Goal: Contribute content: Contribute content

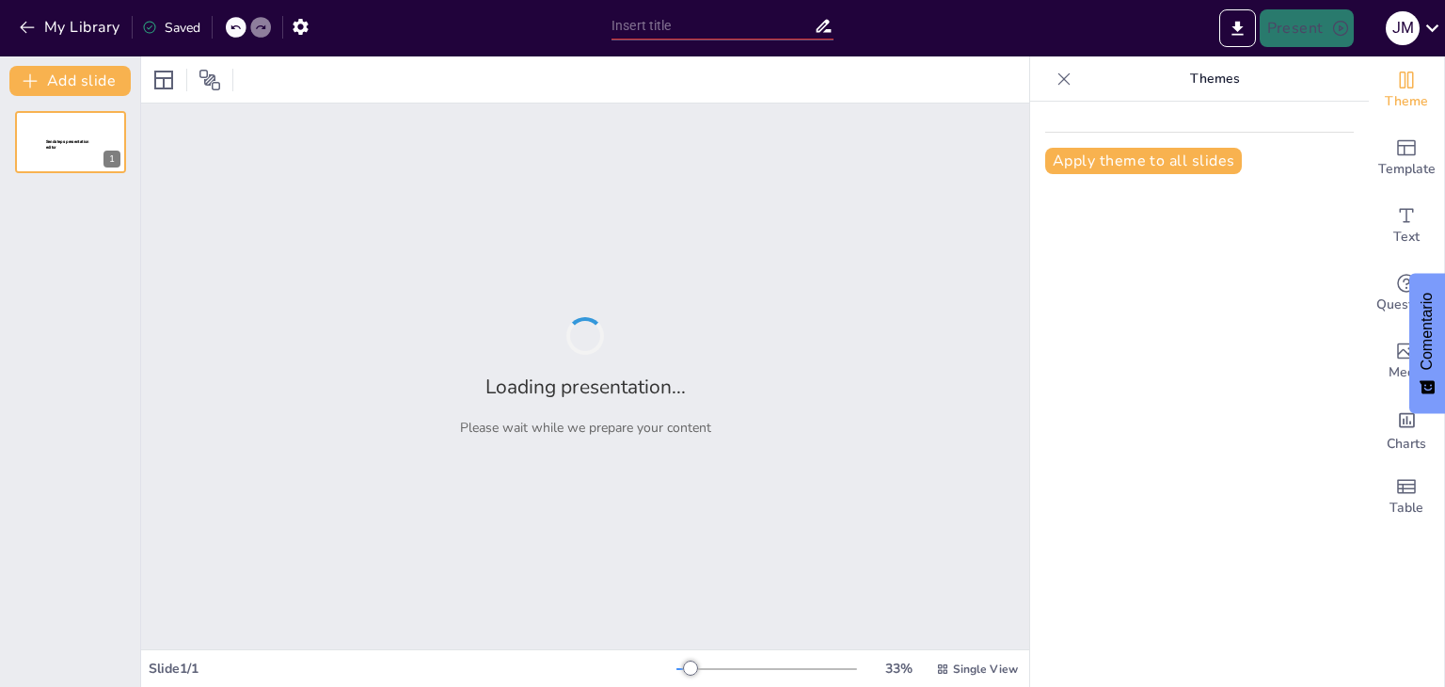
type input "la evolución como herramienta de artículos de transformación de la realidad"
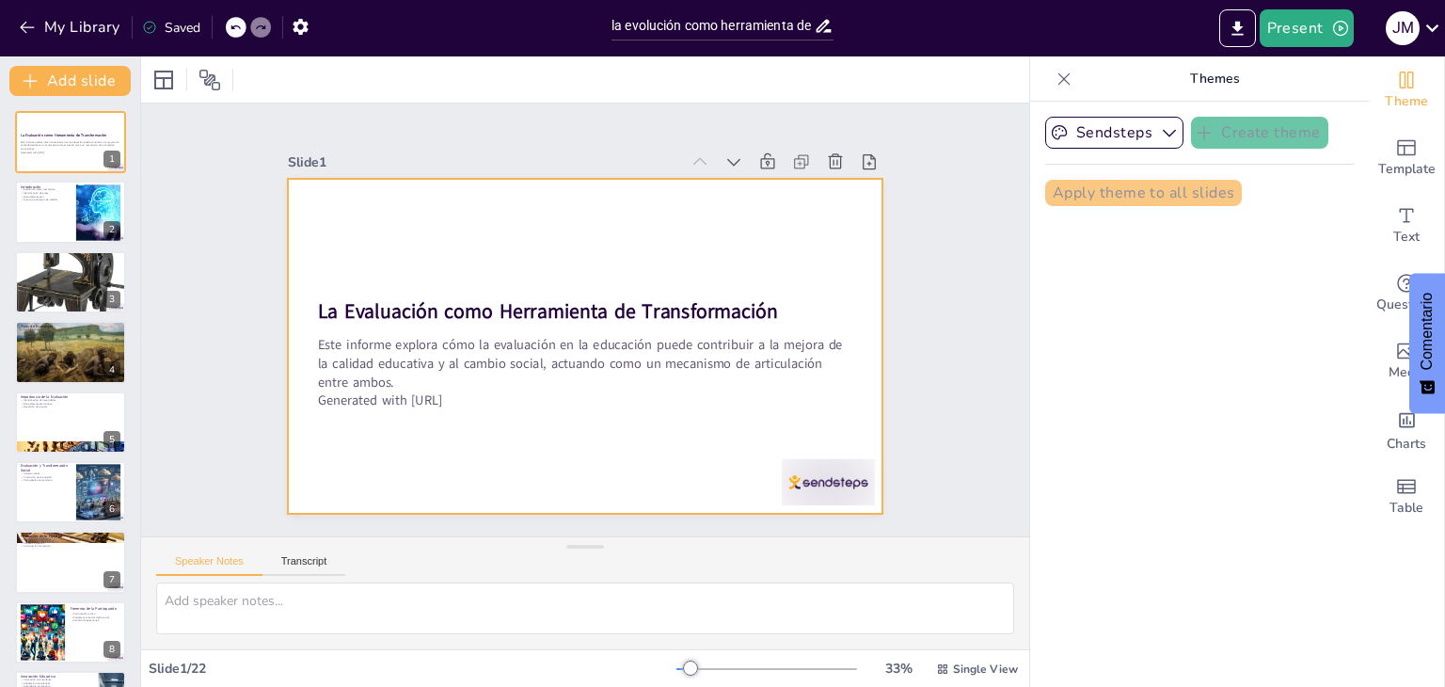
checkbox input "true"
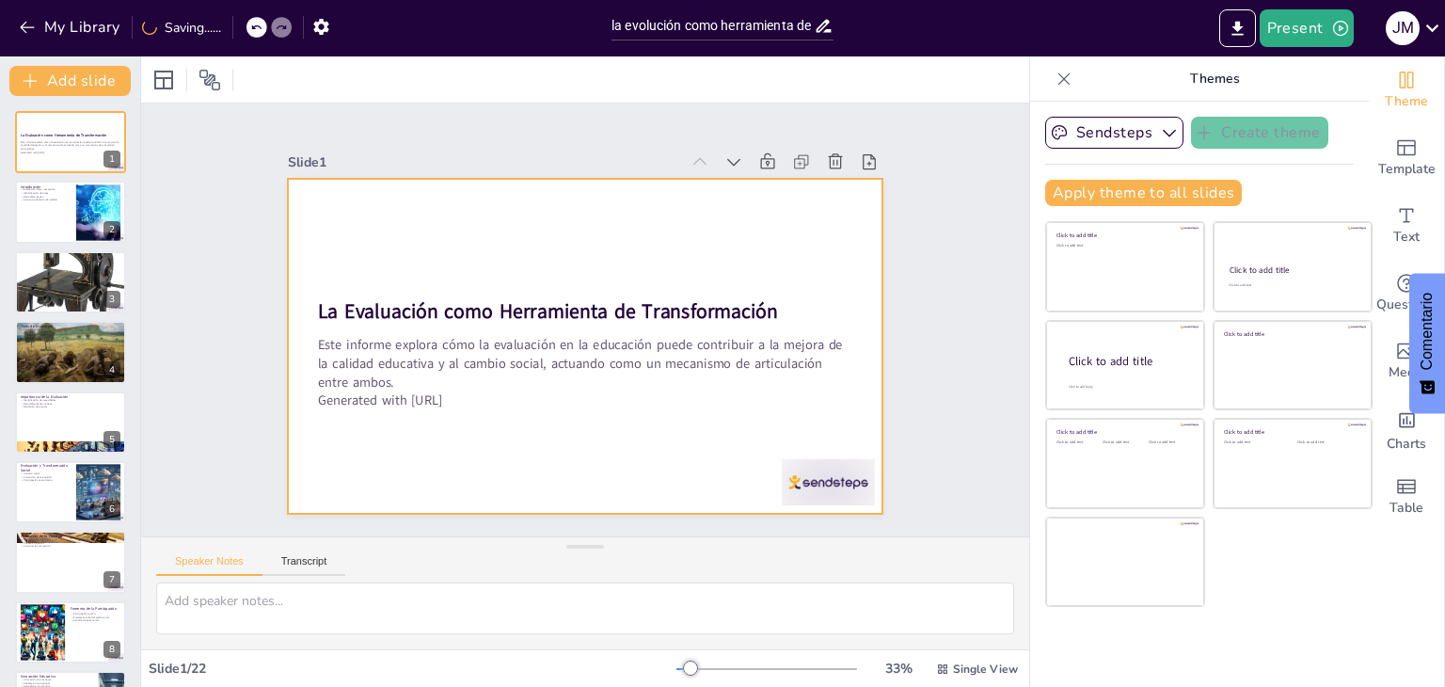
checkbox input "true"
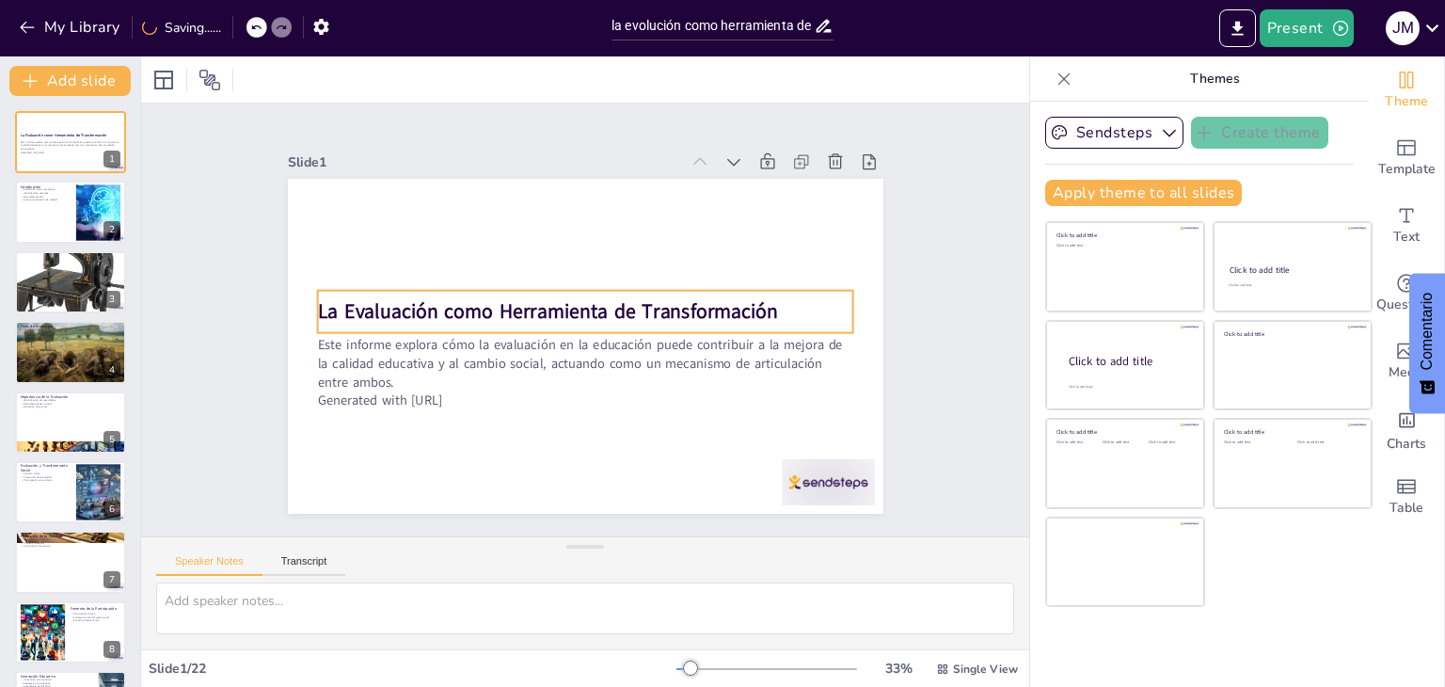
checkbox input "true"
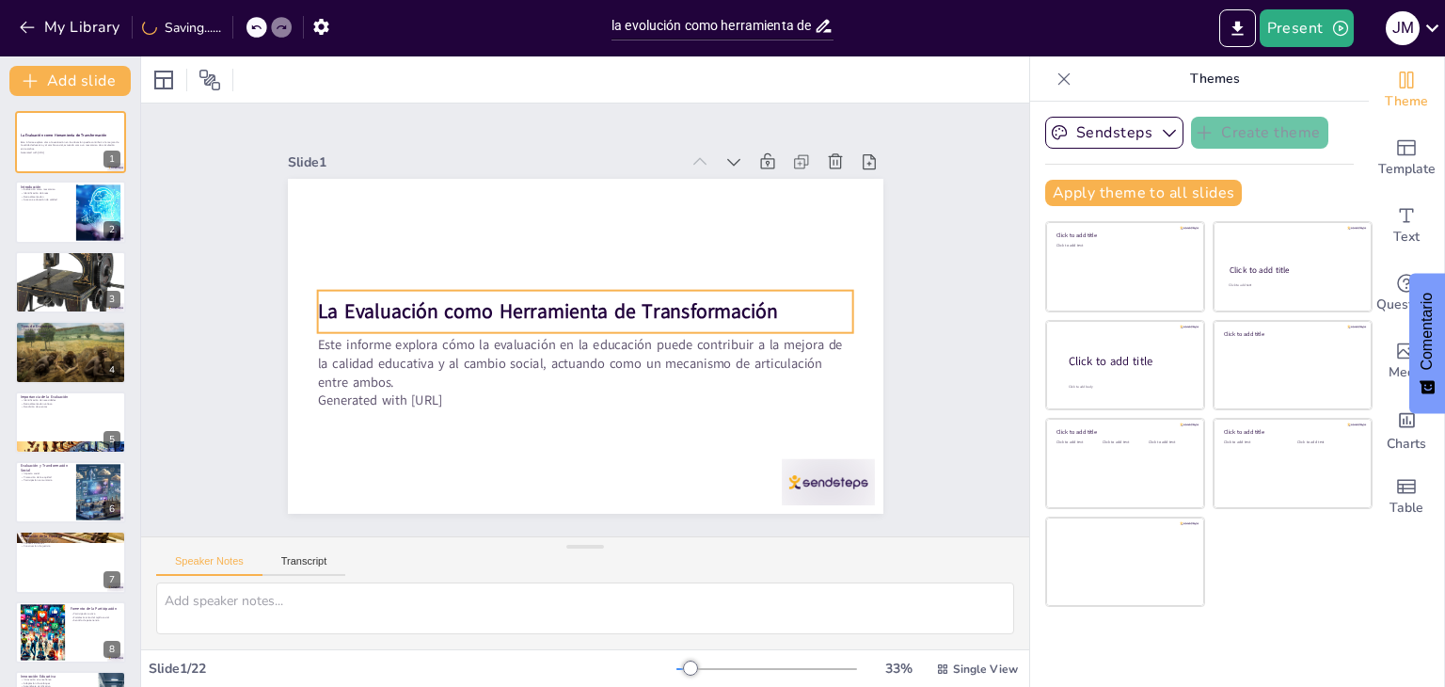
checkbox input "true"
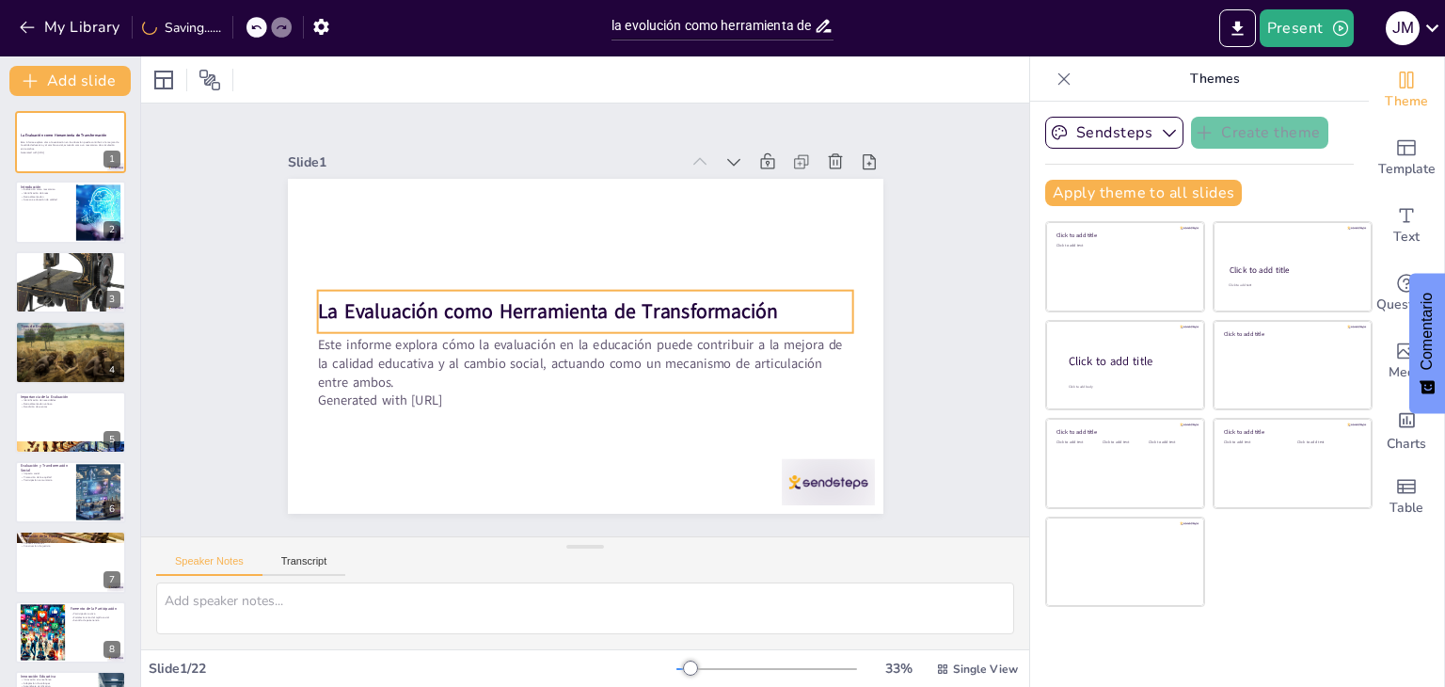
checkbox input "true"
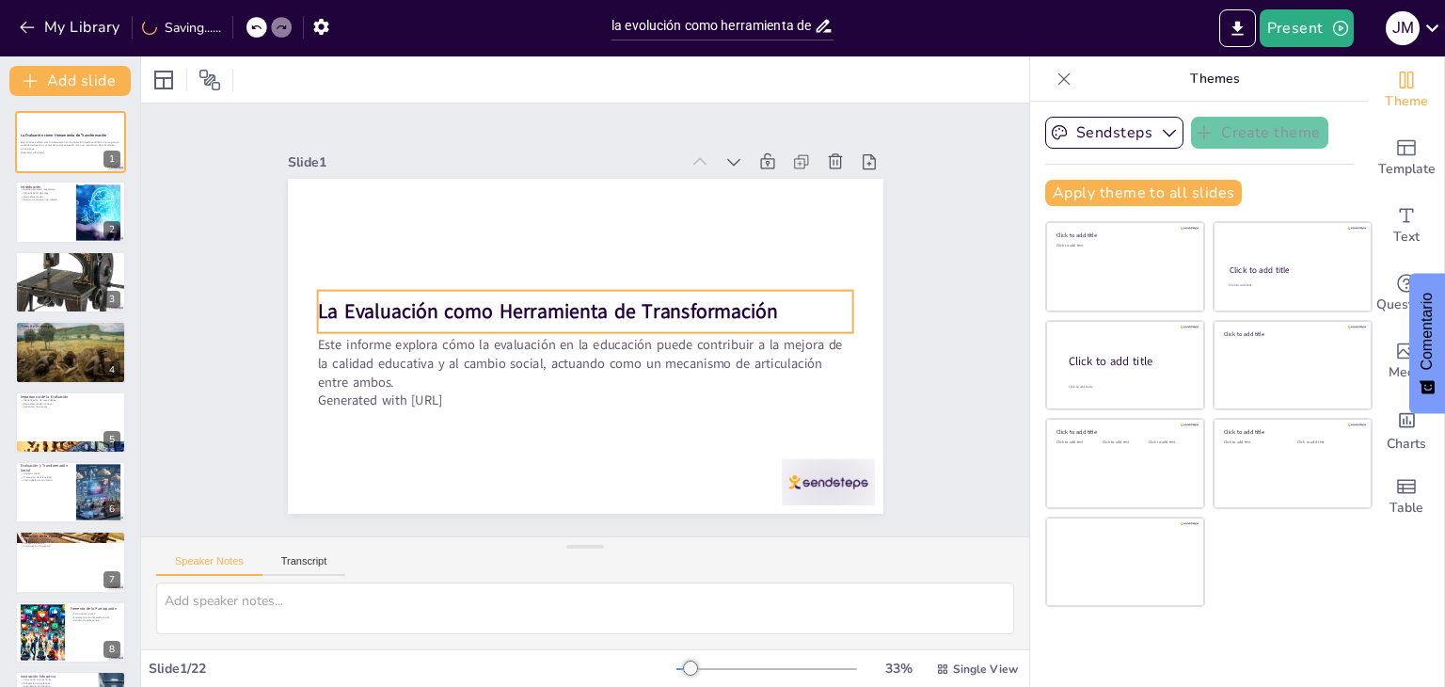
checkbox input "true"
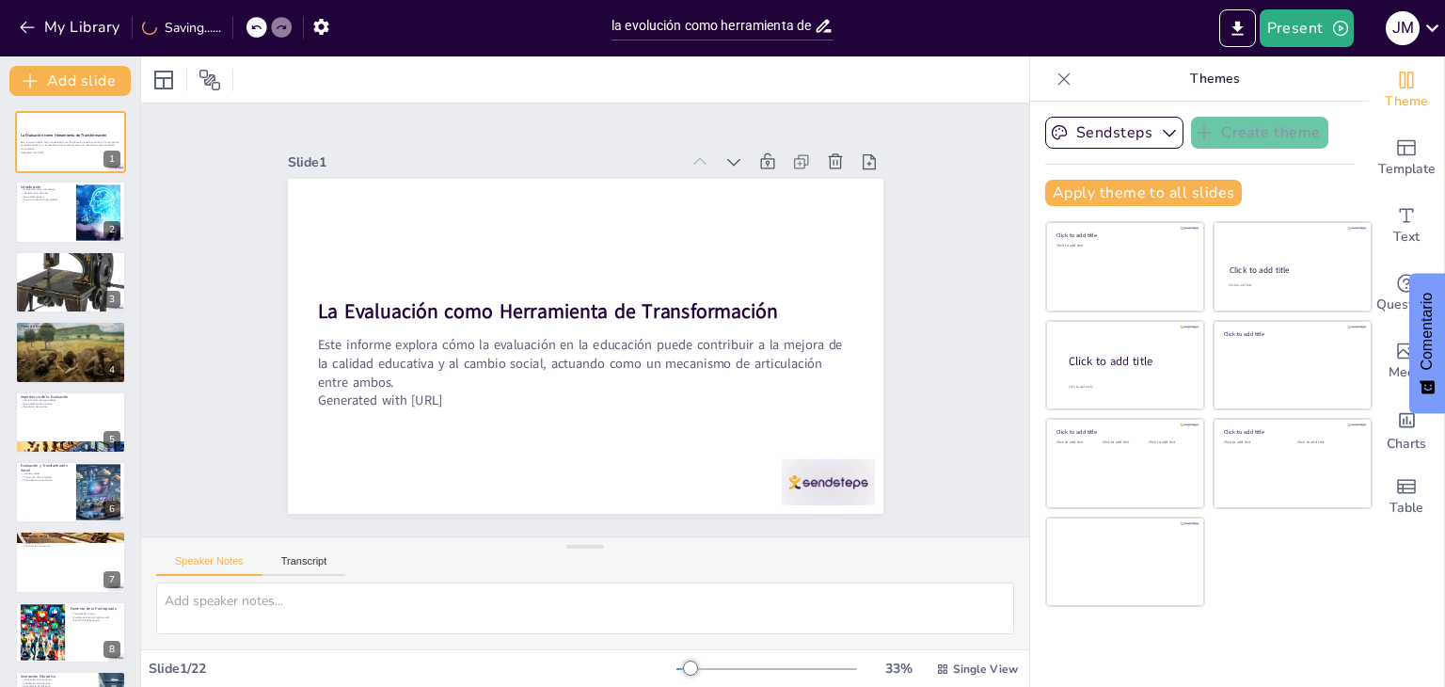
checkbox input "true"
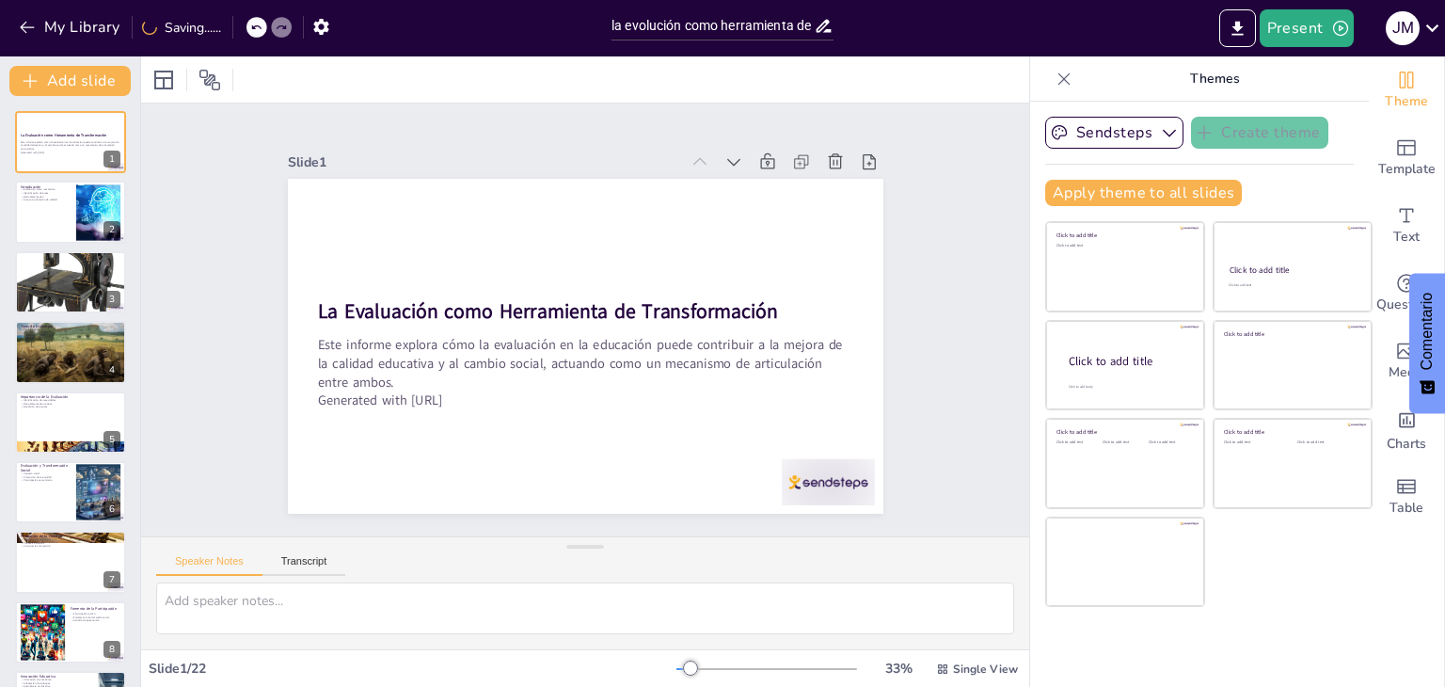
checkbox input "true"
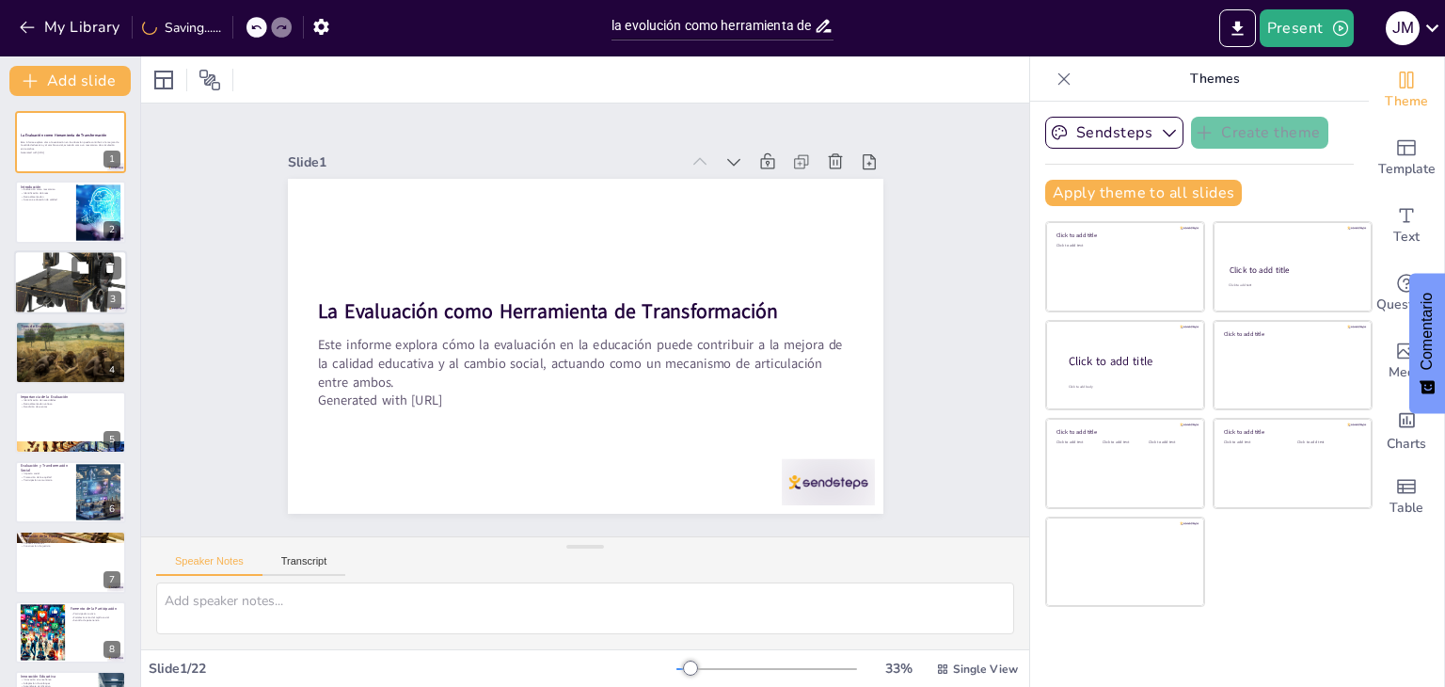
checkbox input "true"
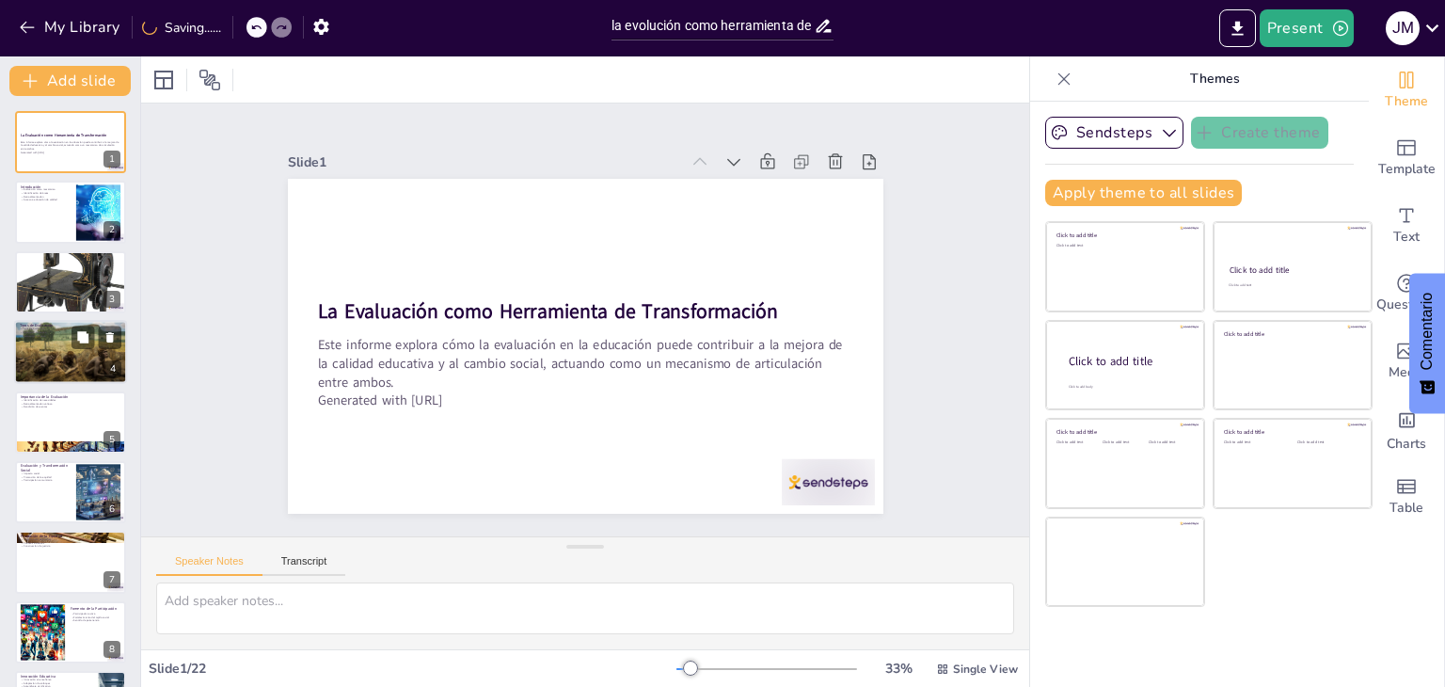
checkbox input "true"
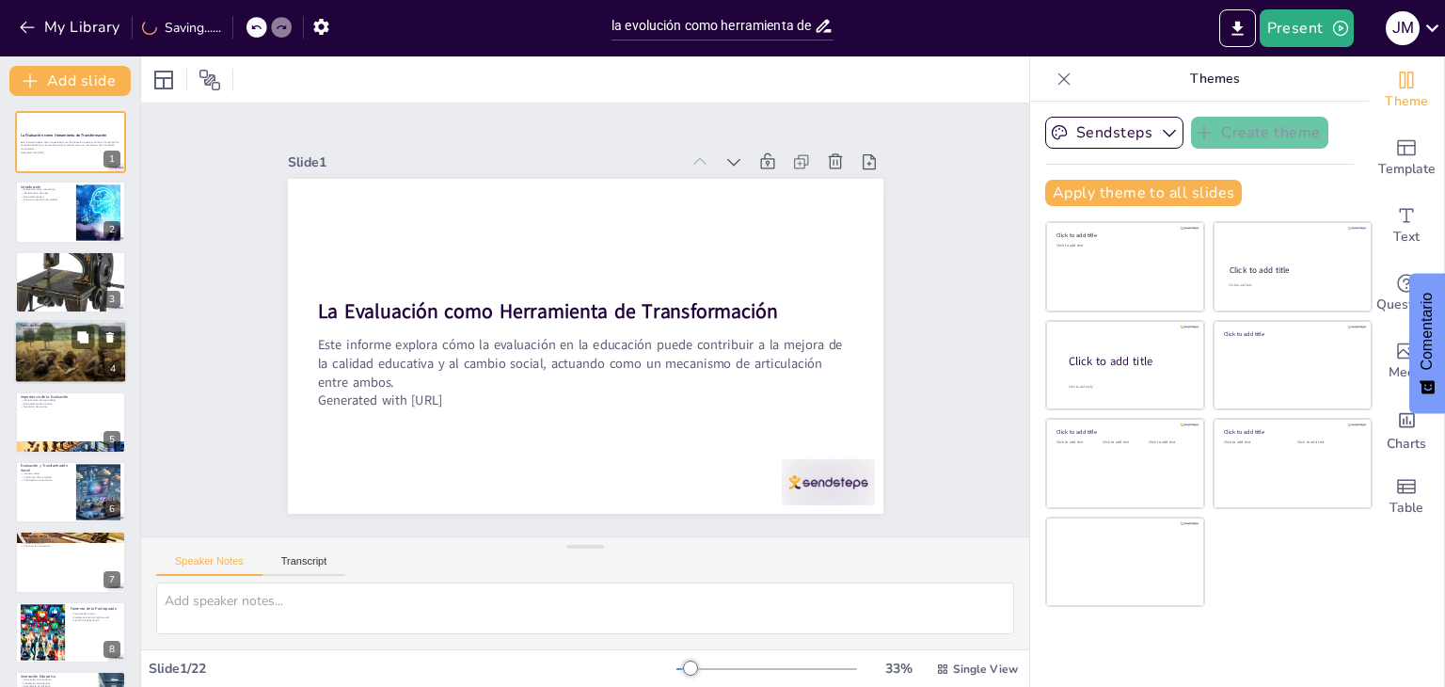
checkbox input "true"
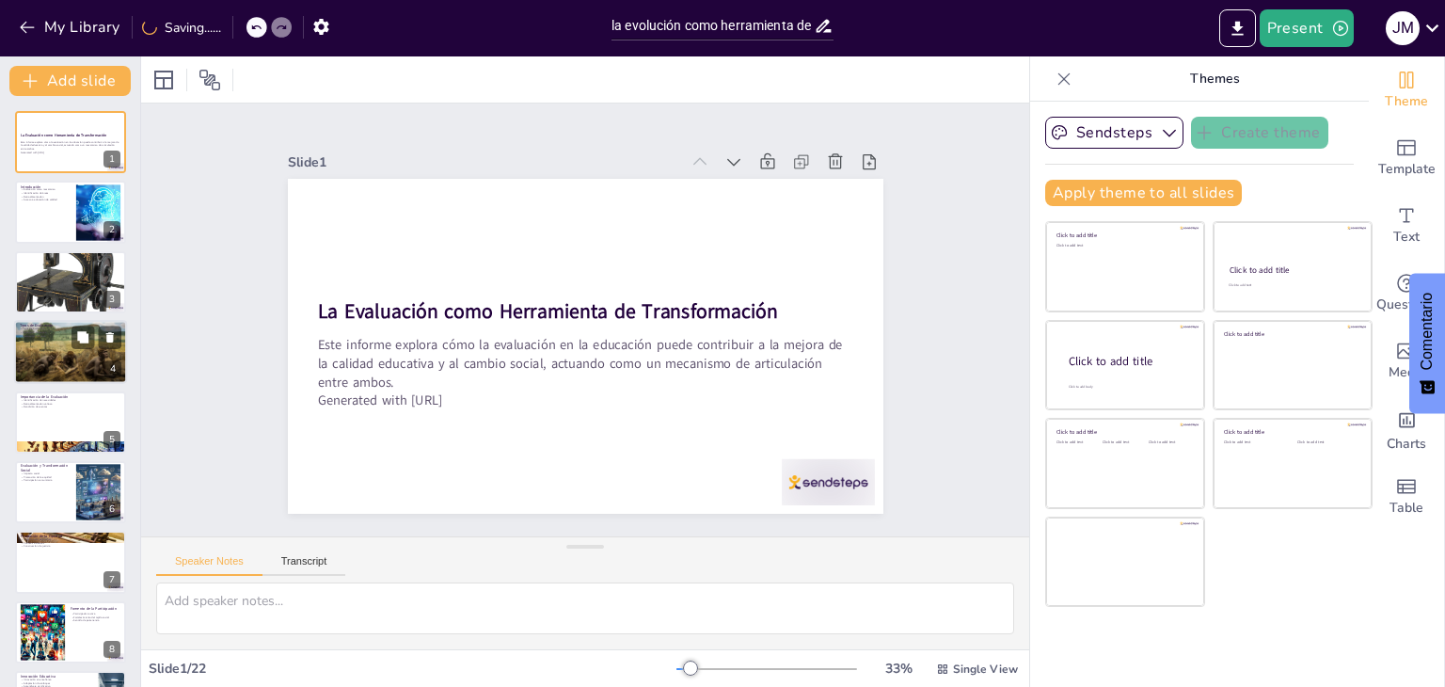
checkbox input "true"
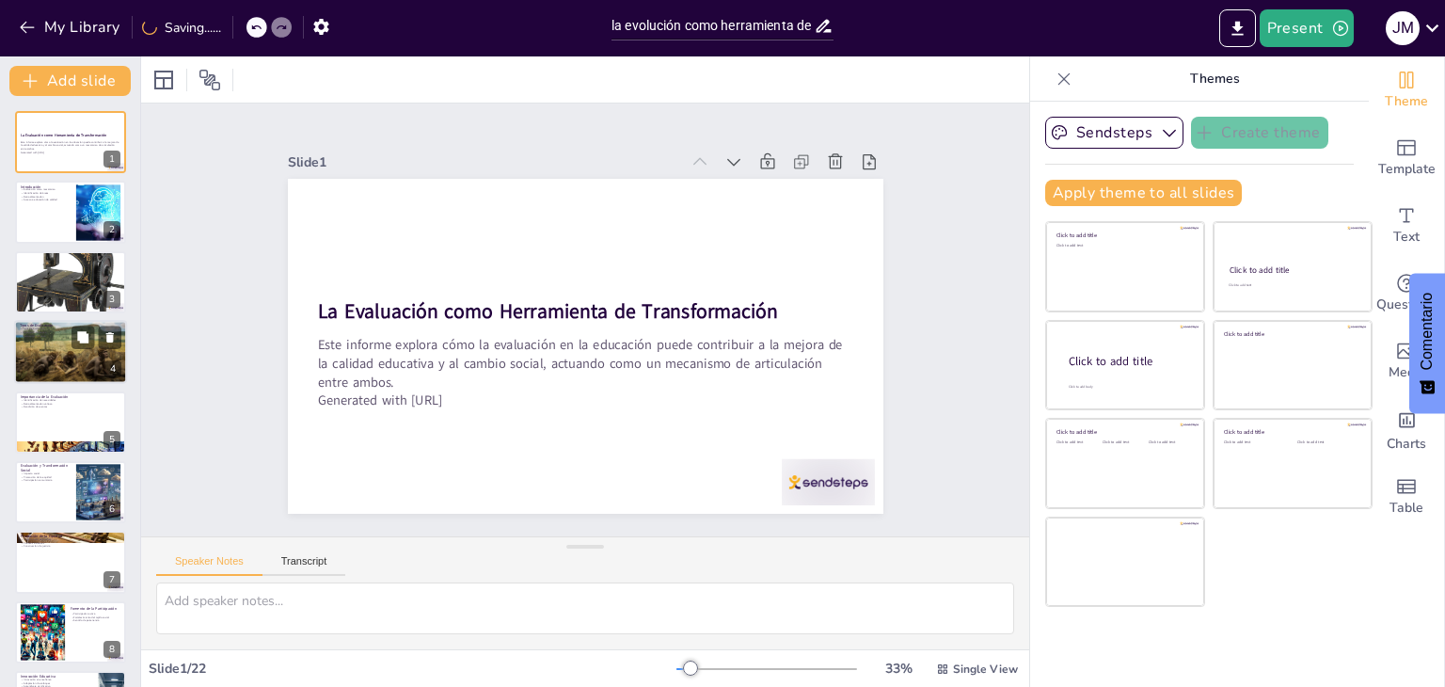
checkbox input "true"
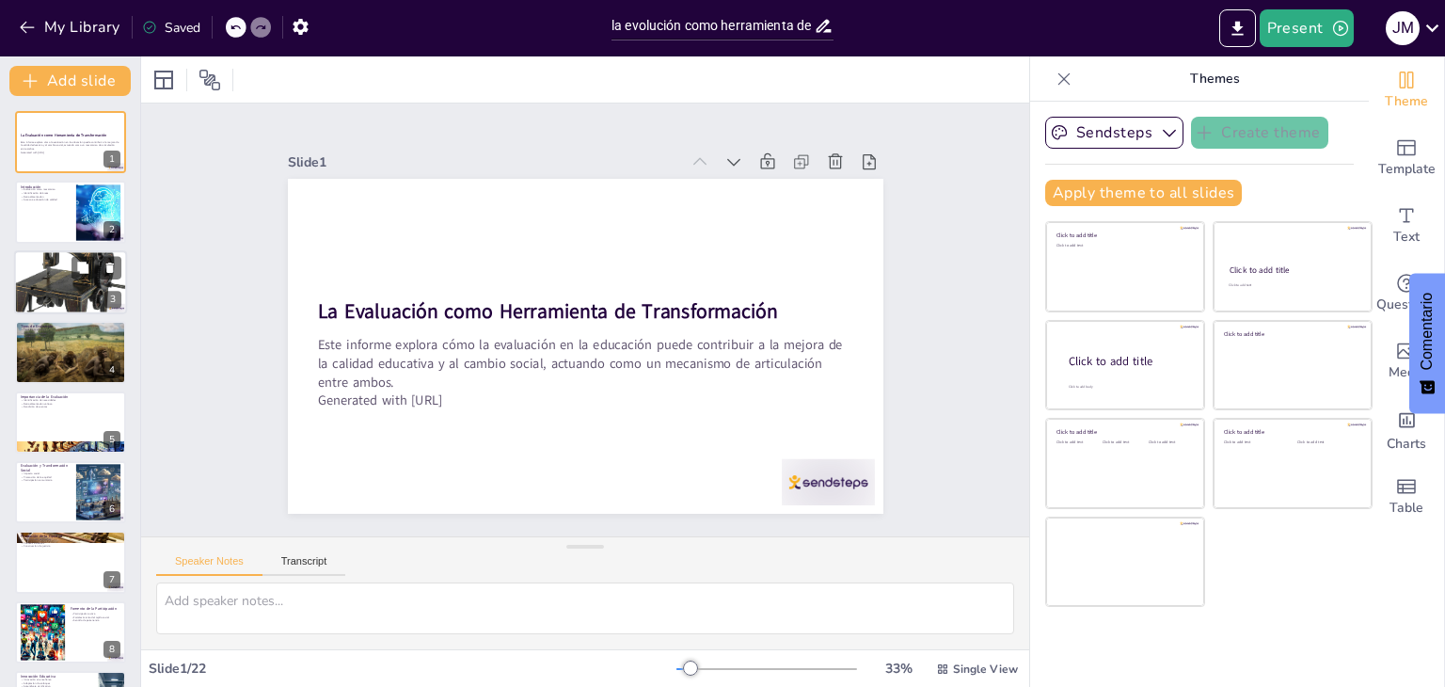
checkbox input "true"
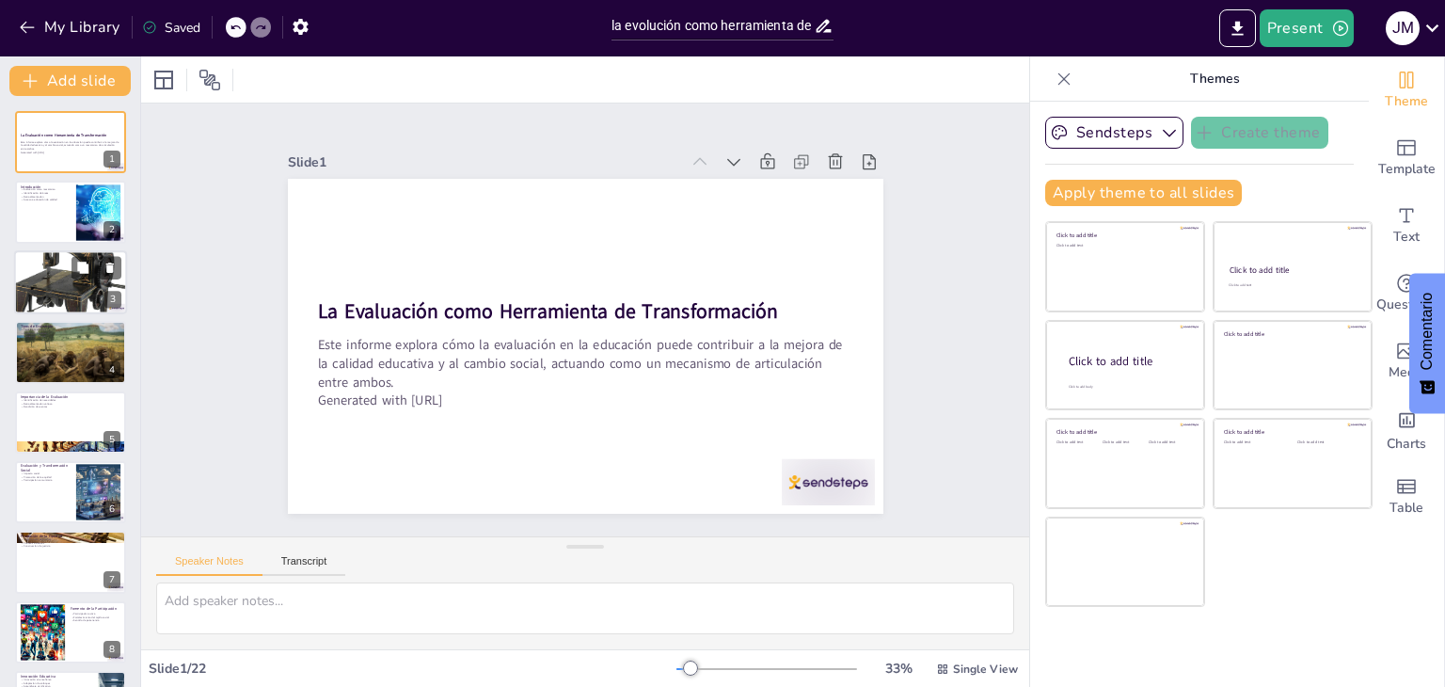
checkbox input "true"
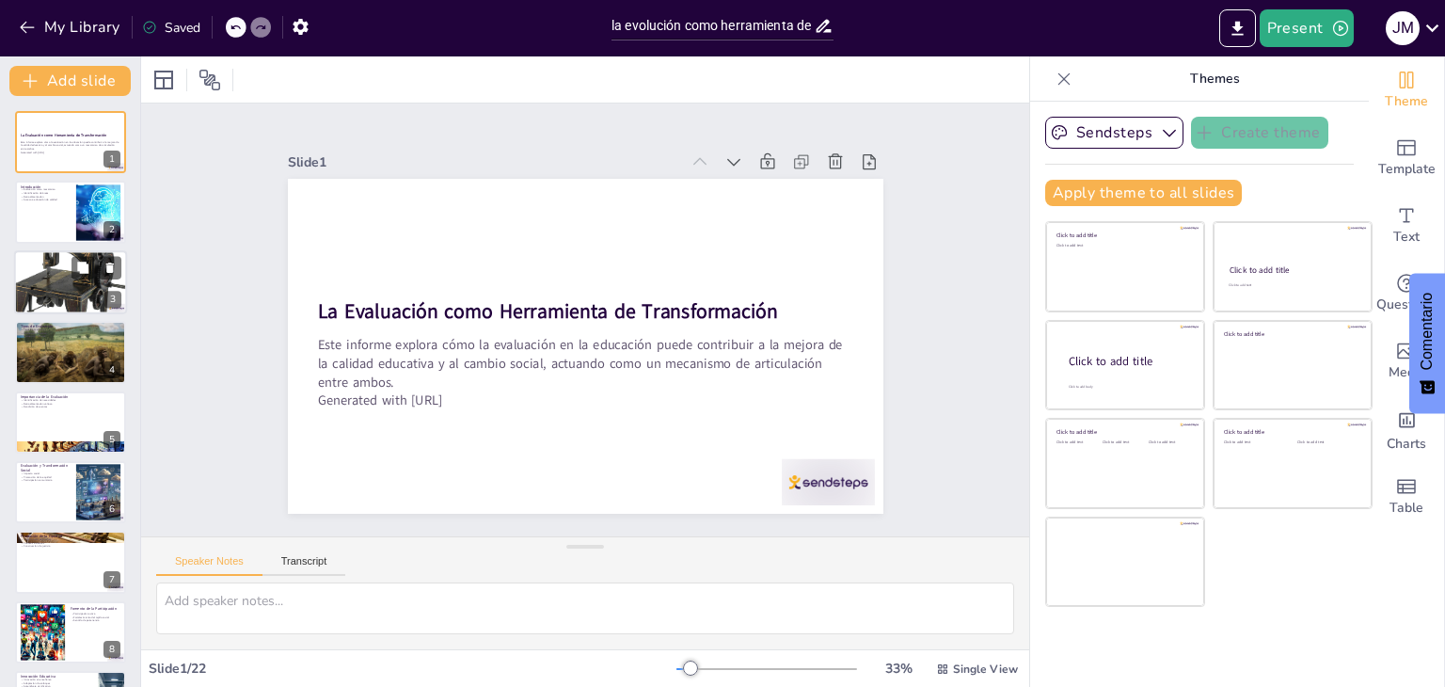
checkbox input "true"
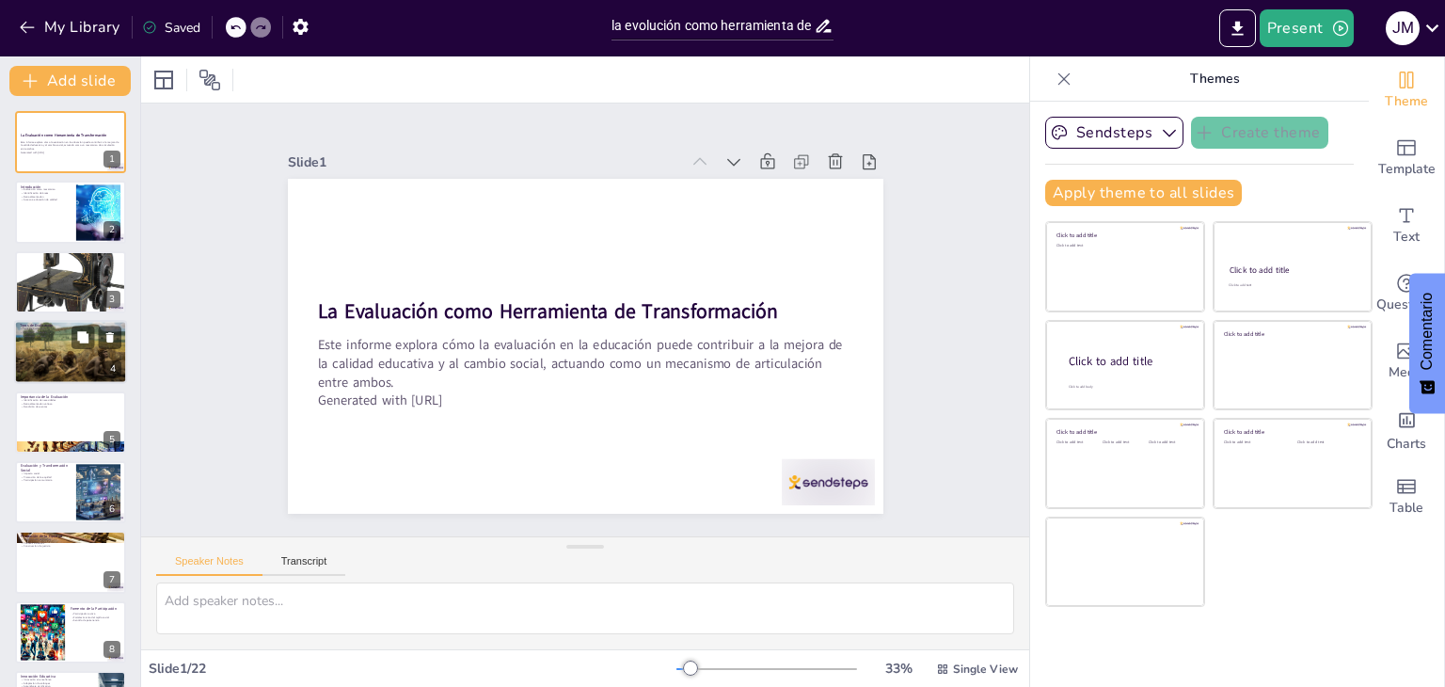
checkbox input "true"
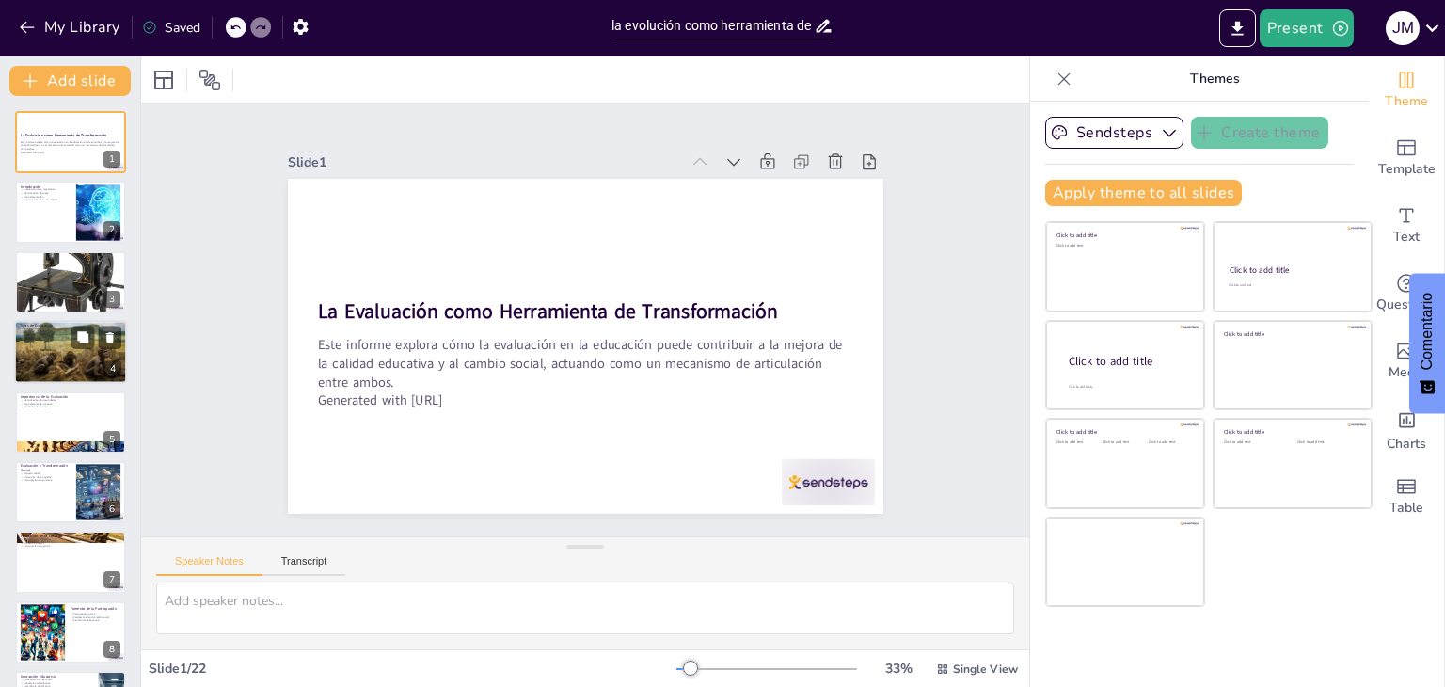
checkbox input "true"
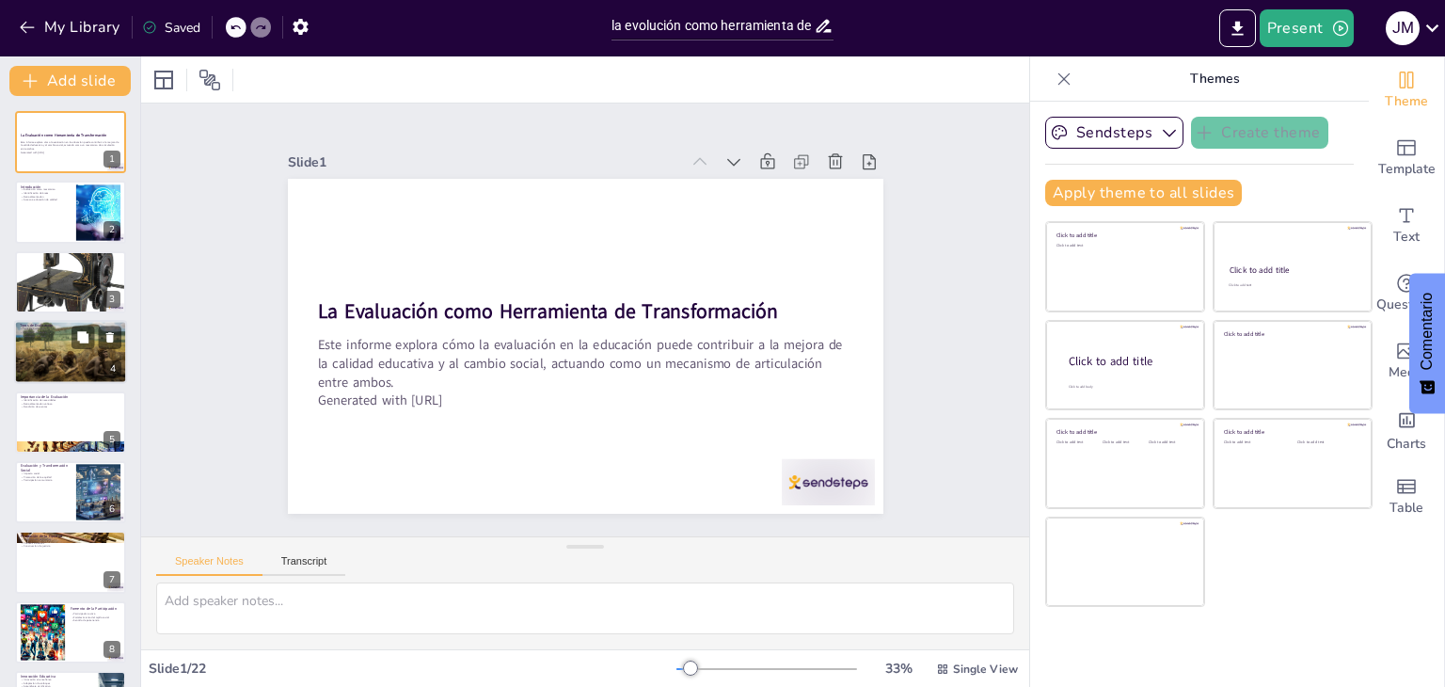
checkbox input "true"
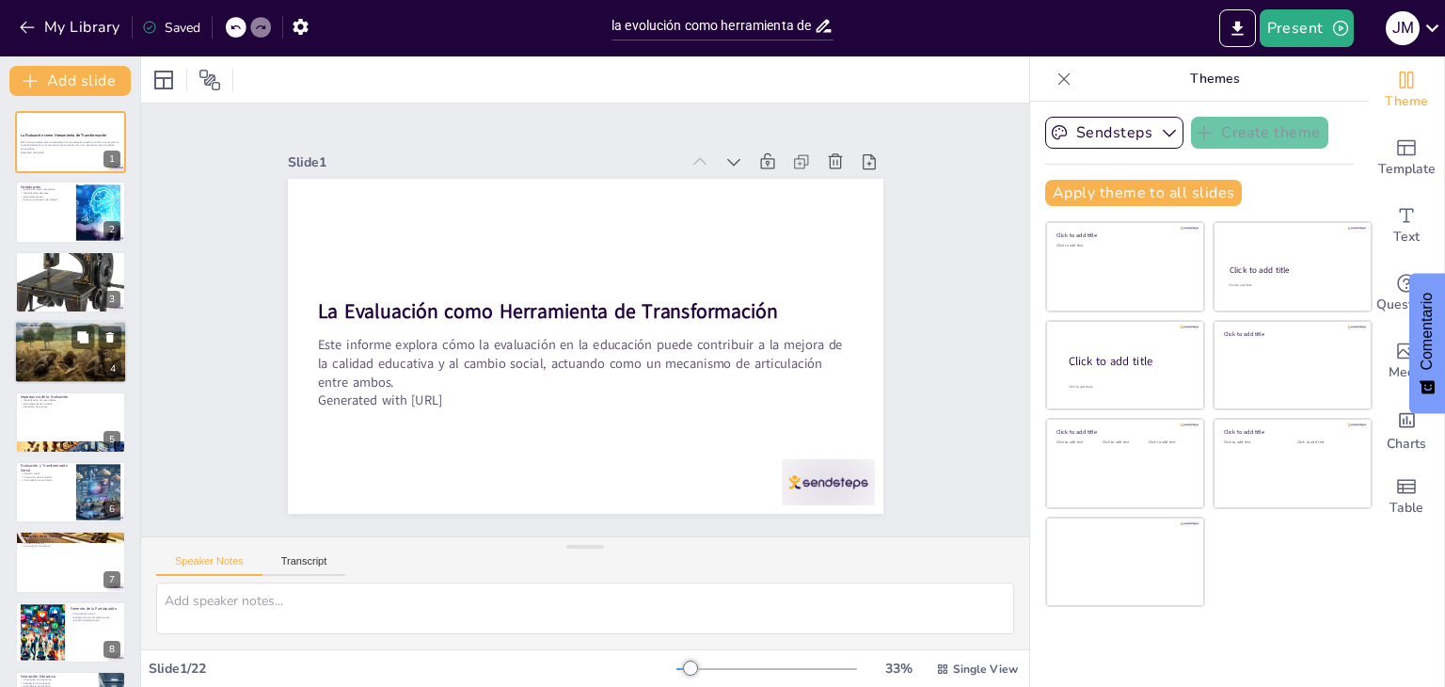
click at [96, 337] on div at bounding box center [96, 337] width 50 height 23
type textarea "Conocer los diferentes tipos de evaluación ayuda a los educadores a seleccionar…"
checkbox input "true"
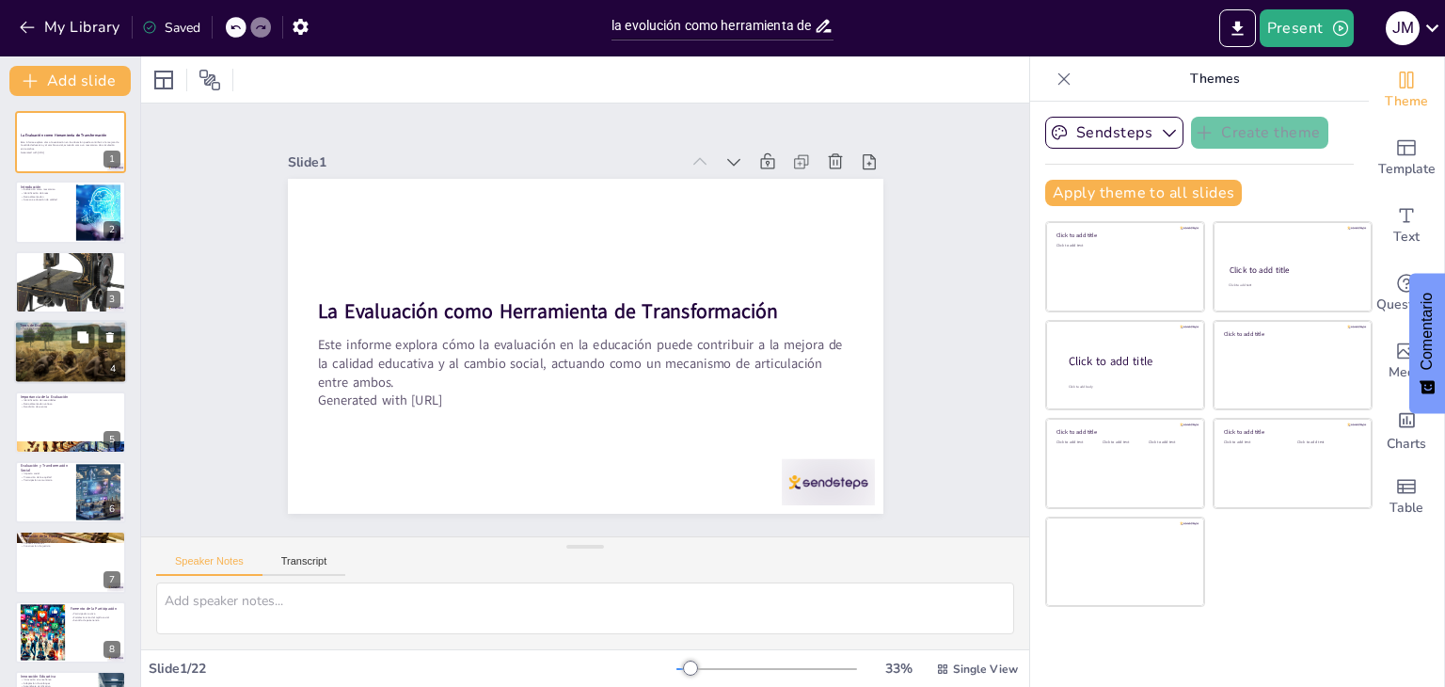
checkbox input "true"
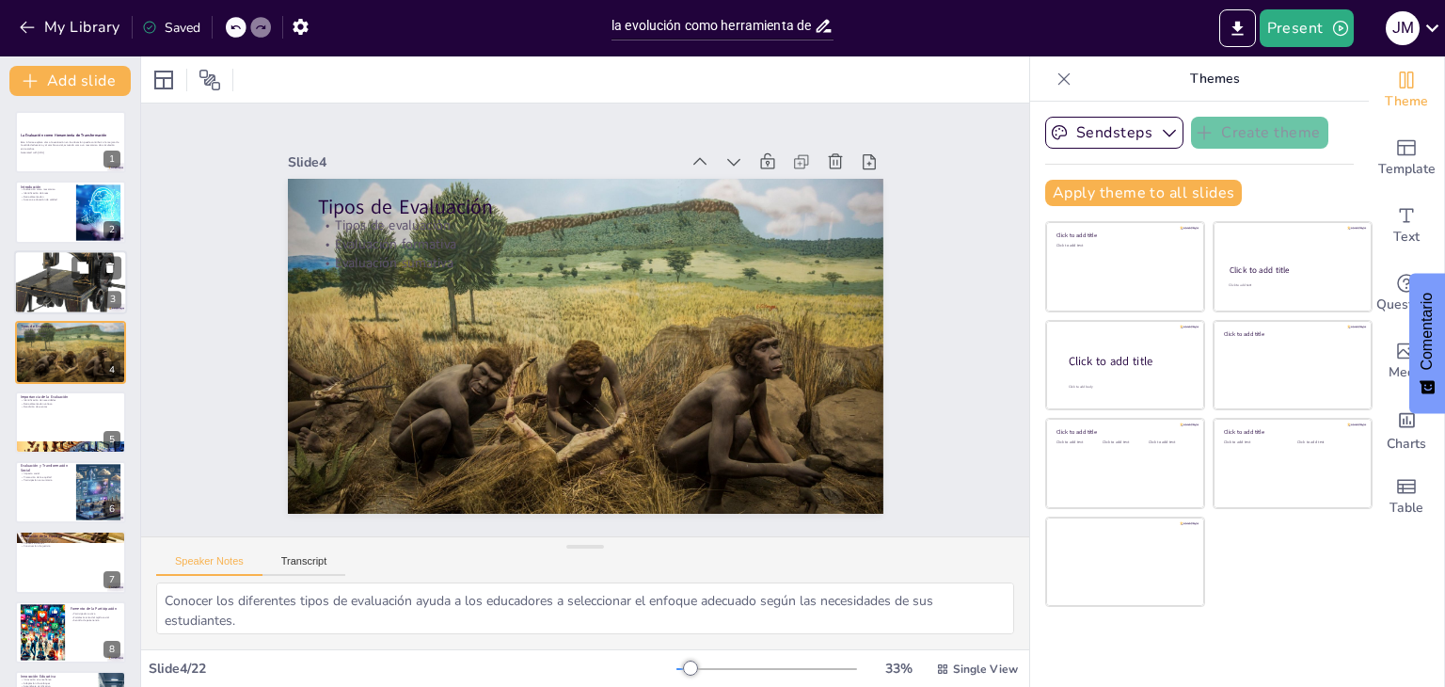
checkbox input "true"
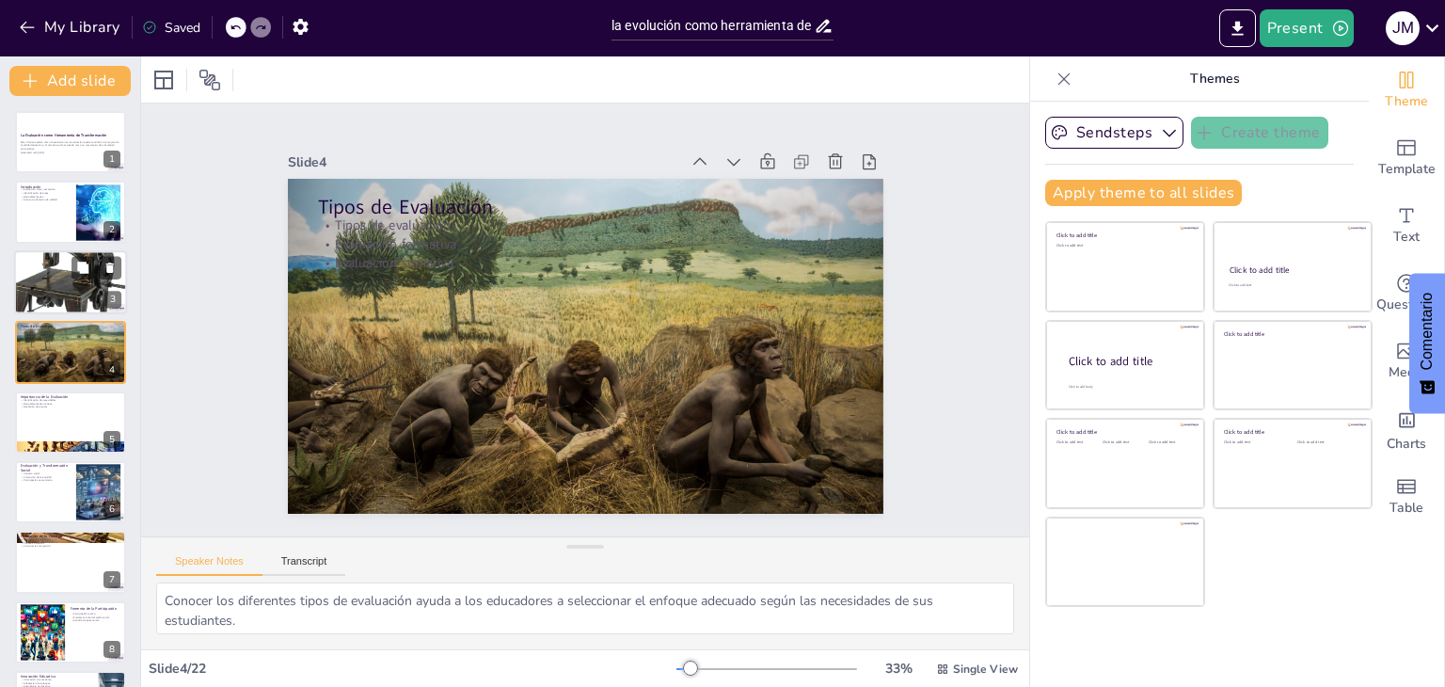
checkbox input "true"
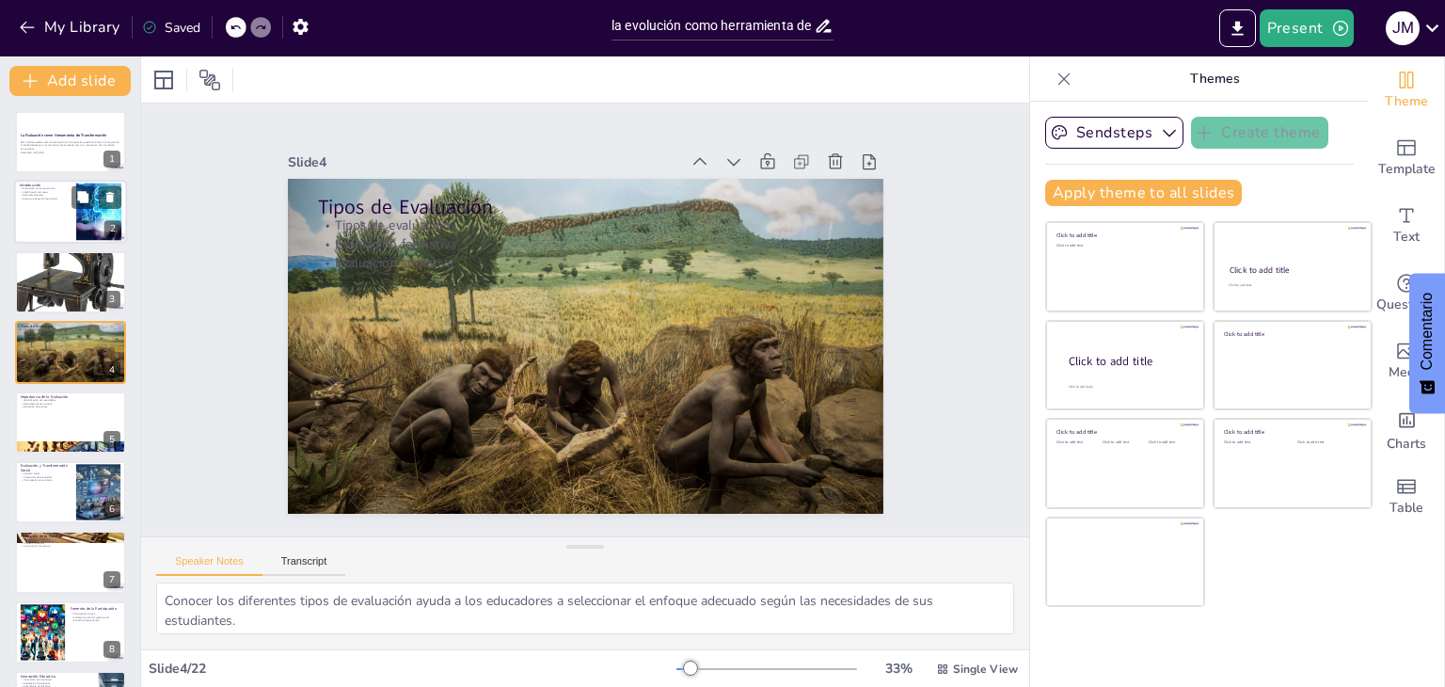
checkbox input "true"
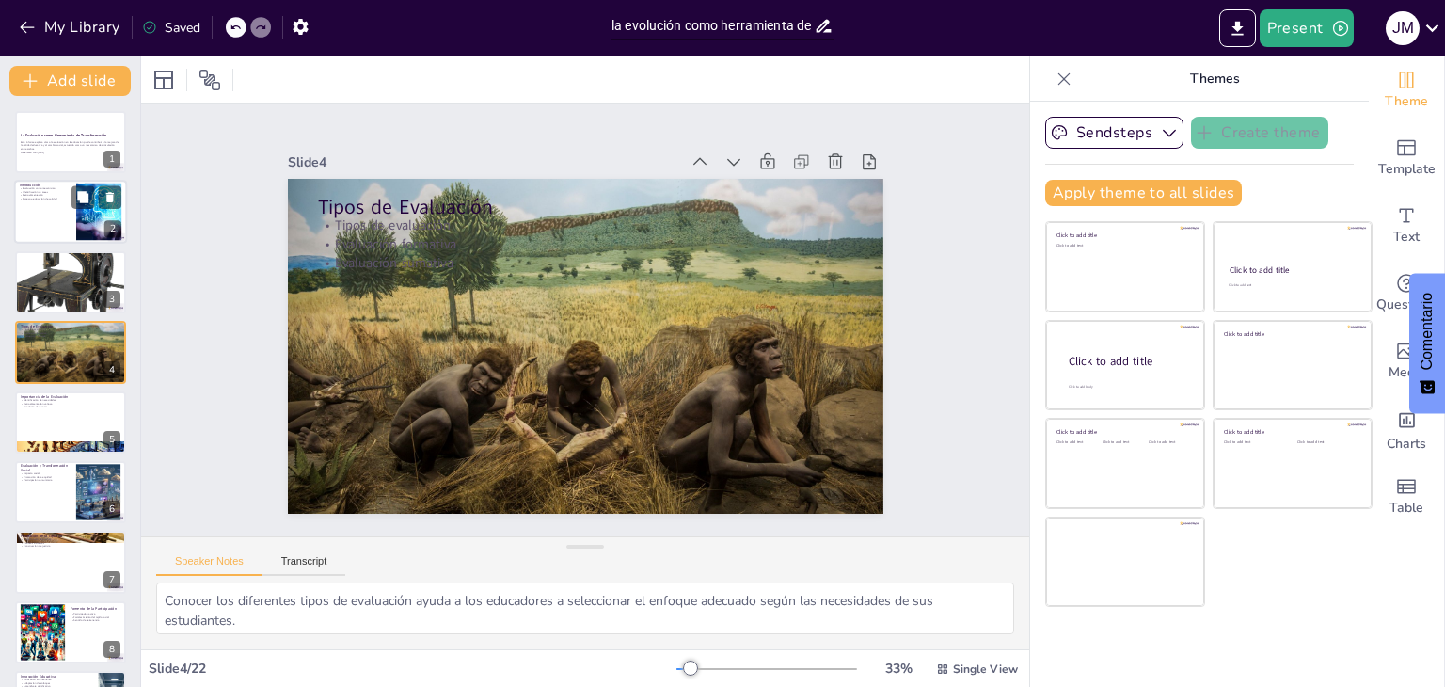
checkbox input "true"
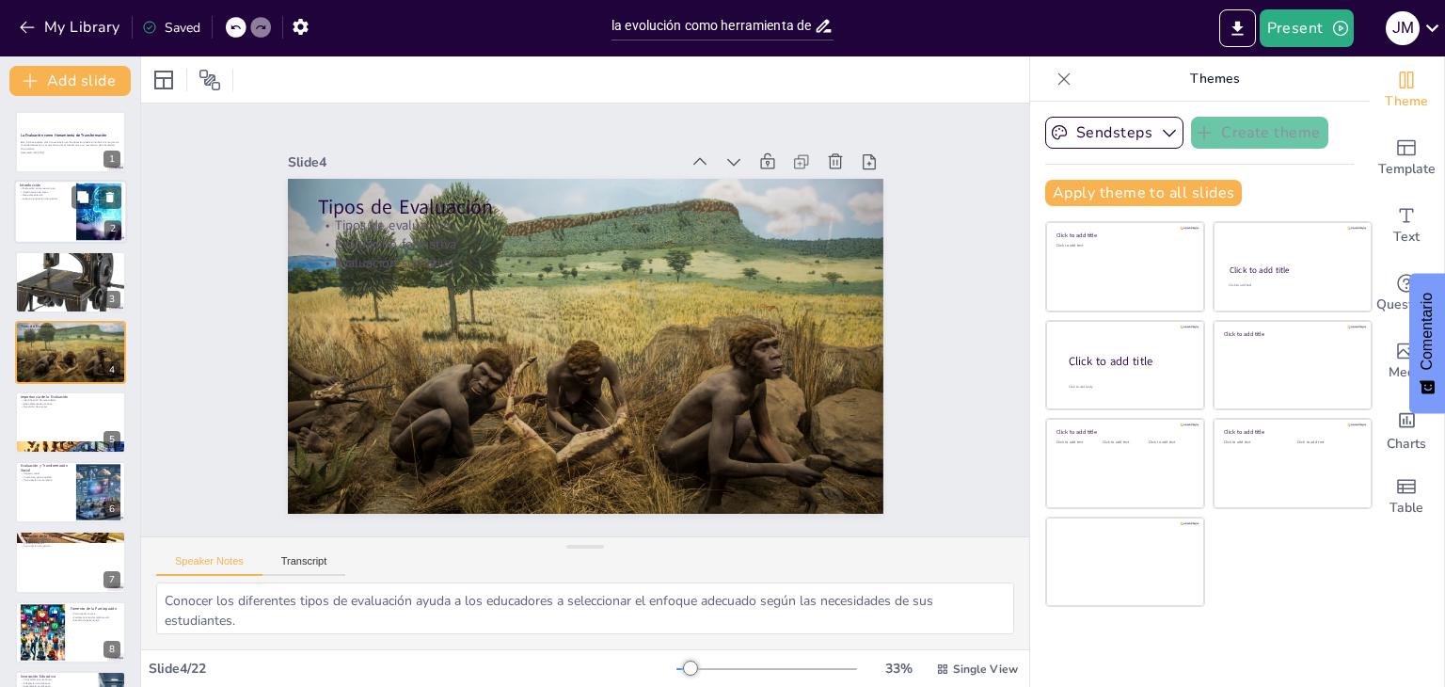
click at [71, 222] on div at bounding box center [70, 213] width 113 height 64
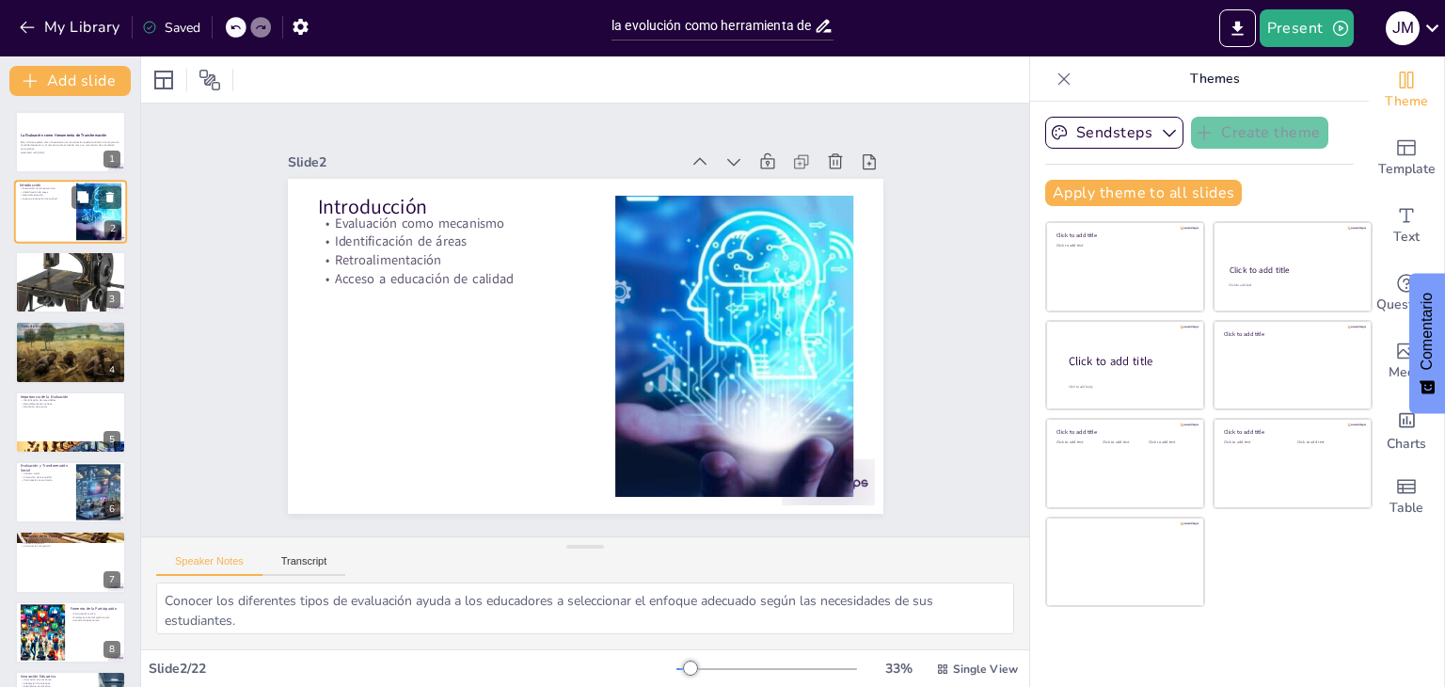
type textarea "La evaluación actúa como un puente entre la educación y el cambio social, permi…"
checkbox input "true"
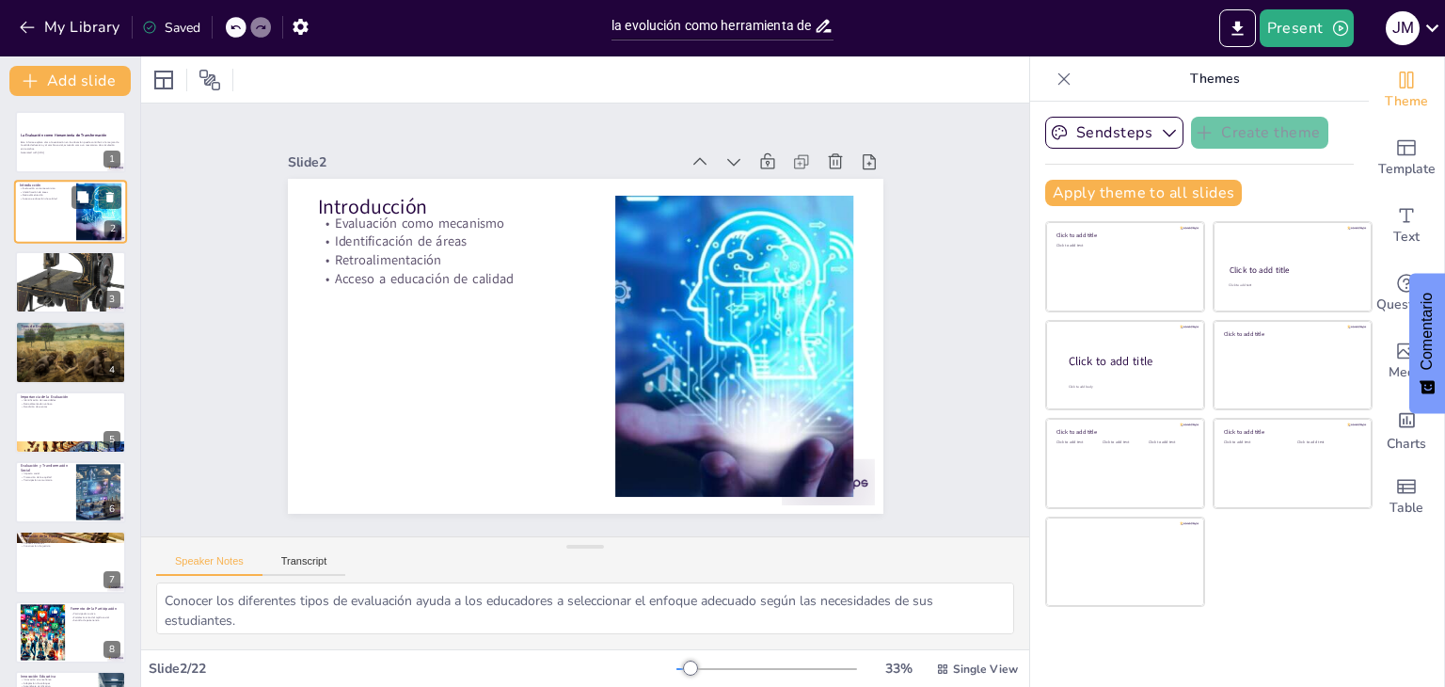
checkbox input "true"
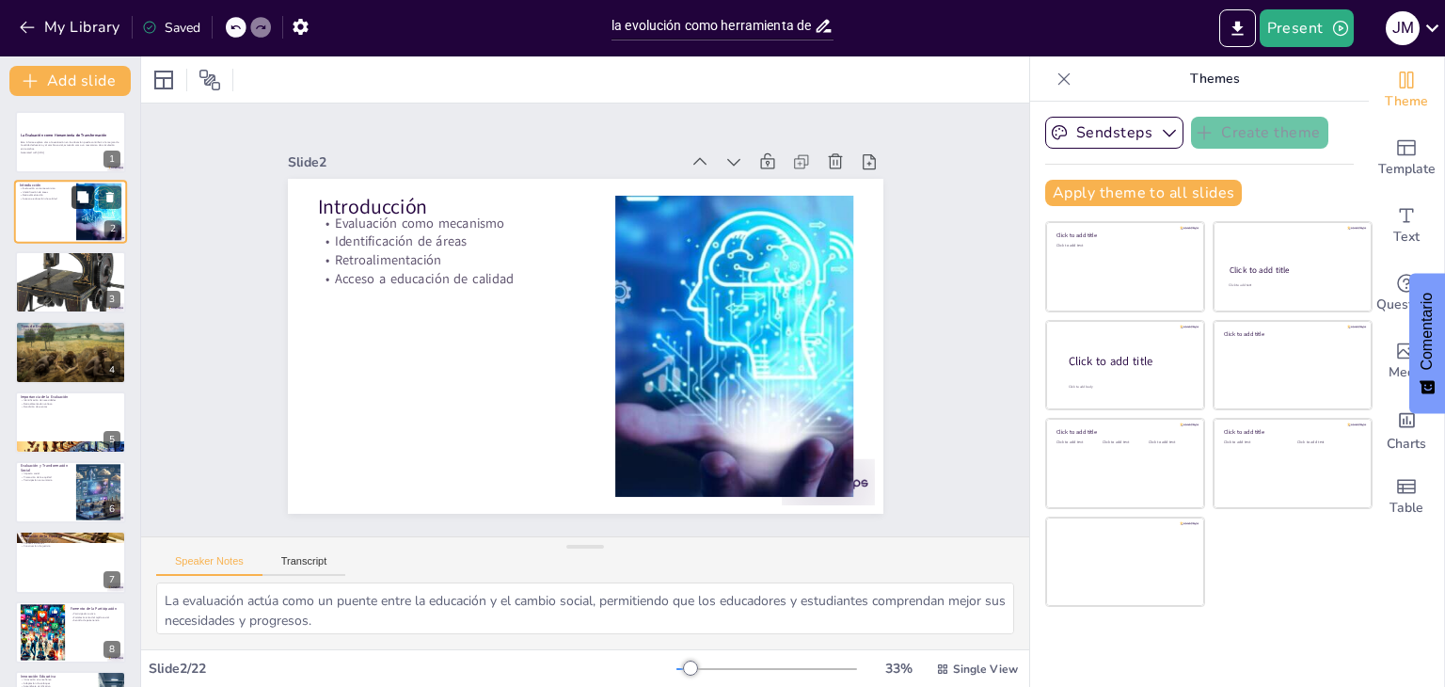
checkbox input "true"
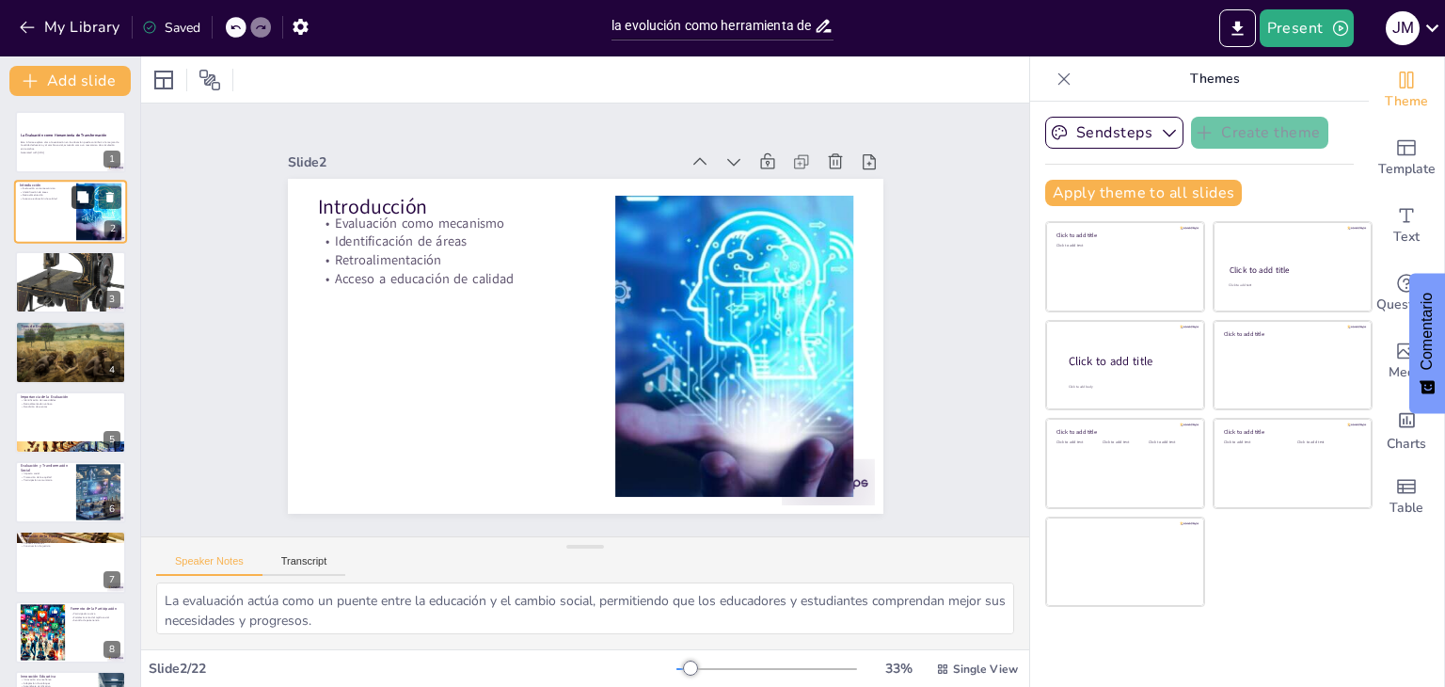
checkbox input "true"
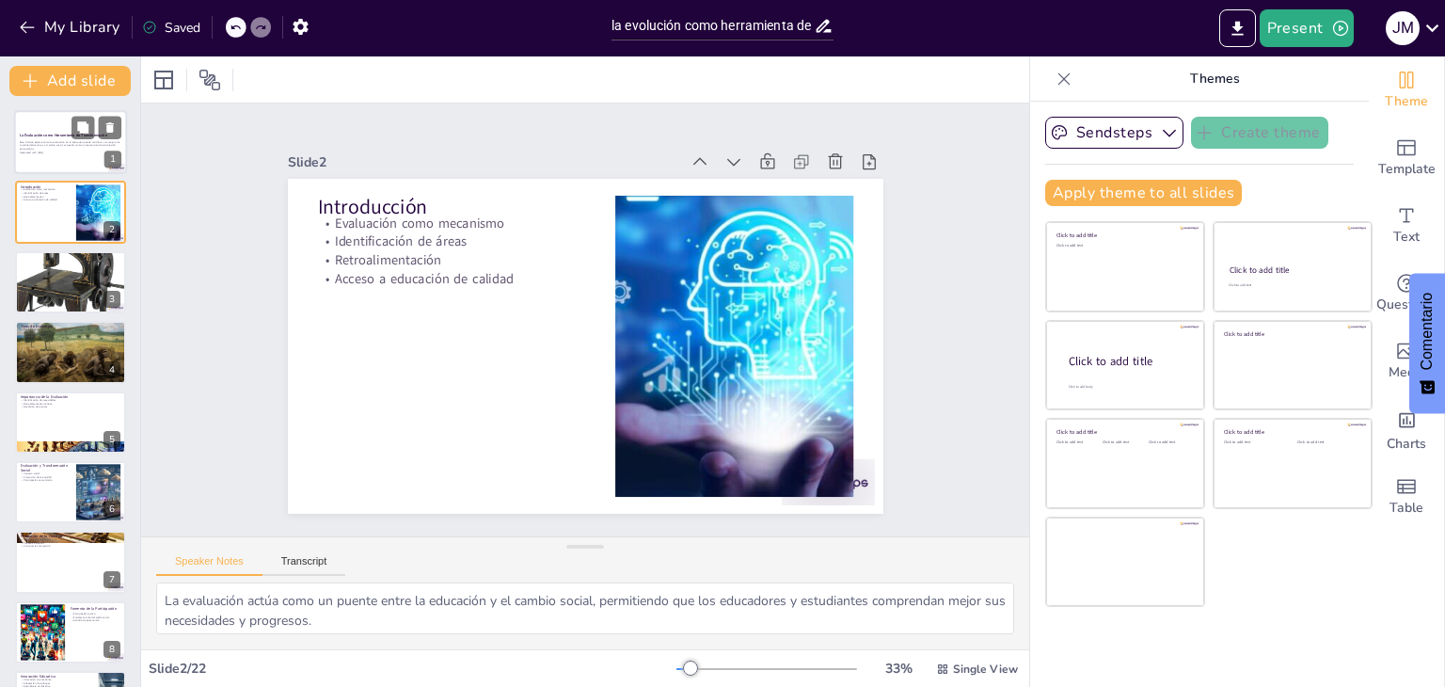
checkbox input "true"
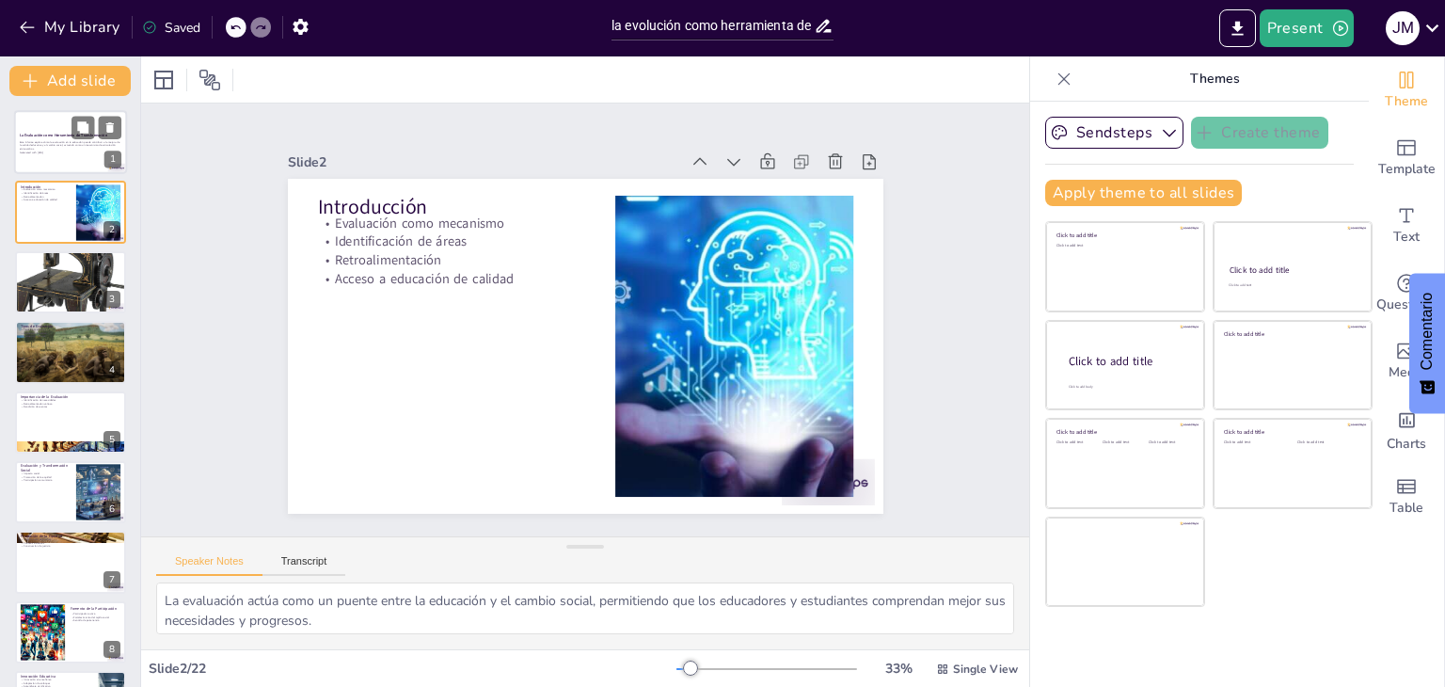
checkbox input "true"
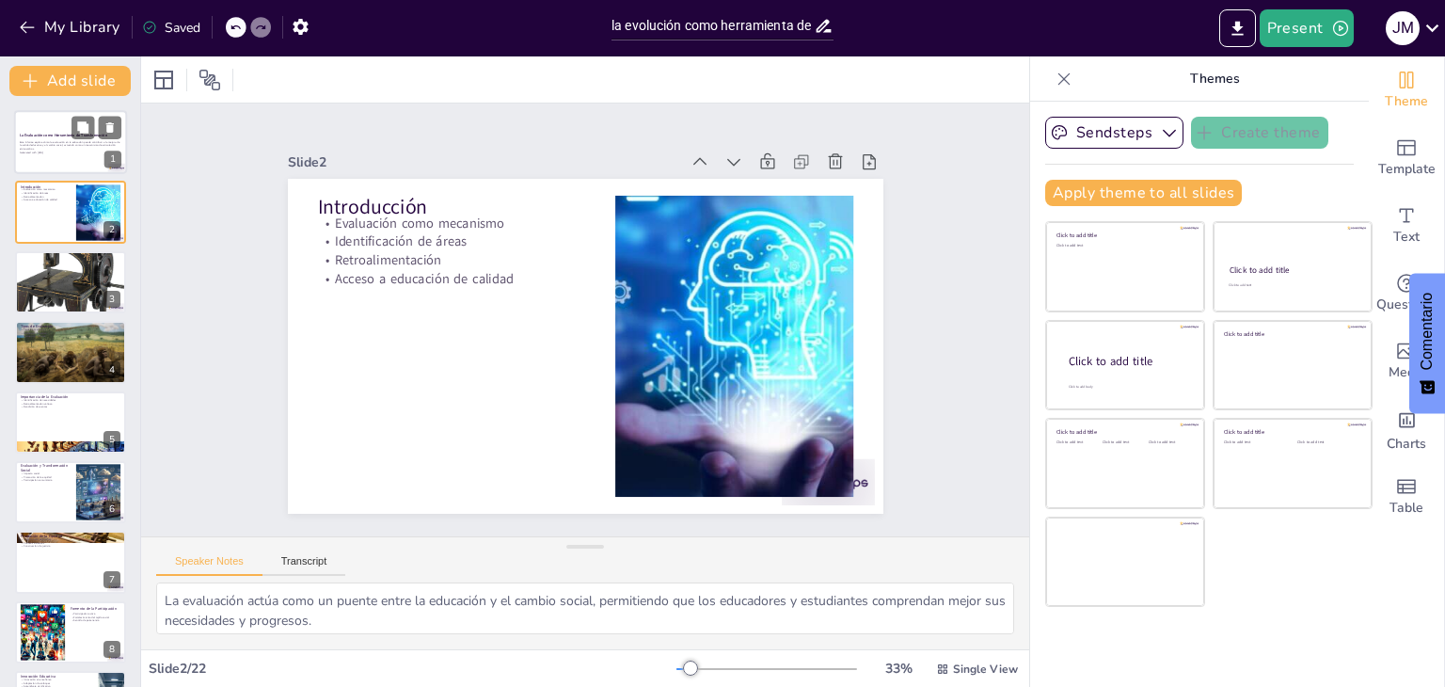
checkbox input "true"
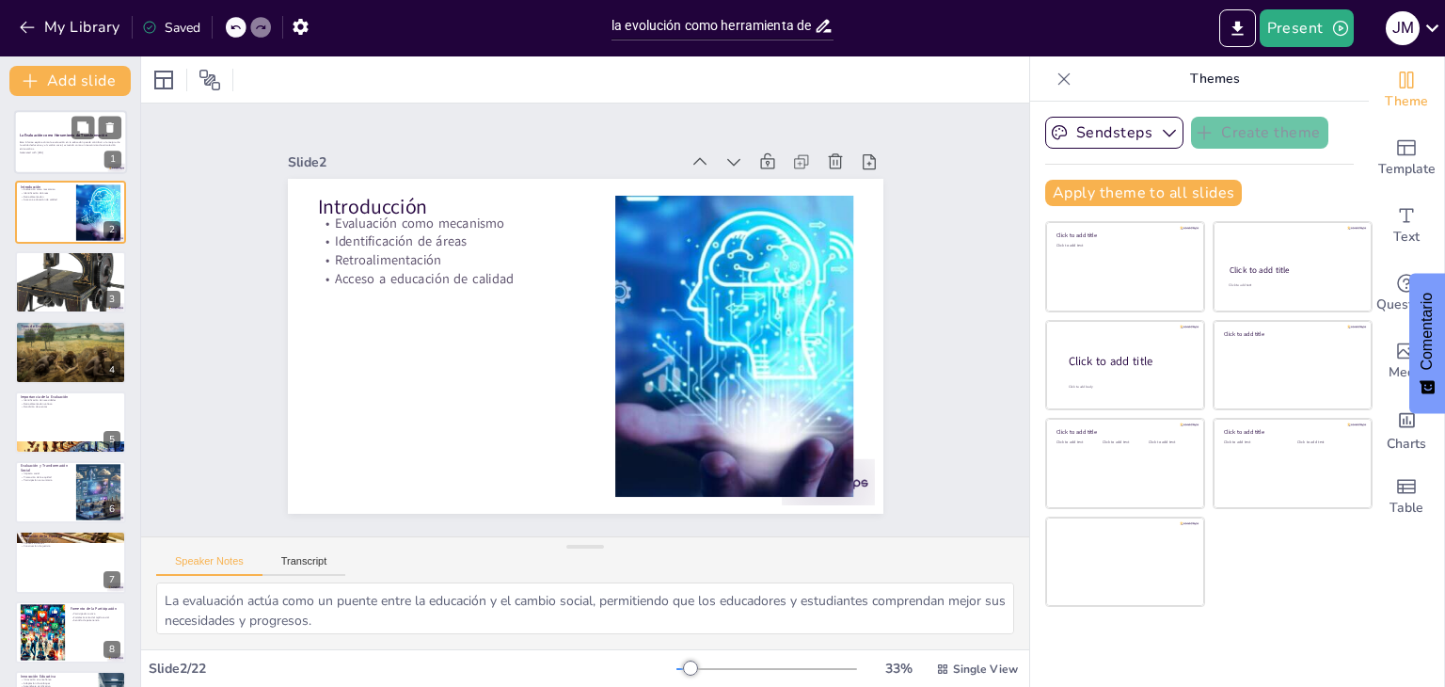
checkbox input "true"
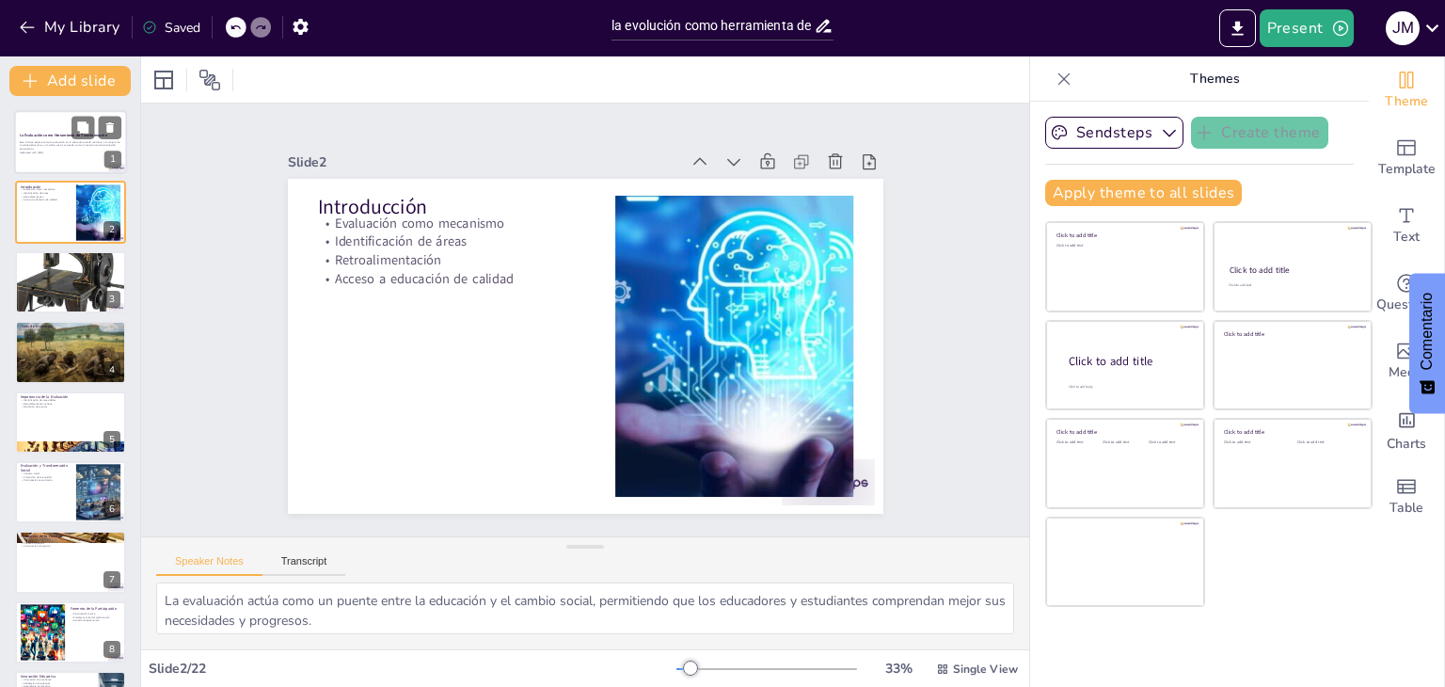
checkbox input "true"
click at [86, 148] on p "Este informe explora cómo la evaluación en la educación puede contribuir a la m…" at bounding box center [71, 145] width 102 height 10
checkbox input "true"
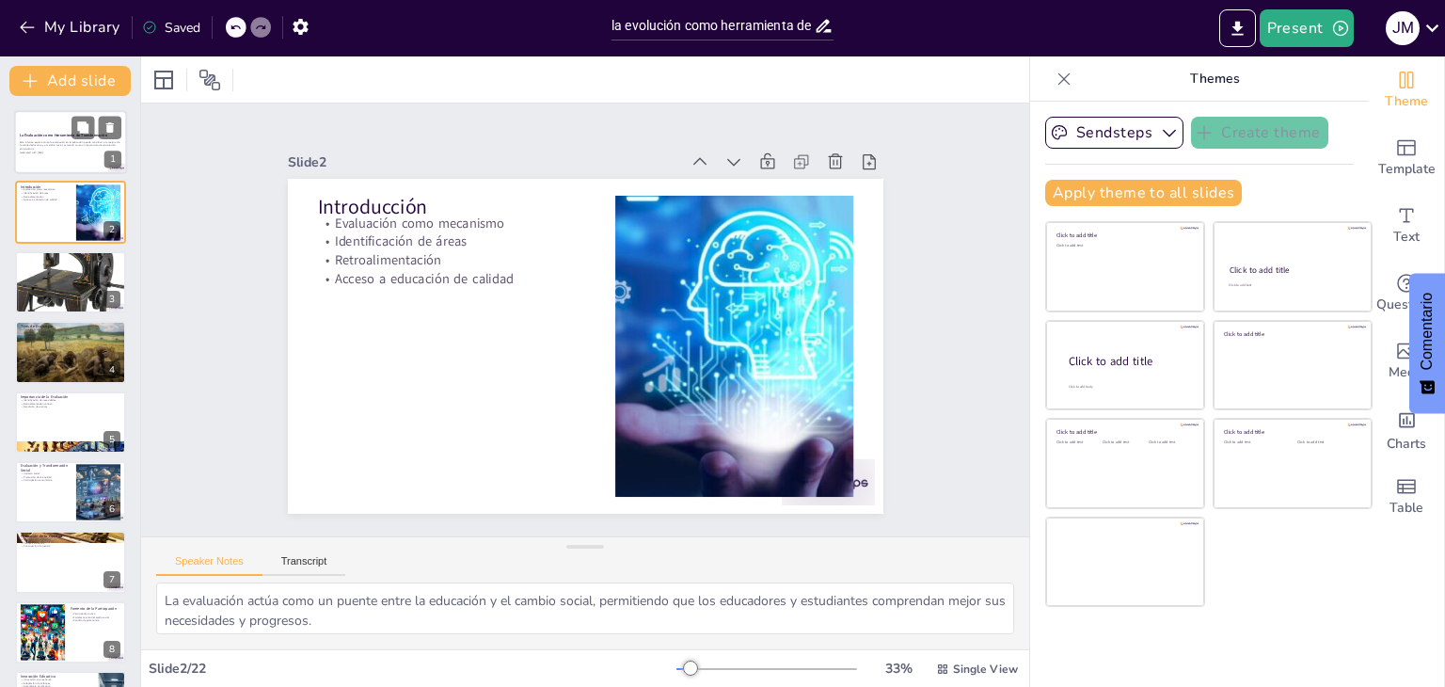
checkbox input "true"
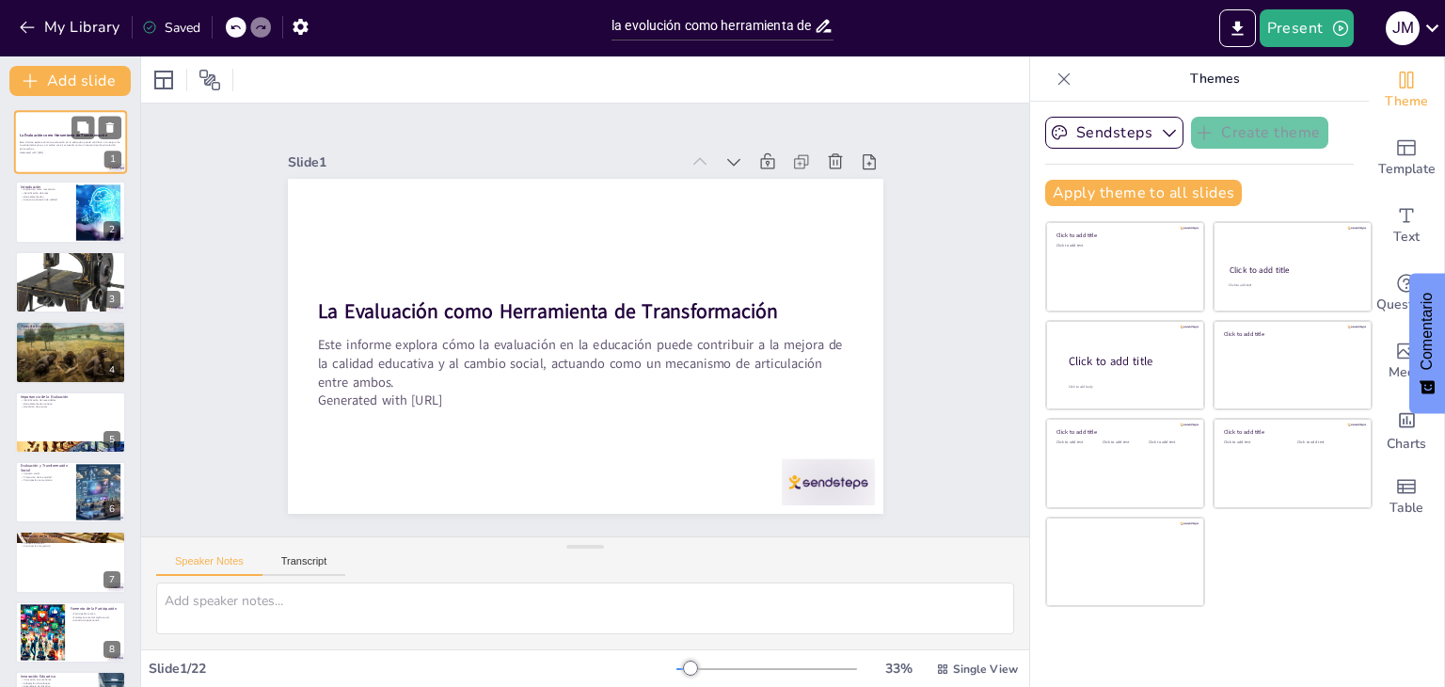
checkbox input "true"
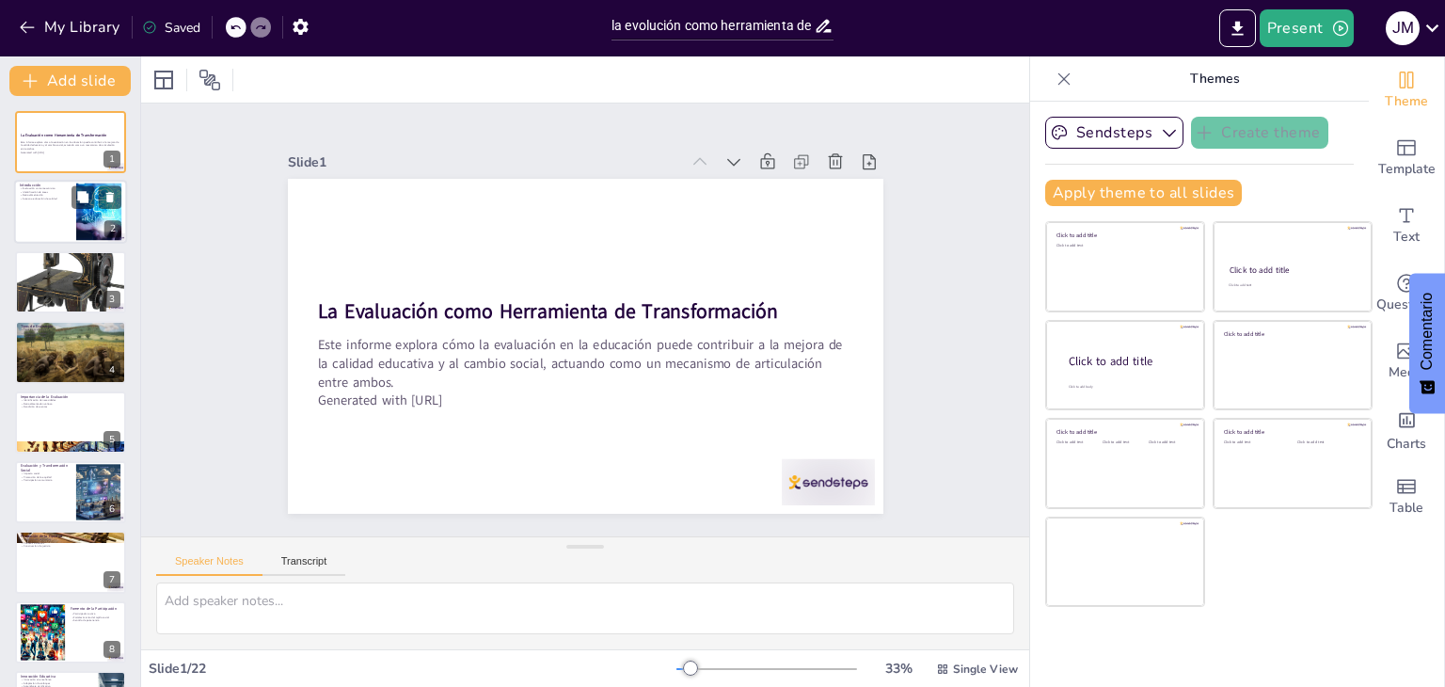
checkbox input "true"
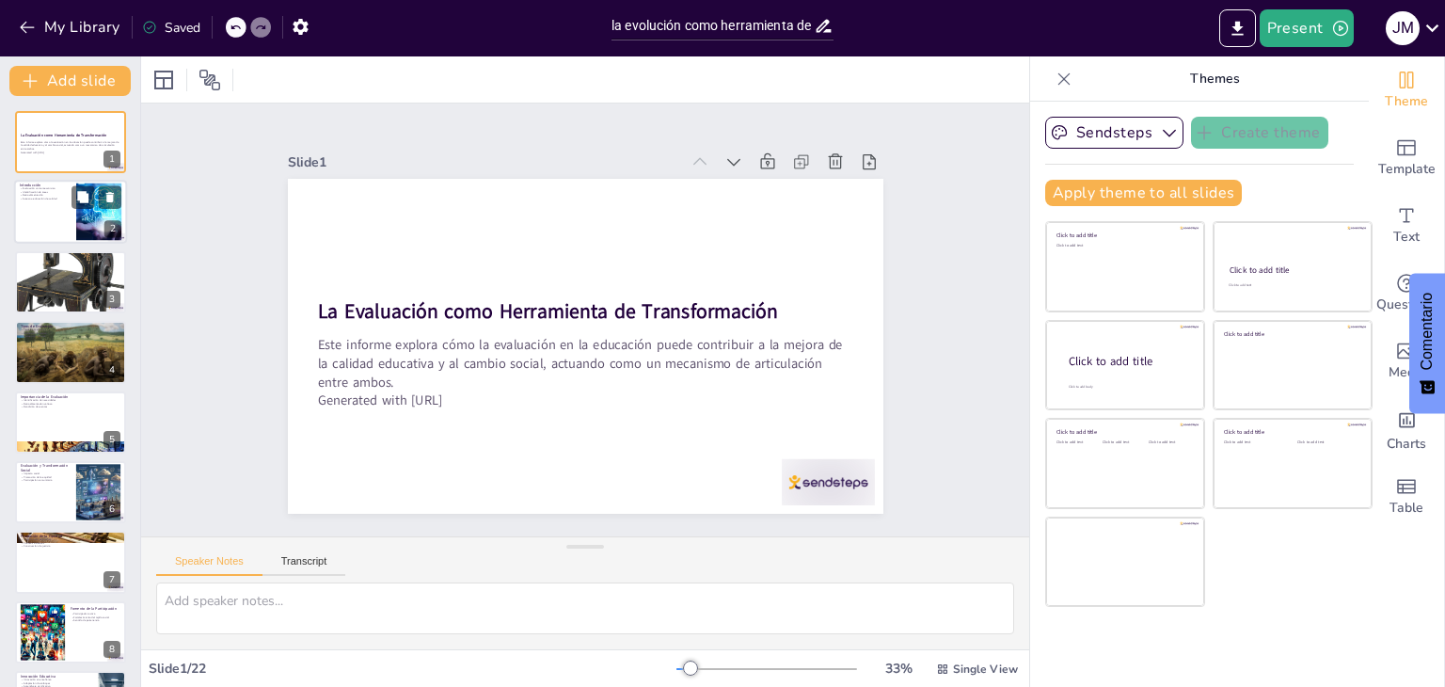
checkbox input "true"
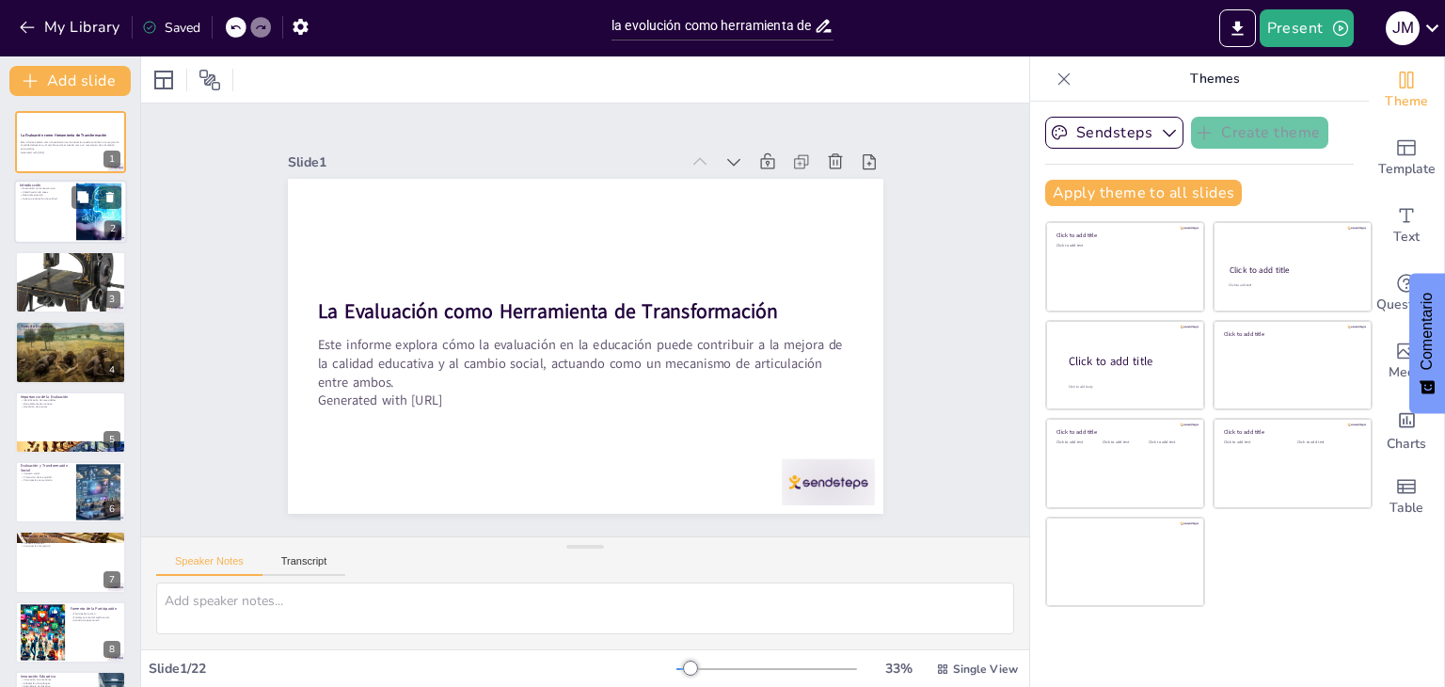
checkbox input "true"
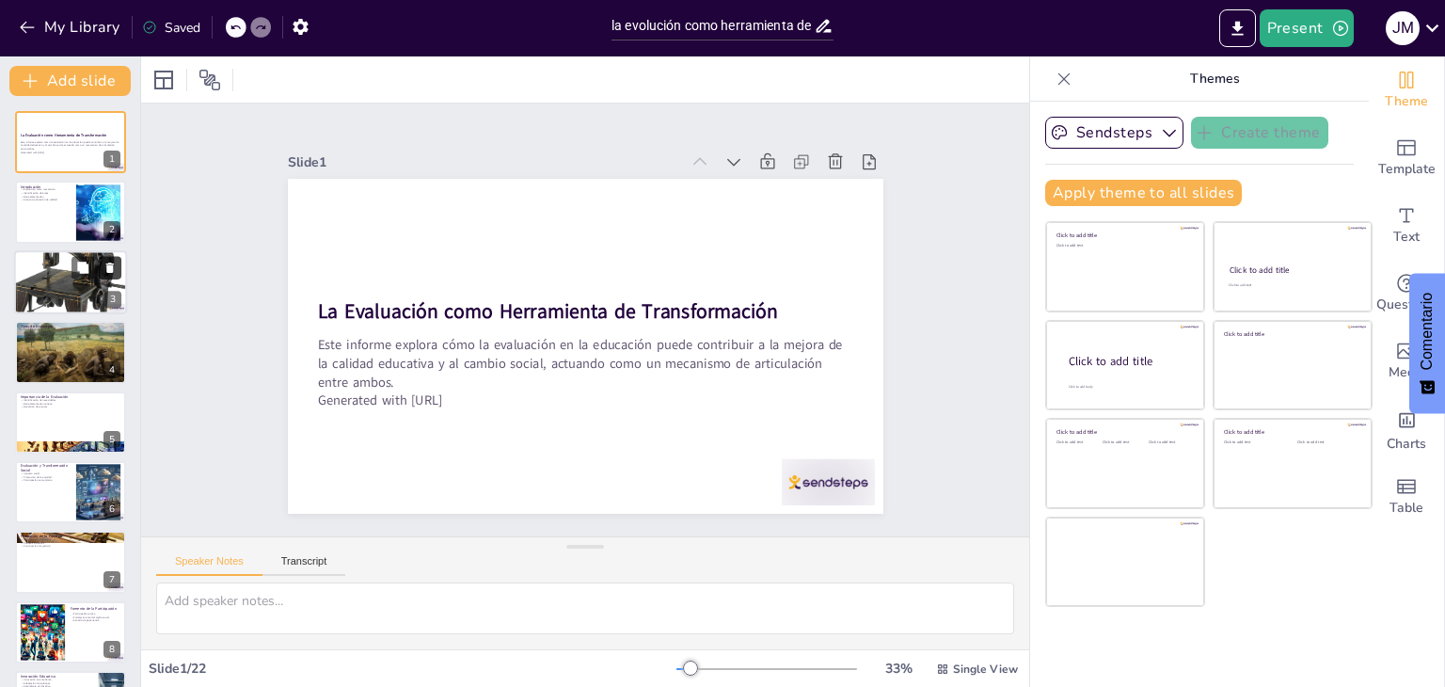
checkbox input "true"
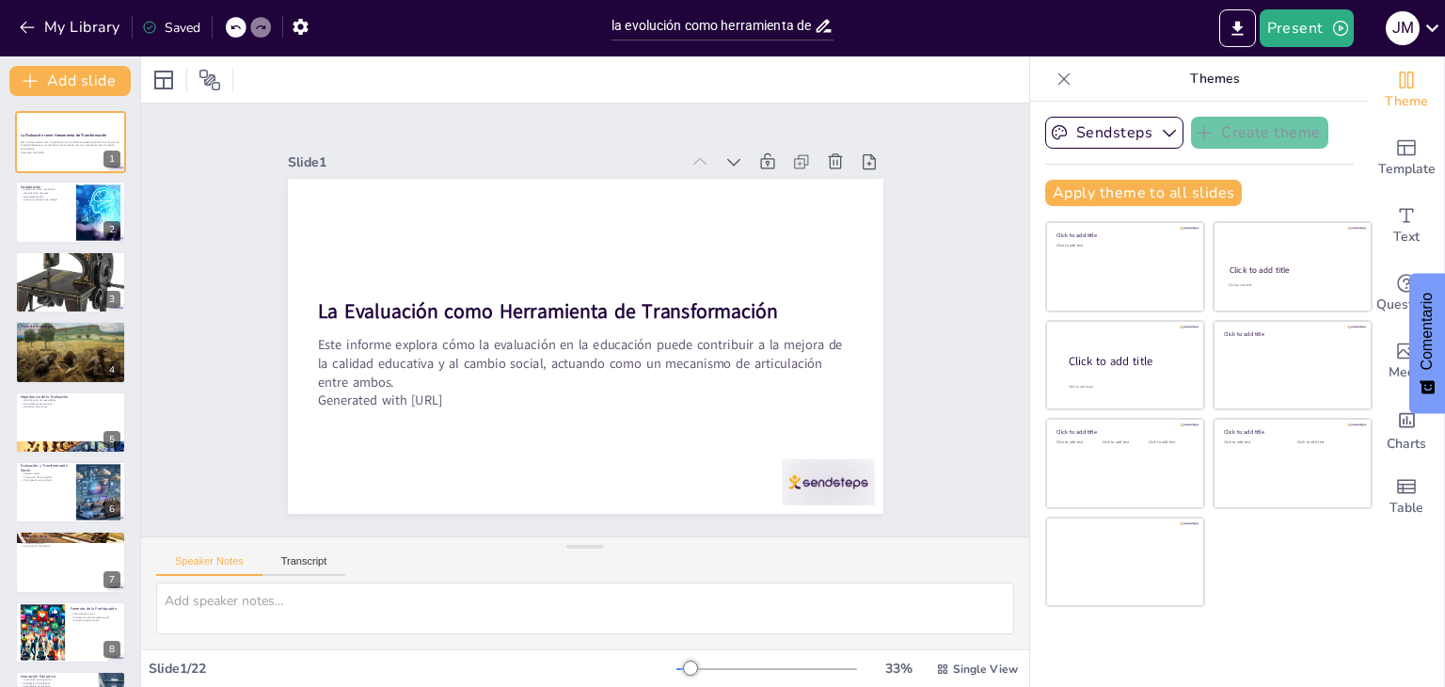
checkbox input "true"
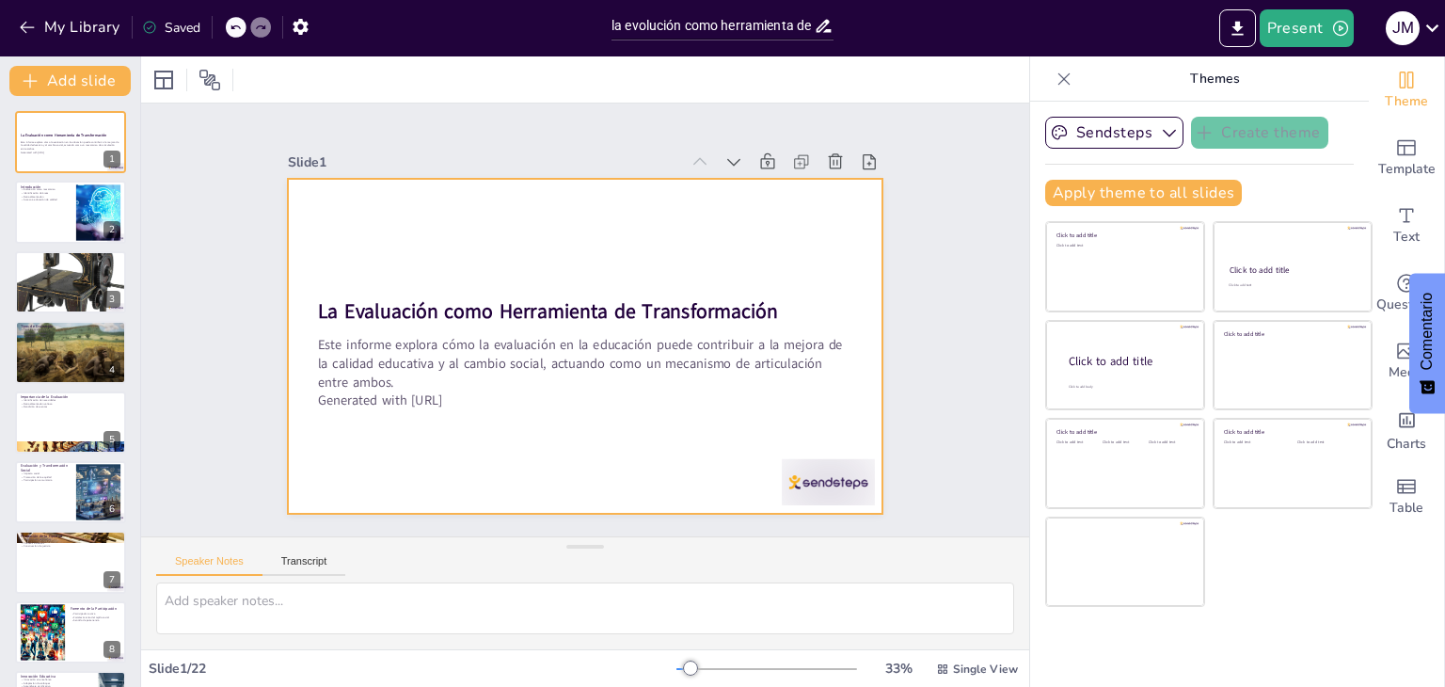
checkbox input "true"
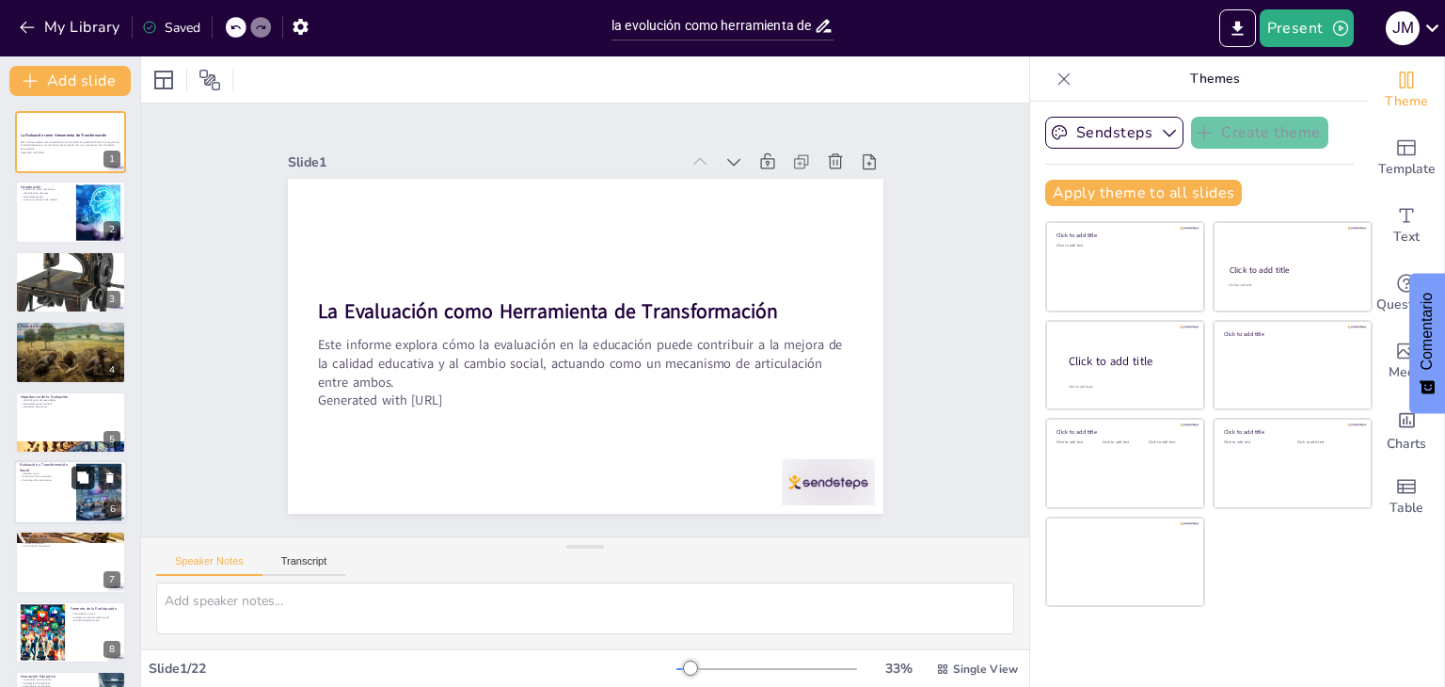
click at [79, 470] on icon at bounding box center [82, 476] width 13 height 13
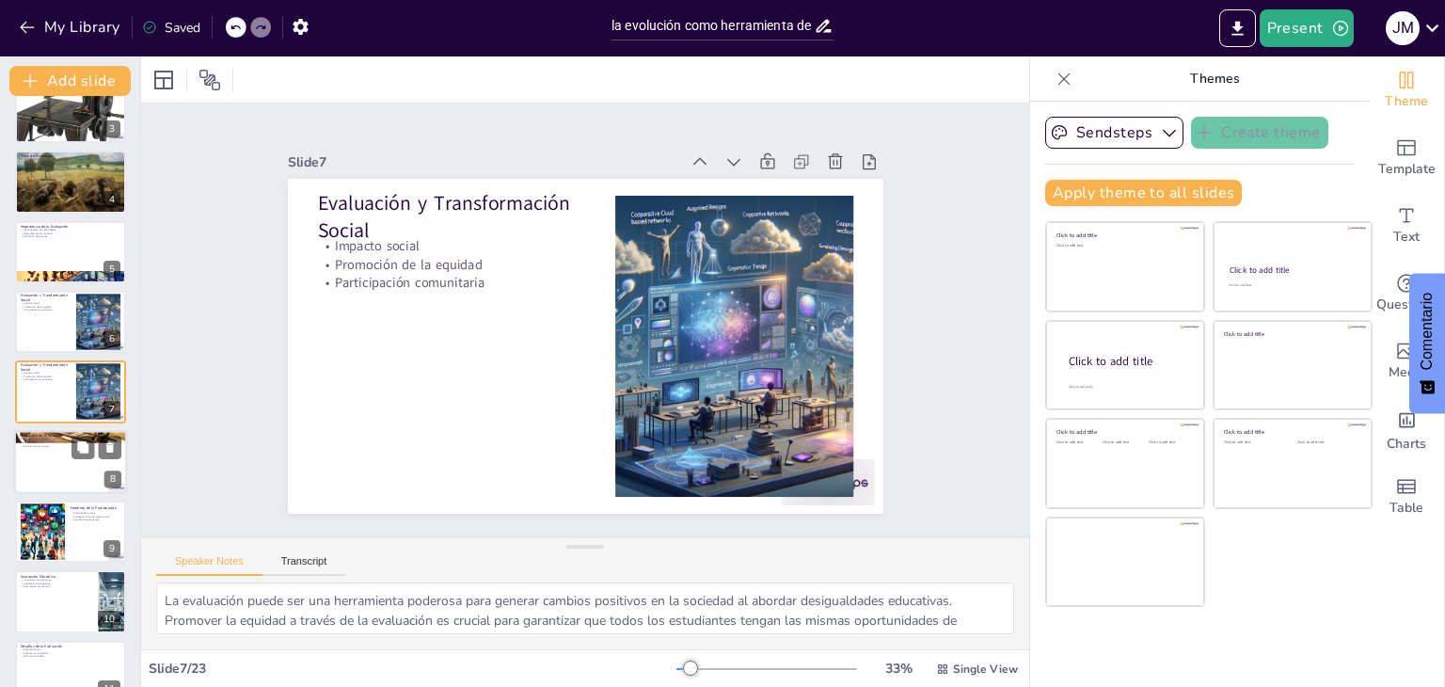
scroll to position [484, 0]
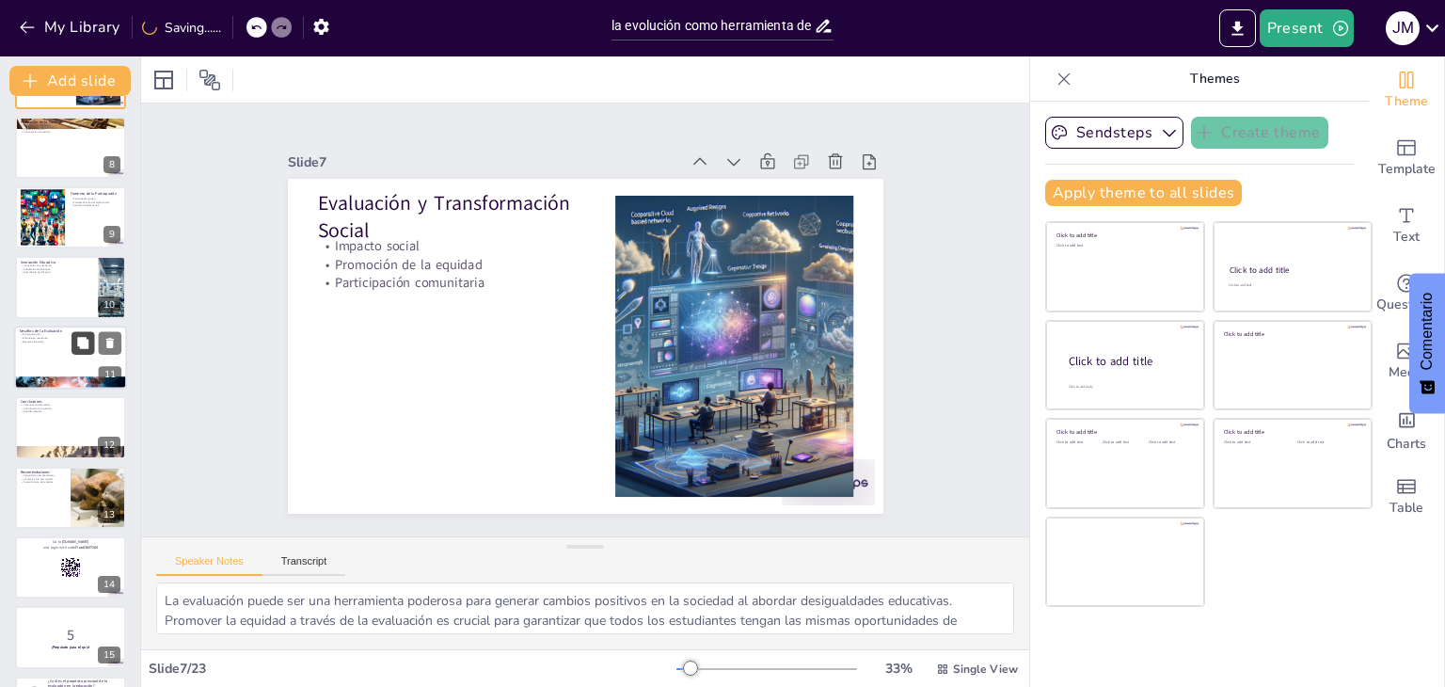
click at [83, 341] on icon at bounding box center [82, 342] width 11 height 11
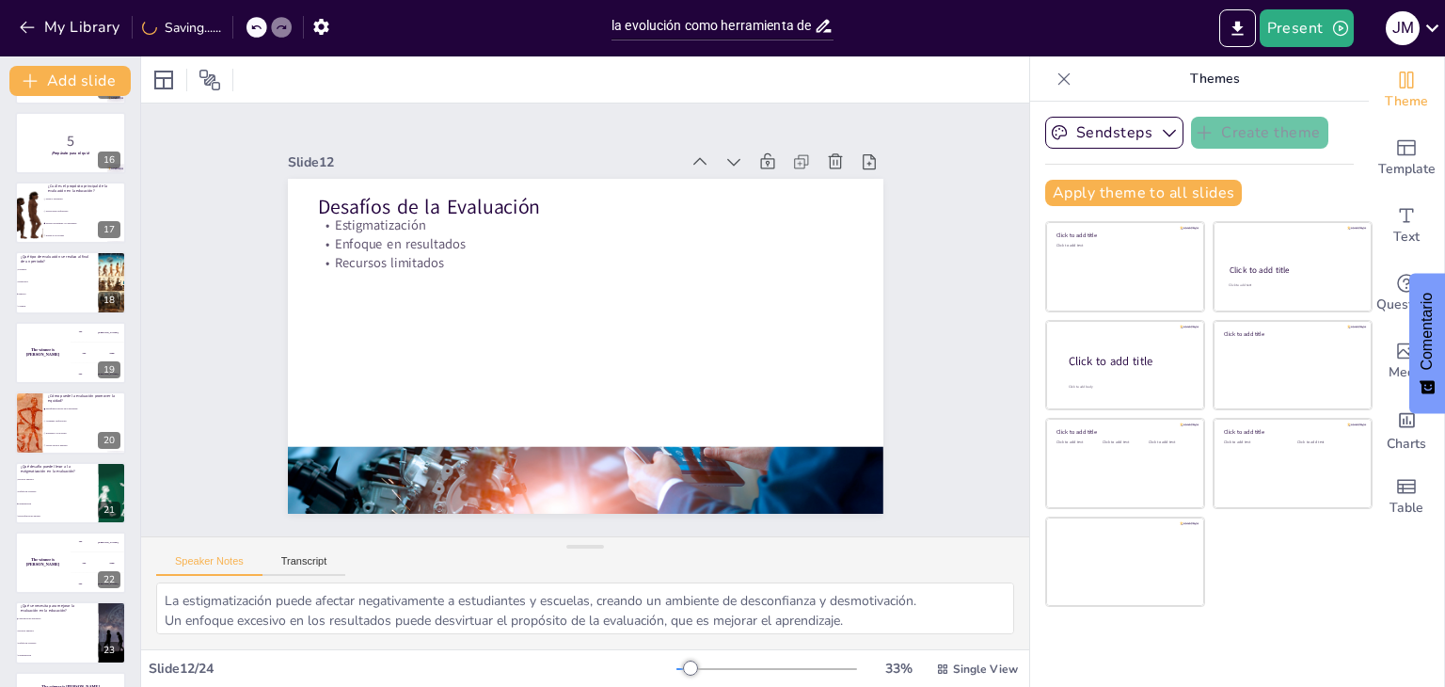
scroll to position [1110, 0]
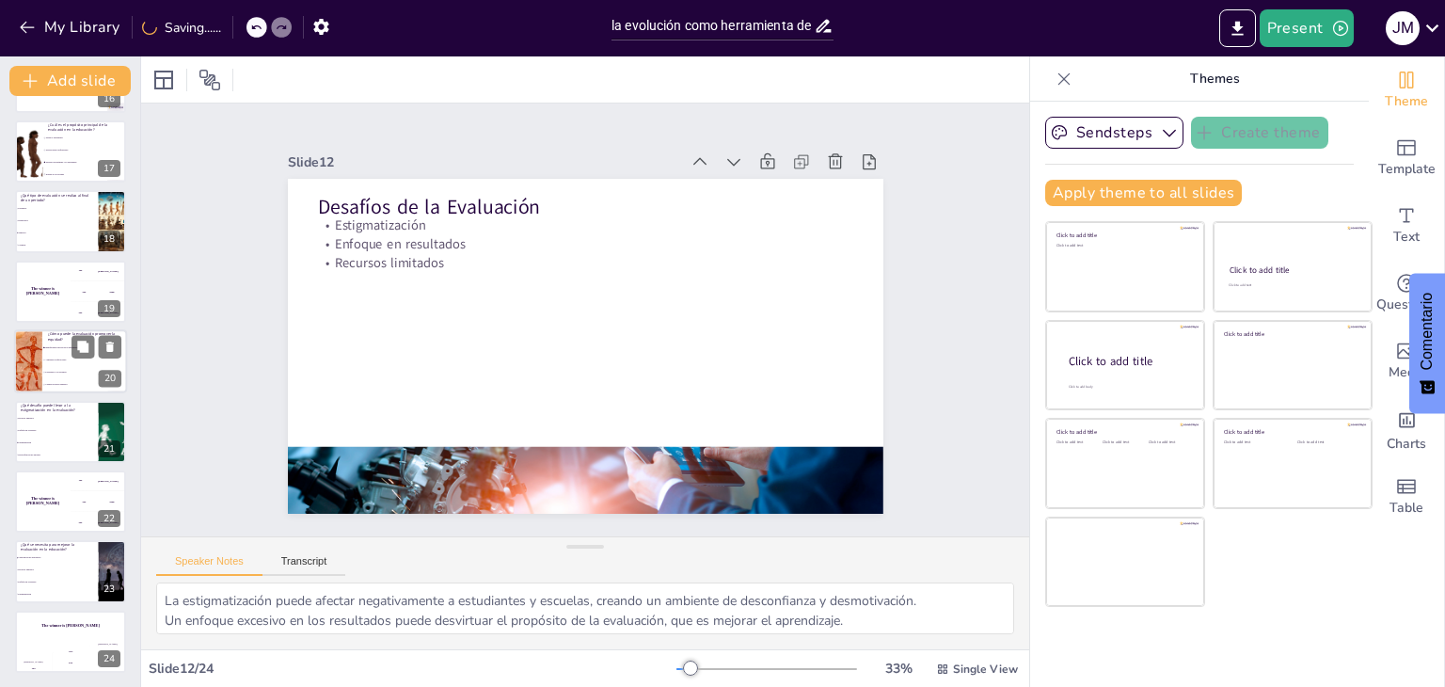
drag, startPoint x: 39, startPoint y: 362, endPoint x: 92, endPoint y: 370, distance: 54.1
click at [181, 437] on div "Slide 1 La Evaluación como Herramienta de Transformación Este informe explora c…" at bounding box center [585, 319] width 978 height 686
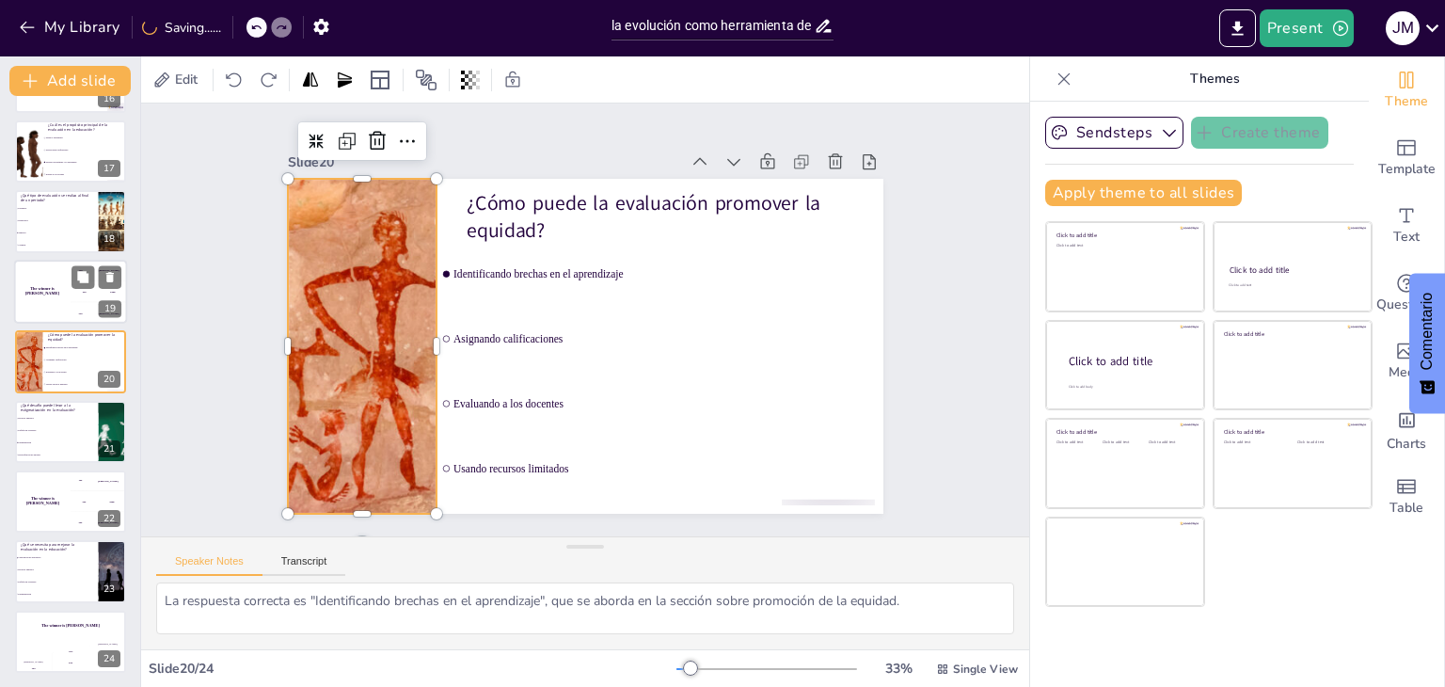
click at [52, 284] on div "The winner is Niels 🏆" at bounding box center [42, 292] width 56 height 64
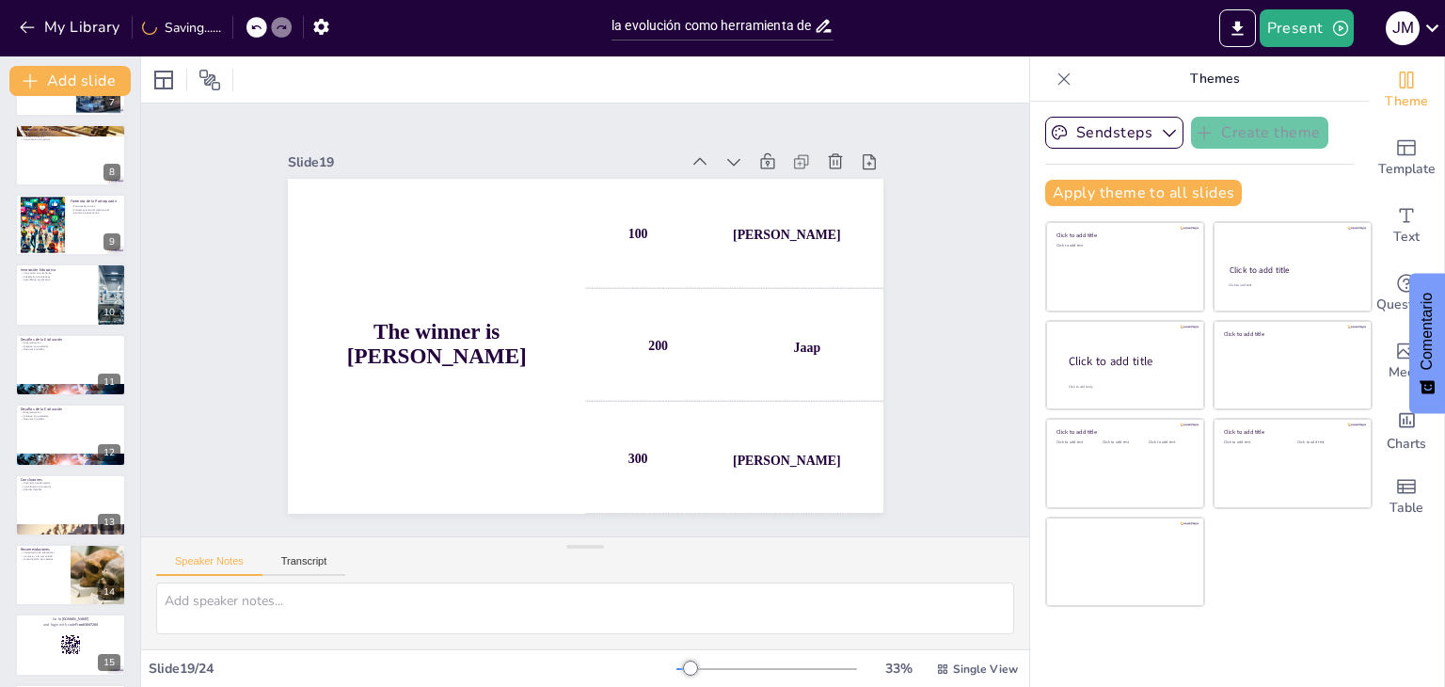
scroll to position [0, 0]
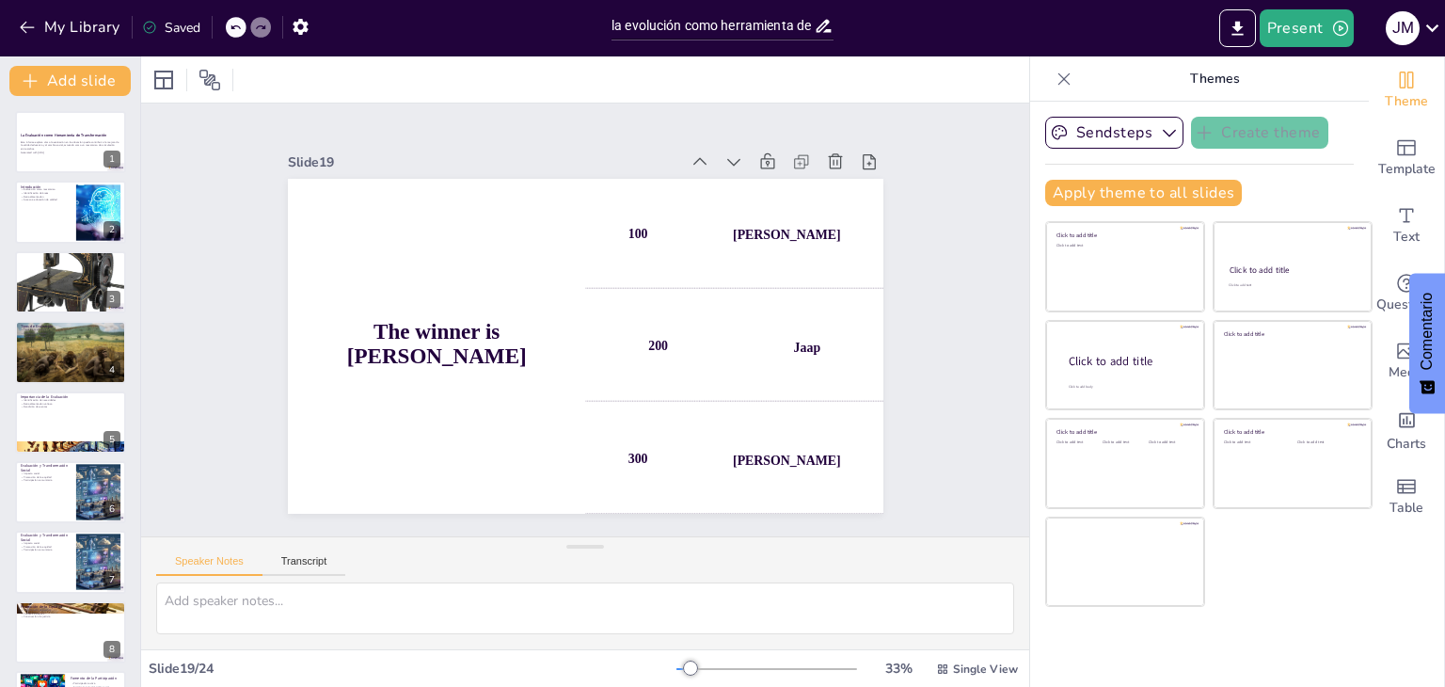
click at [1058, 81] on icon at bounding box center [1064, 78] width 12 height 12
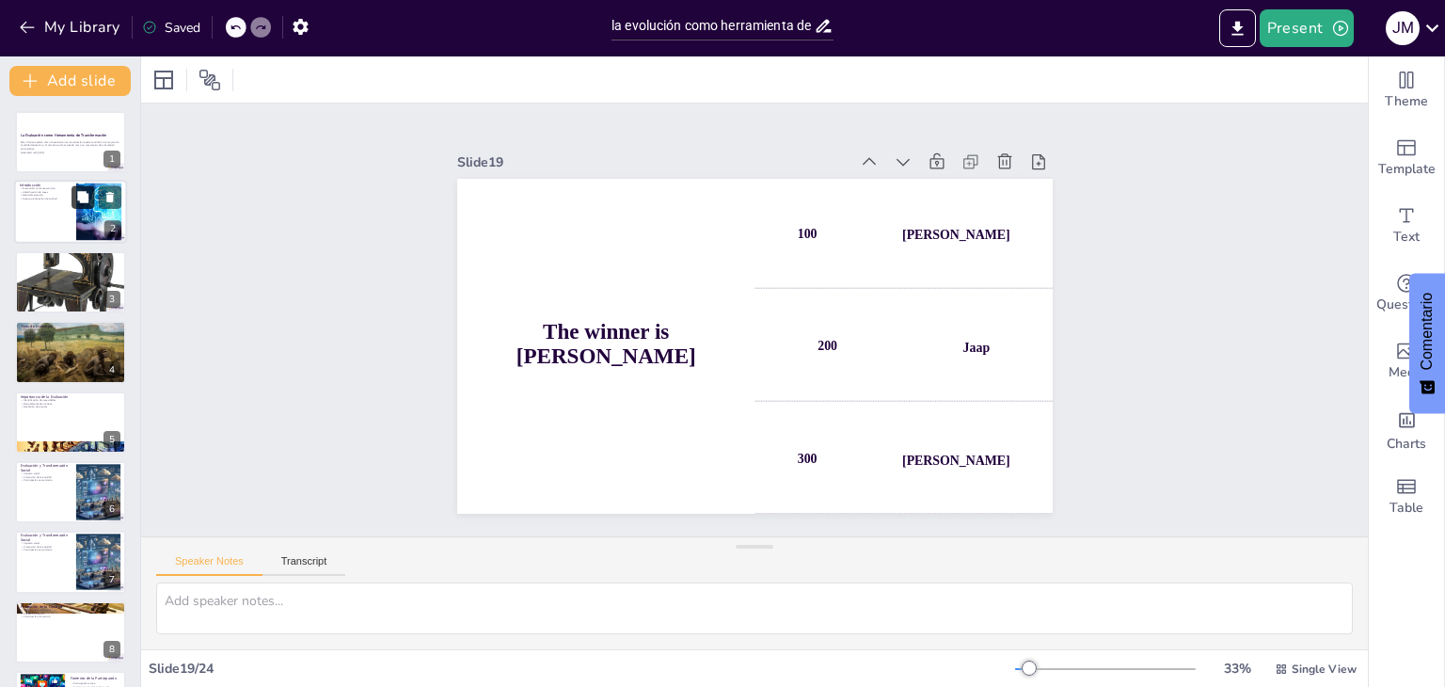
click at [74, 204] on button at bounding box center [82, 197] width 23 height 23
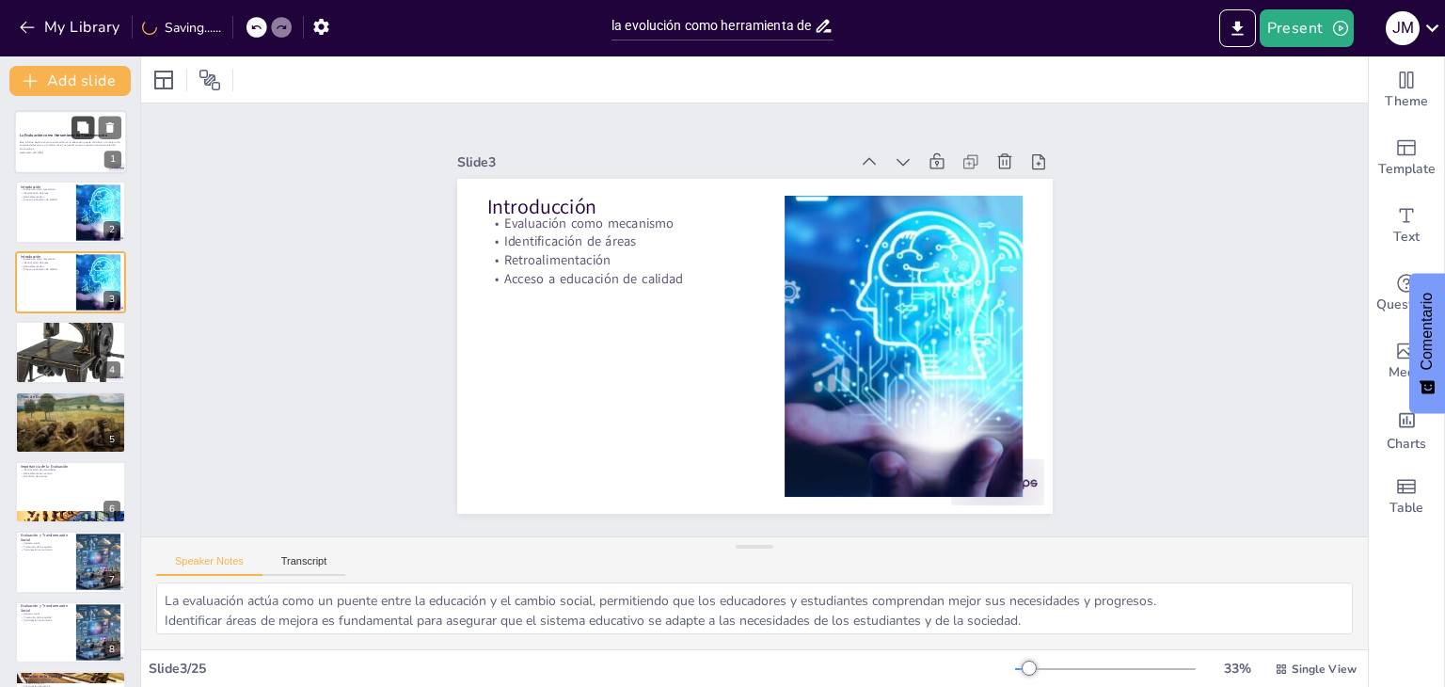
click at [72, 126] on button at bounding box center [82, 127] width 23 height 23
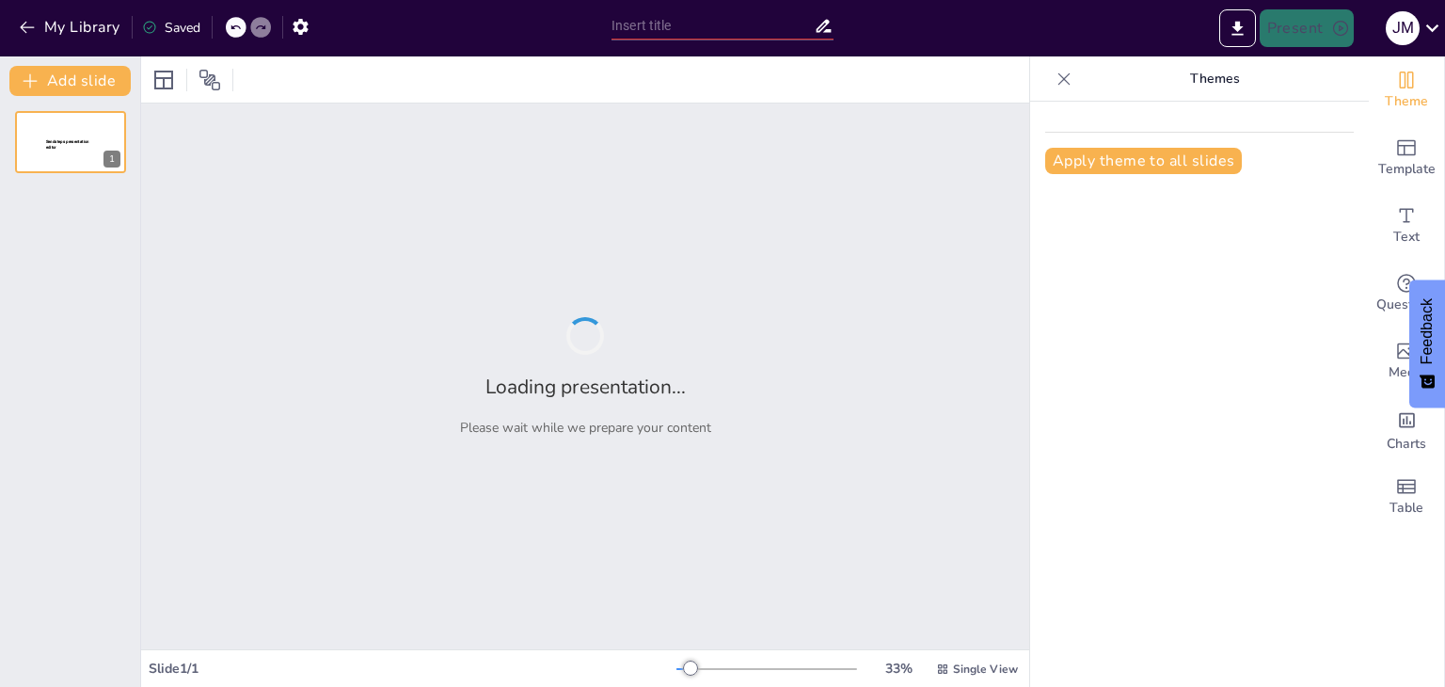
type input "La Evaluación como Herramienta de Articulación de la Educación y los Procesos"
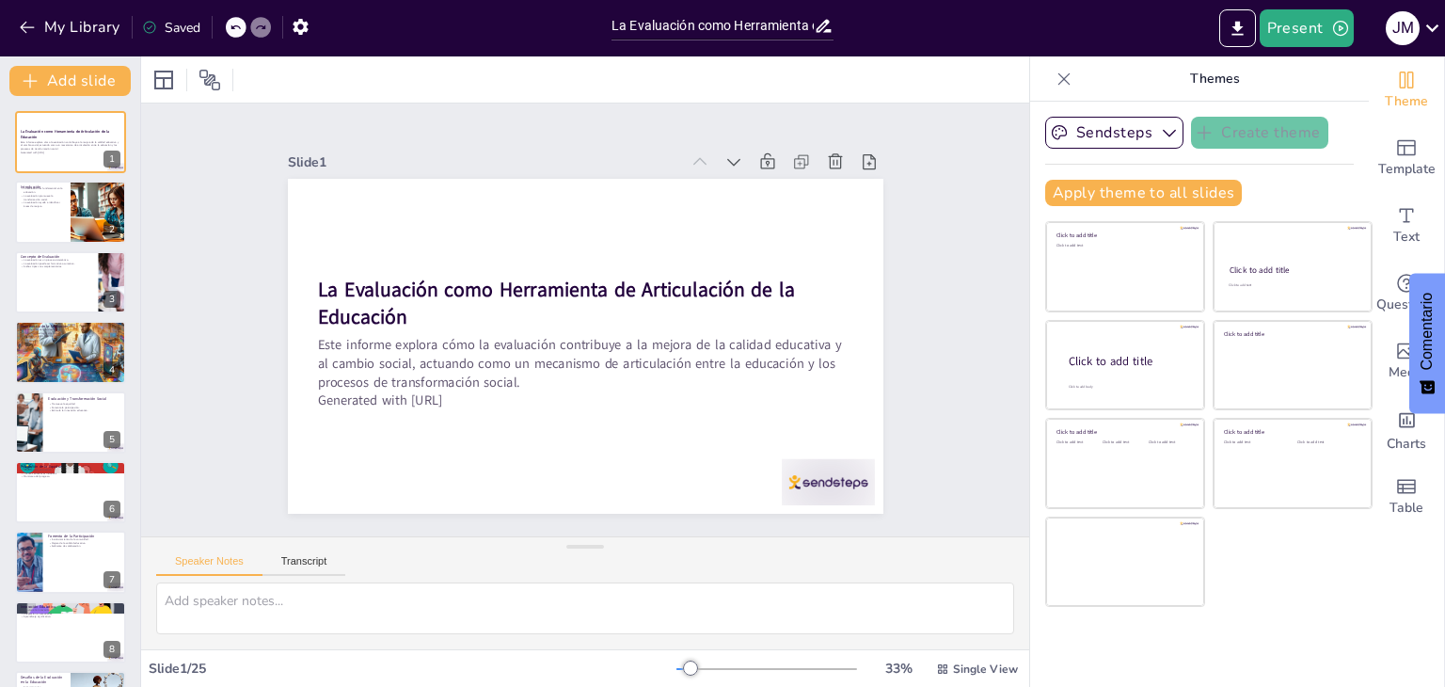
checkbox input "true"
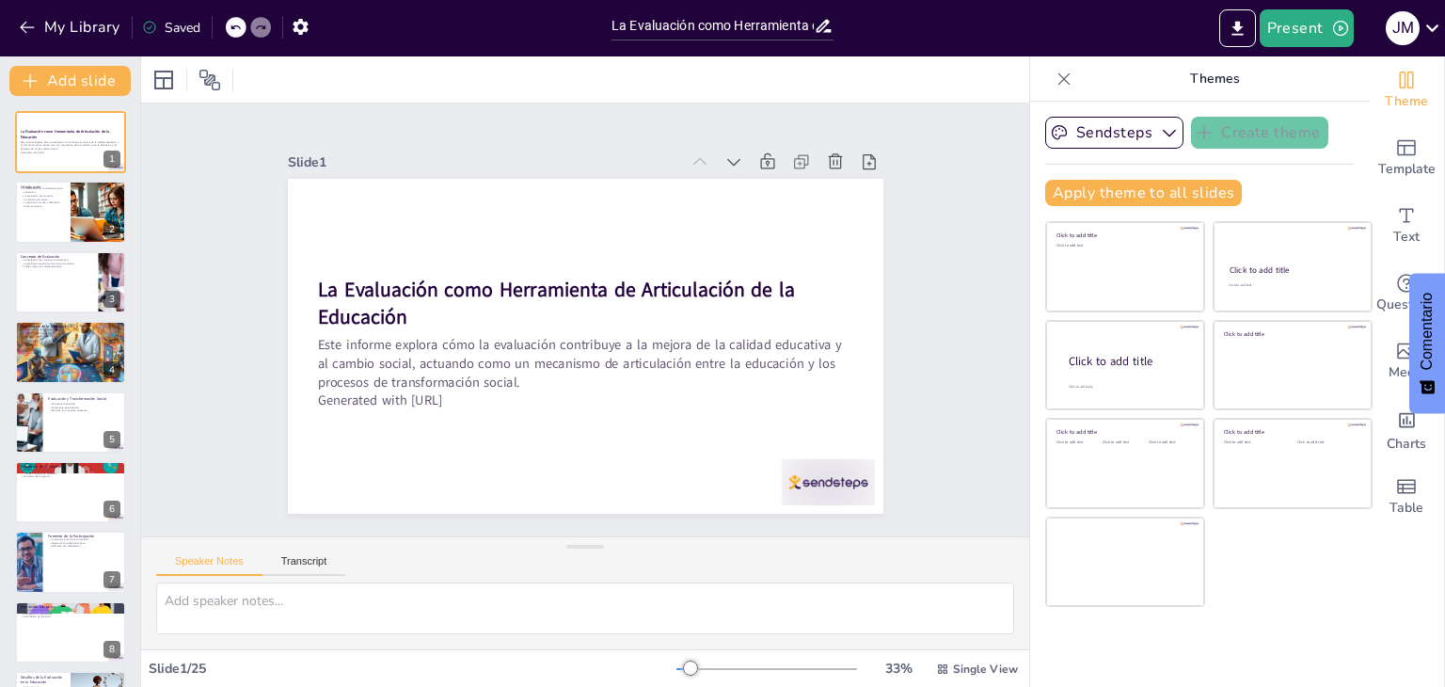
checkbox input "true"
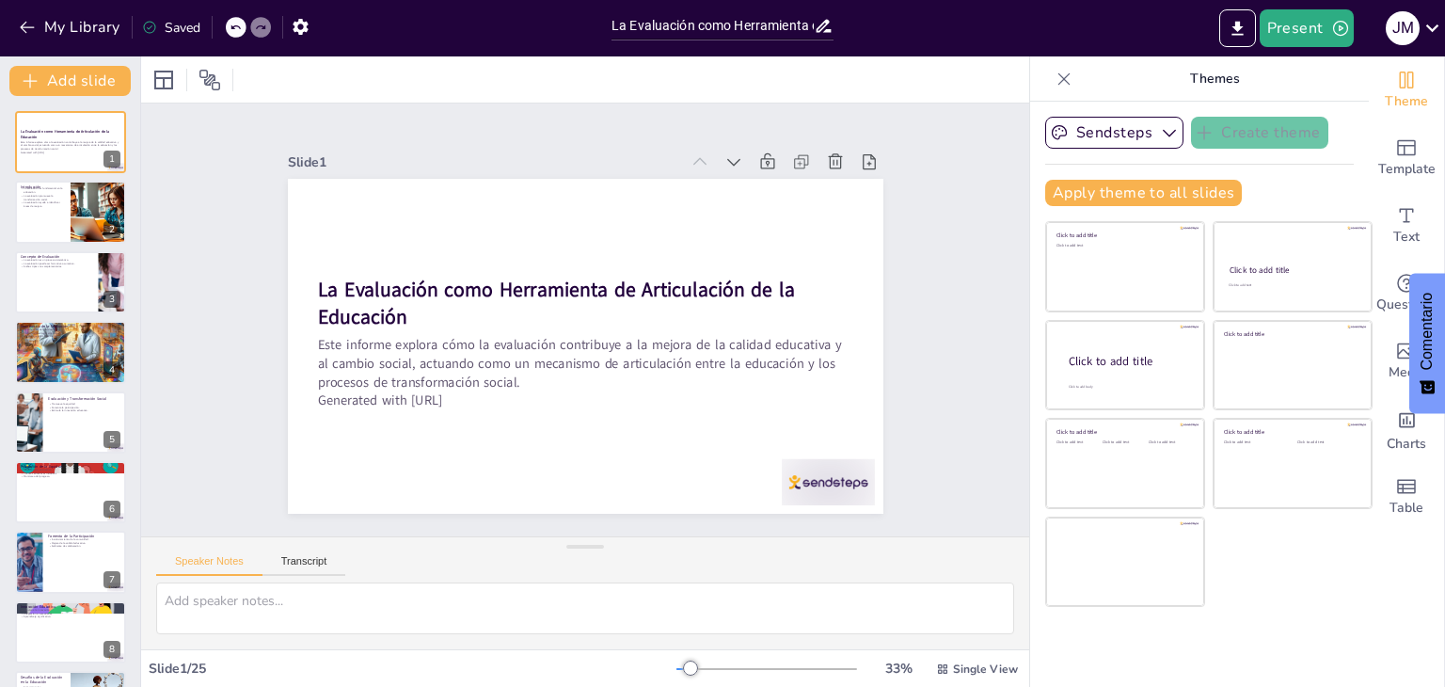
checkbox input "true"
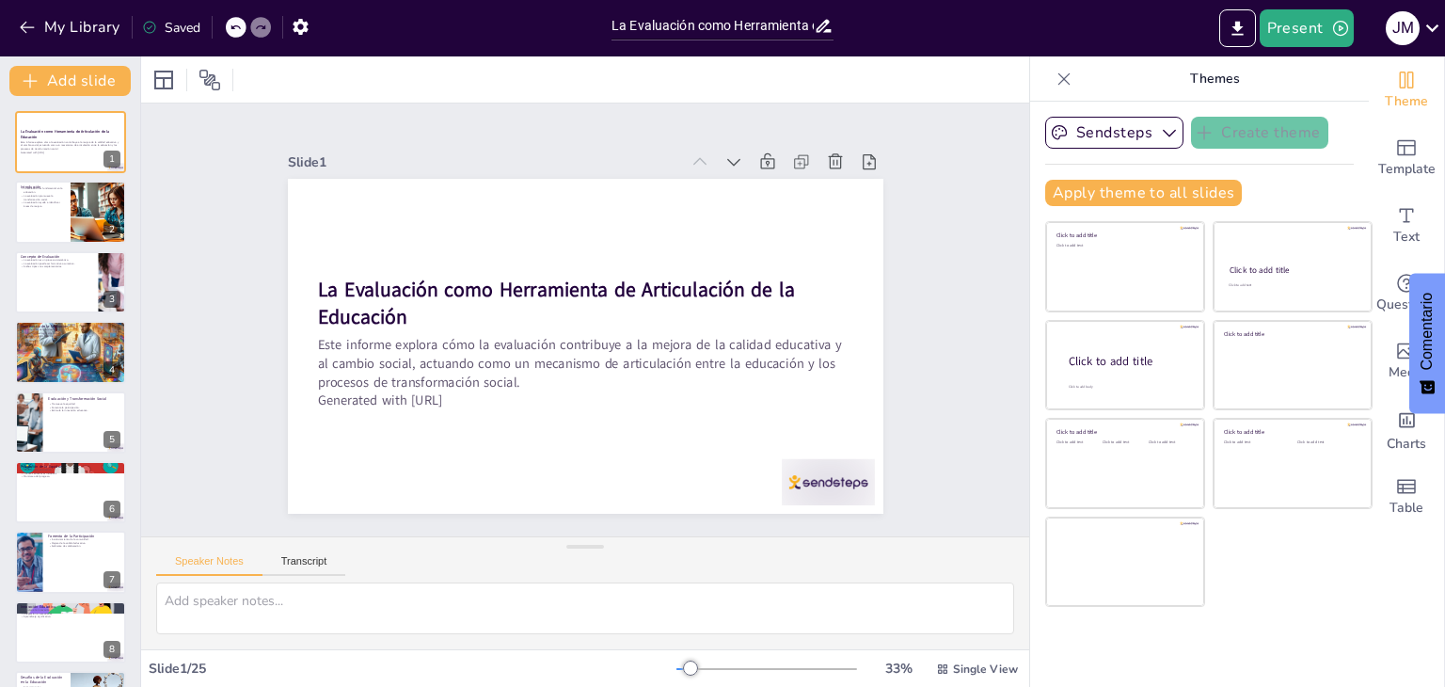
checkbox input "true"
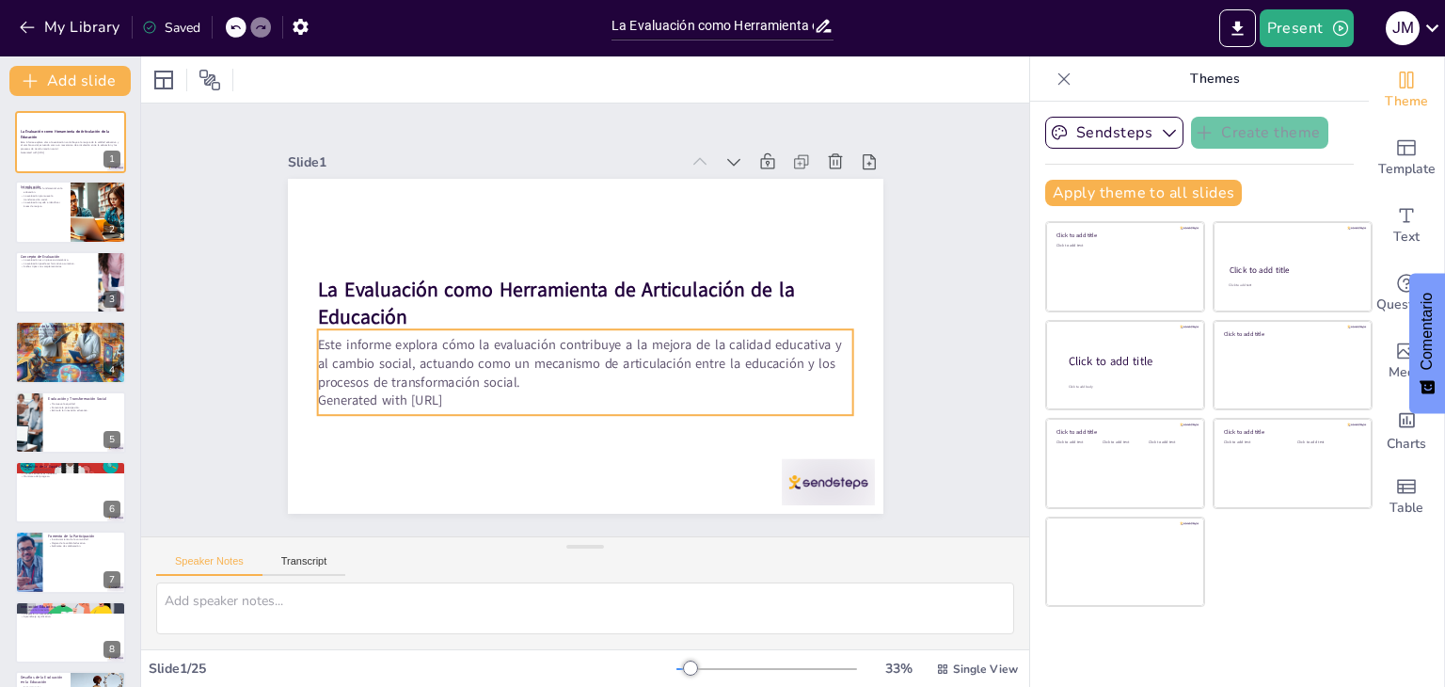
checkbox input "true"
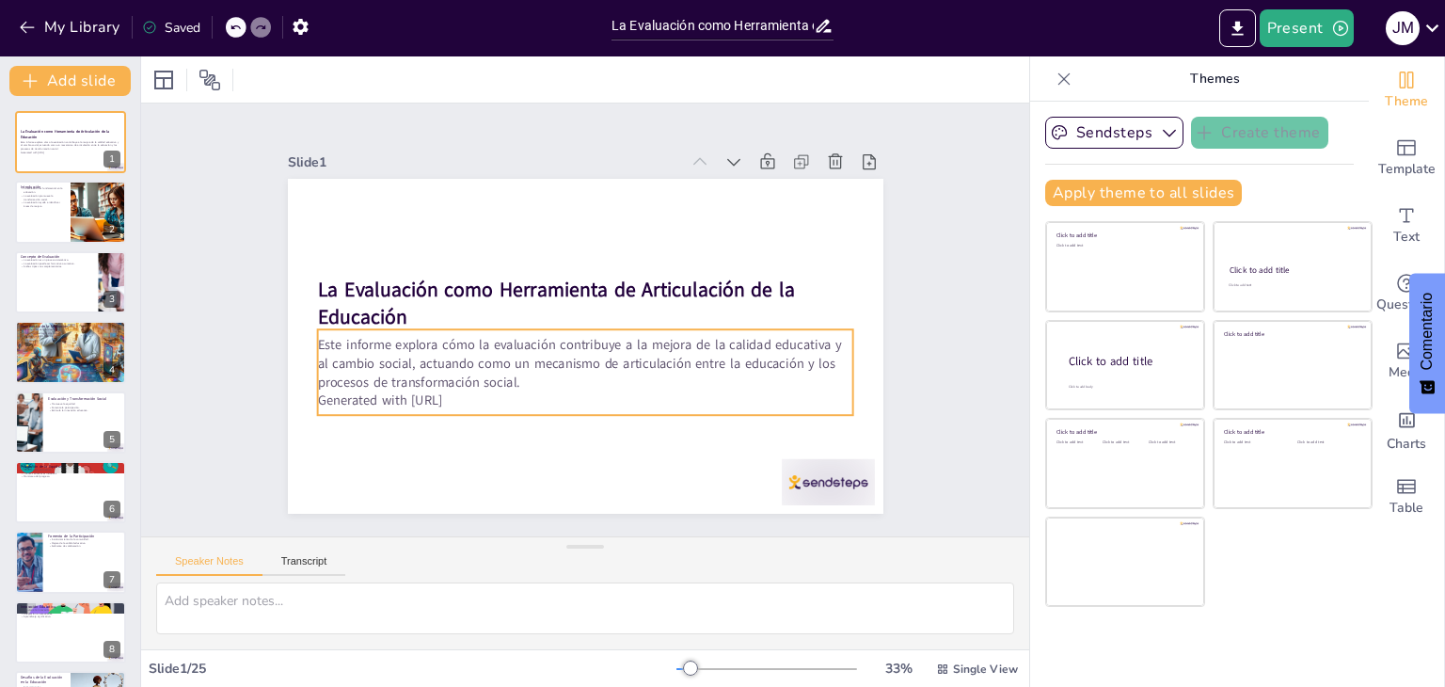
checkbox input "true"
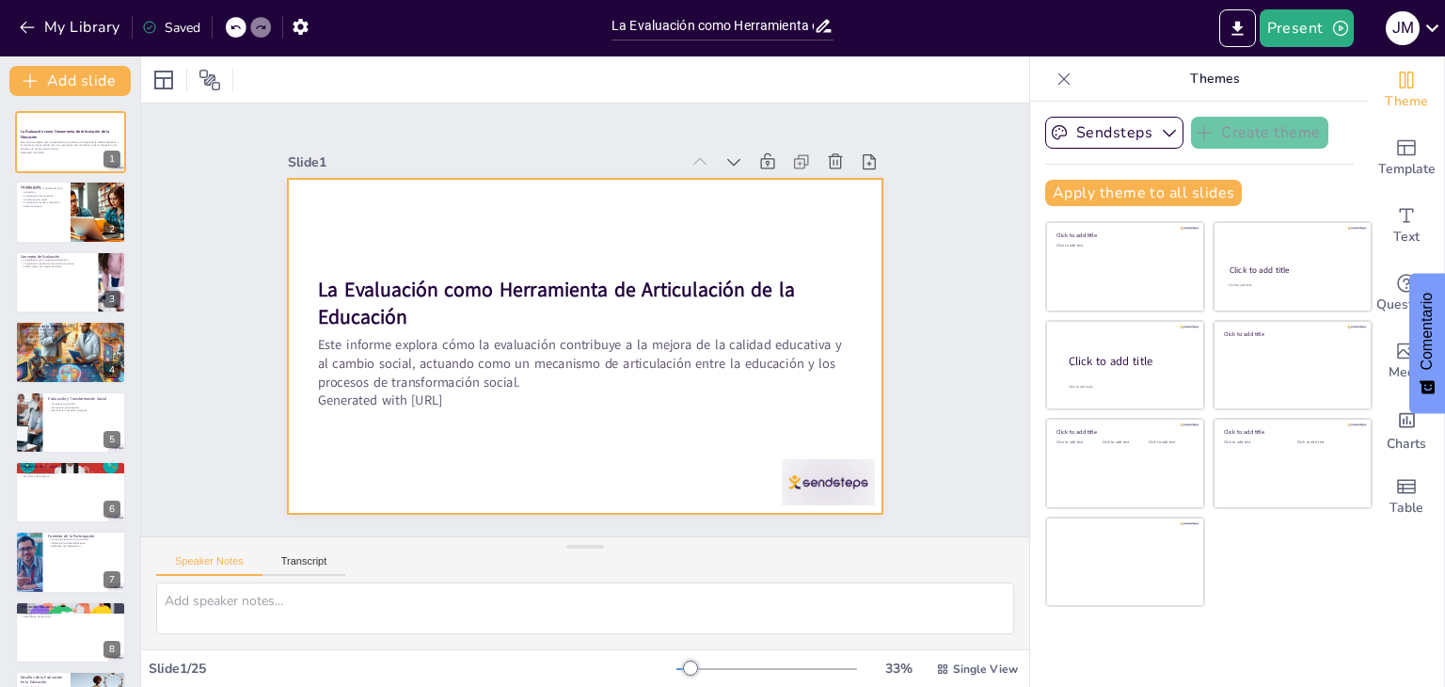
checkbox input "true"
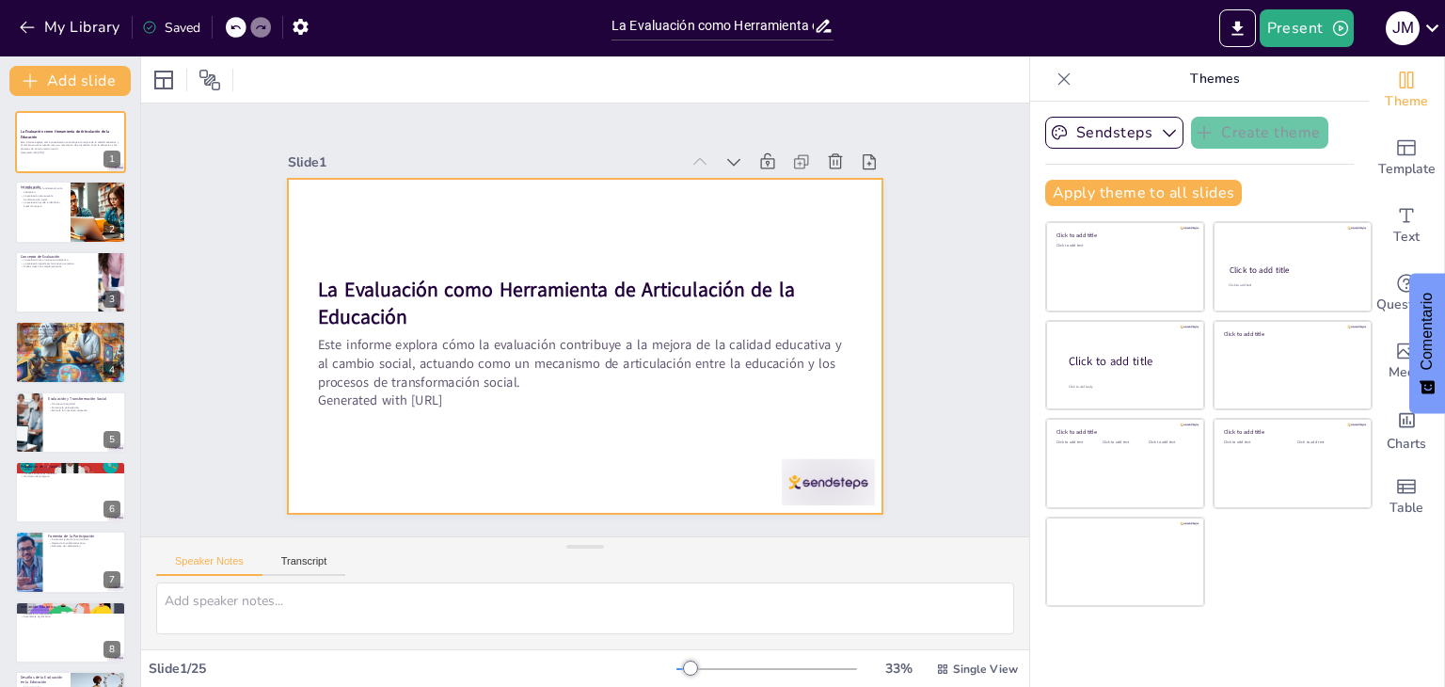
checkbox input "true"
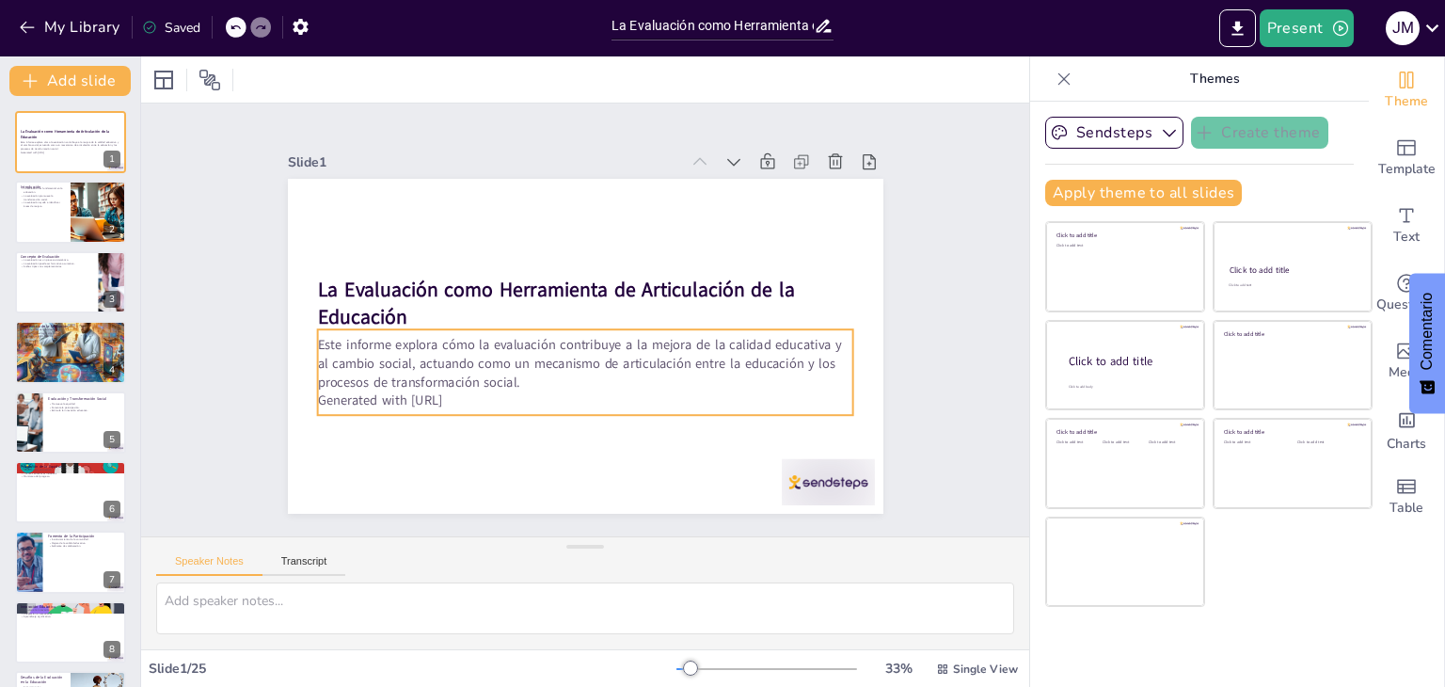
checkbox input "true"
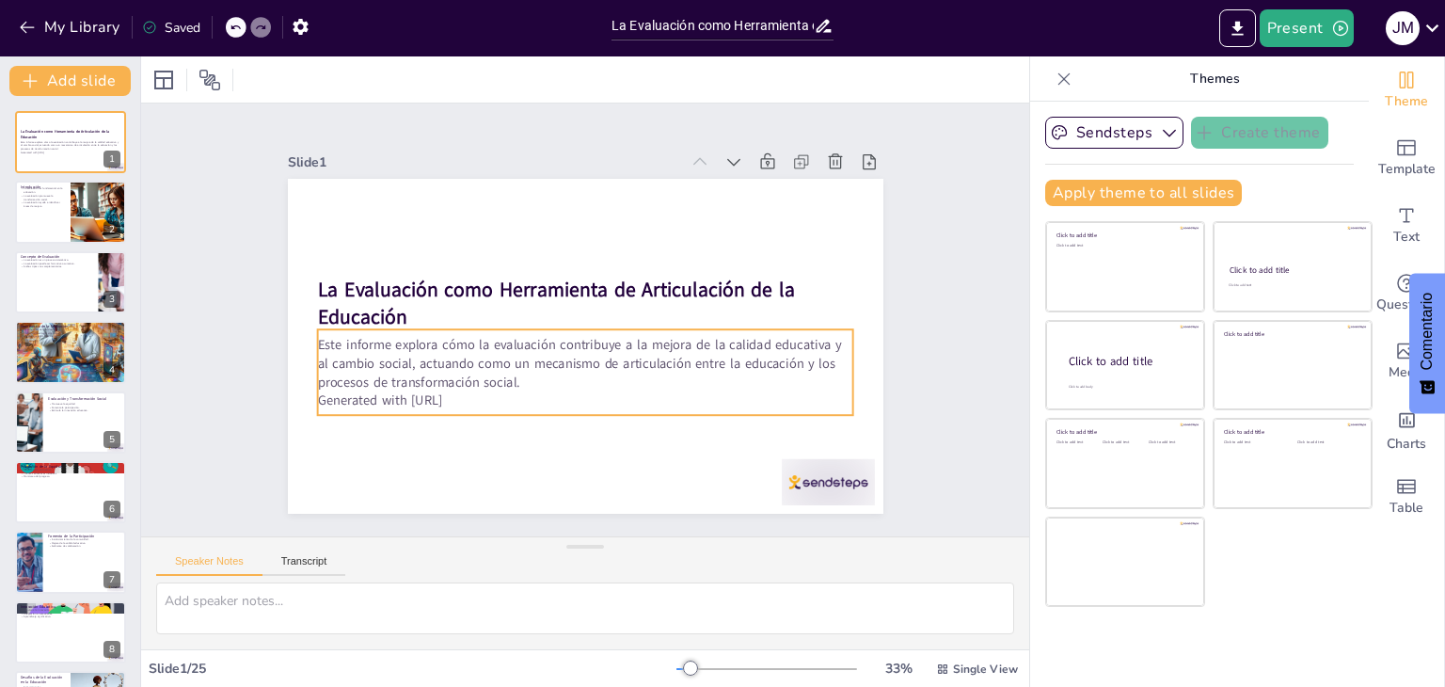
checkbox input "true"
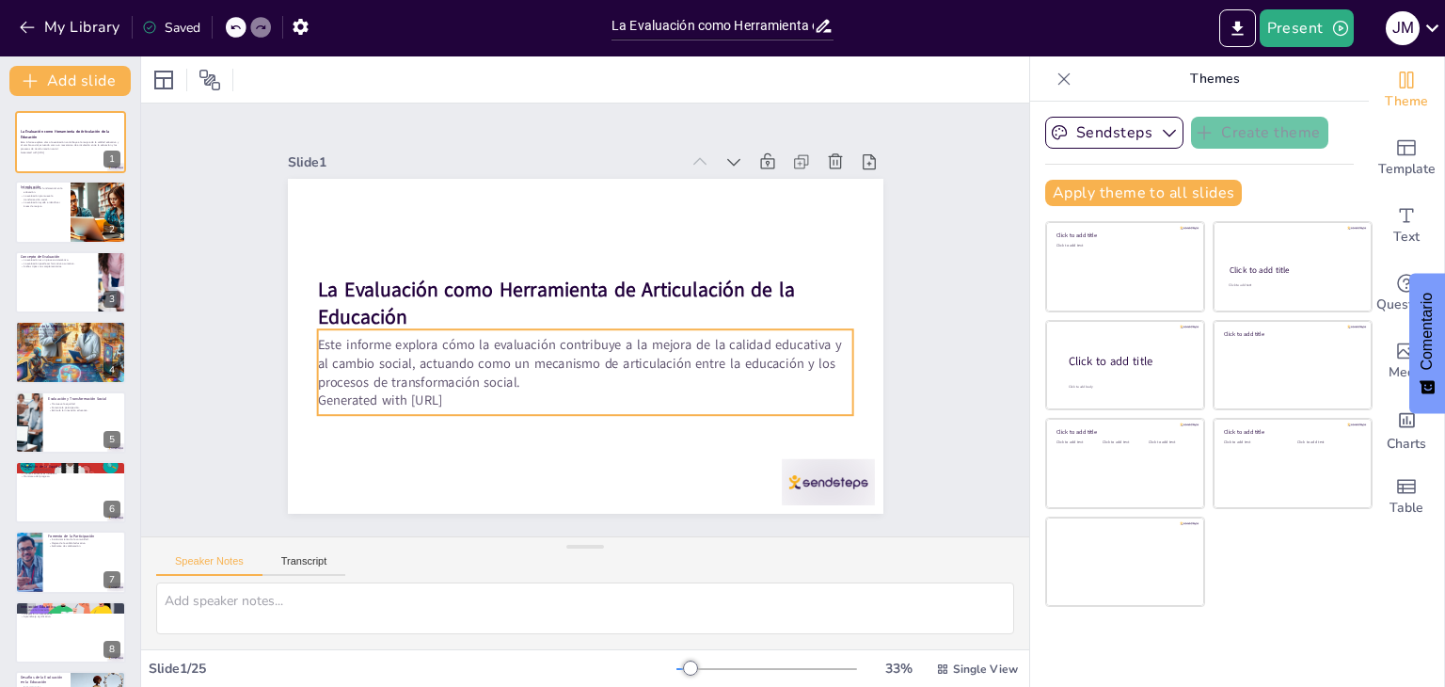
checkbox input "true"
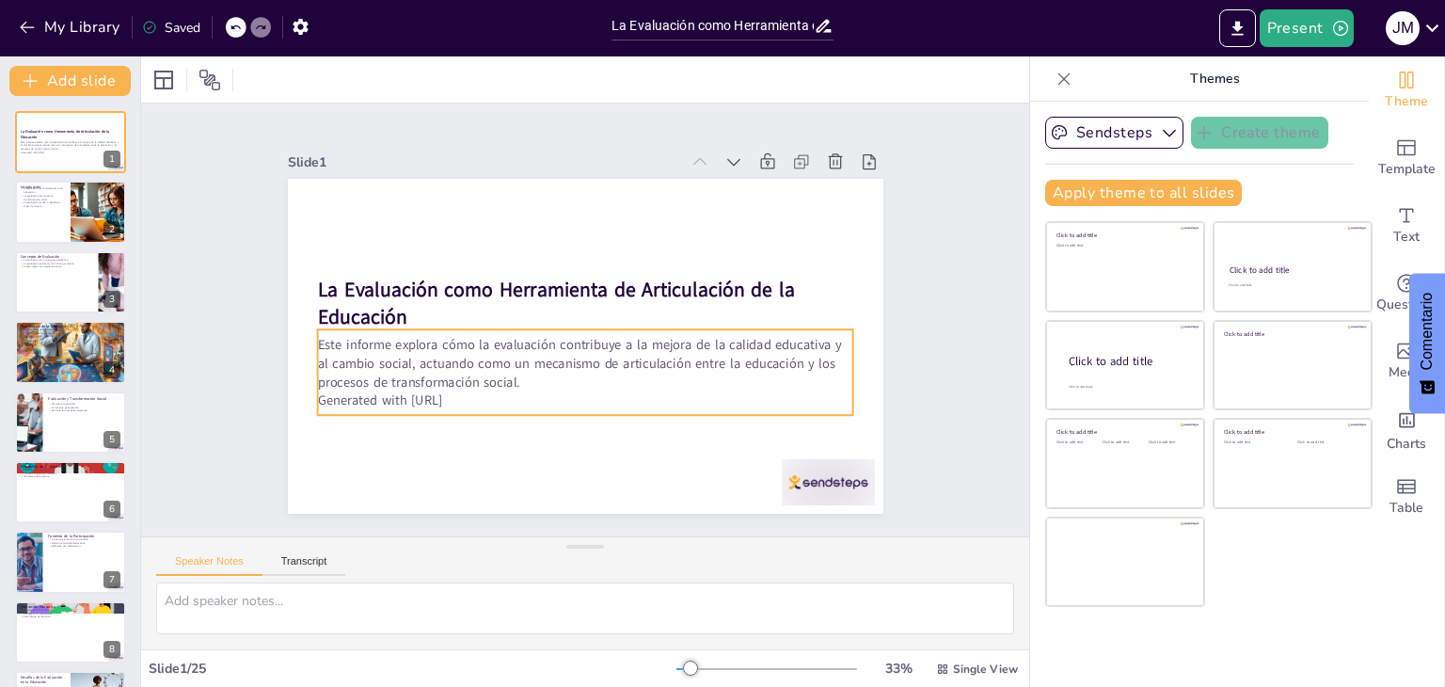
checkbox input "true"
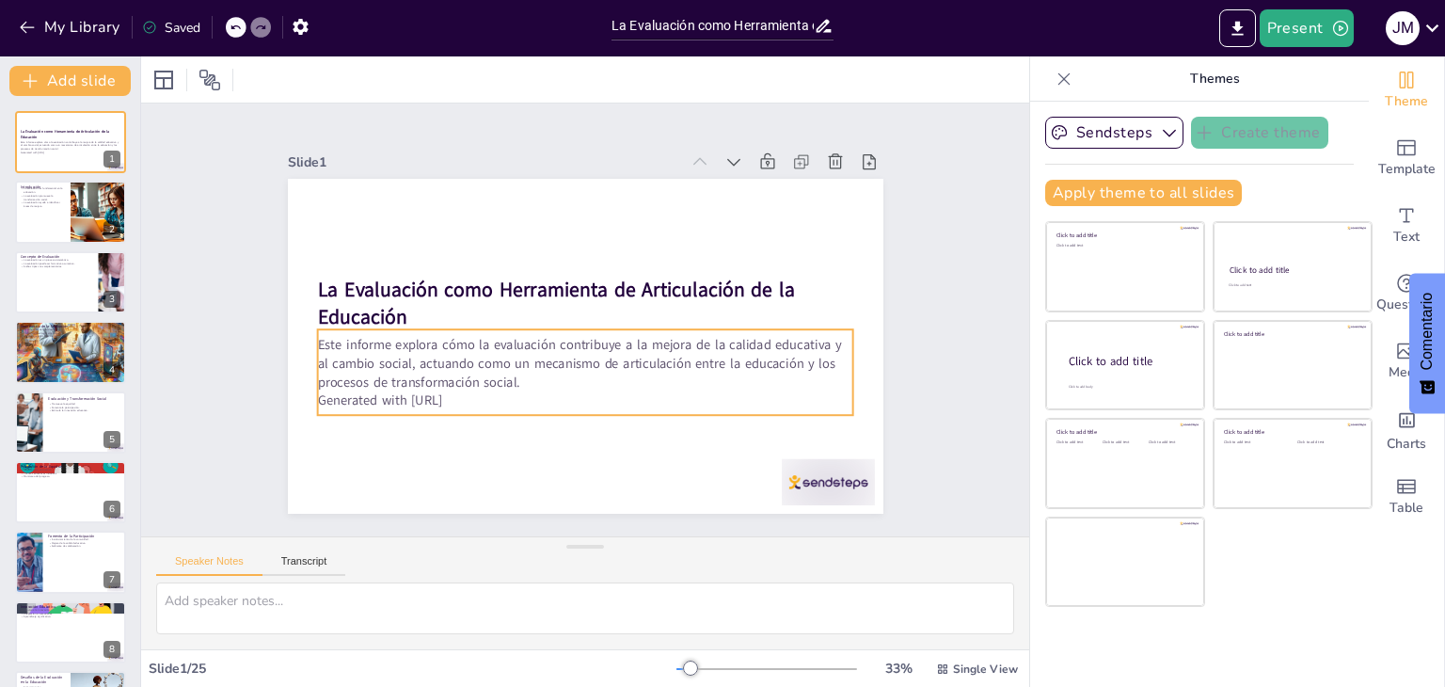
checkbox input "true"
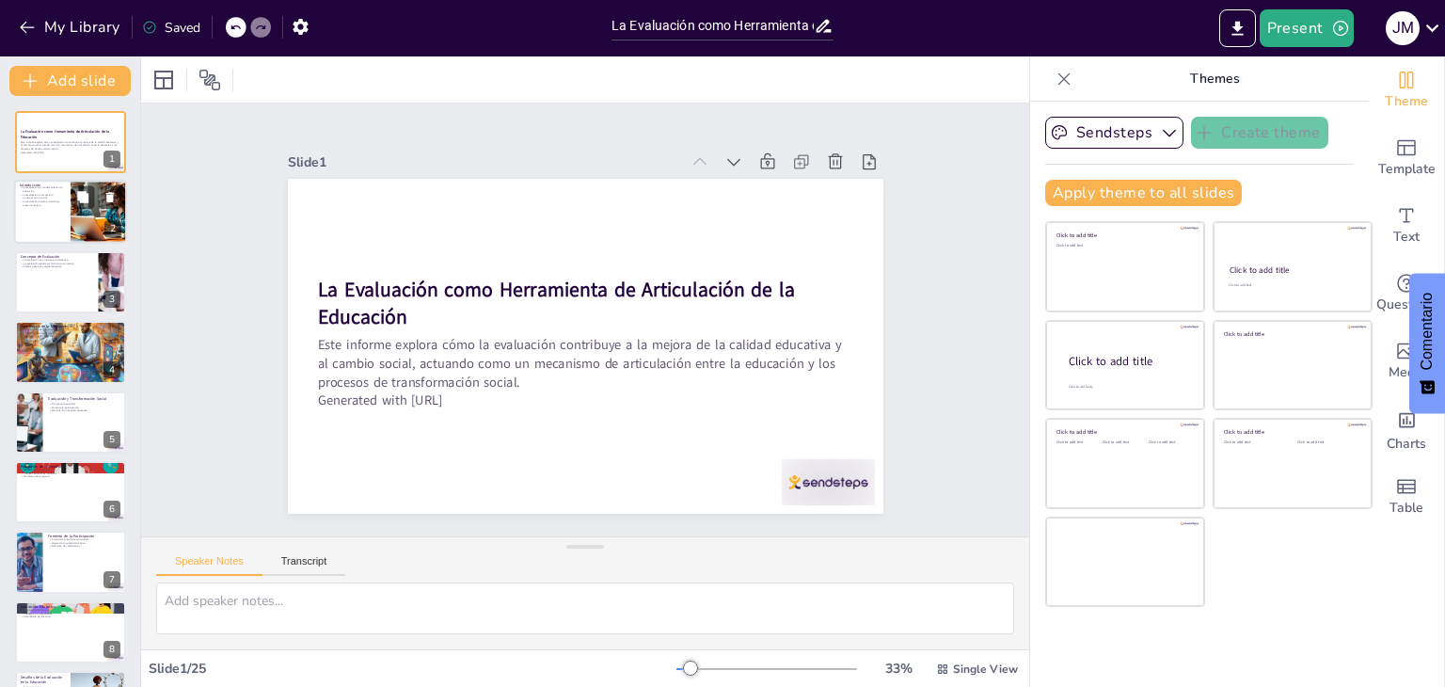
checkbox input "true"
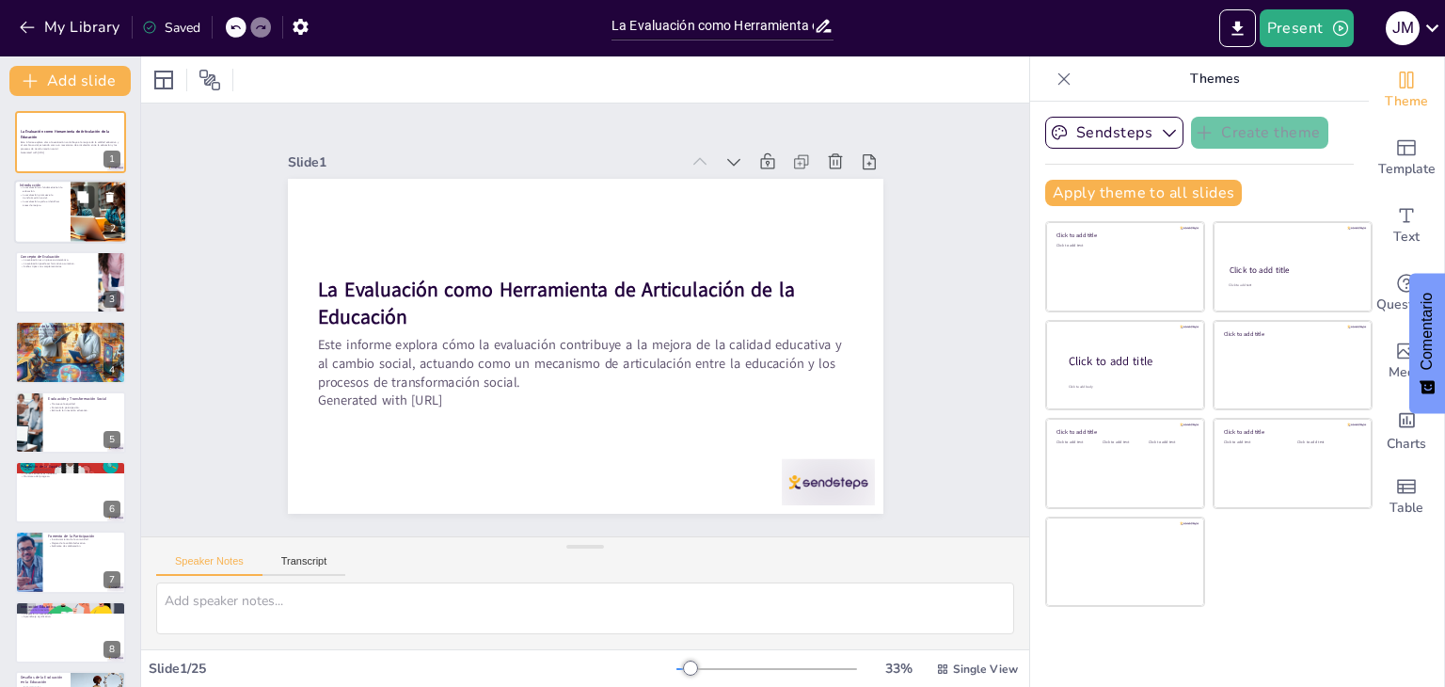
checkbox input "true"
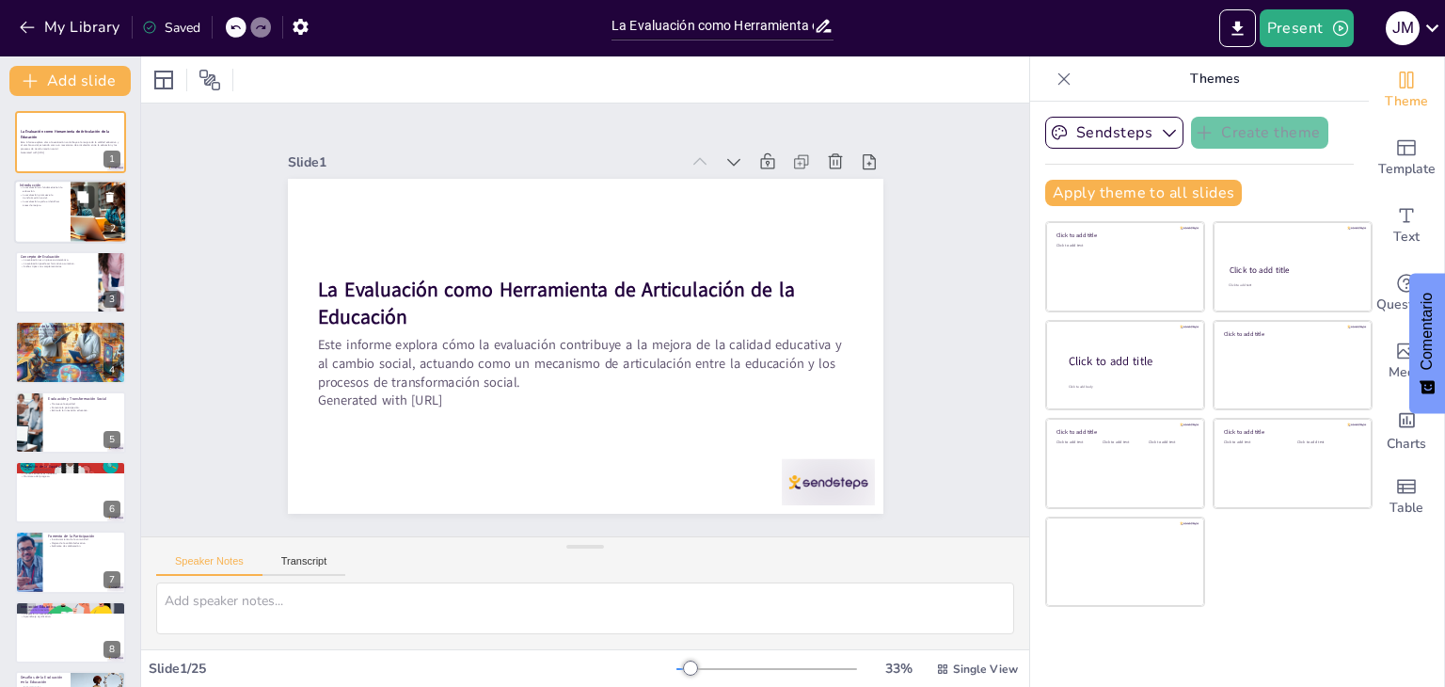
checkbox input "true"
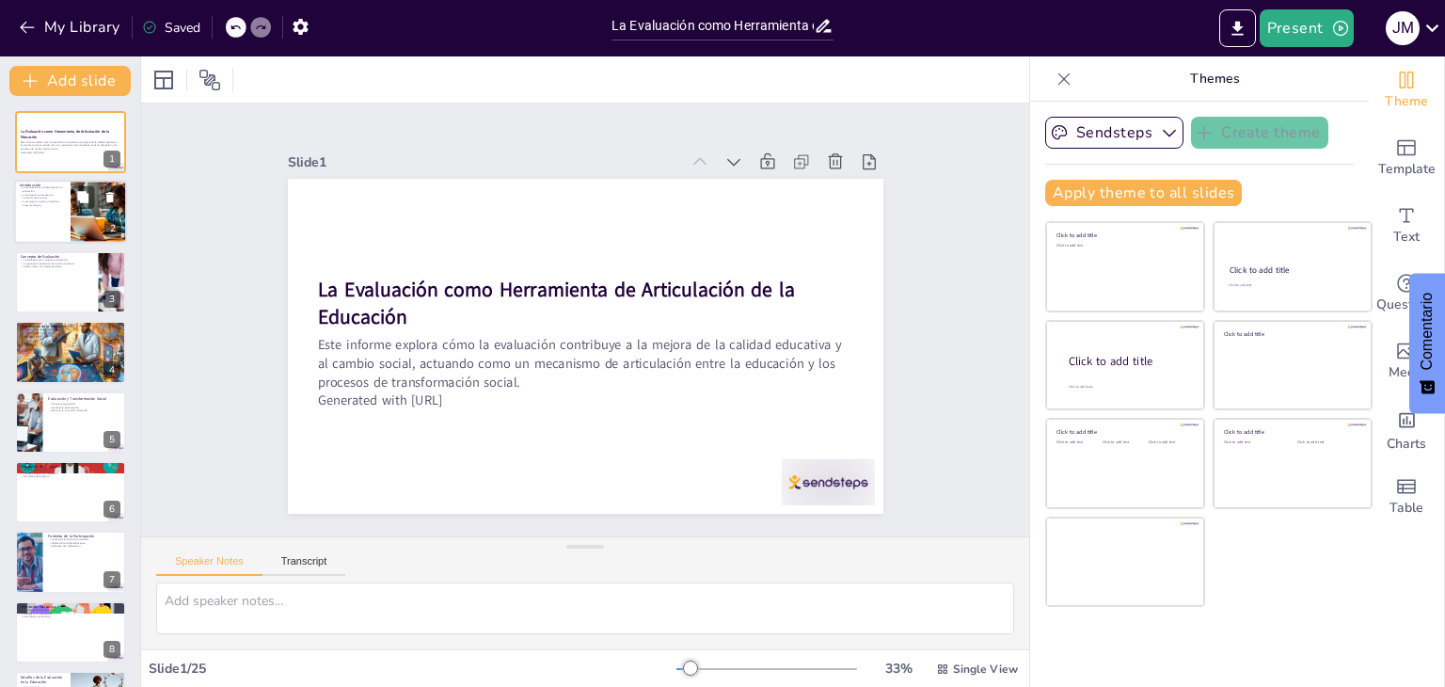
click at [59, 202] on p "La evaluación ayuda a identificar áreas de mejora." at bounding box center [42, 203] width 45 height 7
checkbox input "true"
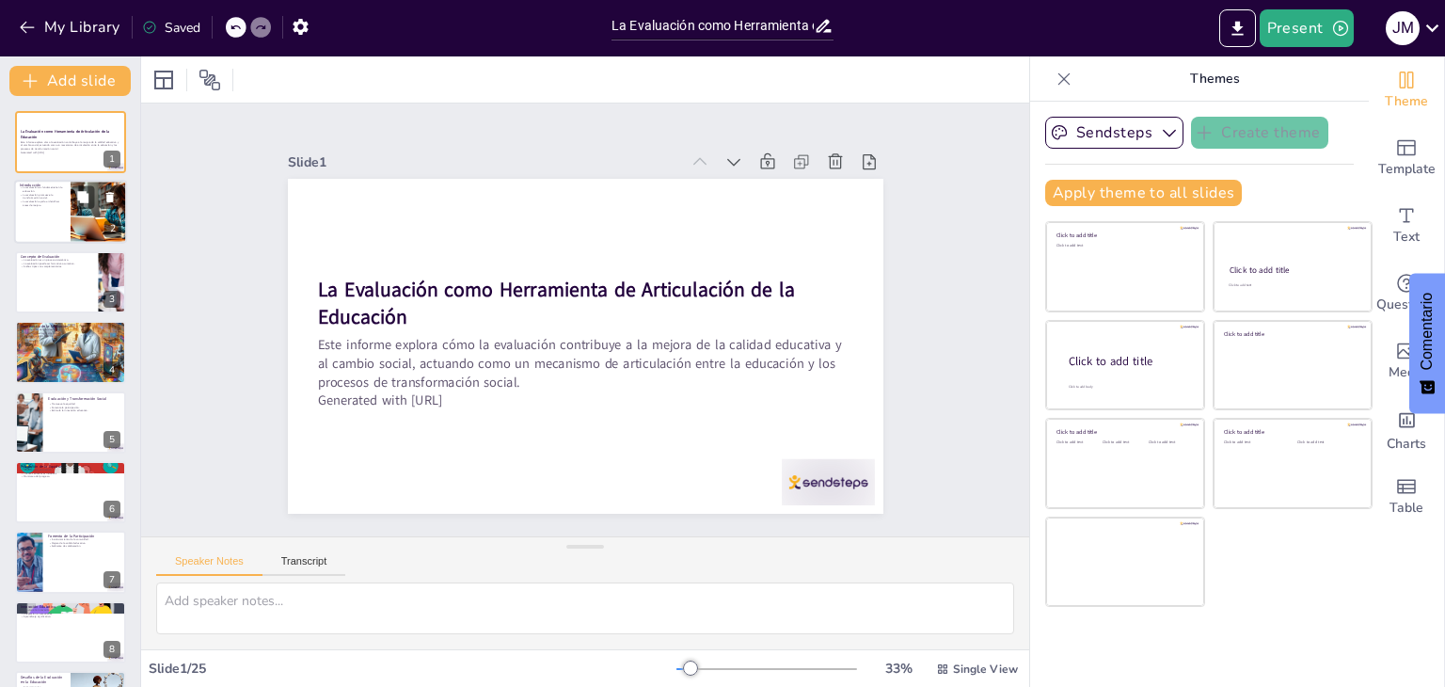
checkbox input "true"
type textarea "La evaluación es un componente esencial del proceso educativo. Permite a los ed…"
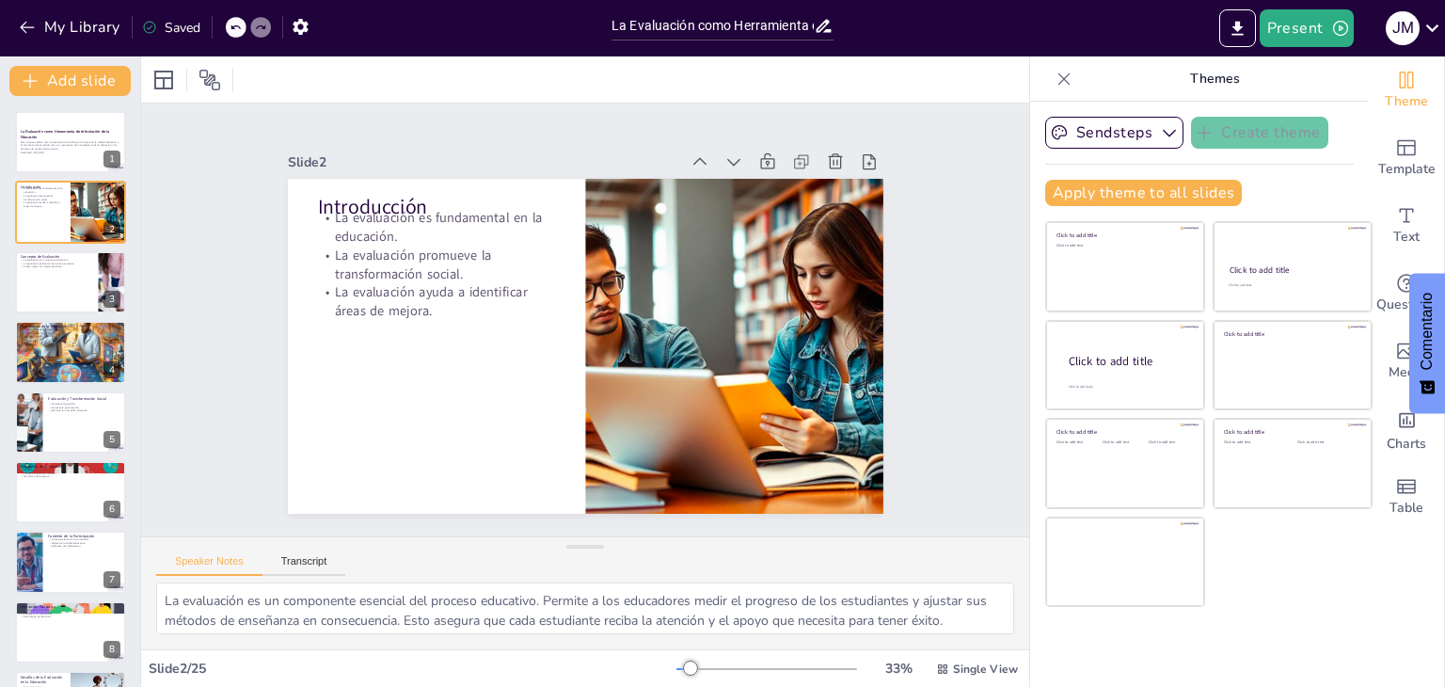
checkbox input "true"
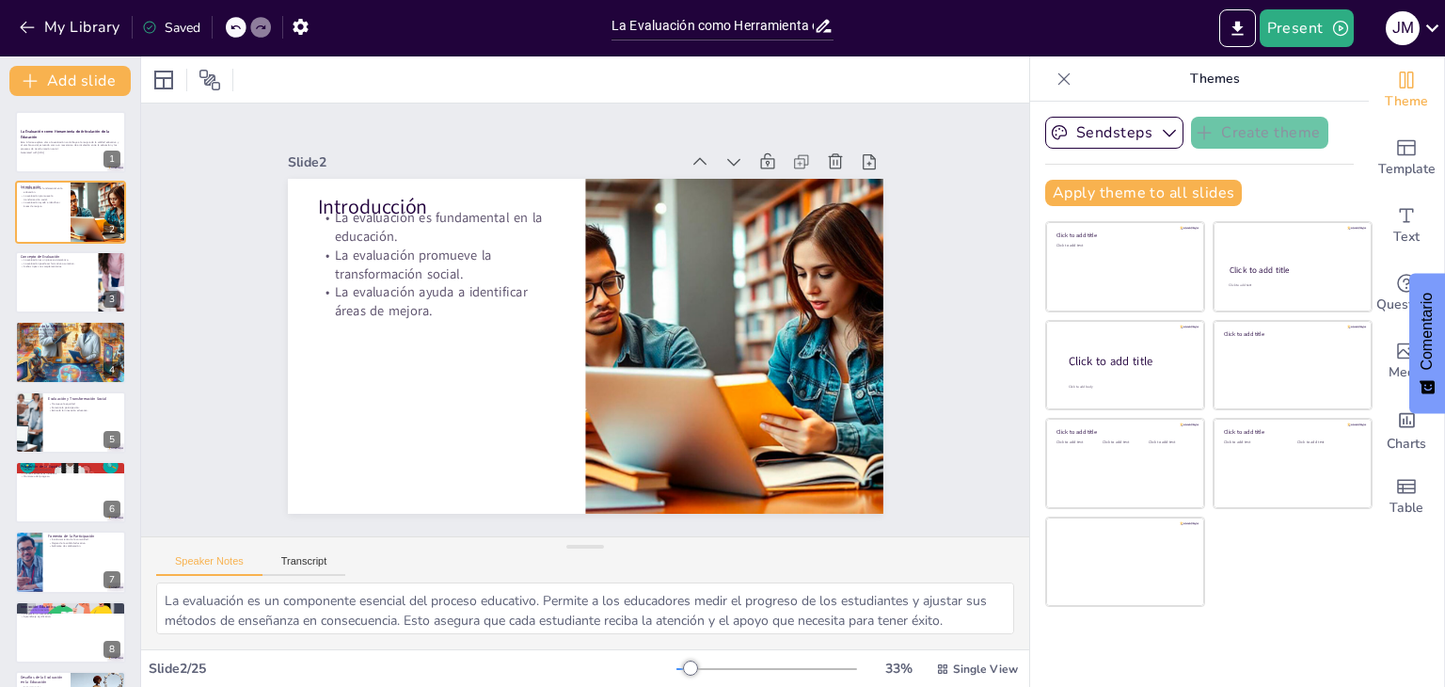
checkbox input "true"
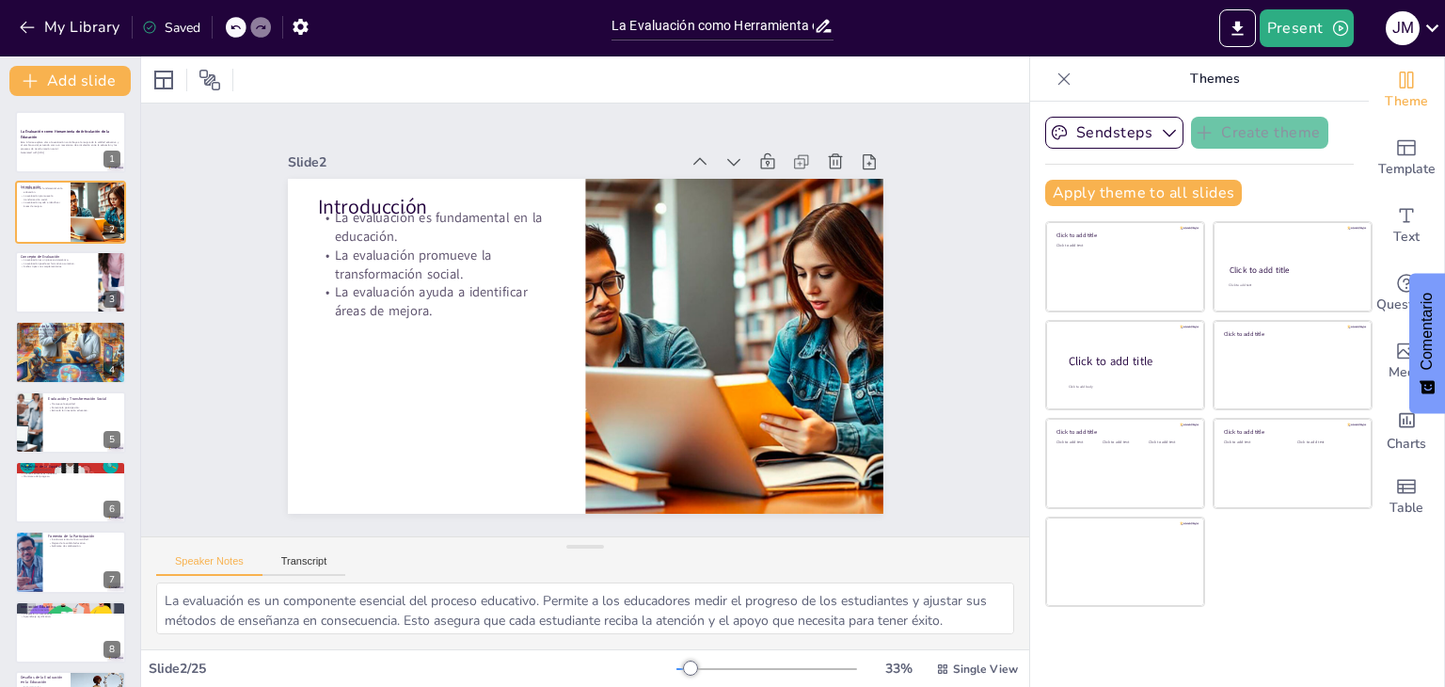
checkbox input "true"
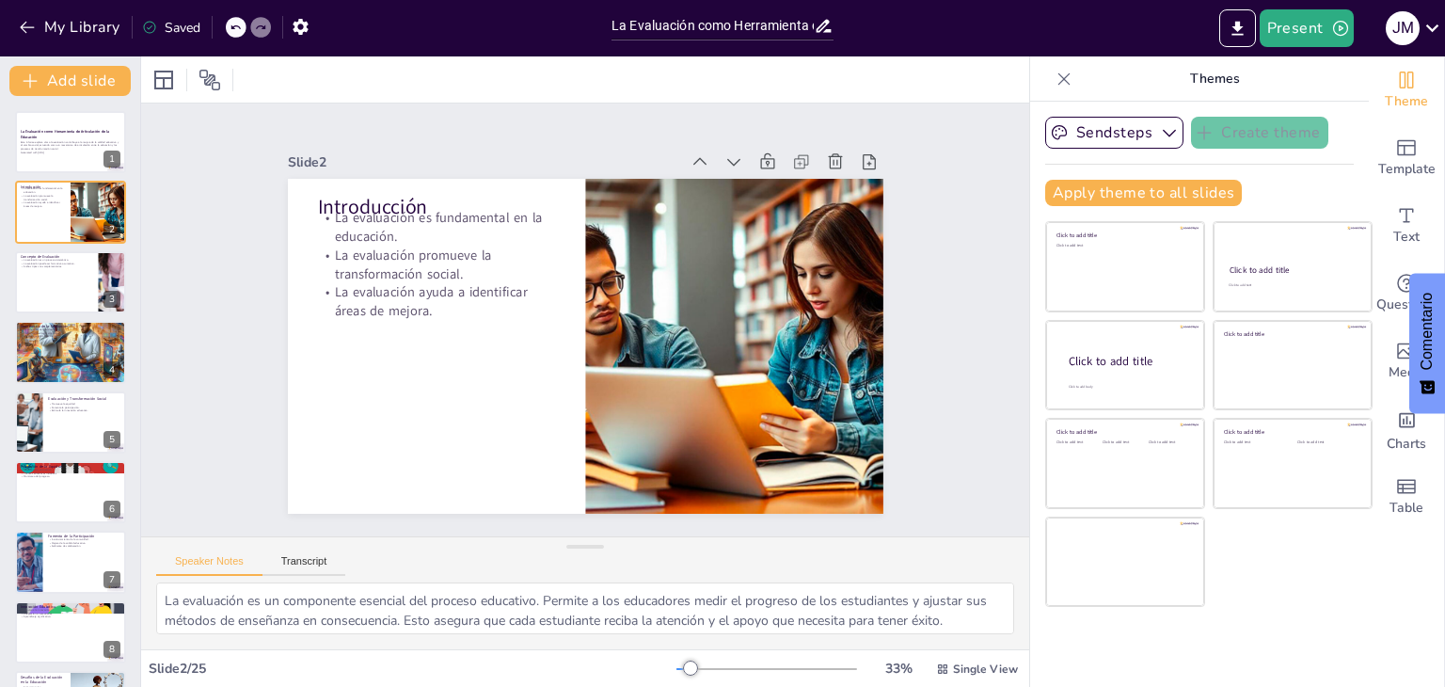
checkbox input "true"
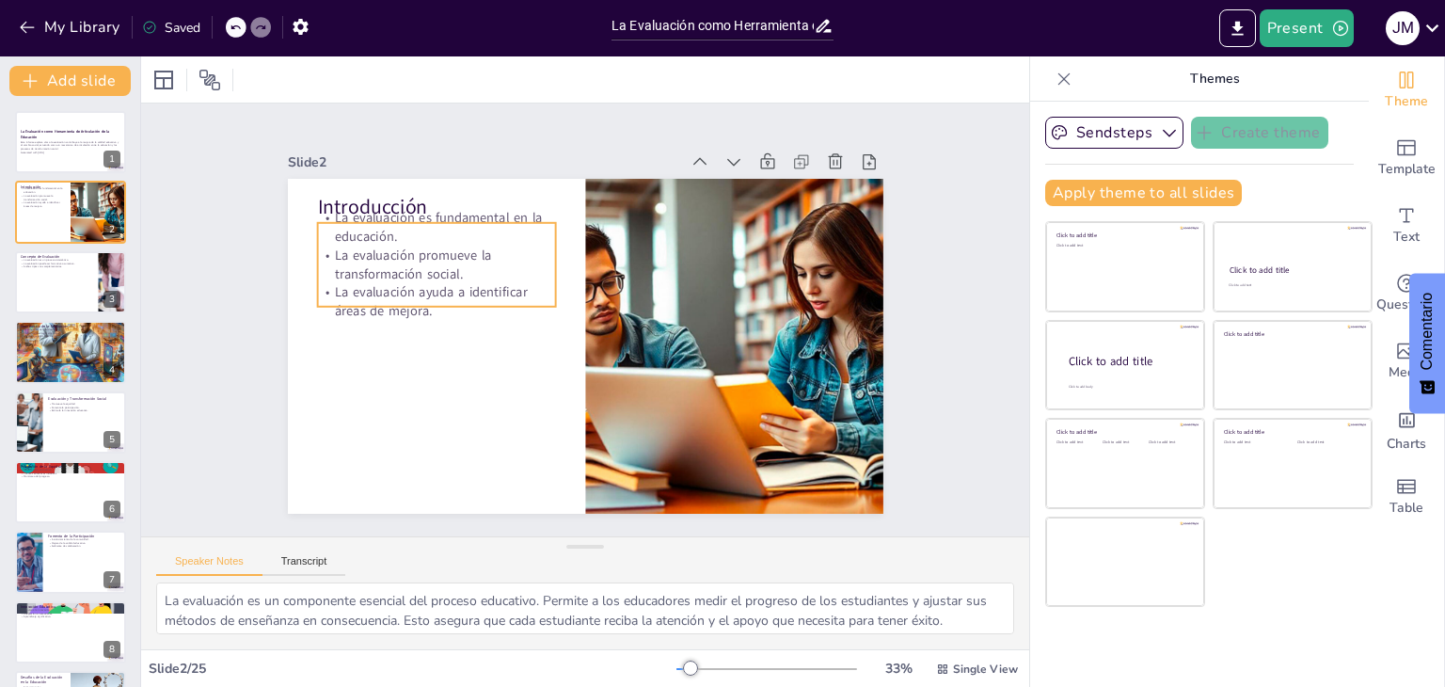
checkbox input "true"
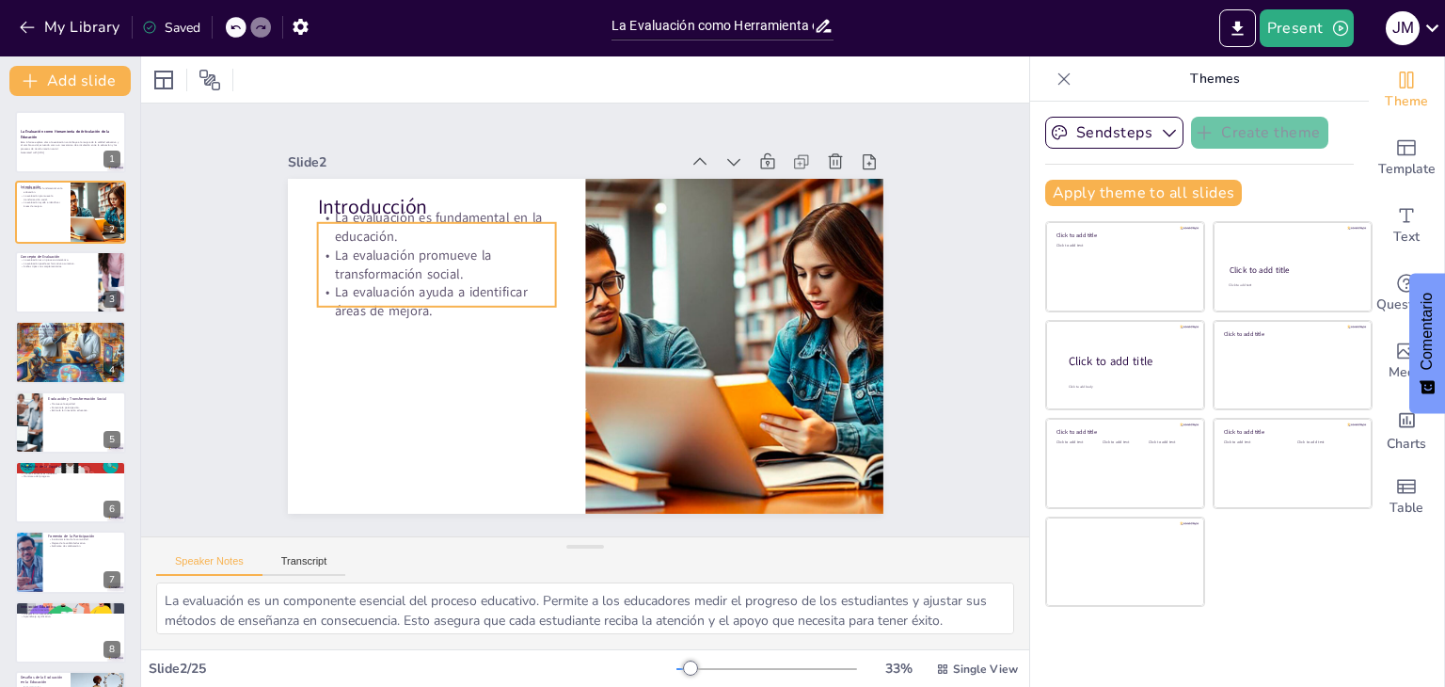
checkbox input "true"
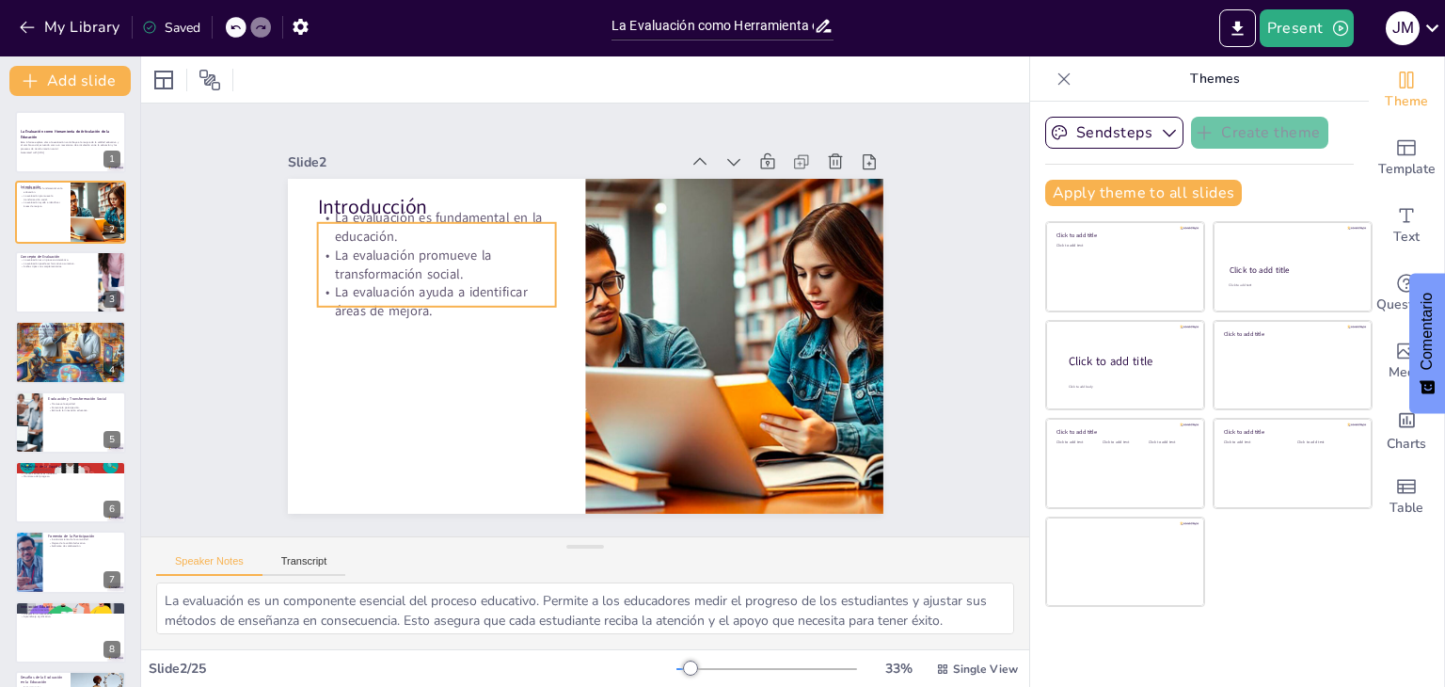
checkbox input "true"
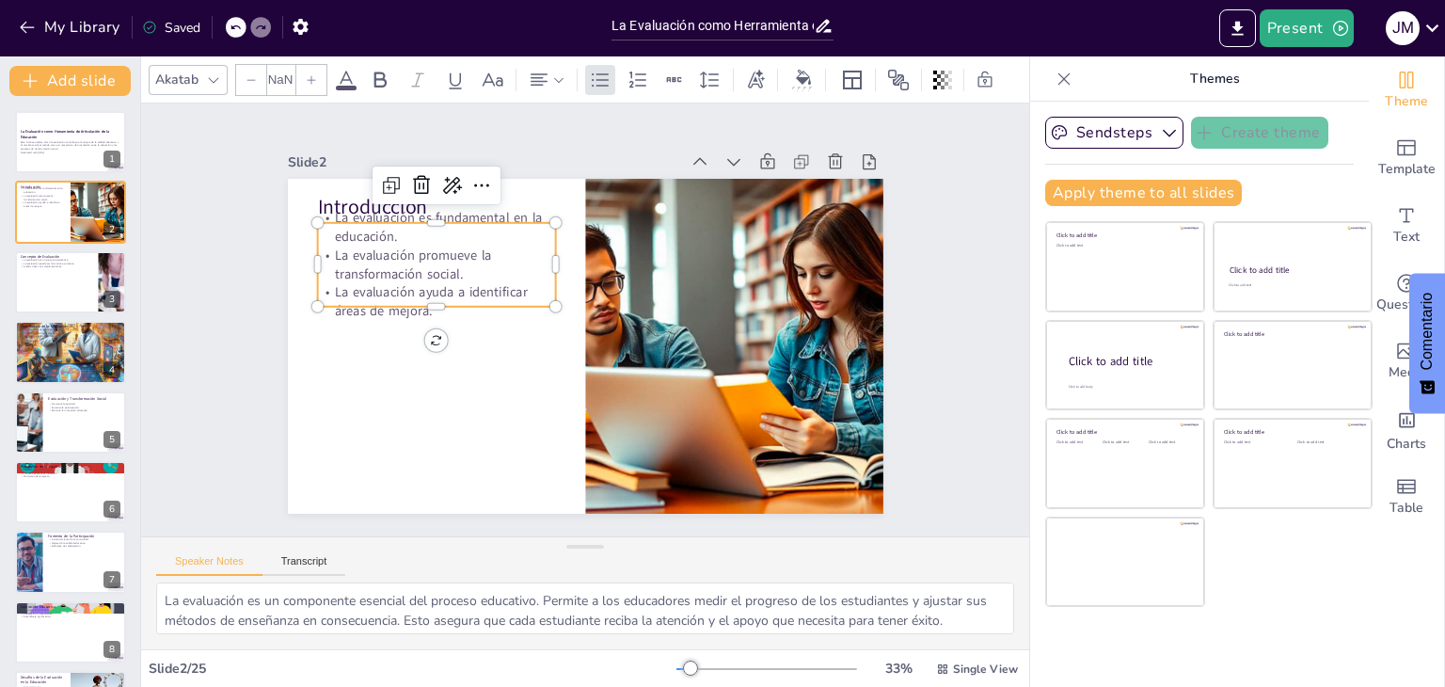
type input "32"
click at [529, 281] on p "La evaluación ayuda a identificar áreas de mejora." at bounding box center [572, 170] width 86 height 241
checkbox input "true"
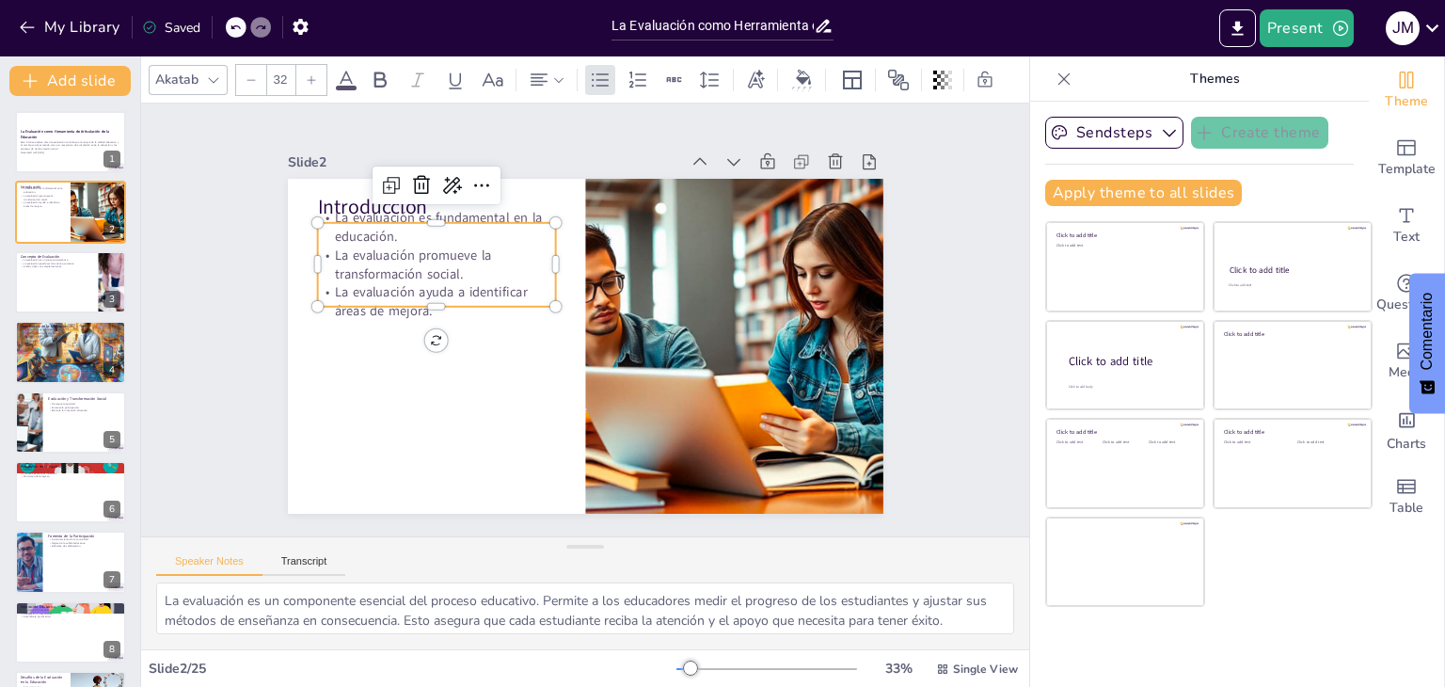
checkbox input "true"
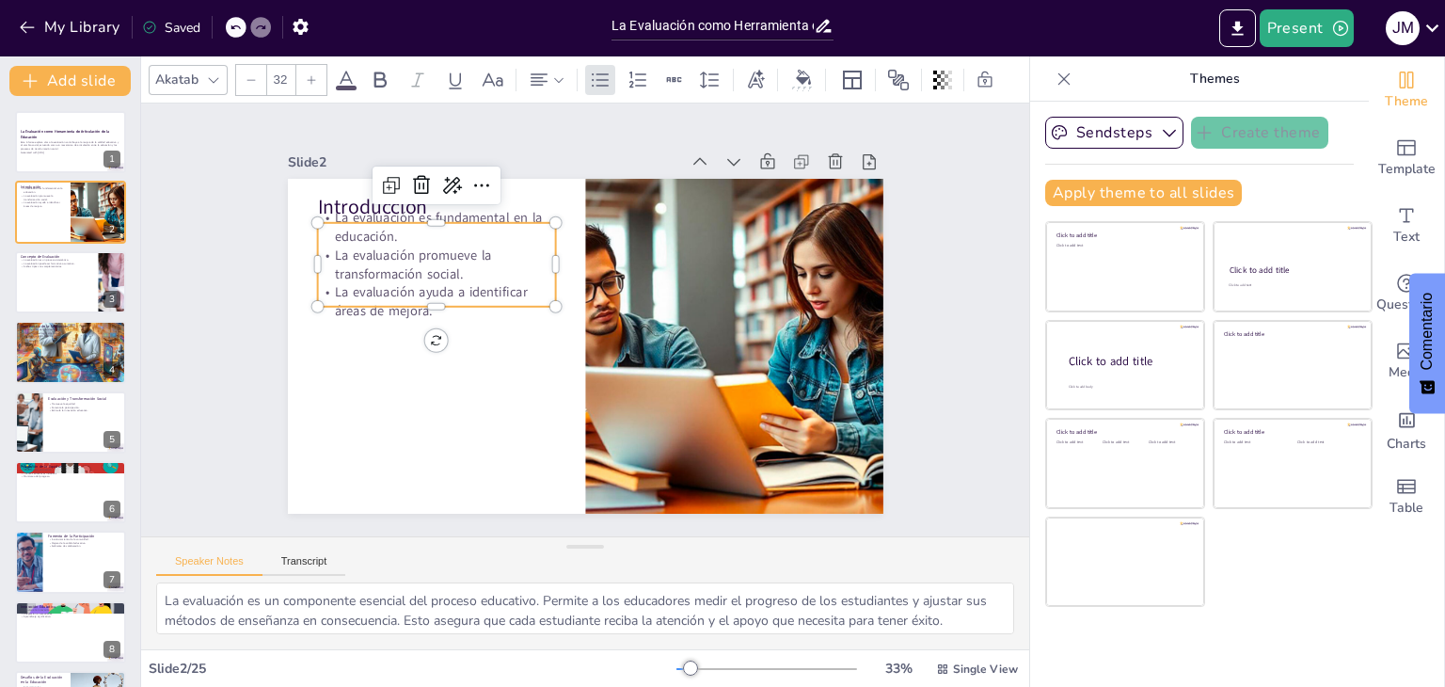
checkbox input "true"
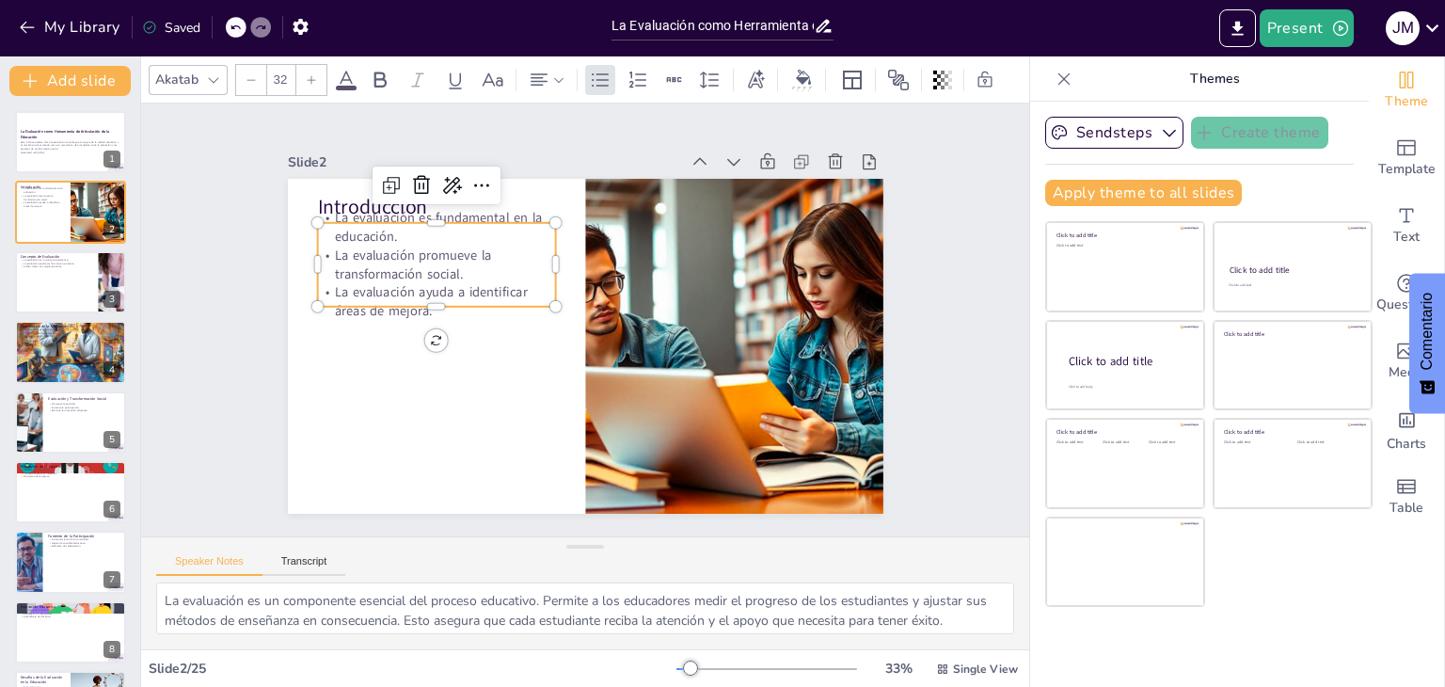
checkbox input "true"
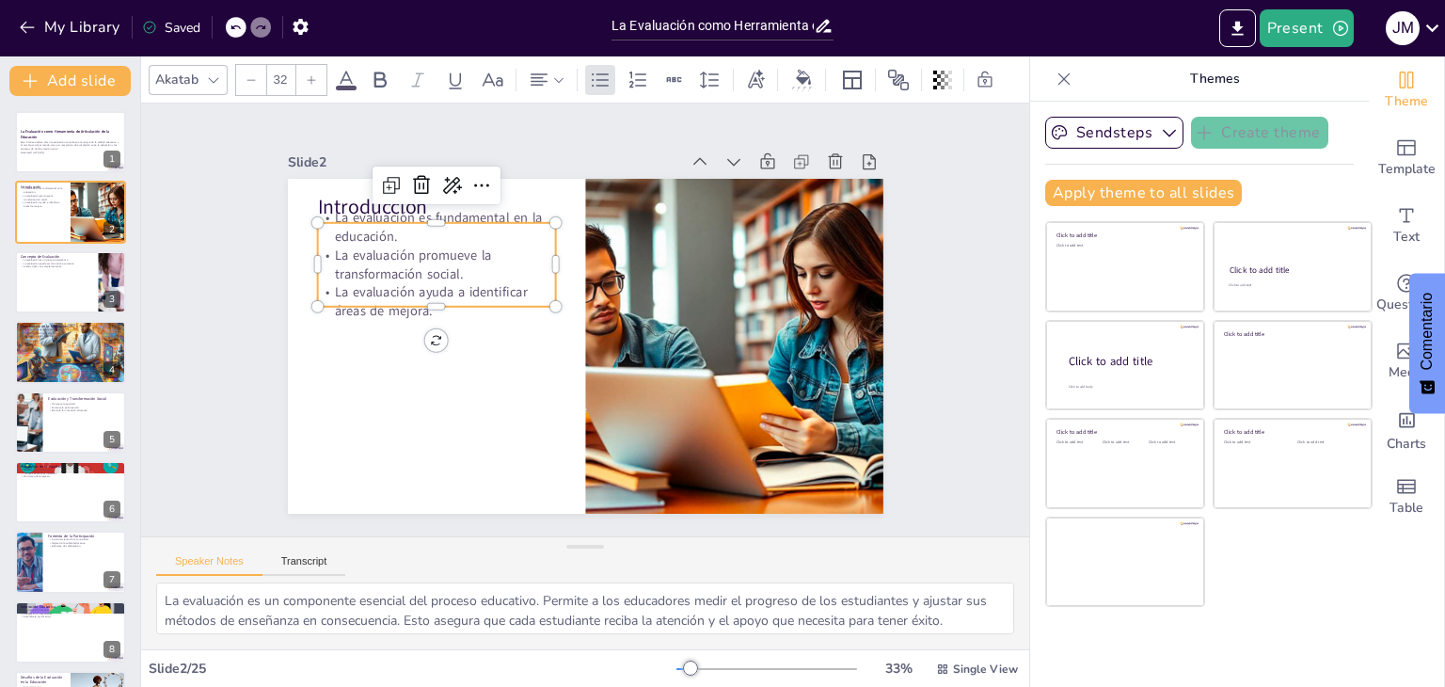
checkbox input "true"
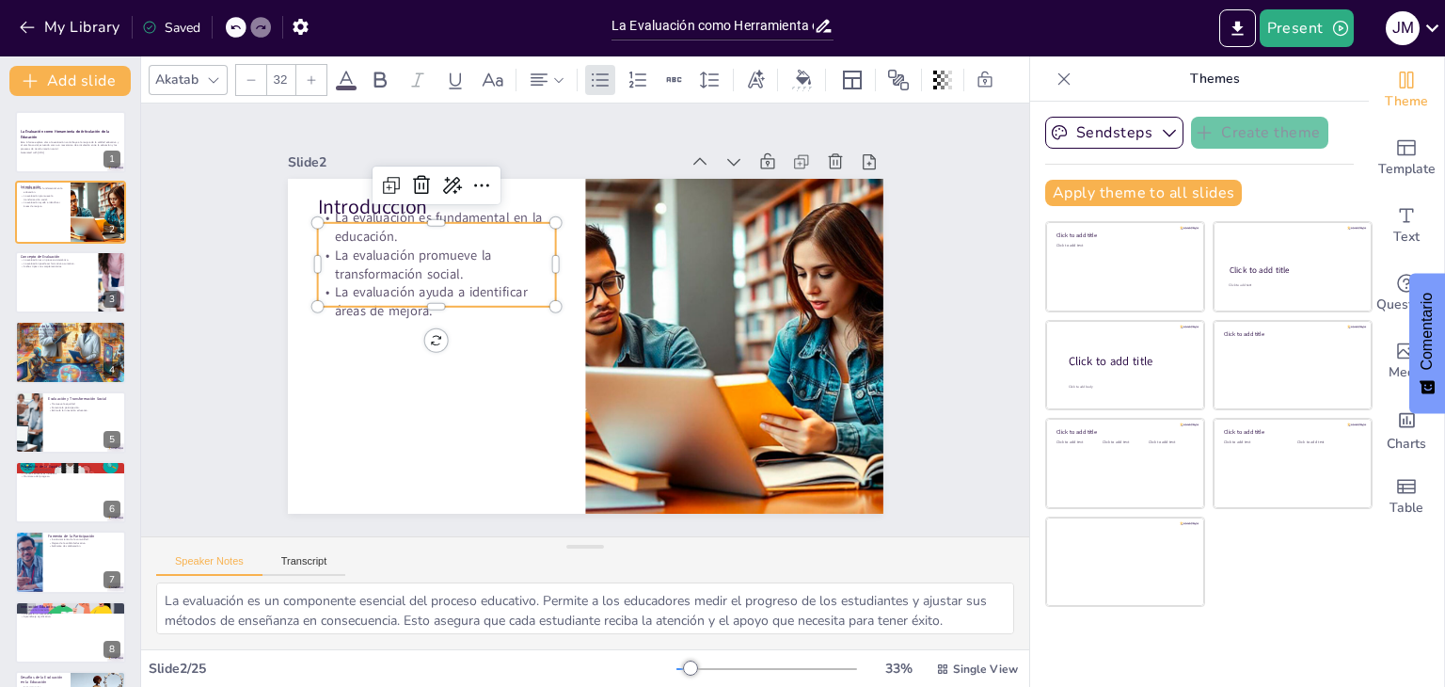
checkbox input "true"
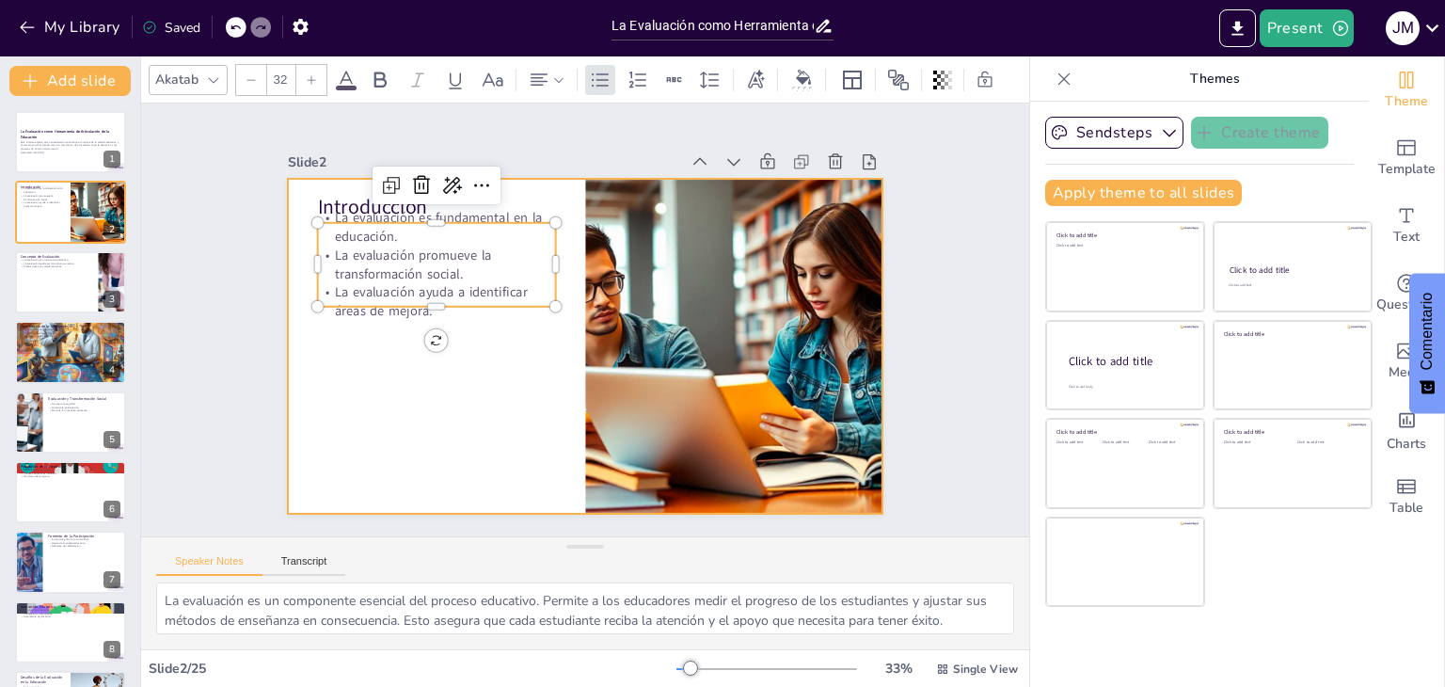
checkbox input "true"
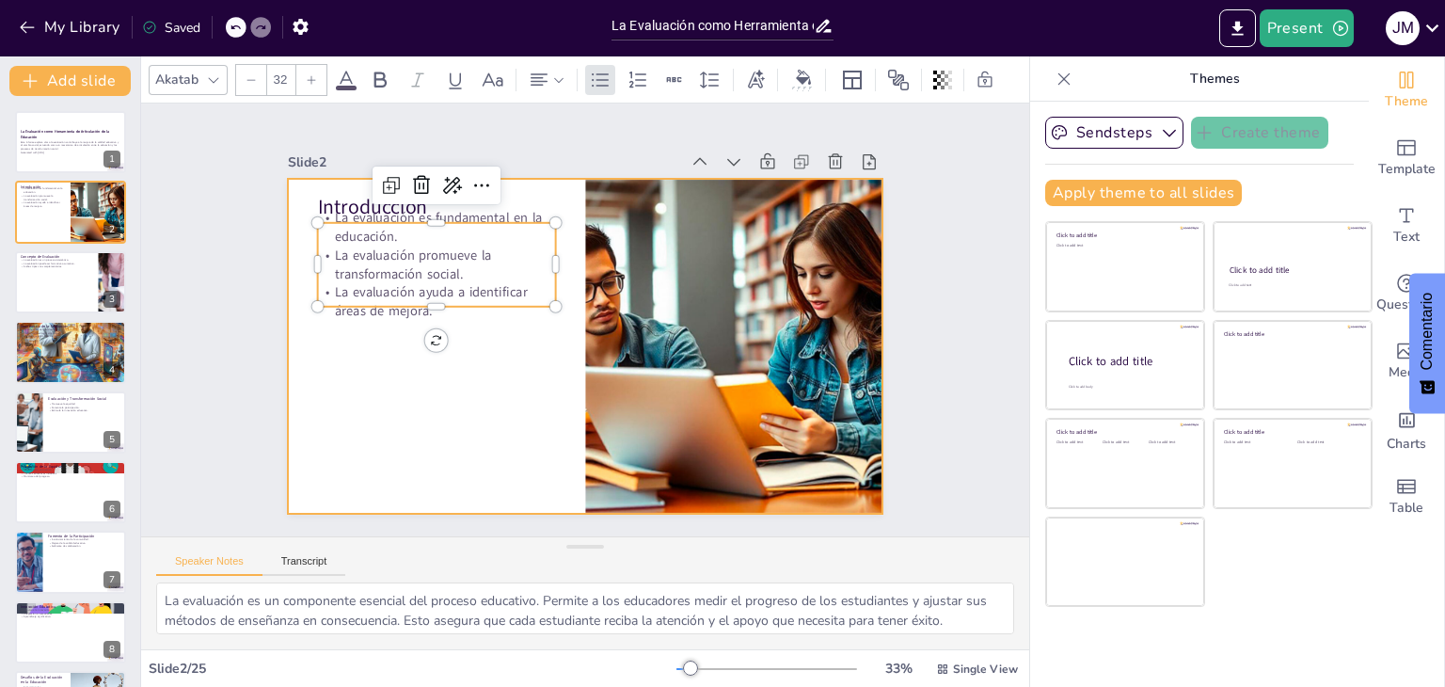
checkbox input "true"
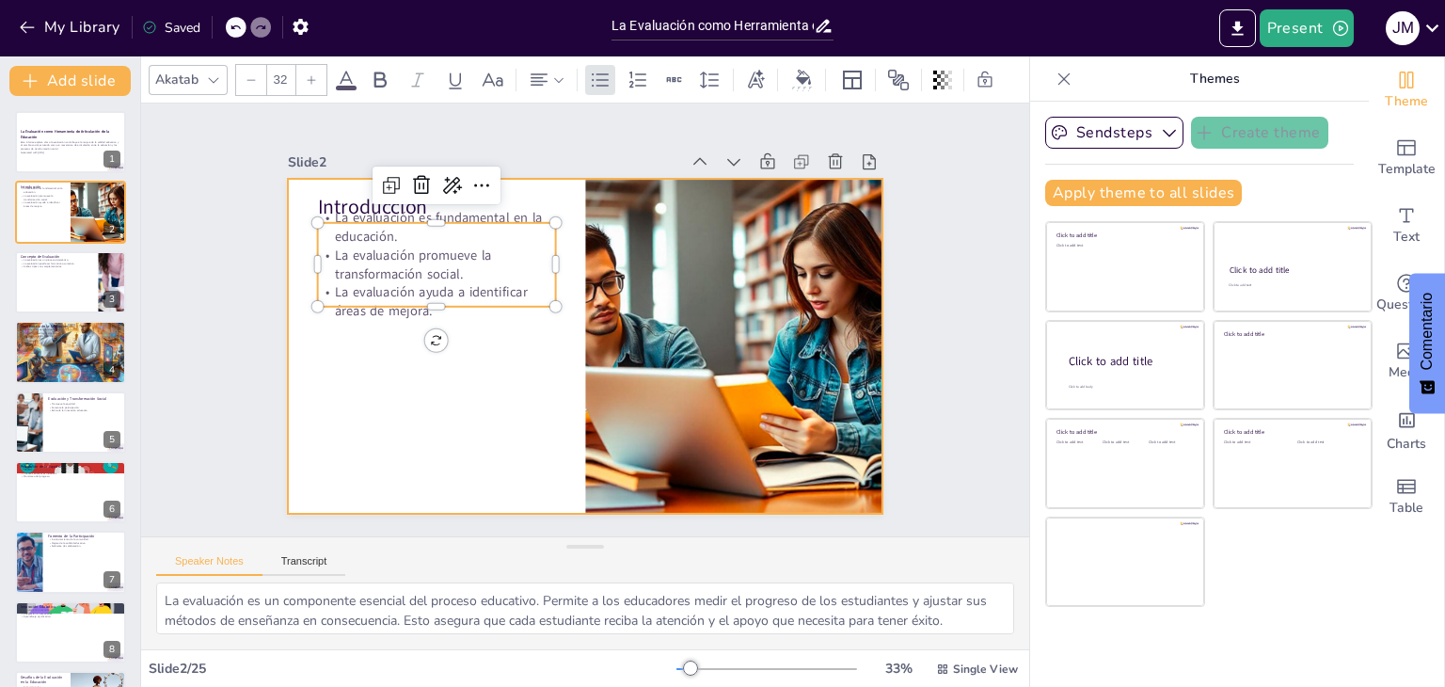
checkbox input "true"
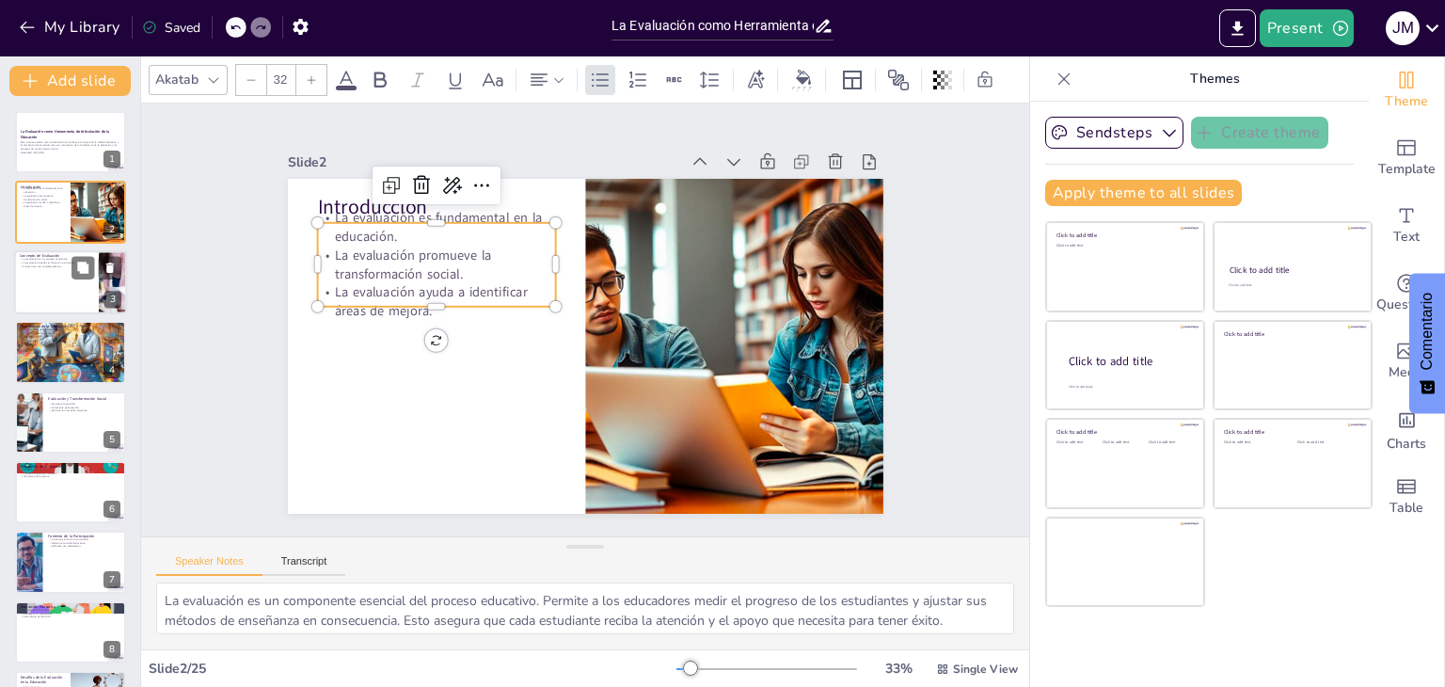
checkbox input "true"
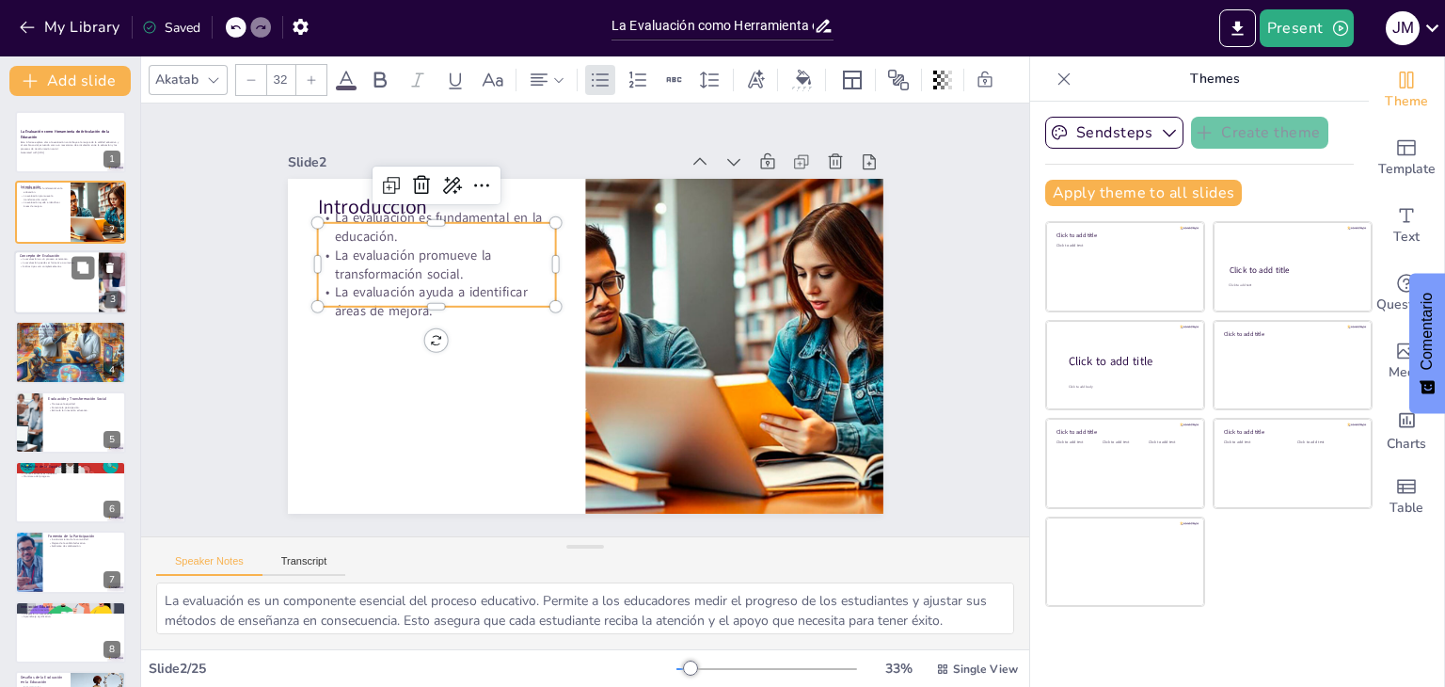
checkbox input "true"
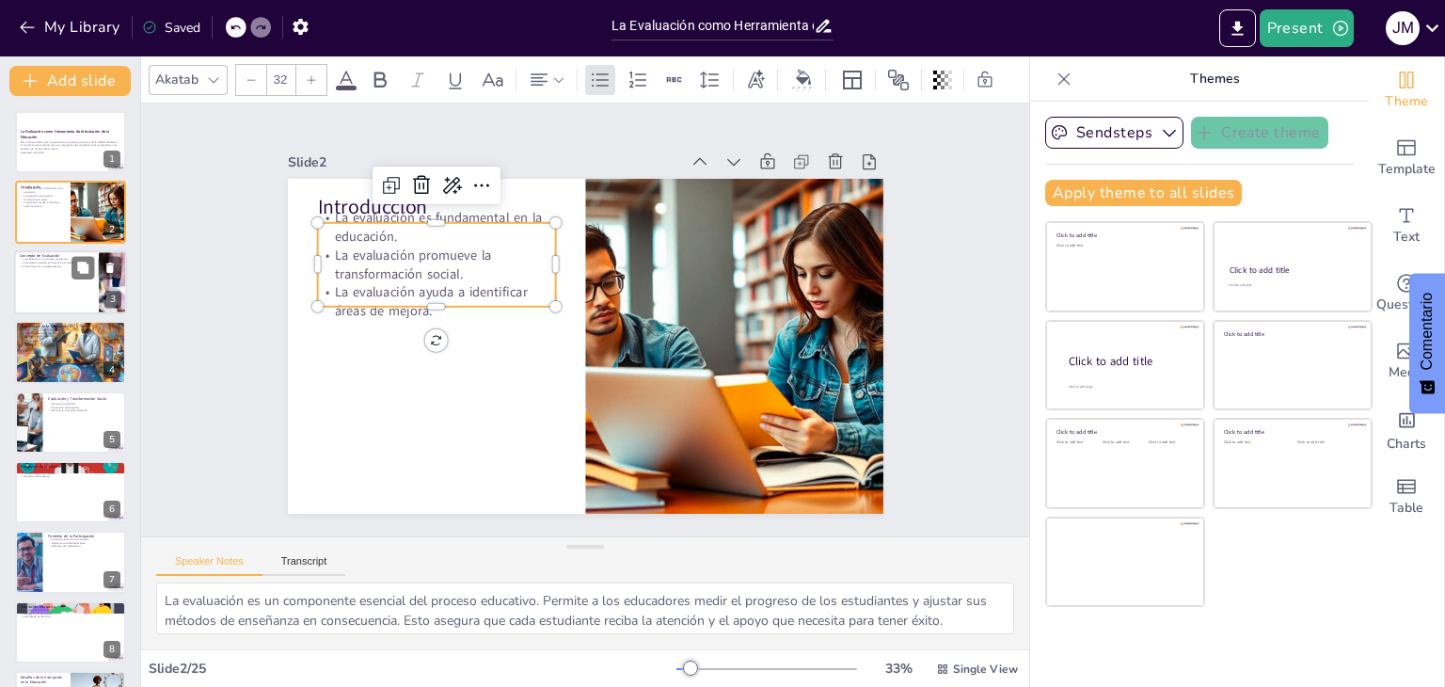
checkbox input "true"
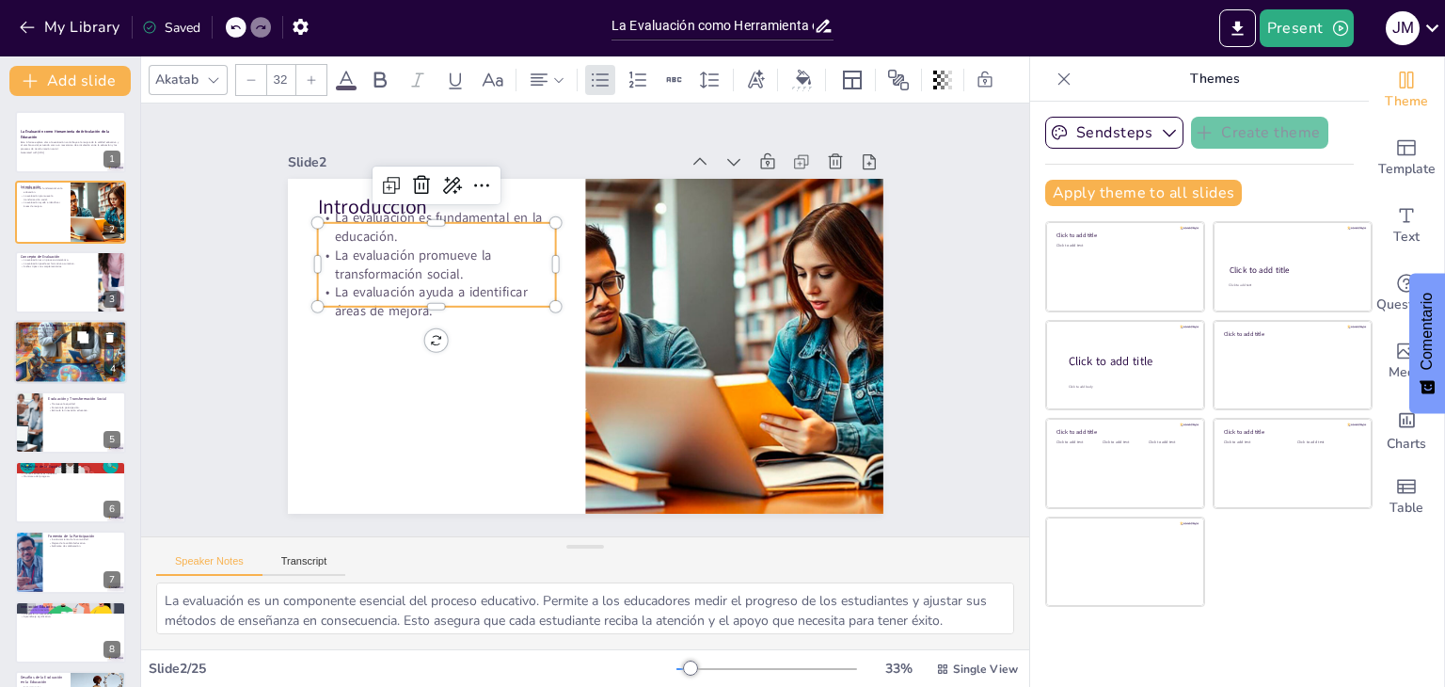
checkbox input "true"
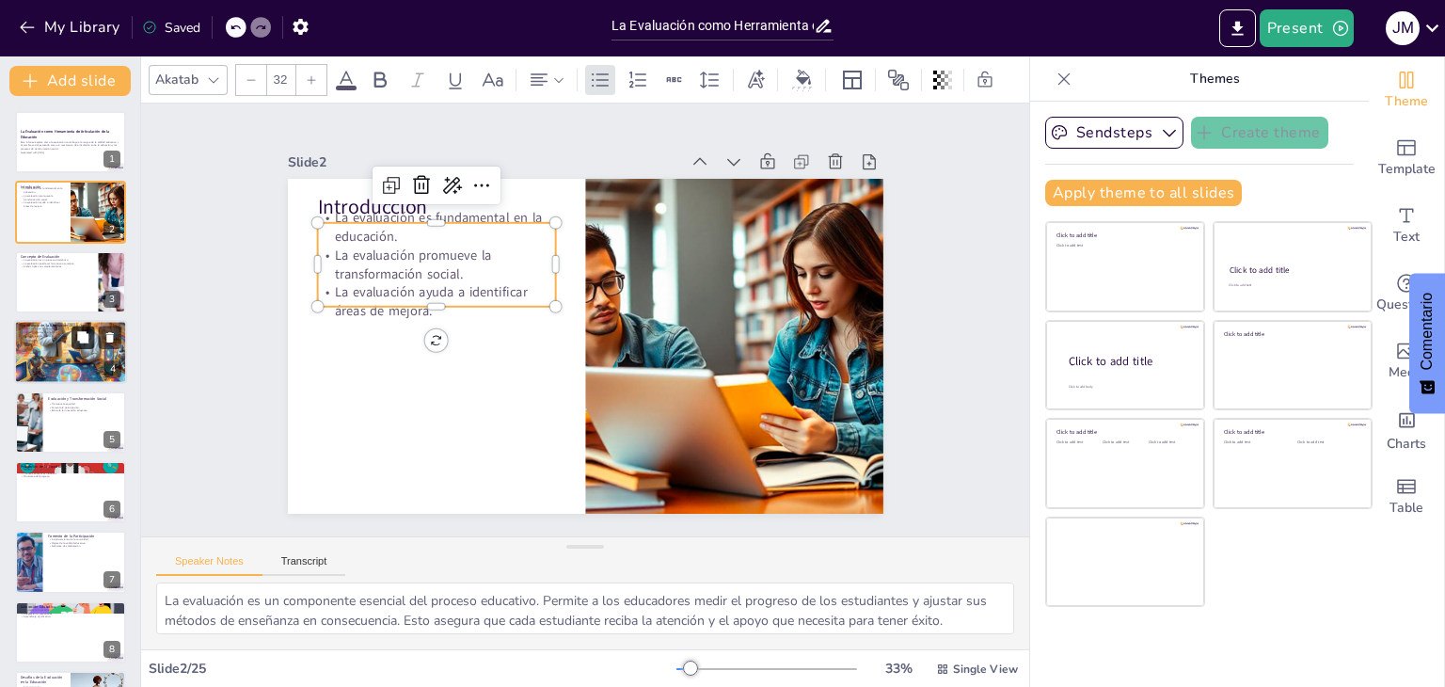
checkbox input "true"
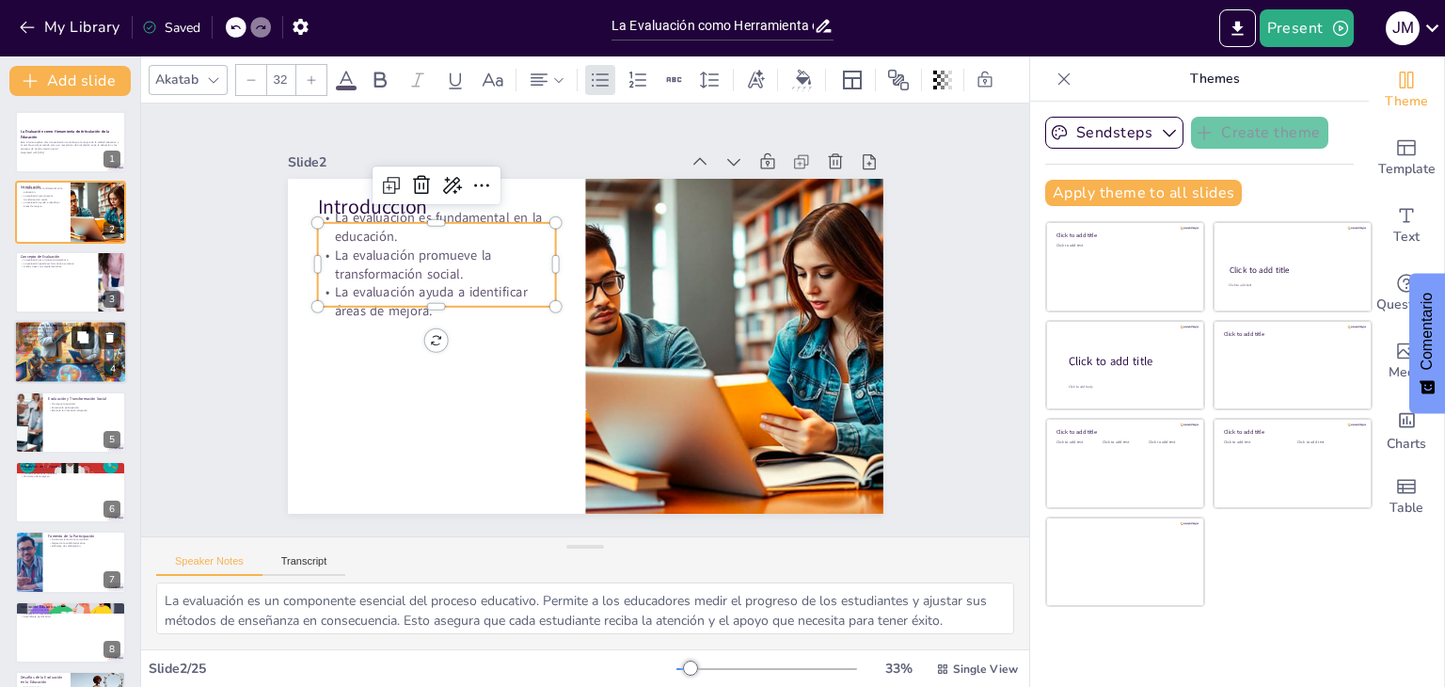
checkbox input "true"
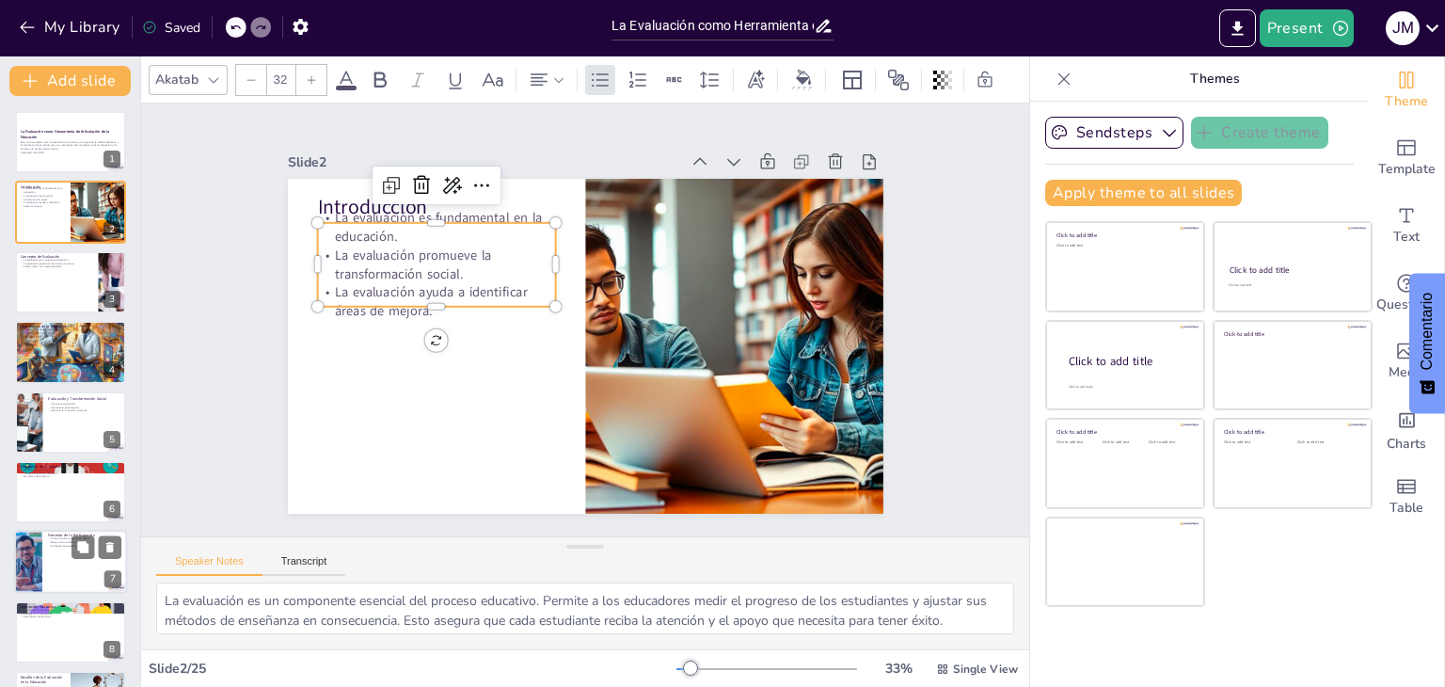
checkbox input "true"
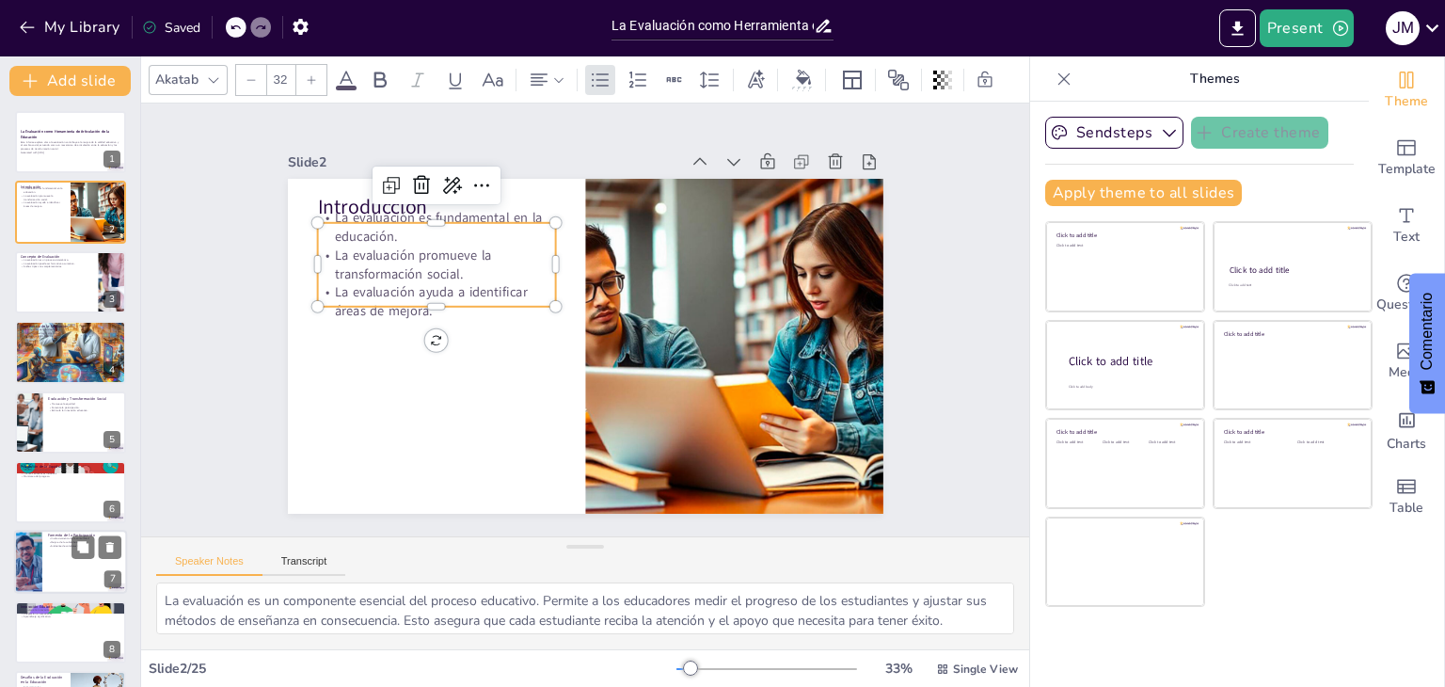
checkbox input "true"
click at [55, 294] on div at bounding box center [70, 282] width 113 height 64
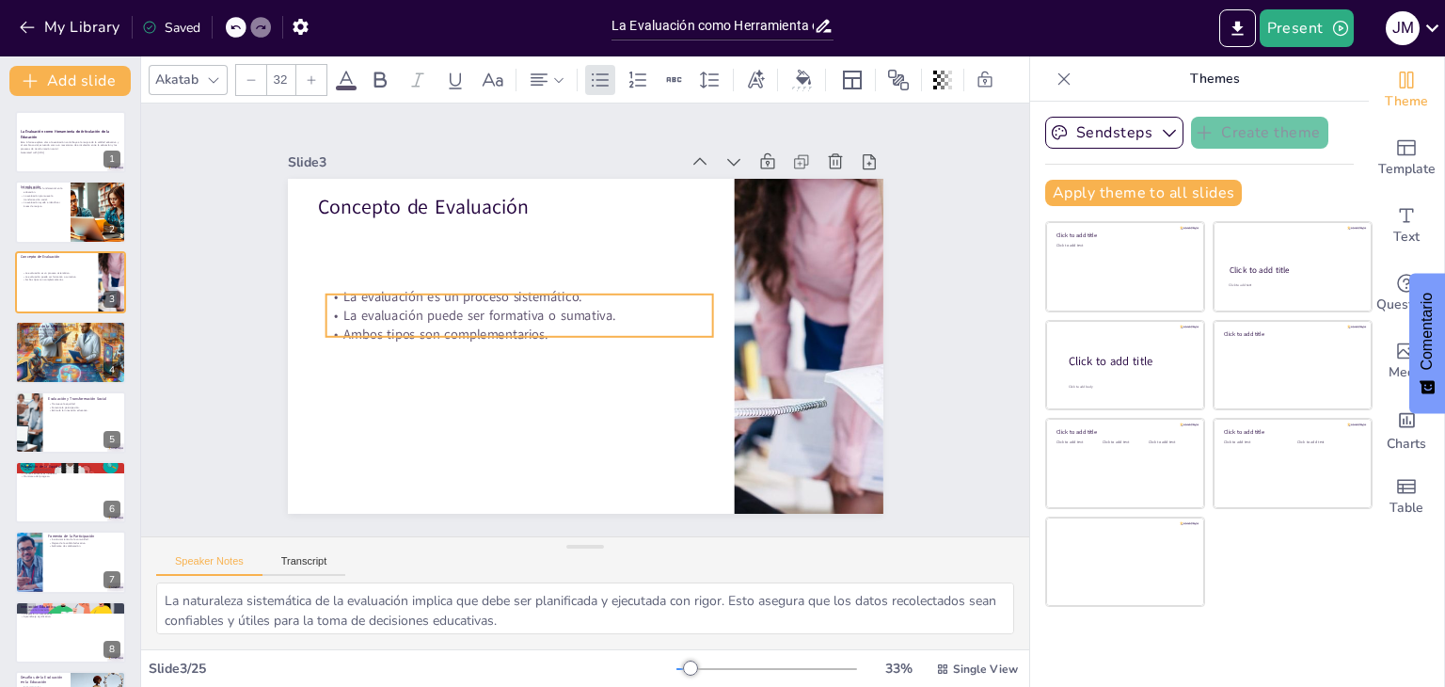
drag, startPoint x: 509, startPoint y: 252, endPoint x: 517, endPoint y: 331, distance: 79.5
click at [517, 331] on p "Ambos tipos son complementarios." at bounding box center [518, 333] width 387 height 19
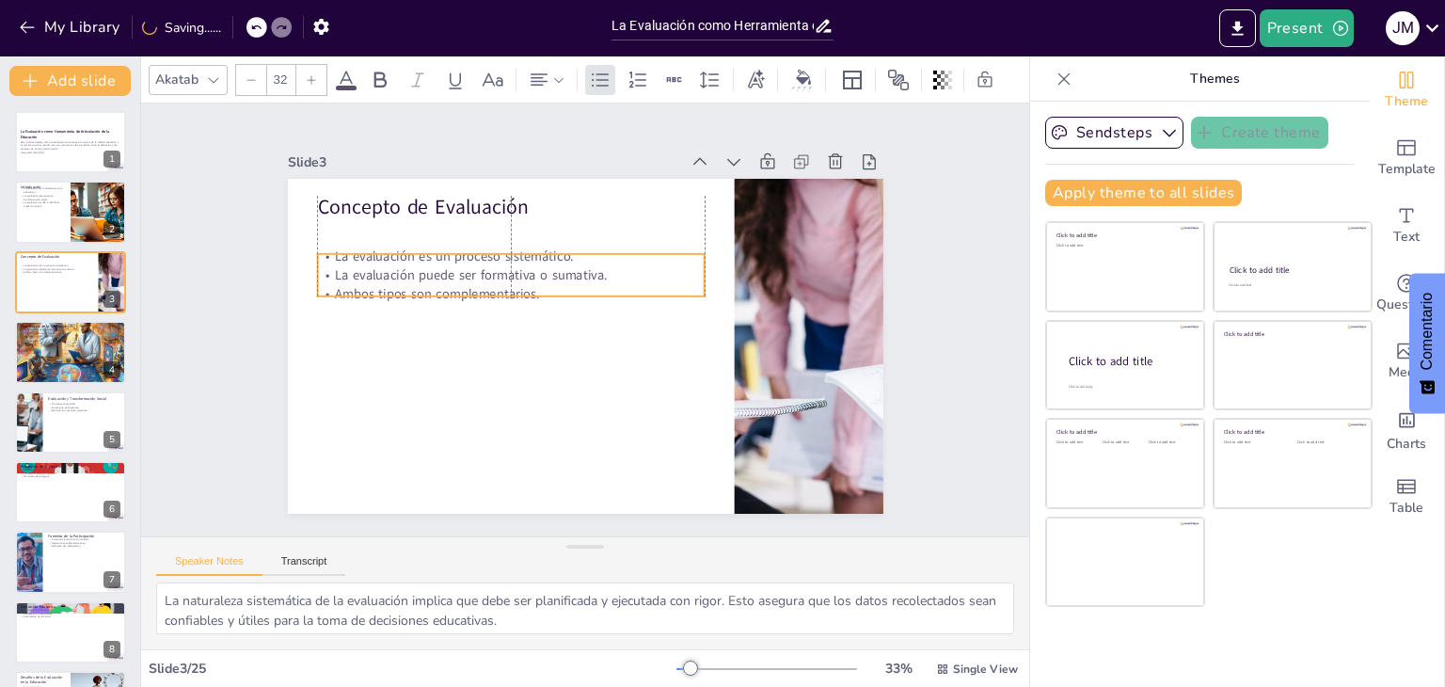
drag, startPoint x: 504, startPoint y: 296, endPoint x: 495, endPoint y: 246, distance: 50.7
click at [495, 247] on p "La evaluación es un proceso sistemático." at bounding box center [510, 256] width 387 height 19
click at [58, 142] on p "Este informe explora cómo la evaluación contribuye a la mejora de la calidad ed…" at bounding box center [71, 145] width 102 height 10
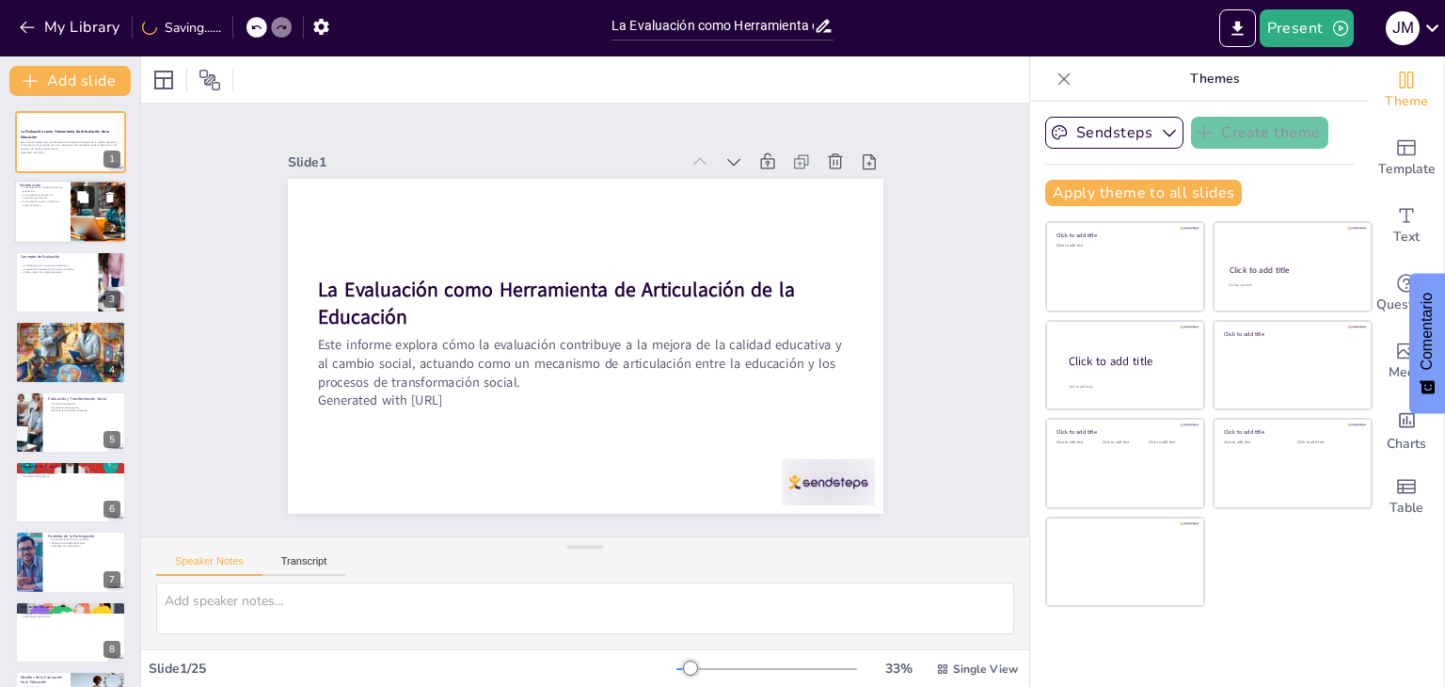
click at [92, 202] on button at bounding box center [82, 197] width 23 height 23
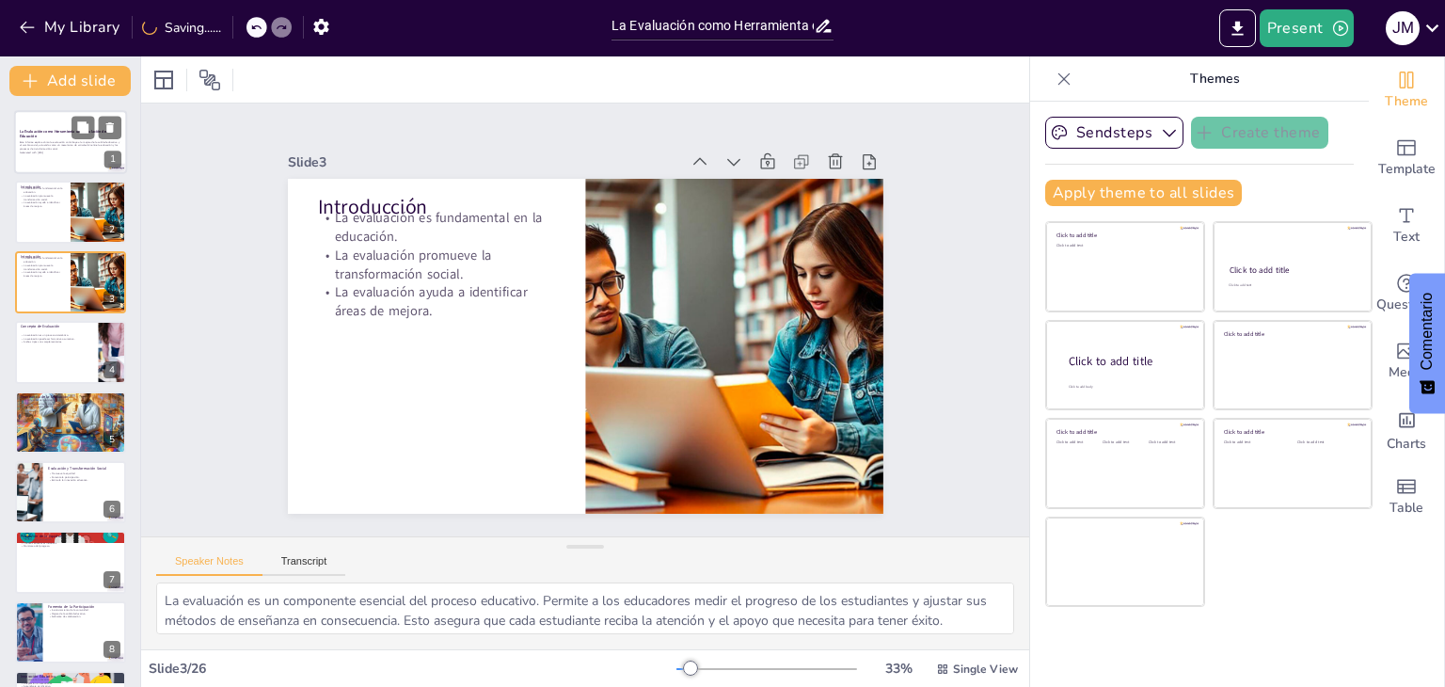
click at [79, 142] on p "Este informe explora cómo la evaluación contribuye a la mejora de la calidad ed…" at bounding box center [71, 145] width 102 height 10
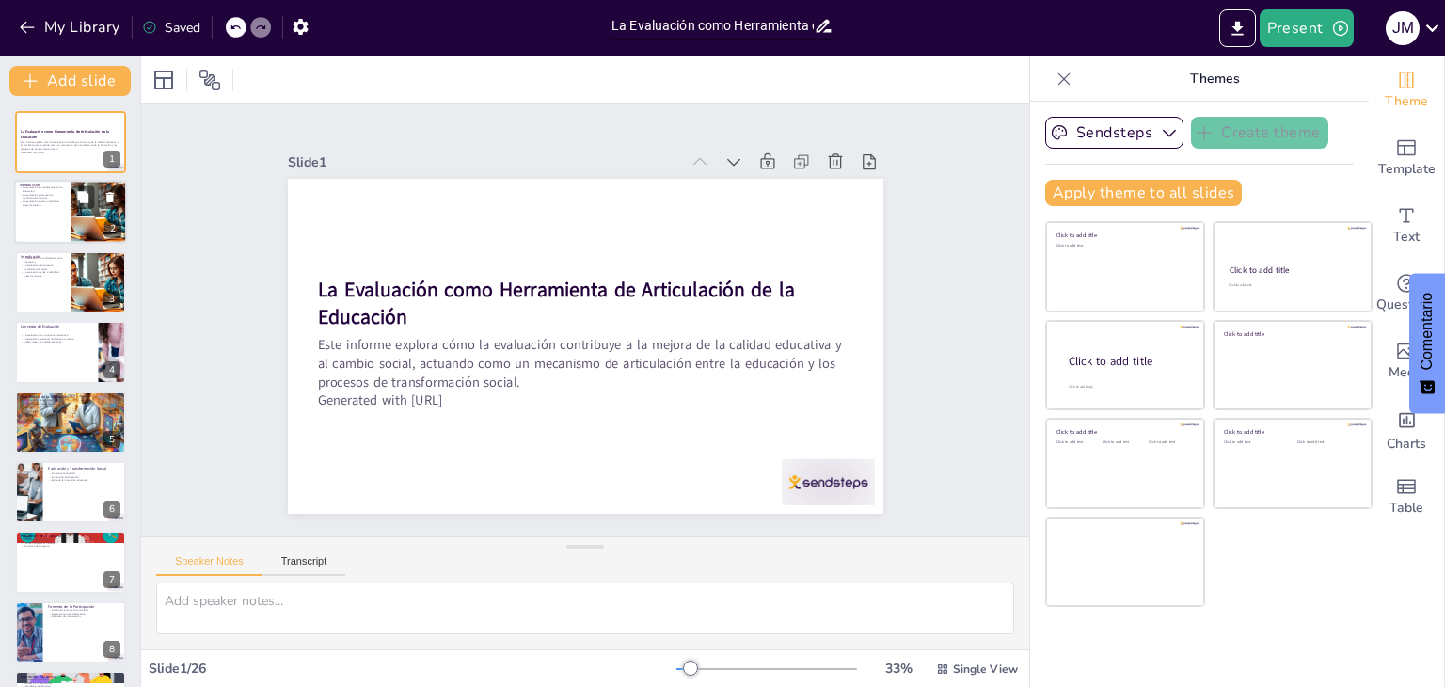
click at [70, 201] on div at bounding box center [70, 213] width 113 height 64
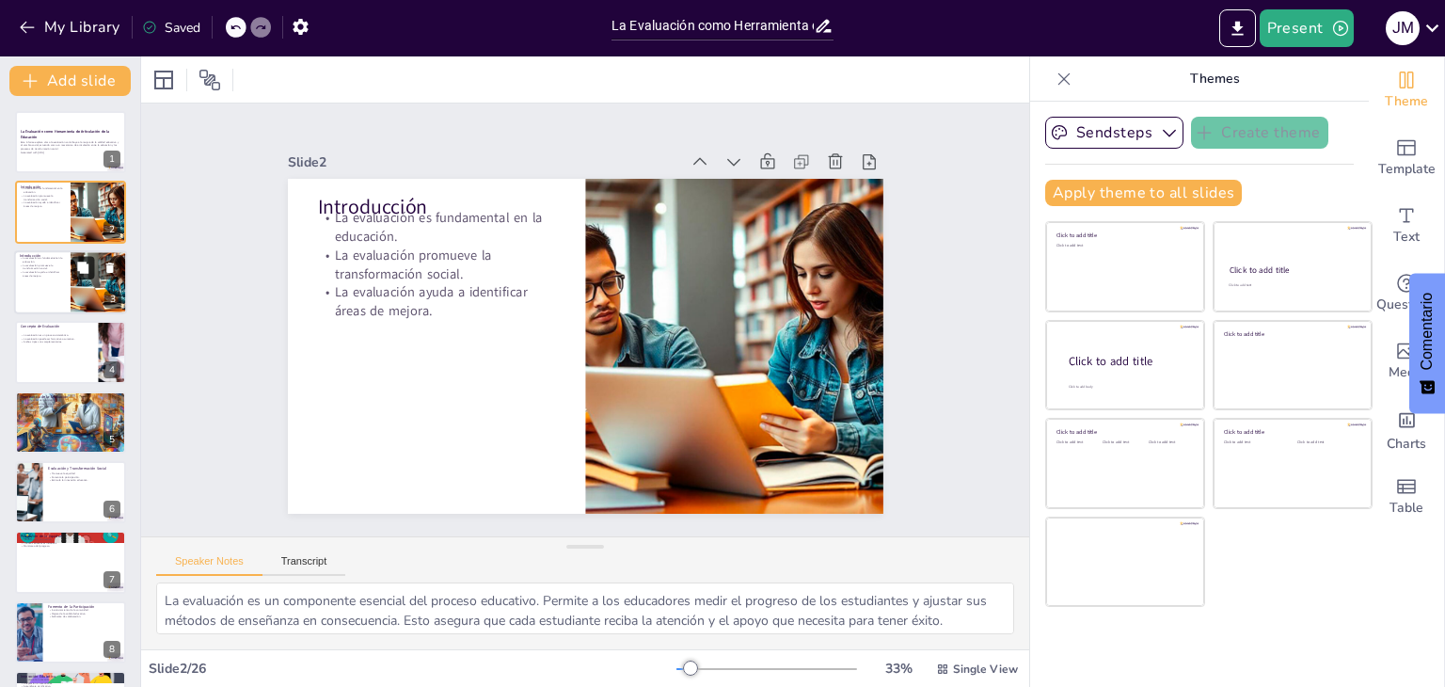
click at [81, 266] on icon at bounding box center [82, 266] width 11 height 11
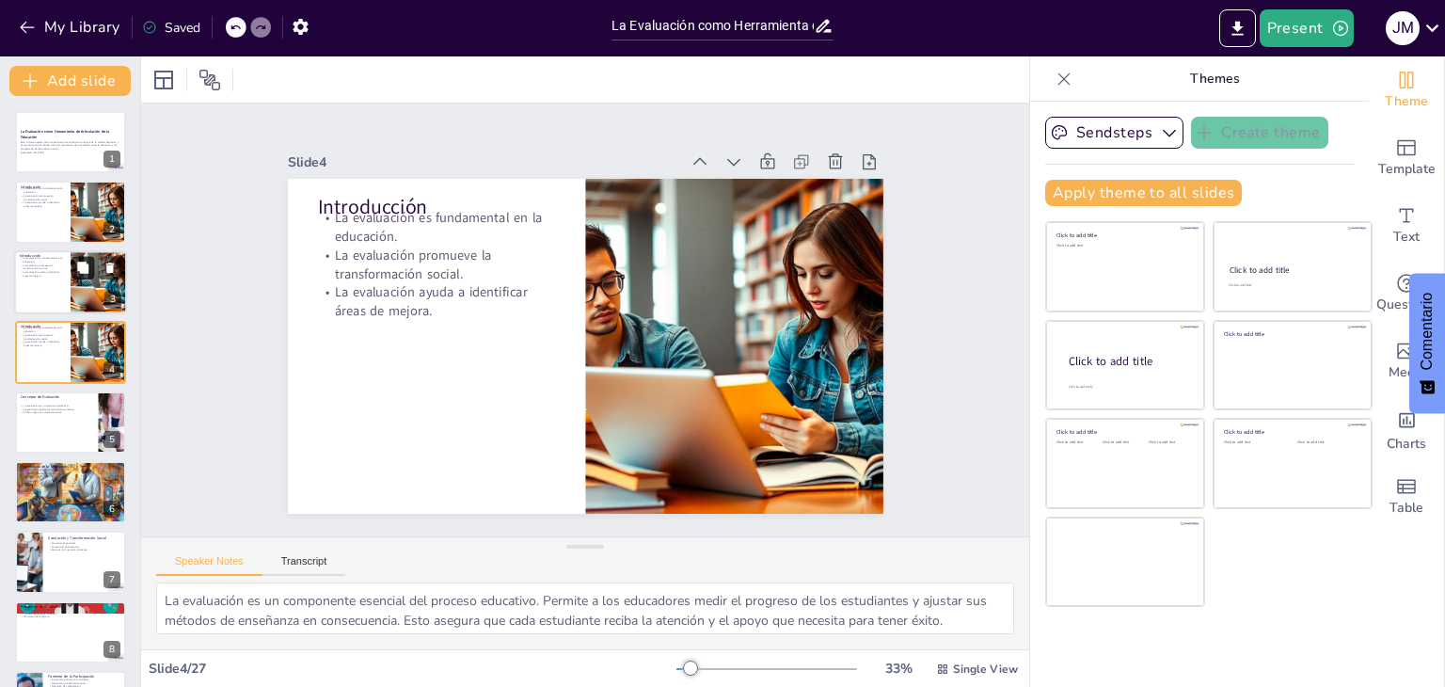
click at [82, 277] on button at bounding box center [82, 267] width 23 height 23
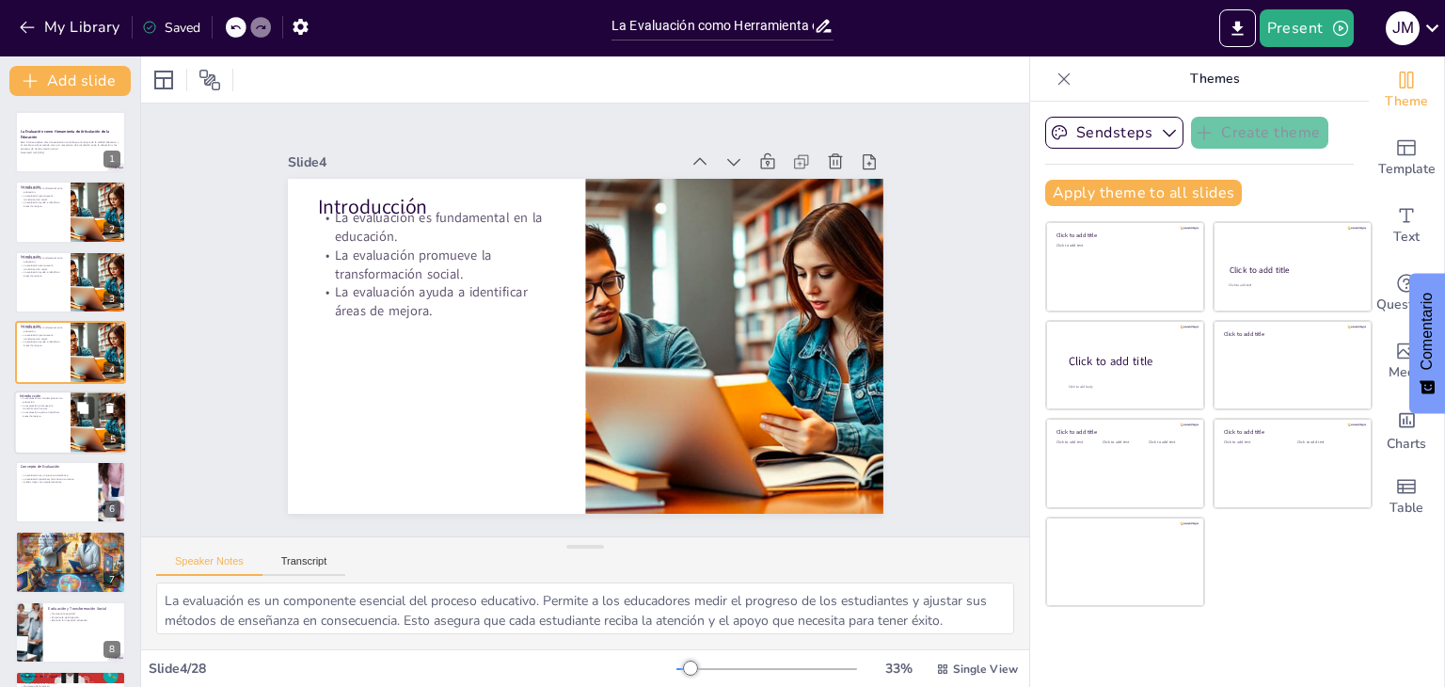
click at [93, 424] on div at bounding box center [98, 422] width 85 height 64
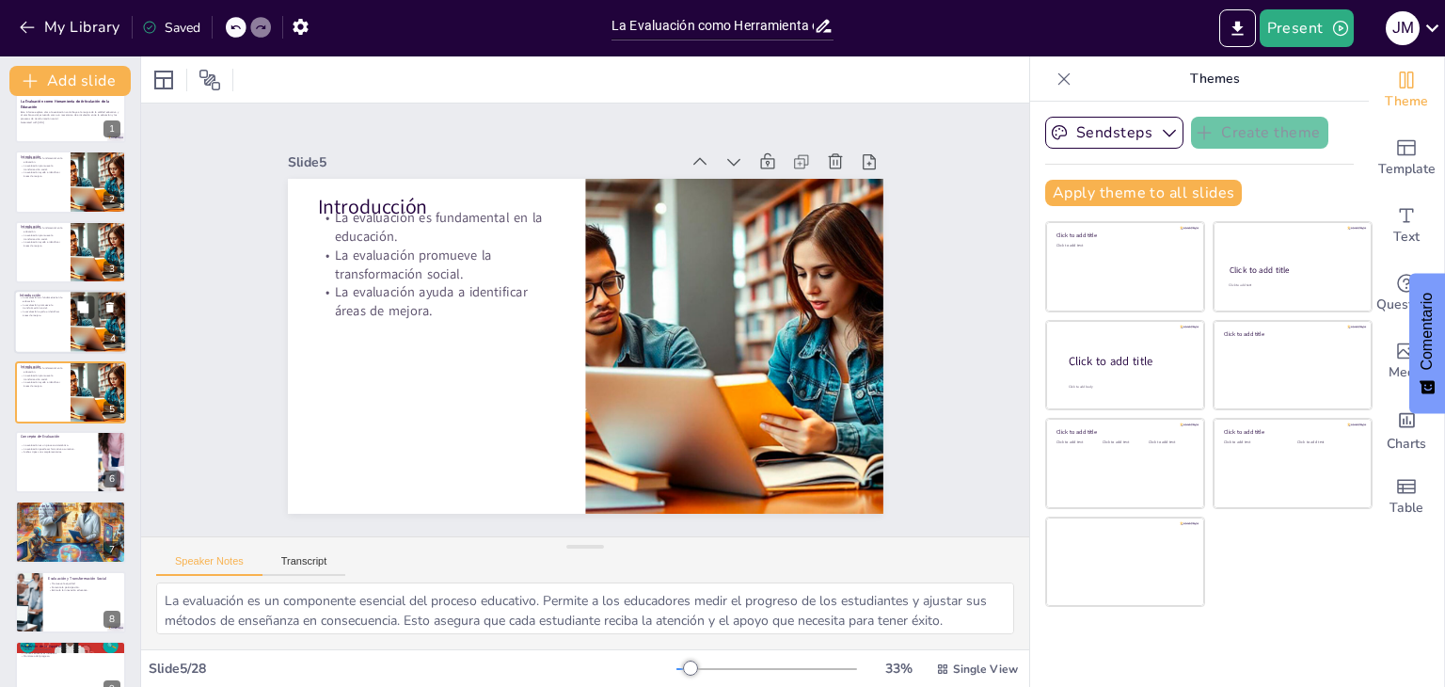
click at [55, 326] on div at bounding box center [70, 322] width 113 height 64
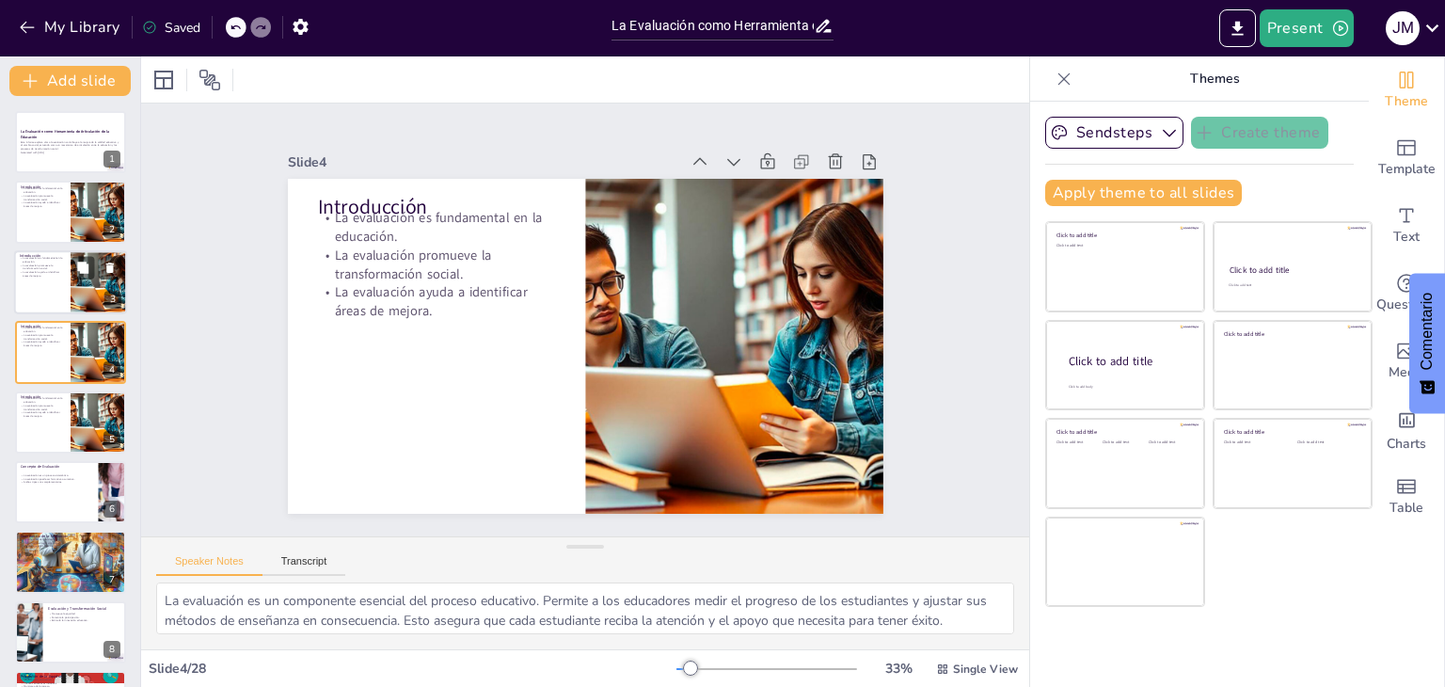
click at [61, 274] on p "La evaluación ayuda a identificar áreas de mejora." at bounding box center [42, 273] width 45 height 7
click at [59, 212] on div at bounding box center [70, 213] width 113 height 64
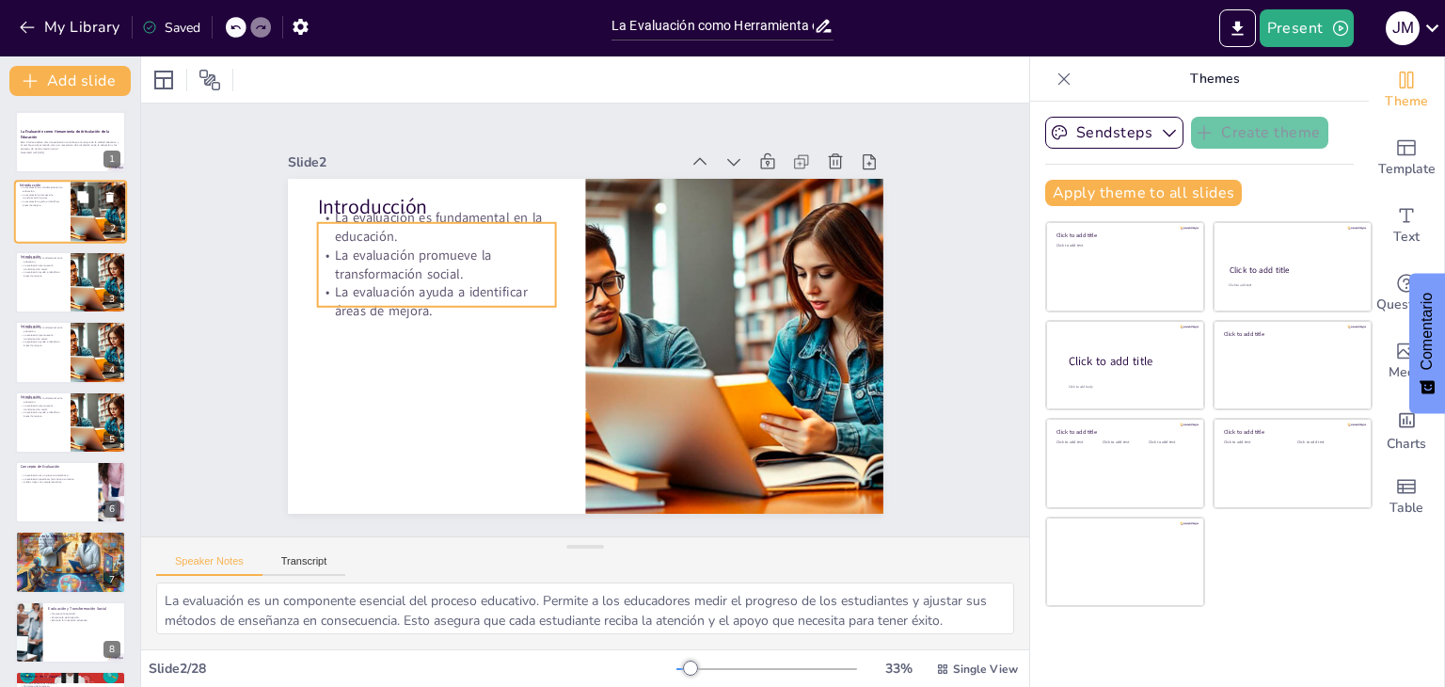
click at [60, 195] on p "La evaluación promueve la transformación social." at bounding box center [42, 196] width 45 height 7
click at [107, 197] on icon at bounding box center [110, 198] width 8 height 10
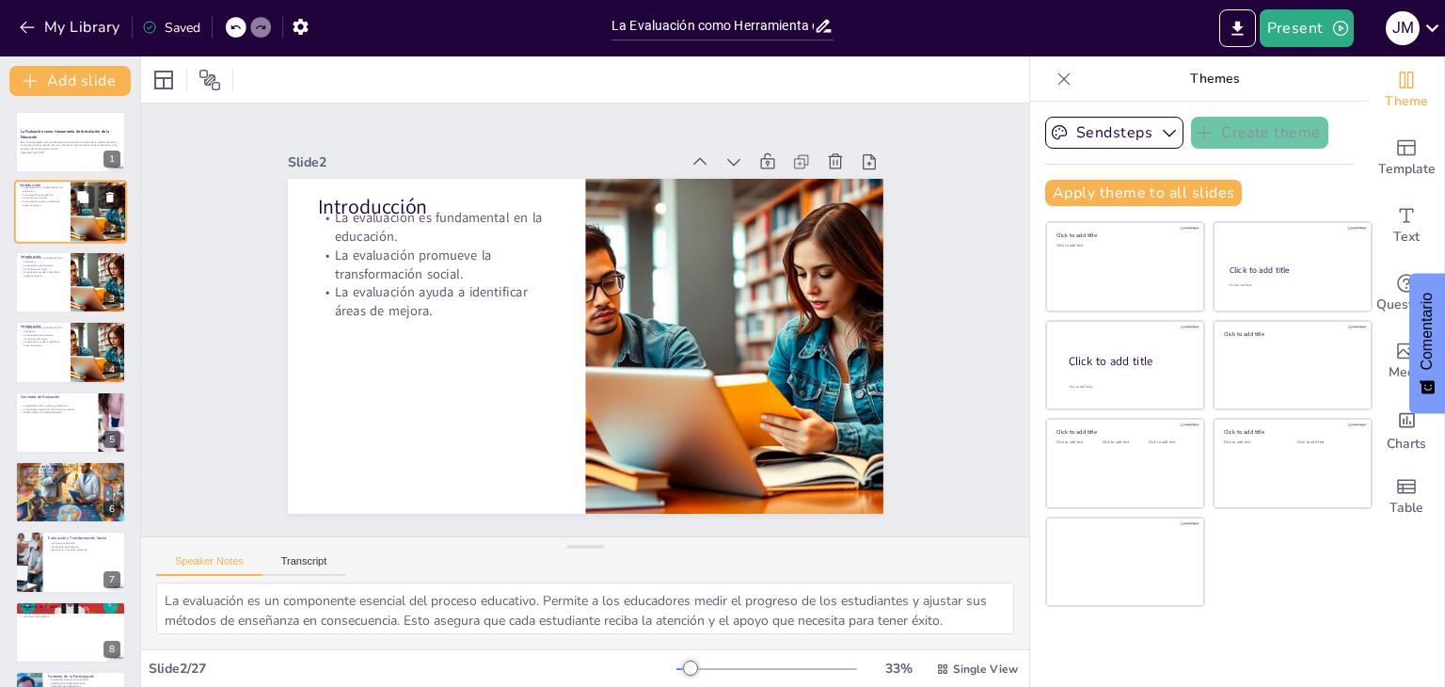
click at [107, 197] on icon at bounding box center [110, 198] width 8 height 10
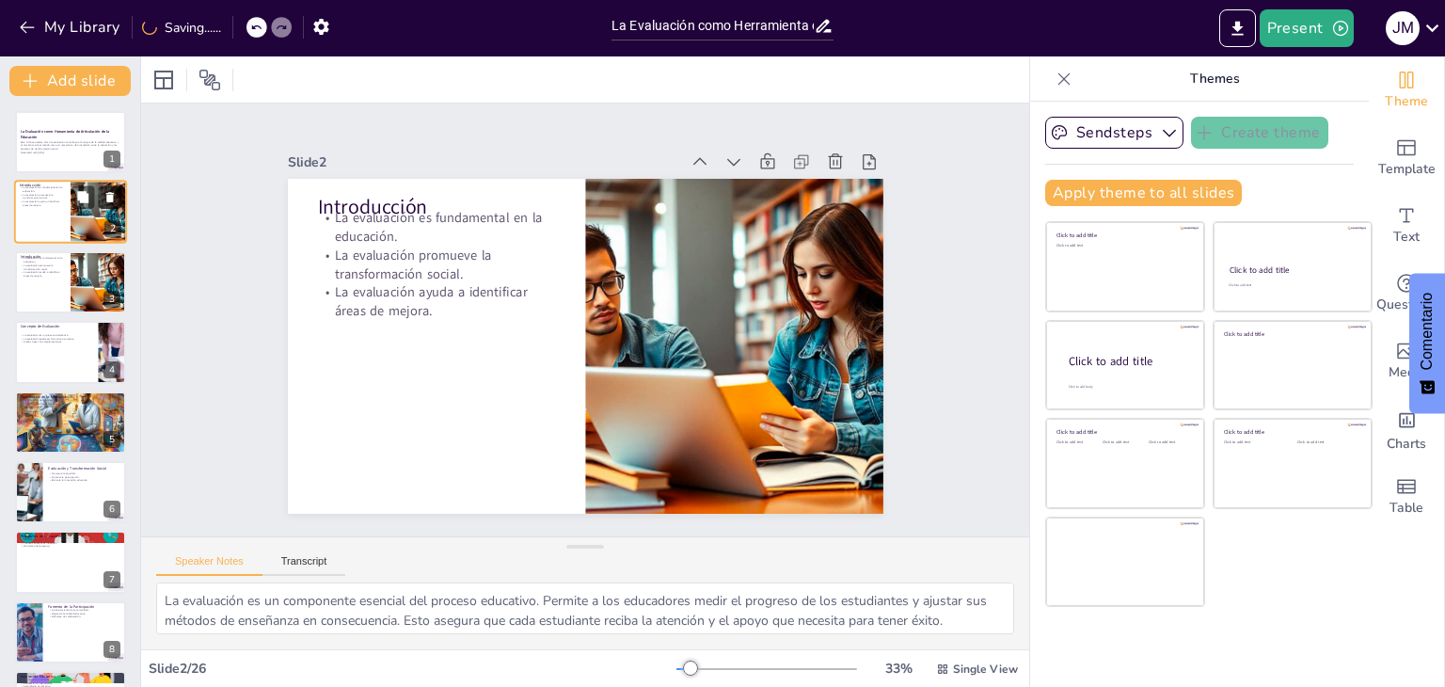
click at [107, 197] on icon at bounding box center [110, 198] width 8 height 10
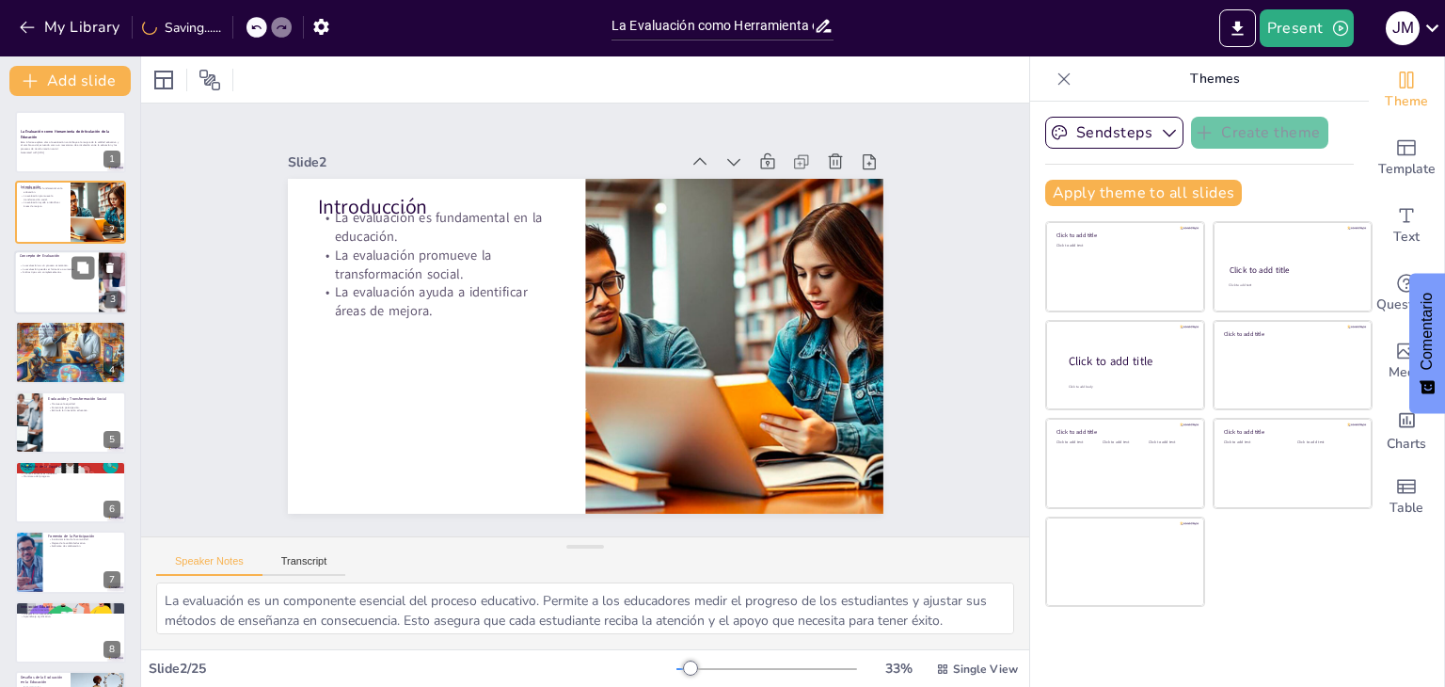
click at [98, 261] on div at bounding box center [96, 267] width 50 height 23
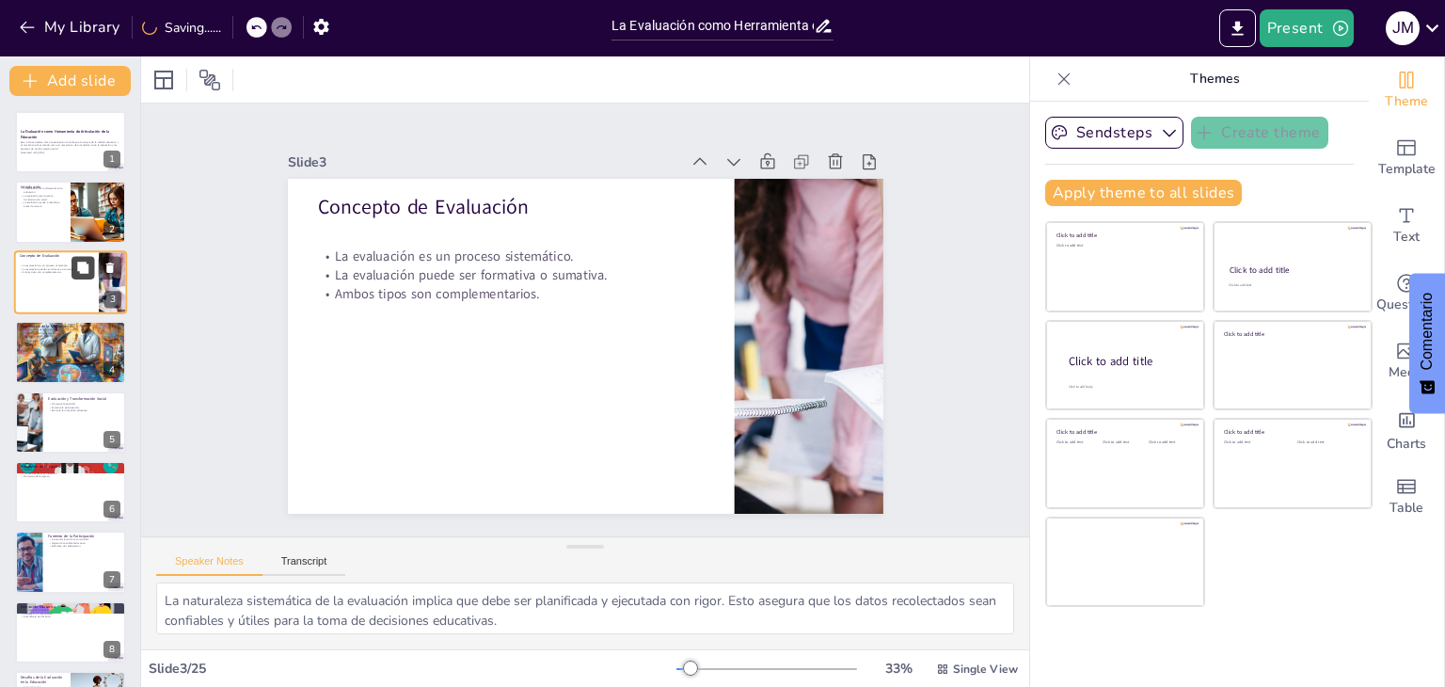
click at [86, 261] on icon at bounding box center [82, 266] width 11 height 11
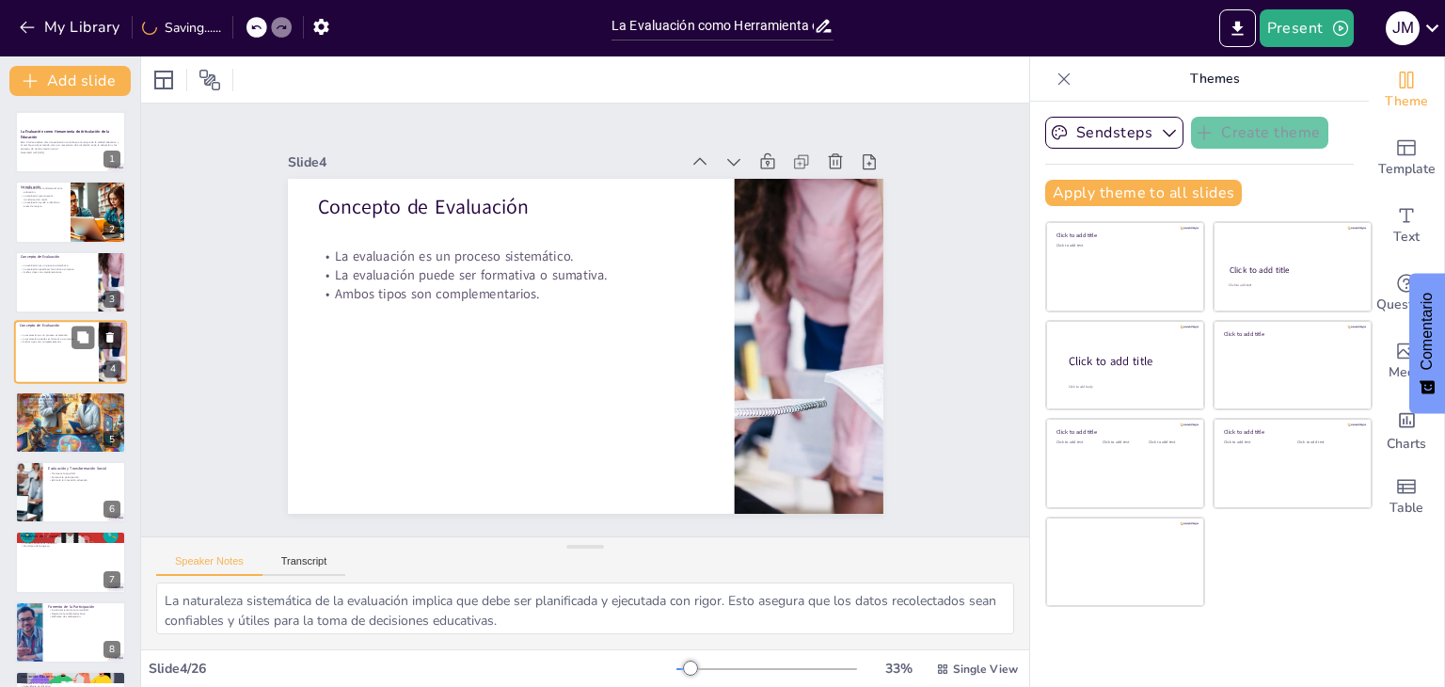
click at [101, 334] on button at bounding box center [110, 337] width 23 height 23
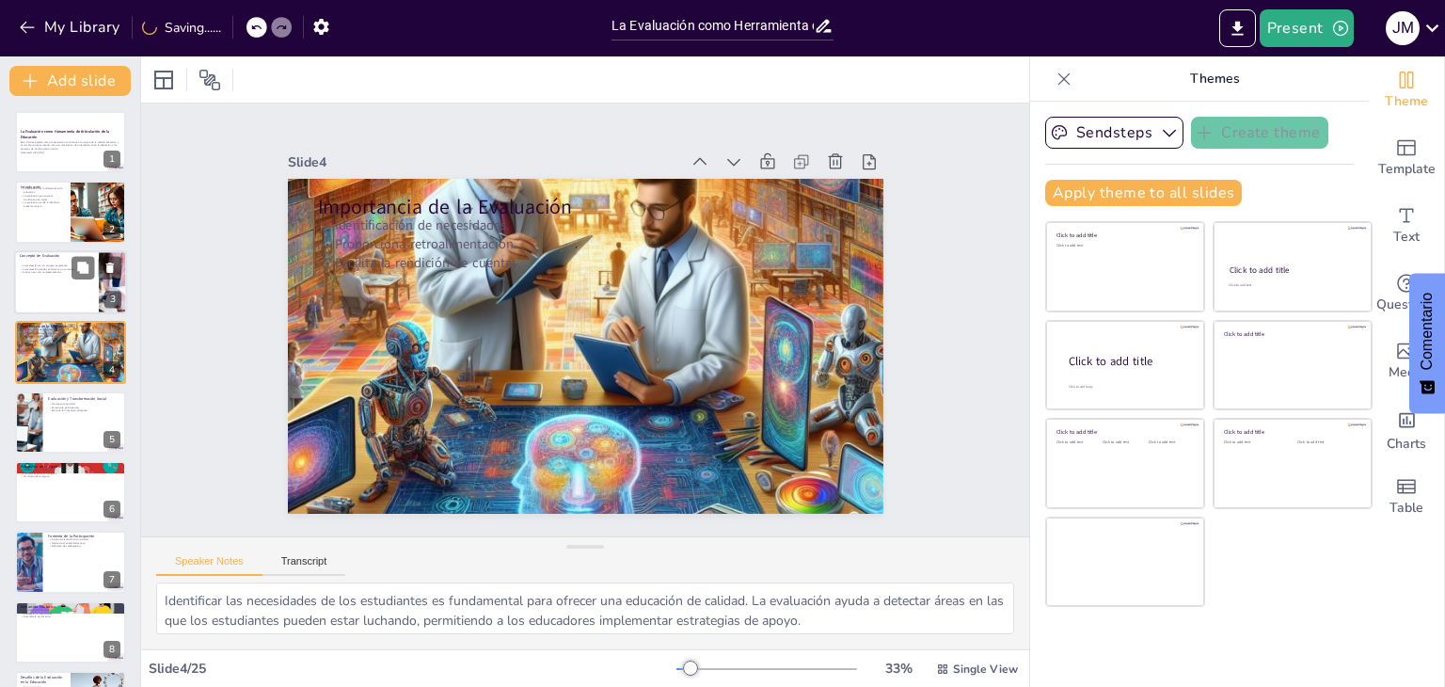
click at [60, 272] on p "Ambos tipos son complementarios." at bounding box center [56, 272] width 73 height 4
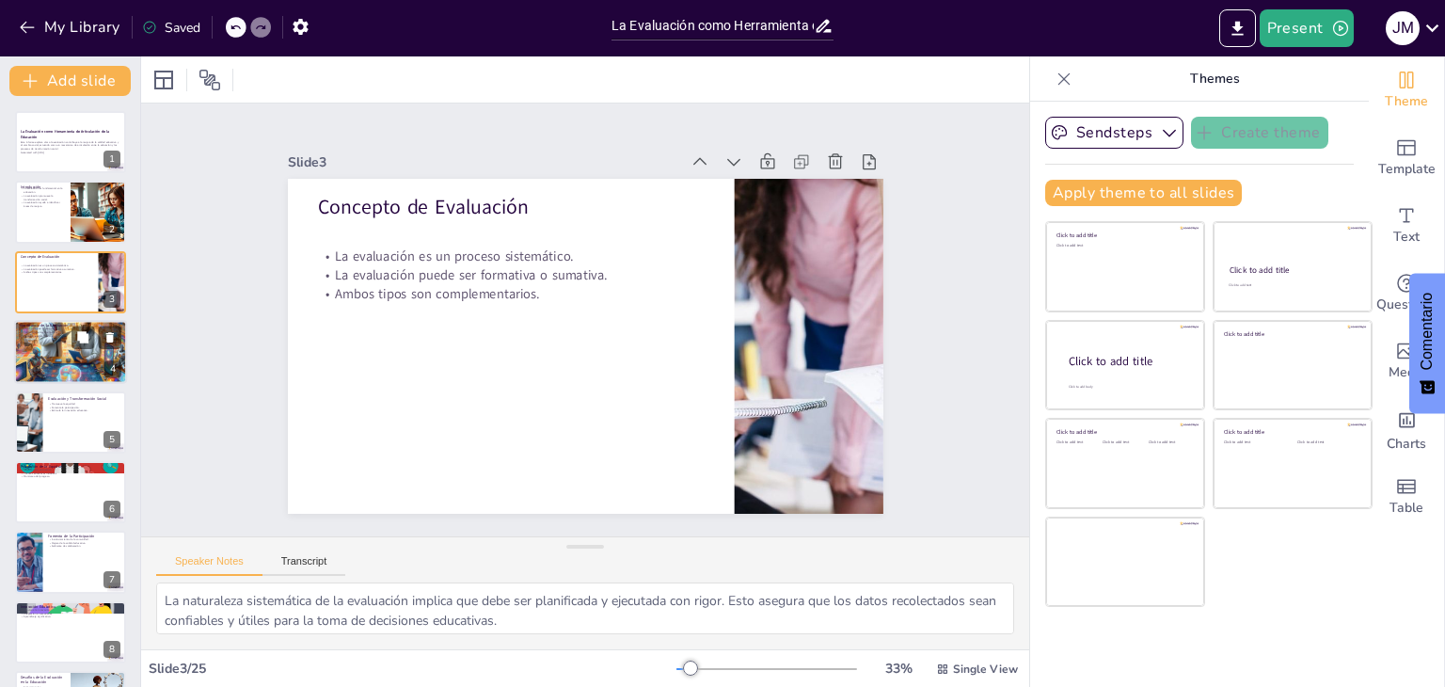
click at [91, 358] on div at bounding box center [70, 351] width 113 height 113
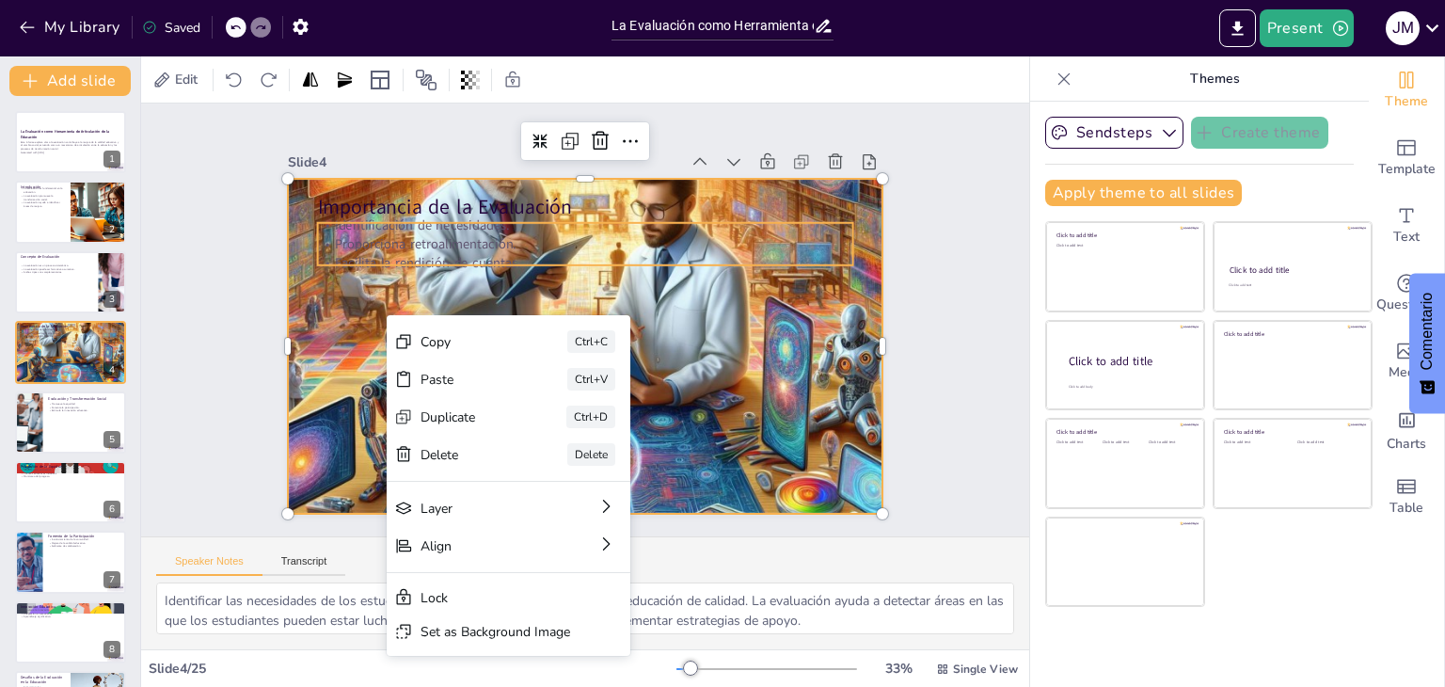
click at [695, 227] on p "Proporciona retroalimentación." at bounding box center [592, 244] width 535 height 74
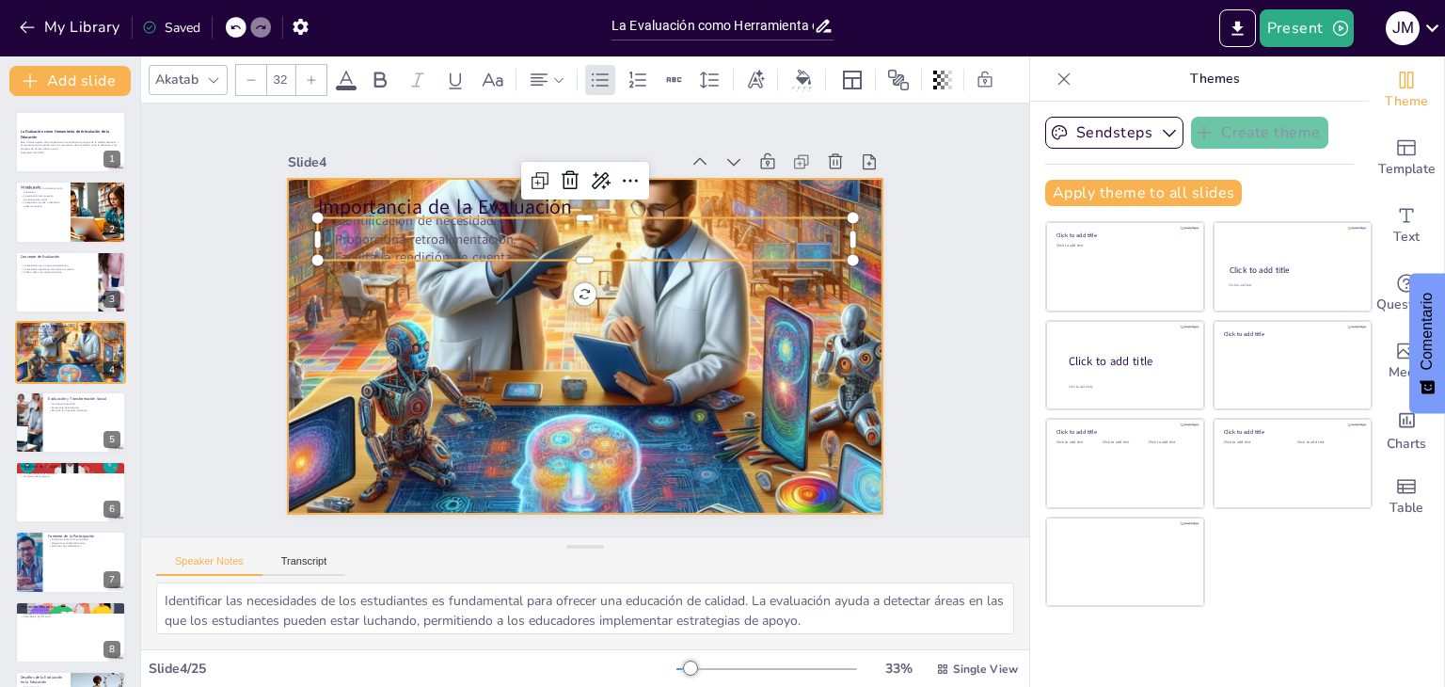
click at [488, 340] on div at bounding box center [582, 346] width 655 height 655
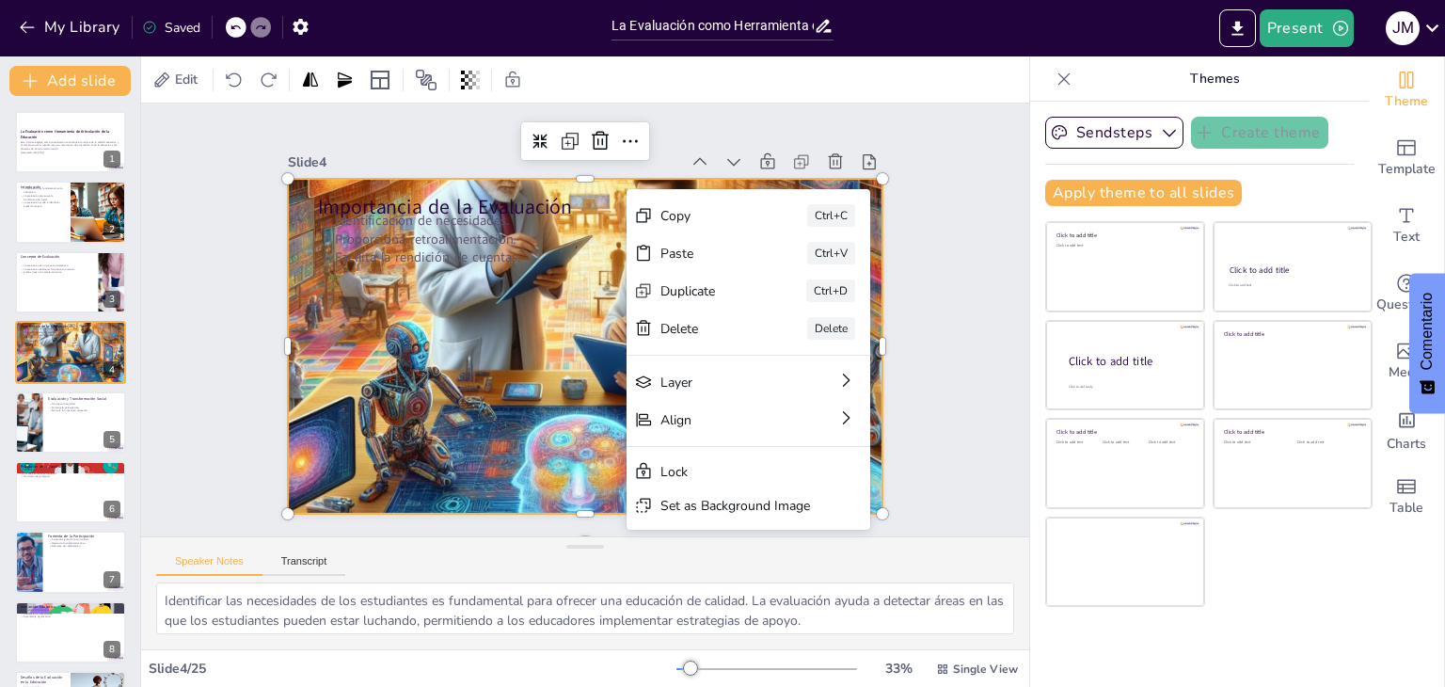
click at [458, 366] on div at bounding box center [585, 346] width 595 height 595
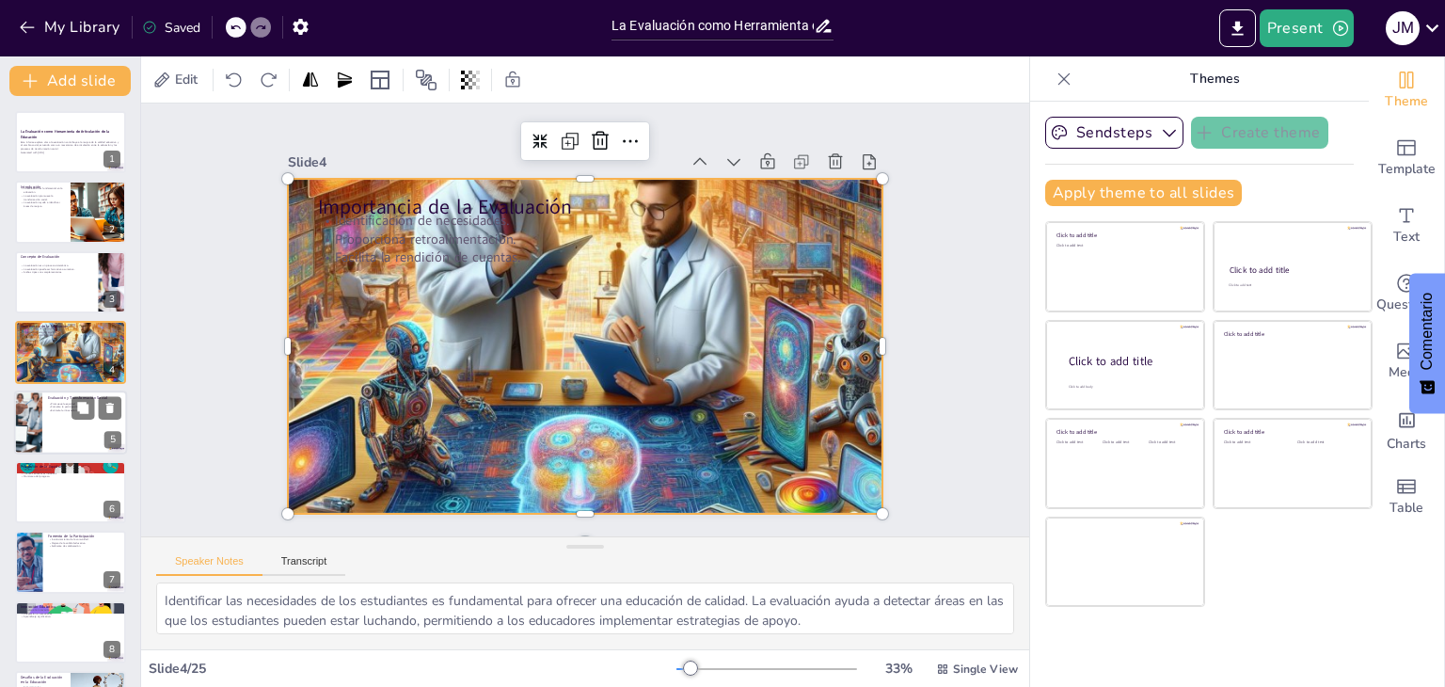
click at [78, 393] on div "Evaluación y Transformación Social" at bounding box center [84, 397] width 73 height 8
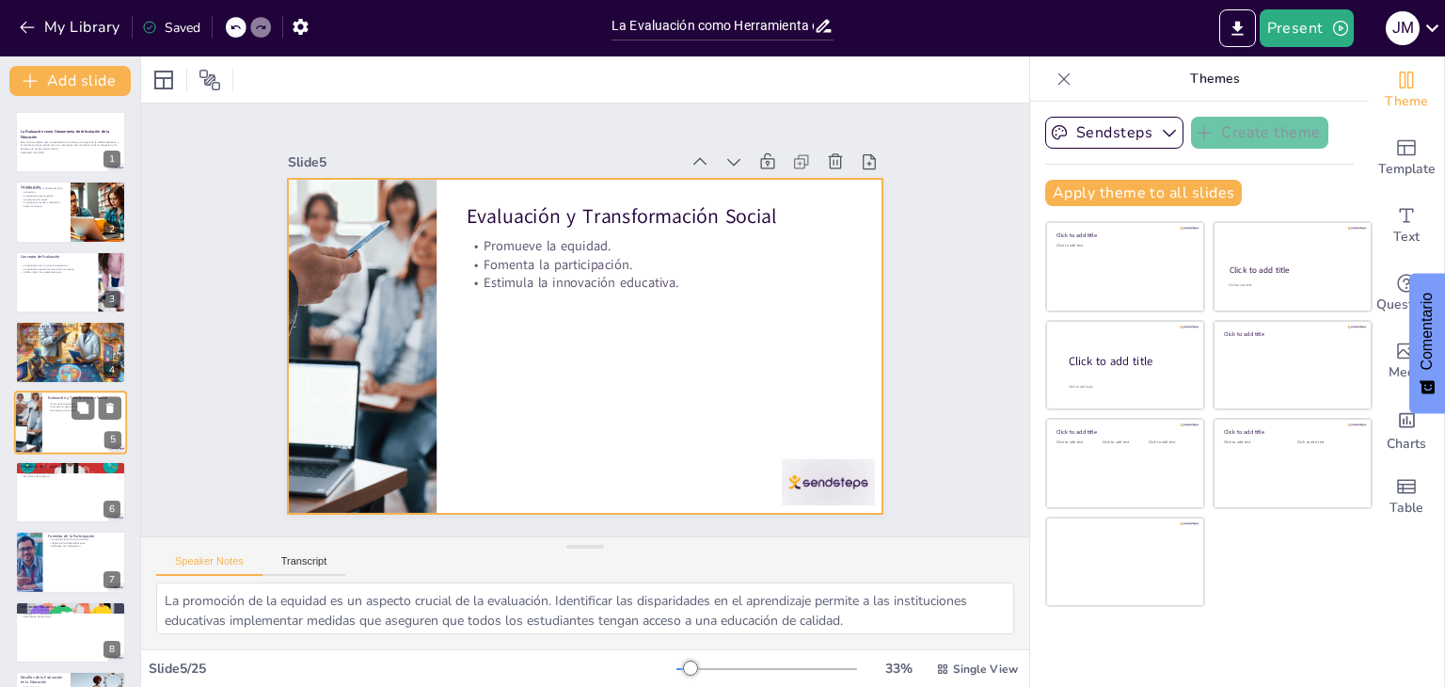
scroll to position [30, 0]
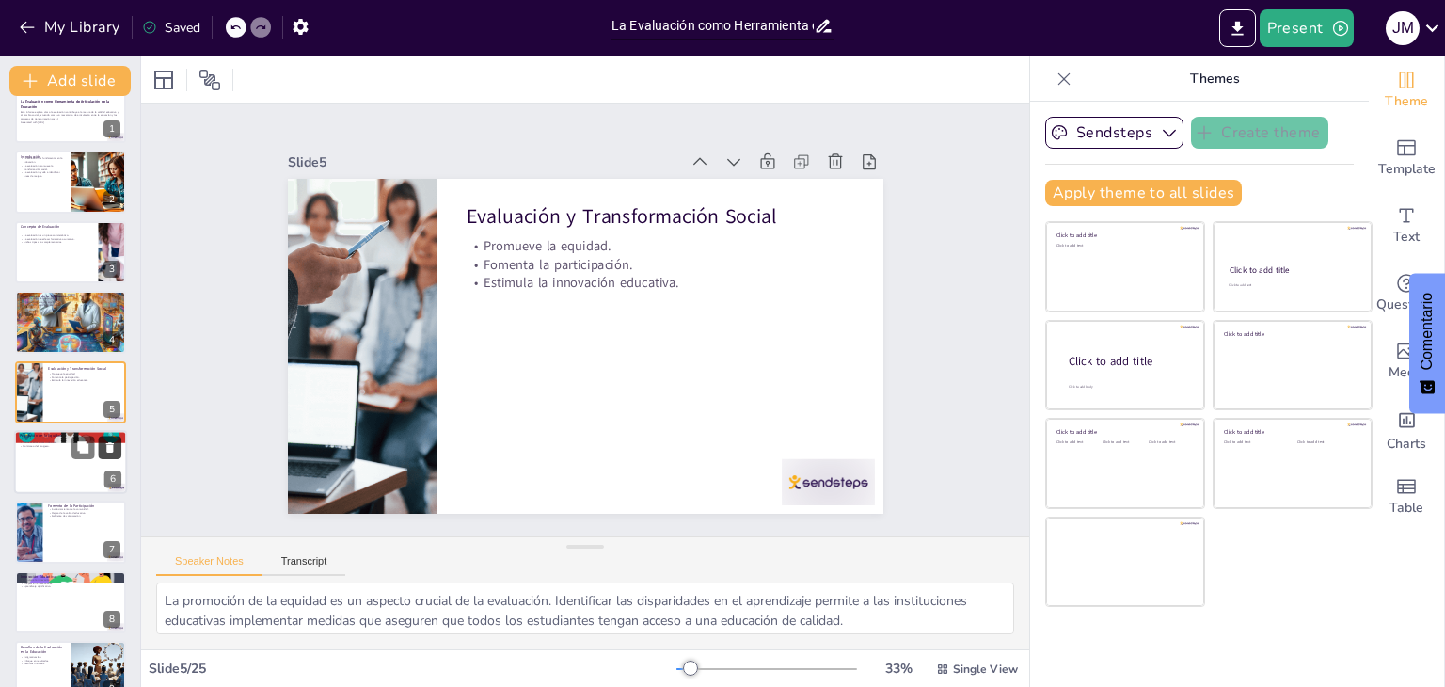
click at [105, 449] on icon at bounding box center [109, 446] width 13 height 13
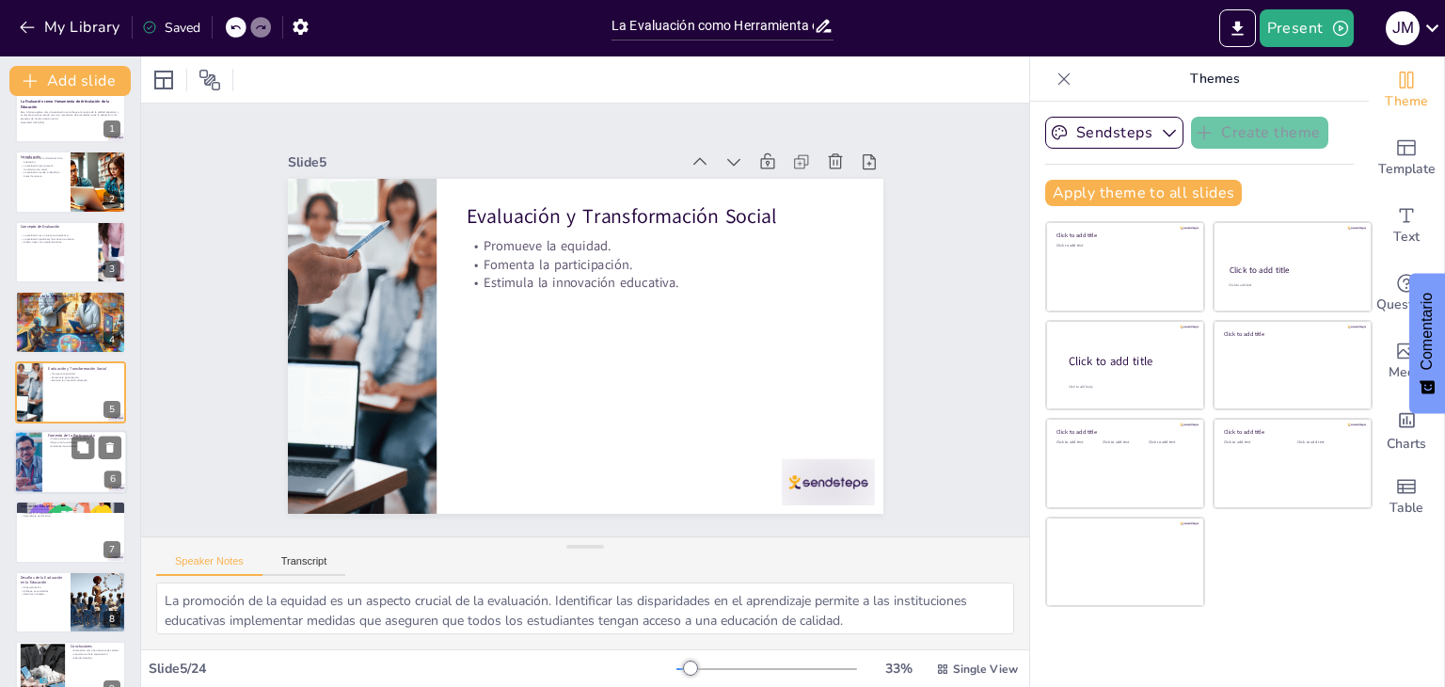
click at [68, 453] on div at bounding box center [70, 462] width 113 height 64
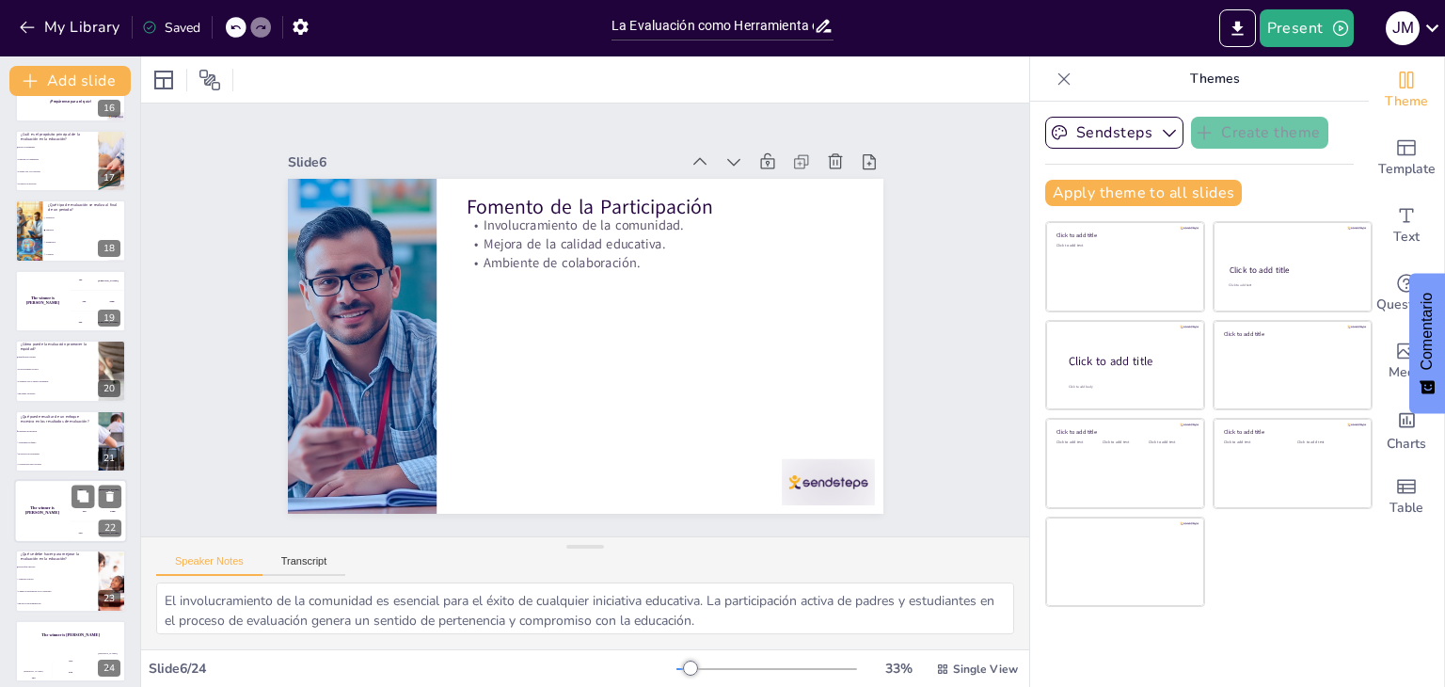
scroll to position [1110, 0]
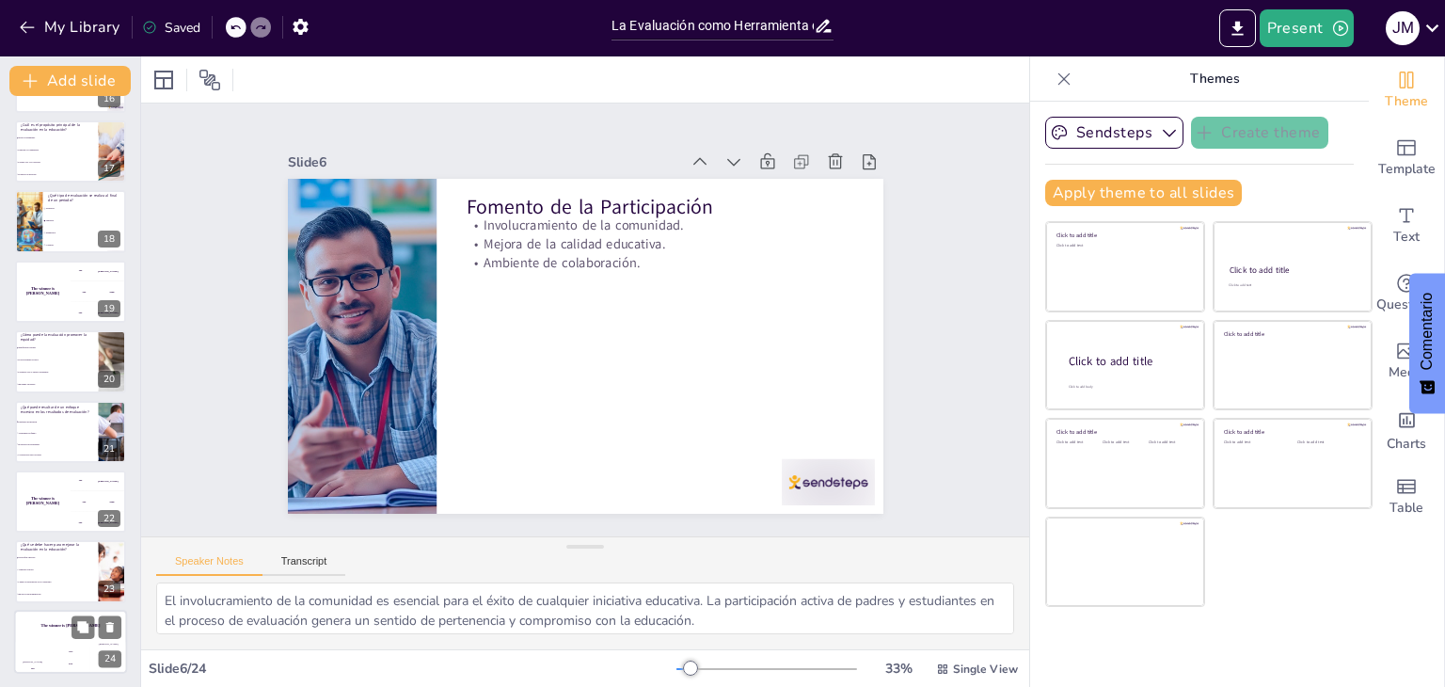
click at [66, 625] on h4 "The winner is Niels 🏆" at bounding box center [70, 625] width 113 height 5
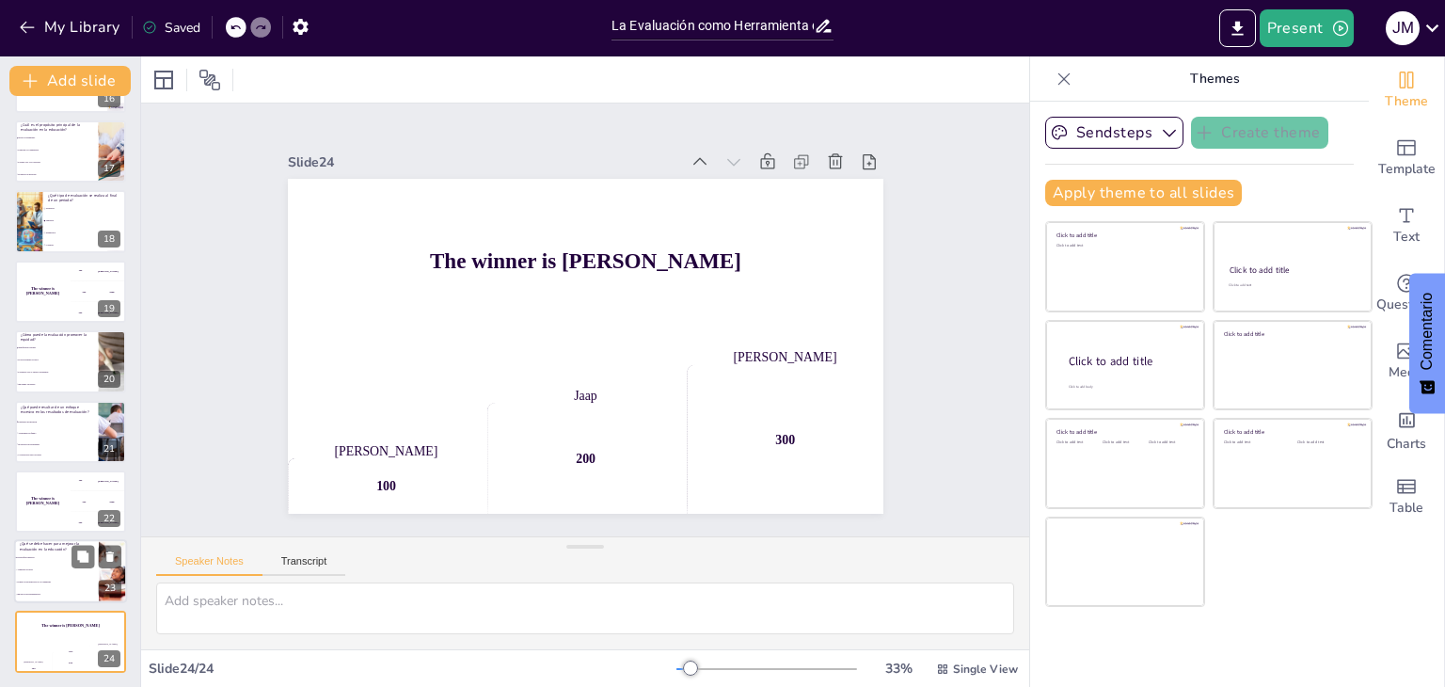
click at [55, 557] on span "Diversificar métodos" at bounding box center [57, 558] width 81 height 3
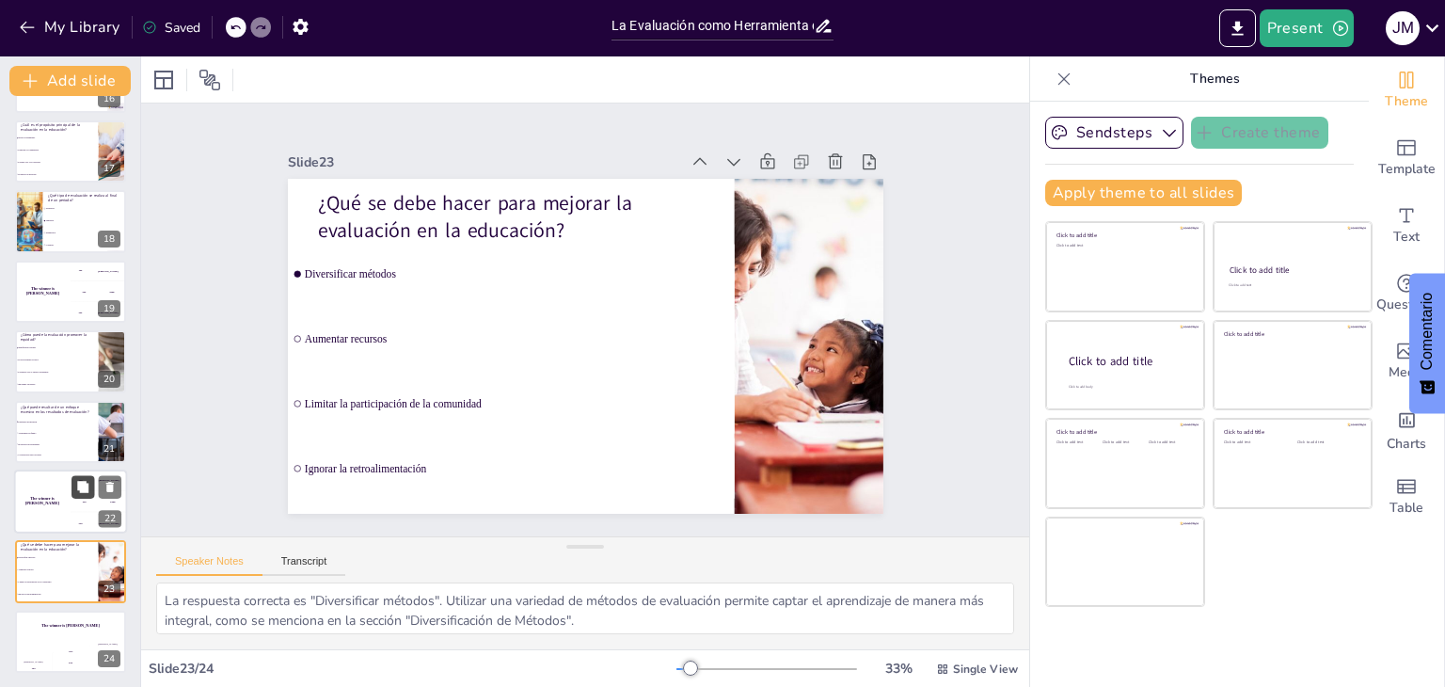
click at [79, 496] on button at bounding box center [82, 486] width 23 height 23
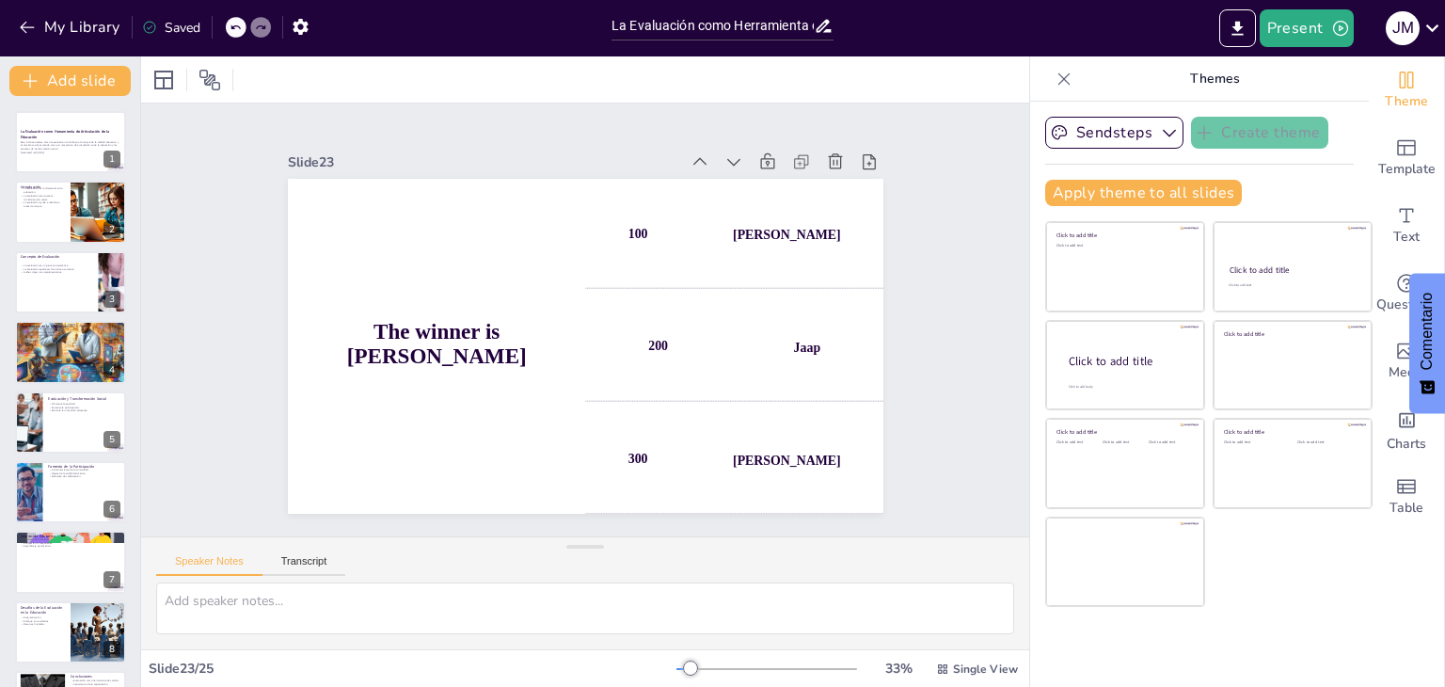
scroll to position [0, 0]
click at [49, 171] on div at bounding box center [70, 142] width 113 height 64
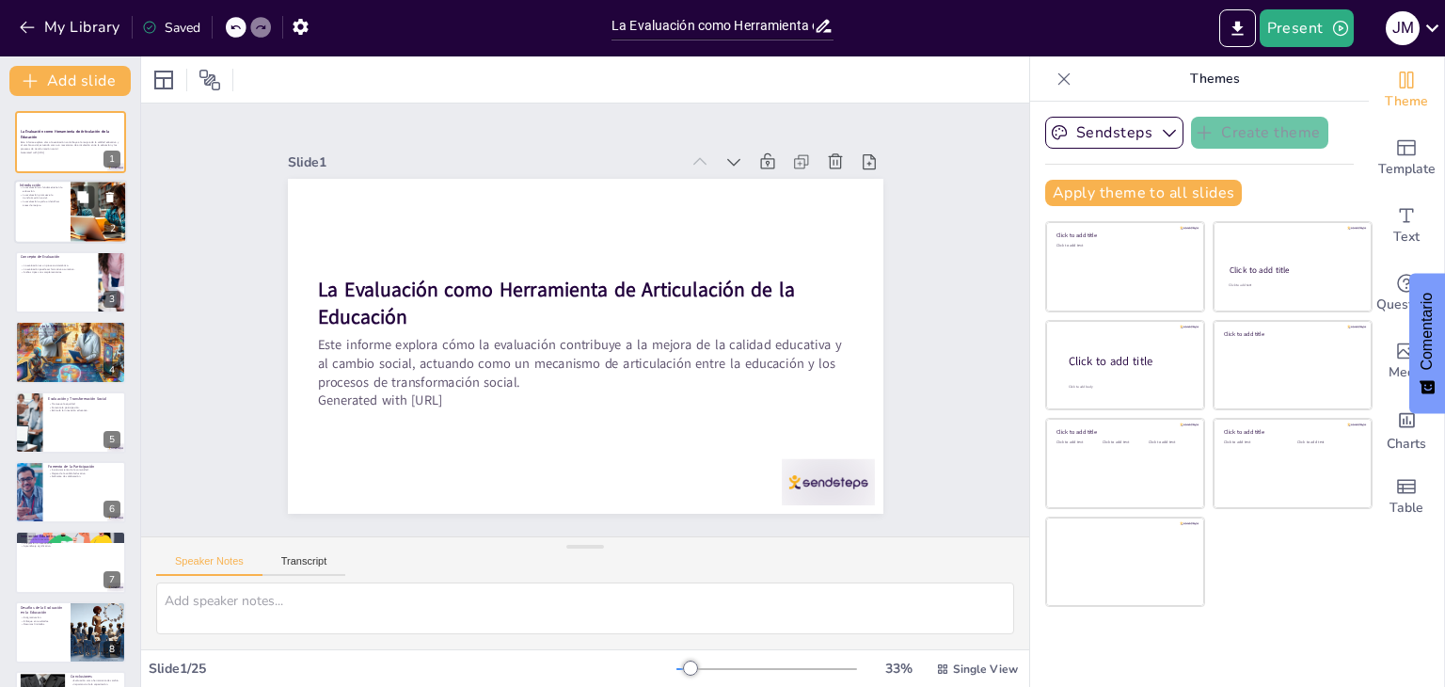
click at [64, 219] on div at bounding box center [70, 213] width 113 height 64
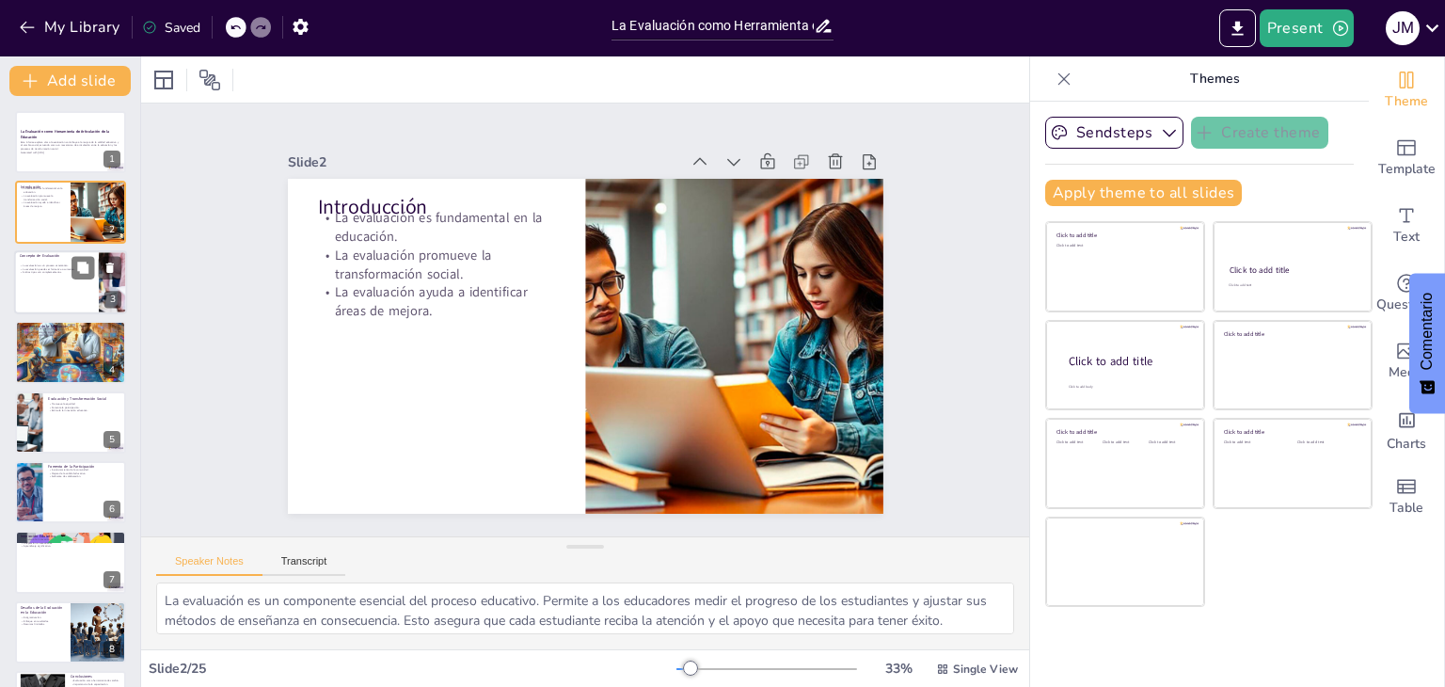
click at [52, 277] on div at bounding box center [70, 282] width 113 height 64
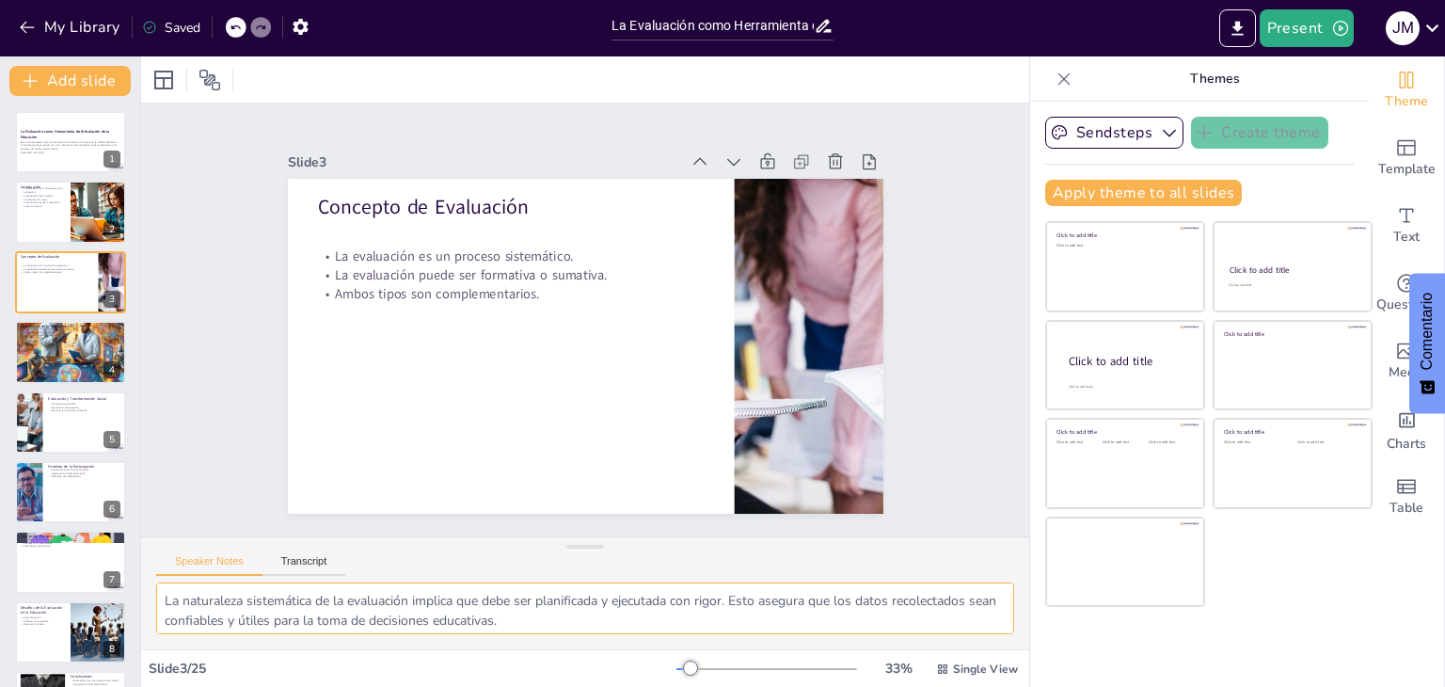
click at [384, 614] on textarea "La naturaleza sistemática de la evaluación implica que debe ser planificada y e…" at bounding box center [585, 608] width 858 height 52
click at [568, 614] on textarea "La naturaleza sistemática de la evaluación implica que debe ser planificada y e…" at bounding box center [585, 608] width 858 height 52
click at [70, 351] on div at bounding box center [70, 351] width 113 height 113
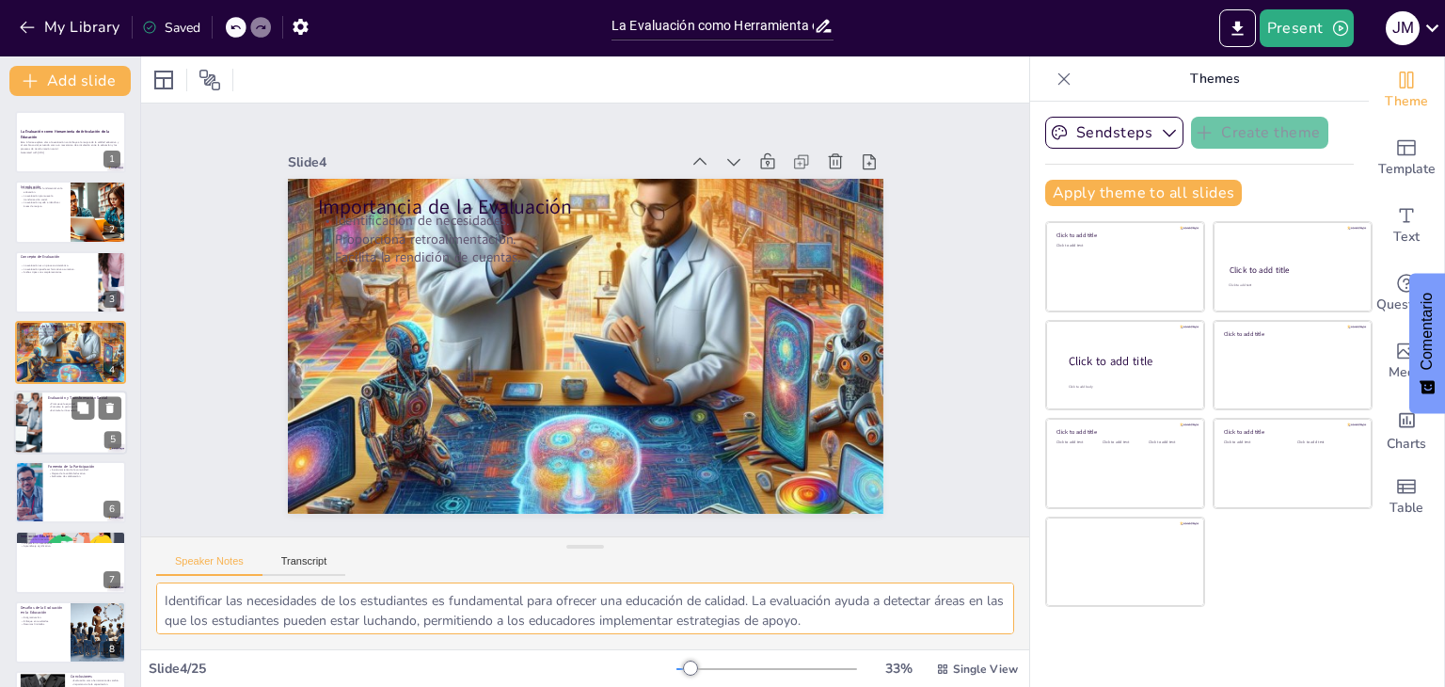
click at [49, 416] on div at bounding box center [70, 422] width 113 height 64
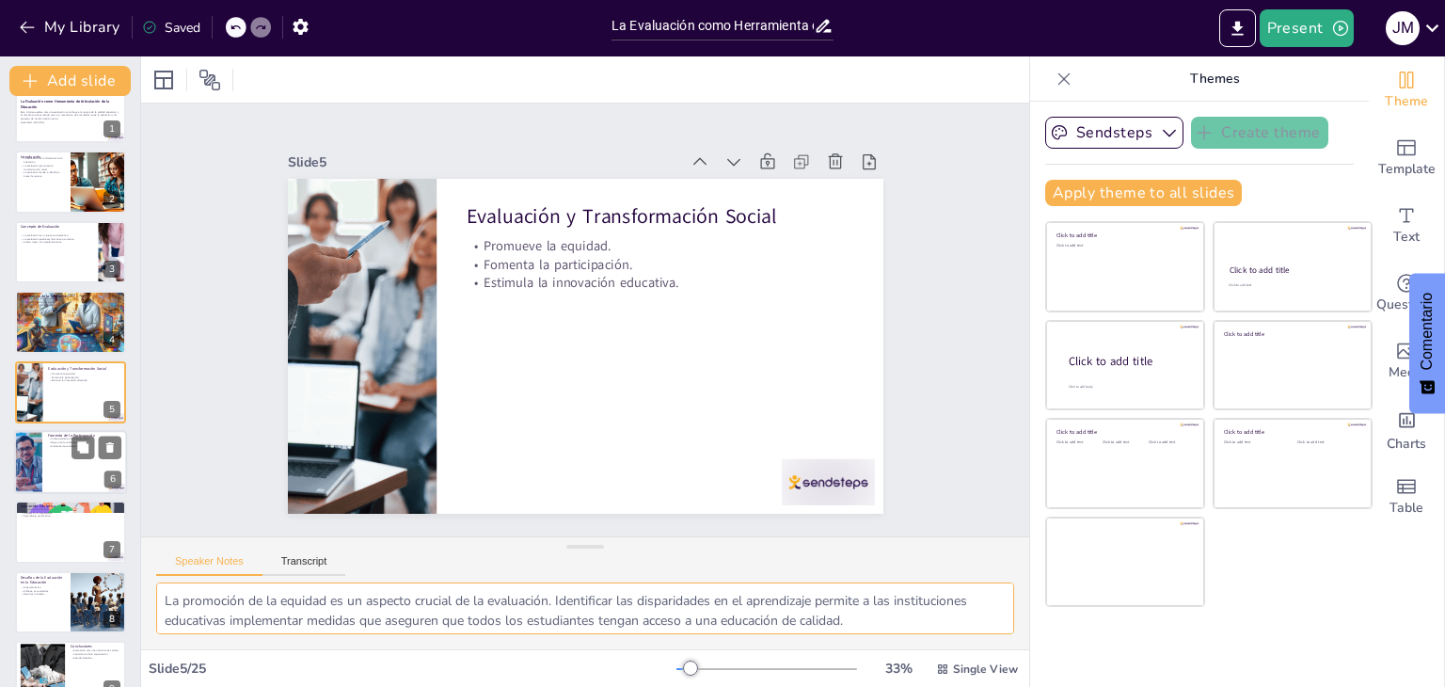
click at [57, 445] on p "Ambiente de colaboración." at bounding box center [84, 446] width 73 height 4
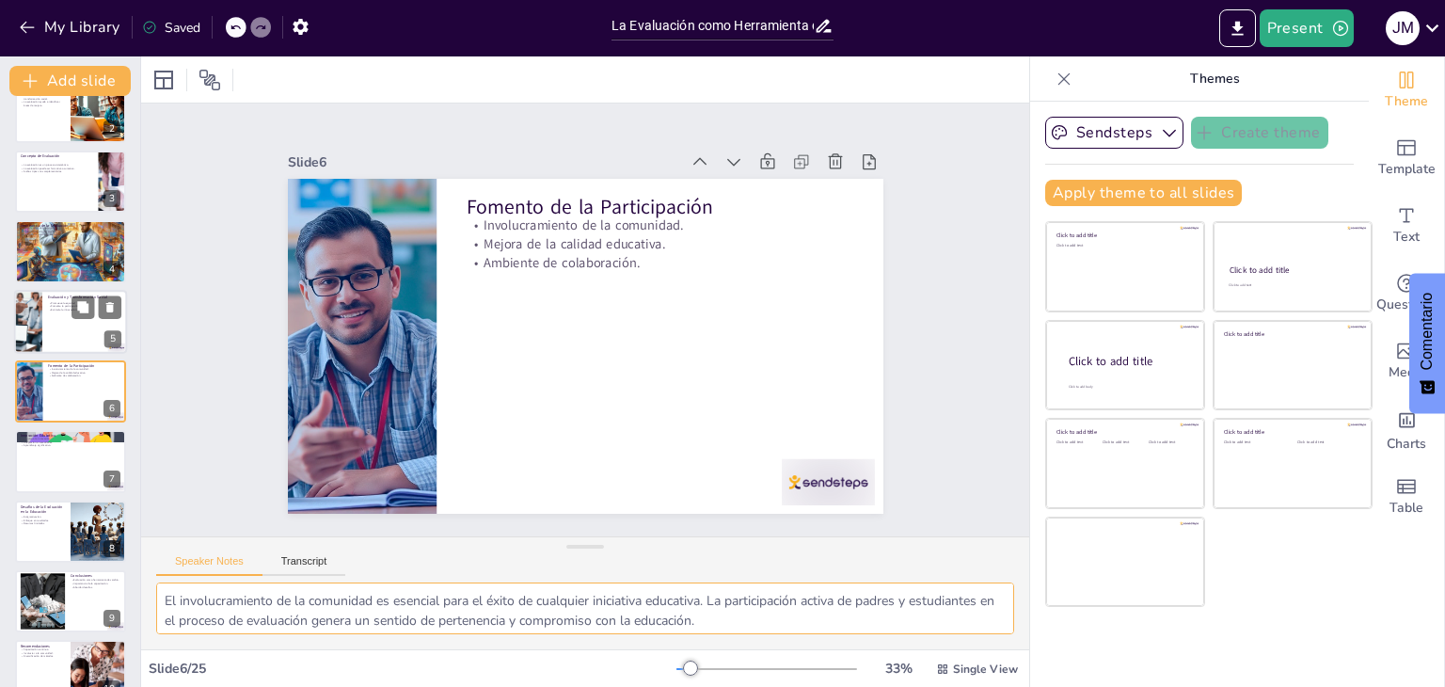
click at [49, 321] on div at bounding box center [70, 322] width 113 height 64
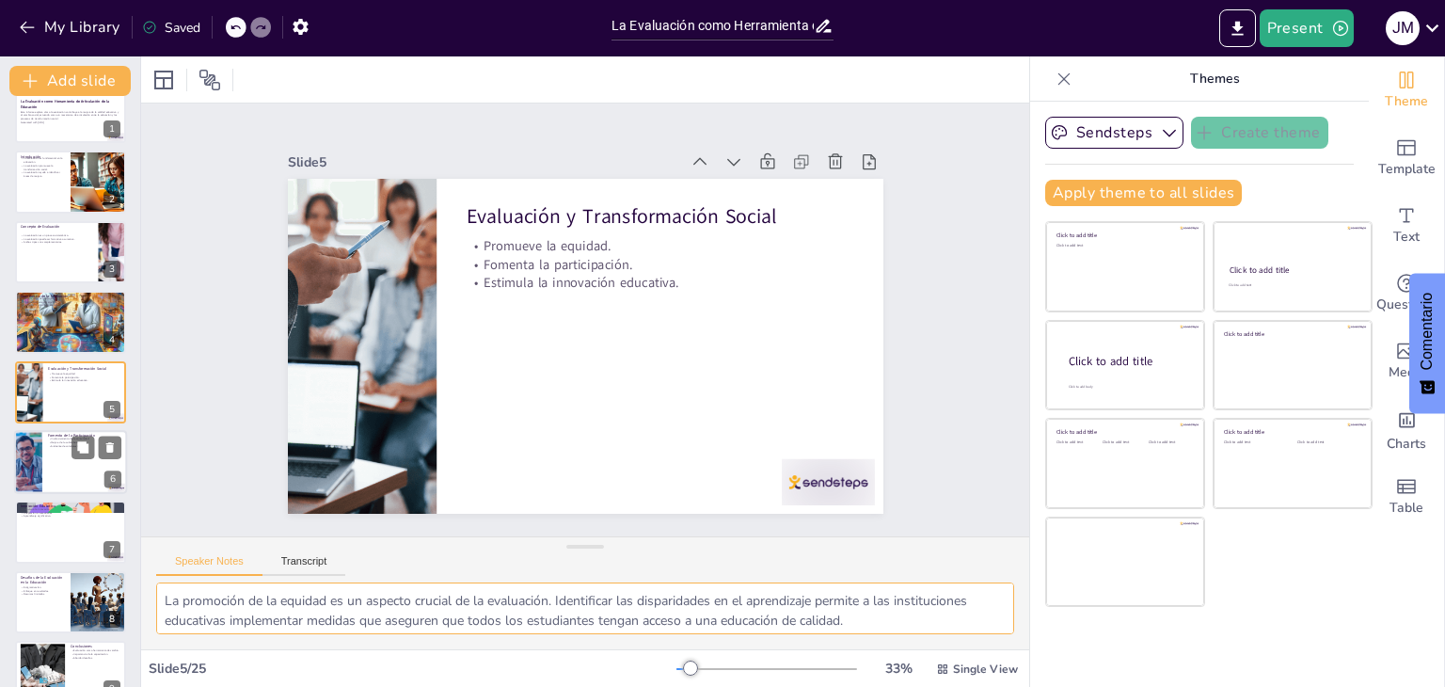
click at [68, 441] on p "Mejora de la calidad educativa." at bounding box center [84, 443] width 73 height 4
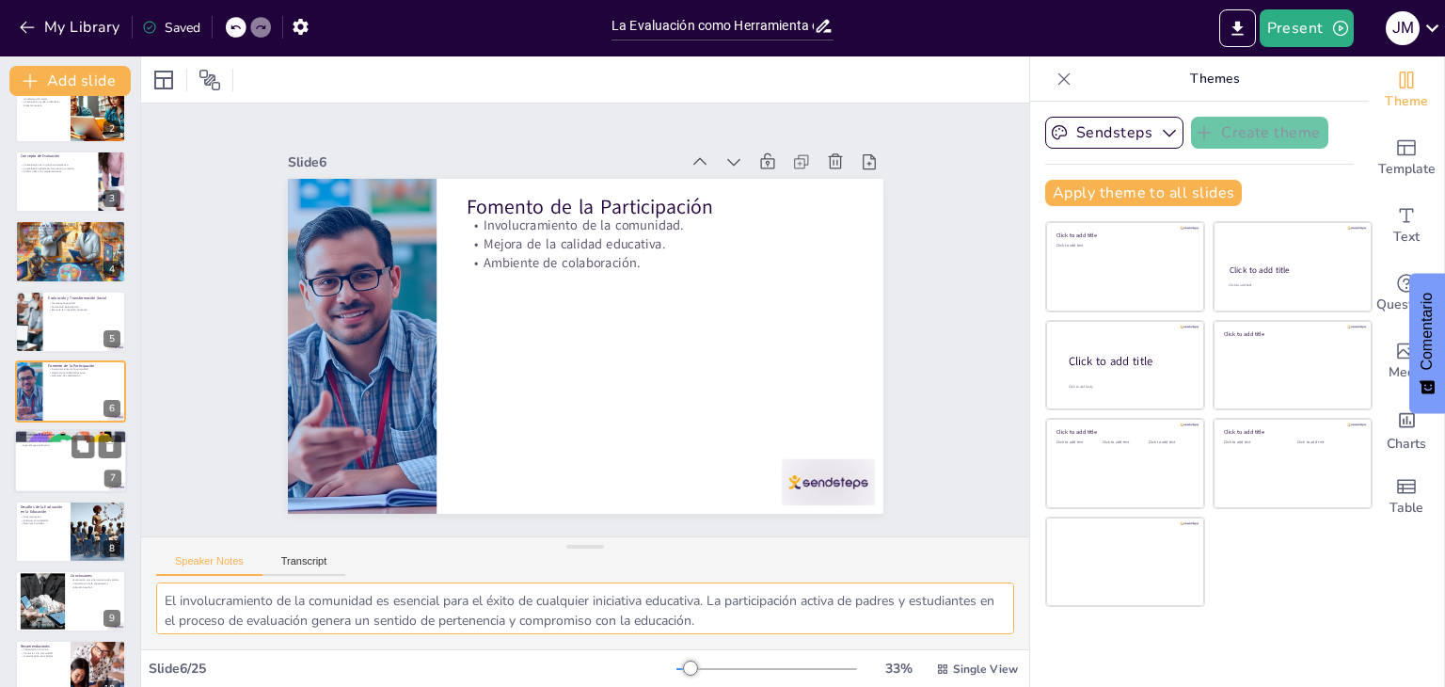
click at [68, 469] on div at bounding box center [70, 462] width 113 height 64
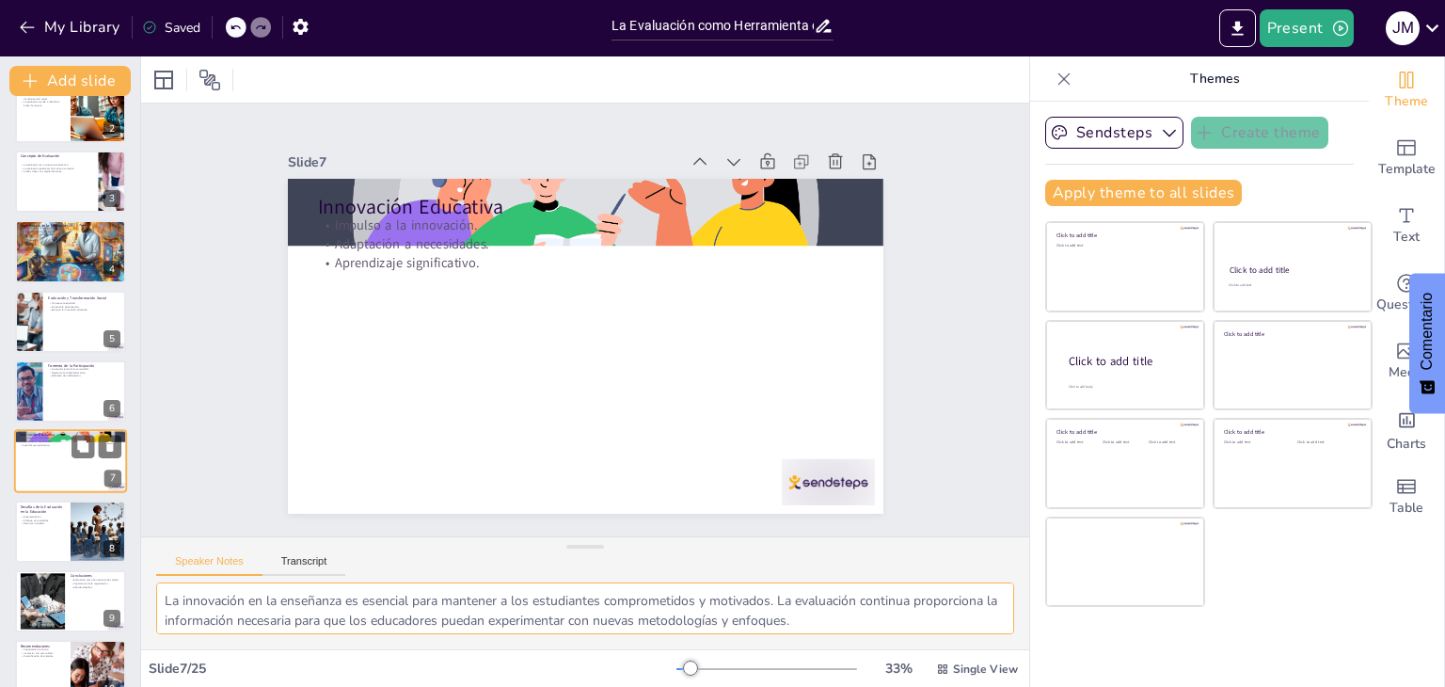
scroll to position [170, 0]
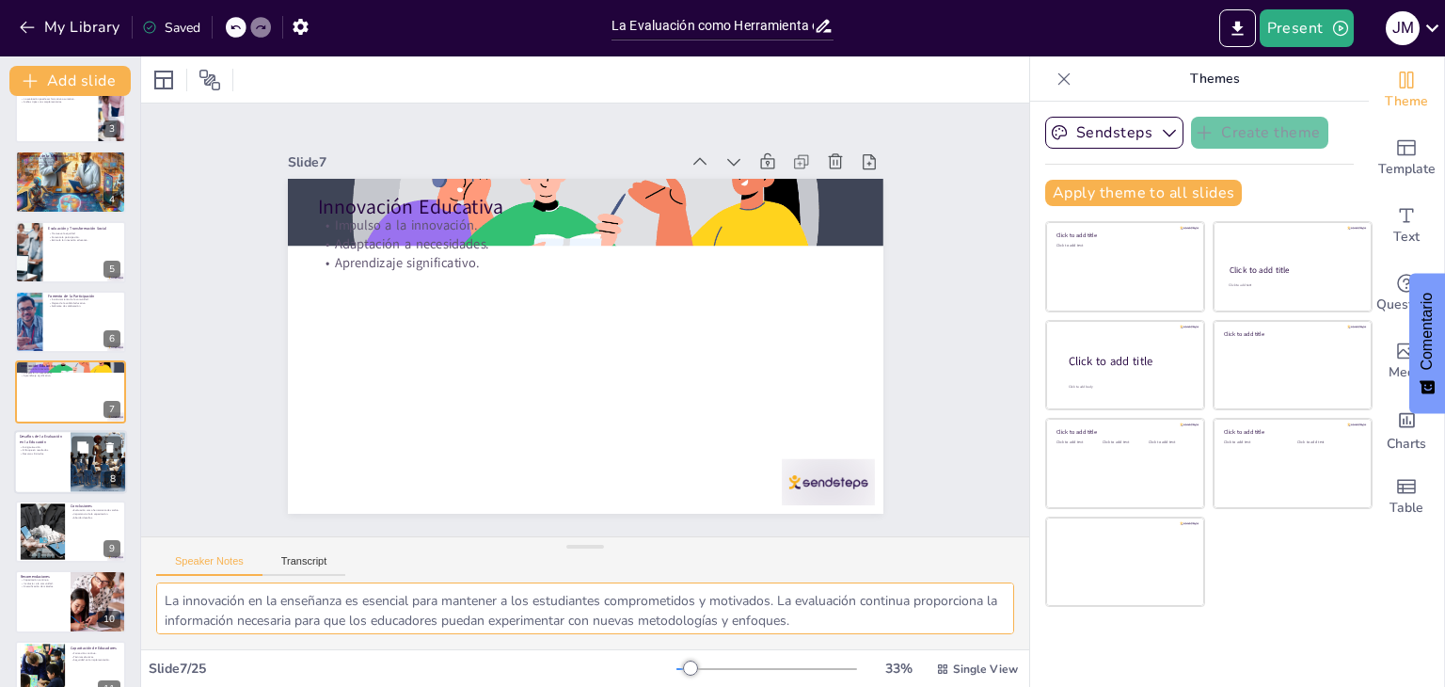
click at [64, 464] on div at bounding box center [70, 462] width 113 height 64
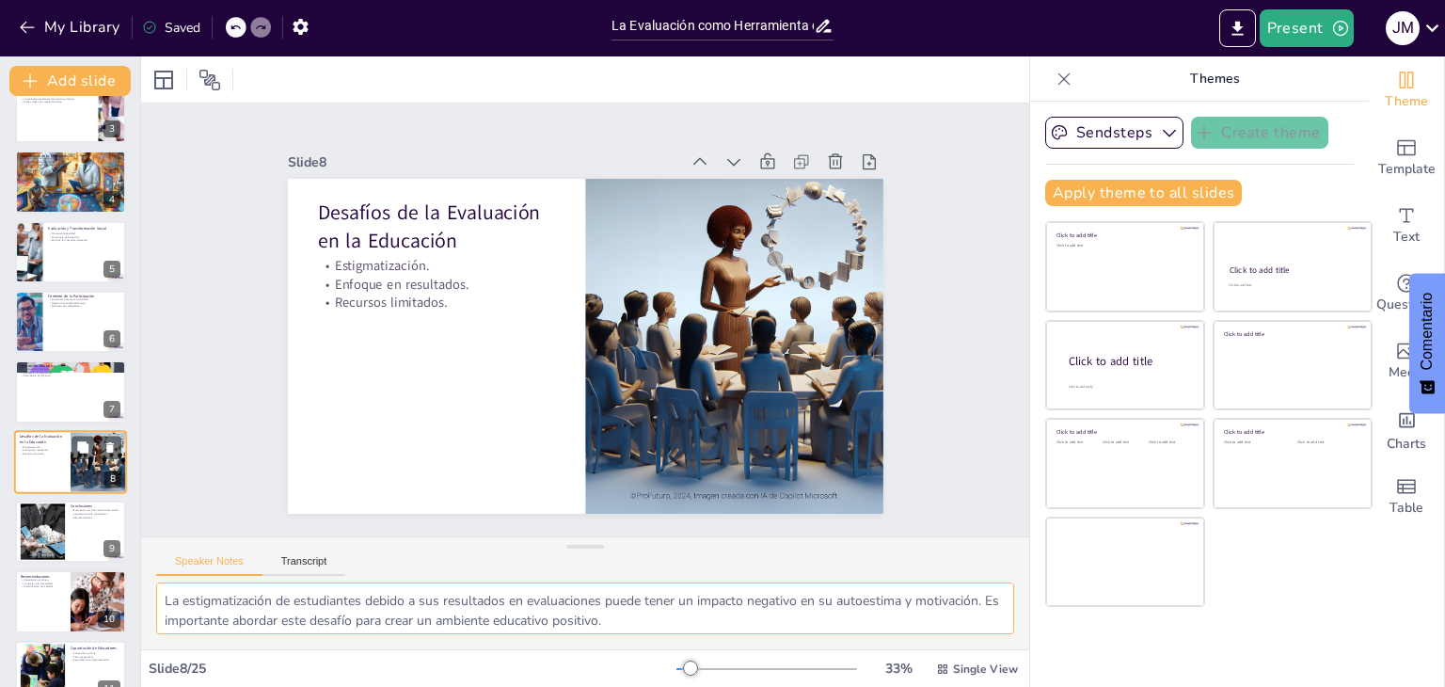
scroll to position [241, 0]
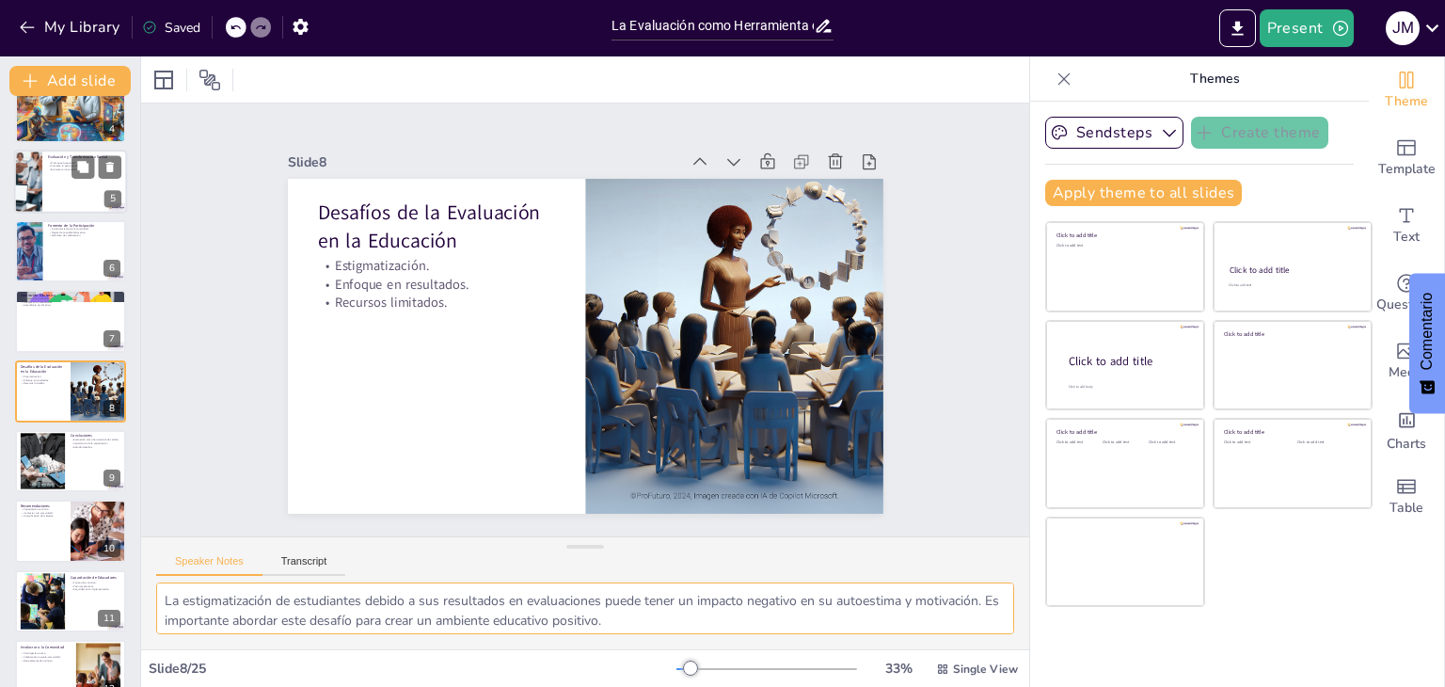
click at [44, 172] on div at bounding box center [70, 182] width 113 height 64
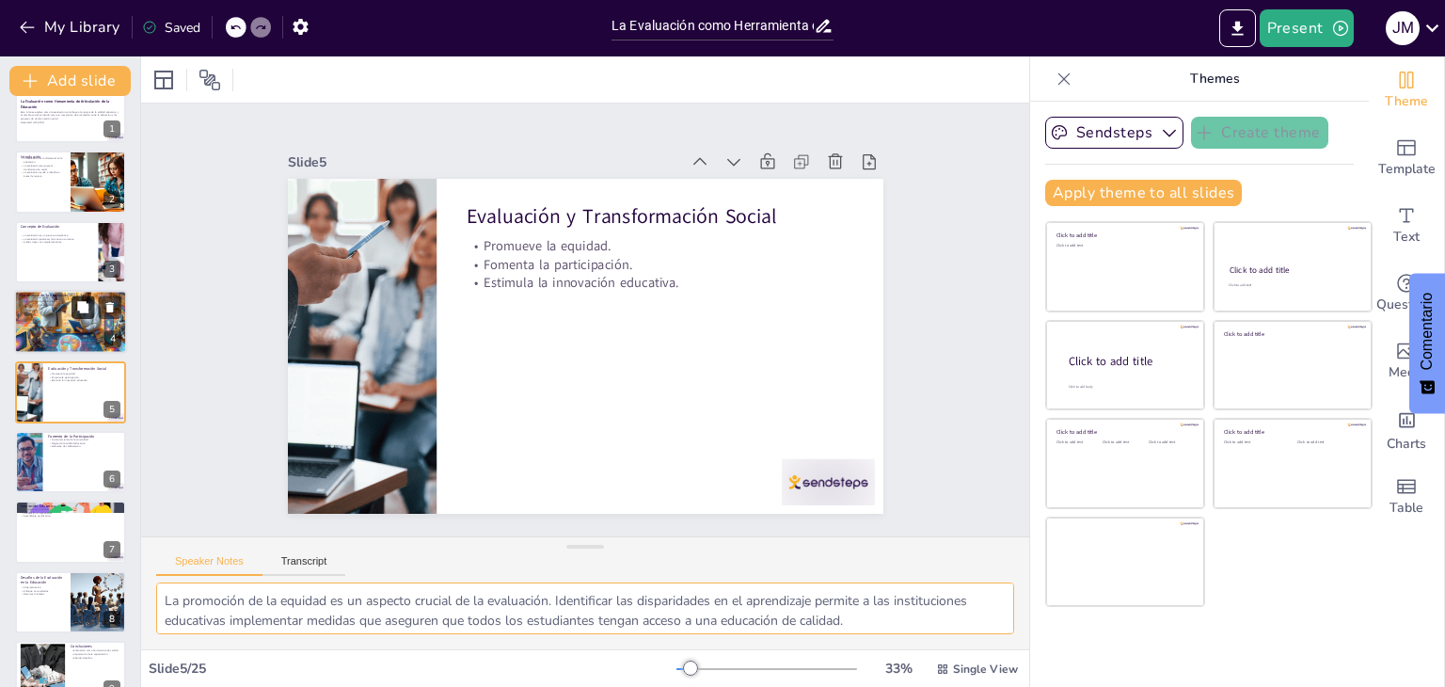
click at [77, 301] on icon at bounding box center [82, 307] width 13 height 13
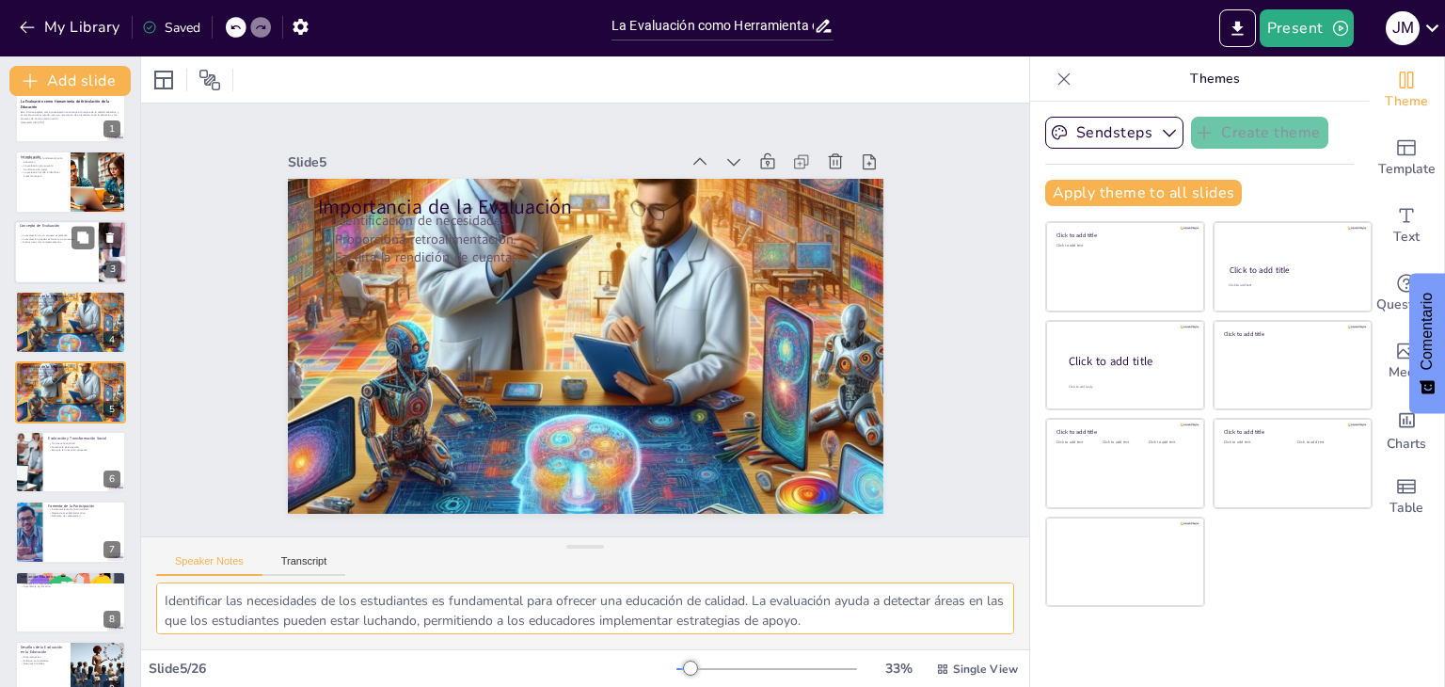
click at [64, 268] on div at bounding box center [70, 252] width 113 height 64
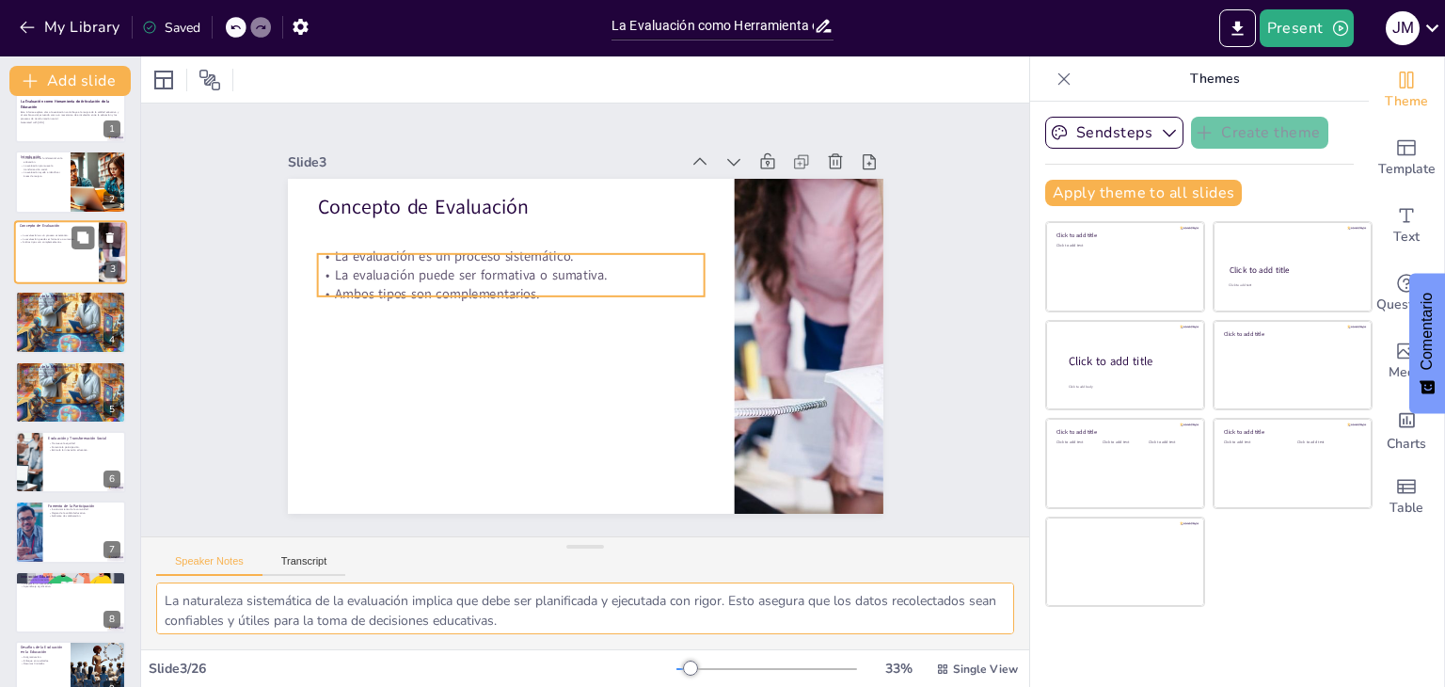
scroll to position [0, 0]
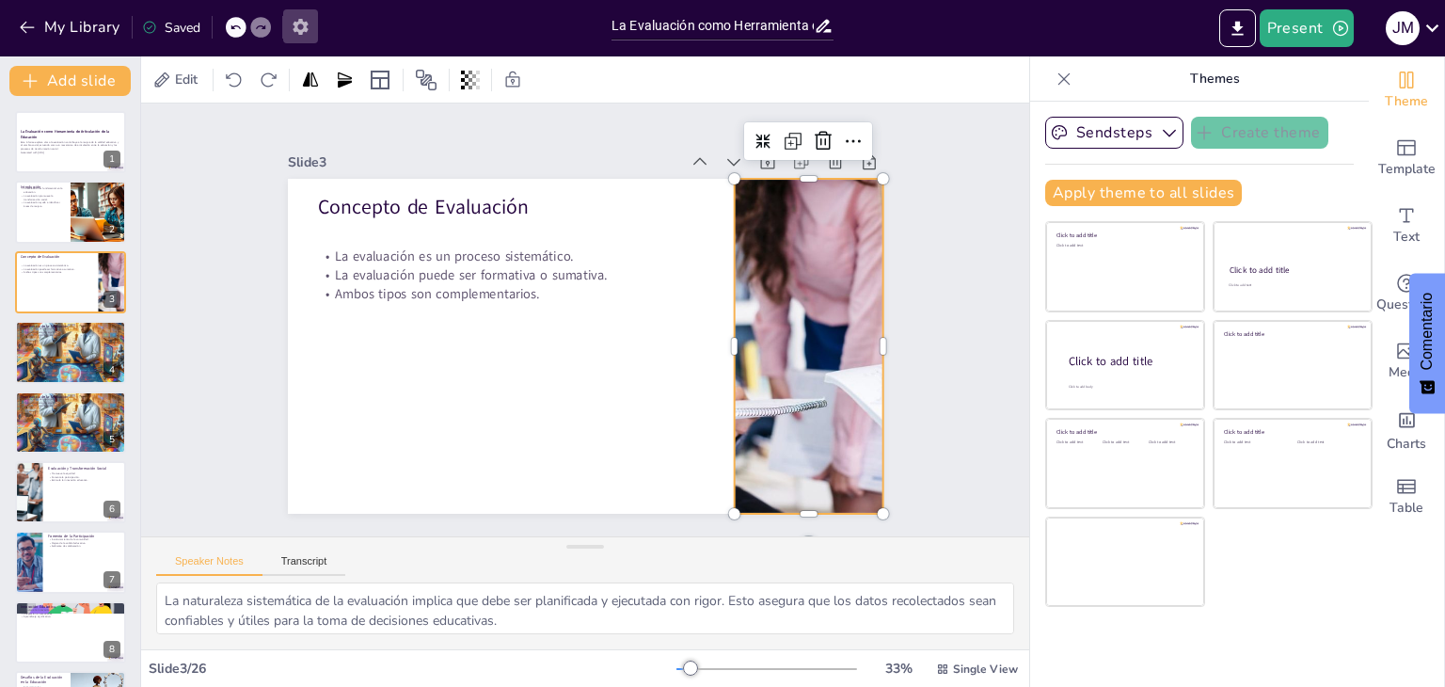
click at [297, 31] on icon "button" at bounding box center [299, 27] width 15 height 16
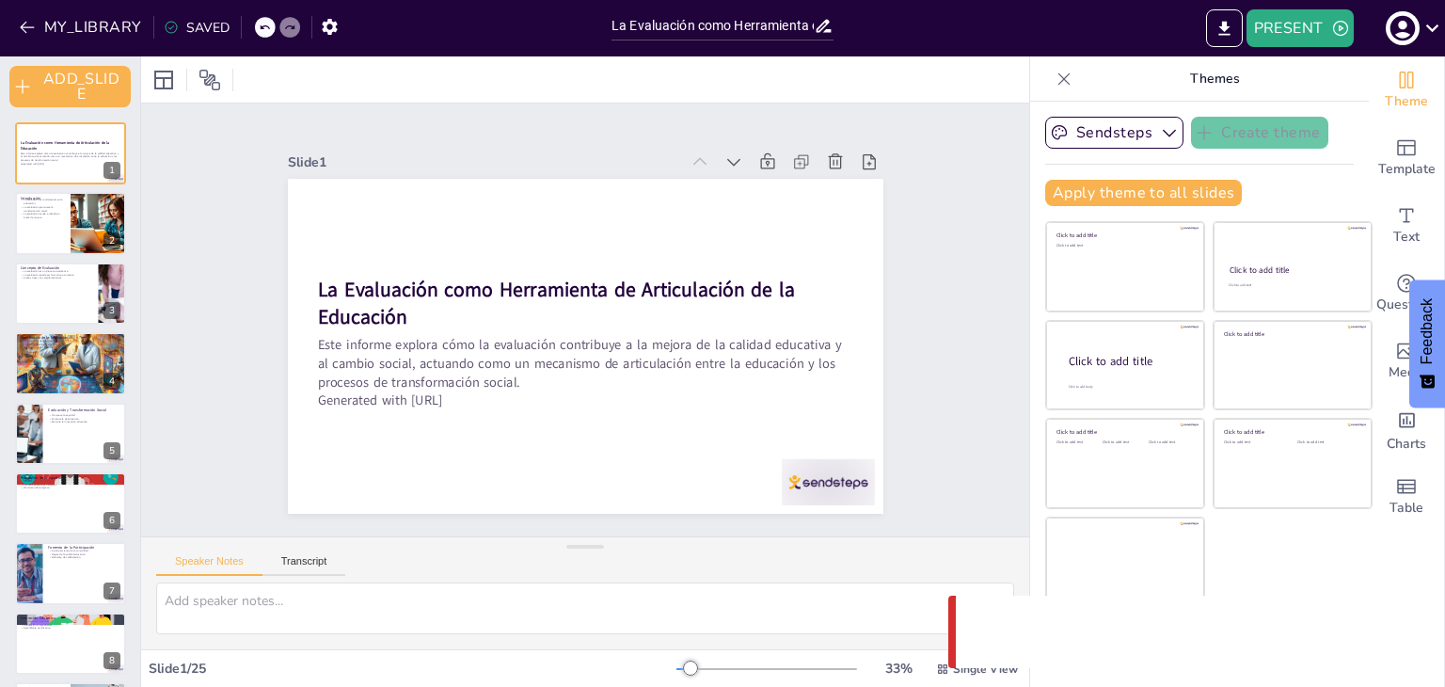
checkbox input "true"
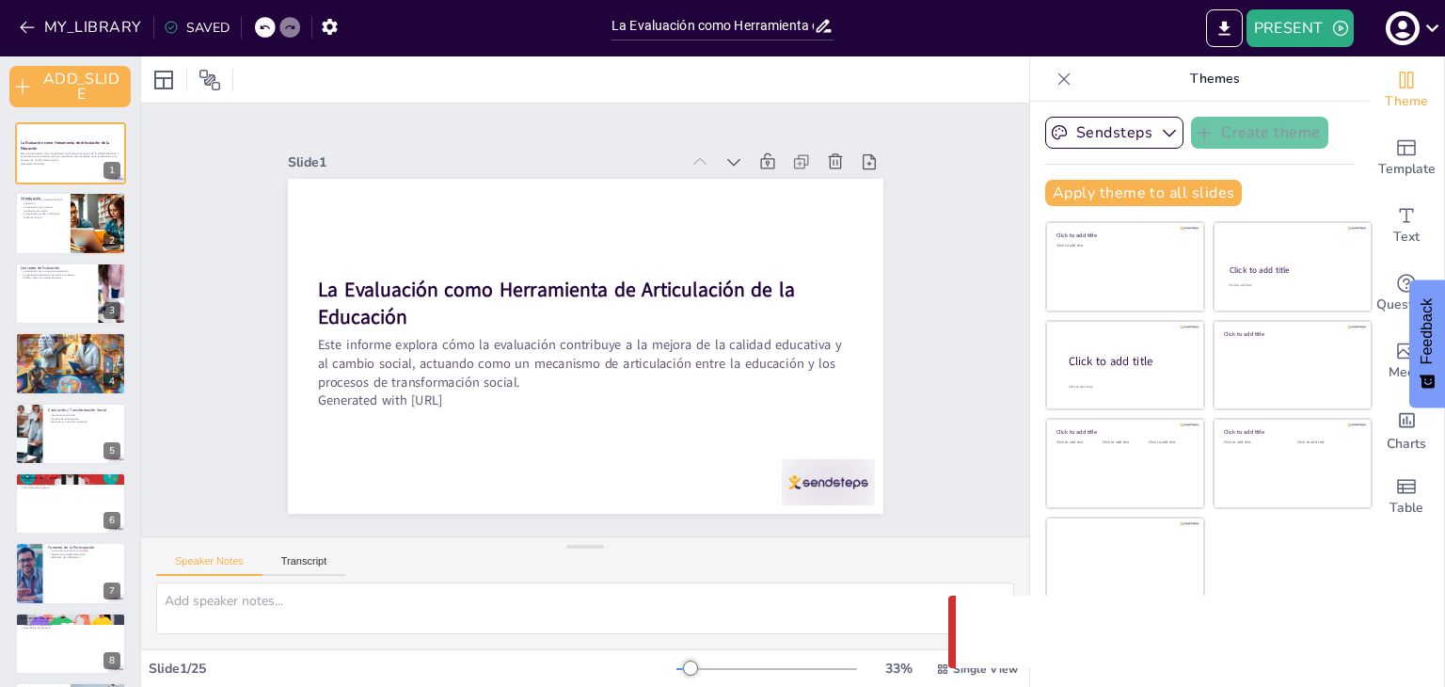
checkbox input "true"
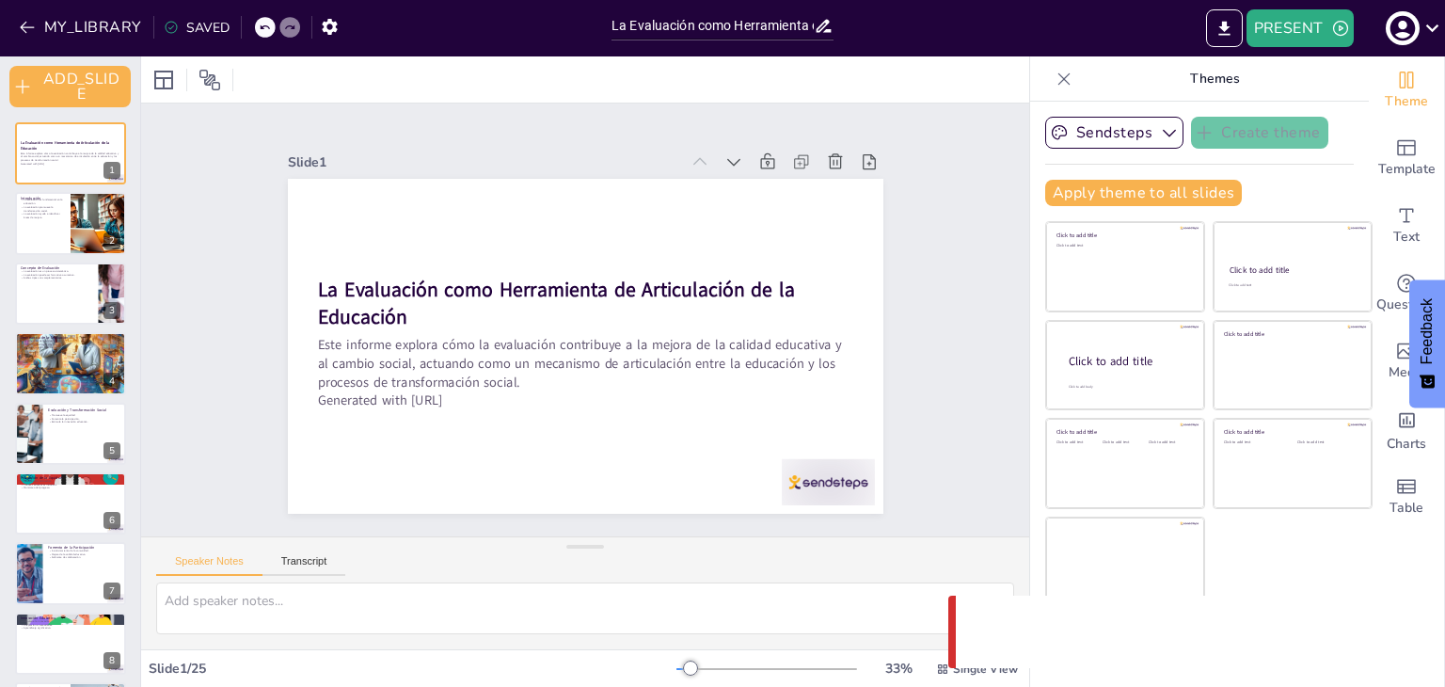
checkbox input "true"
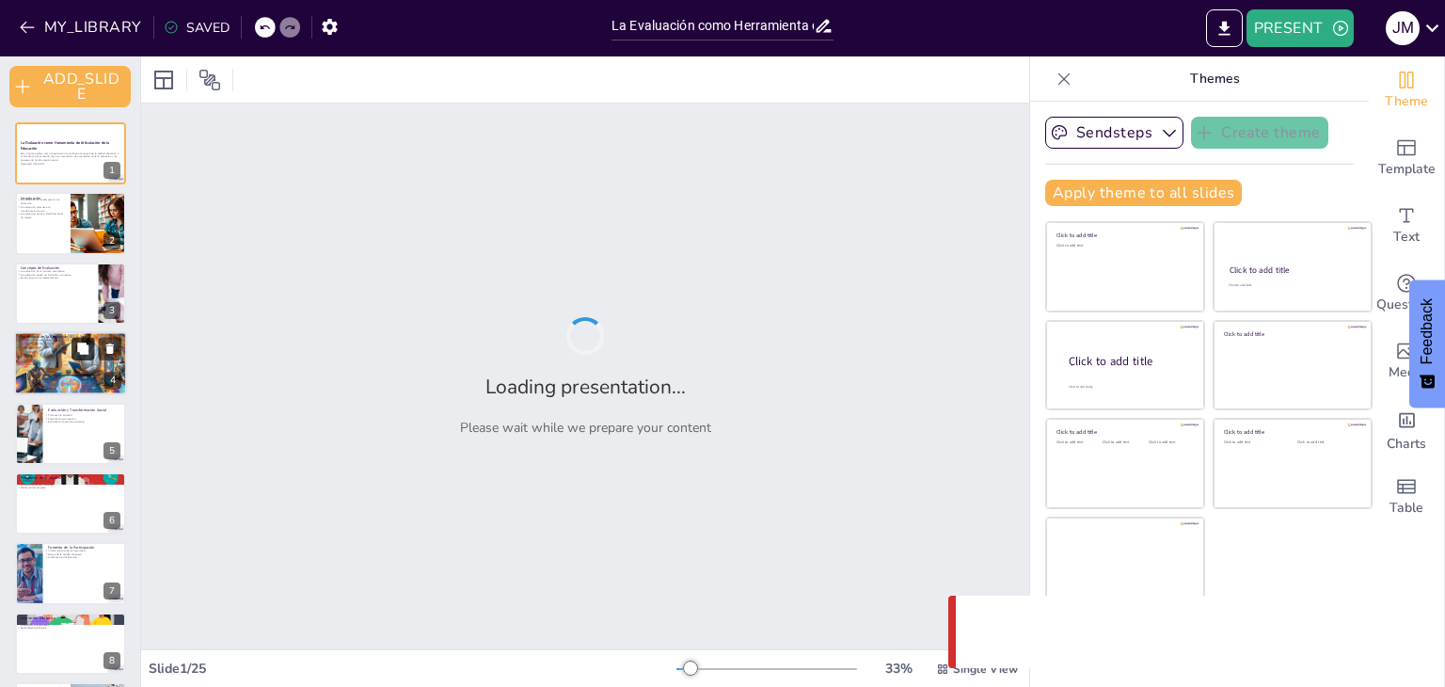
checkbox input "true"
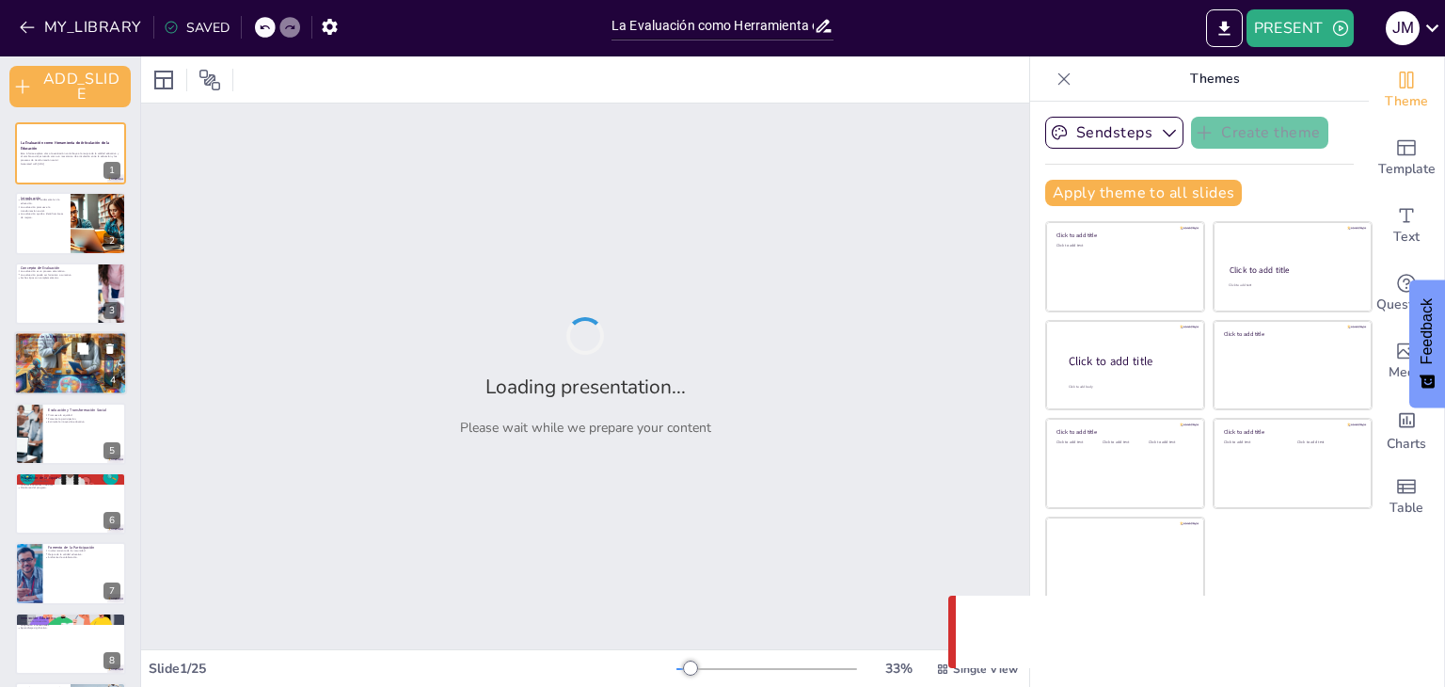
checkbox input "true"
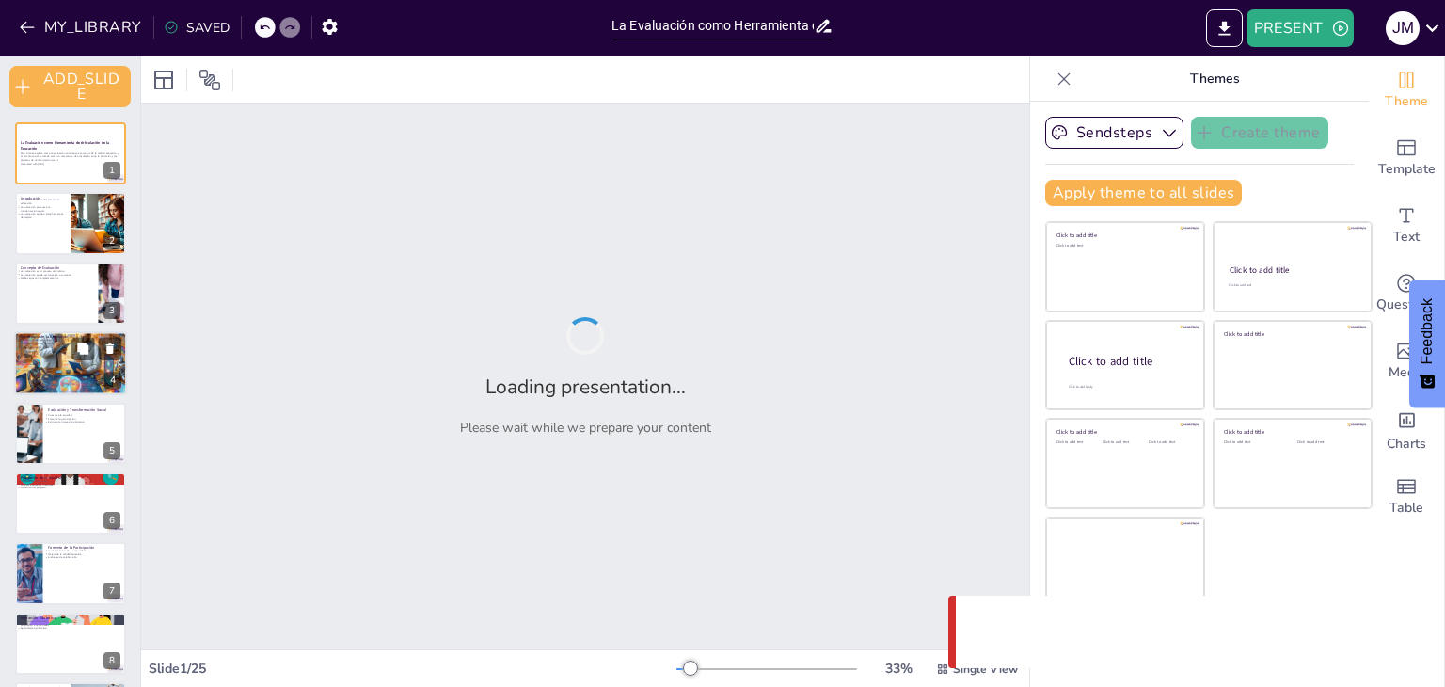
checkbox input "true"
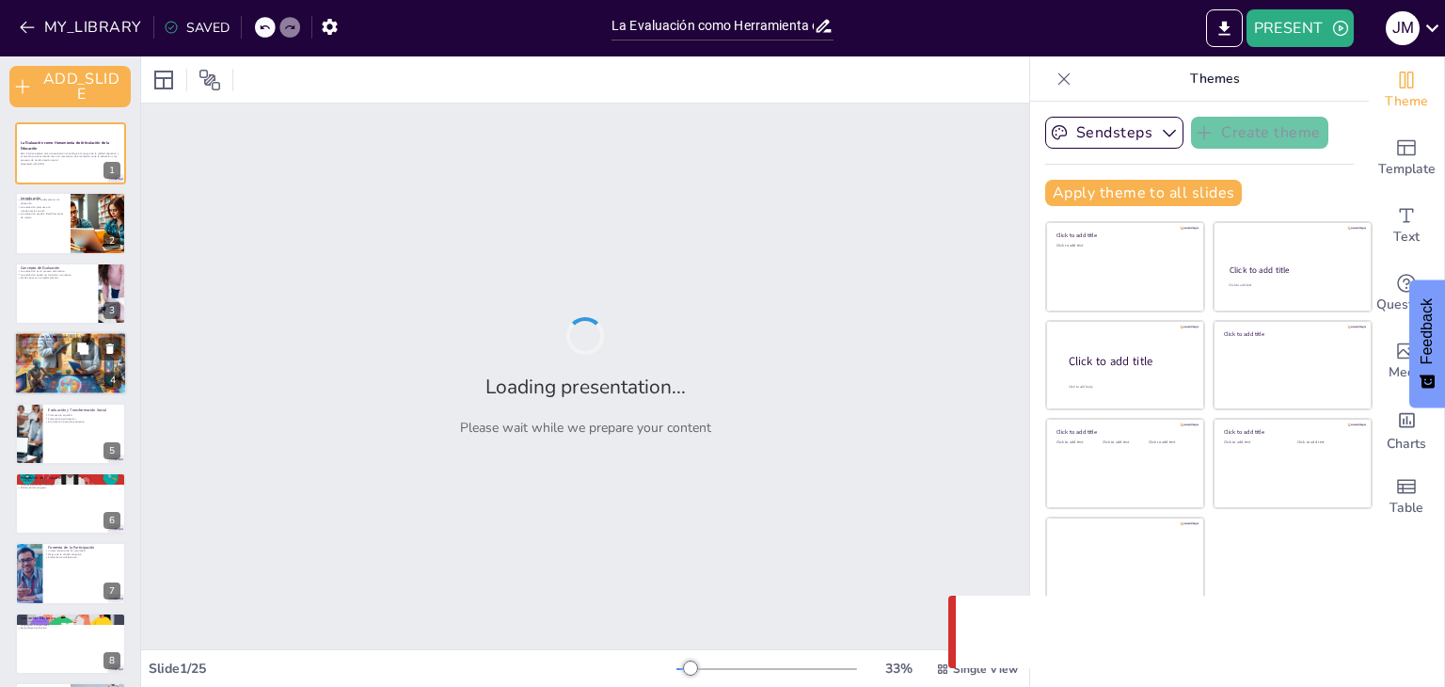
checkbox input "true"
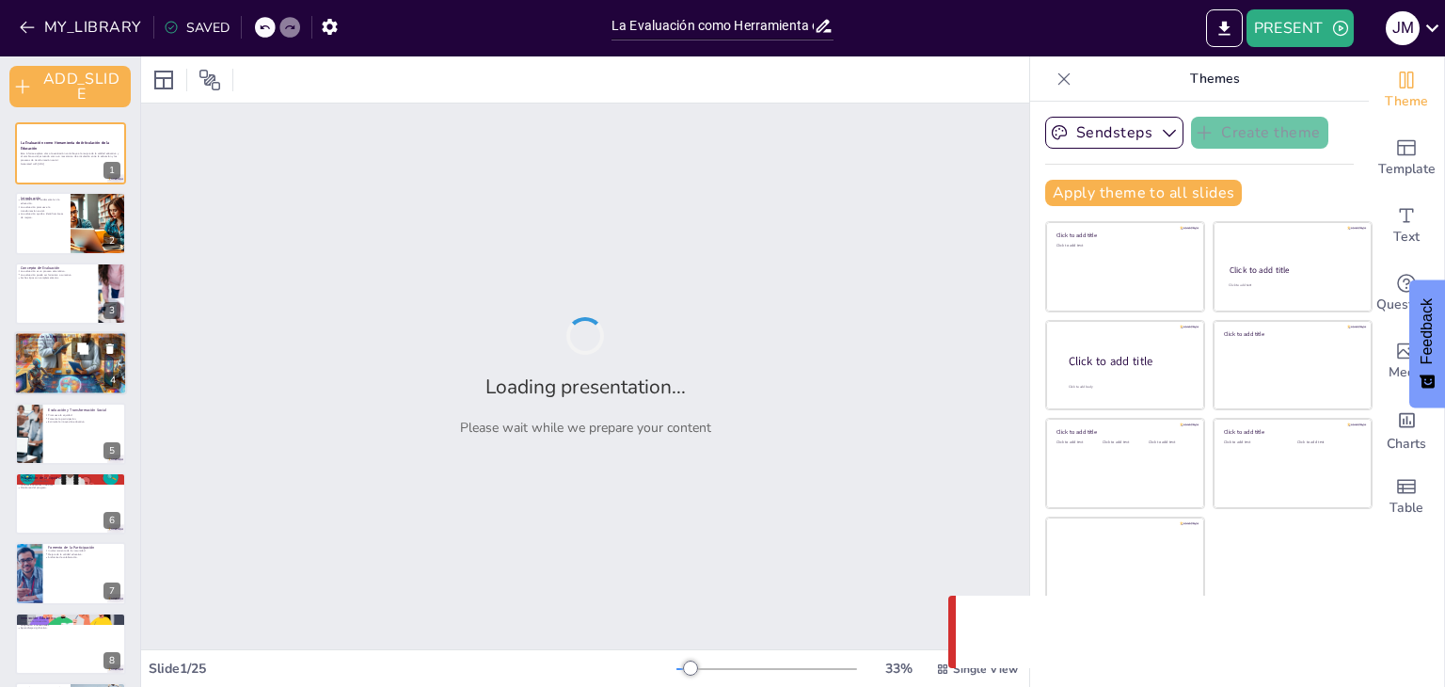
checkbox input "true"
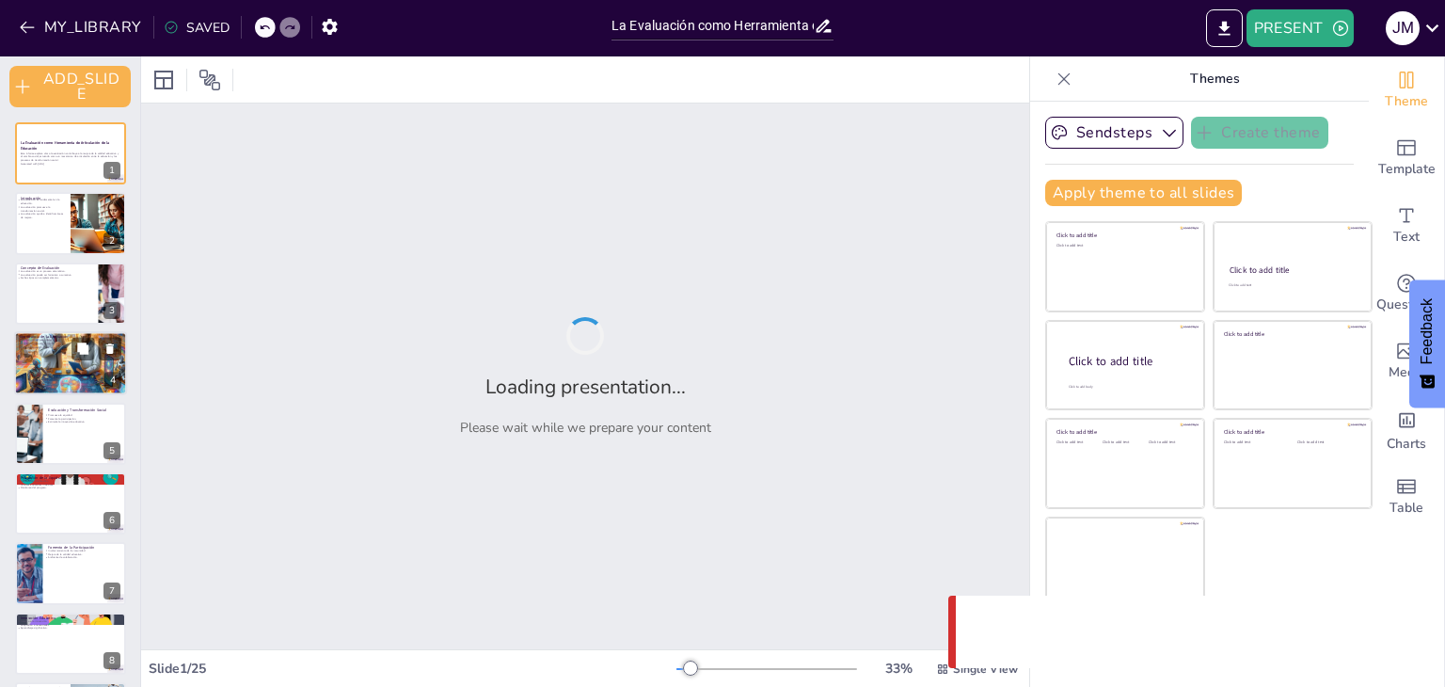
checkbox input "true"
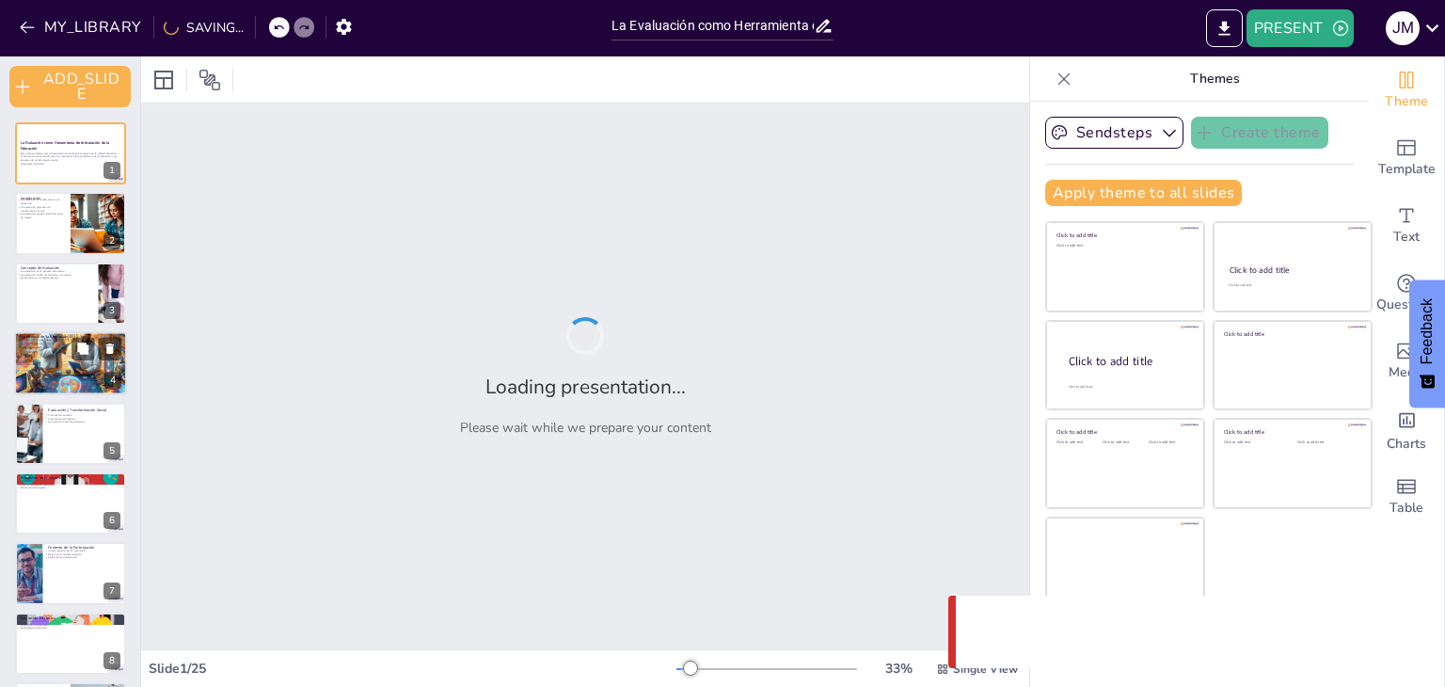
checkbox input "true"
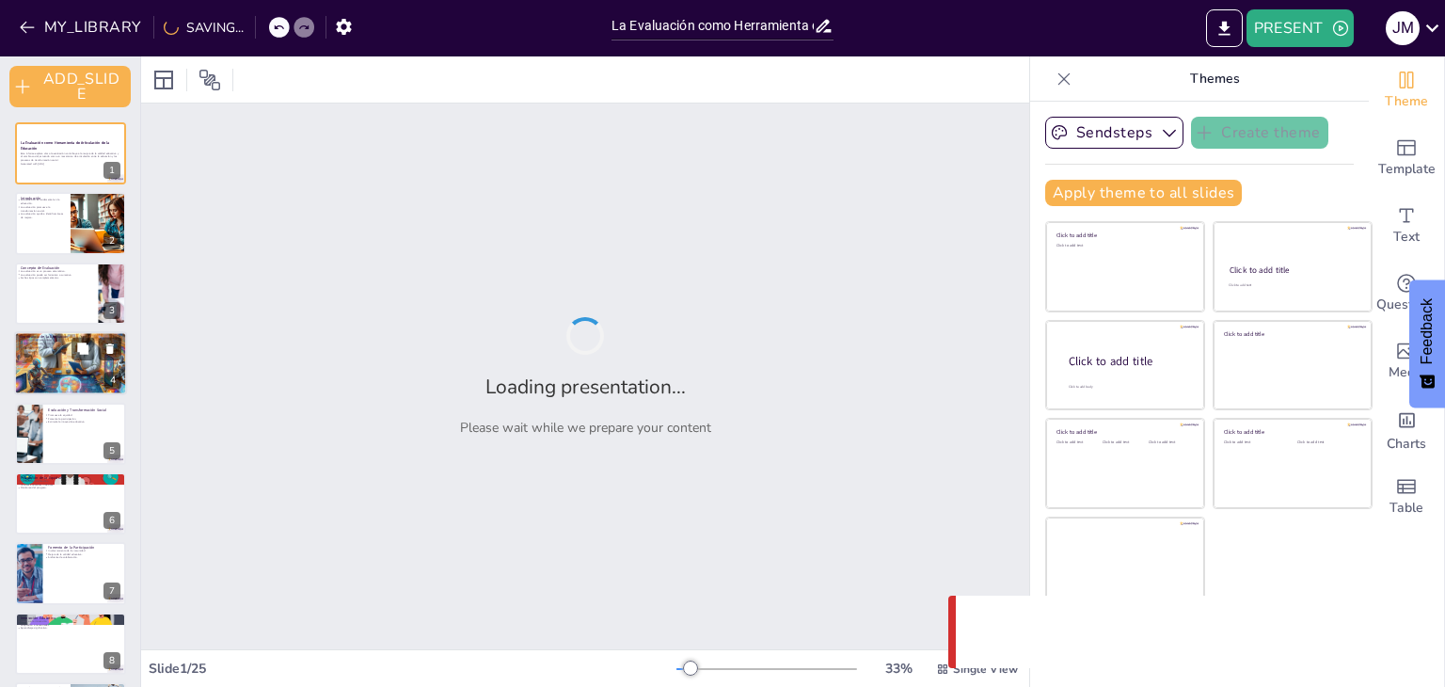
checkbox input "true"
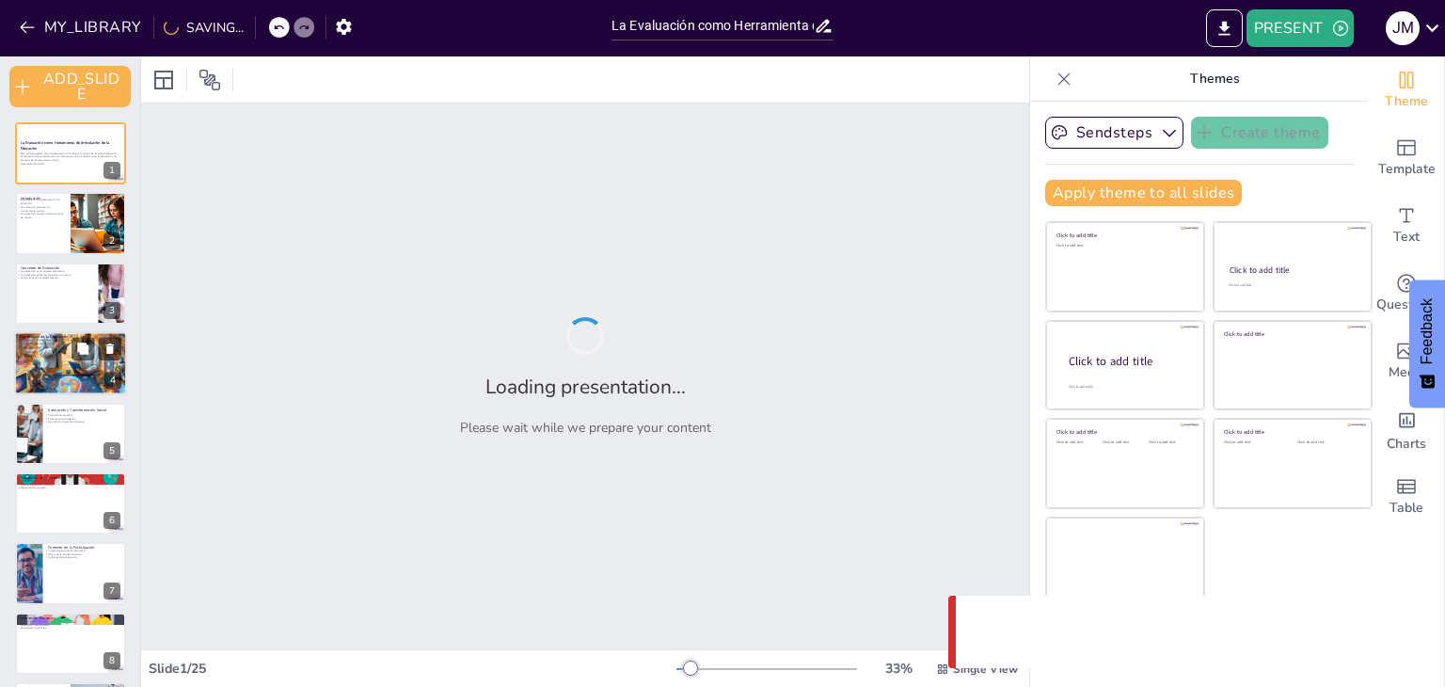
checkbox input "true"
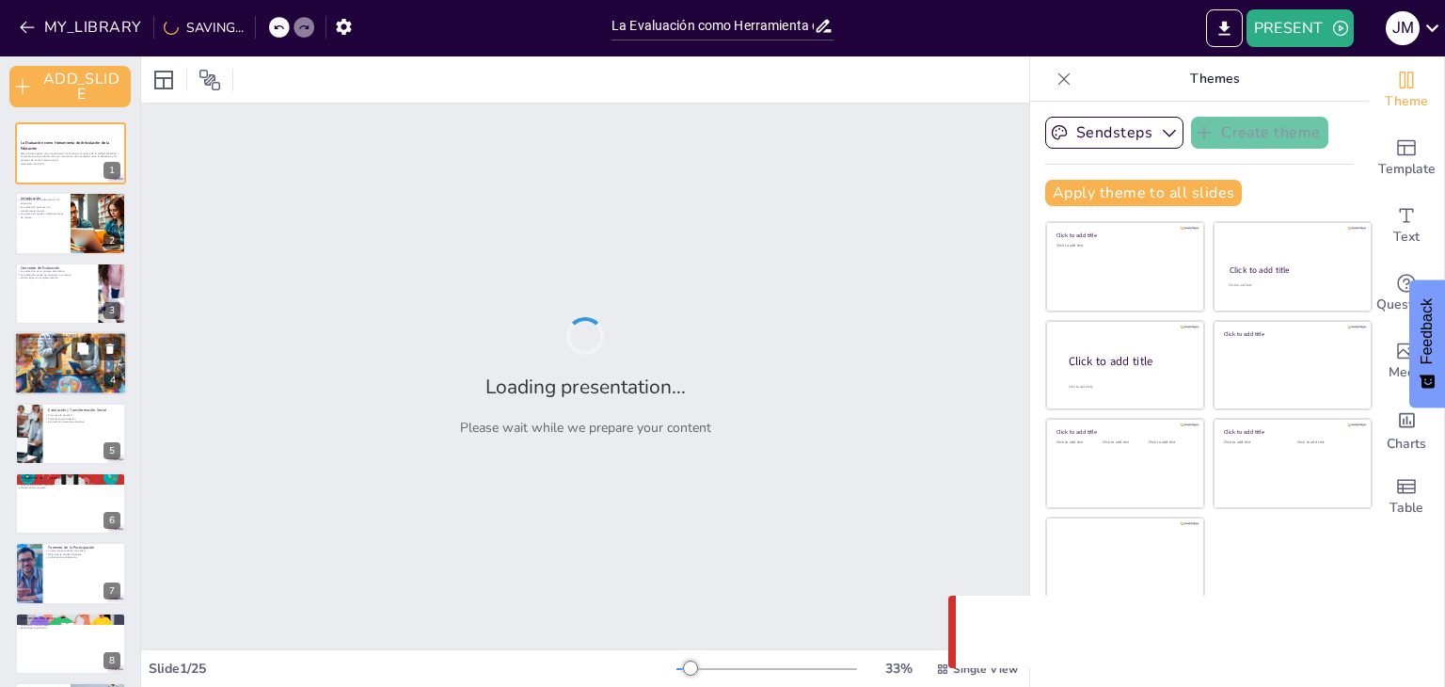
checkbox input "true"
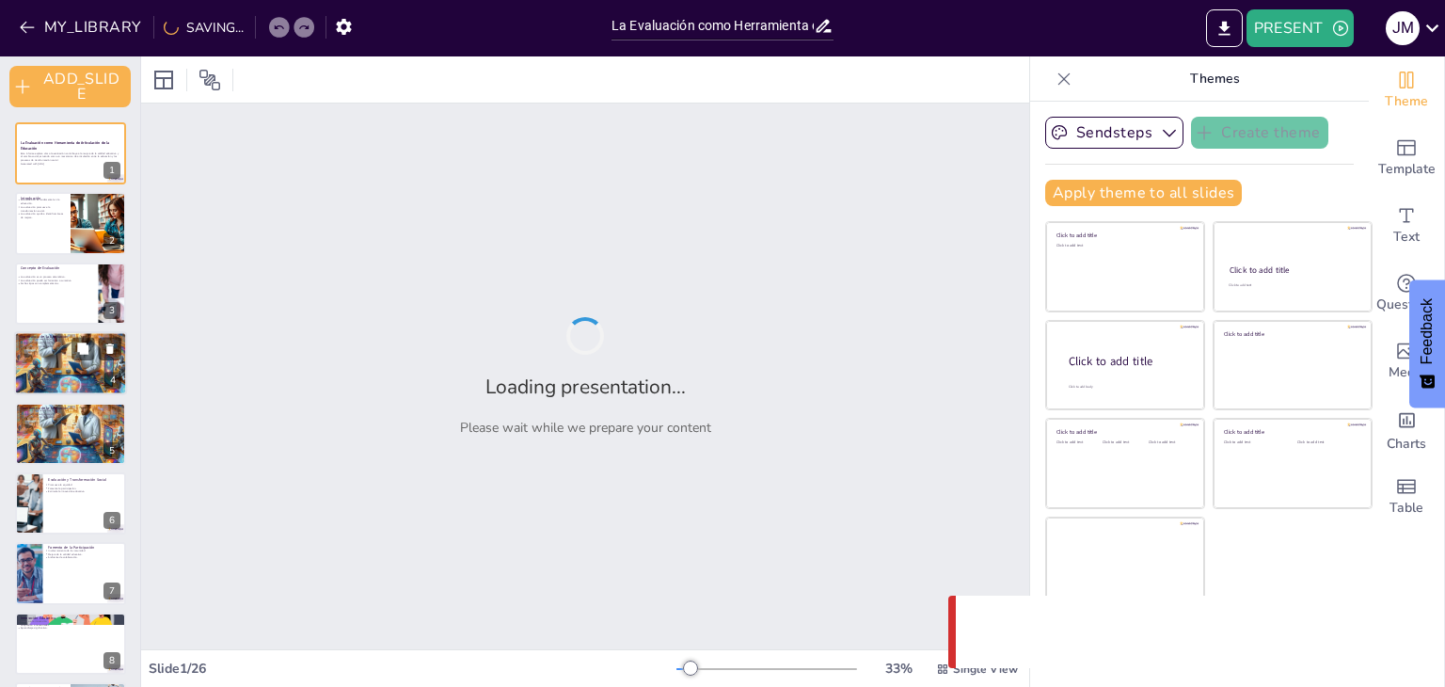
click at [63, 362] on div at bounding box center [70, 363] width 113 height 113
checkbox input "true"
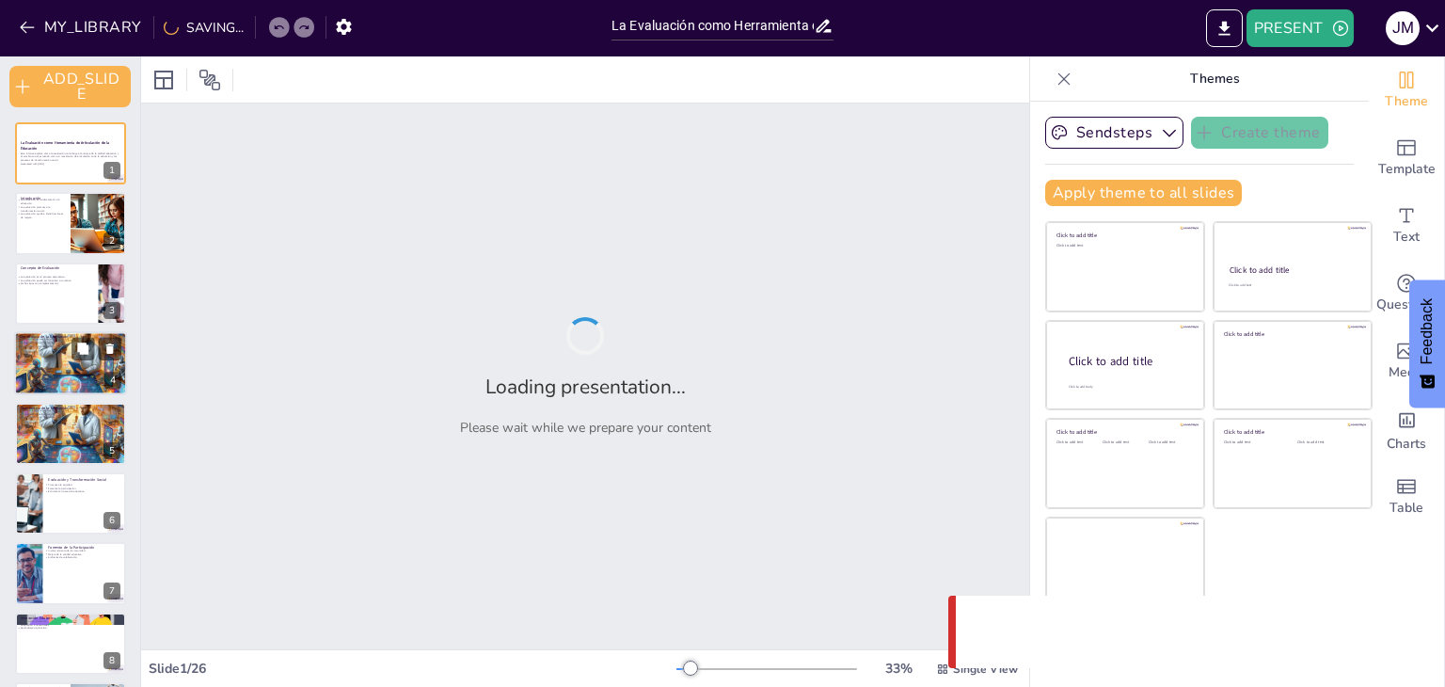
checkbox input "true"
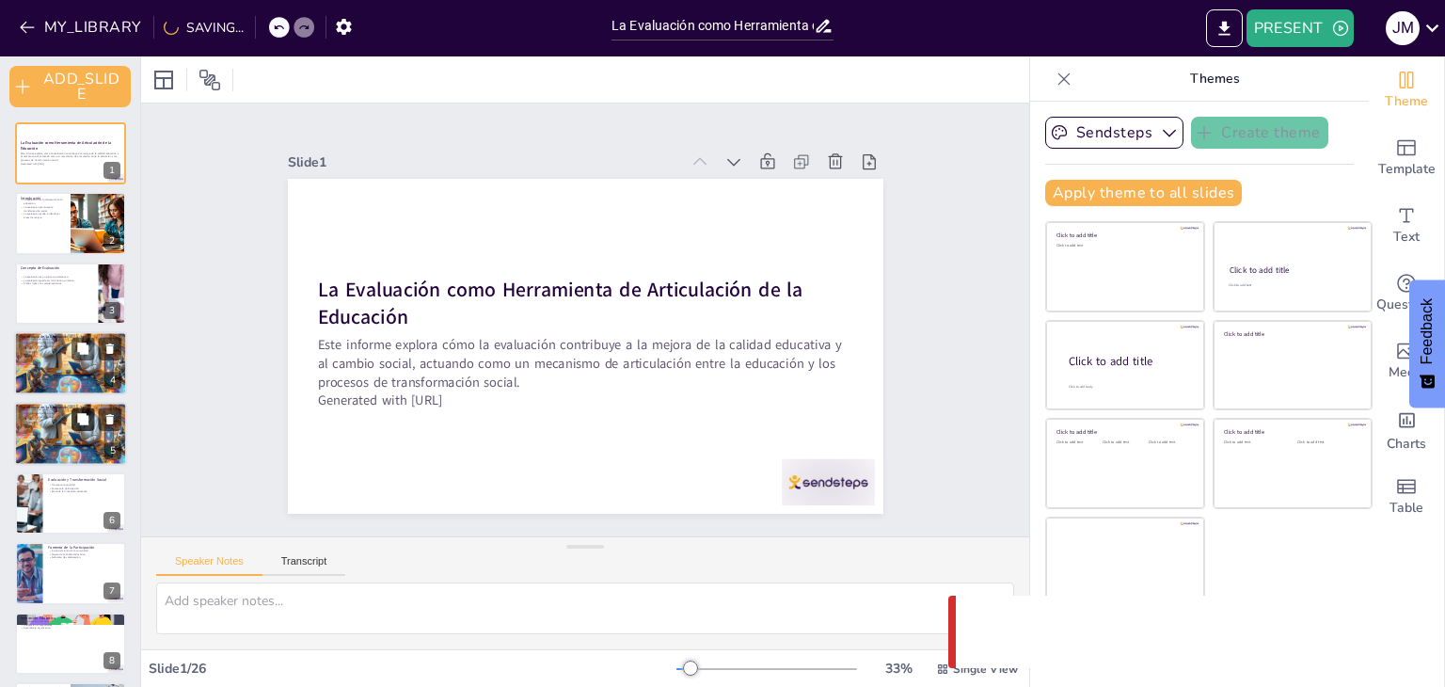
checkbox input "true"
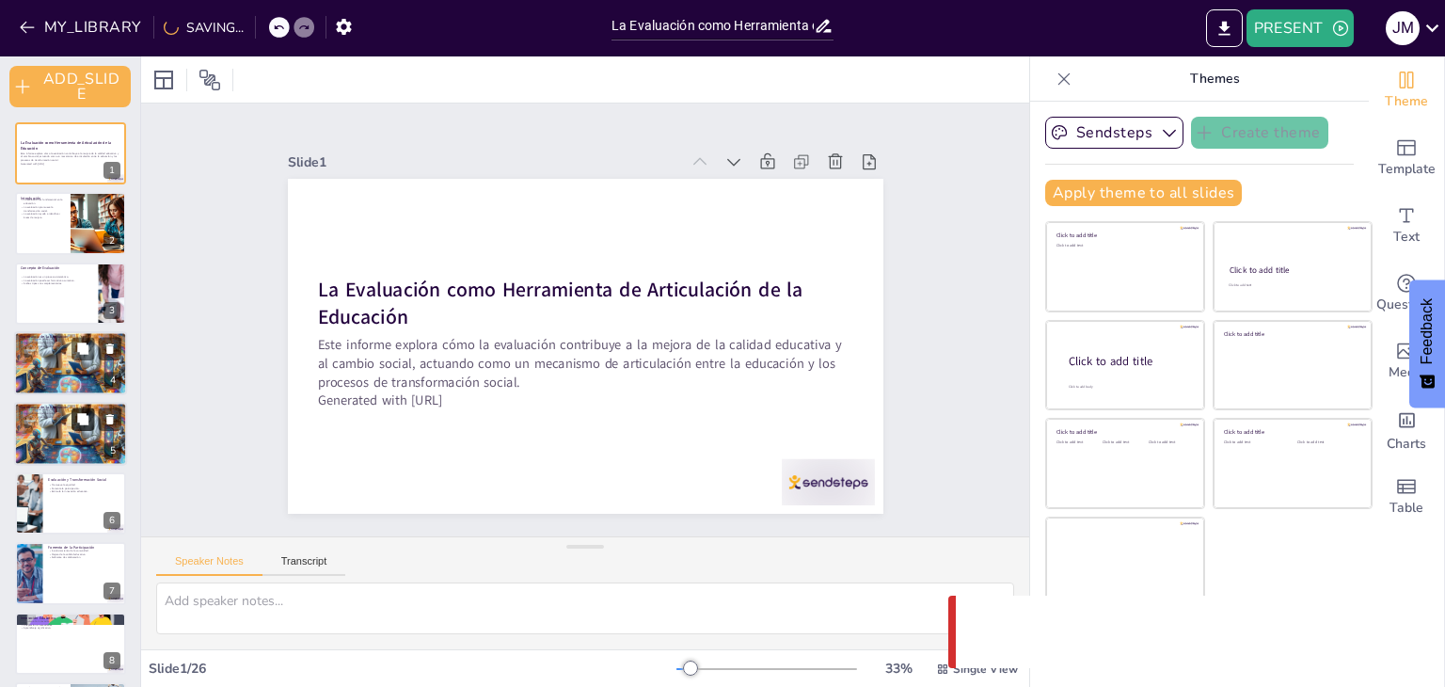
click at [83, 429] on button at bounding box center [82, 418] width 23 height 23
type textarea "Identificar las necesidades de los estudiantes es fundamental para ofrecer una …"
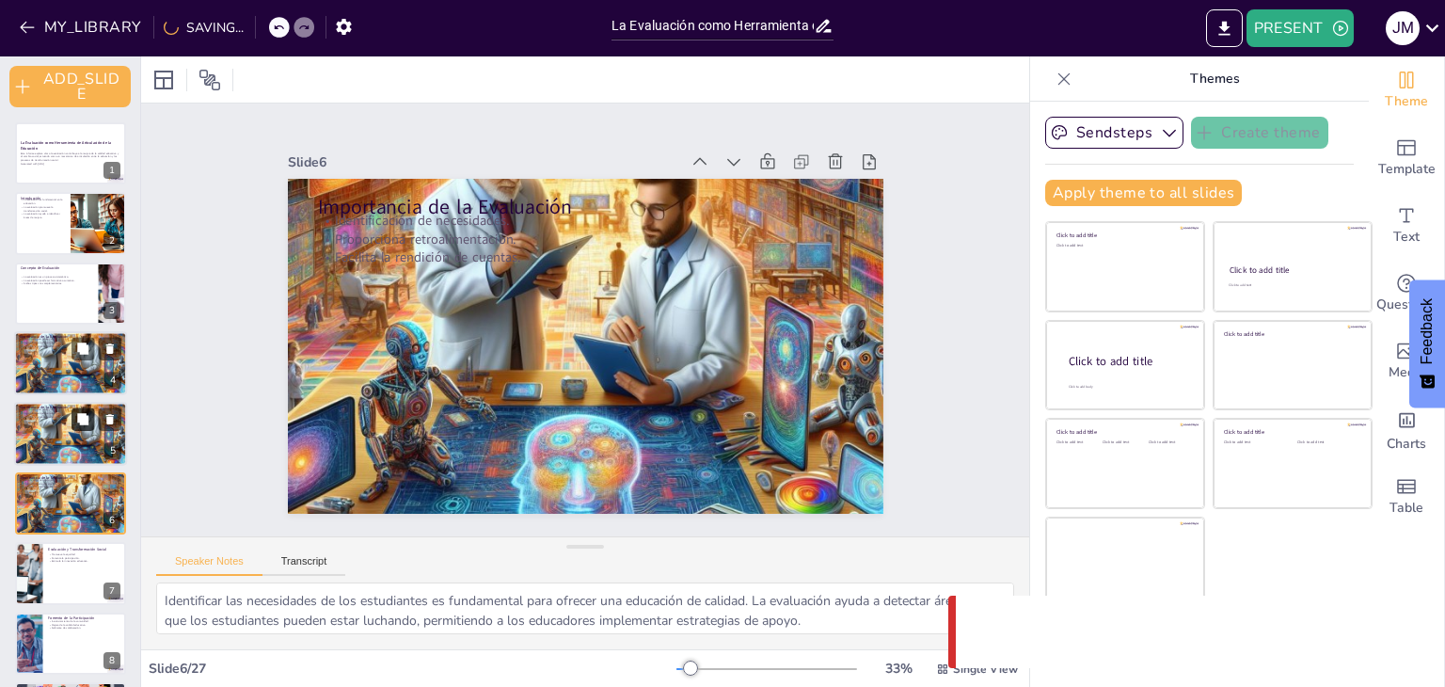
scroll to position [106, 0]
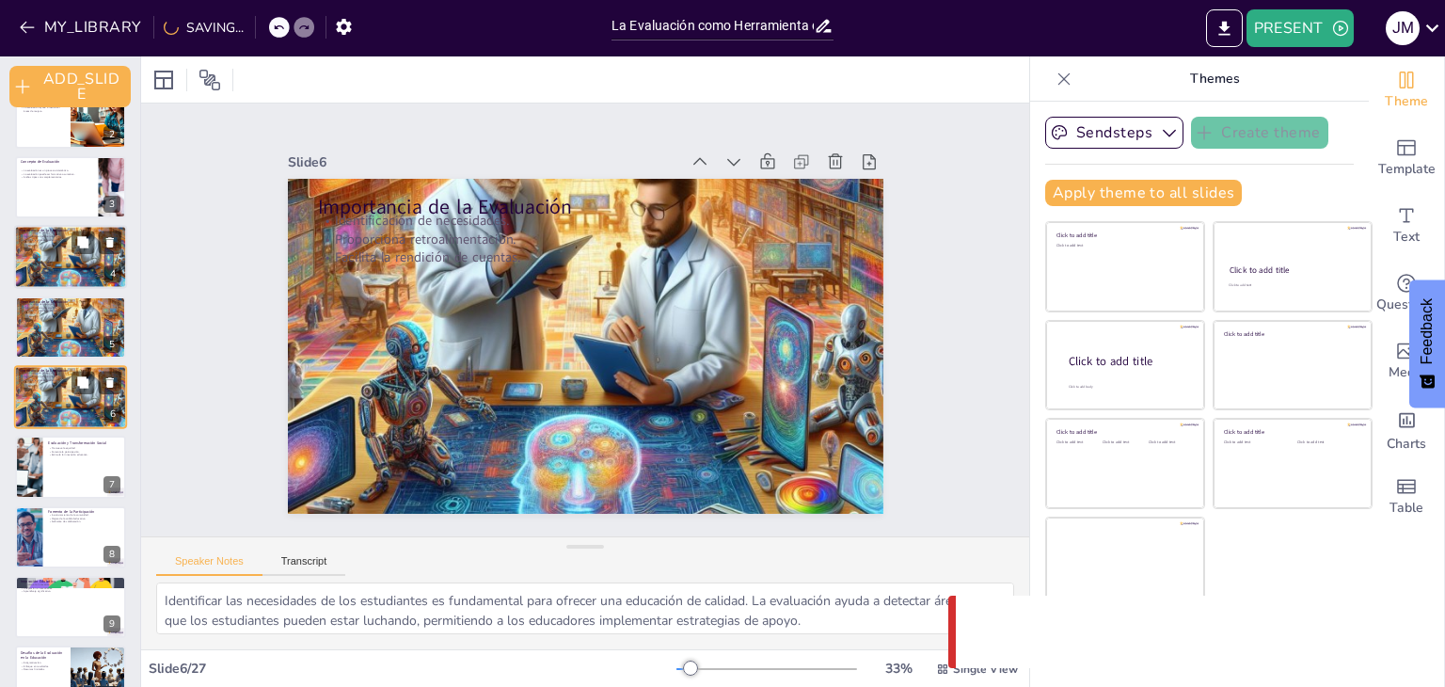
checkbox input "true"
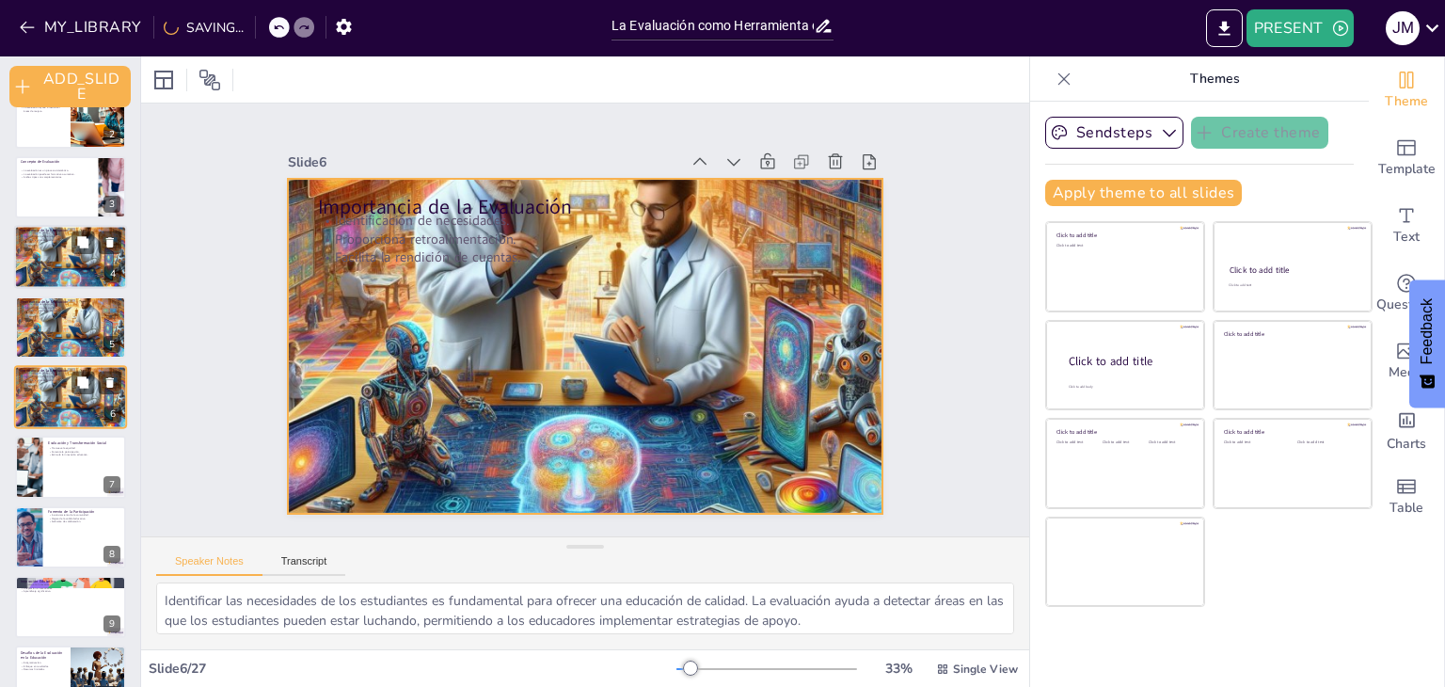
checkbox input "true"
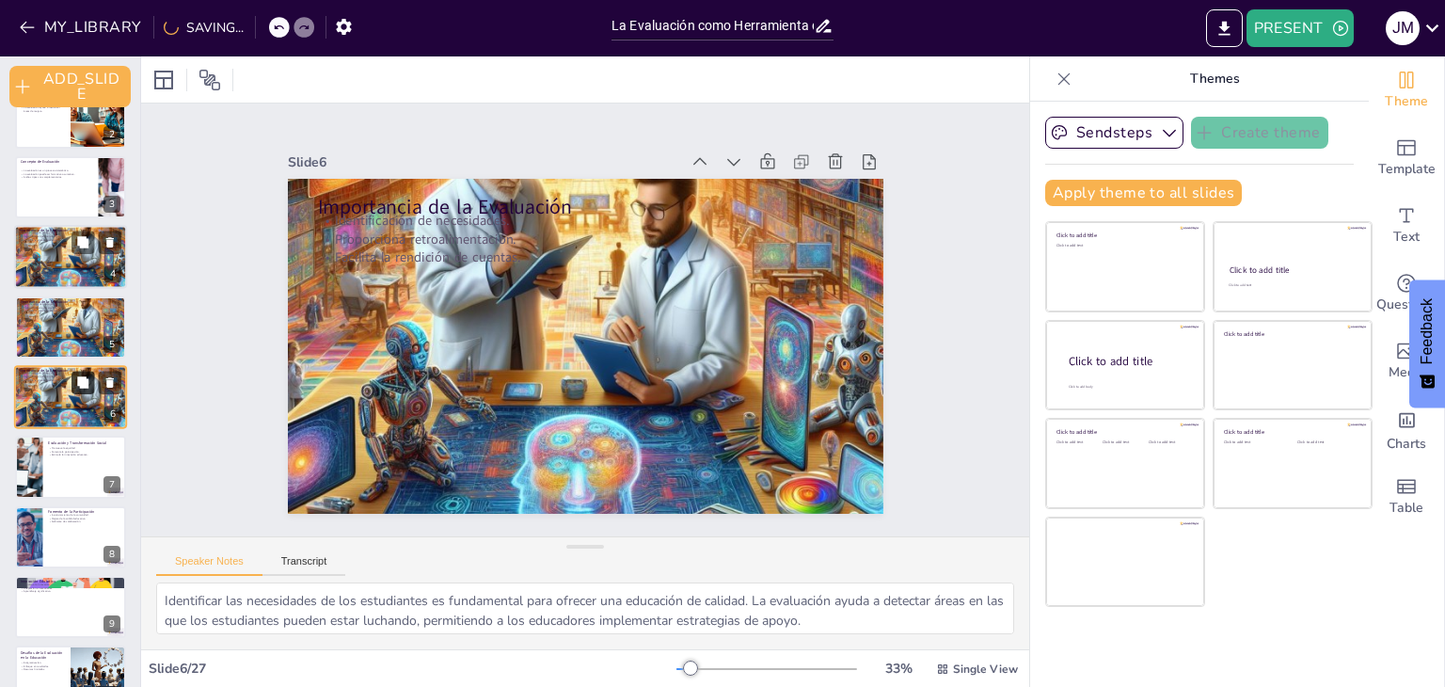
checkbox input "true"
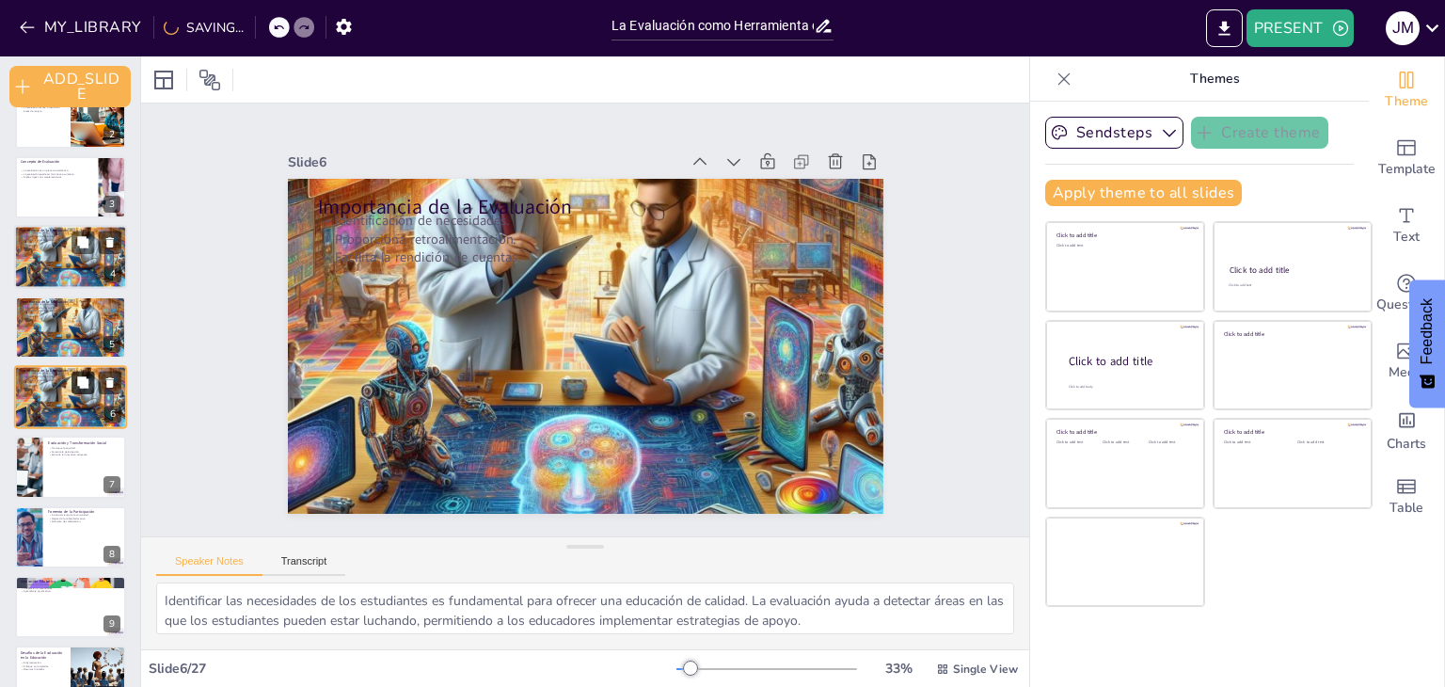
checkbox input "true"
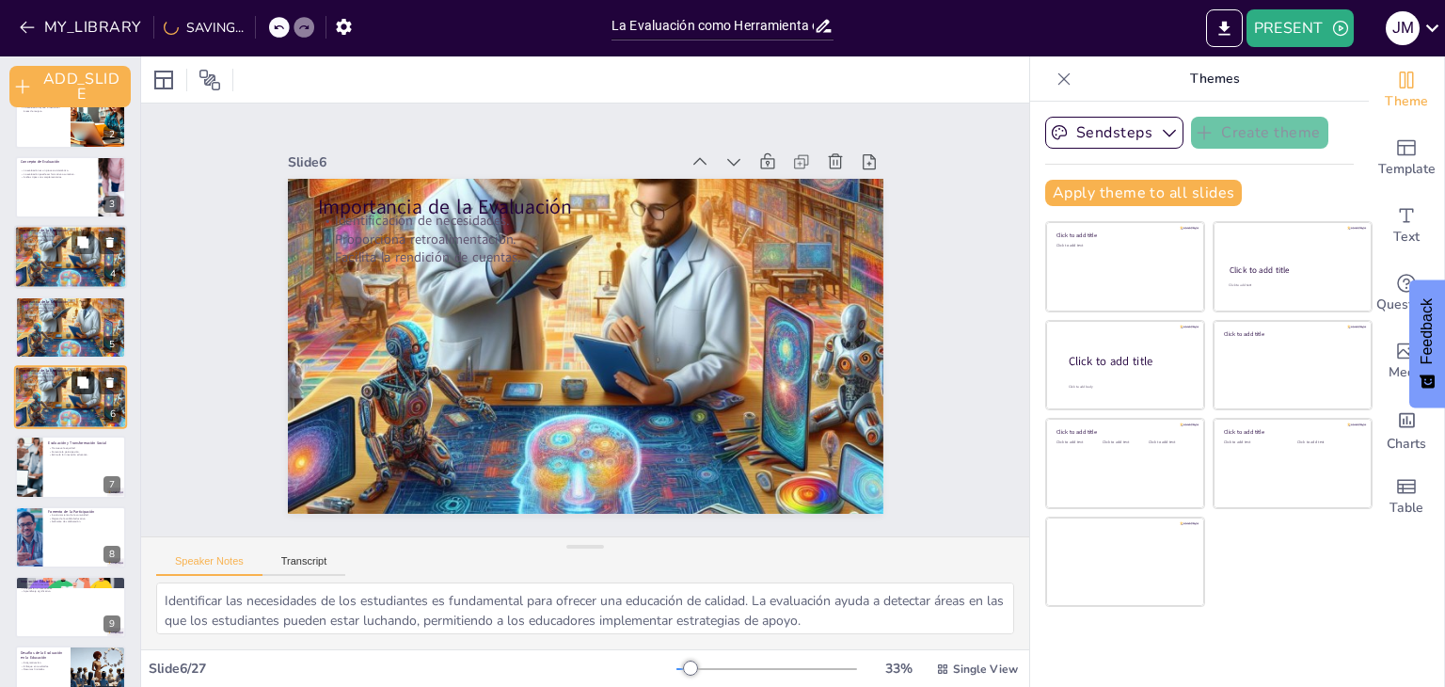
checkbox input "true"
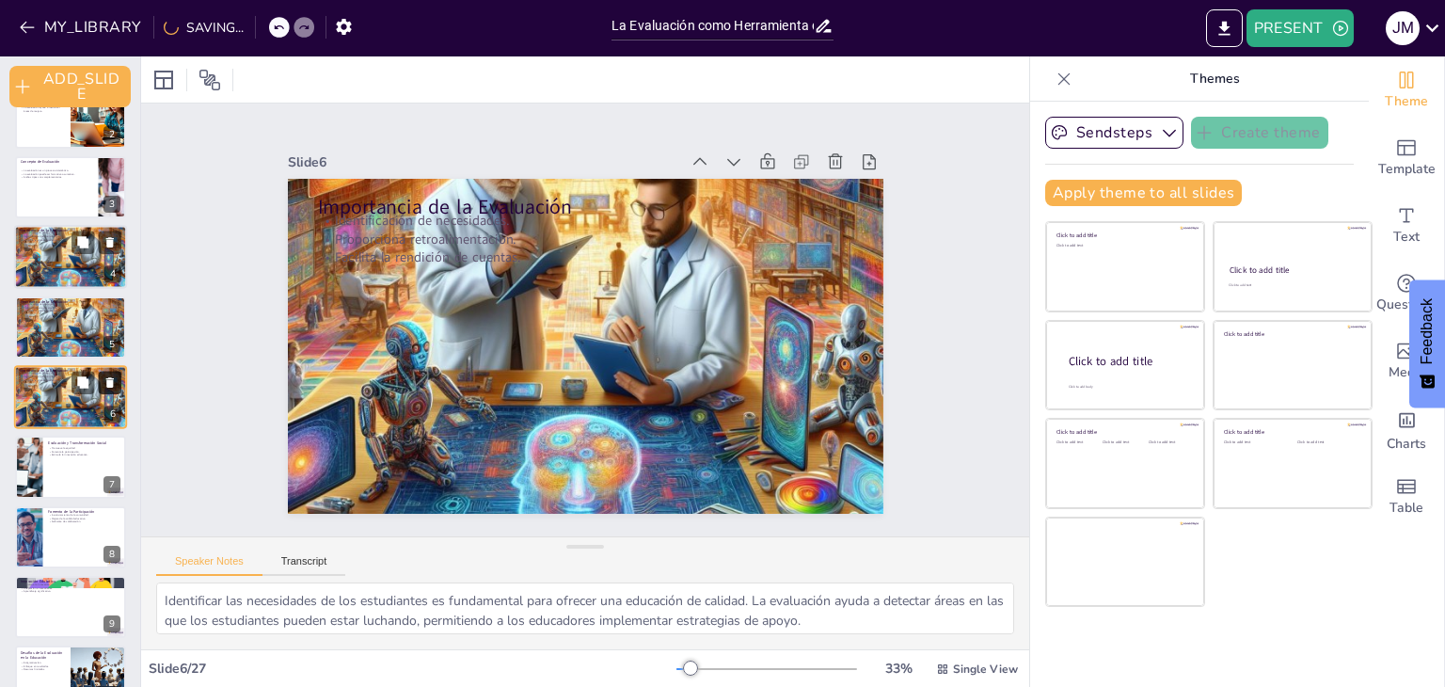
click at [106, 377] on icon at bounding box center [110, 382] width 8 height 10
type textarea "La promoción de la equidad es un aspecto crucial de la evaluación. Identificar …"
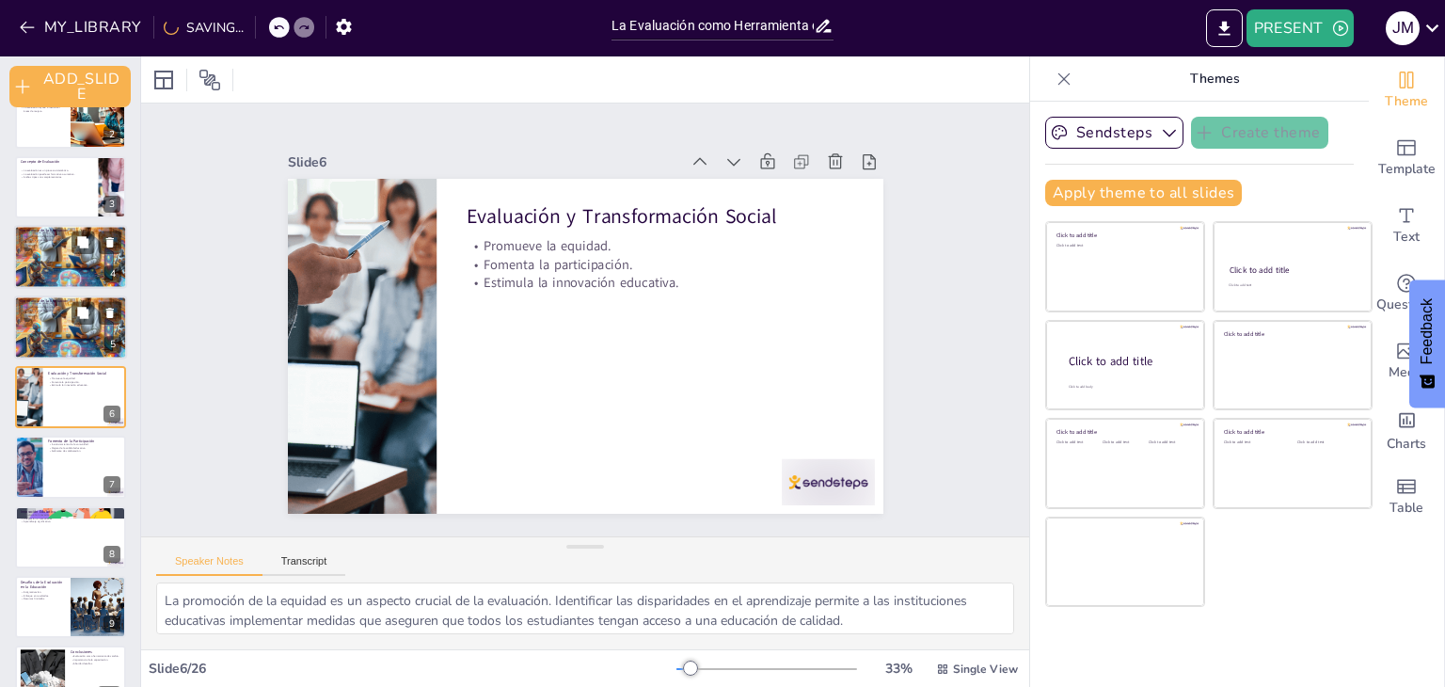
checkbox input "true"
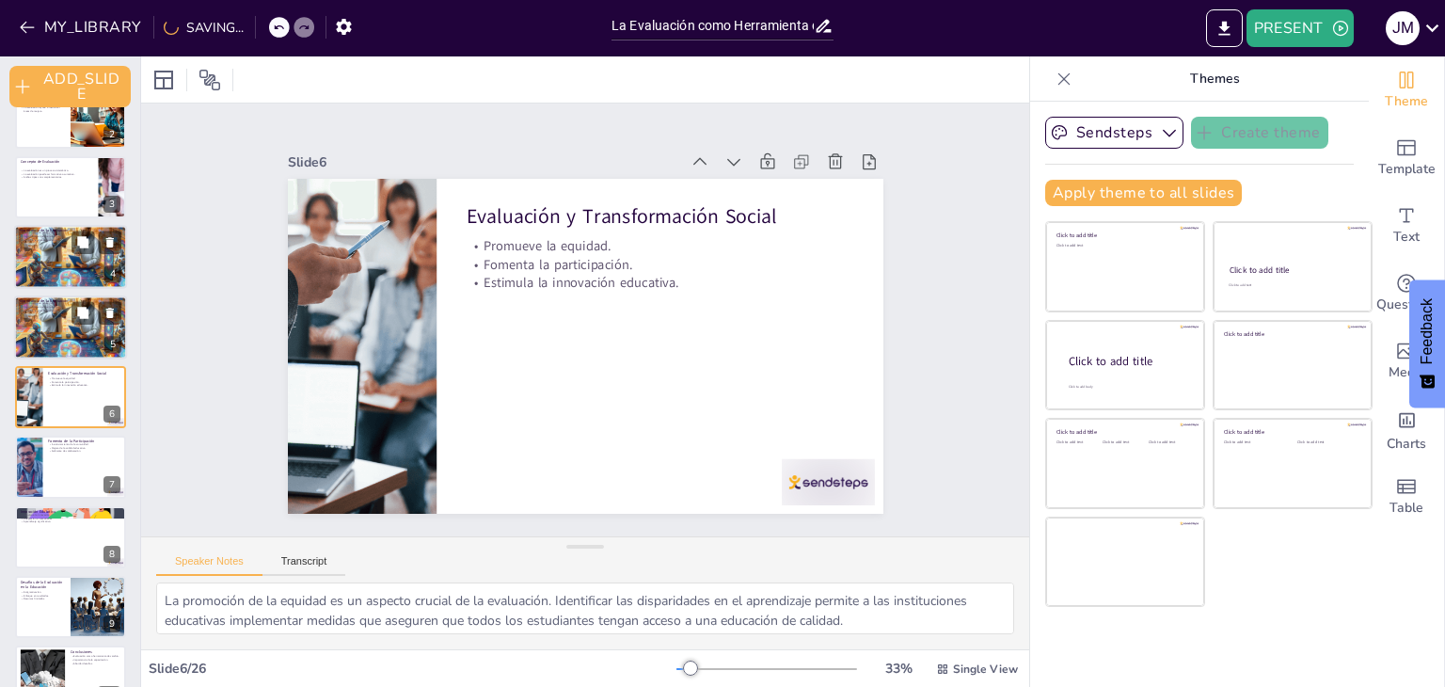
checkbox input "true"
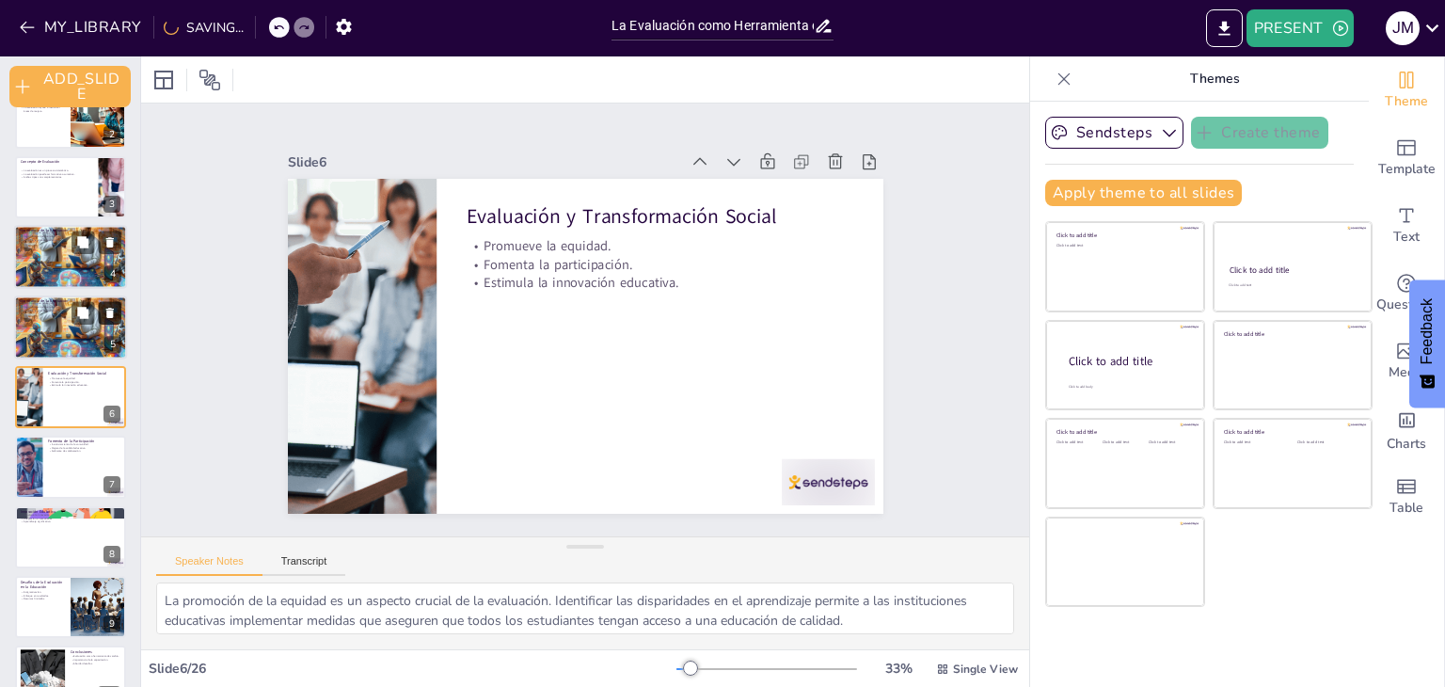
checkbox input "true"
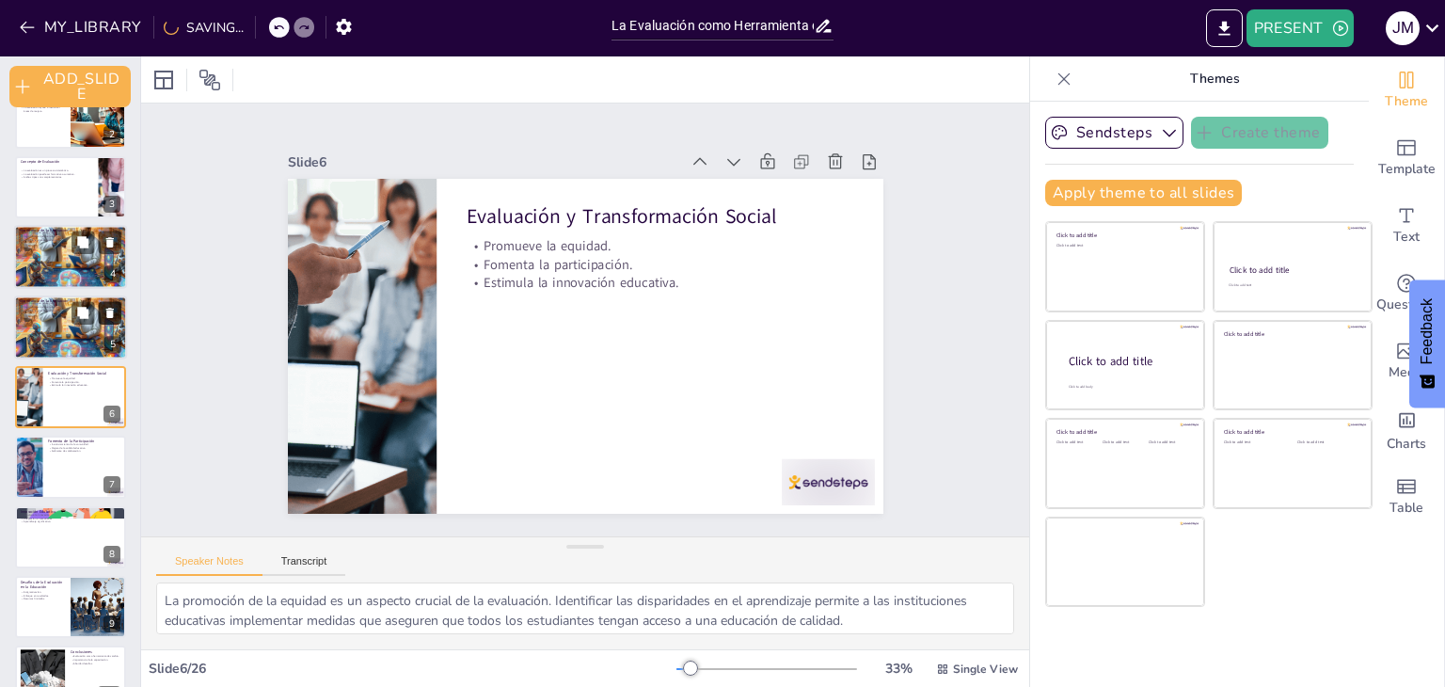
click at [113, 315] on icon at bounding box center [110, 313] width 8 height 10
type textarea "El involucramiento de la comunidad es esencial para el éxito de cualquier inici…"
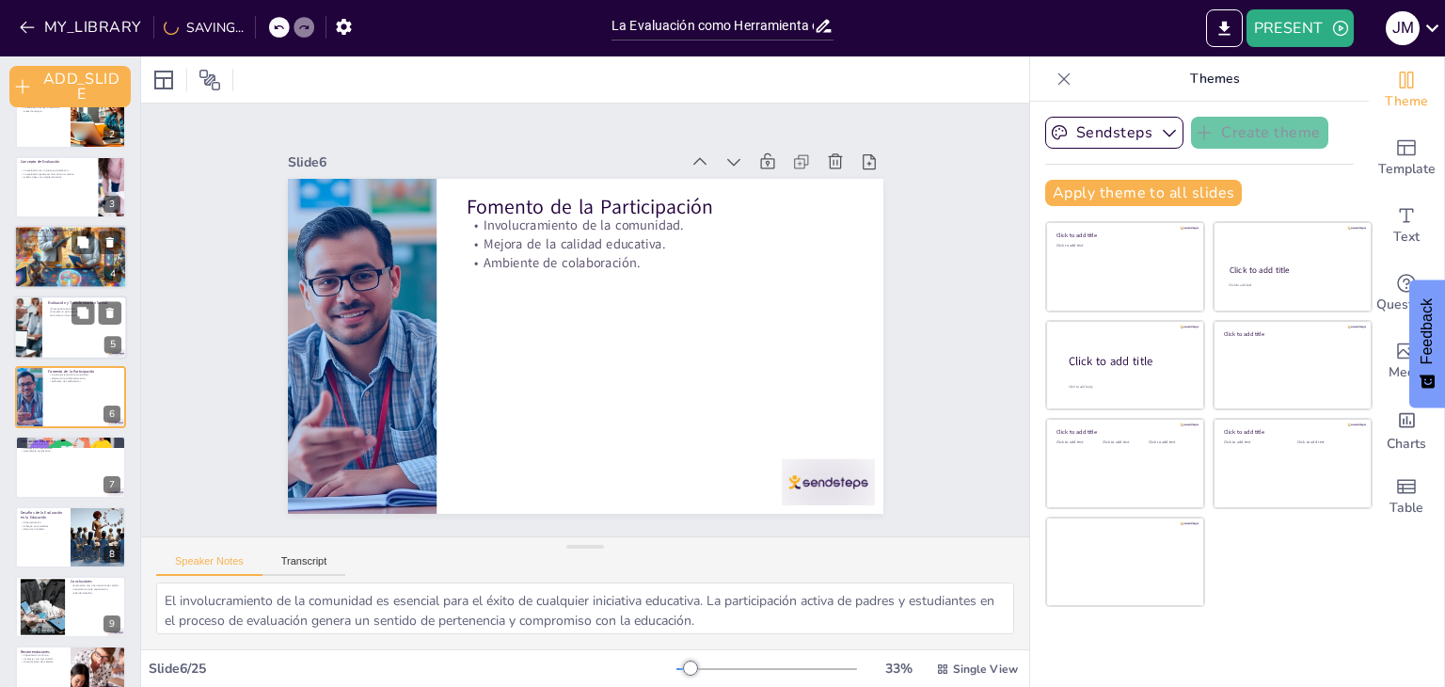
checkbox input "true"
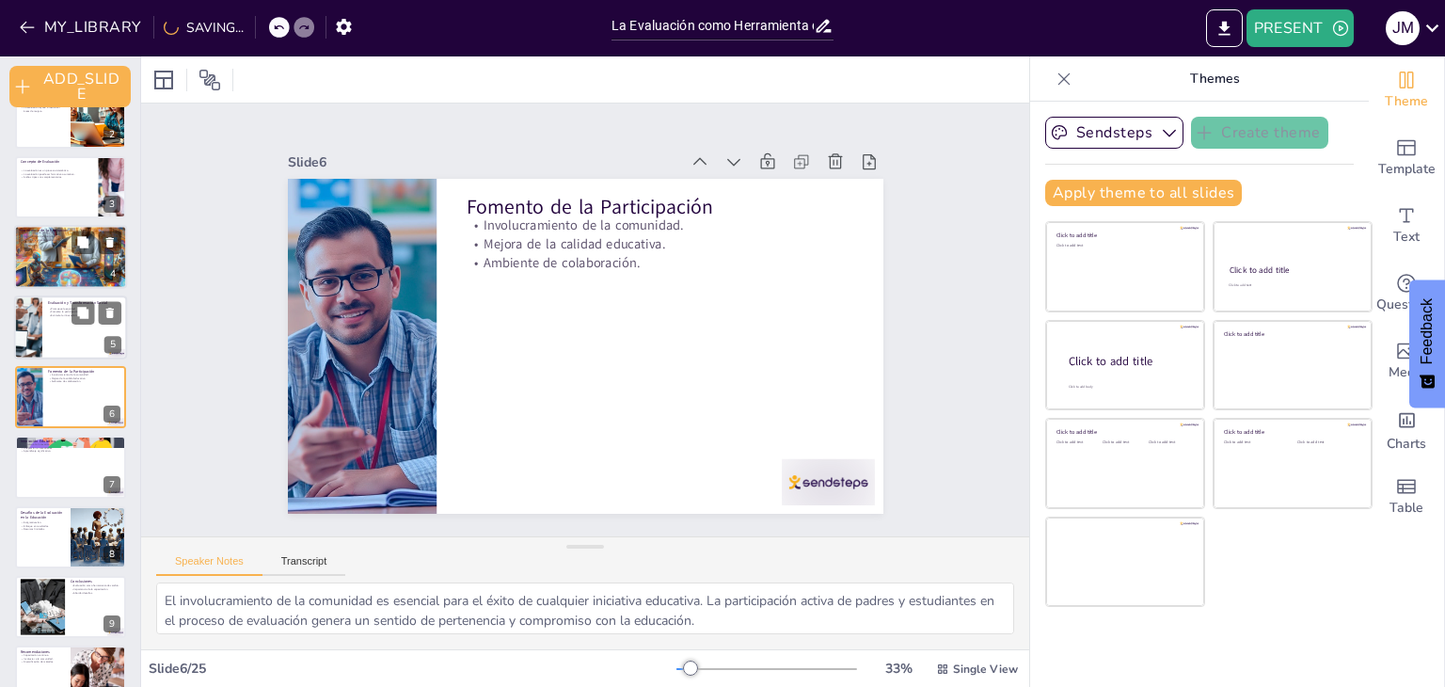
scroll to position [420, 0]
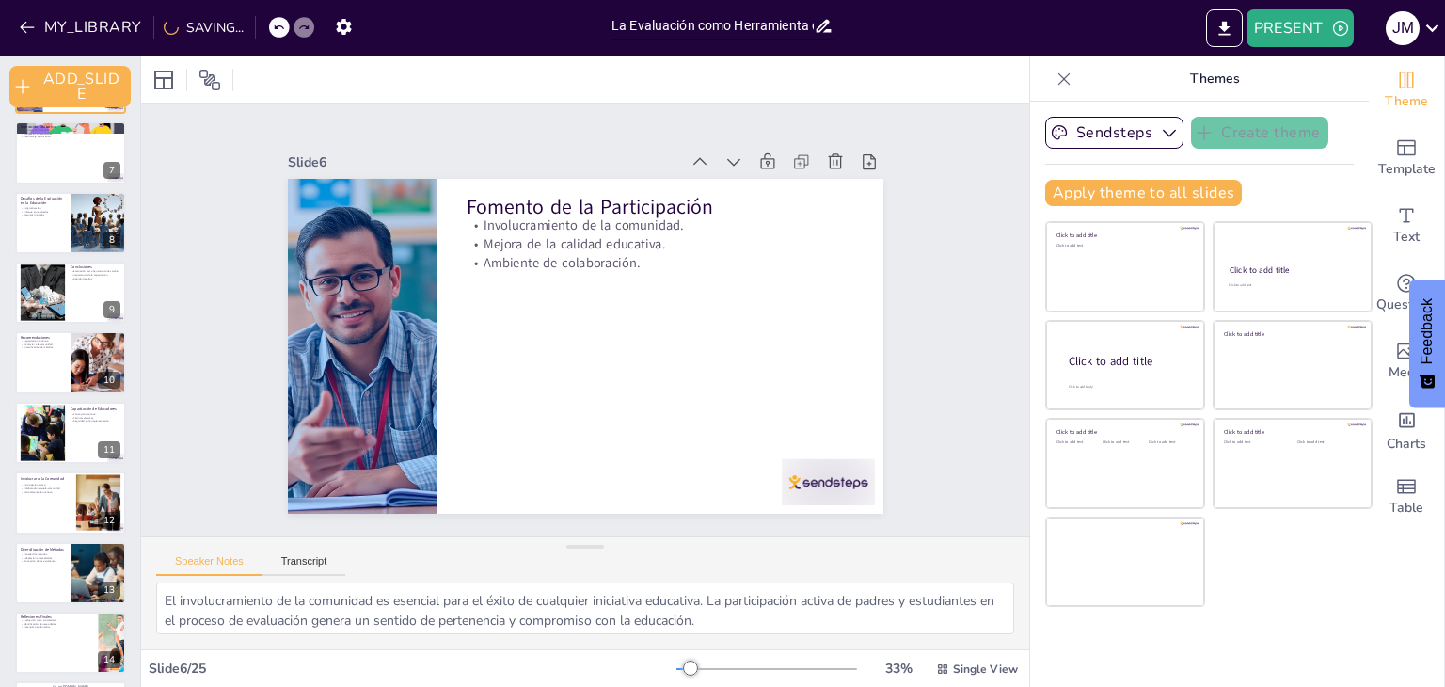
checkbox input "true"
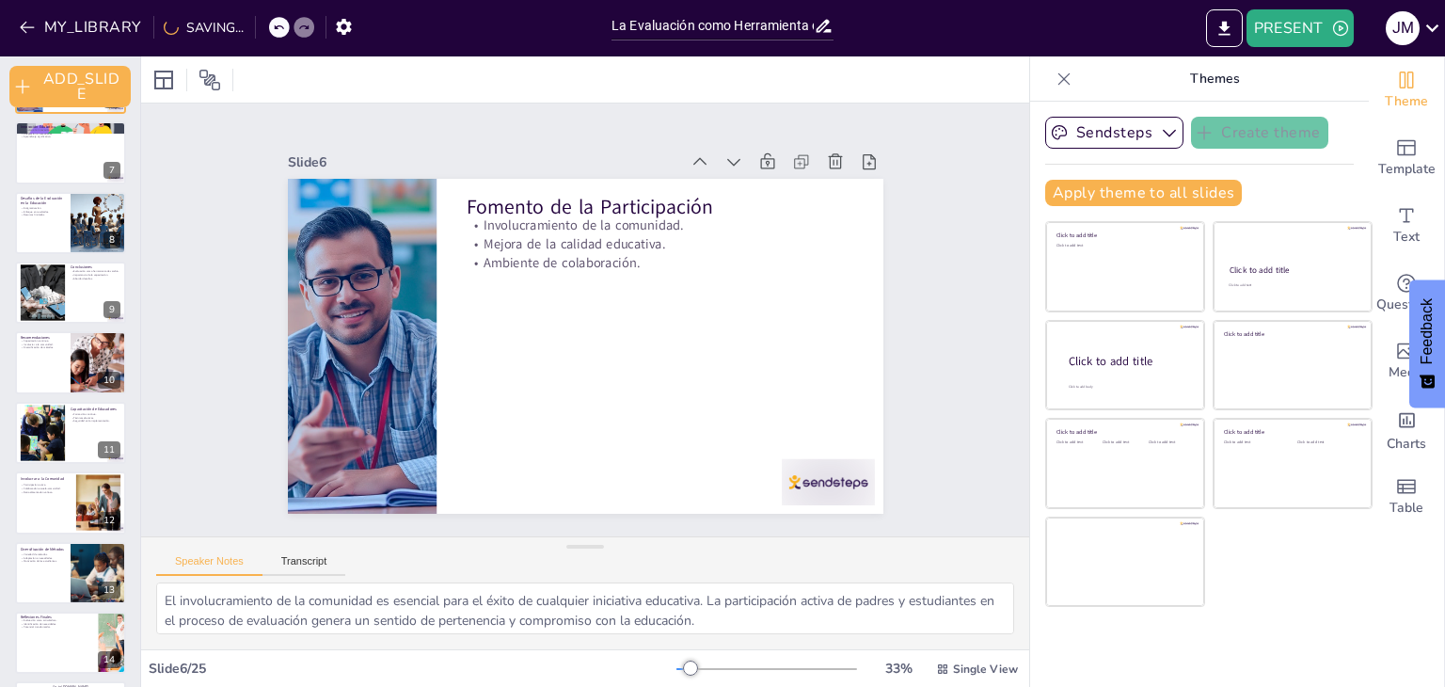
checkbox input "true"
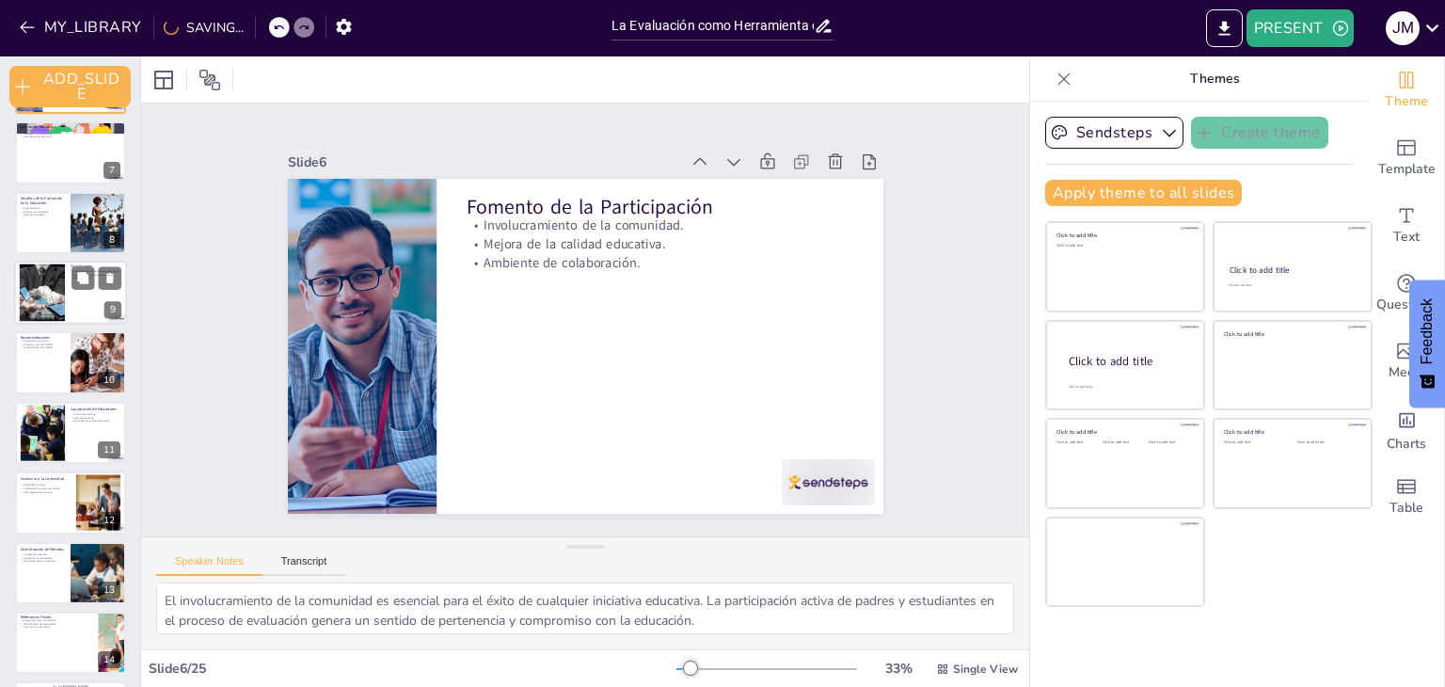
checkbox input "true"
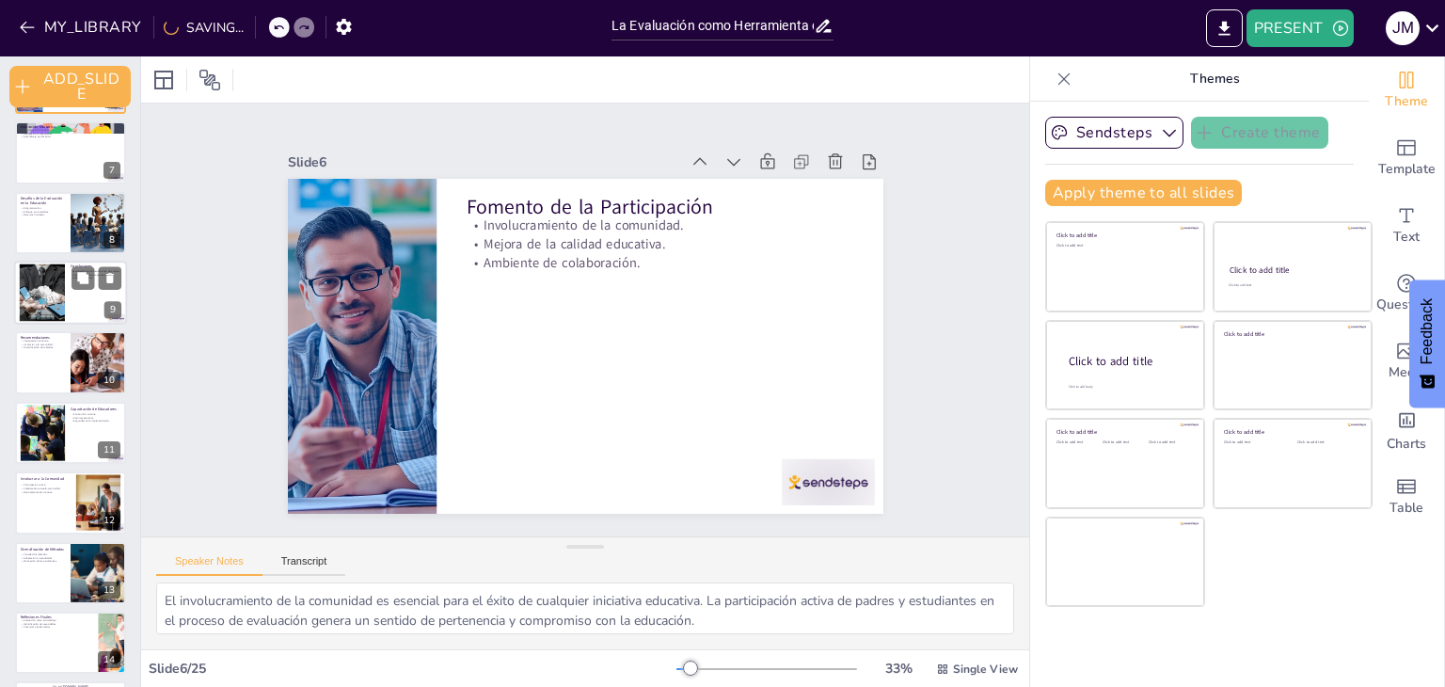
checkbox input "true"
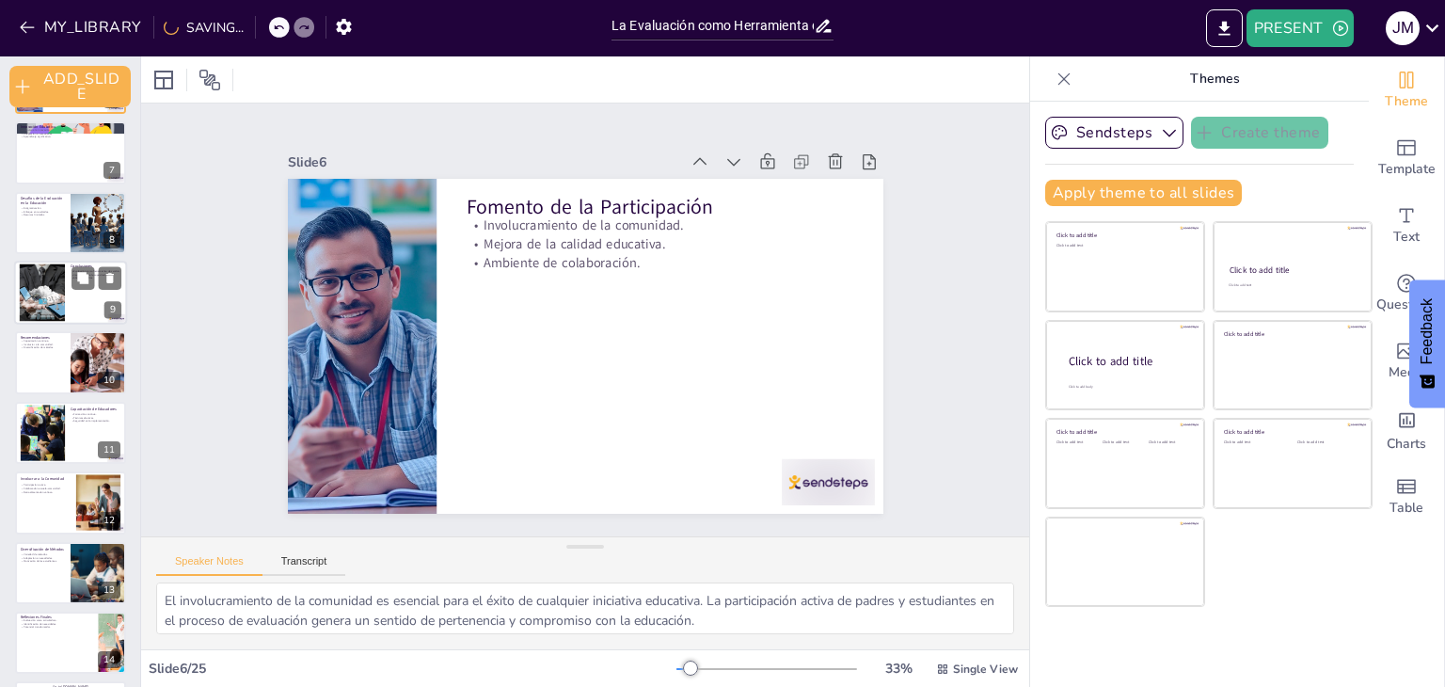
checkbox input "true"
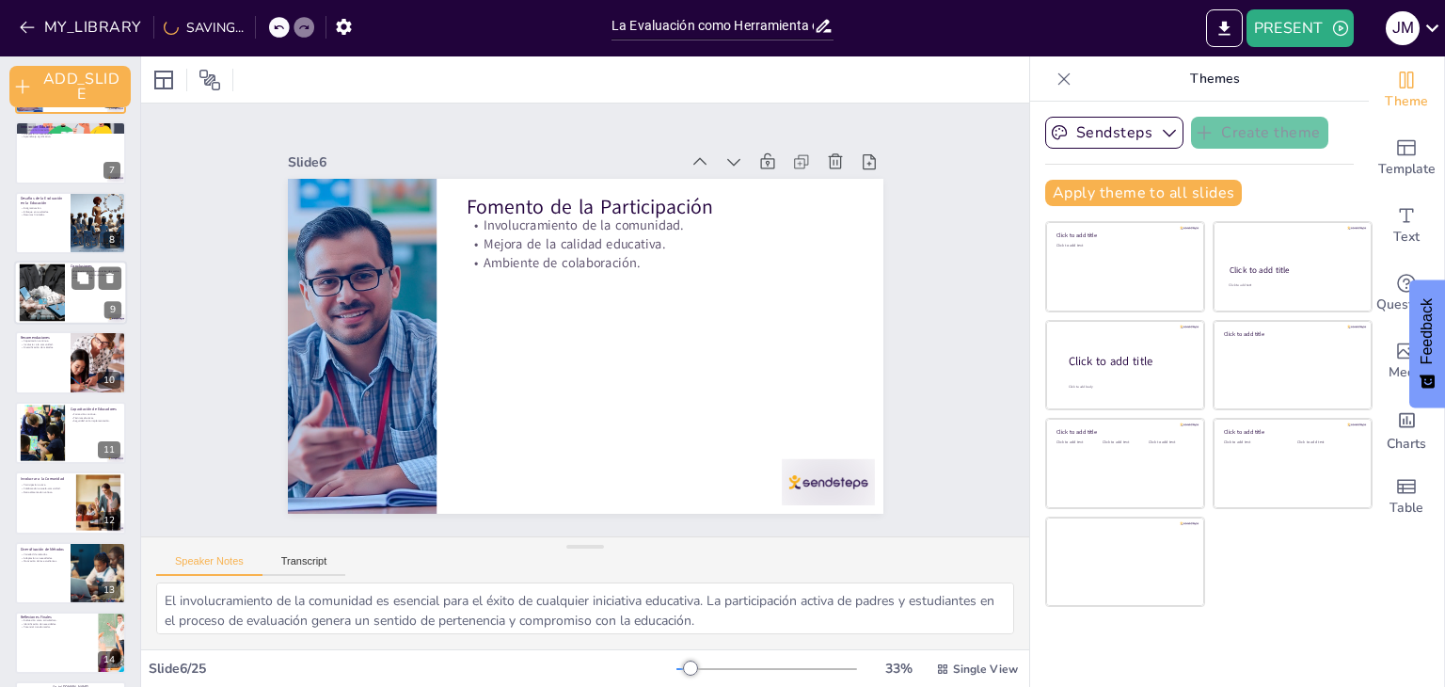
checkbox input "true"
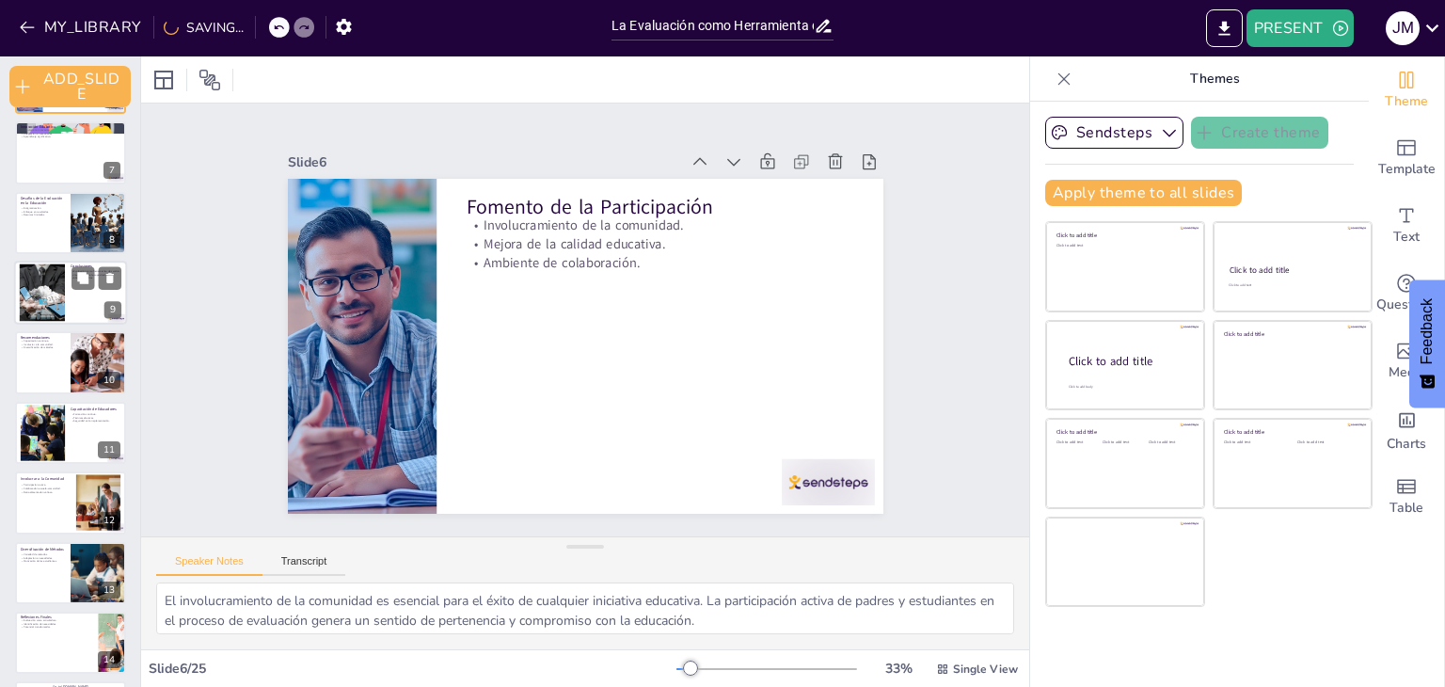
checkbox input "true"
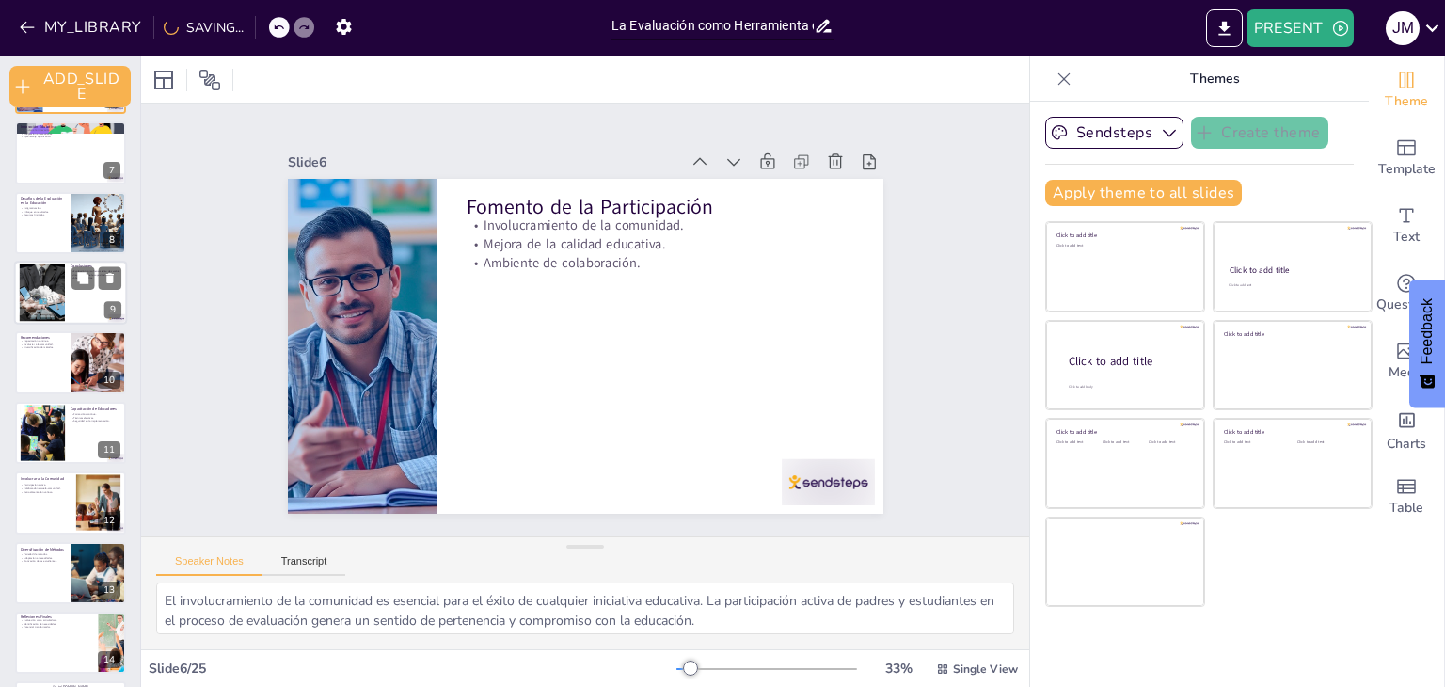
checkbox input "true"
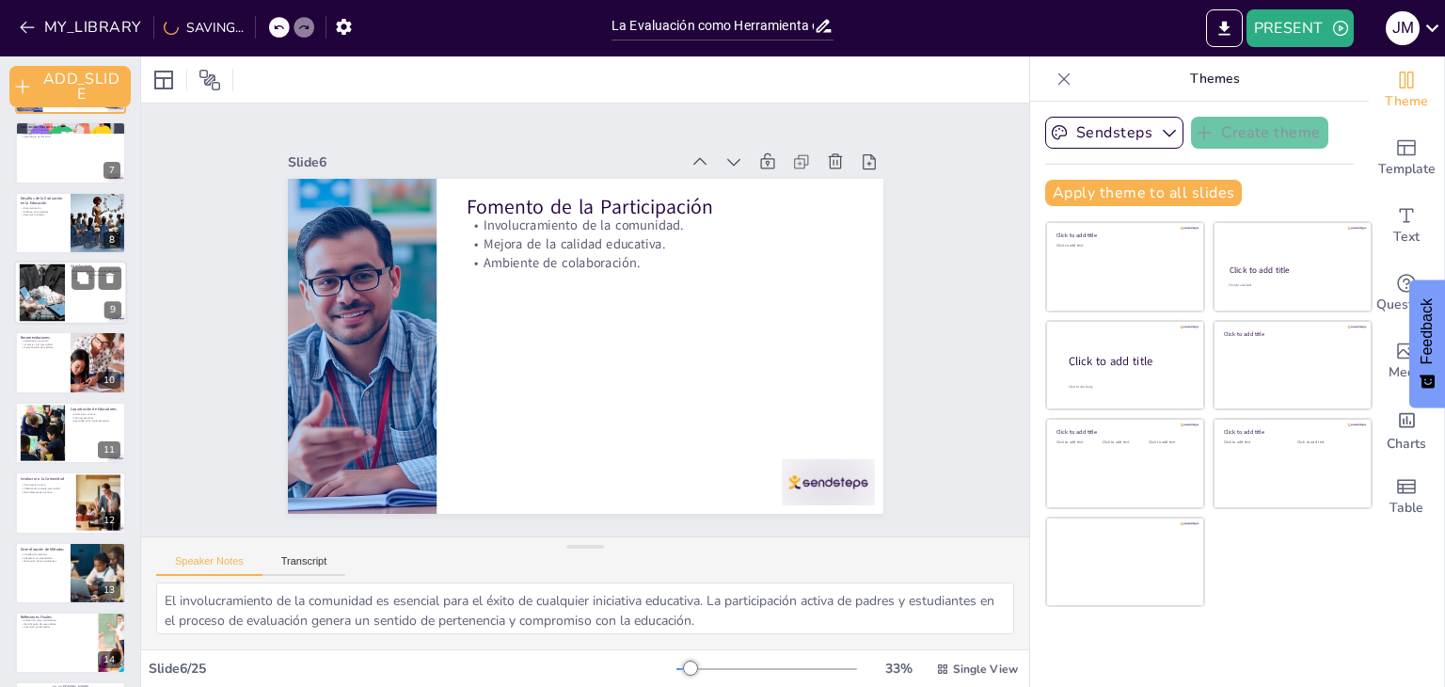
checkbox input "true"
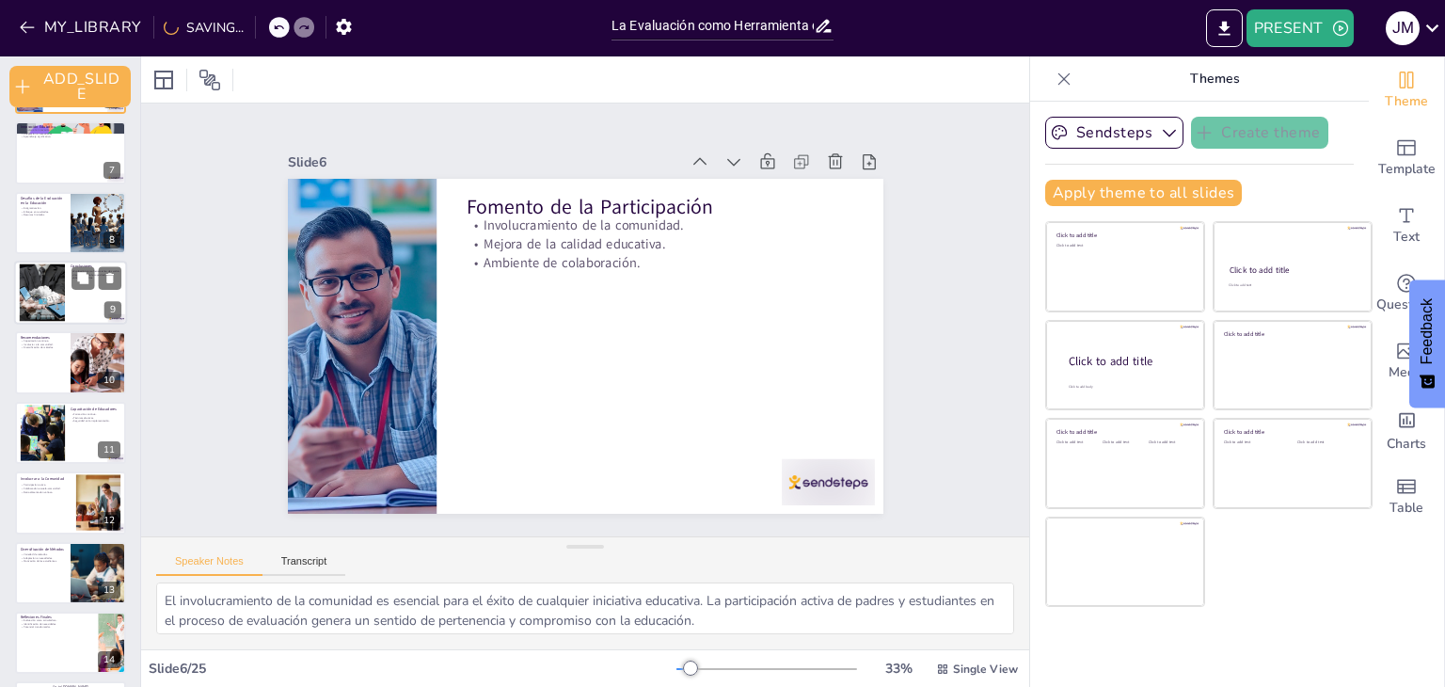
checkbox input "true"
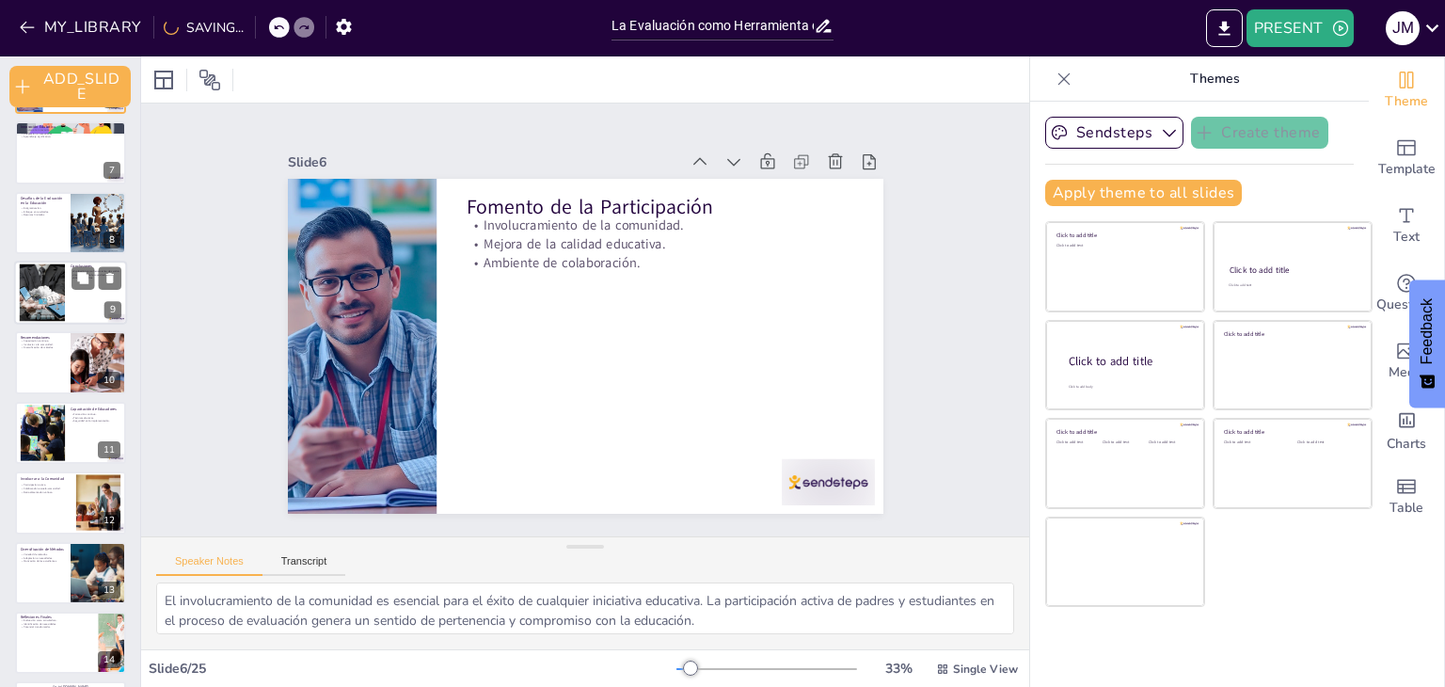
scroll to position [0, 0]
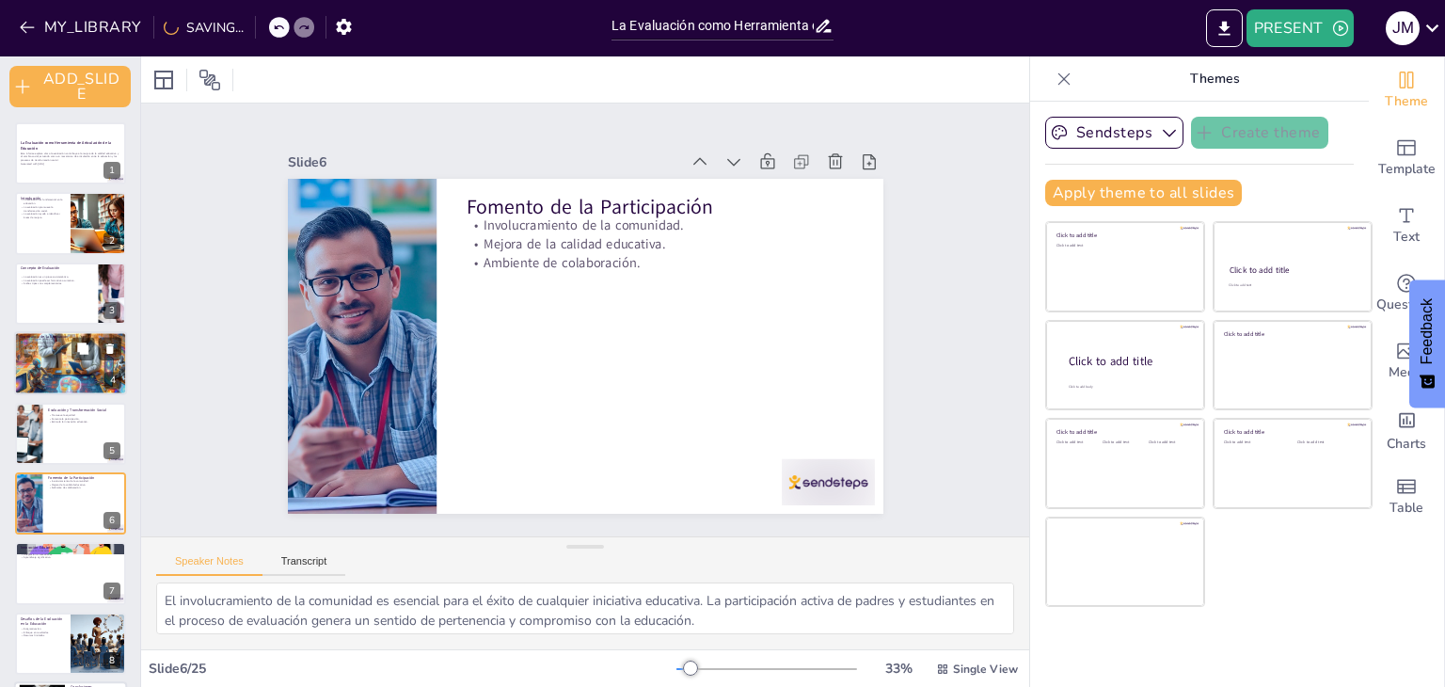
checkbox input "true"
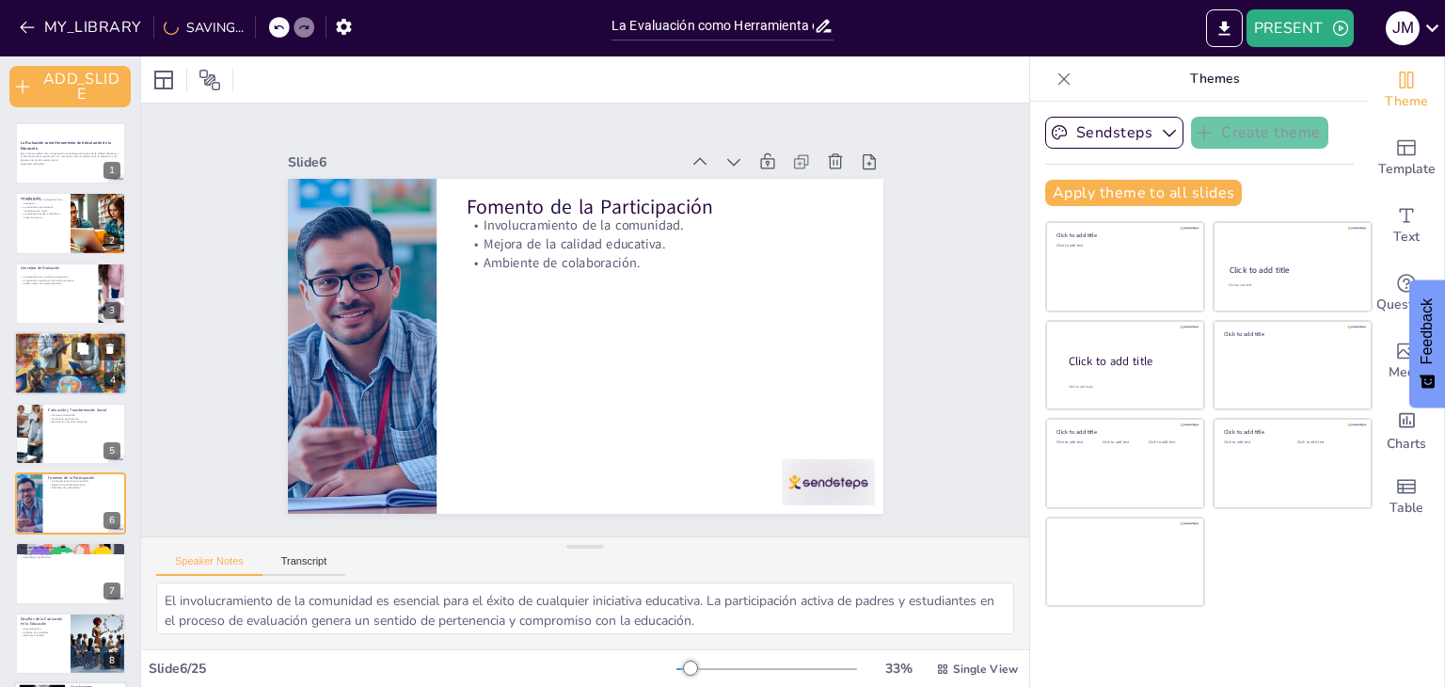
scroll to position [38, 0]
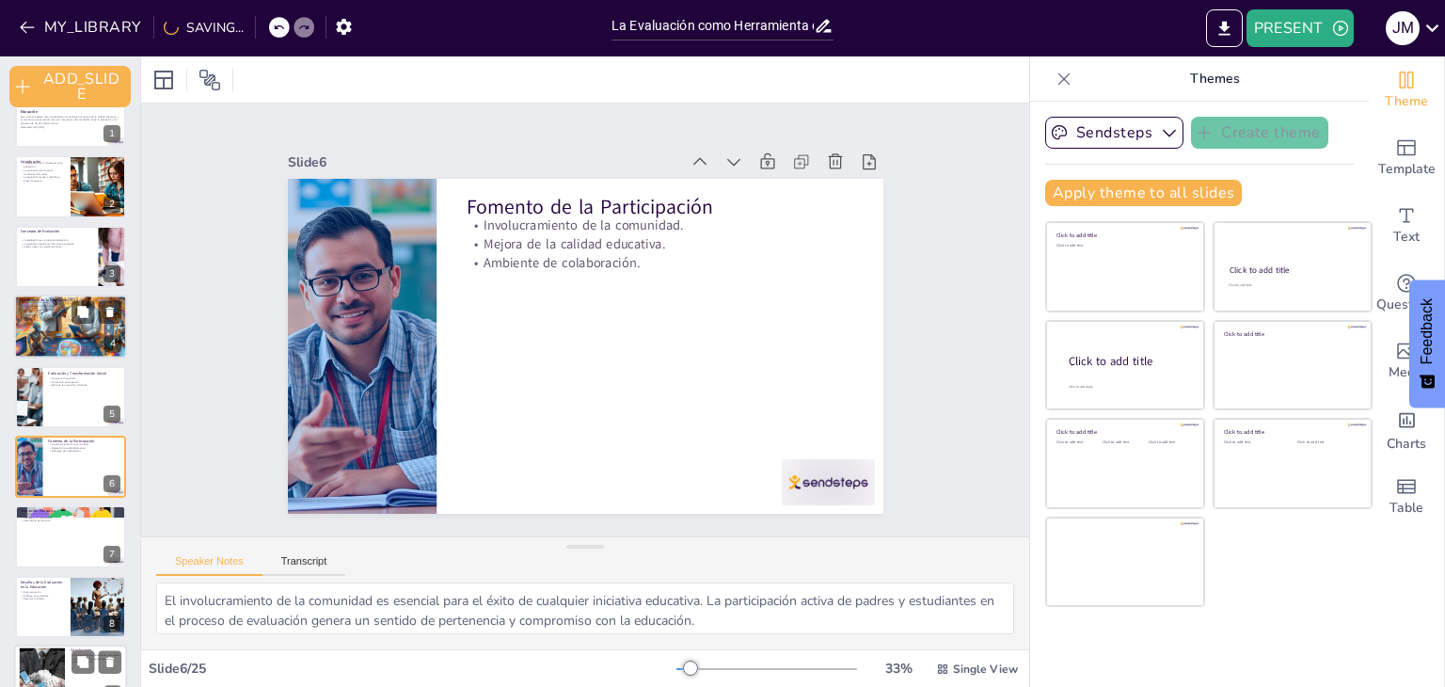
checkbox input "true"
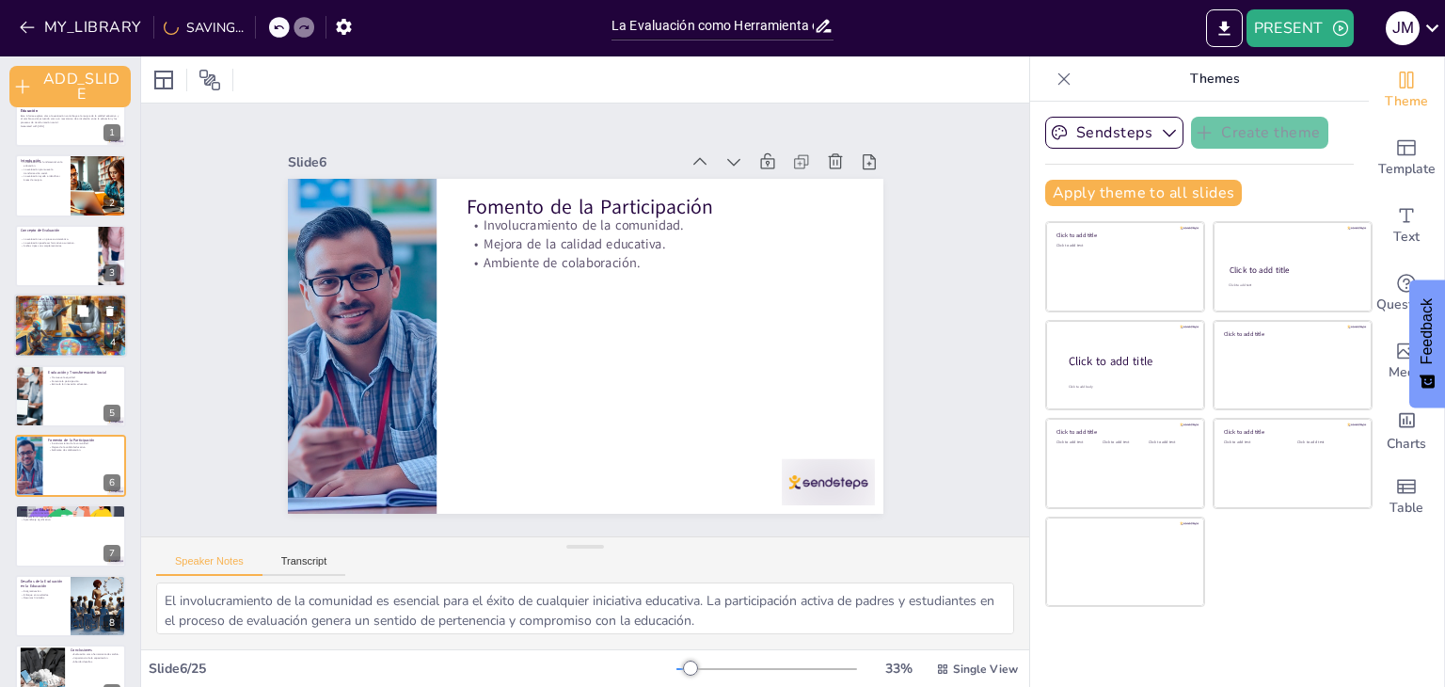
checkbox input "true"
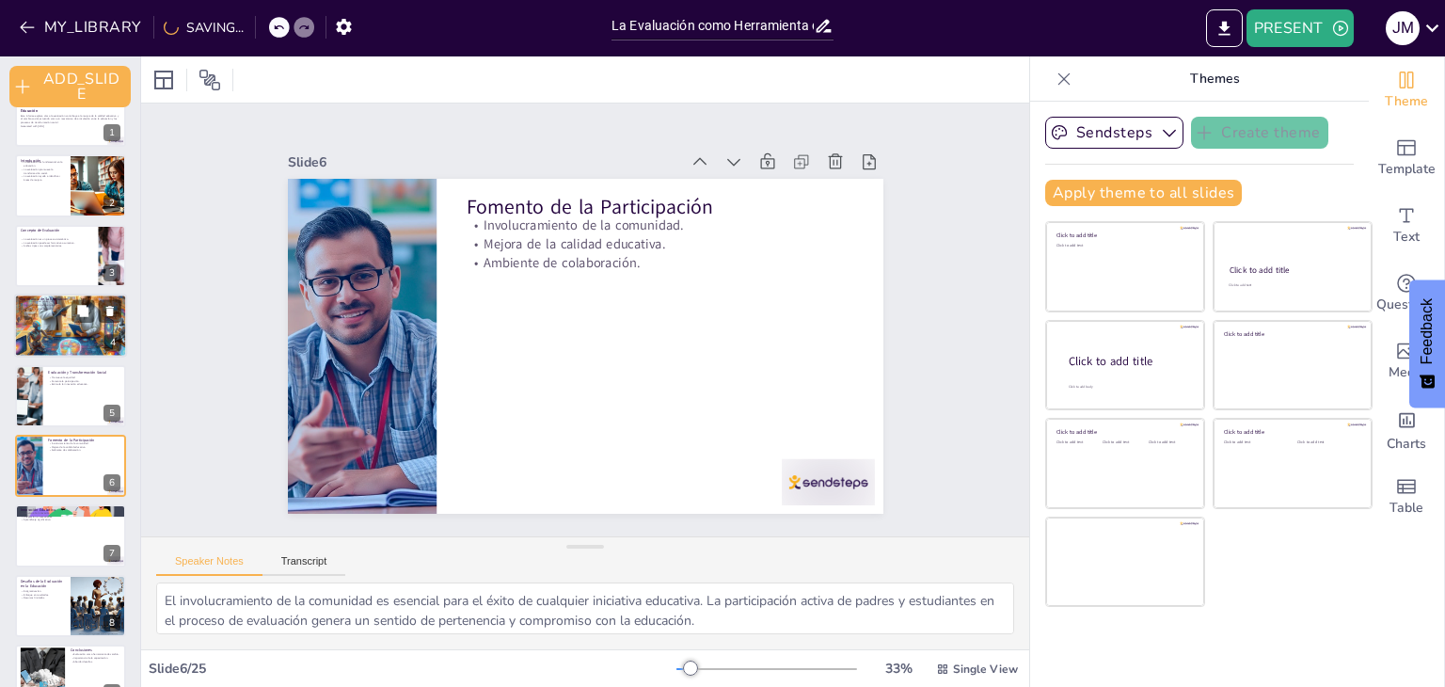
checkbox input "true"
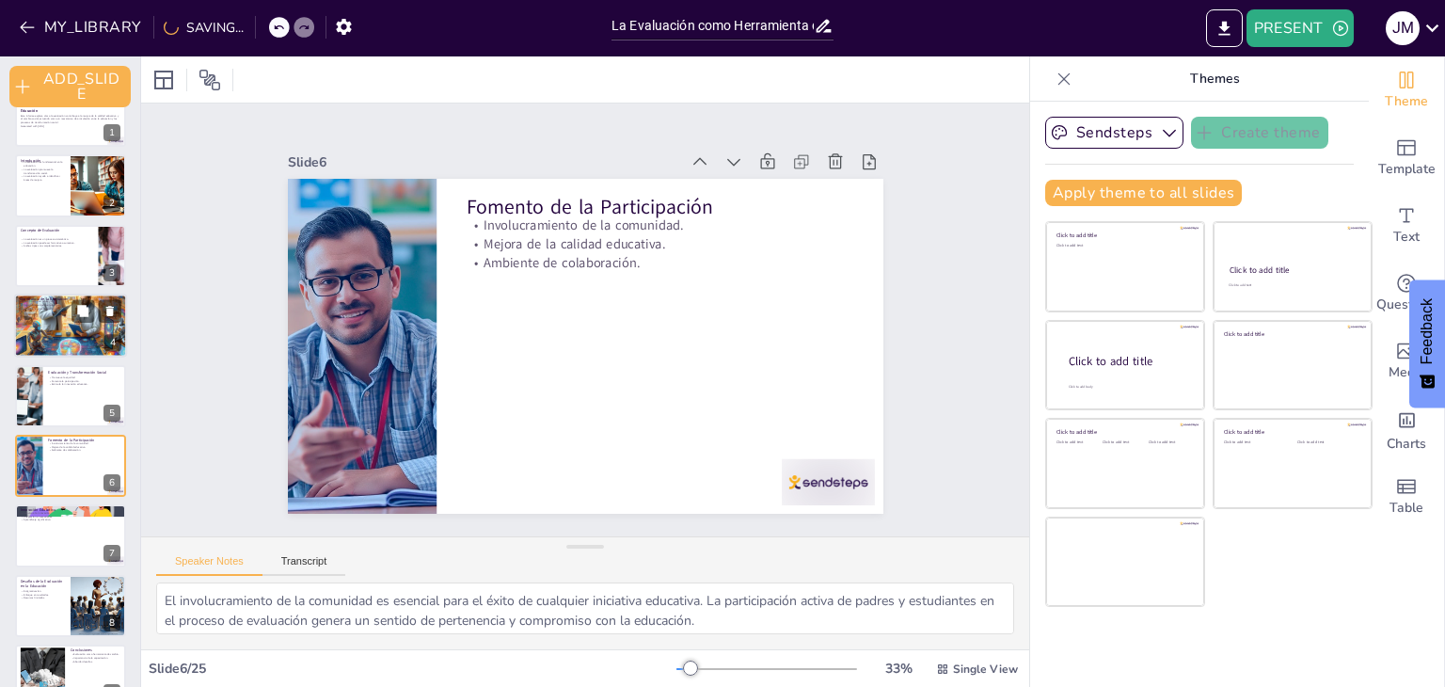
checkbox input "true"
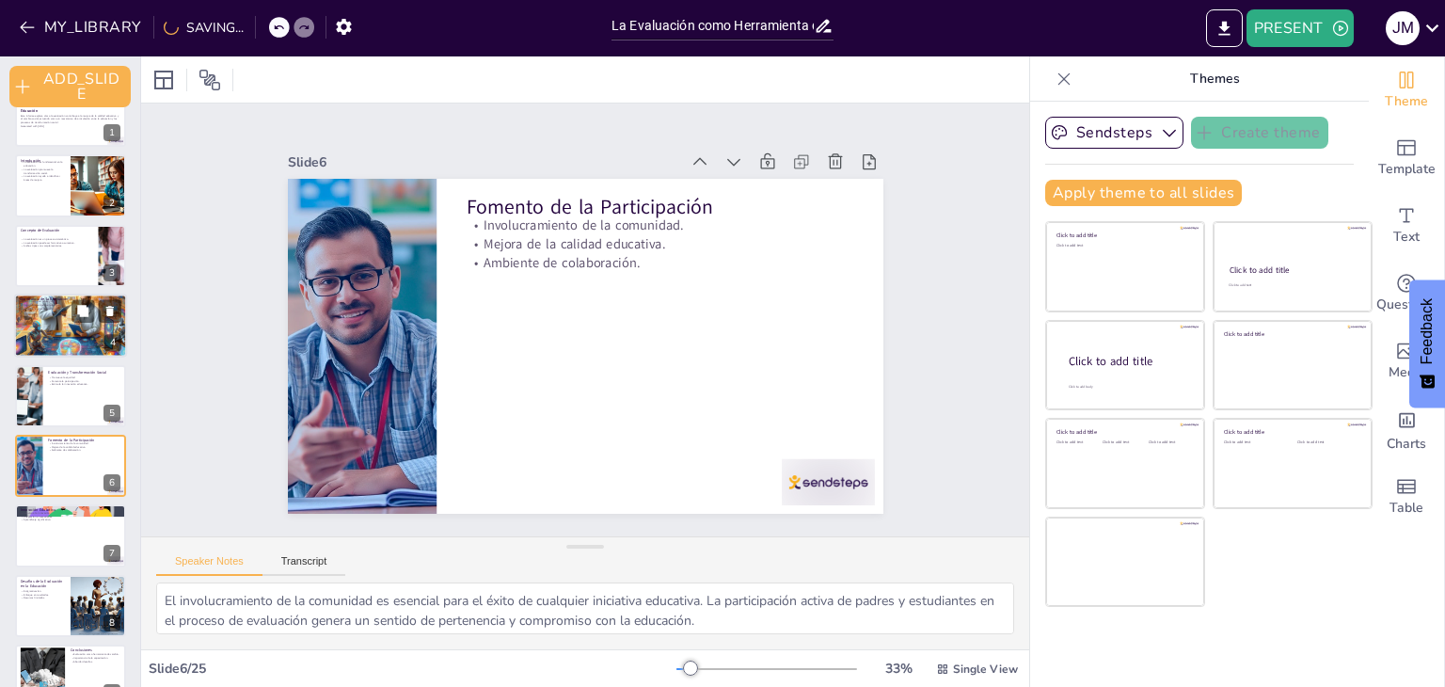
checkbox input "true"
click at [58, 332] on div at bounding box center [70, 325] width 113 height 113
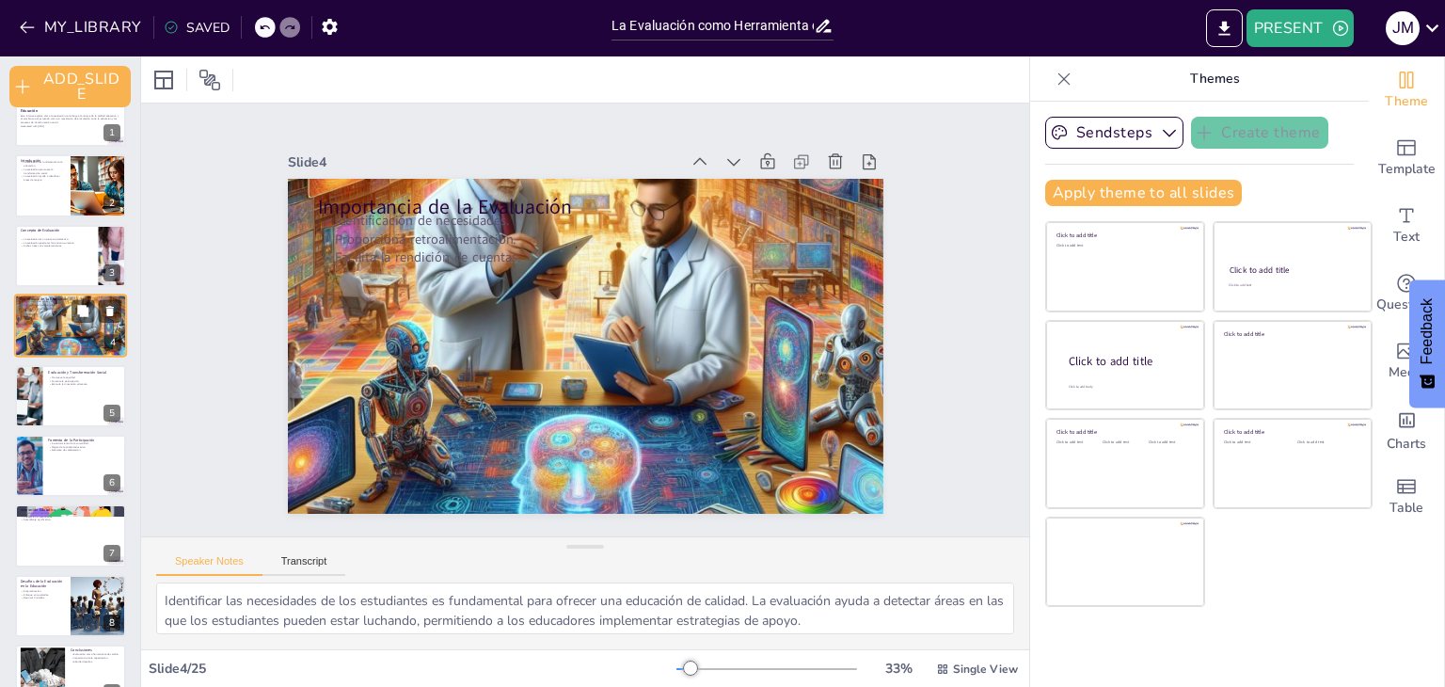
scroll to position [0, 0]
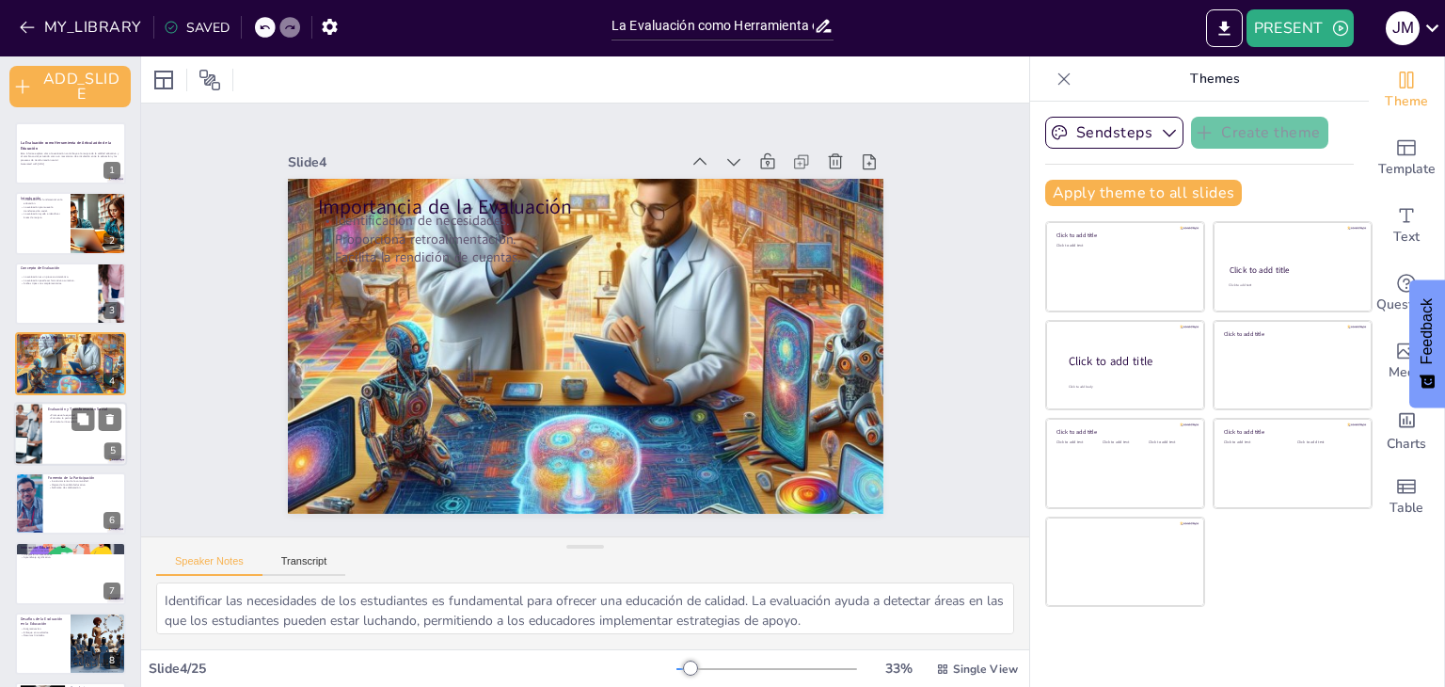
click at [60, 418] on p "Fomenta la participación." at bounding box center [84, 418] width 73 height 4
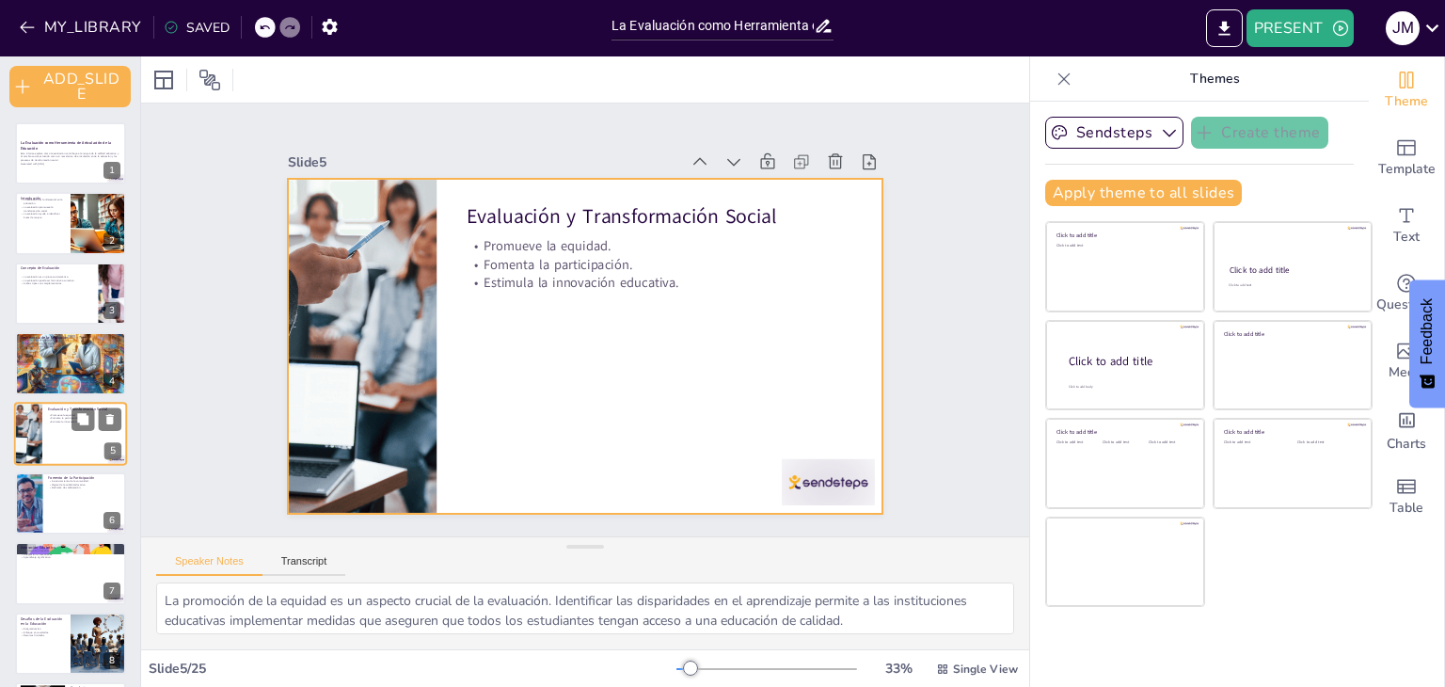
scroll to position [37, 0]
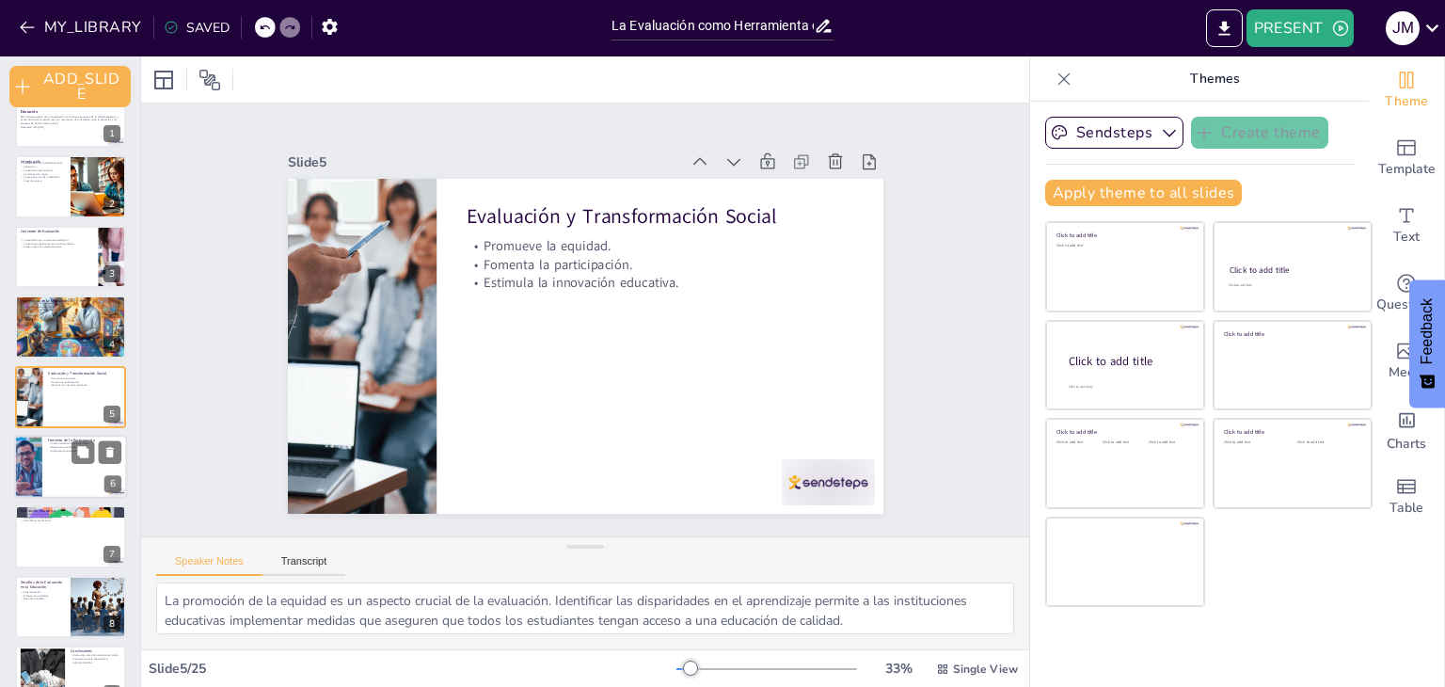
click at [56, 446] on p "Mejora de la calidad educativa." at bounding box center [84, 448] width 73 height 4
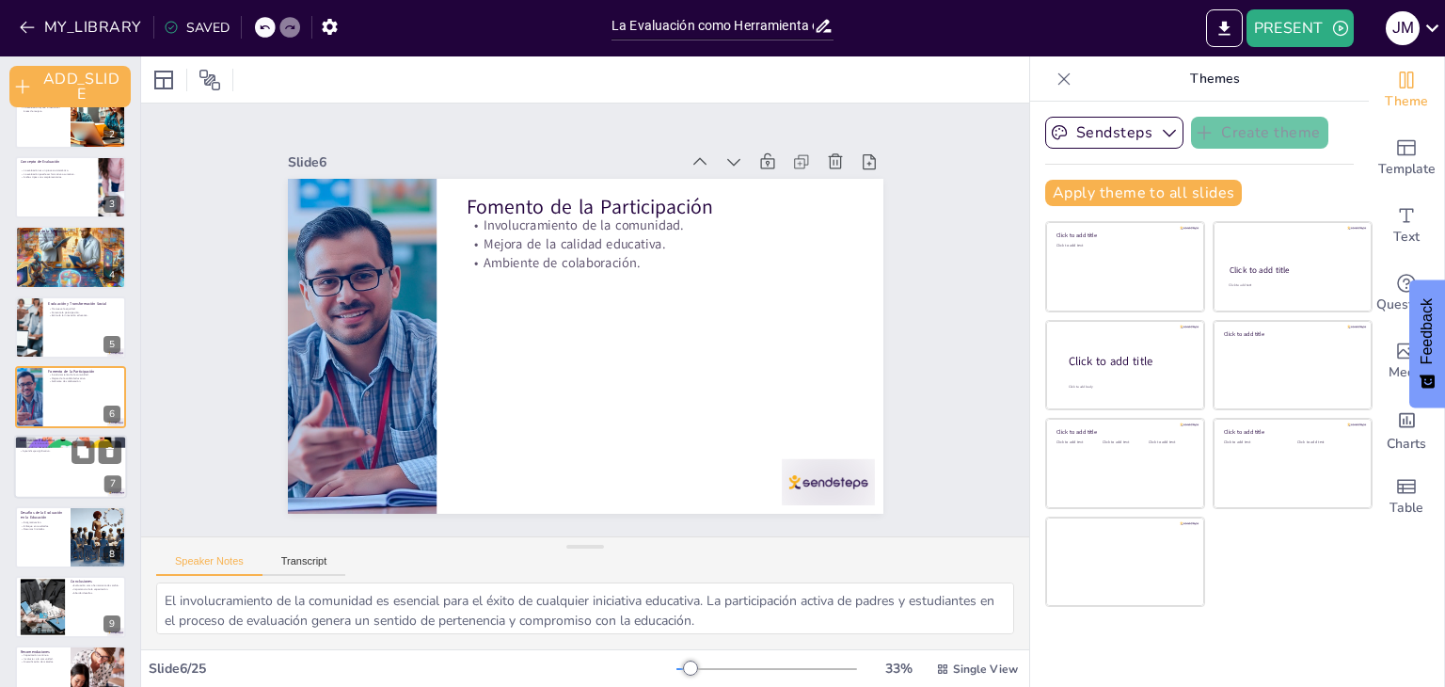
scroll to position [734, 0]
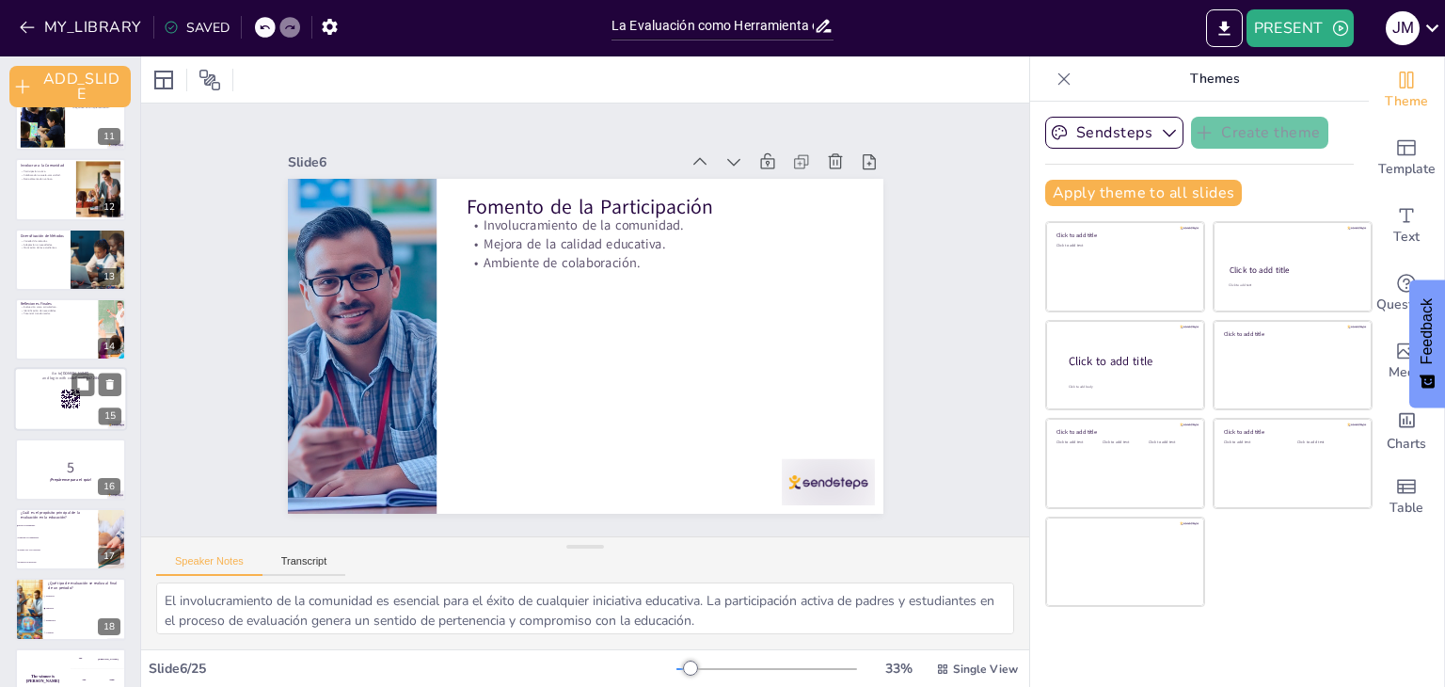
click at [53, 403] on div at bounding box center [70, 400] width 113 height 64
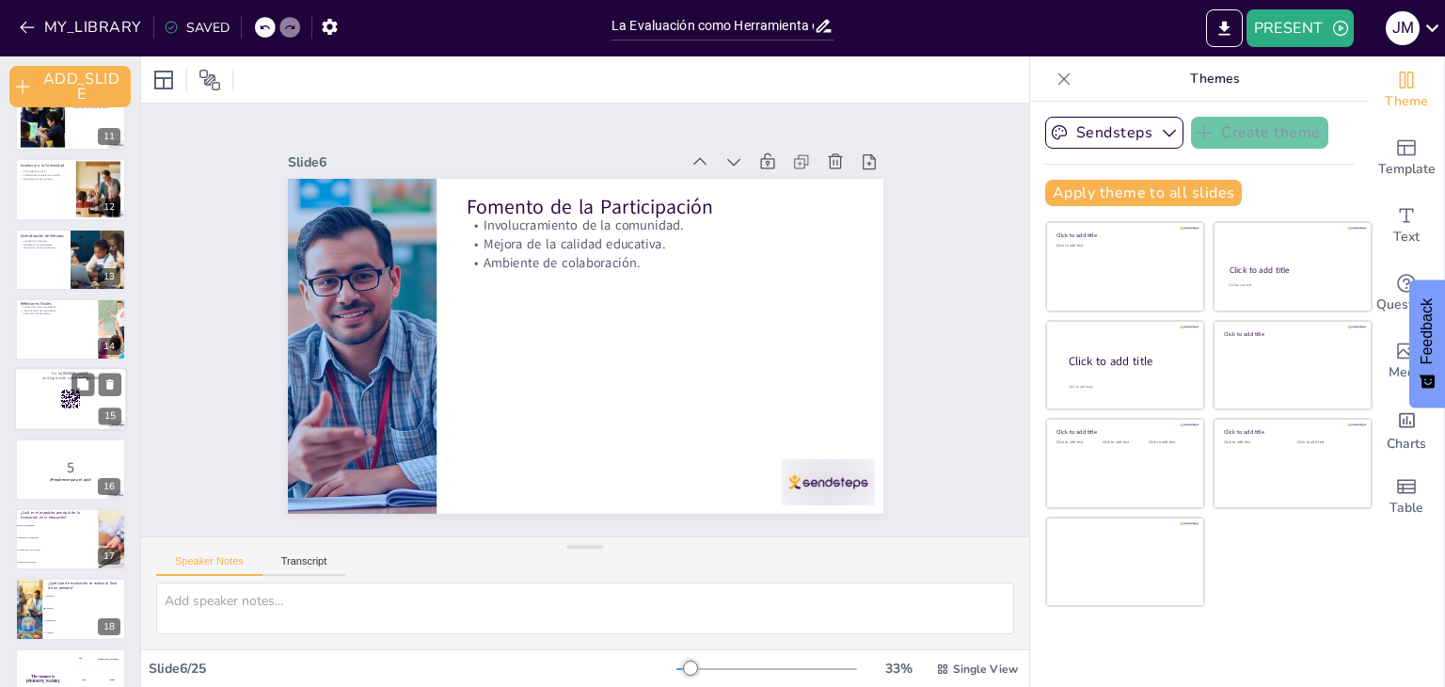
scroll to position [735, 0]
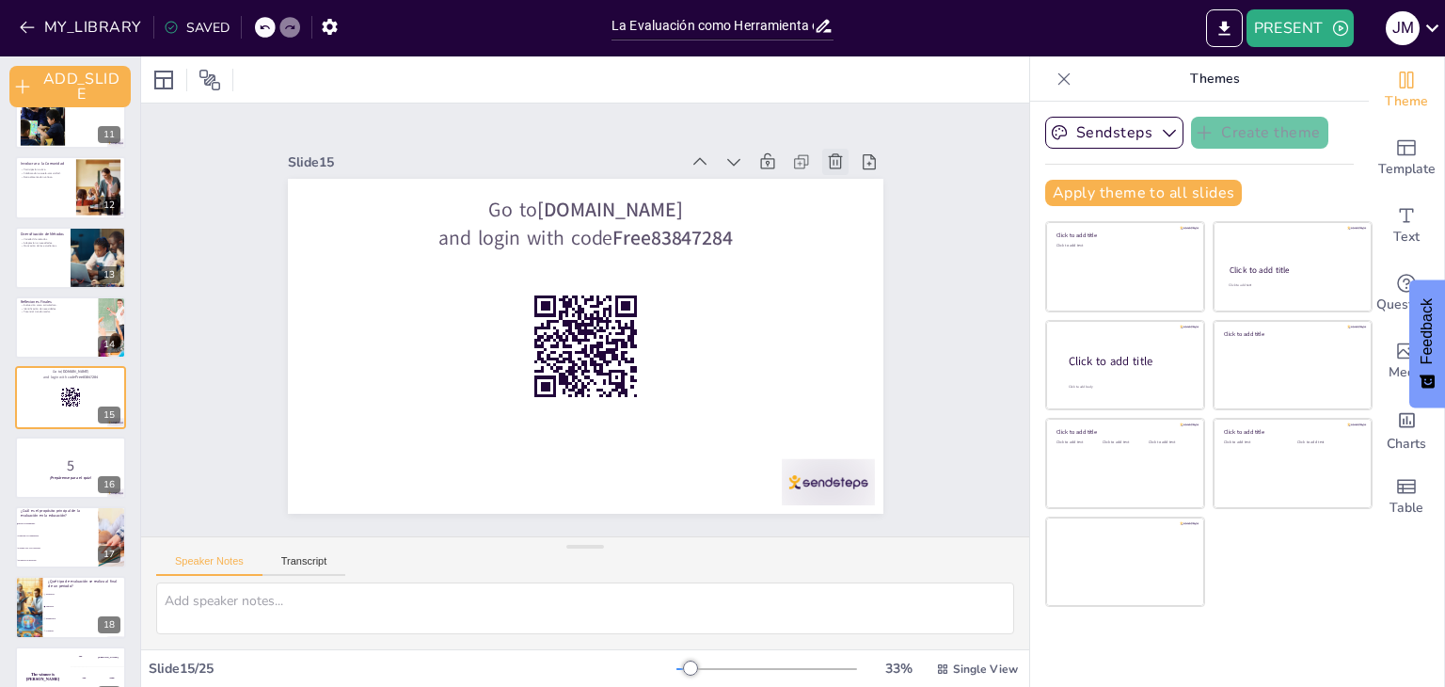
click at [826, 152] on icon at bounding box center [835, 161] width 19 height 19
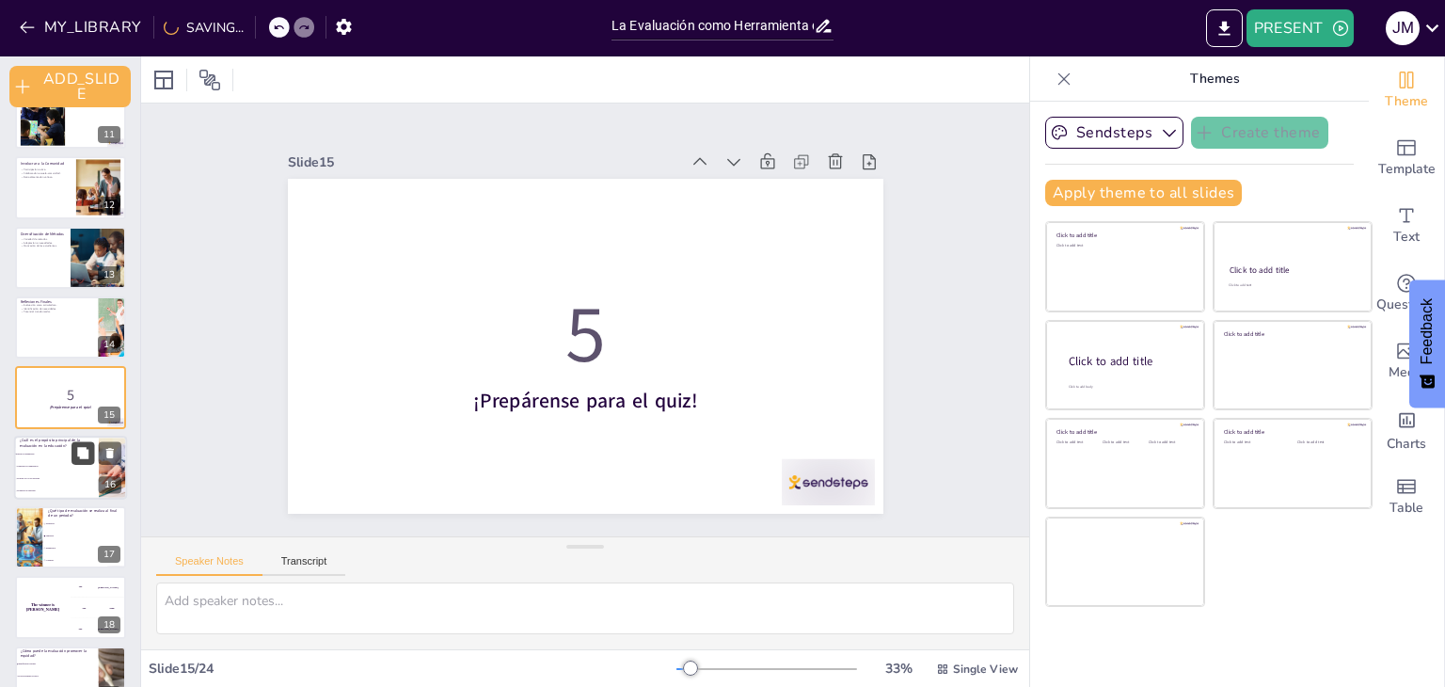
click at [73, 445] on button at bounding box center [82, 452] width 23 height 23
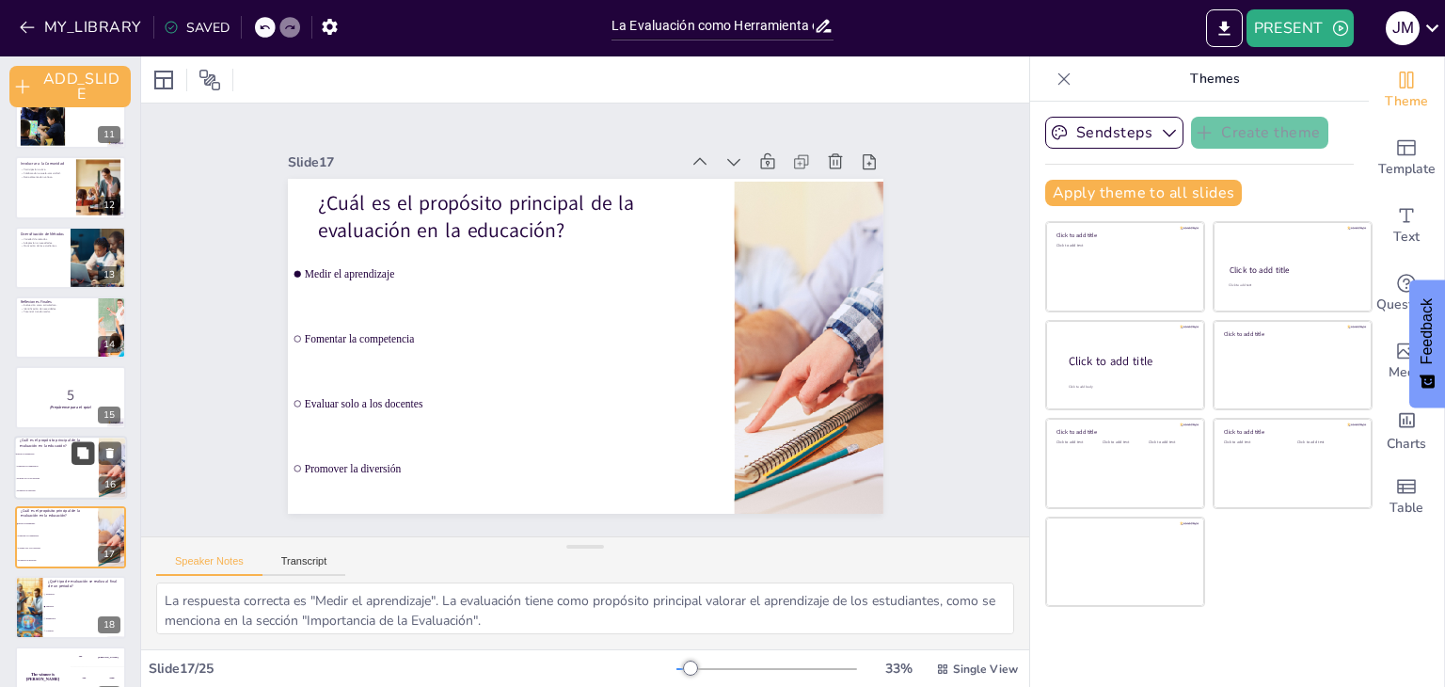
scroll to position [876, 0]
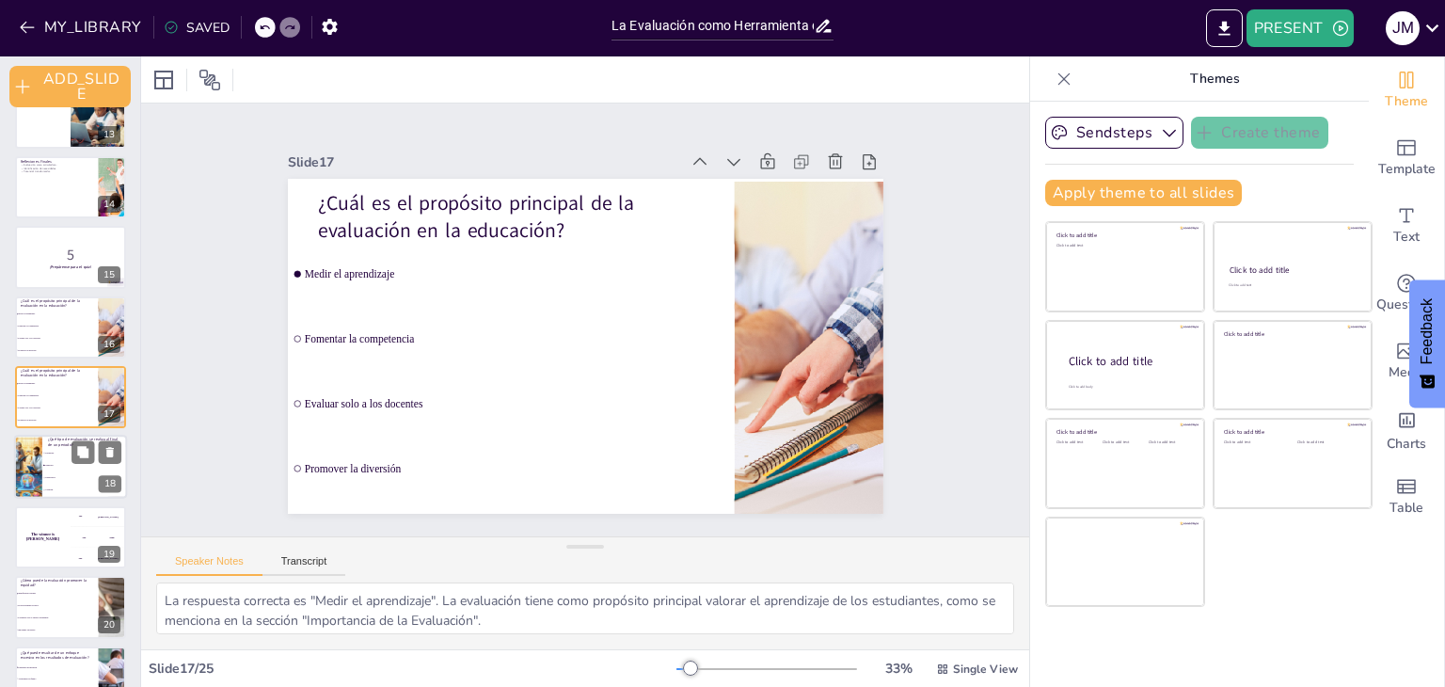
click at [62, 470] on li "Sumativa" at bounding box center [84, 466] width 85 height 12
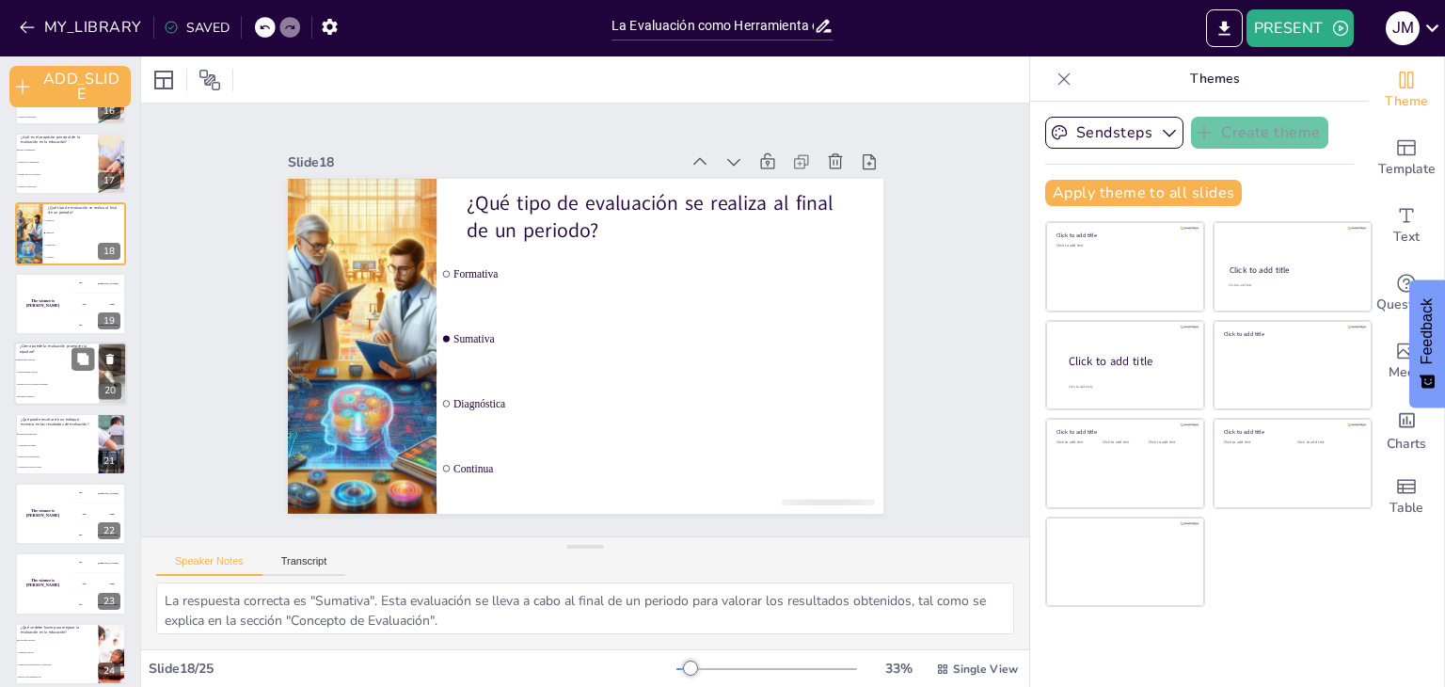
scroll to position [1192, 0]
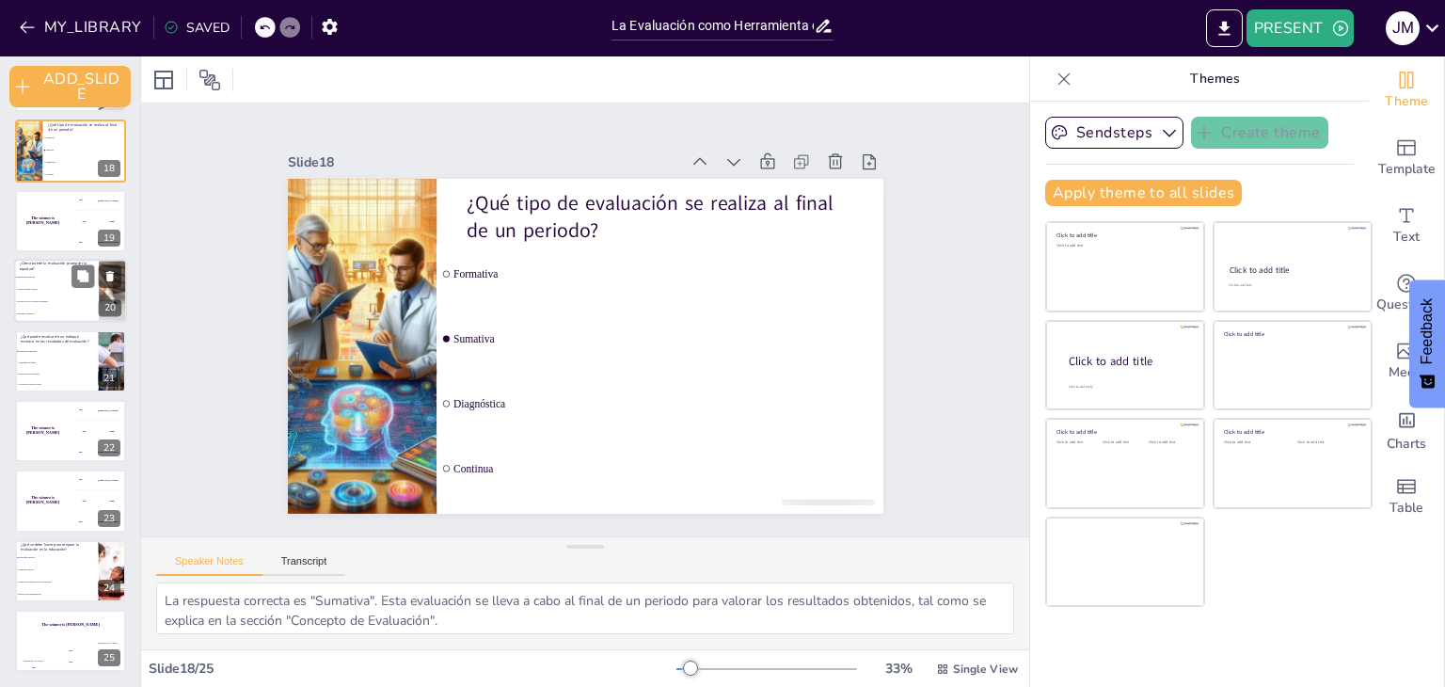
click at [36, 298] on li "Evaluando solo a algunos estudiantes" at bounding box center [56, 302] width 85 height 12
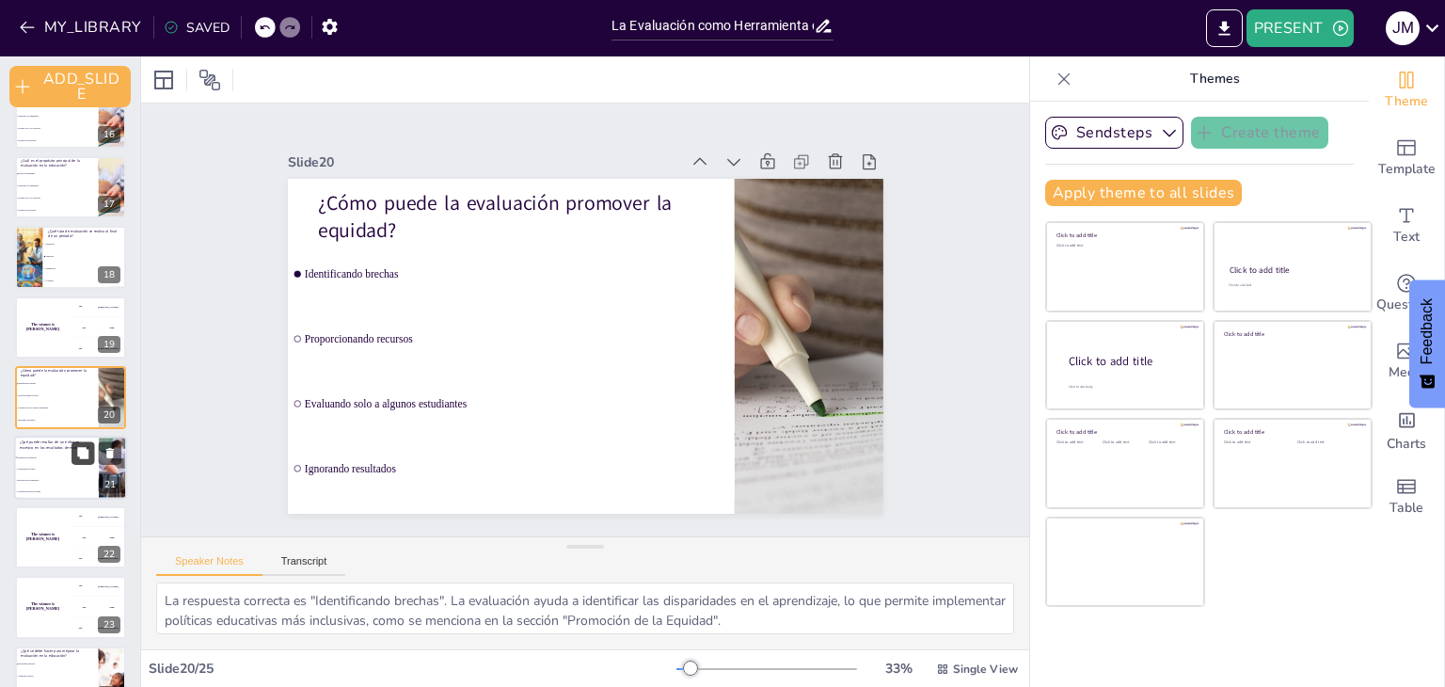
click at [71, 448] on button at bounding box center [82, 452] width 23 height 23
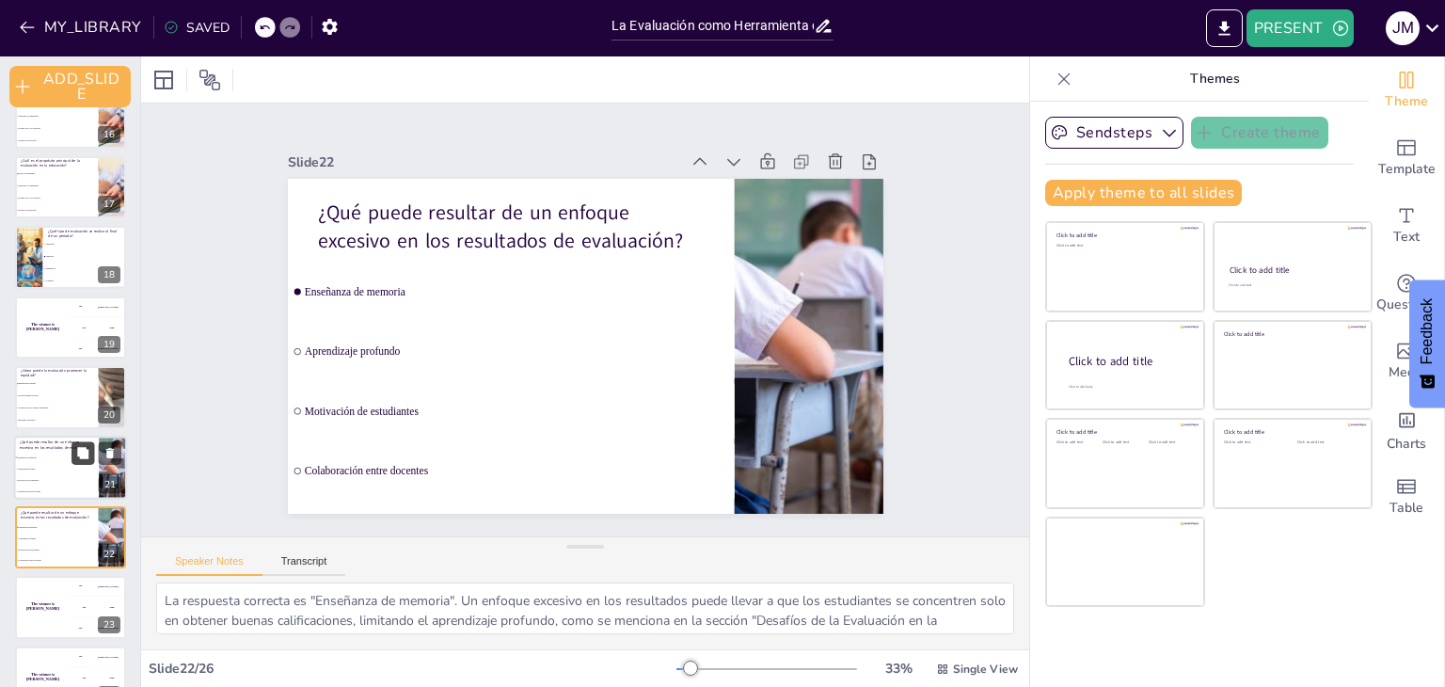
scroll to position [1225, 0]
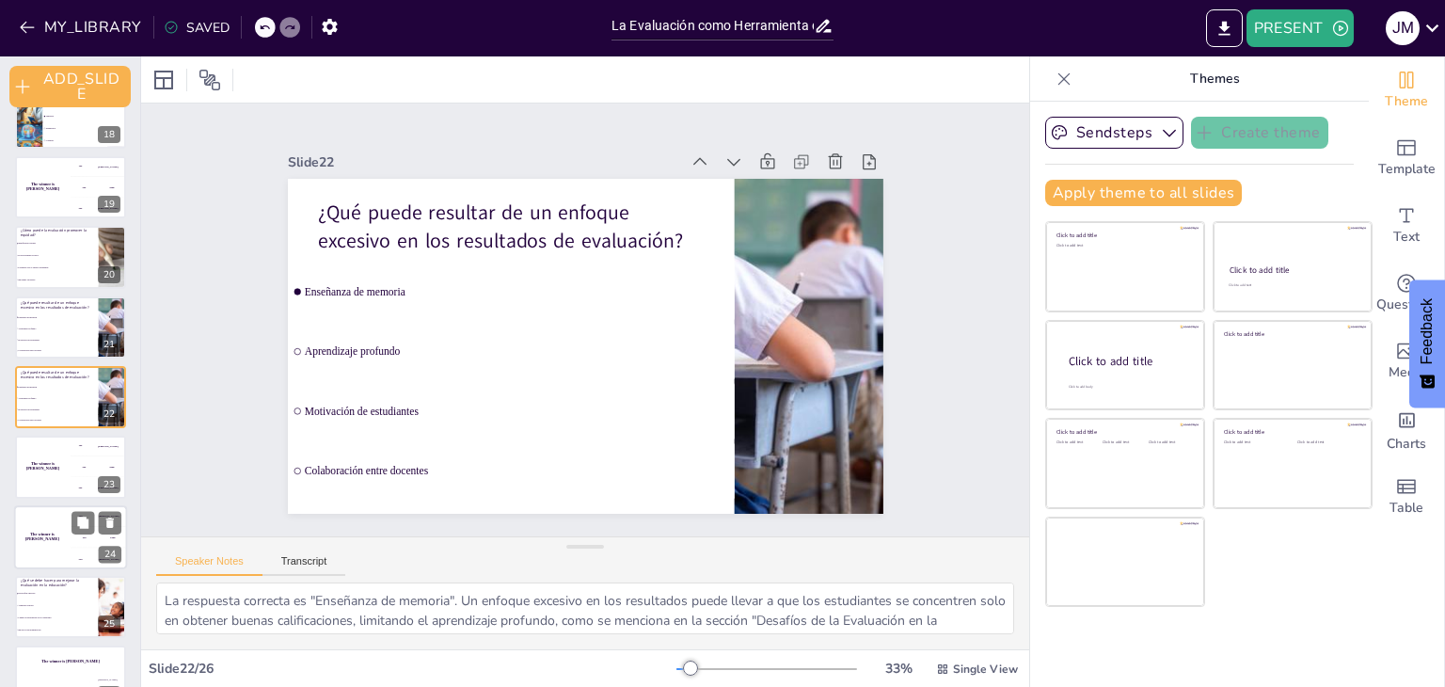
click at [59, 514] on div "The winner is Niels 🏆" at bounding box center [42, 537] width 56 height 64
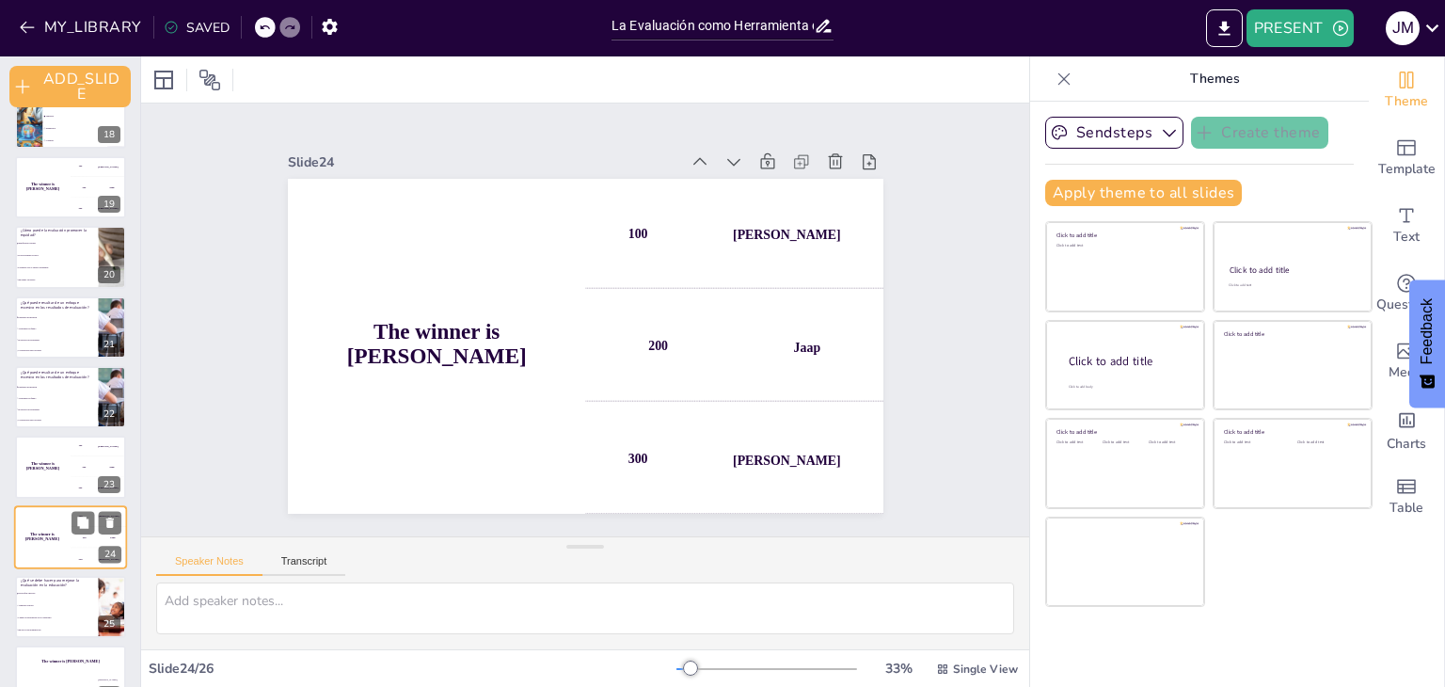
scroll to position [1261, 0]
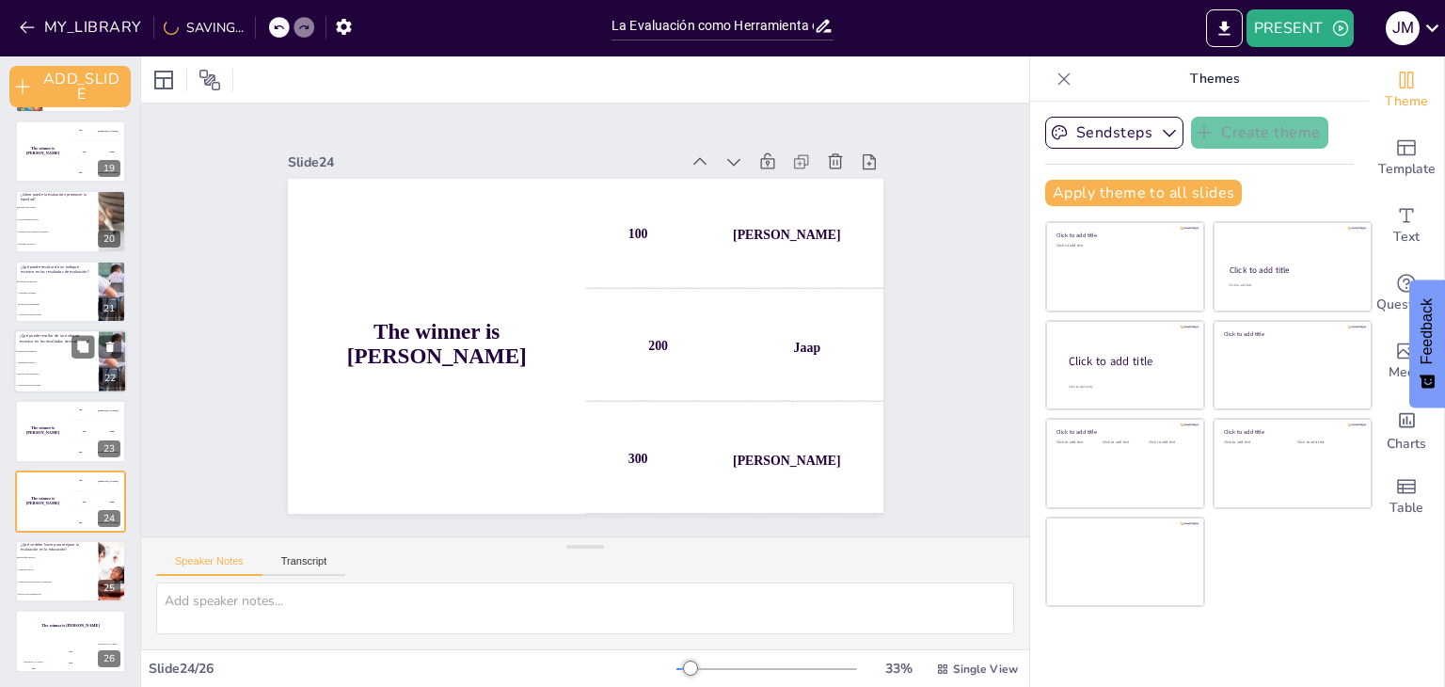
click at [53, 355] on li "Enseñanza de memoria" at bounding box center [56, 350] width 85 height 11
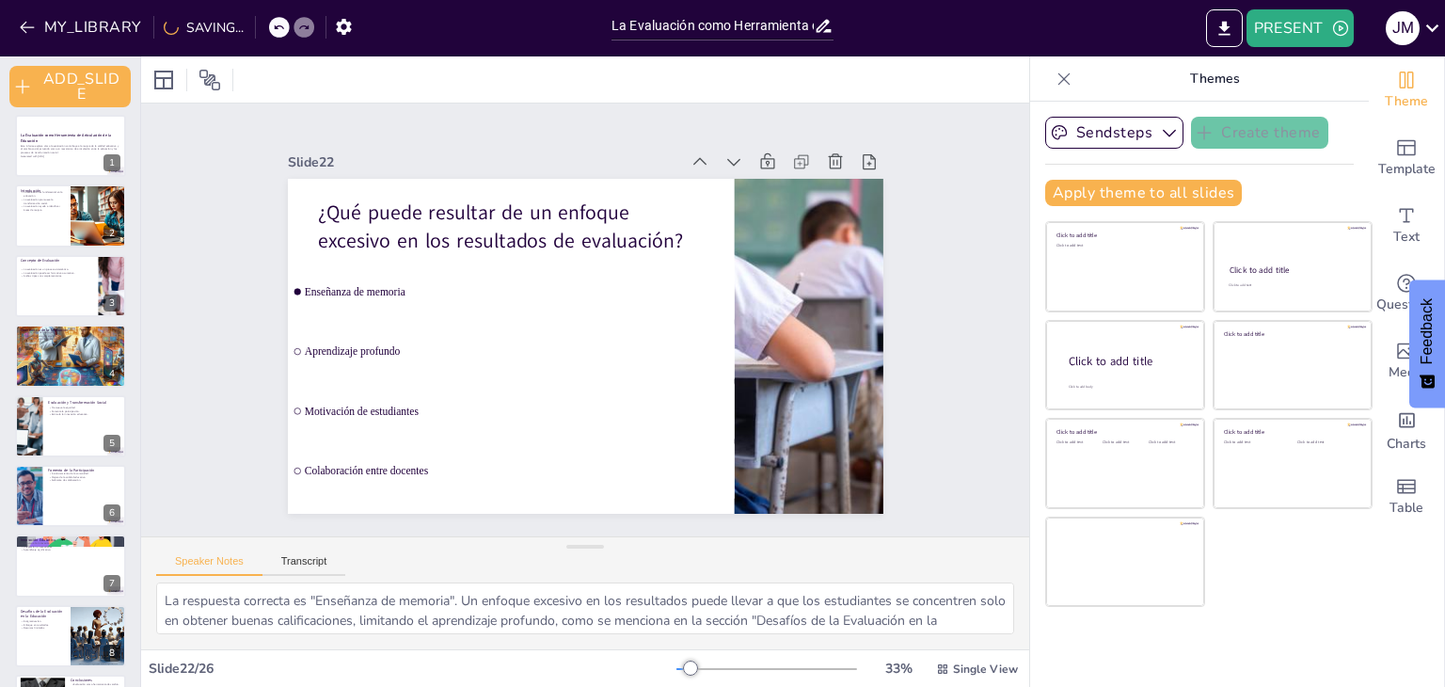
scroll to position [322, 0]
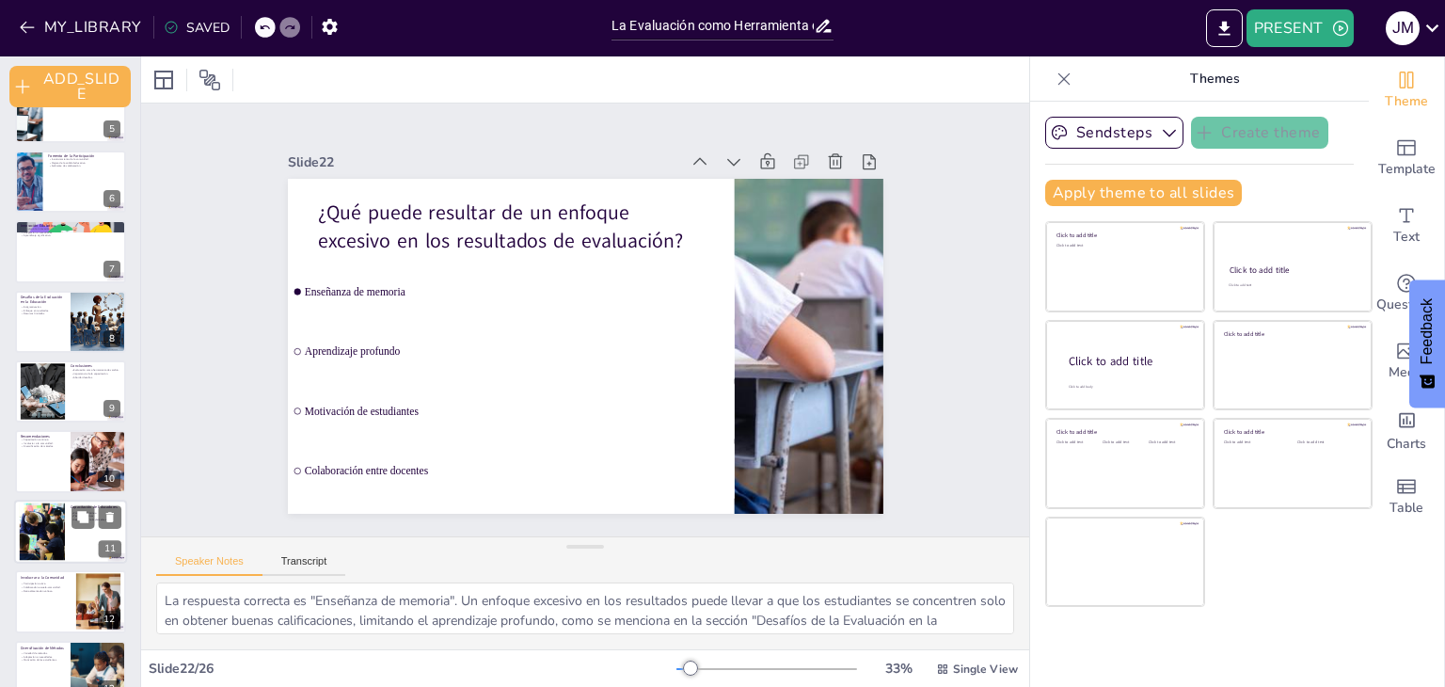
click at [47, 531] on div at bounding box center [42, 530] width 87 height 57
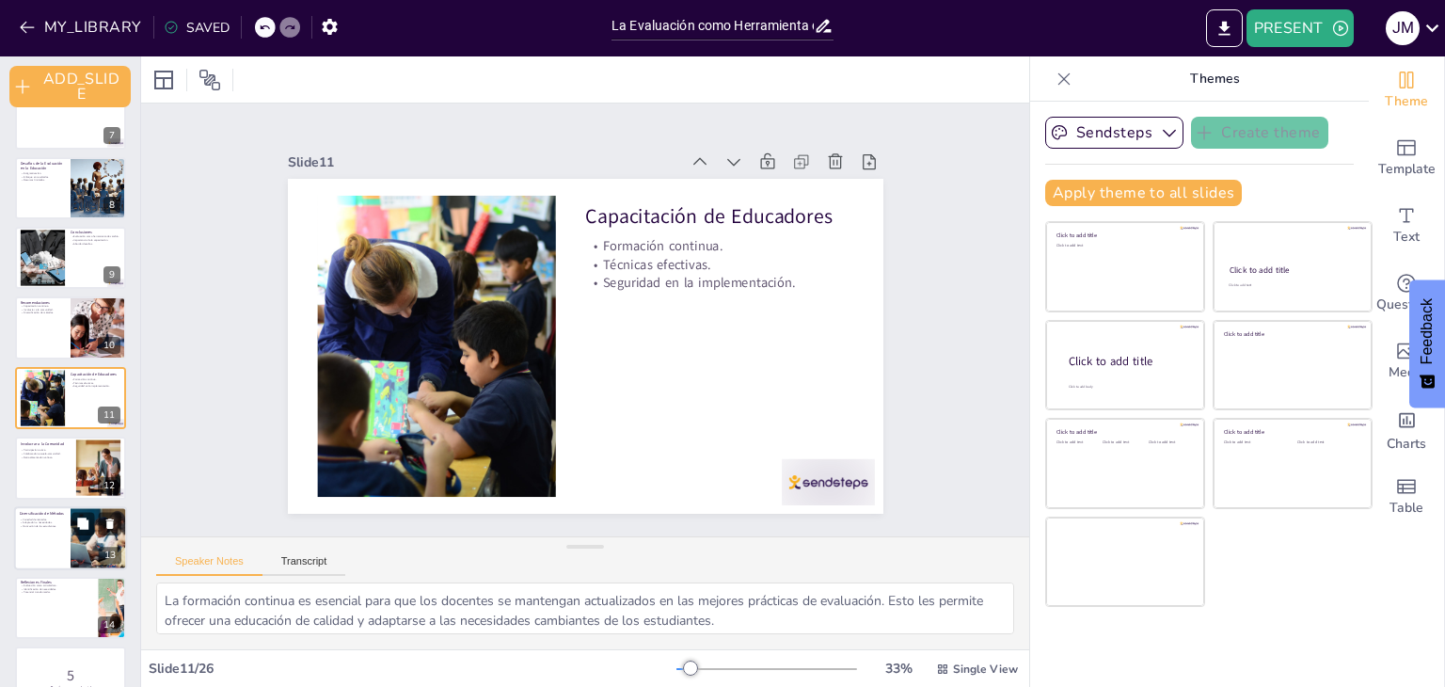
scroll to position [769, 0]
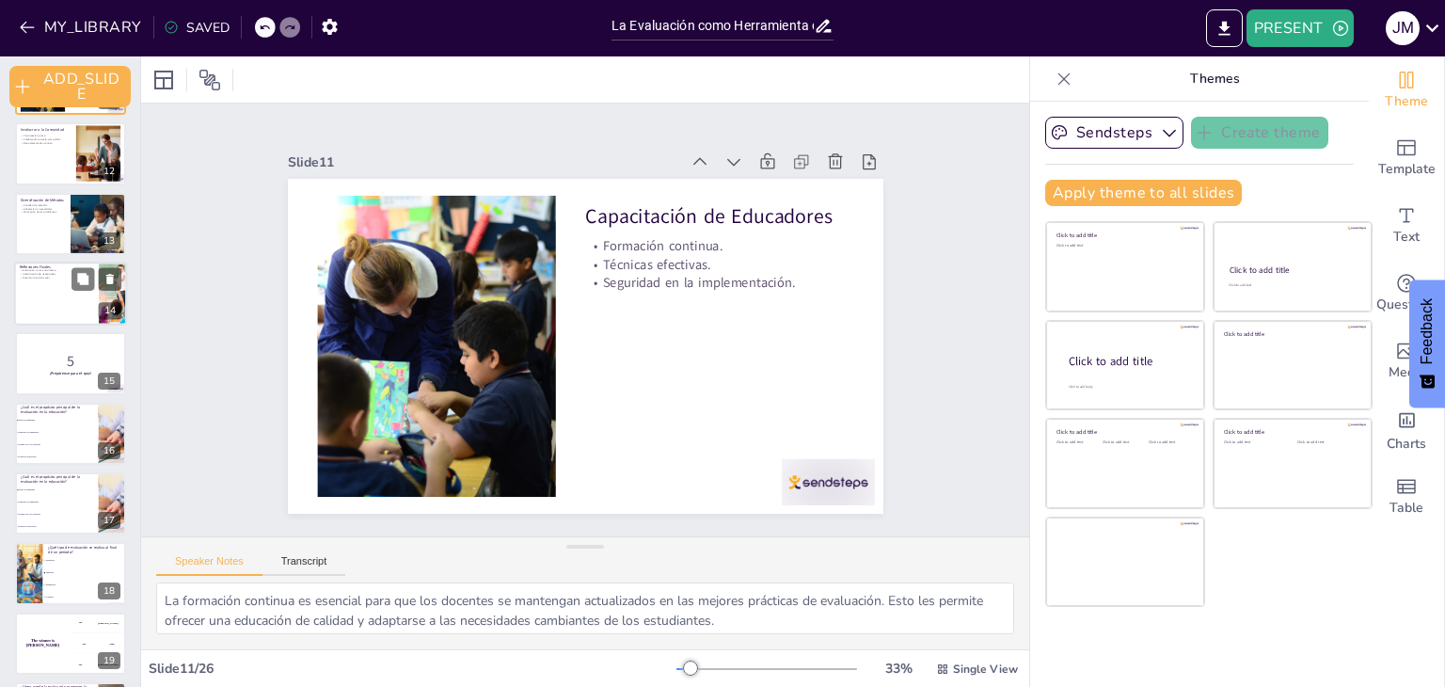
click at [56, 287] on div at bounding box center [70, 293] width 113 height 64
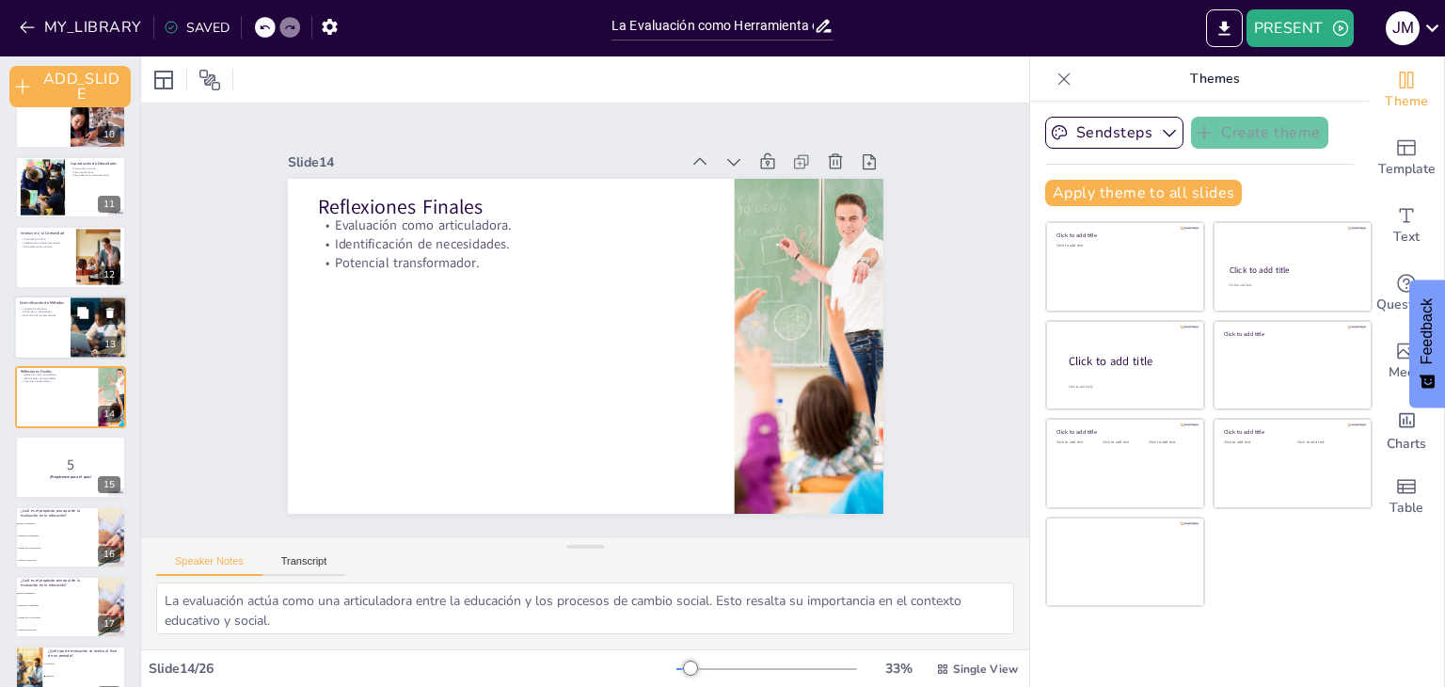
click at [39, 308] on p "Variedad de métodos." at bounding box center [42, 308] width 45 height 4
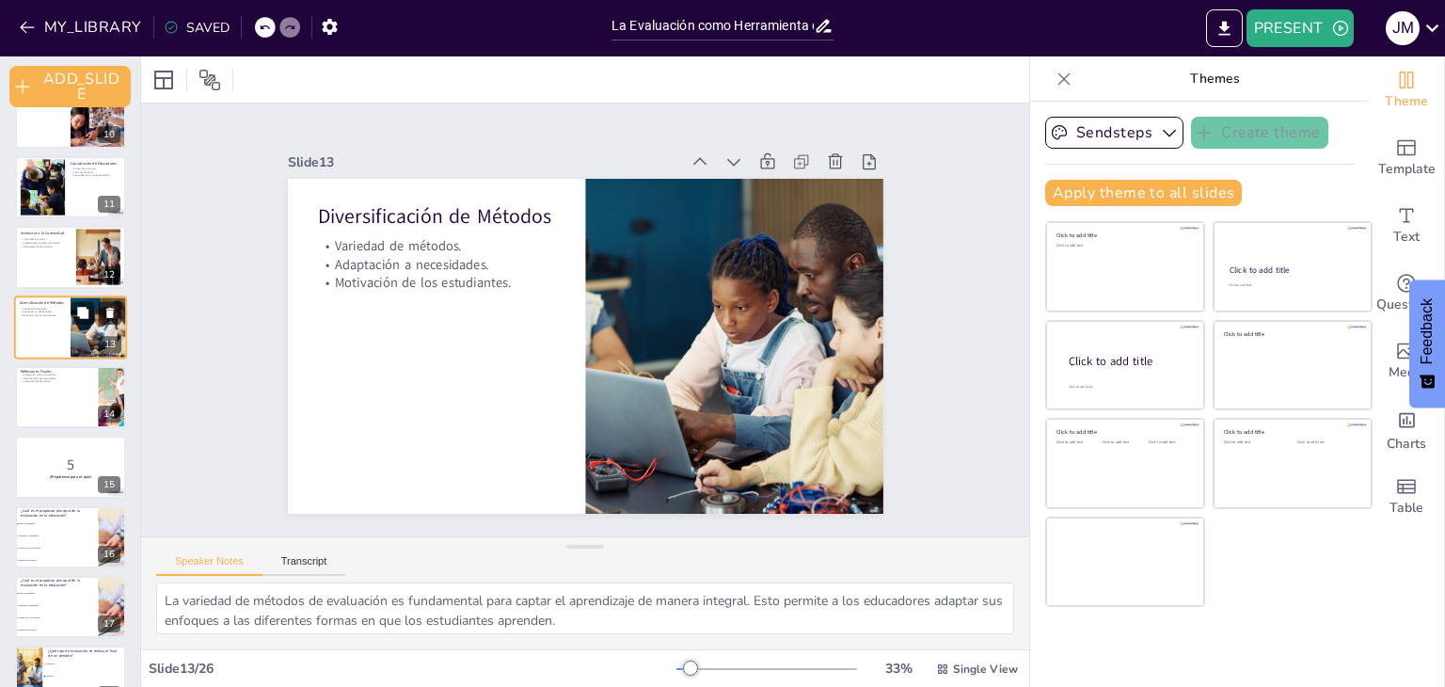
scroll to position [595, 0]
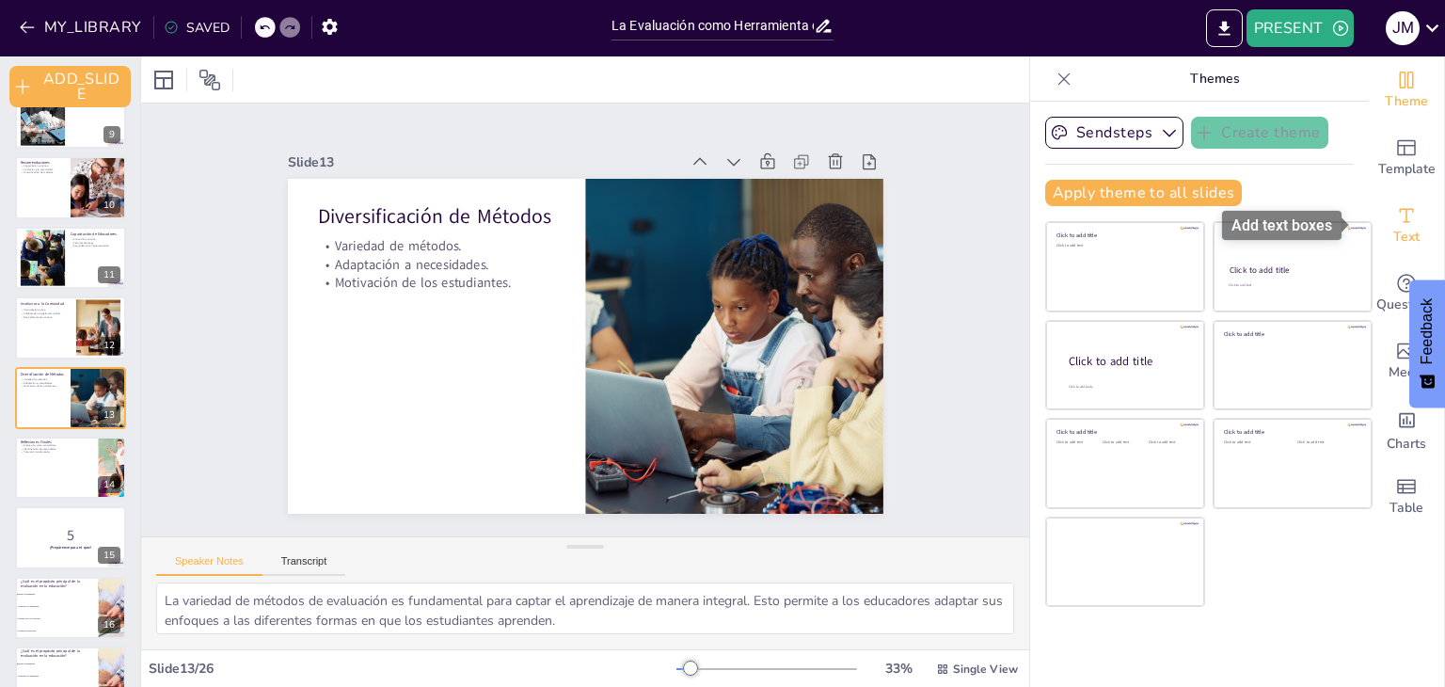
click at [1393, 227] on span "Text" at bounding box center [1406, 237] width 26 height 21
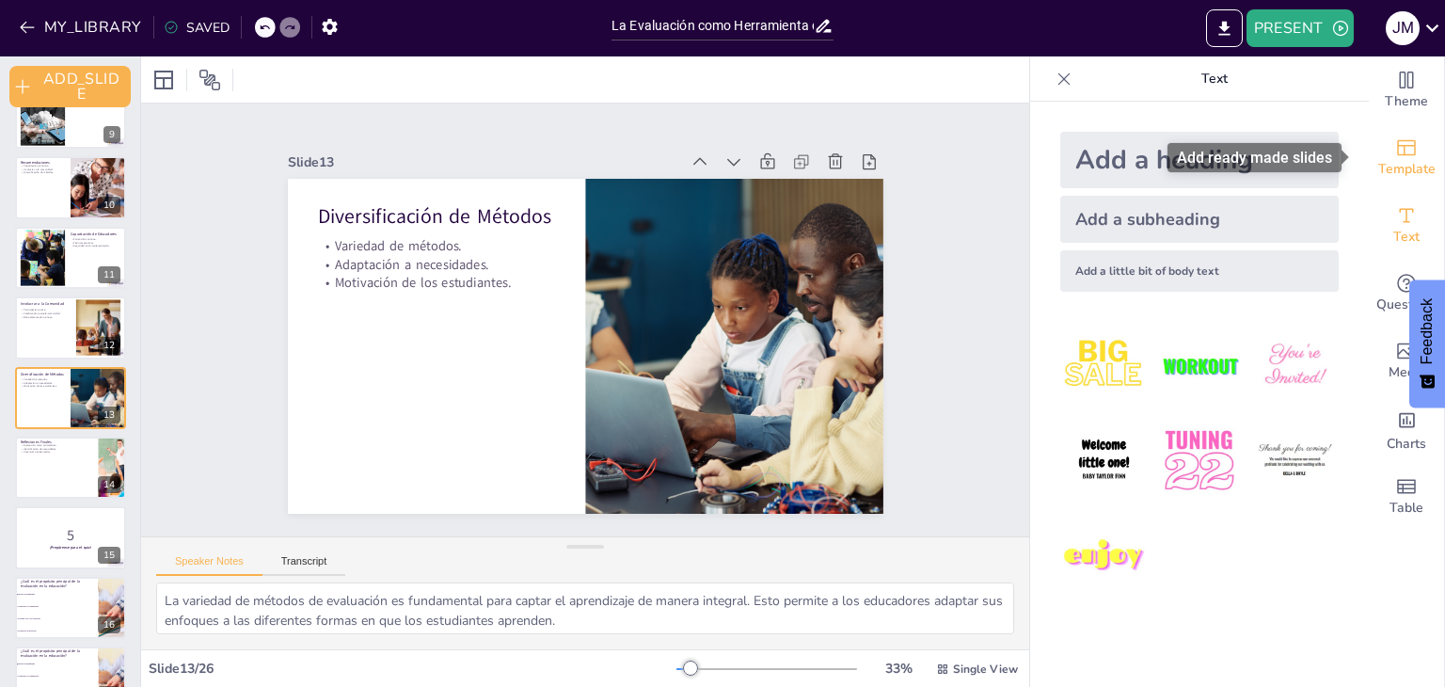
click at [1395, 150] on icon "Add ready made slides" at bounding box center [1406, 147] width 23 height 23
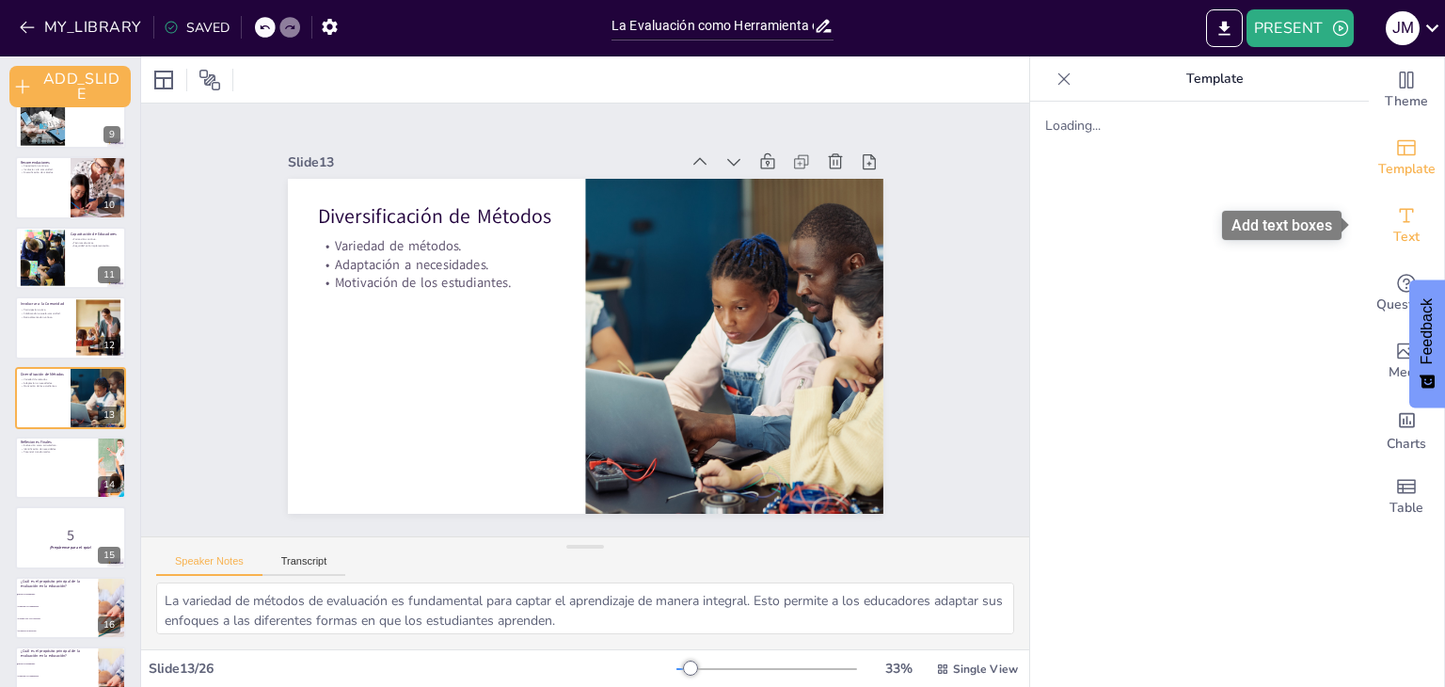
click at [1397, 227] on span "Text" at bounding box center [1406, 237] width 26 height 21
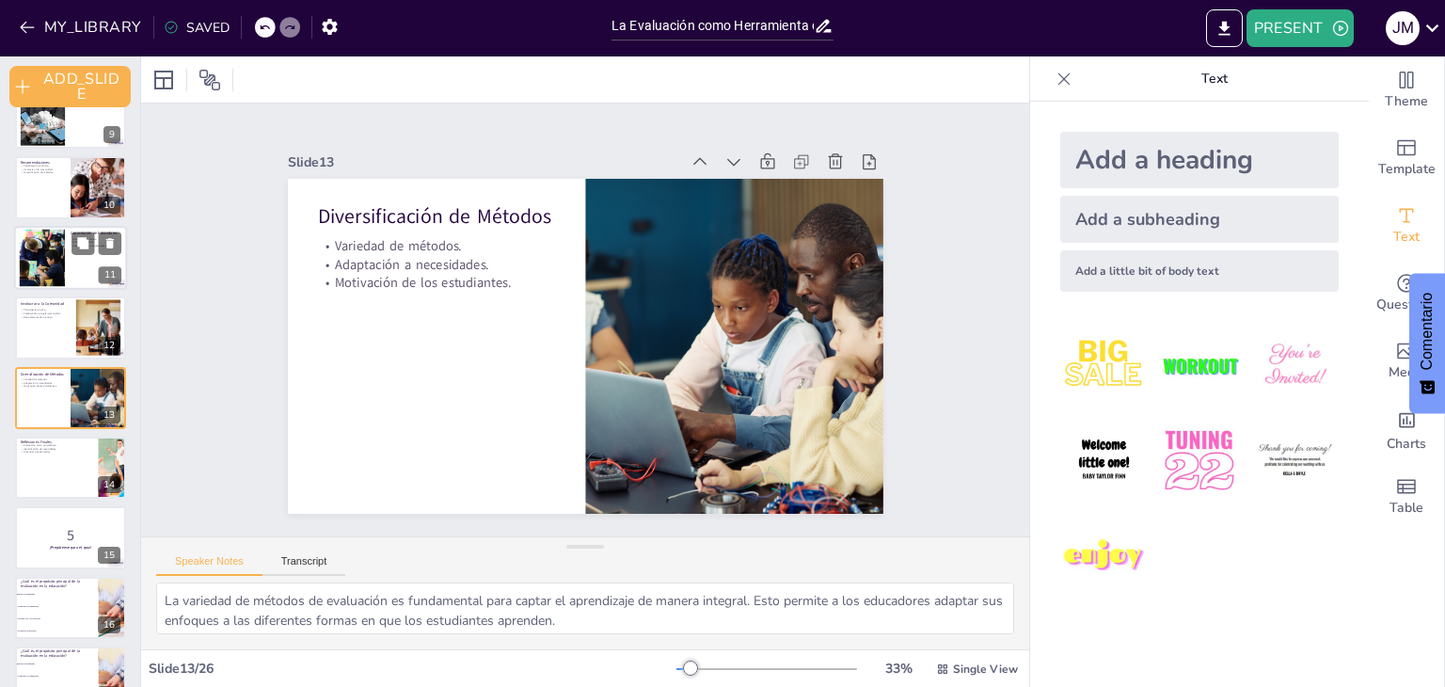
click at [41, 243] on div at bounding box center [42, 257] width 87 height 57
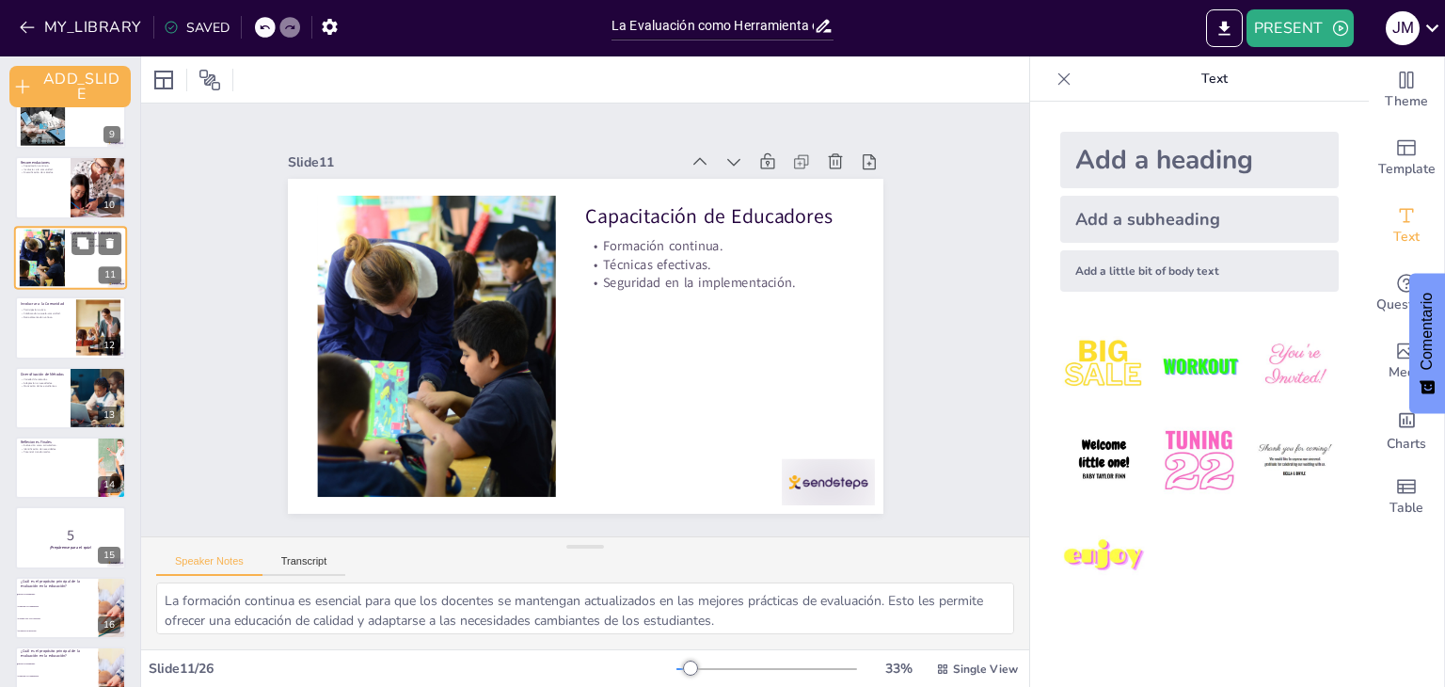
scroll to position [455, 0]
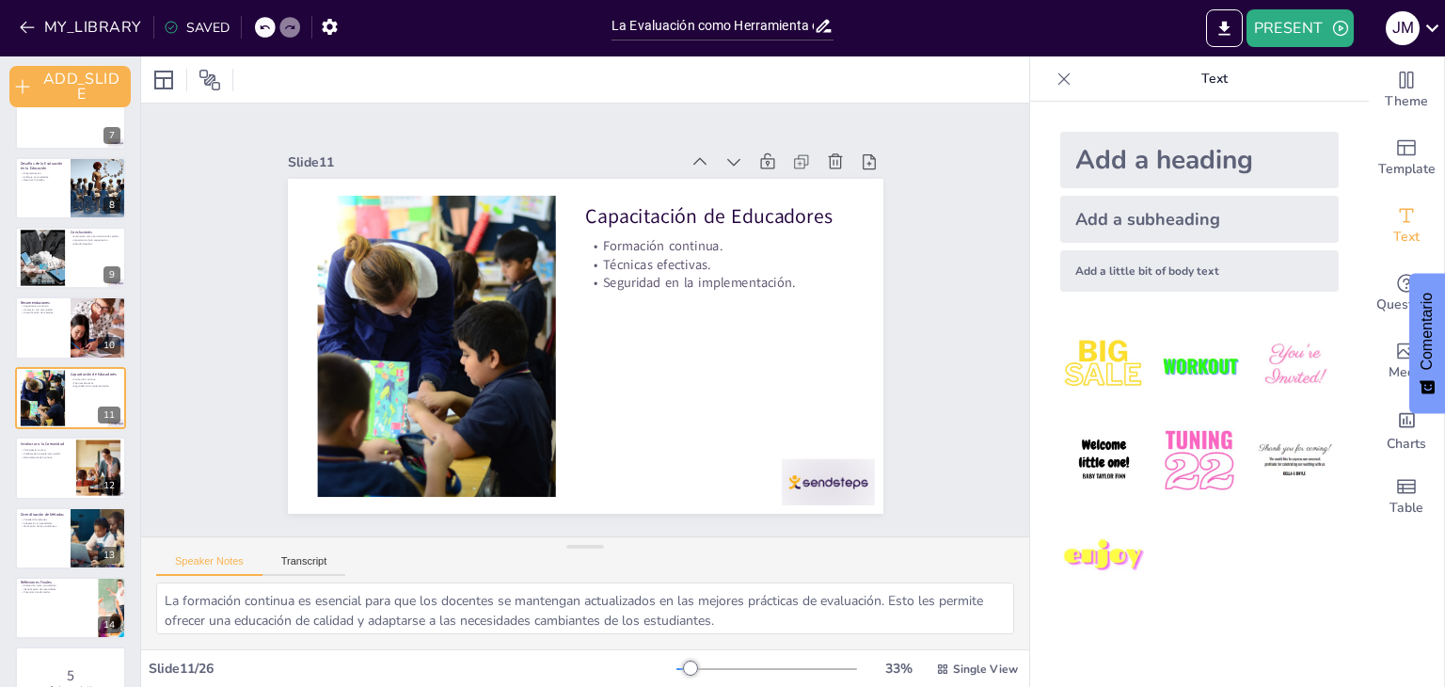
click at [53, 186] on div at bounding box center [70, 188] width 111 height 62
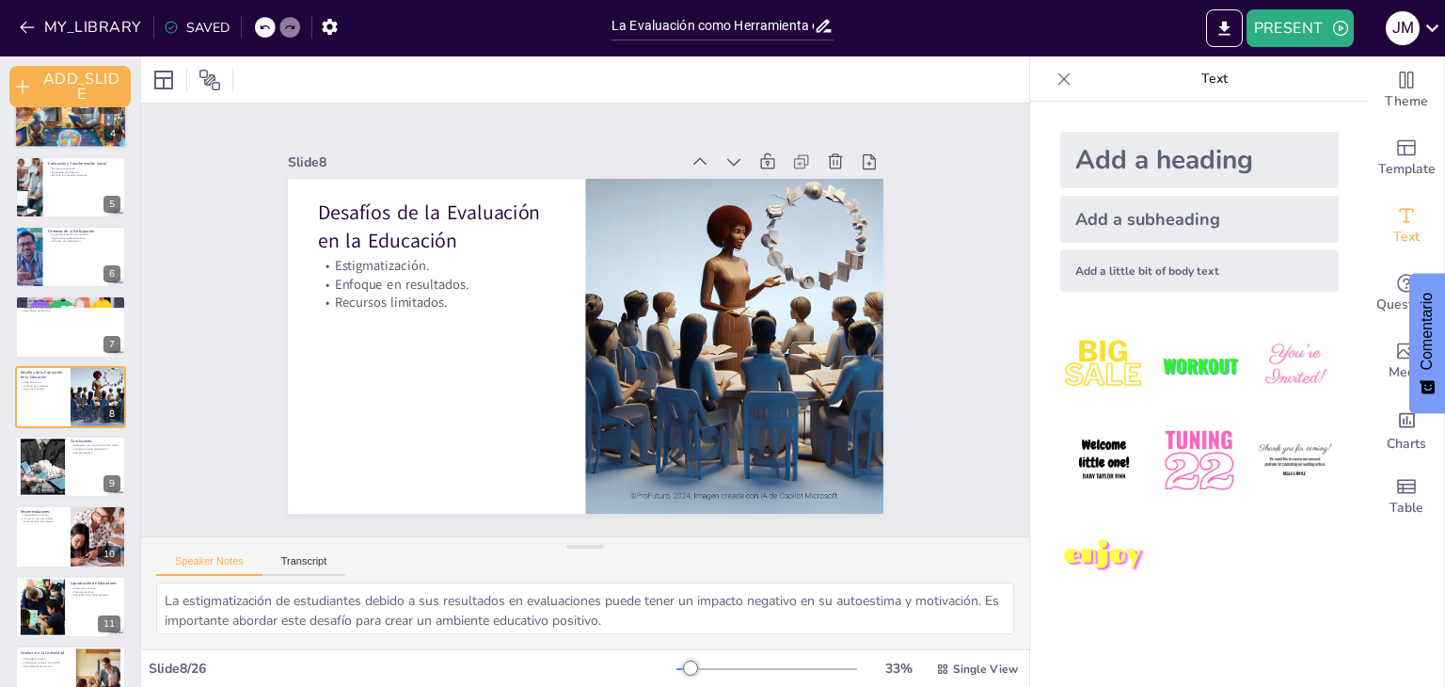
scroll to position [0, 0]
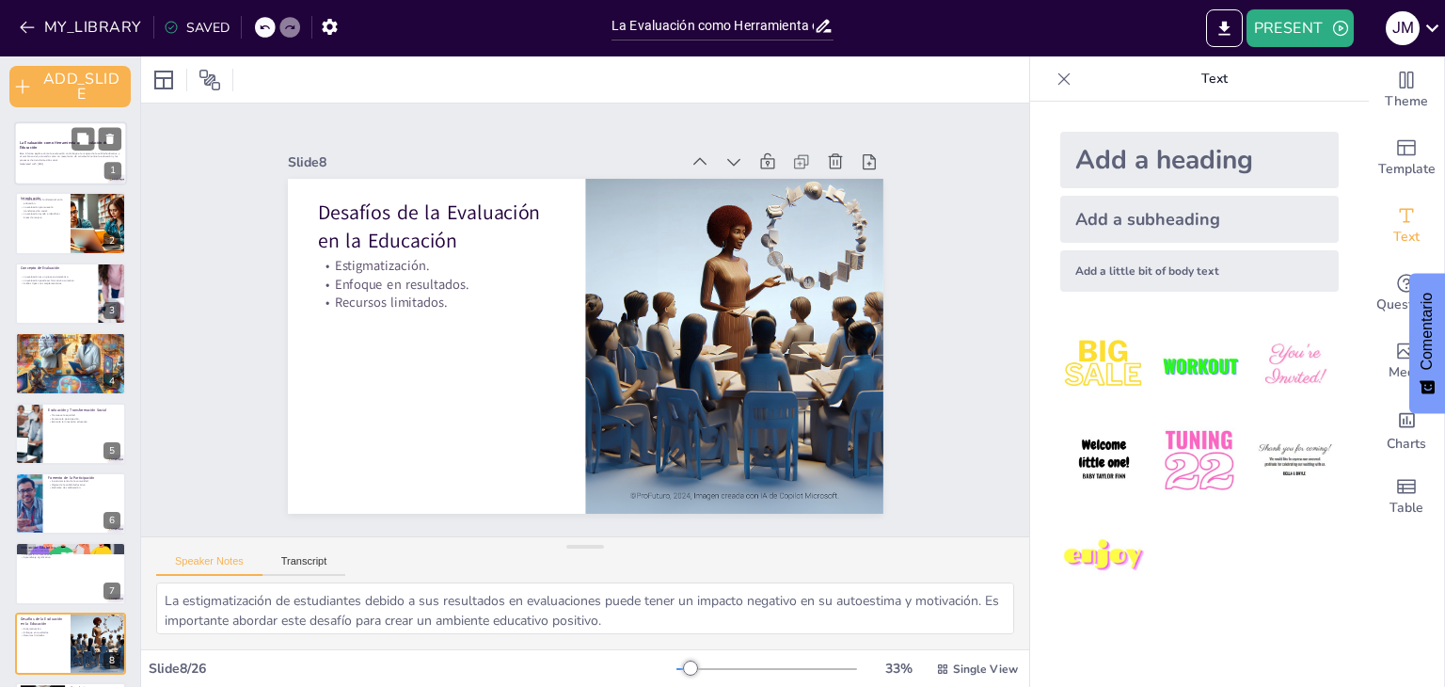
click at [62, 159] on p "Este informe explora cómo la evaluación contribuye a la mejora de la calidad ed…" at bounding box center [71, 156] width 102 height 10
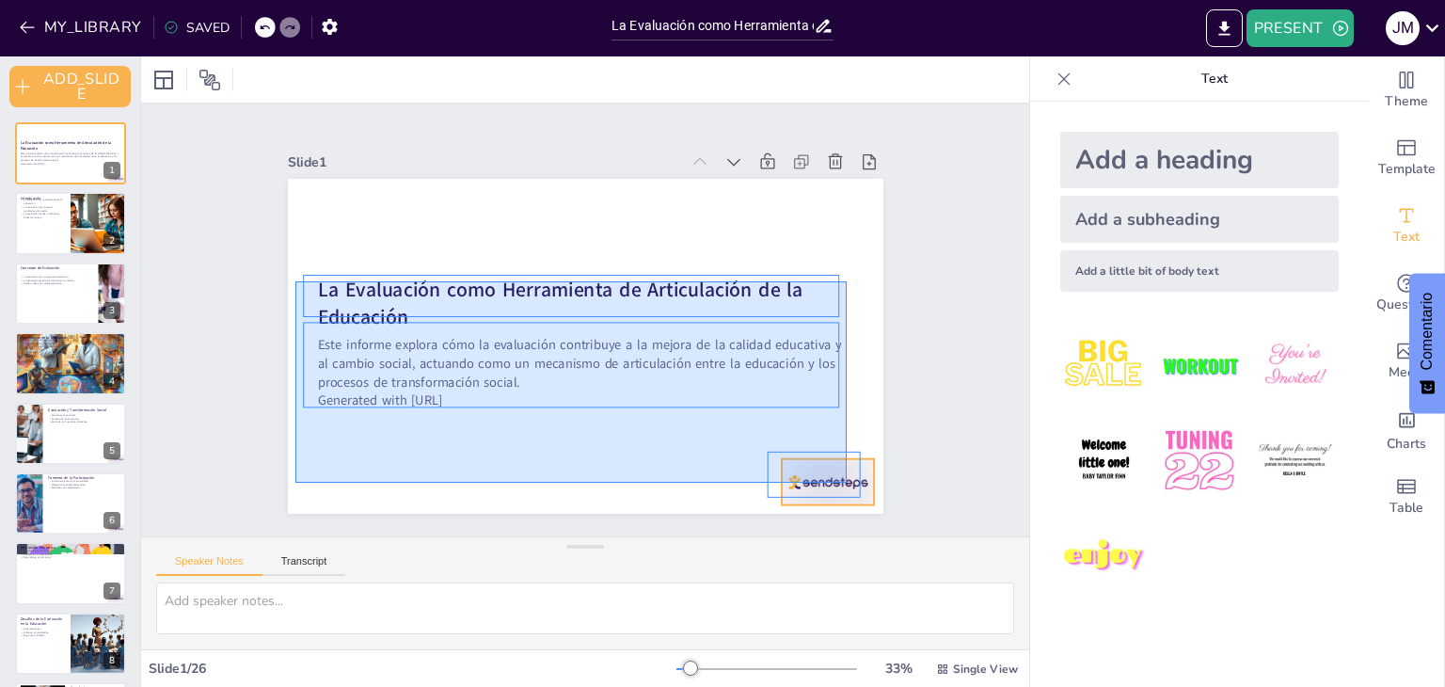
drag, startPoint x: 295, startPoint y: 281, endPoint x: 846, endPoint y: 482, distance: 586.7
click at [846, 179] on div "La Evaluación como Herramienta de Articulación de la Educación Este informe exp…" at bounding box center [585, 179] width 595 height 0
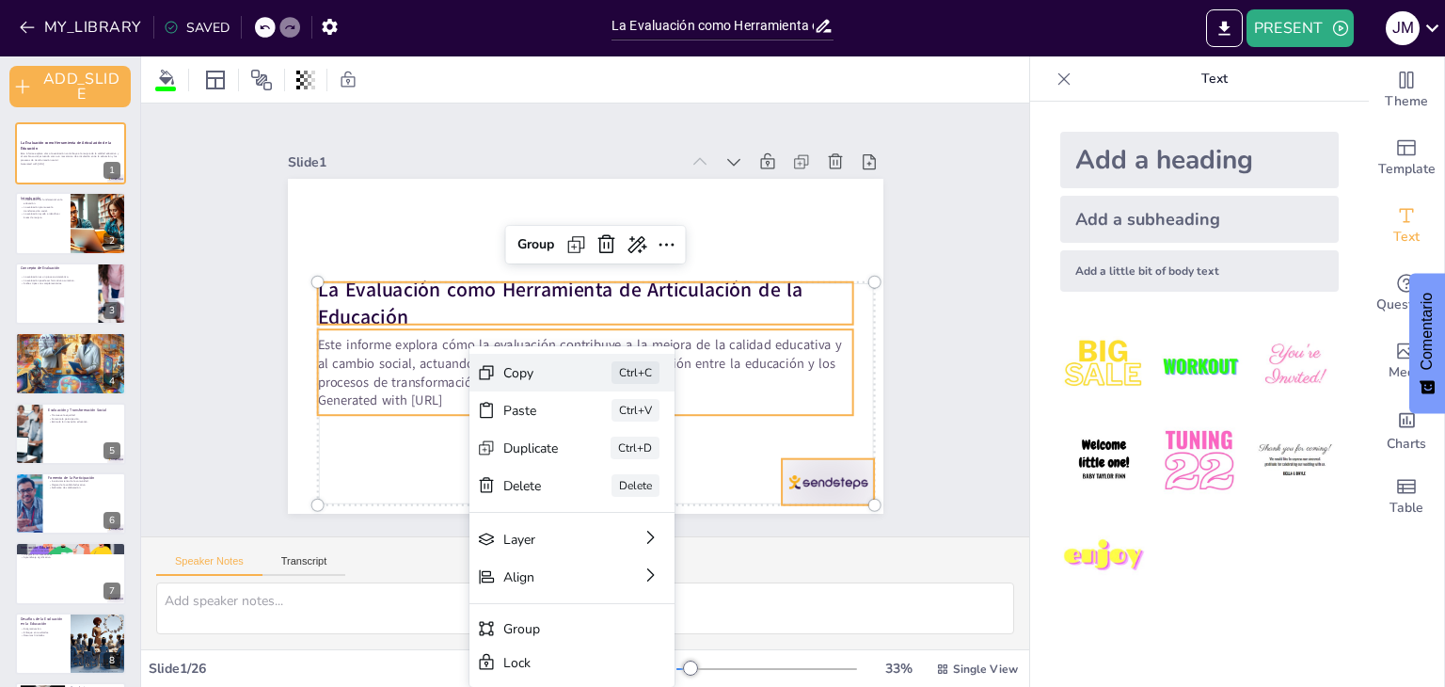
click at [626, 472] on div "Copy" at bounding box center [654, 484] width 57 height 24
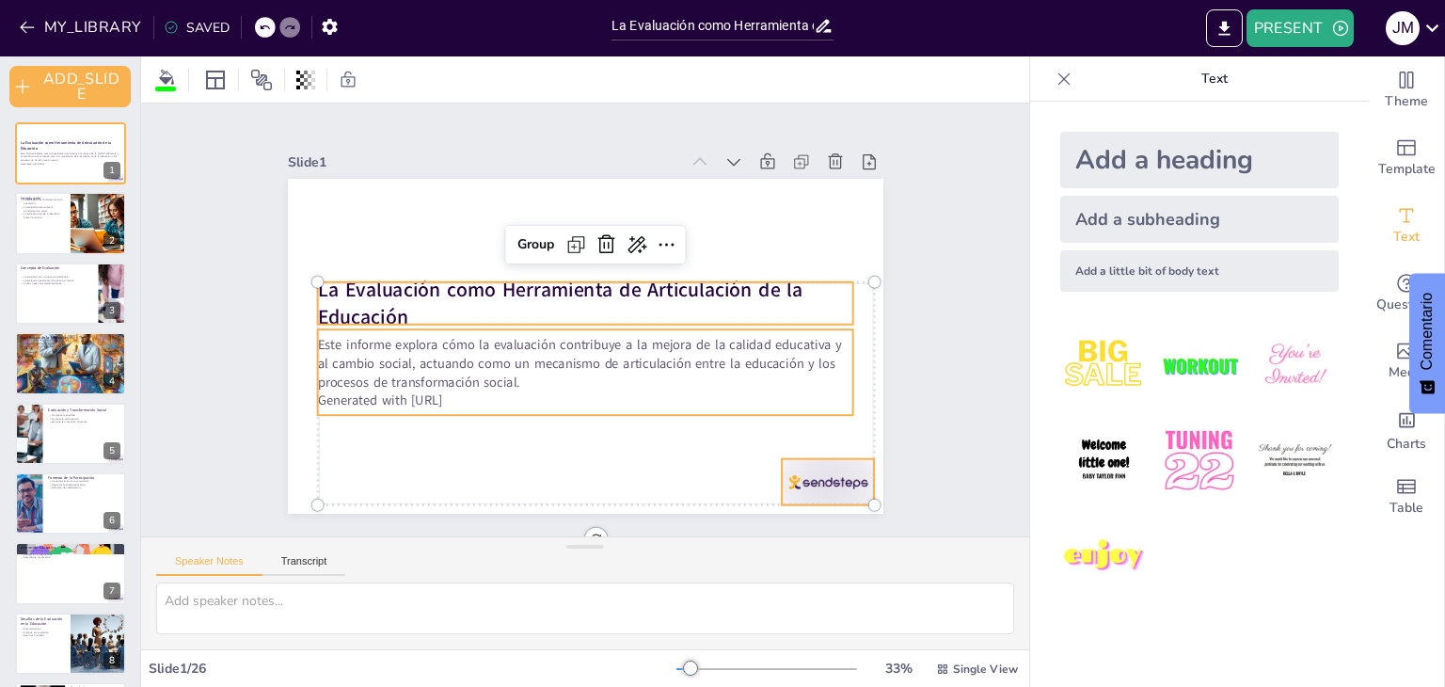
click at [416, 301] on p "La Evaluación como Herramienta de Articulación de la Educación" at bounding box center [588, 304] width 535 height 166
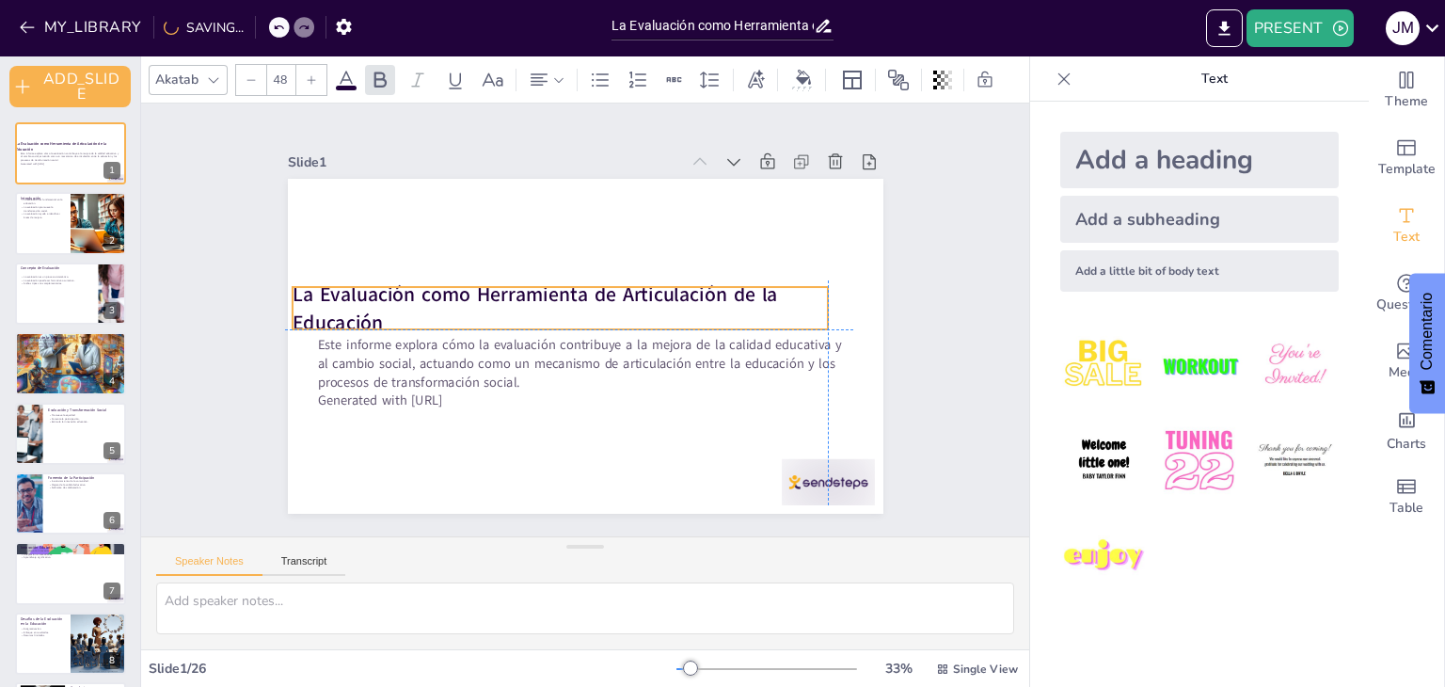
drag, startPoint x: 398, startPoint y: 308, endPoint x: 366, endPoint y: 307, distance: 32.0
click at [366, 307] on p "La Evaluación como Herramienta de Articulación de la Educación" at bounding box center [560, 307] width 536 height 55
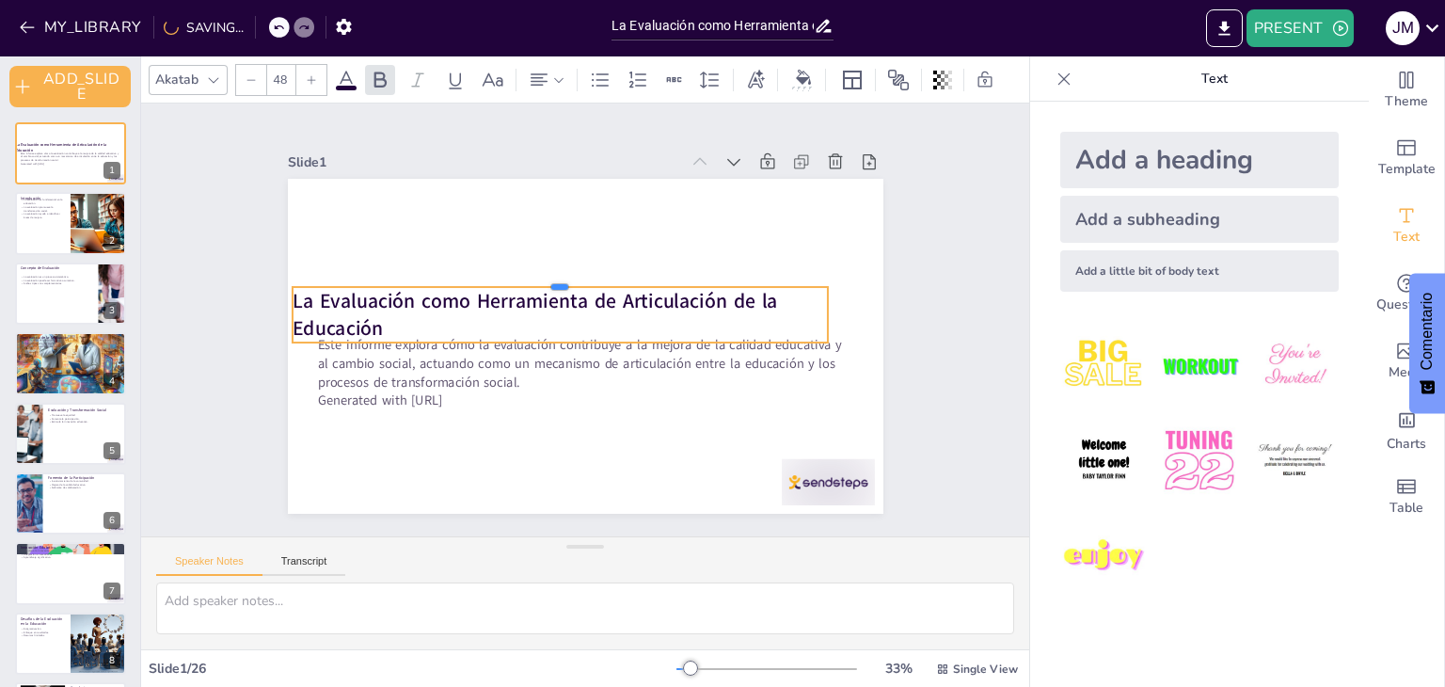
drag, startPoint x: 406, startPoint y: 279, endPoint x: 421, endPoint y: 279, distance: 15.0
click at [421, 279] on div at bounding box center [564, 277] width 534 height 71
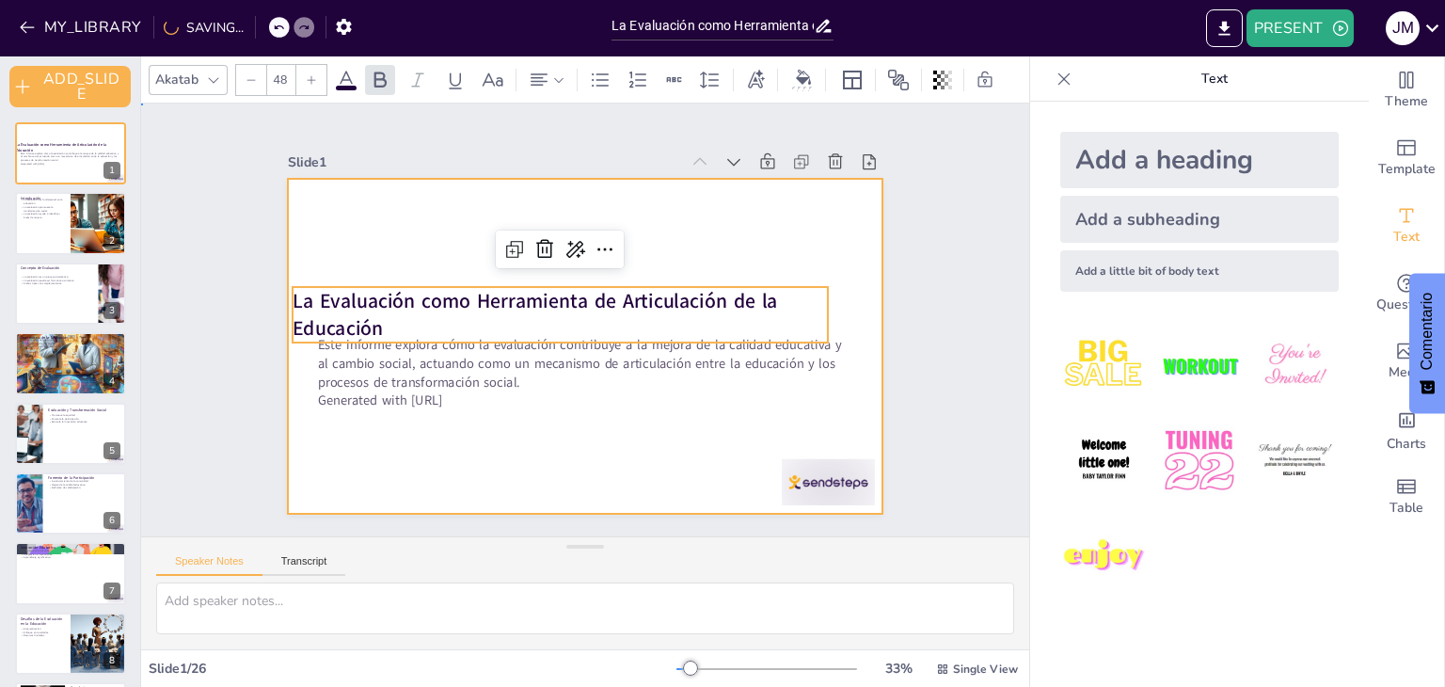
click at [427, 441] on div at bounding box center [585, 346] width 595 height 335
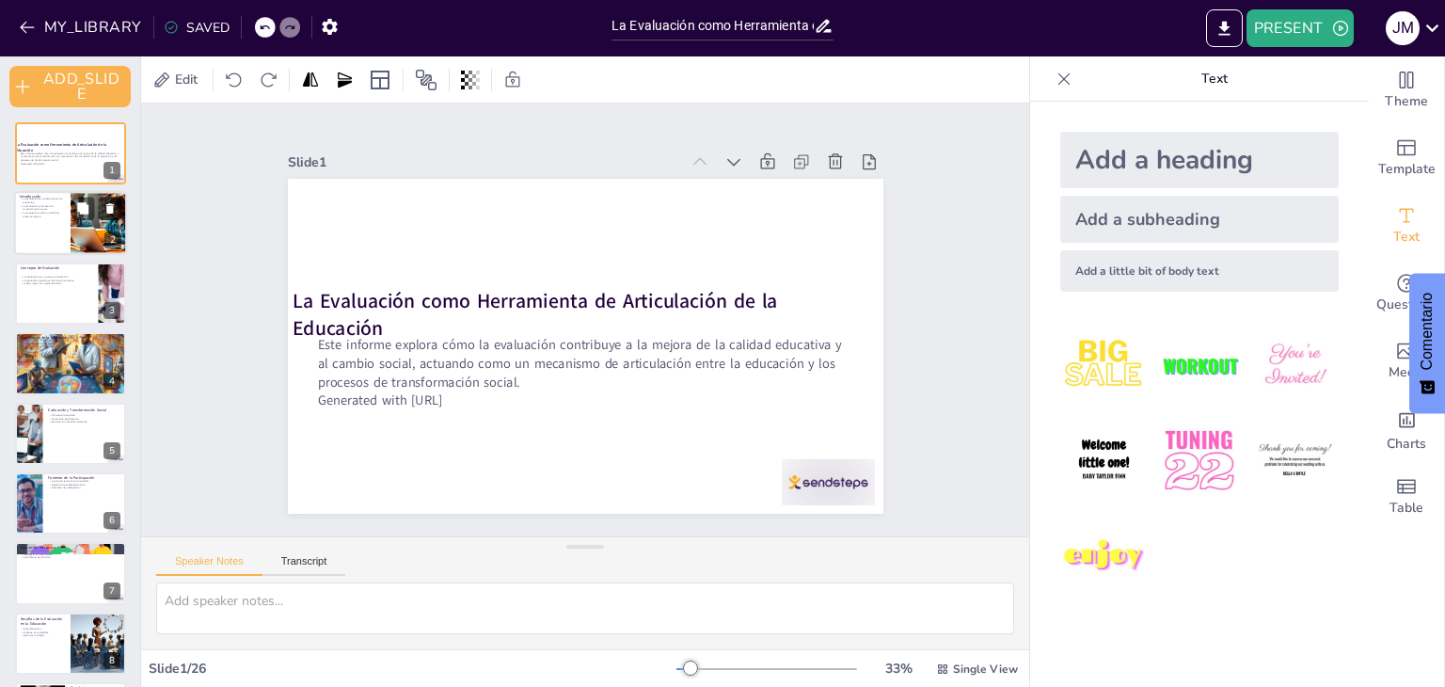
click at [107, 202] on icon at bounding box center [109, 208] width 13 height 13
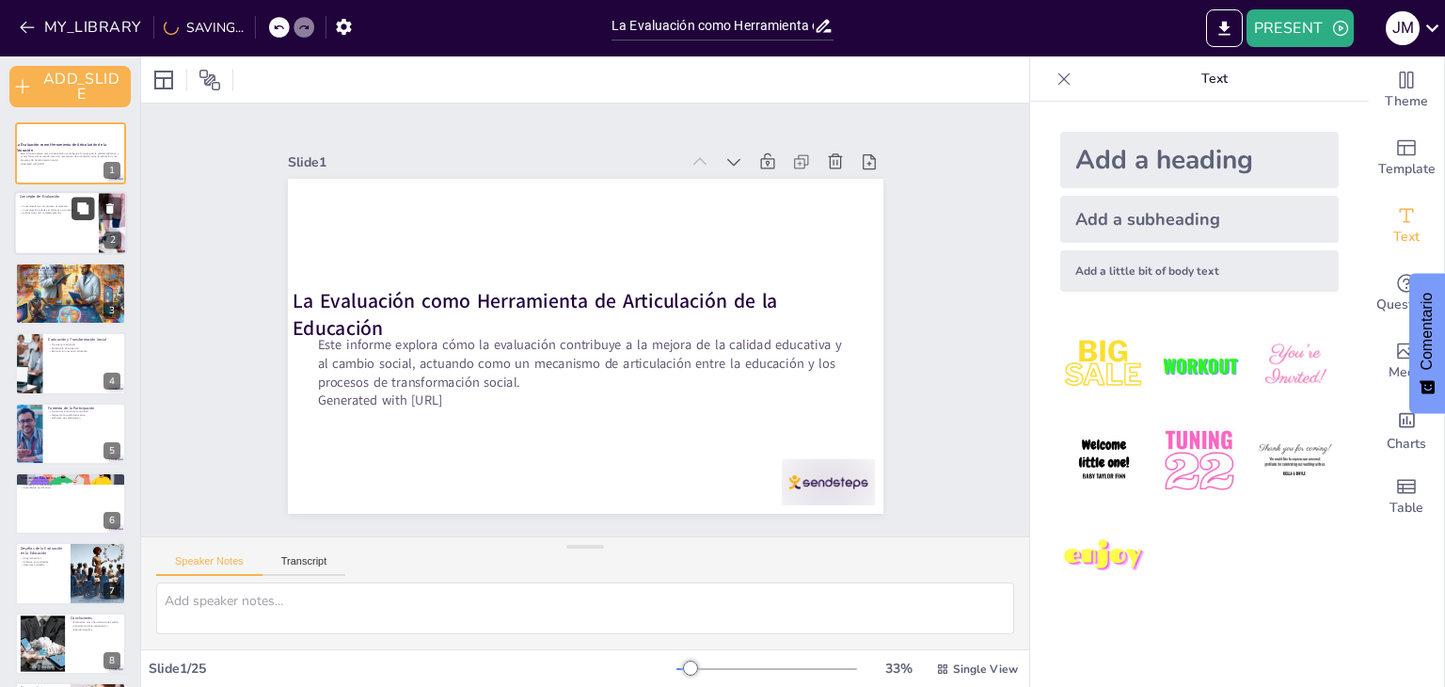
click at [83, 218] on button at bounding box center [82, 208] width 23 height 23
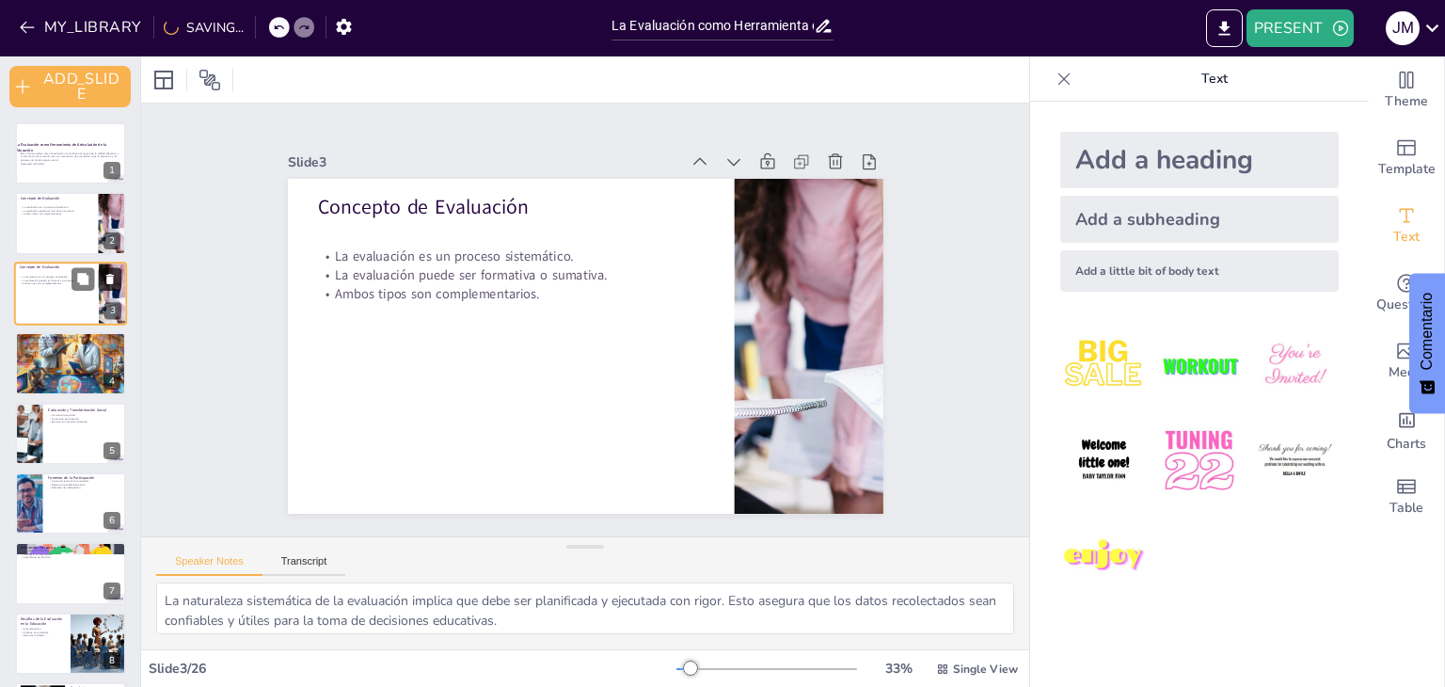
click at [109, 277] on icon at bounding box center [110, 279] width 8 height 10
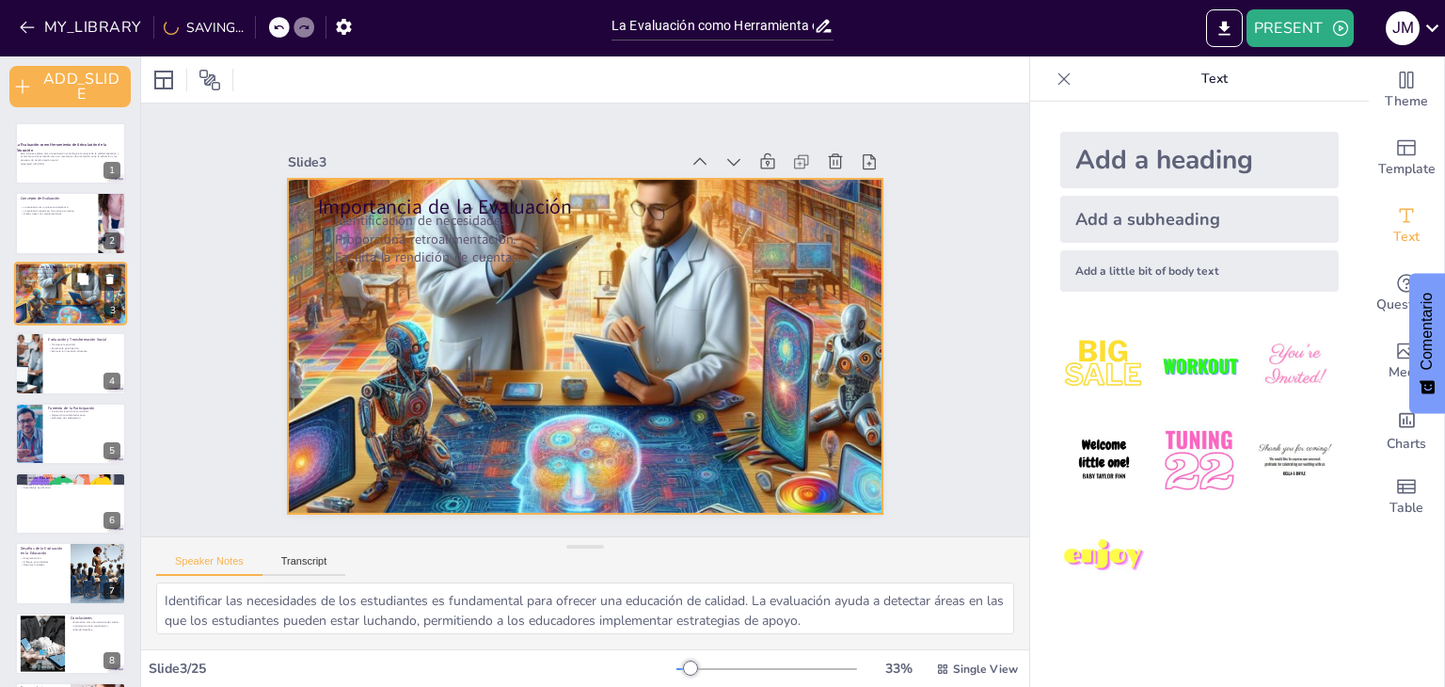
click at [35, 297] on div at bounding box center [70, 293] width 113 height 113
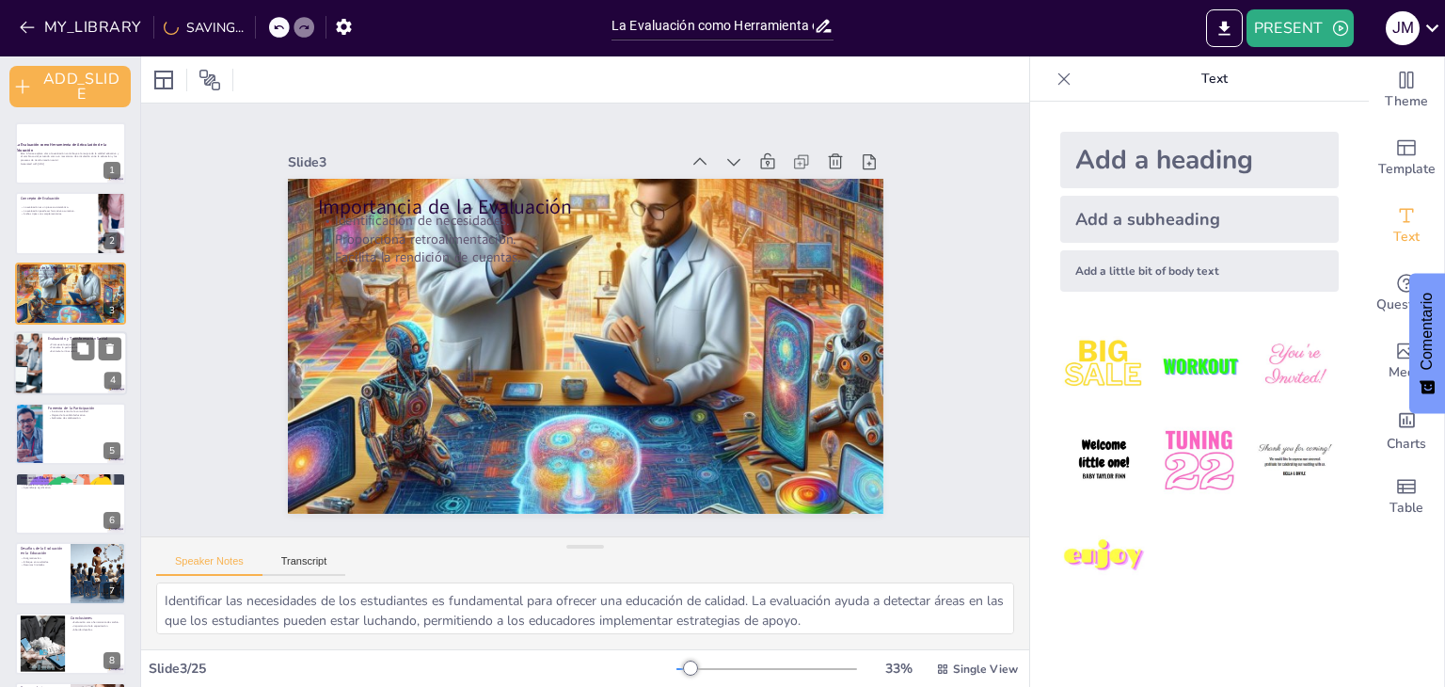
click at [68, 343] on p "Promueve la equidad." at bounding box center [84, 344] width 73 height 4
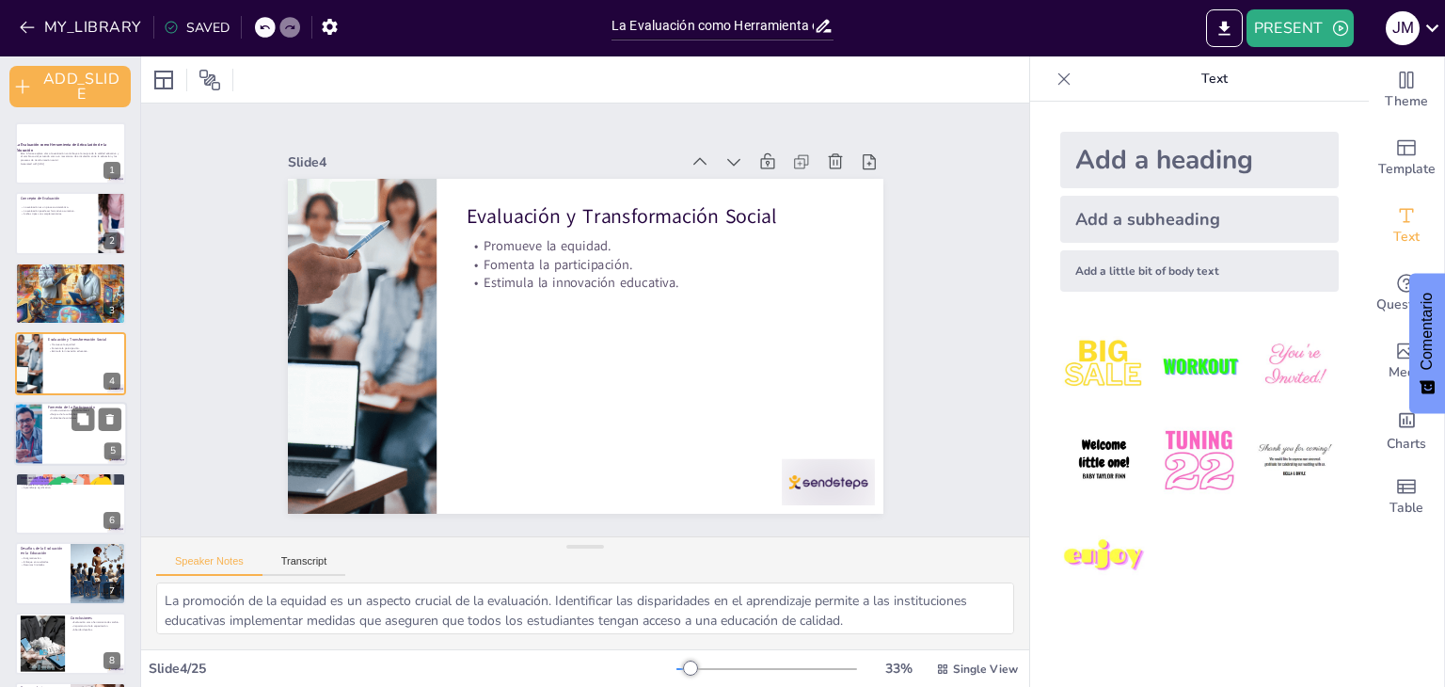
click at [58, 422] on div at bounding box center [70, 434] width 113 height 64
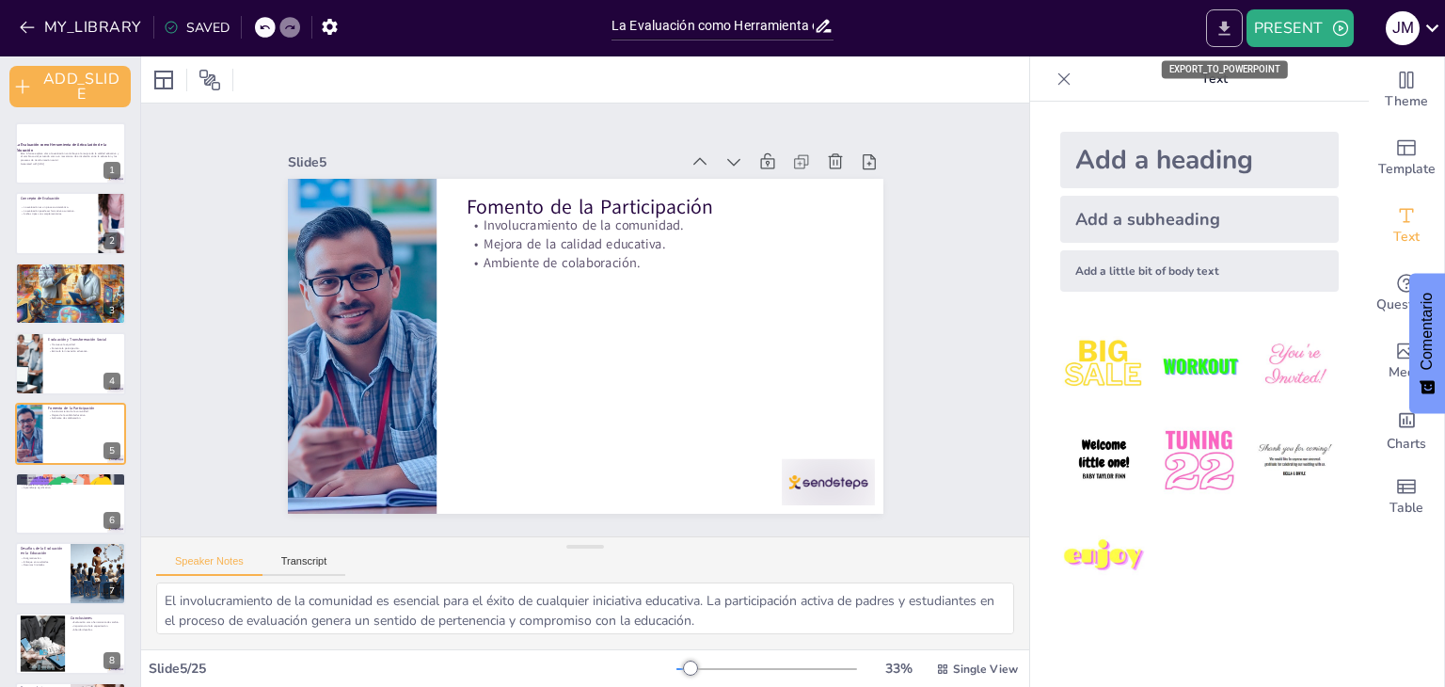
click at [1235, 39] on button "EXPORT_TO_POWERPOINT" at bounding box center [1224, 28] width 37 height 38
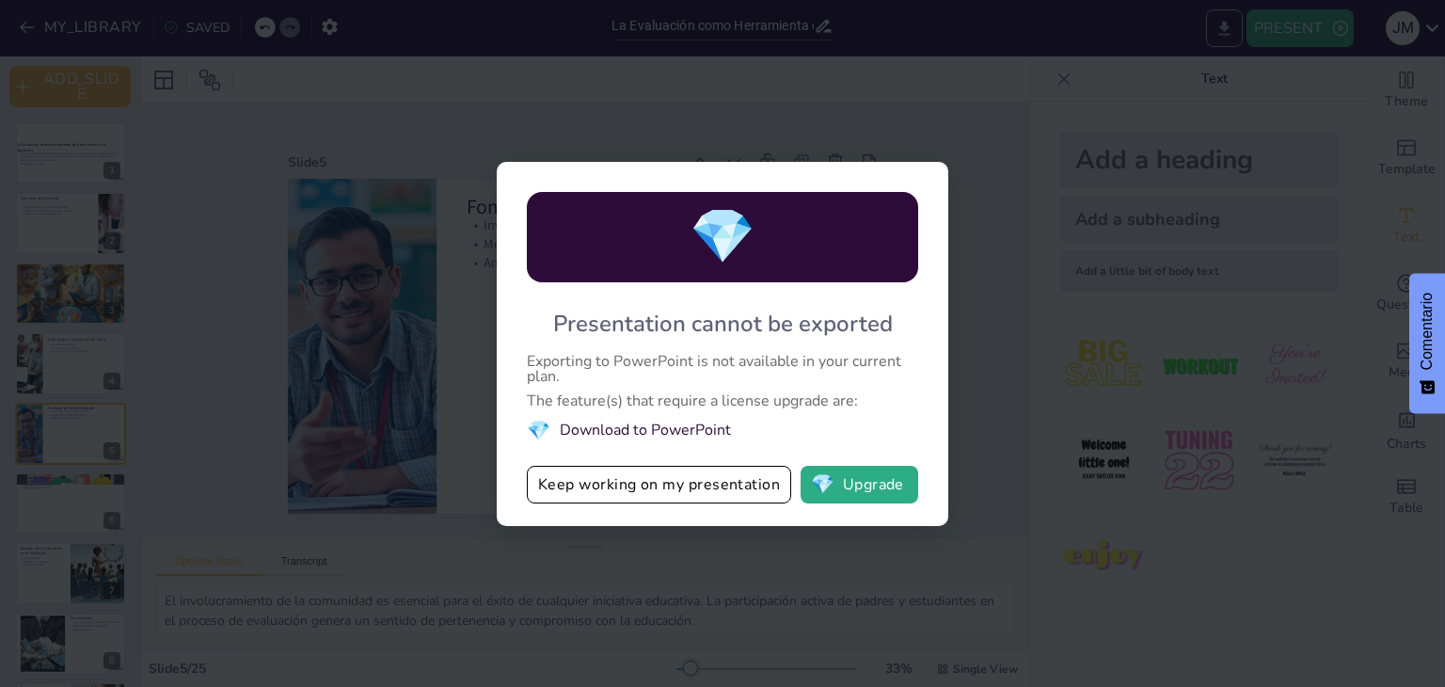
click at [1224, 32] on div "MY_LIBRARY SAVED La Evaluación como Herramienta de Articulación de la Educación…" at bounding box center [722, 343] width 1445 height 687
click at [842, 479] on button "💎 Upgrade" at bounding box center [859, 485] width 118 height 38
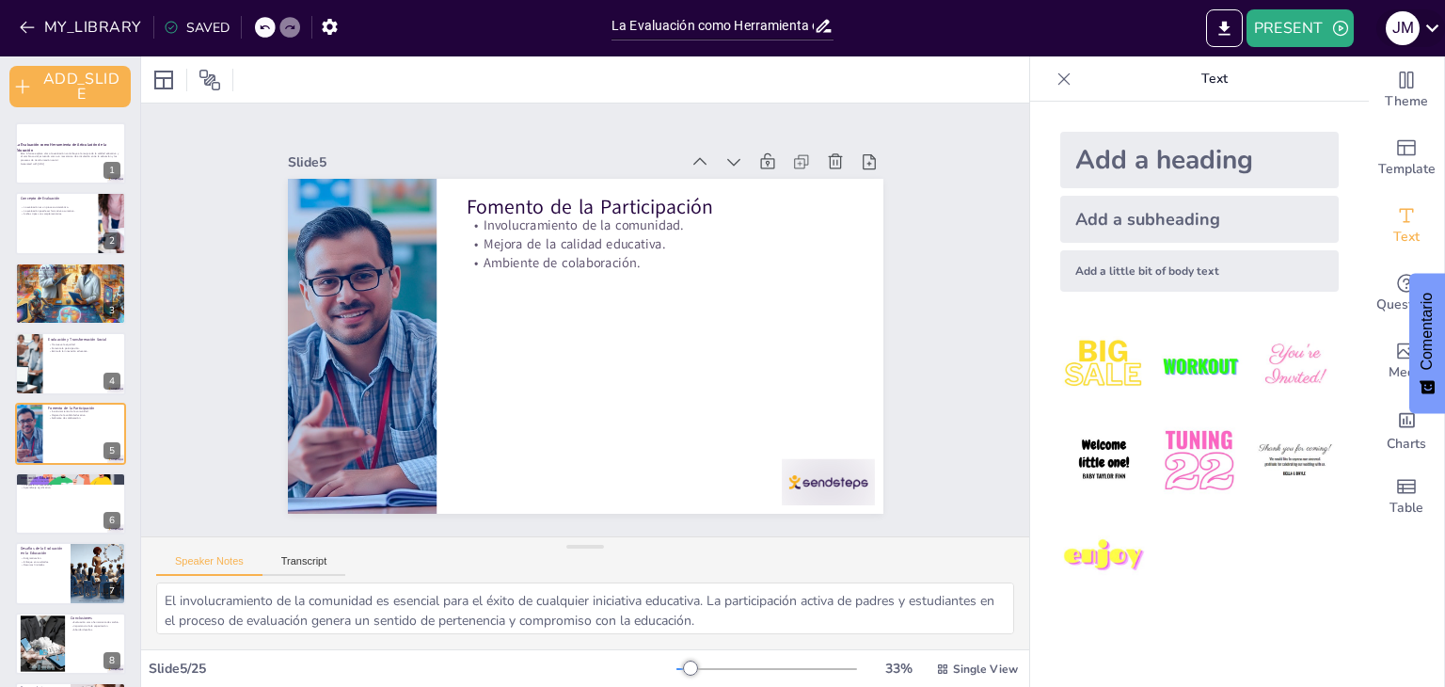
click at [1432, 20] on icon at bounding box center [1431, 27] width 25 height 25
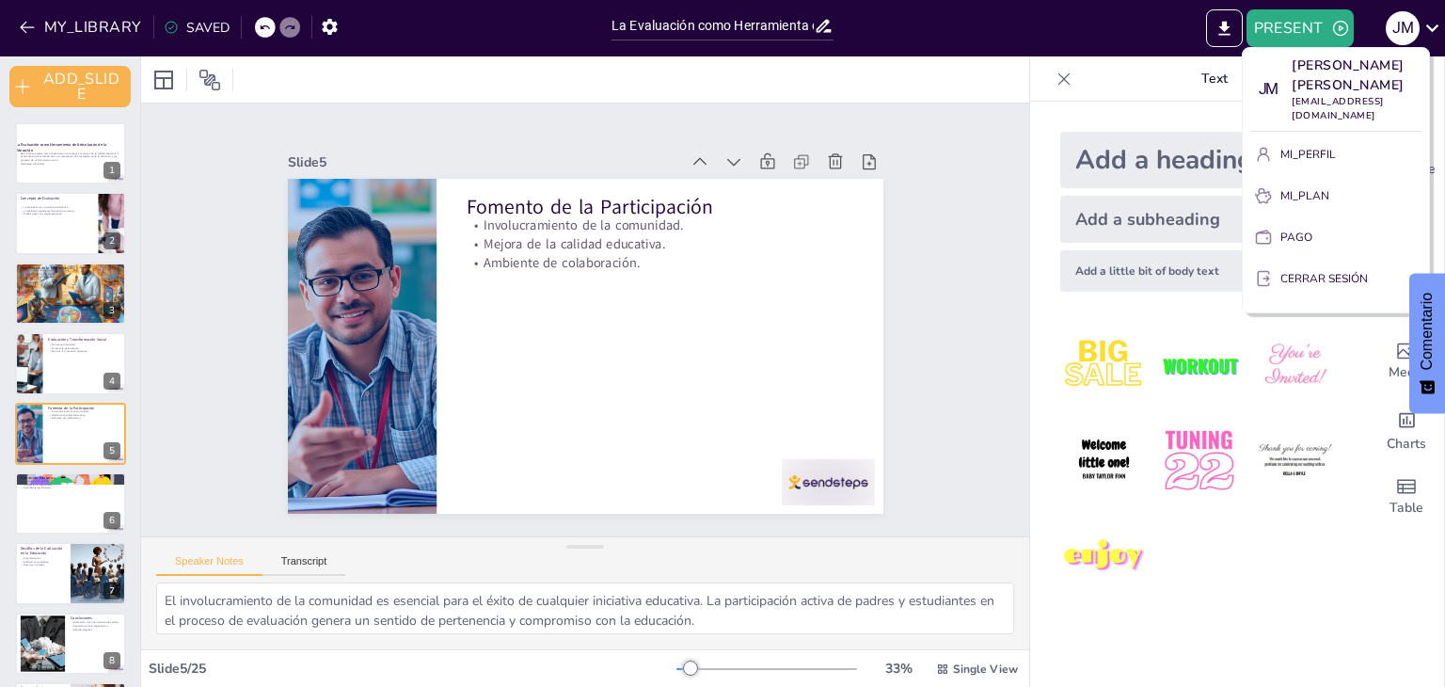
click at [1331, 17] on div at bounding box center [722, 343] width 1445 height 687
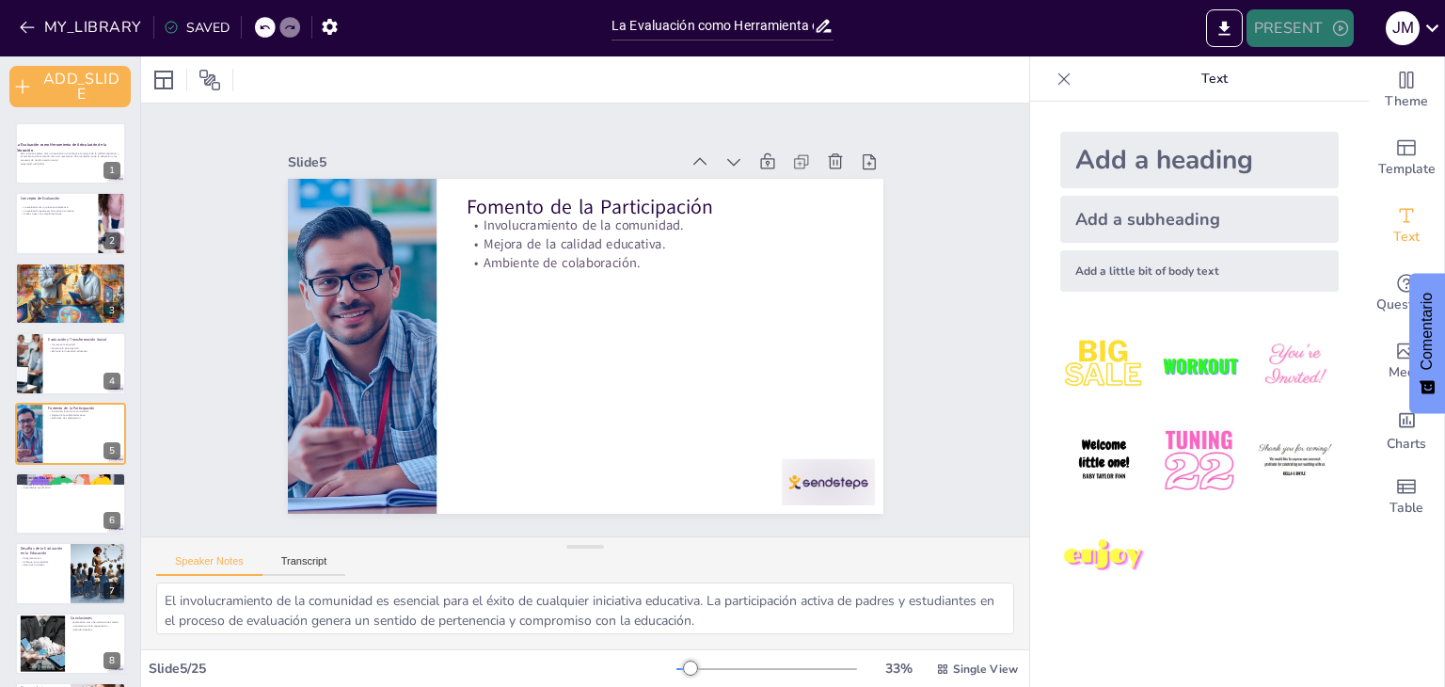
click at [1331, 20] on icon "button" at bounding box center [1340, 28] width 19 height 19
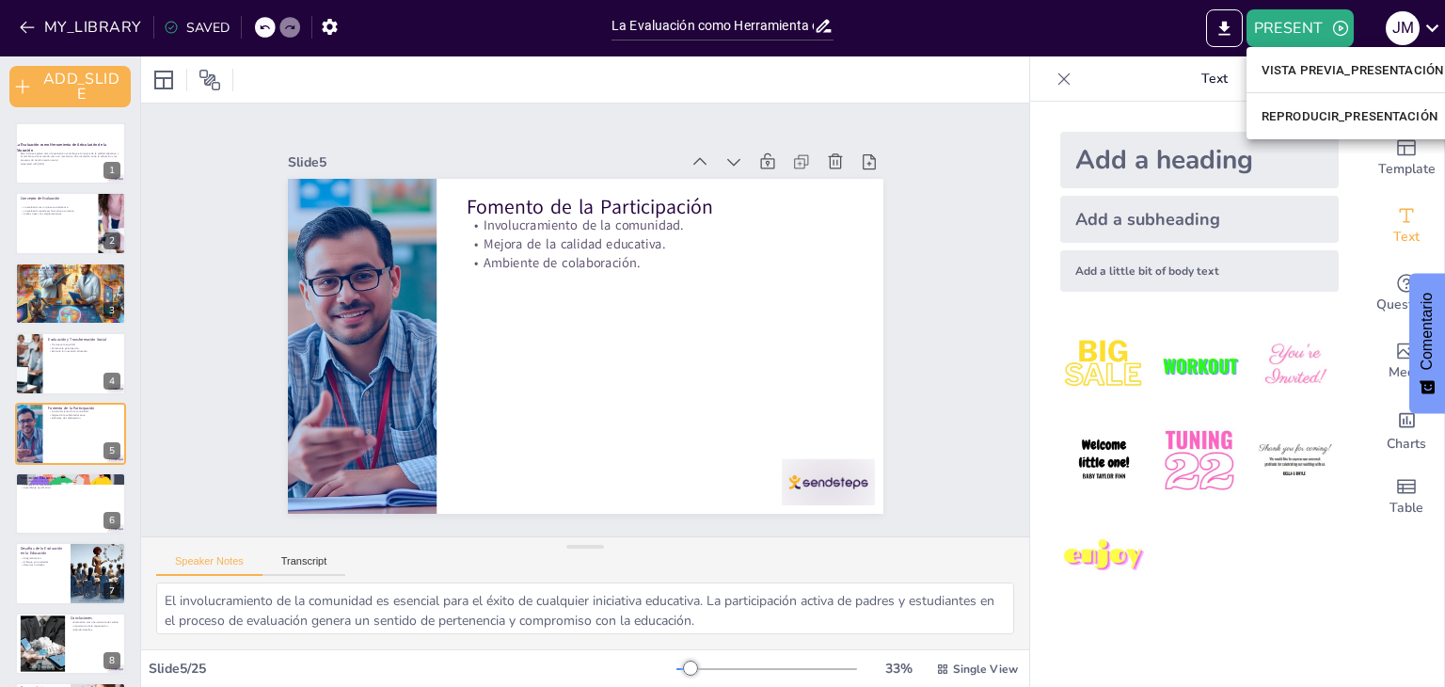
click at [1331, 31] on div at bounding box center [722, 343] width 1445 height 687
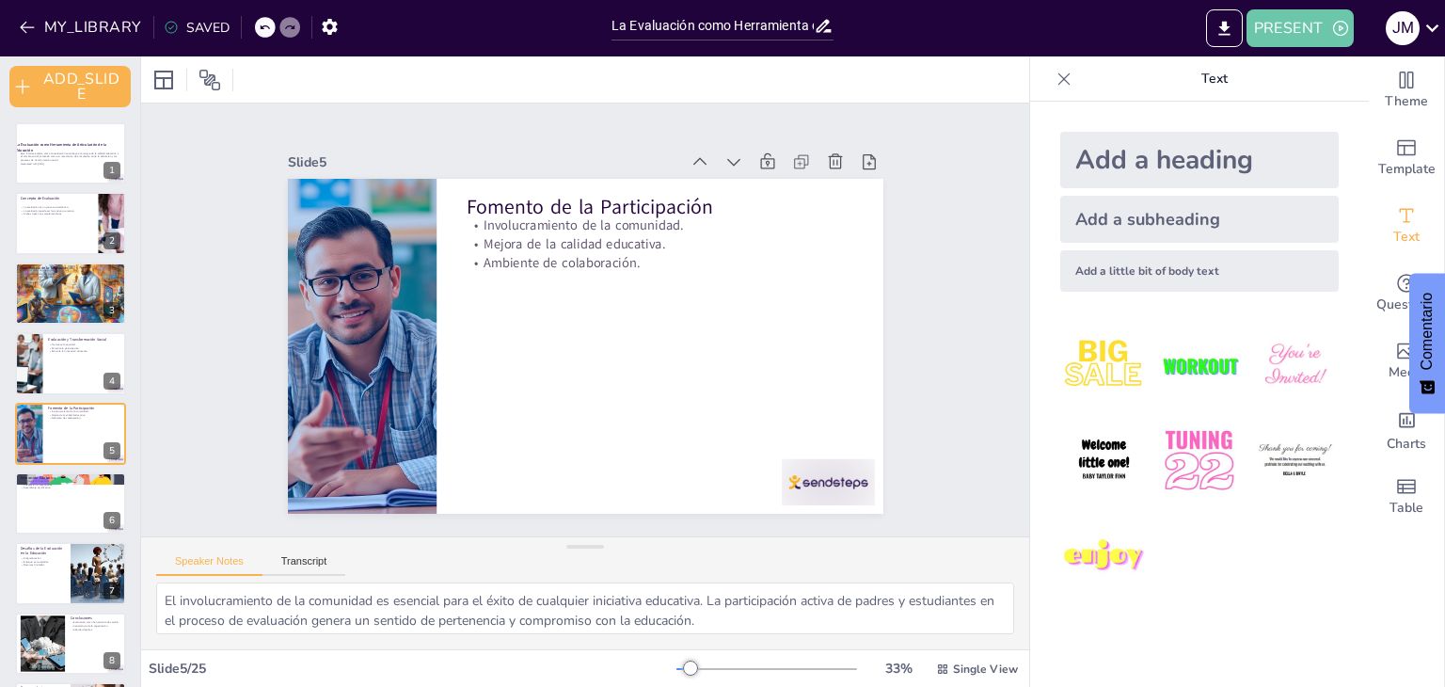
click at [1331, 31] on icon "button" at bounding box center [1340, 28] width 19 height 19
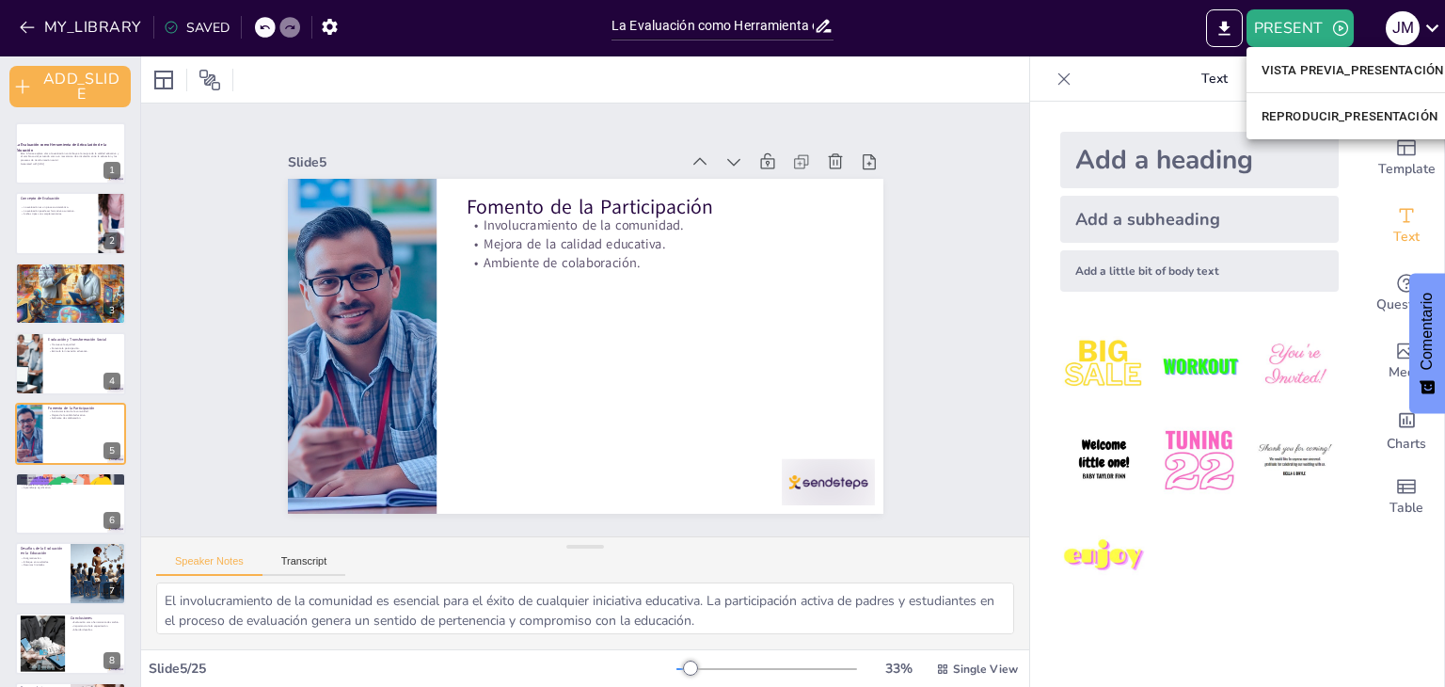
click at [1303, 66] on font "VISTA PREVIA_PRESENTACIÓN" at bounding box center [1352, 70] width 182 height 14
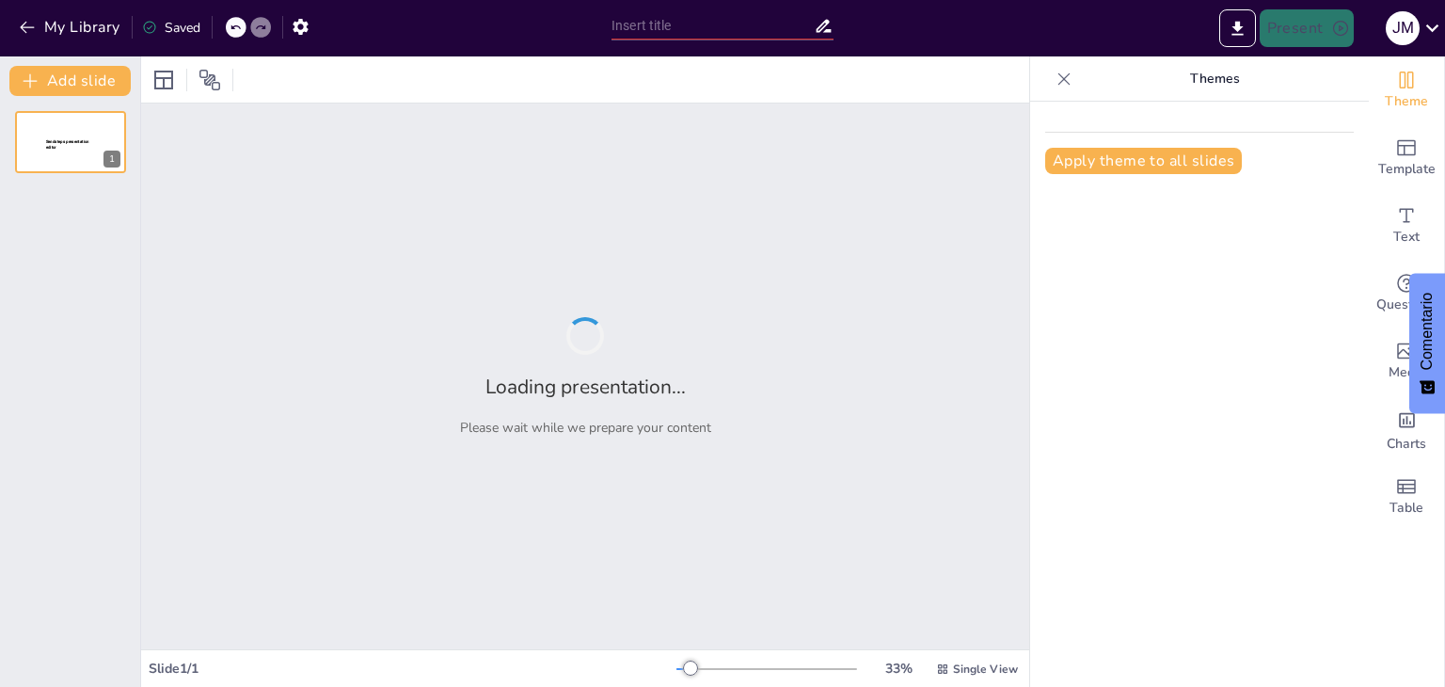
type input "La Evaluación como Herramienta de Articulación de la Educación y los Procesos"
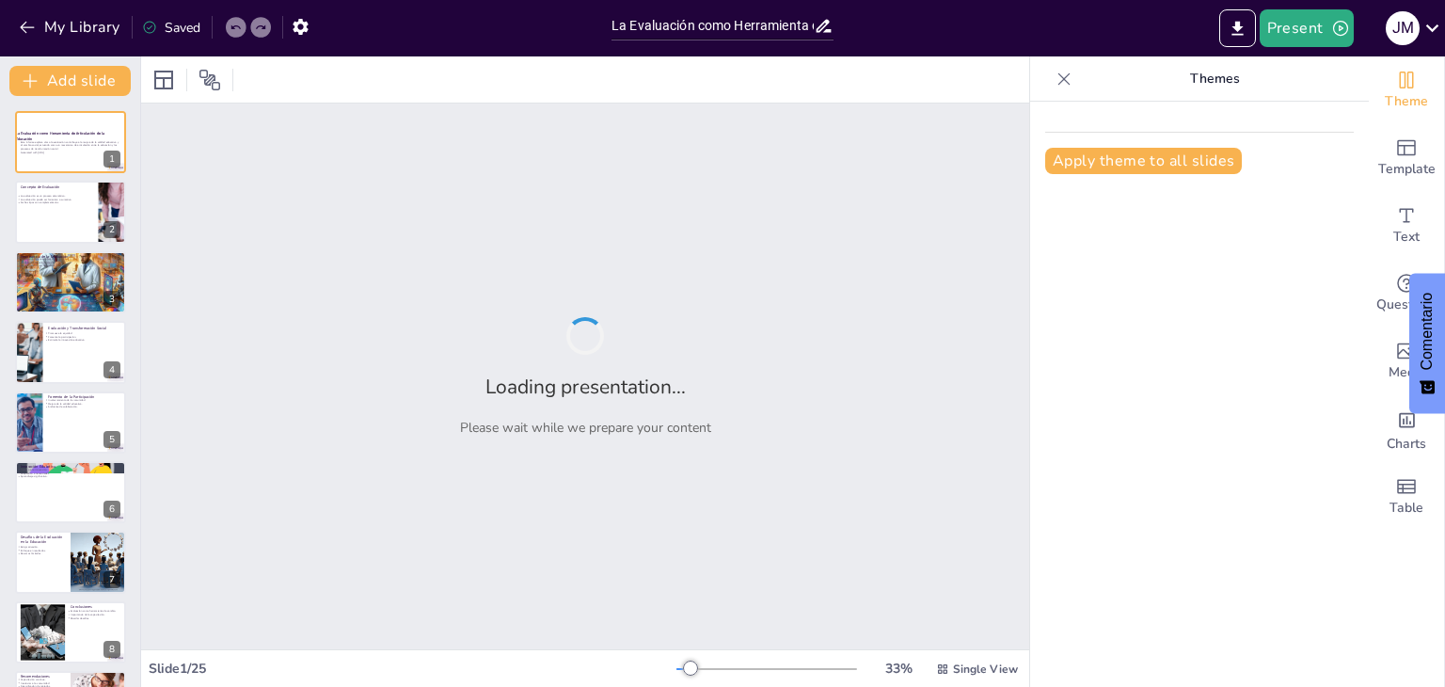
checkbox input "true"
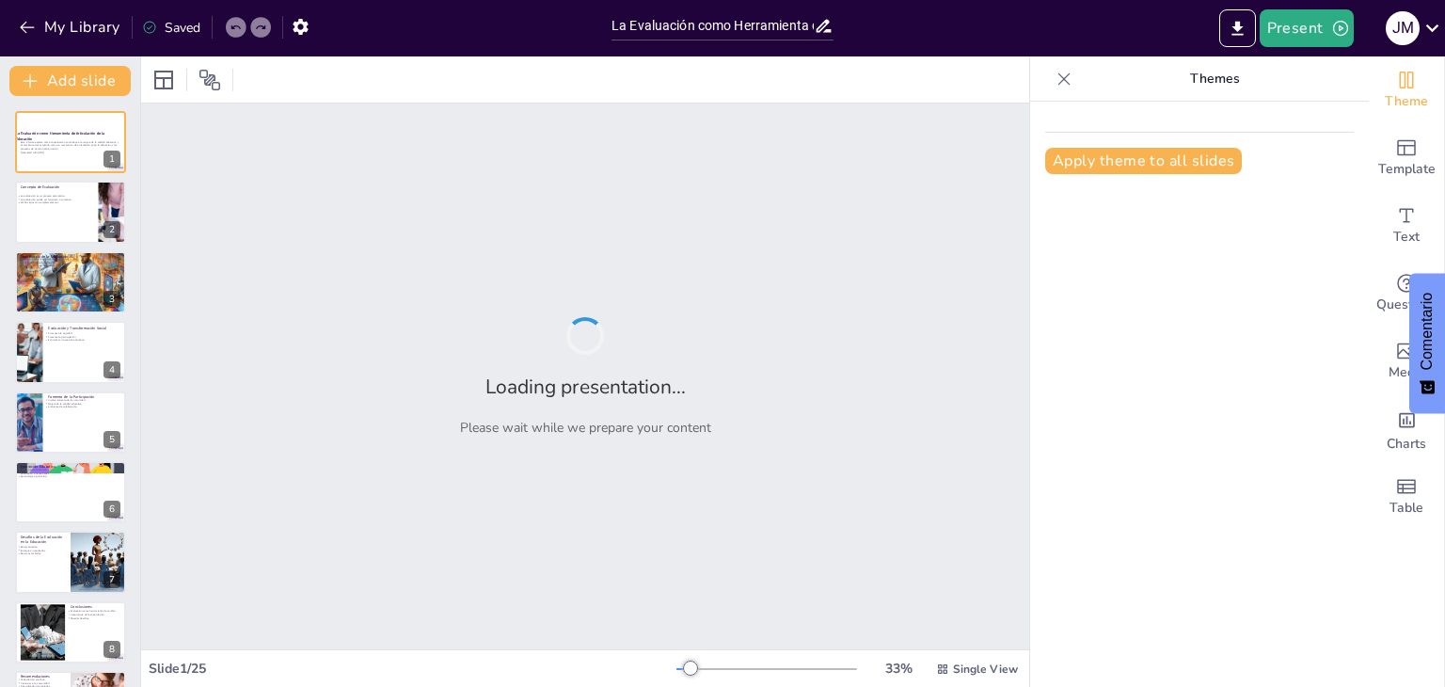
checkbox input "true"
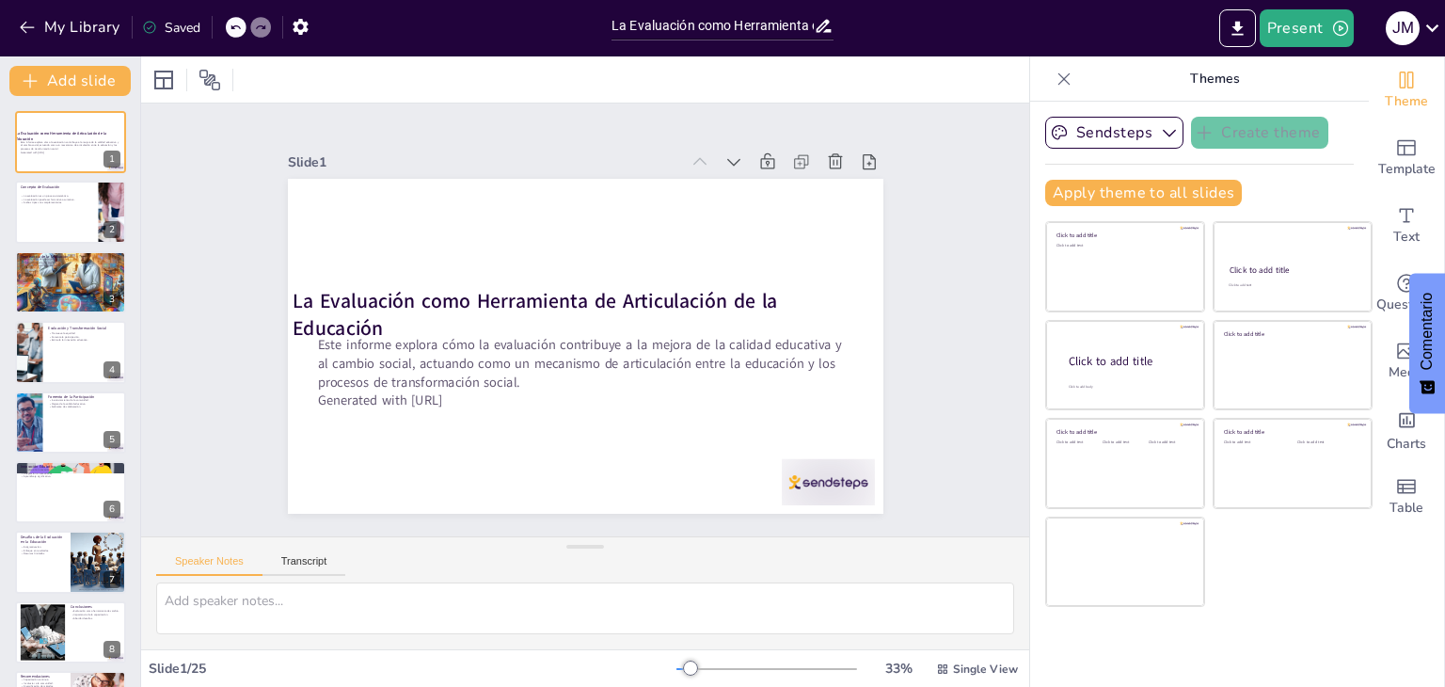
checkbox input "true"
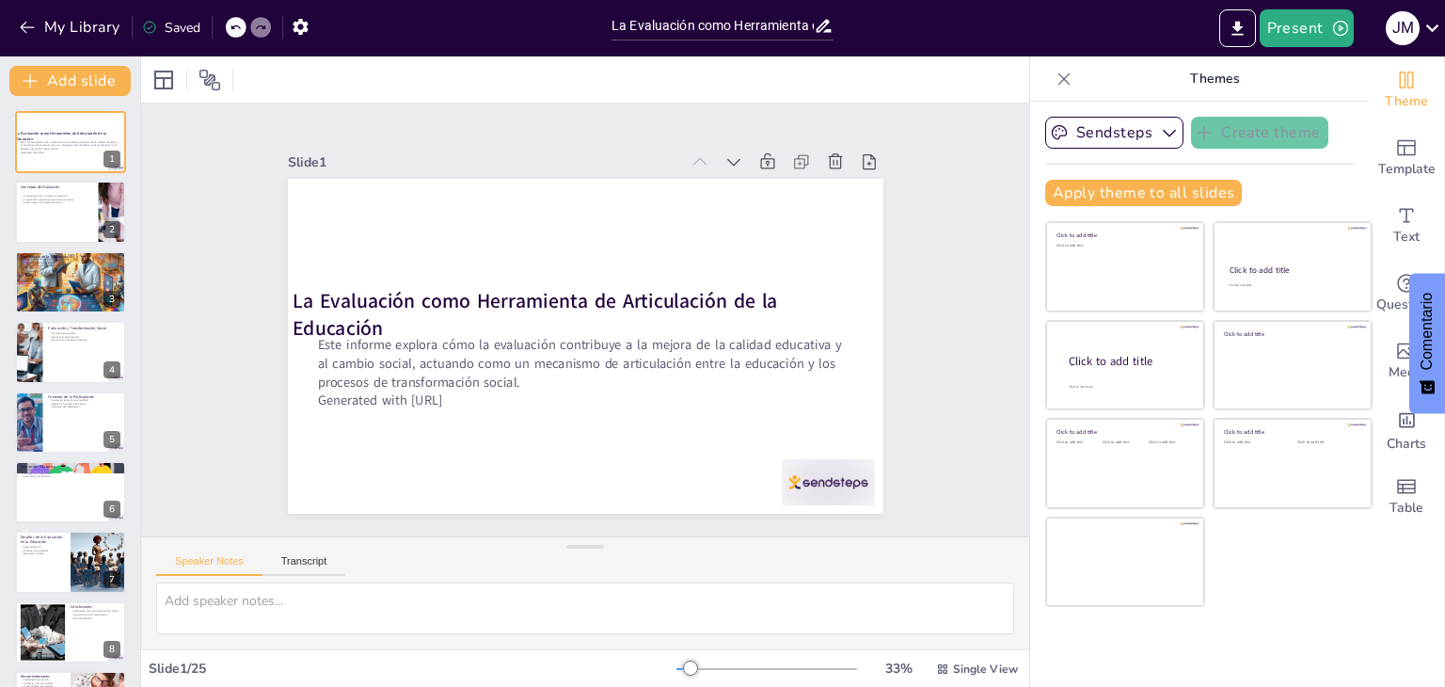
checkbox input "true"
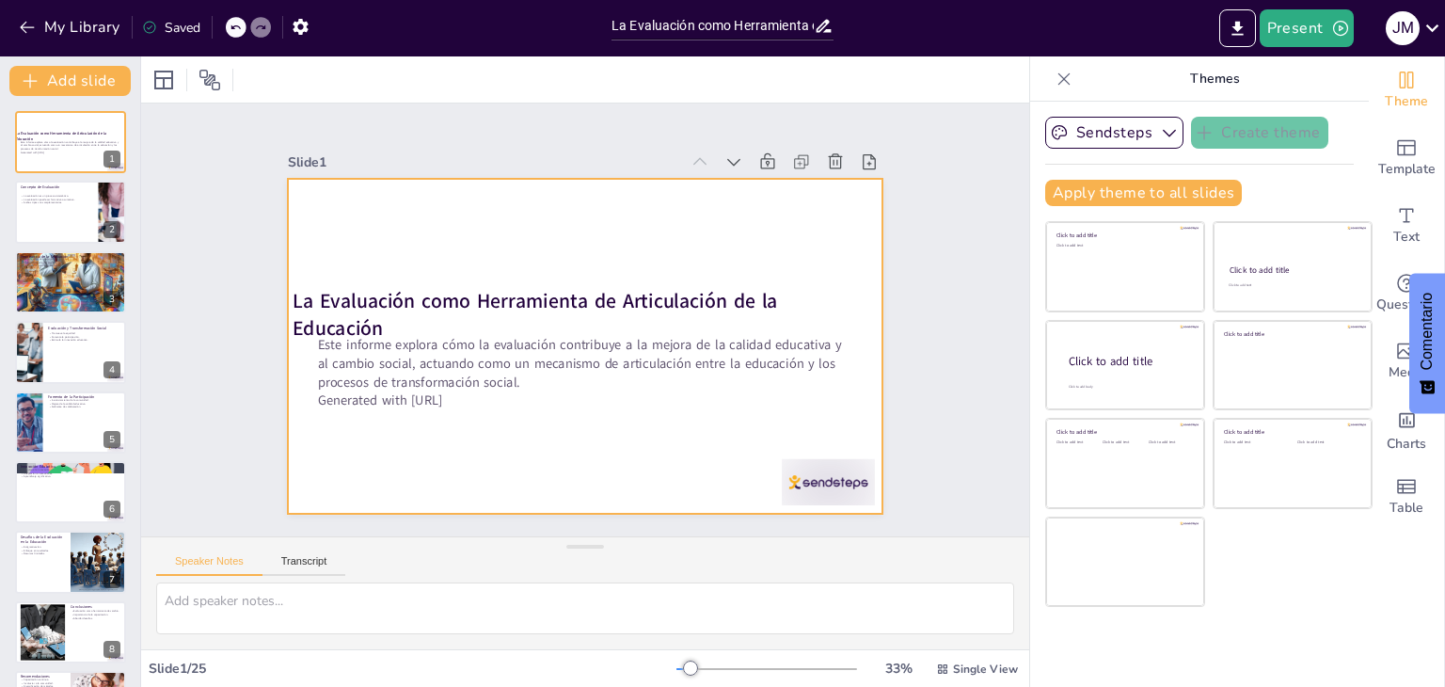
checkbox input "true"
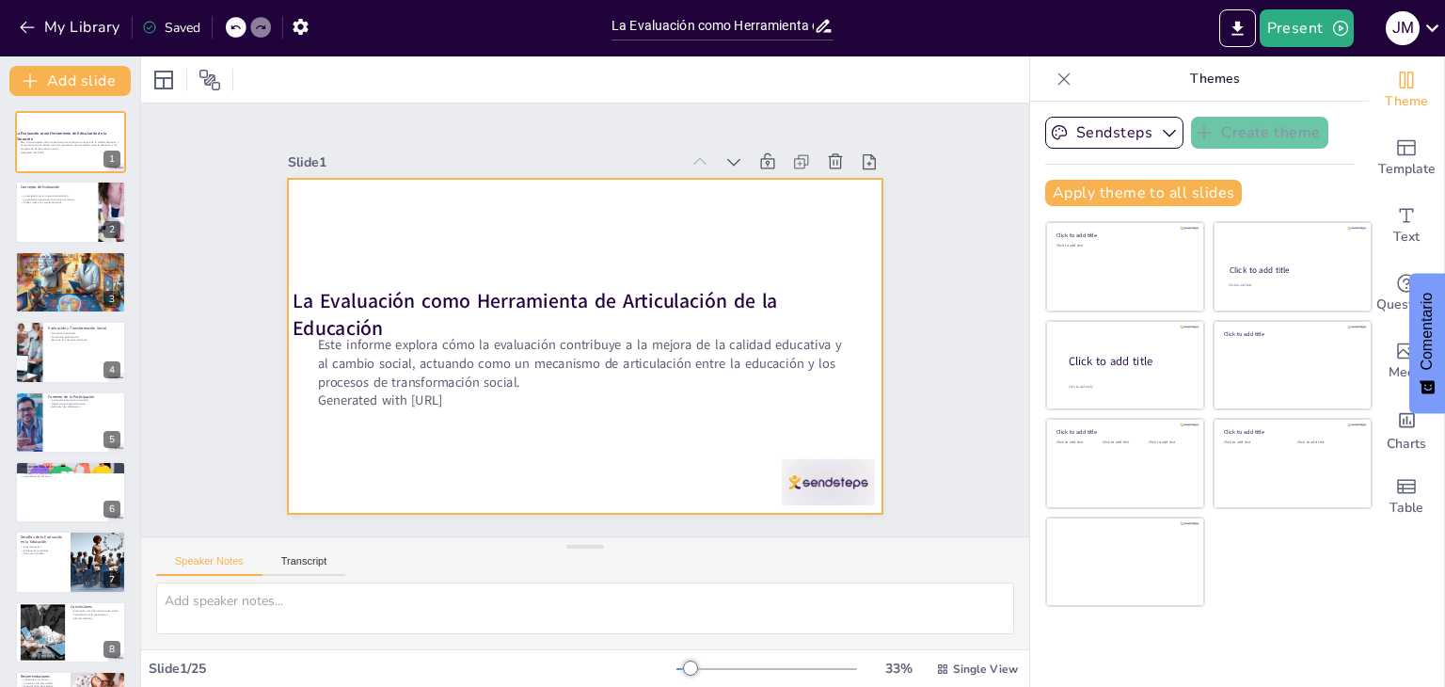
checkbox input "true"
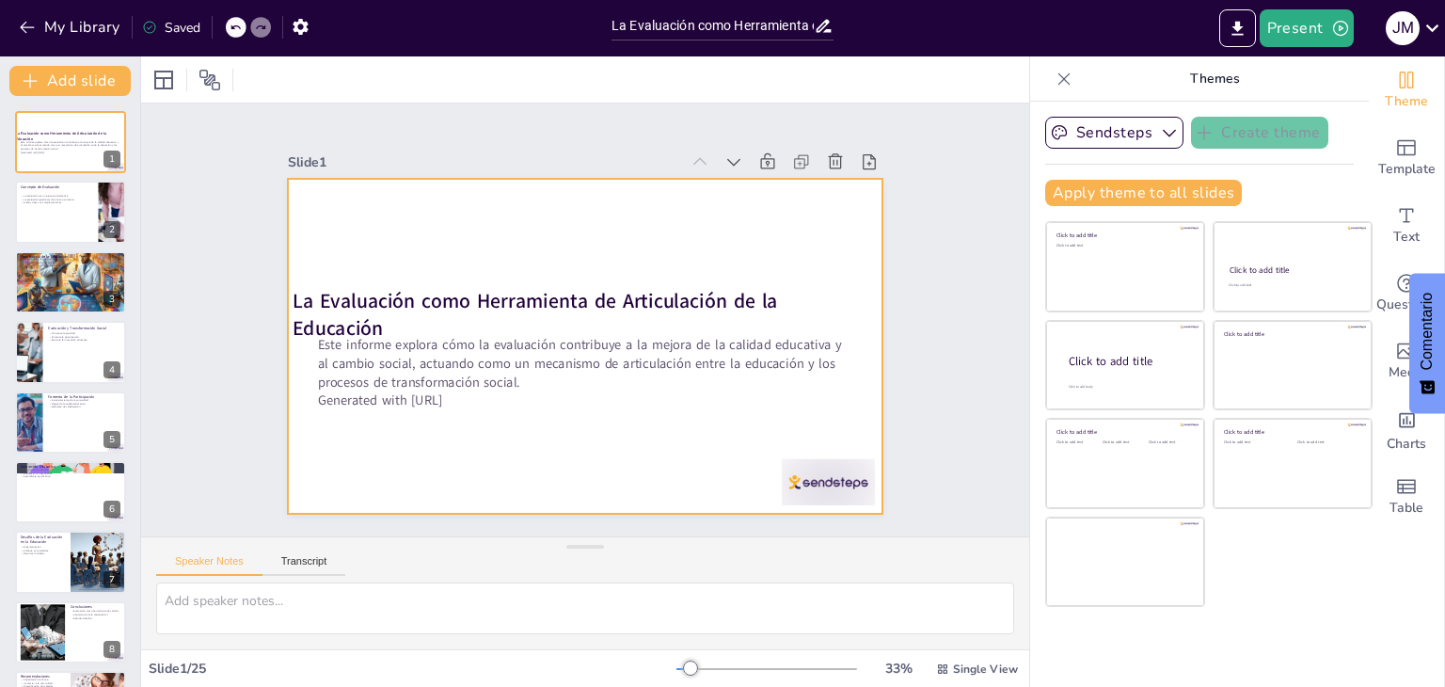
checkbox input "true"
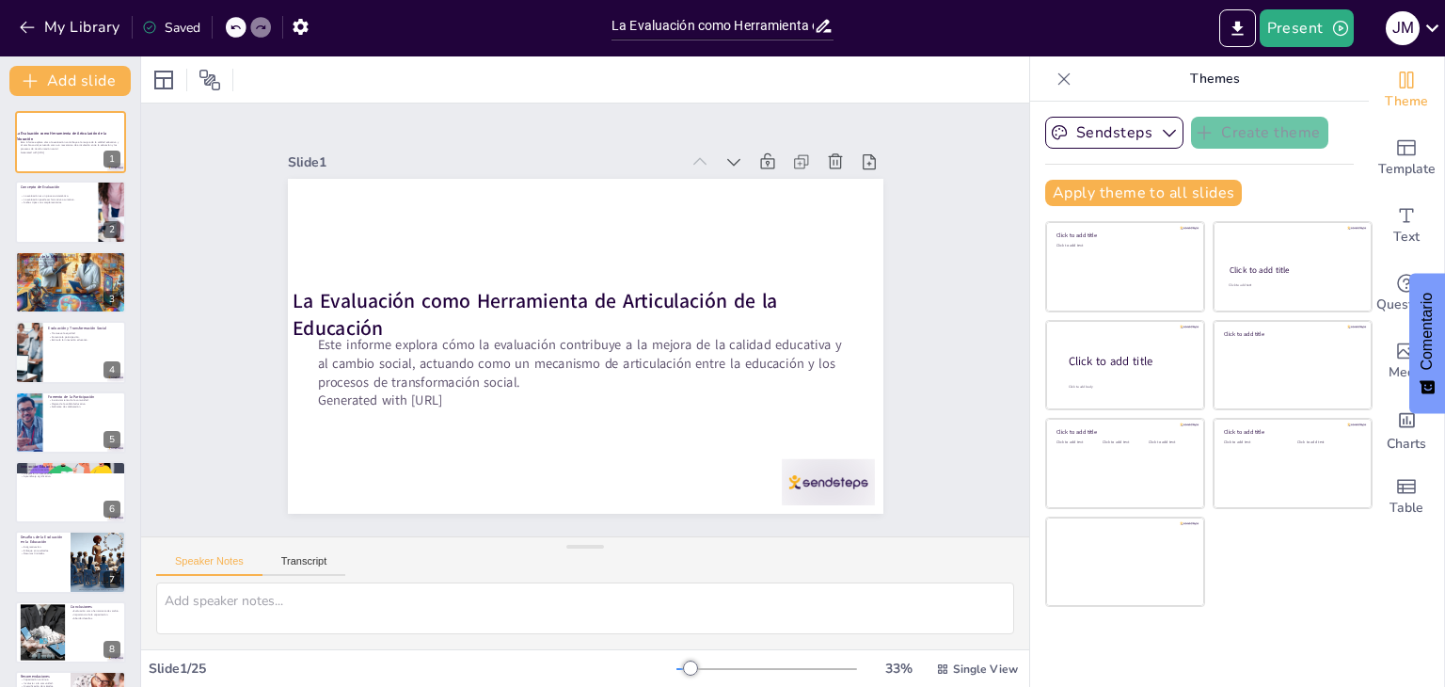
checkbox input "true"
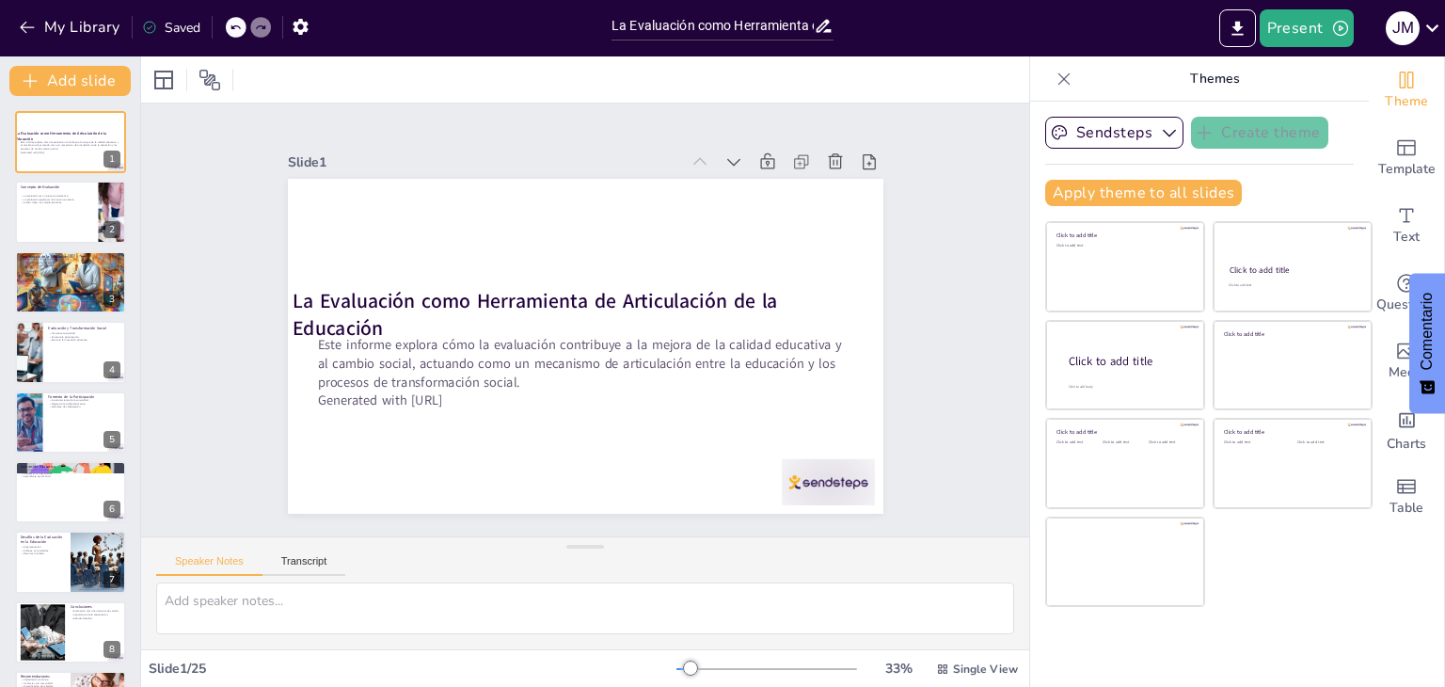
checkbox input "true"
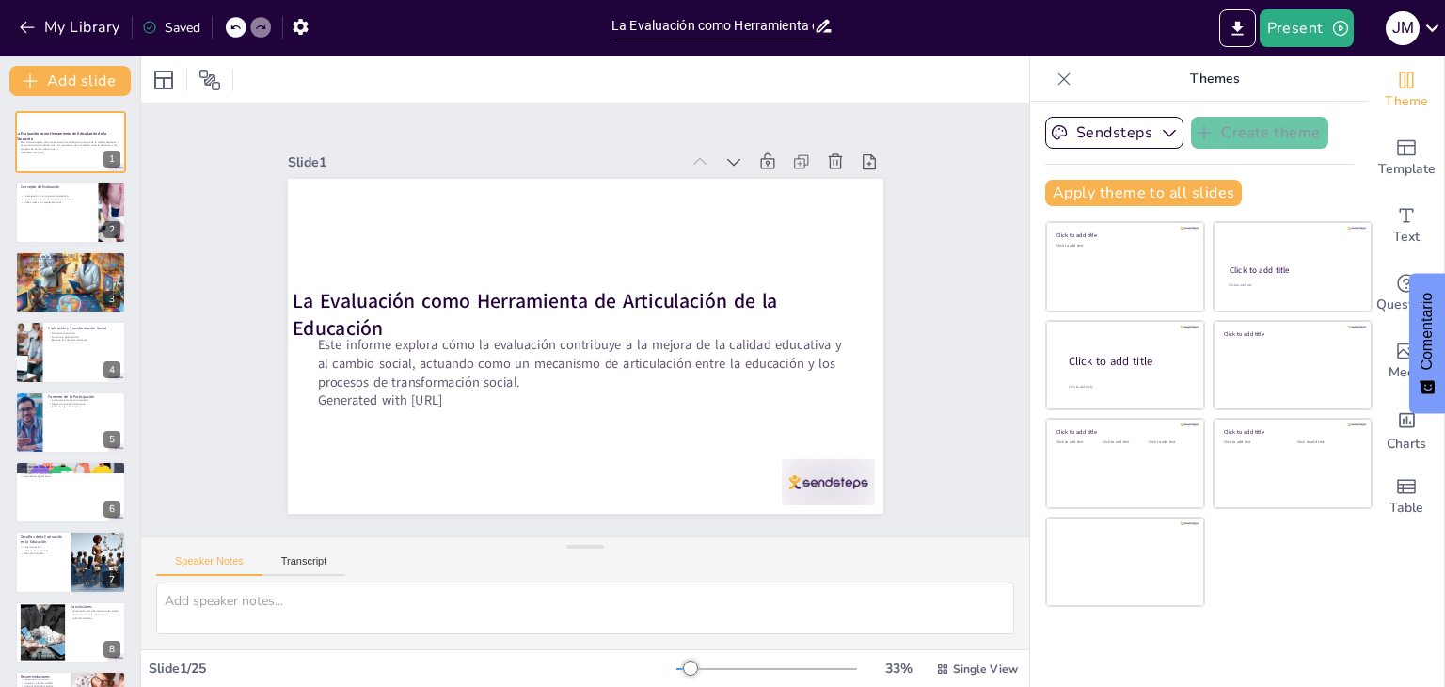
checkbox input "true"
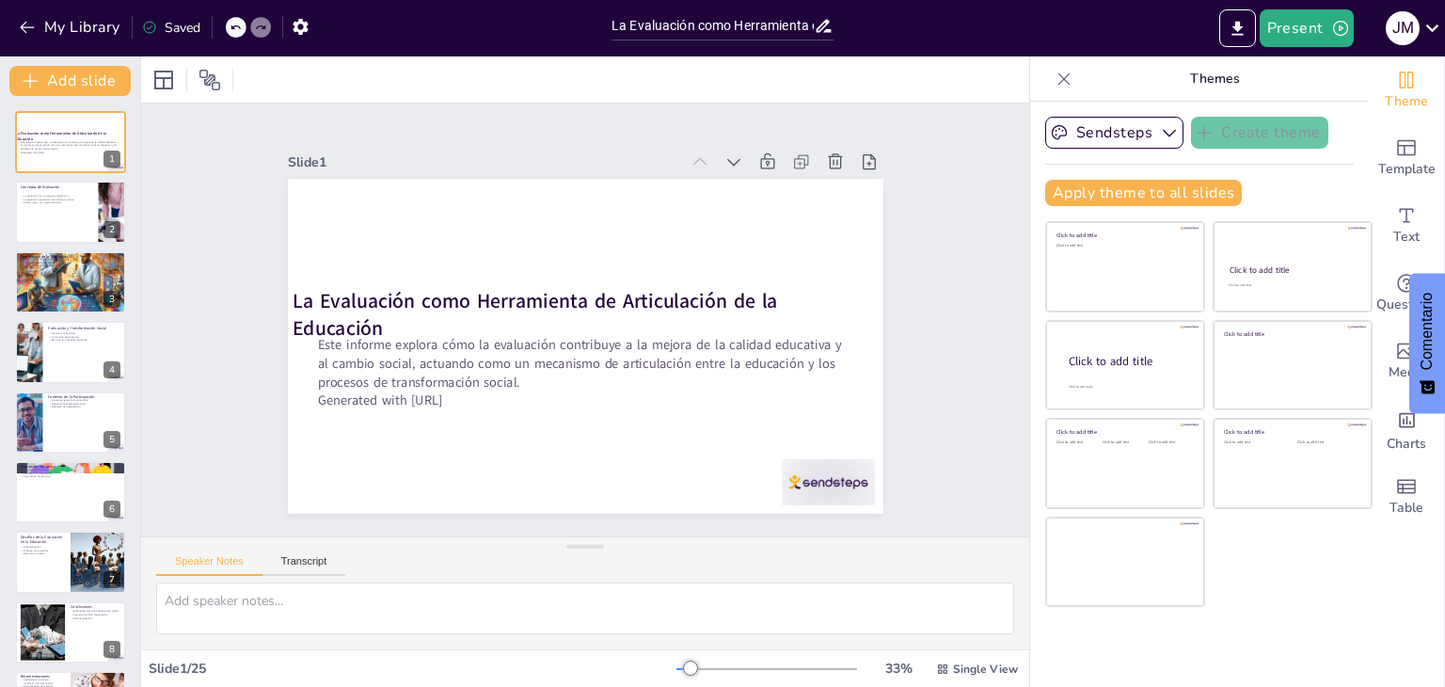
checkbox input "true"
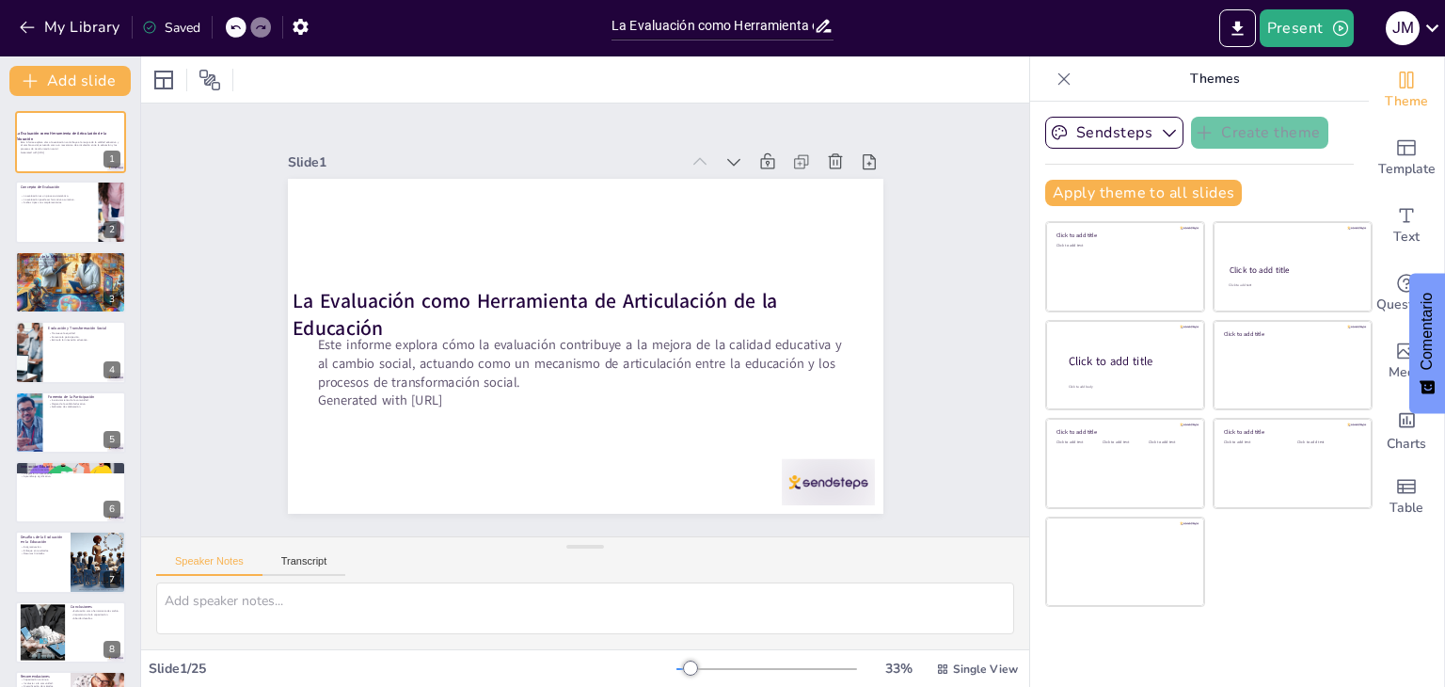
checkbox input "true"
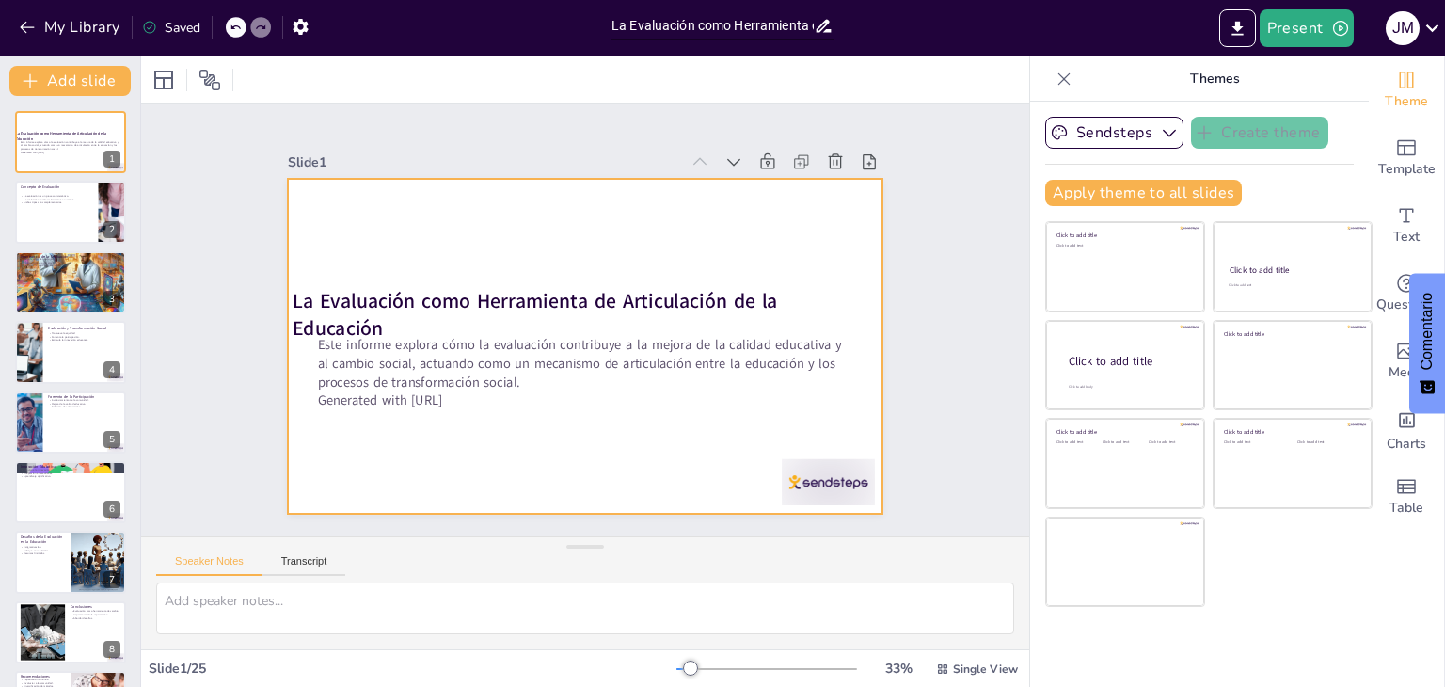
checkbox input "true"
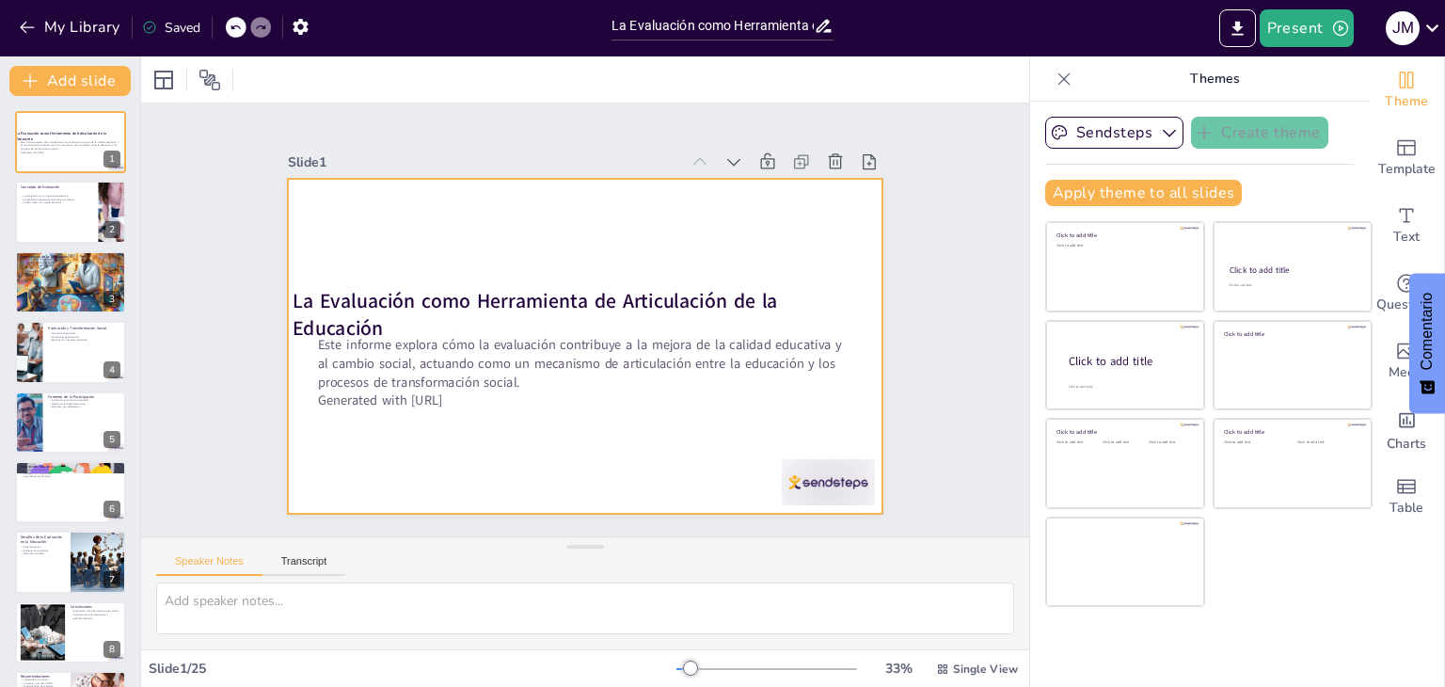
checkbox input "true"
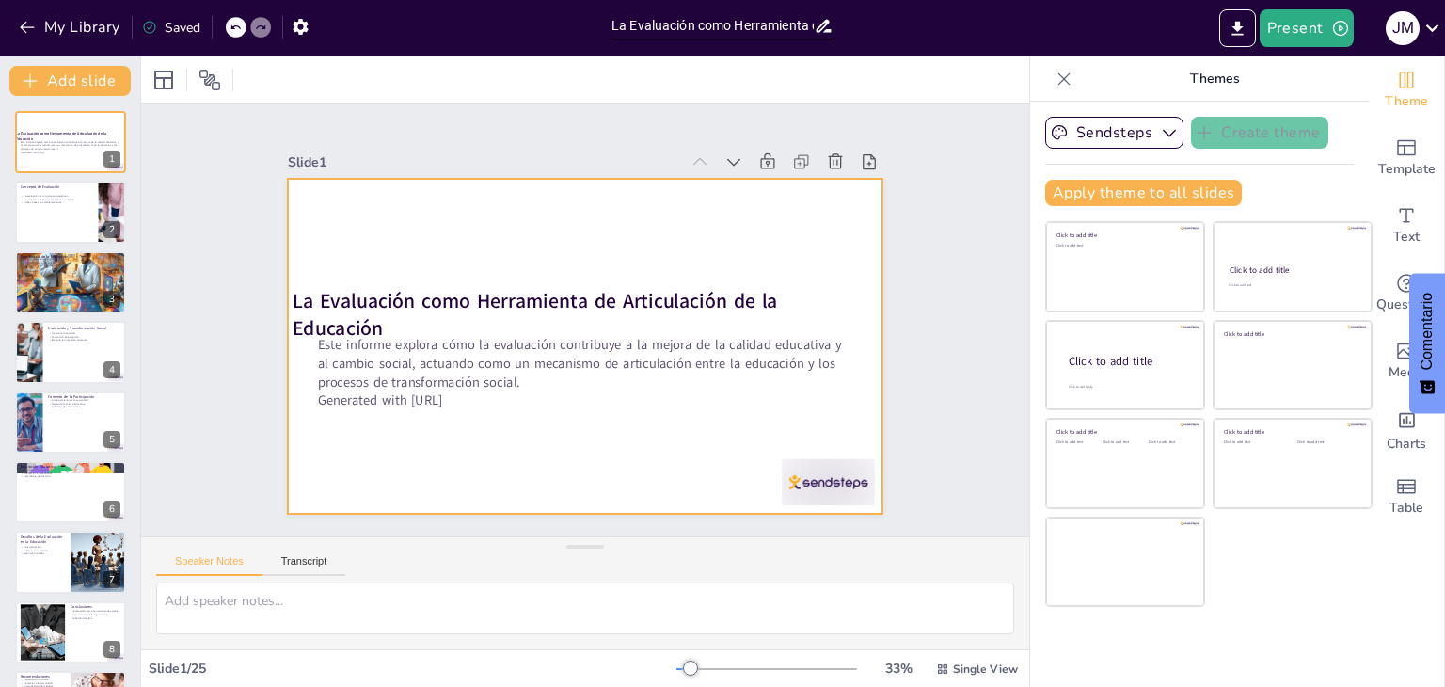
checkbox input "true"
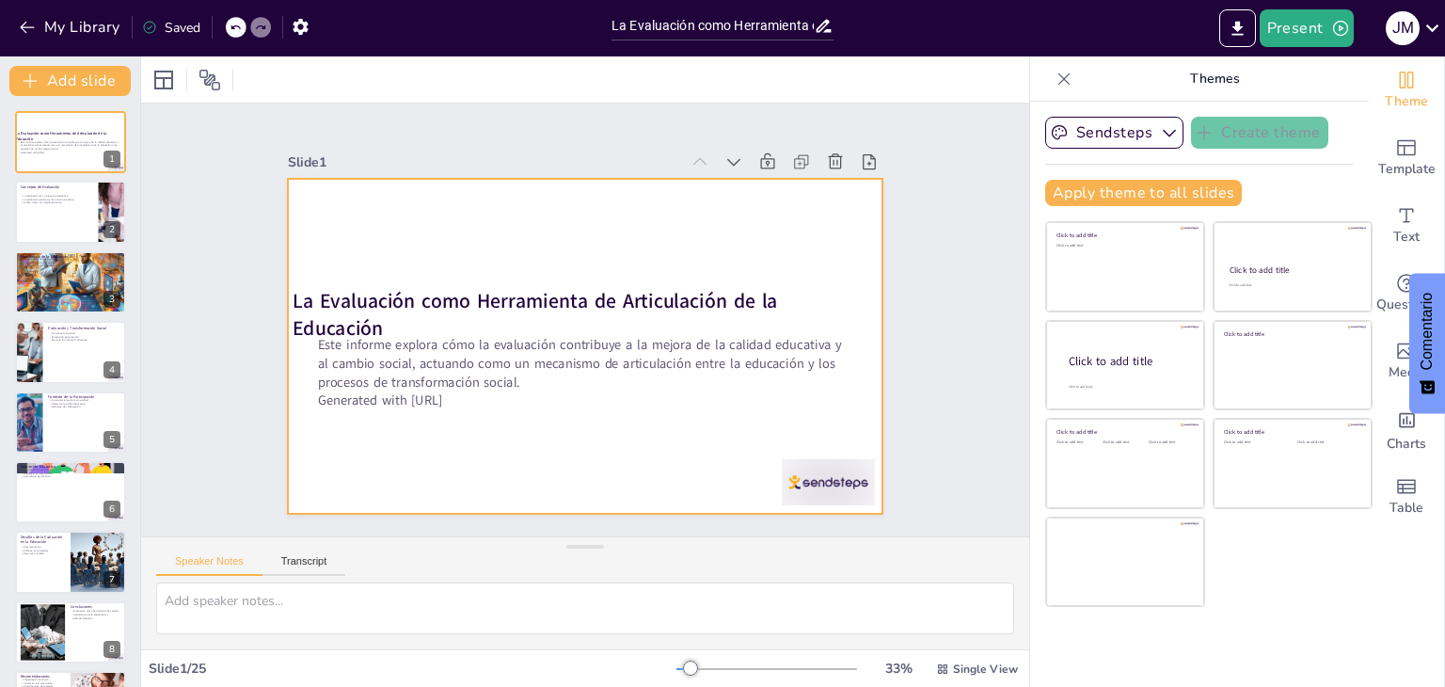
checkbox input "true"
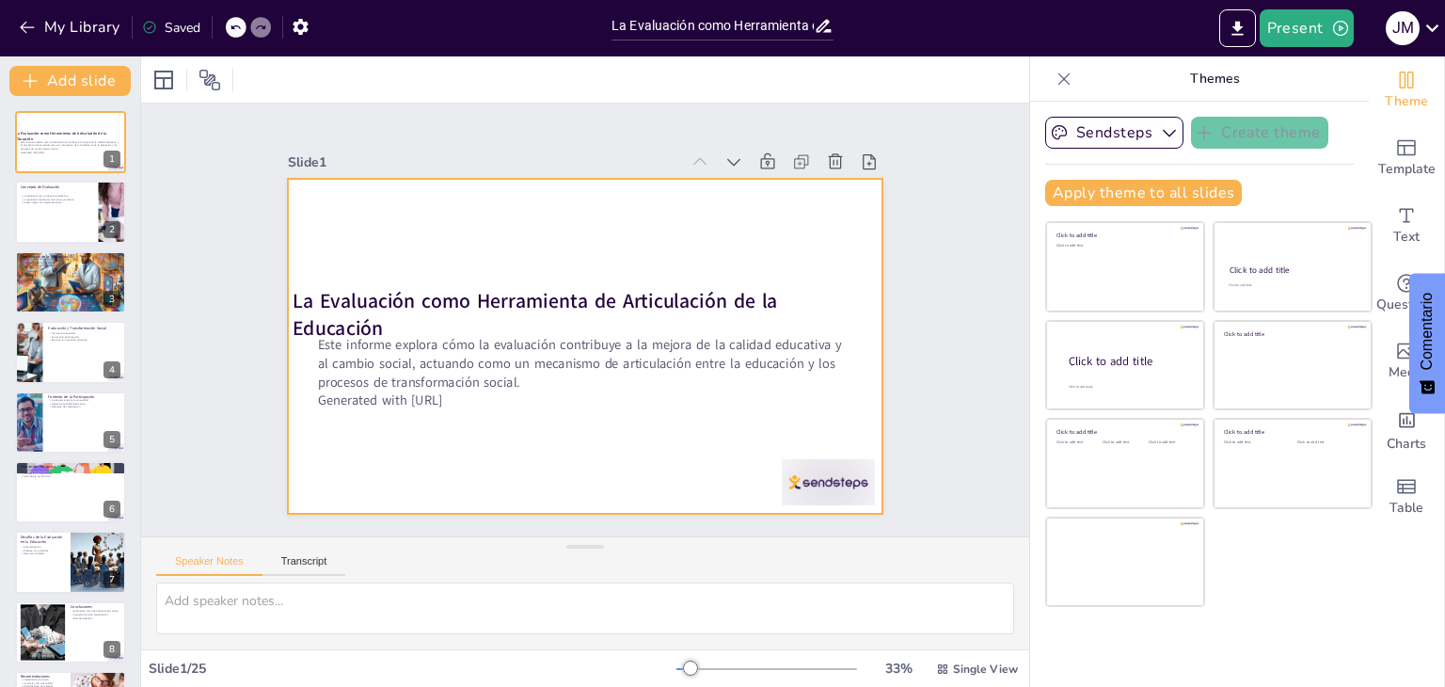
checkbox input "true"
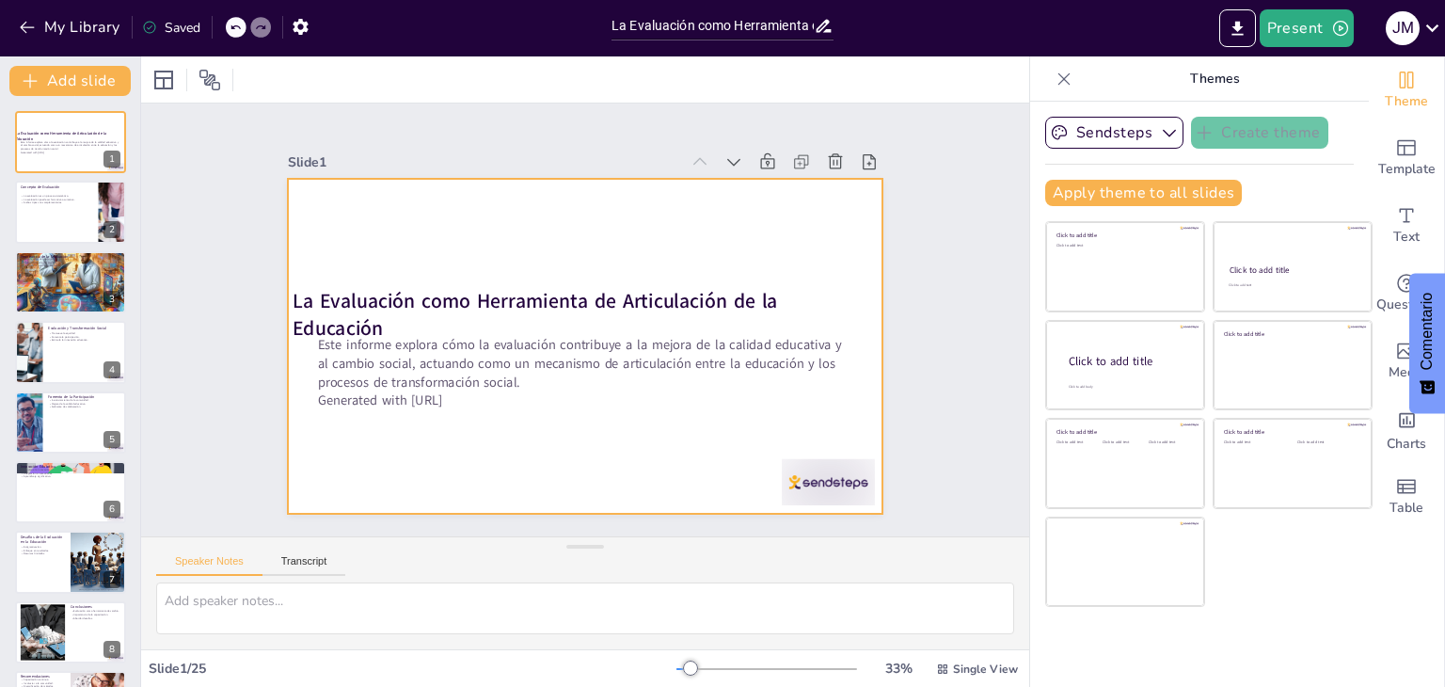
checkbox input "true"
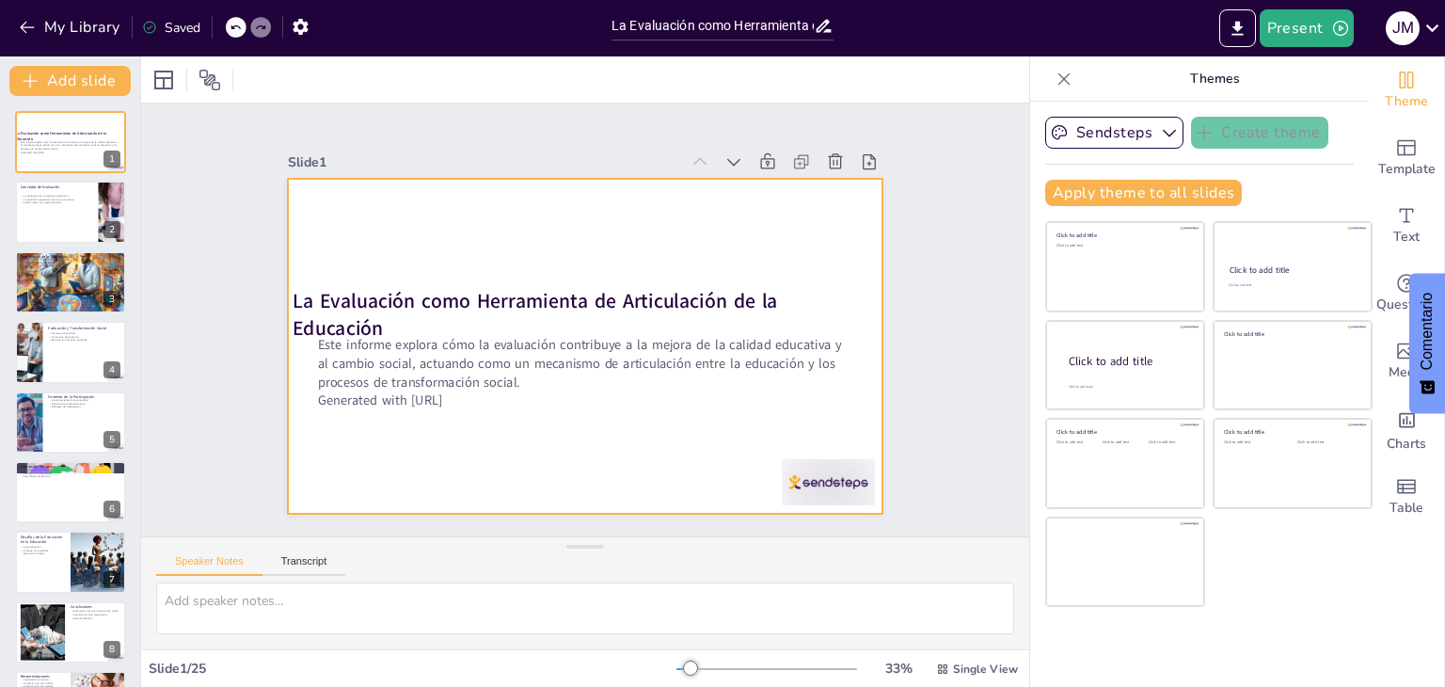
checkbox input "true"
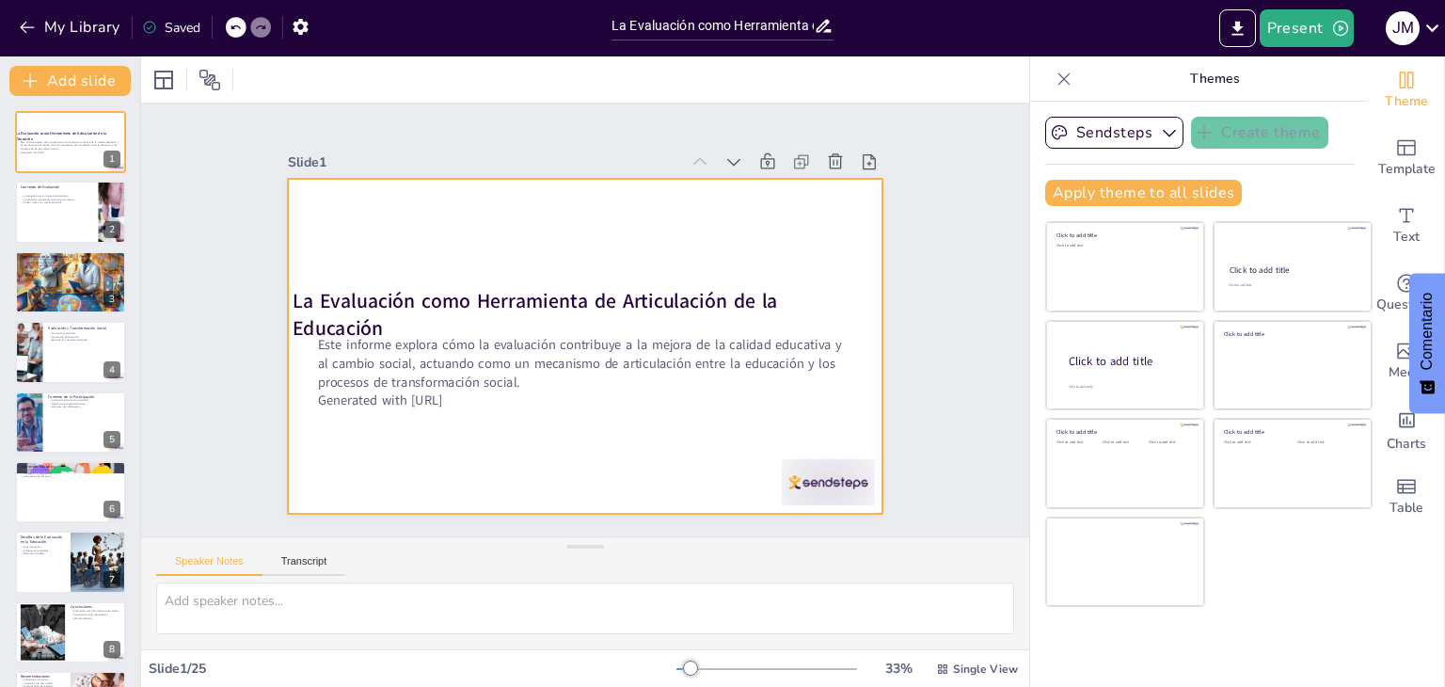
checkbox input "true"
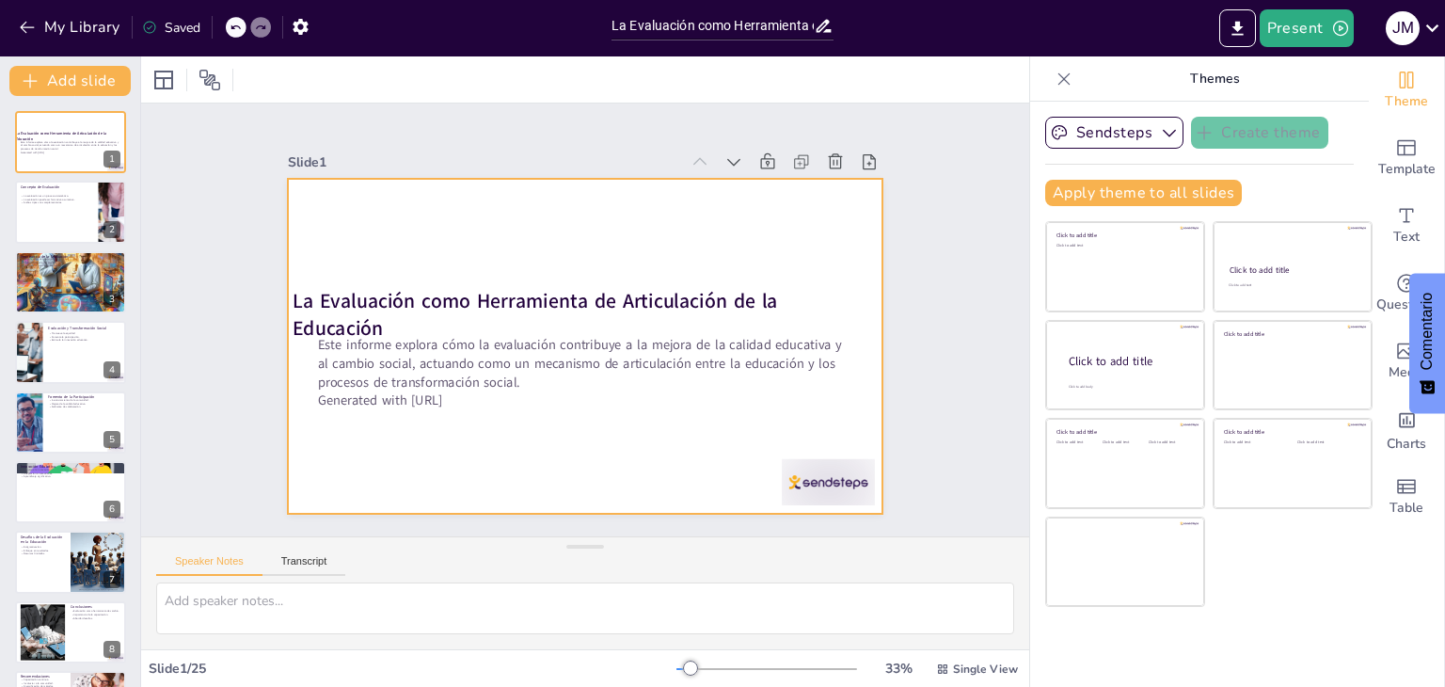
checkbox input "true"
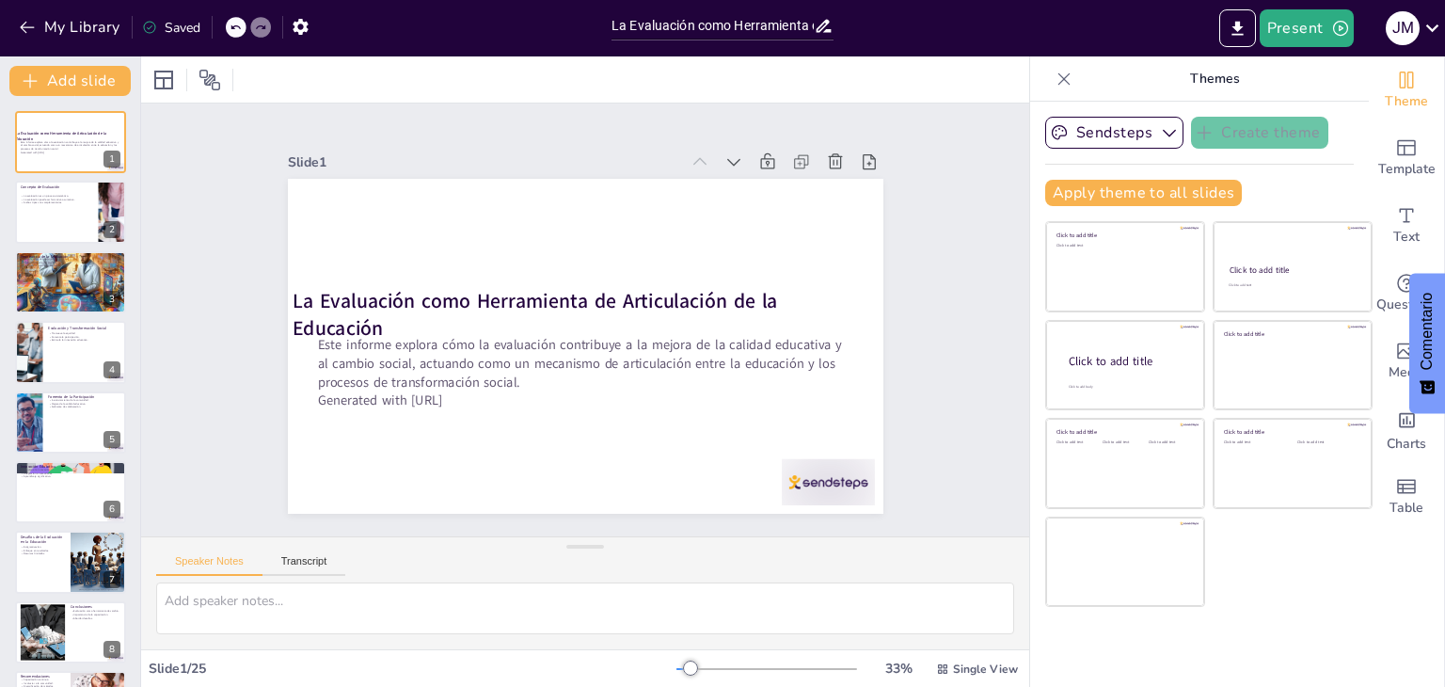
checkbox input "true"
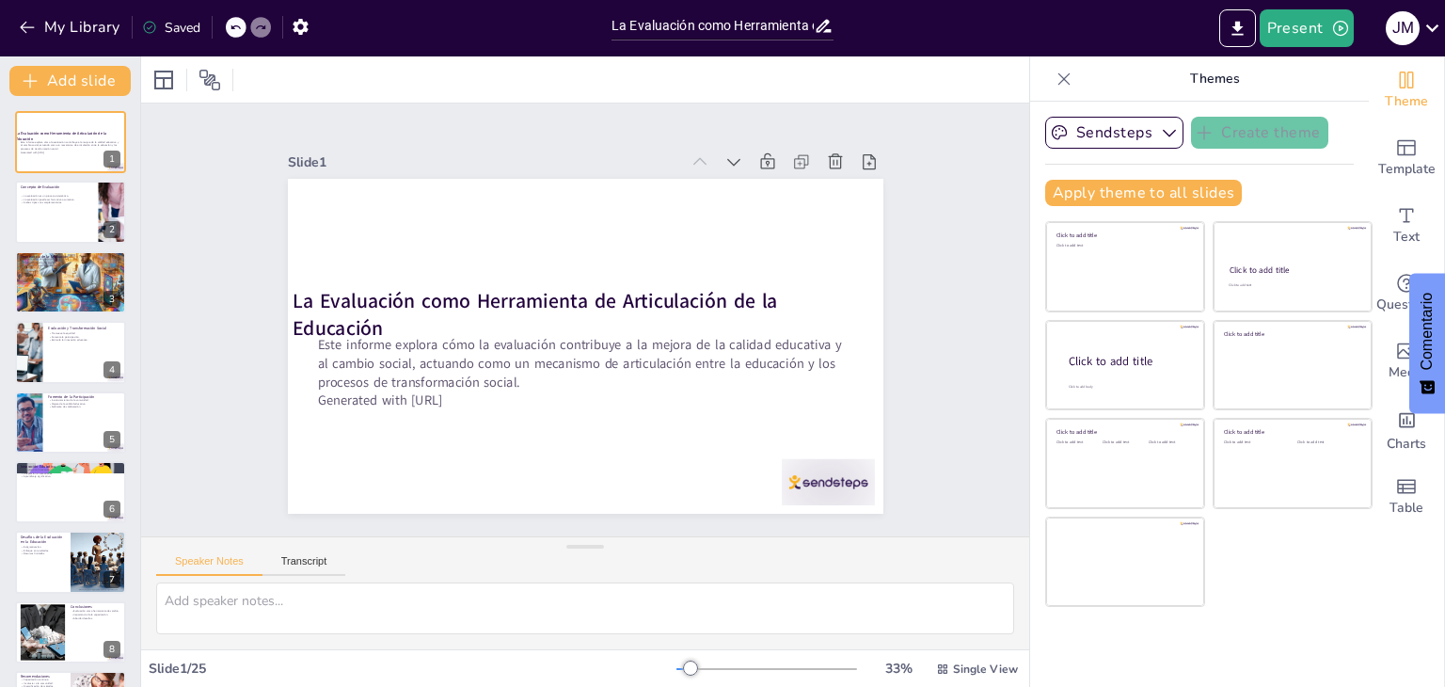
checkbox input "true"
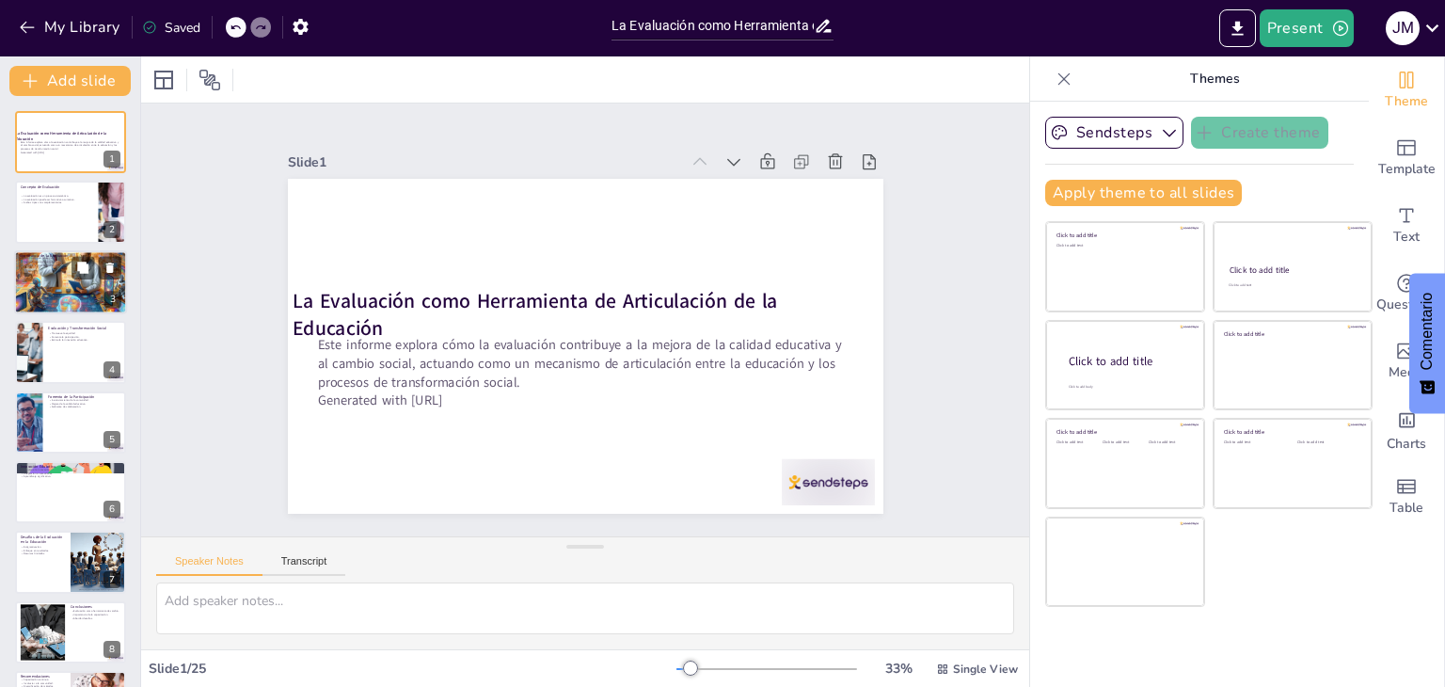
checkbox input "true"
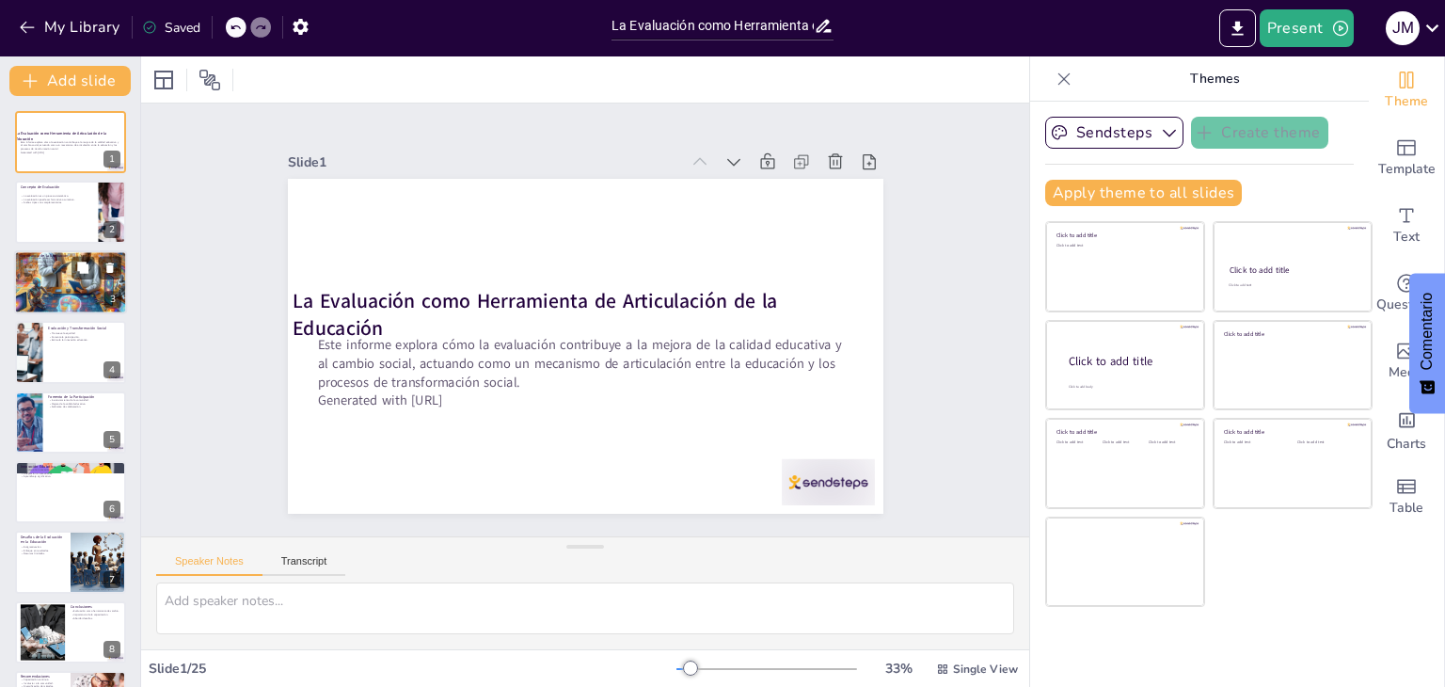
checkbox input "true"
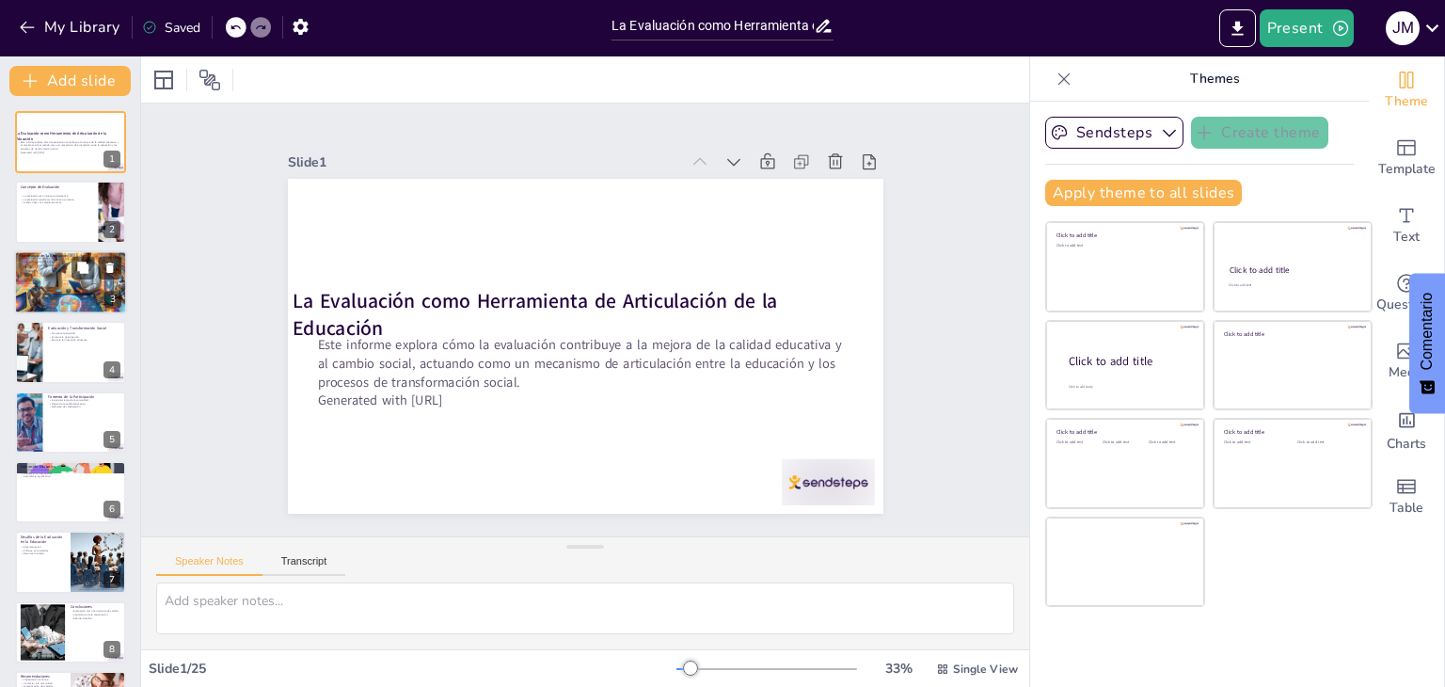
checkbox input "true"
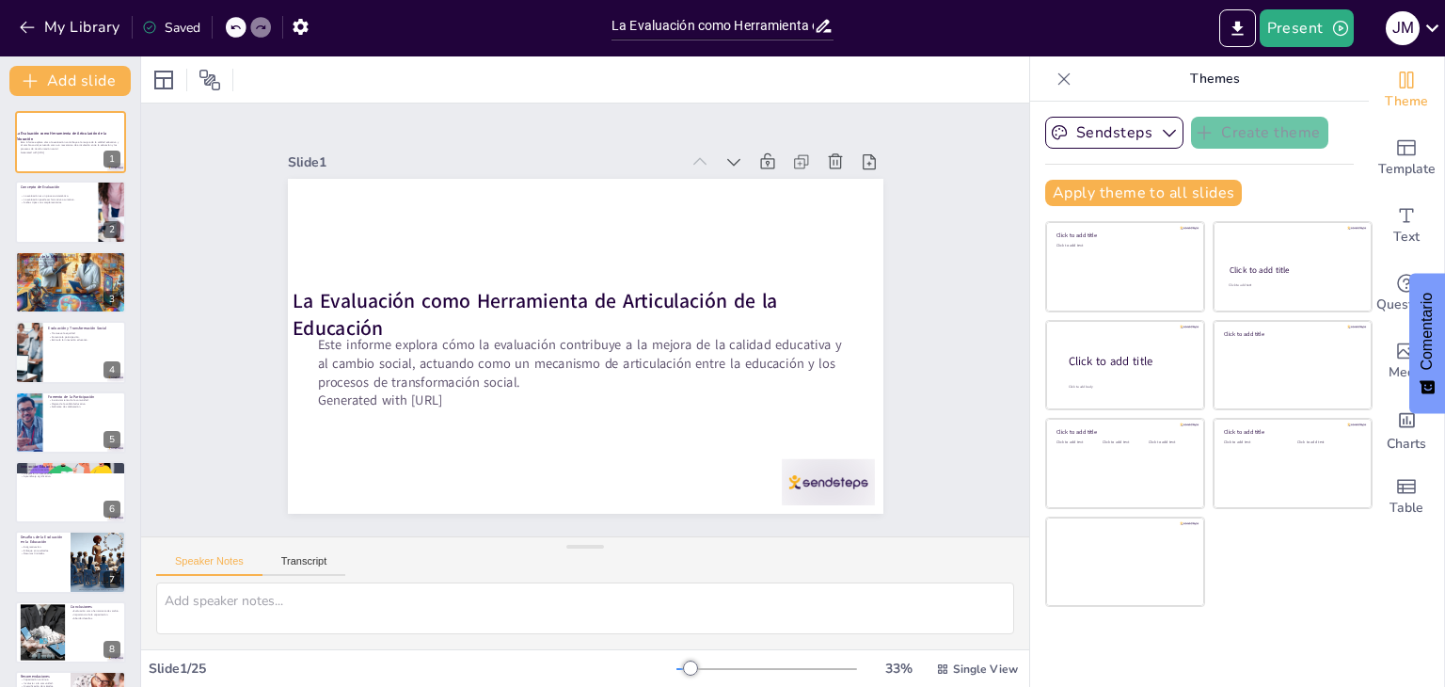
checkbox input "true"
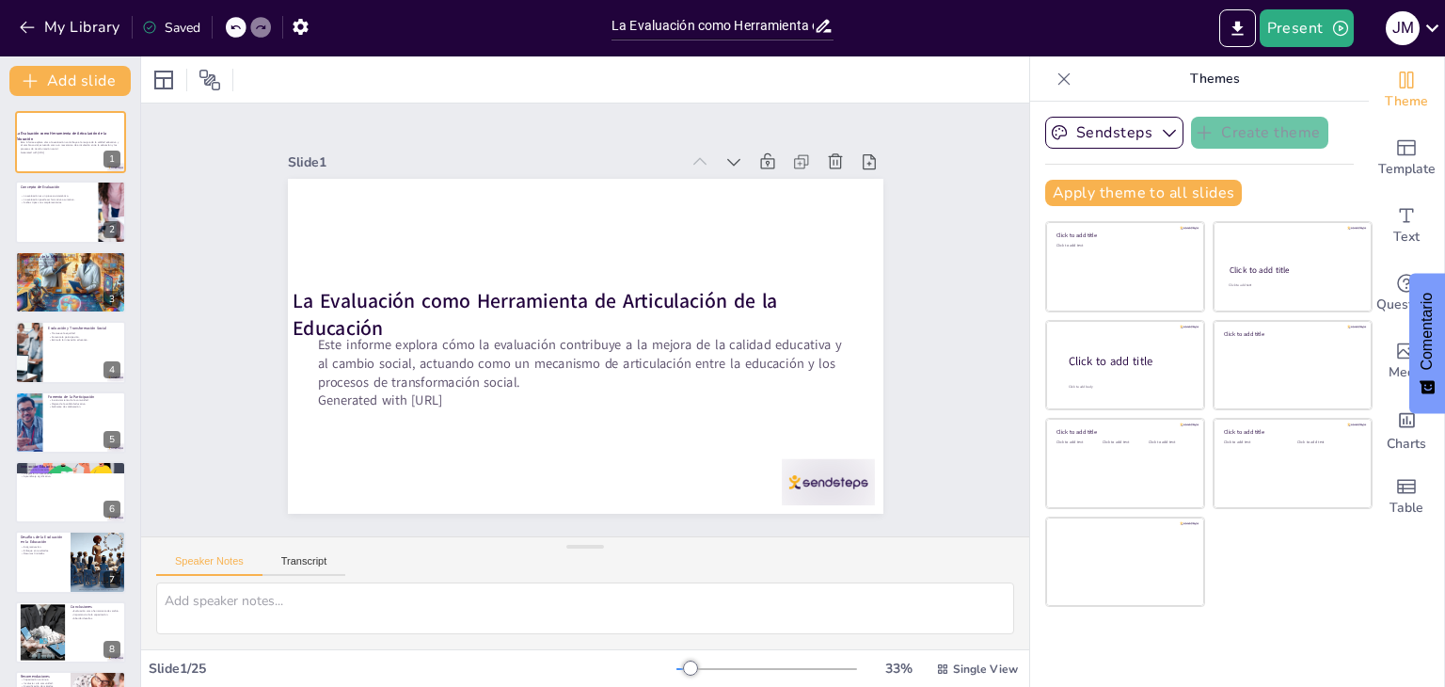
checkbox input "true"
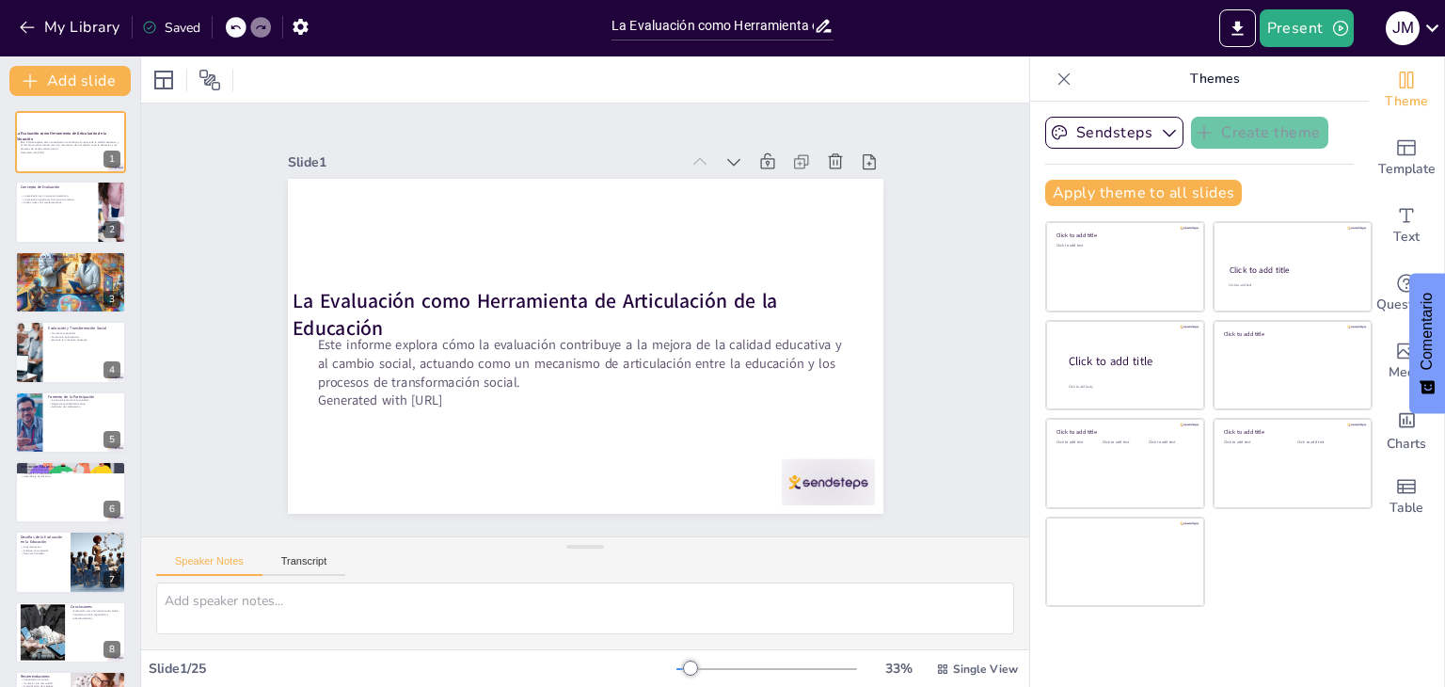
checkbox input "true"
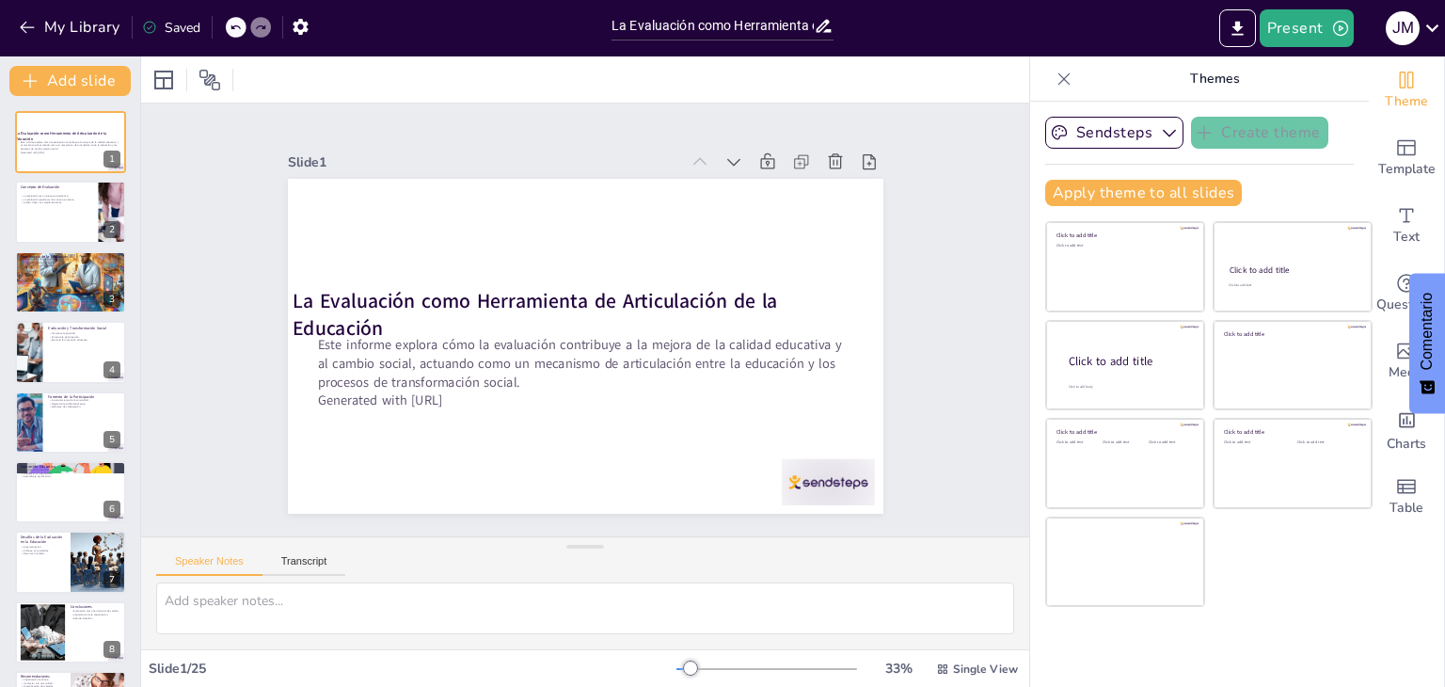
checkbox input "true"
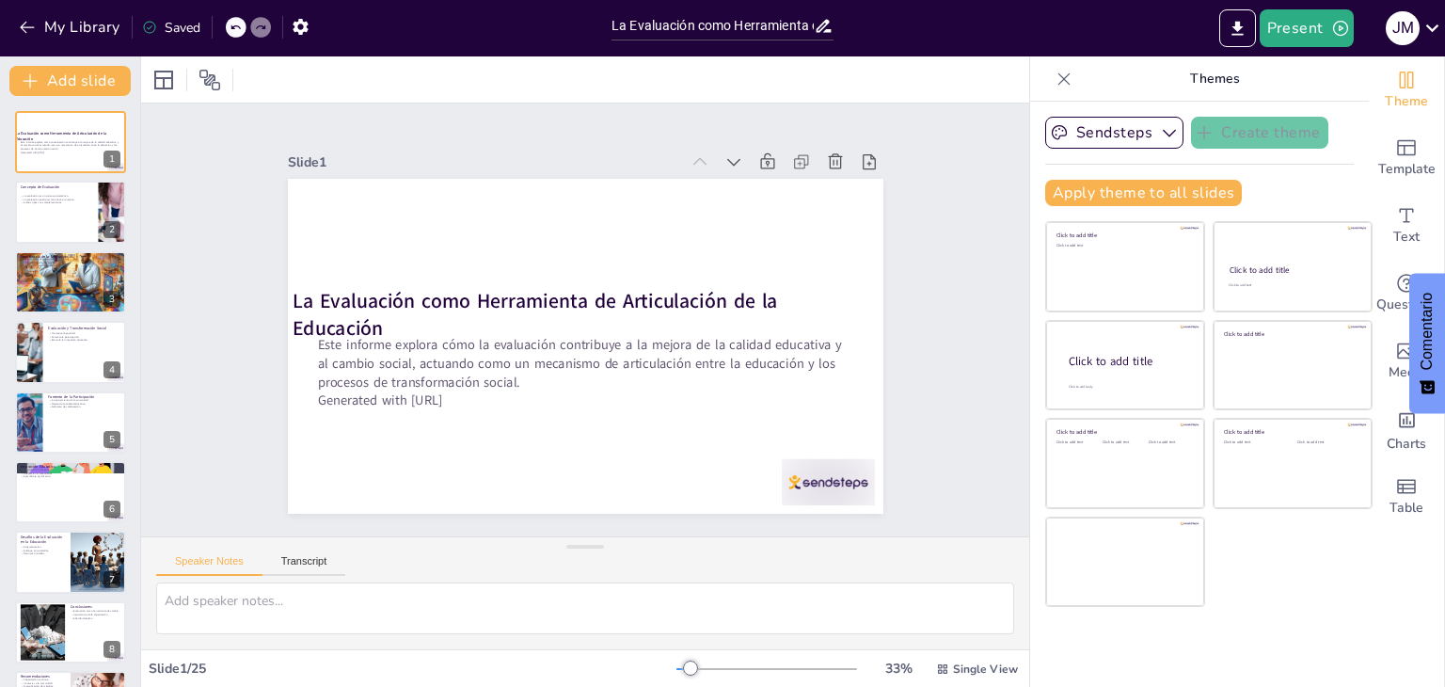
checkbox input "true"
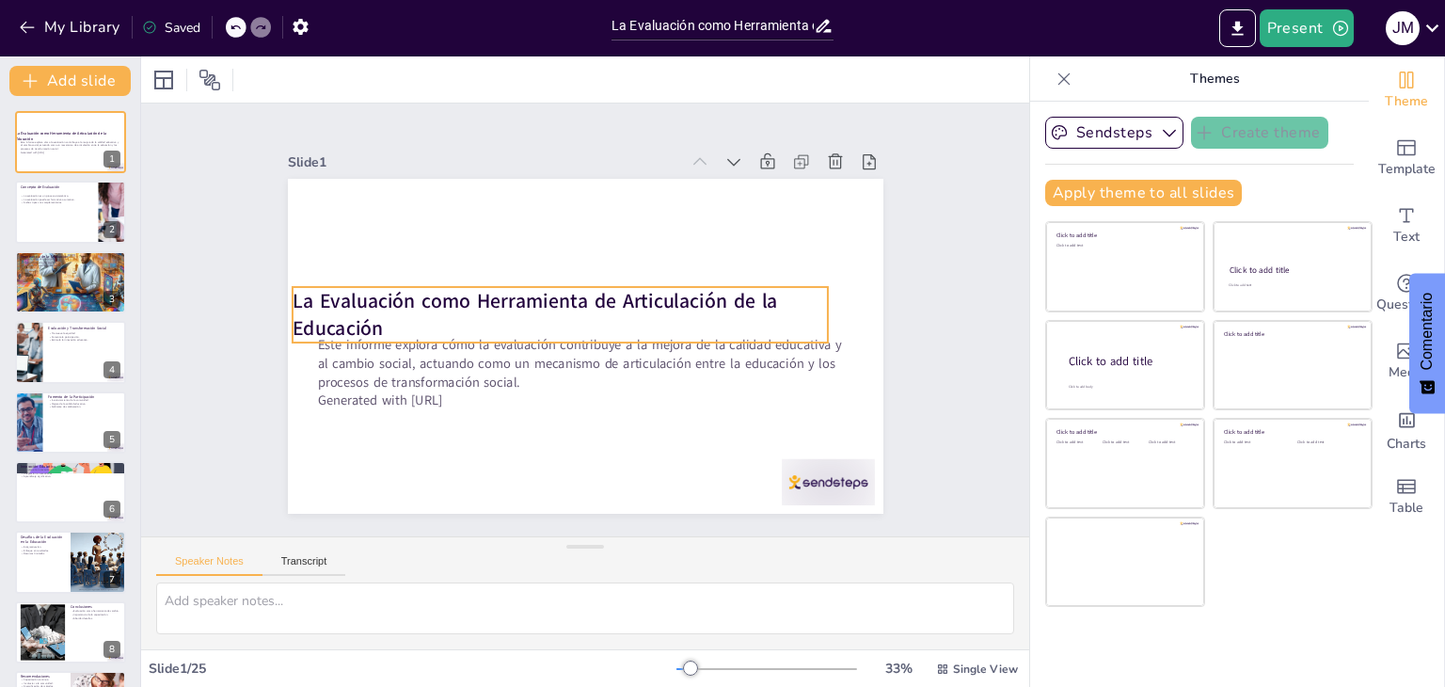
checkbox input "true"
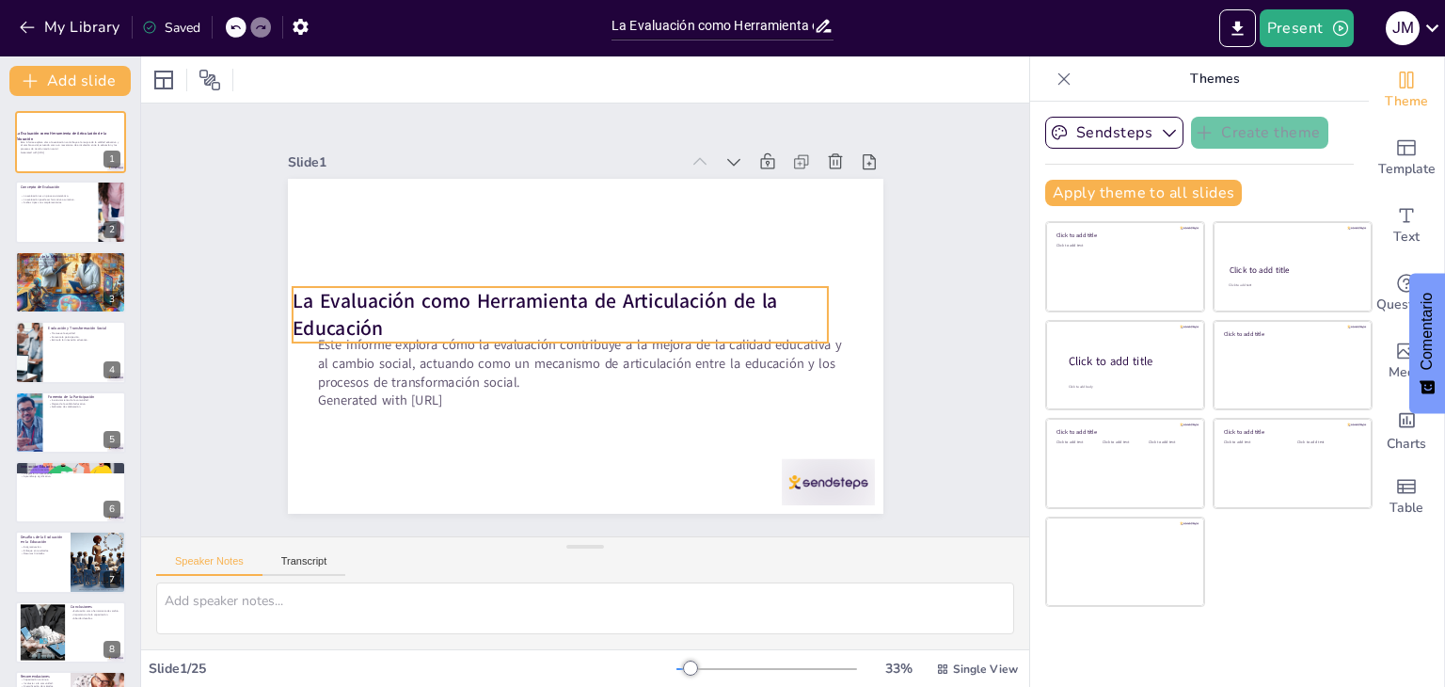
checkbox input "true"
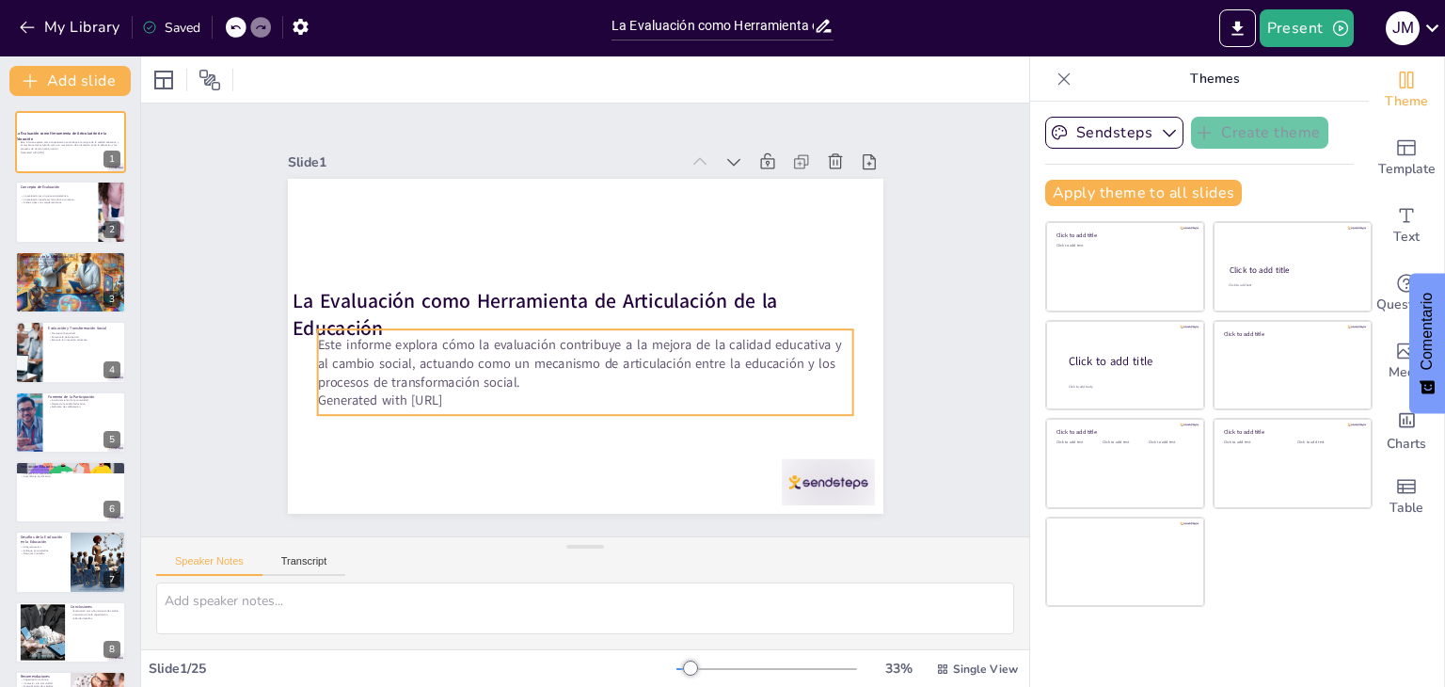
checkbox input "true"
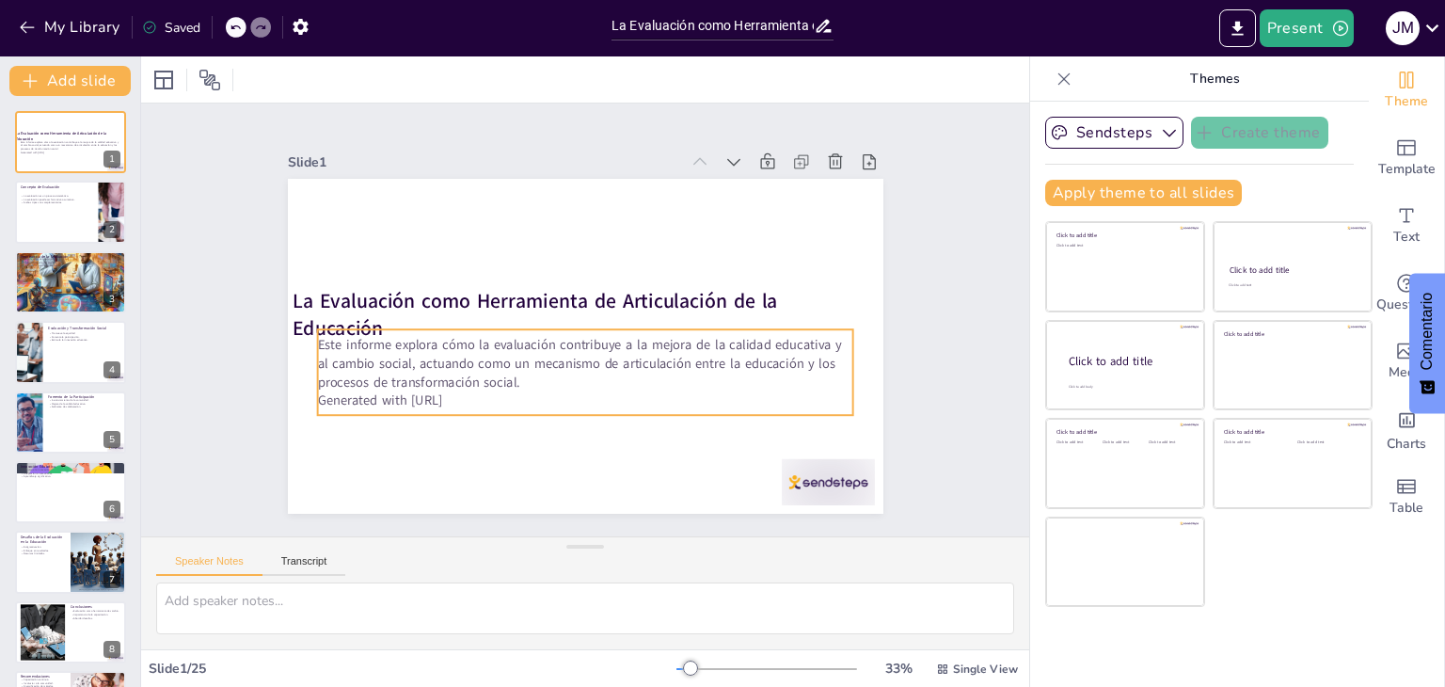
checkbox input "true"
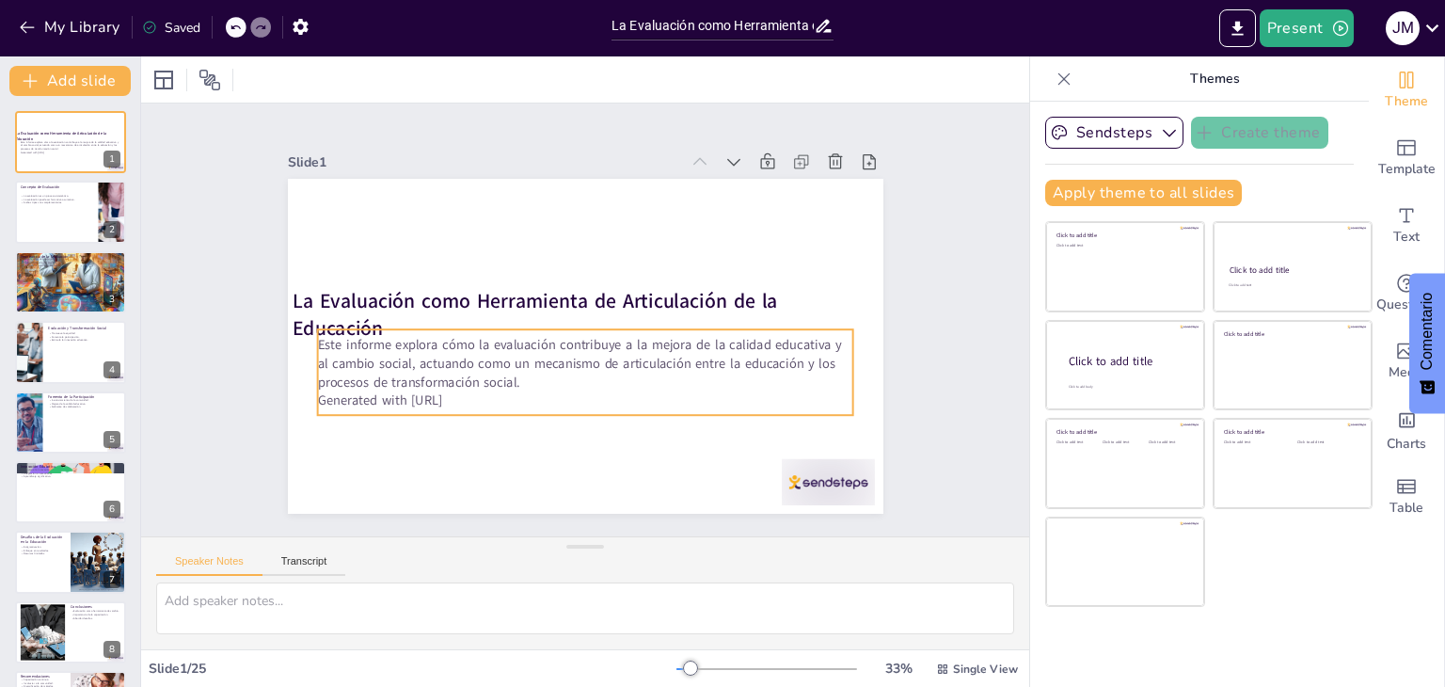
checkbox input "true"
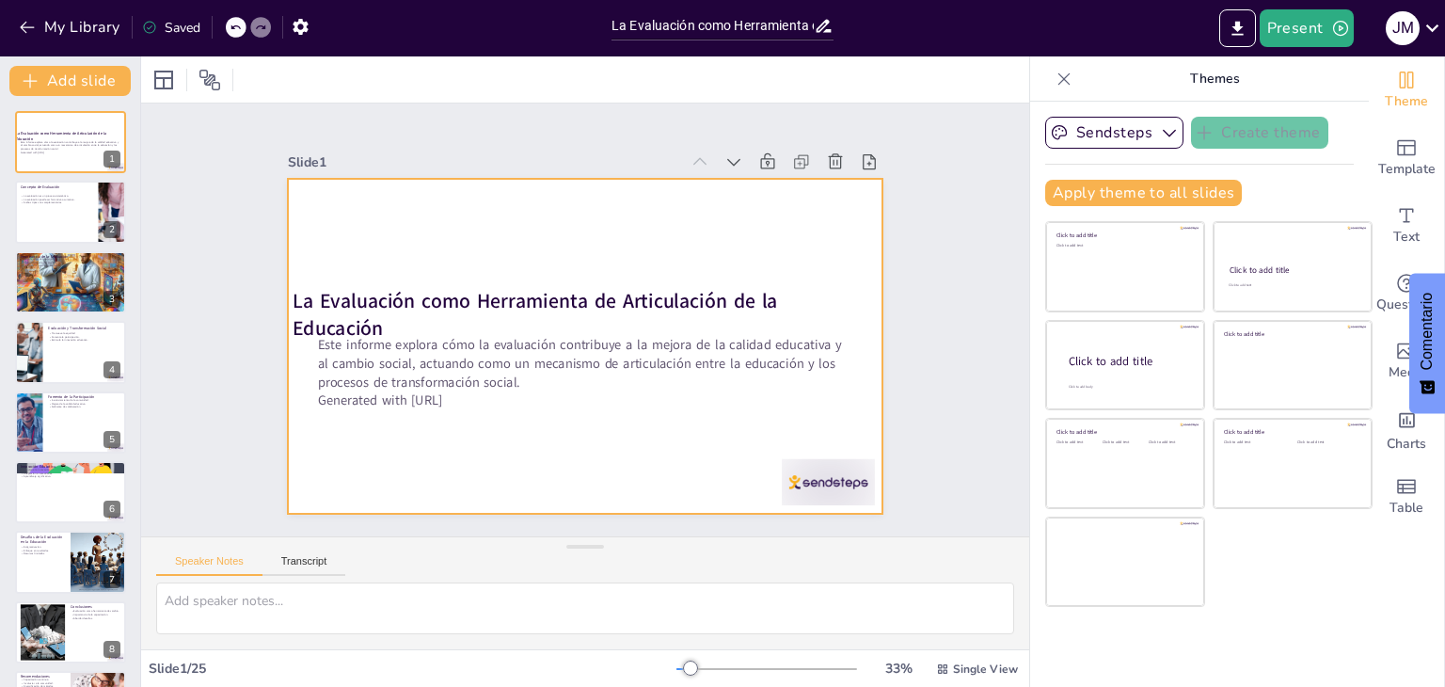
checkbox input "true"
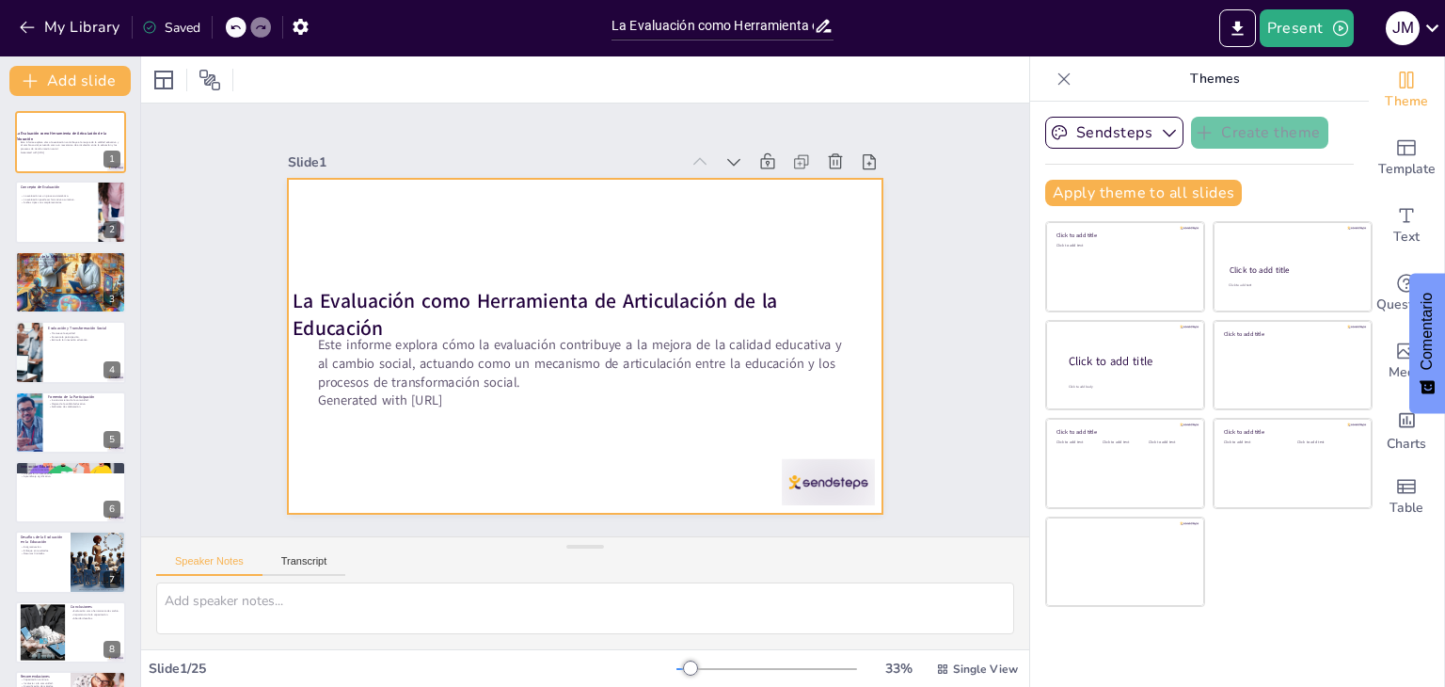
checkbox input "true"
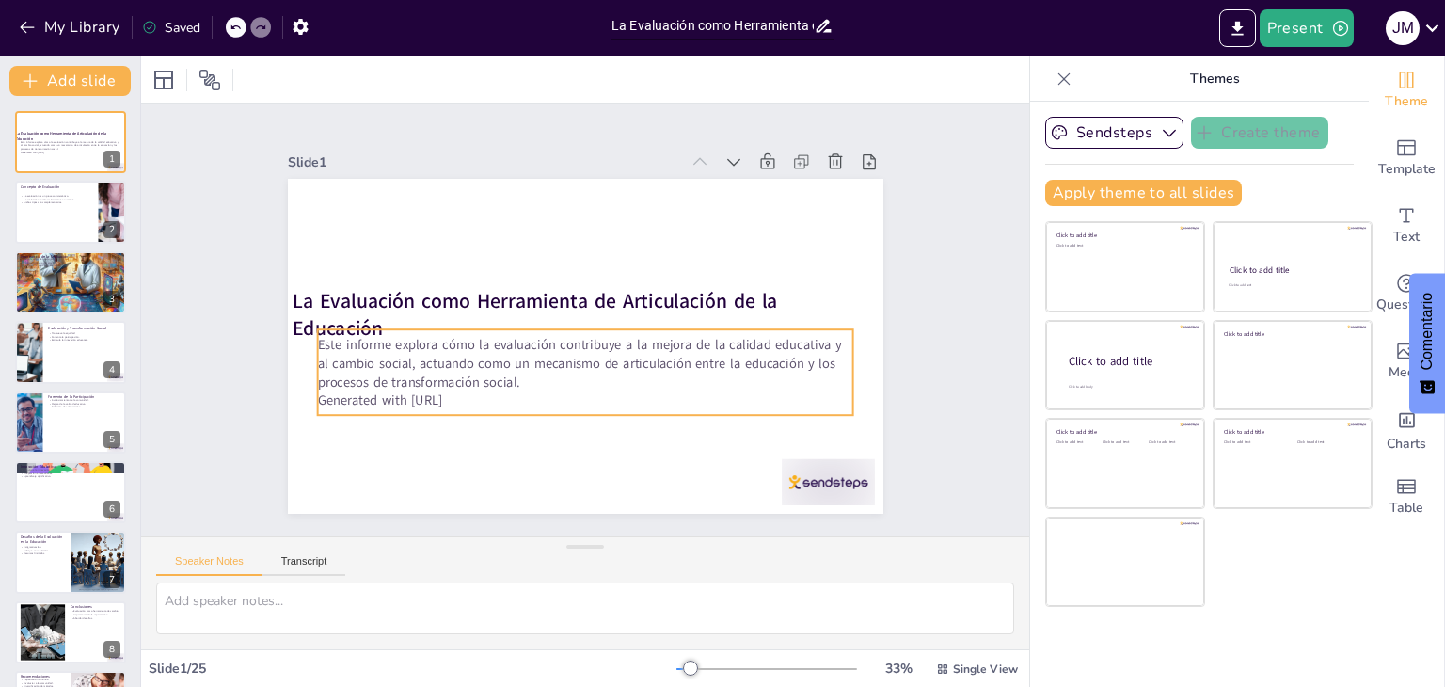
checkbox input "true"
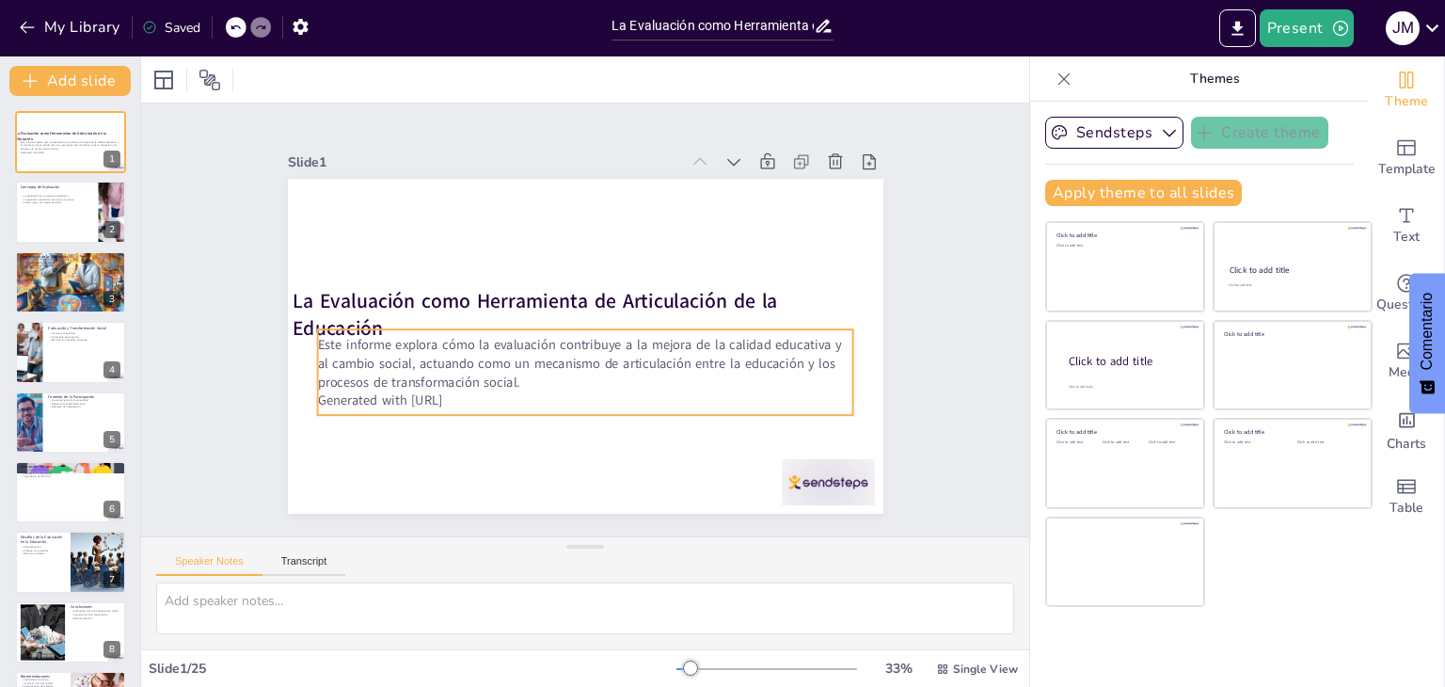
checkbox input "true"
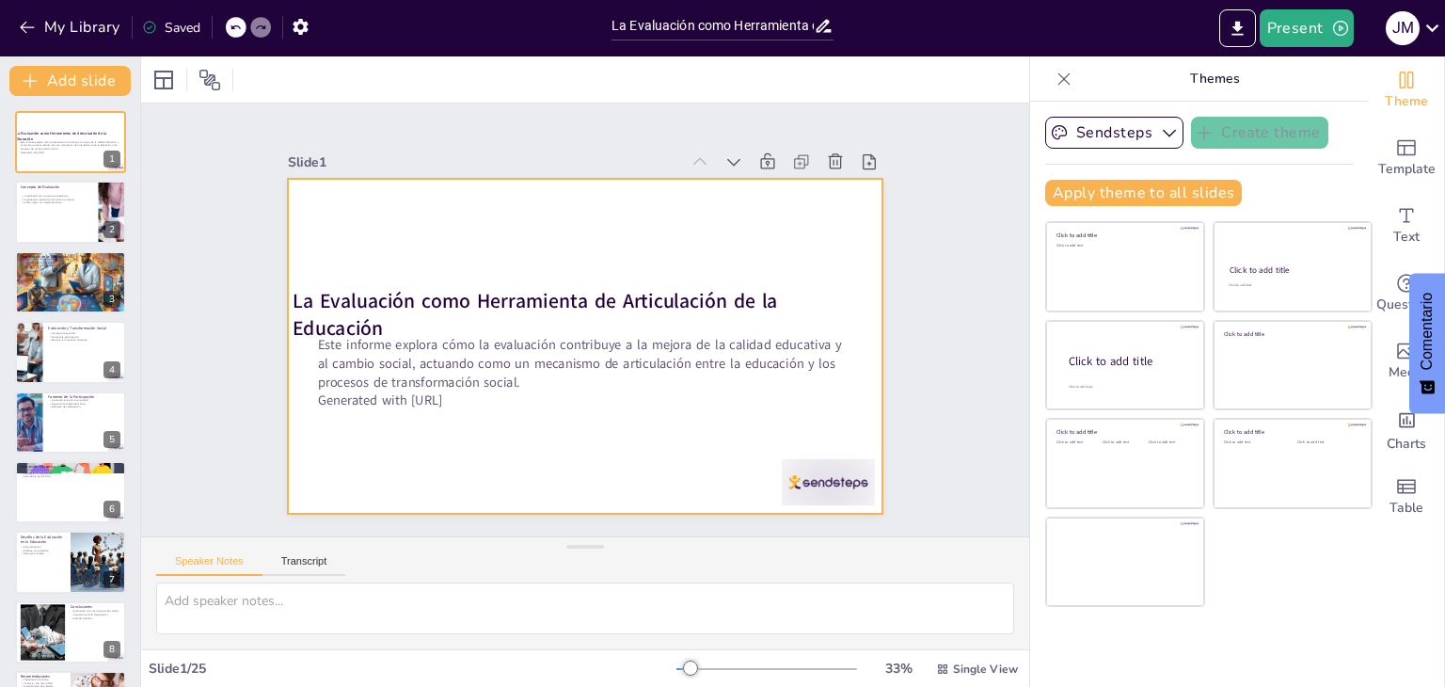
checkbox input "true"
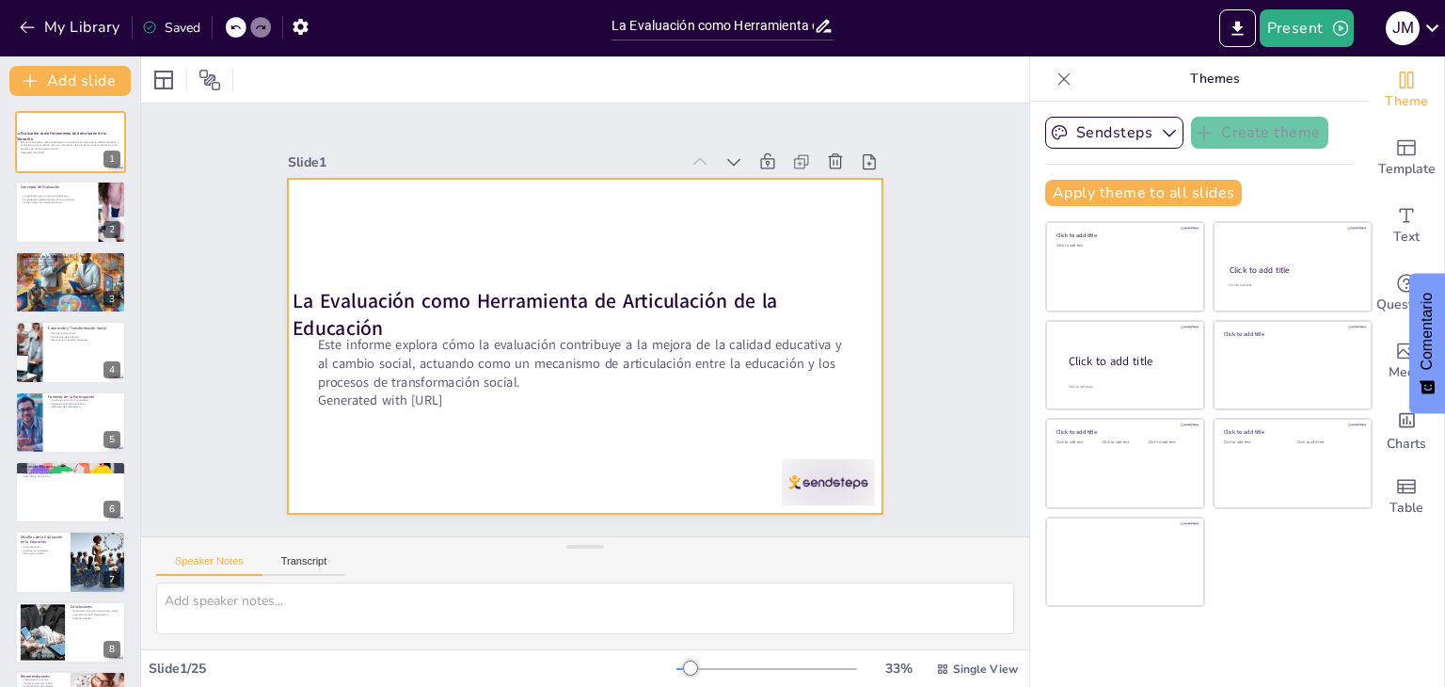
checkbox input "true"
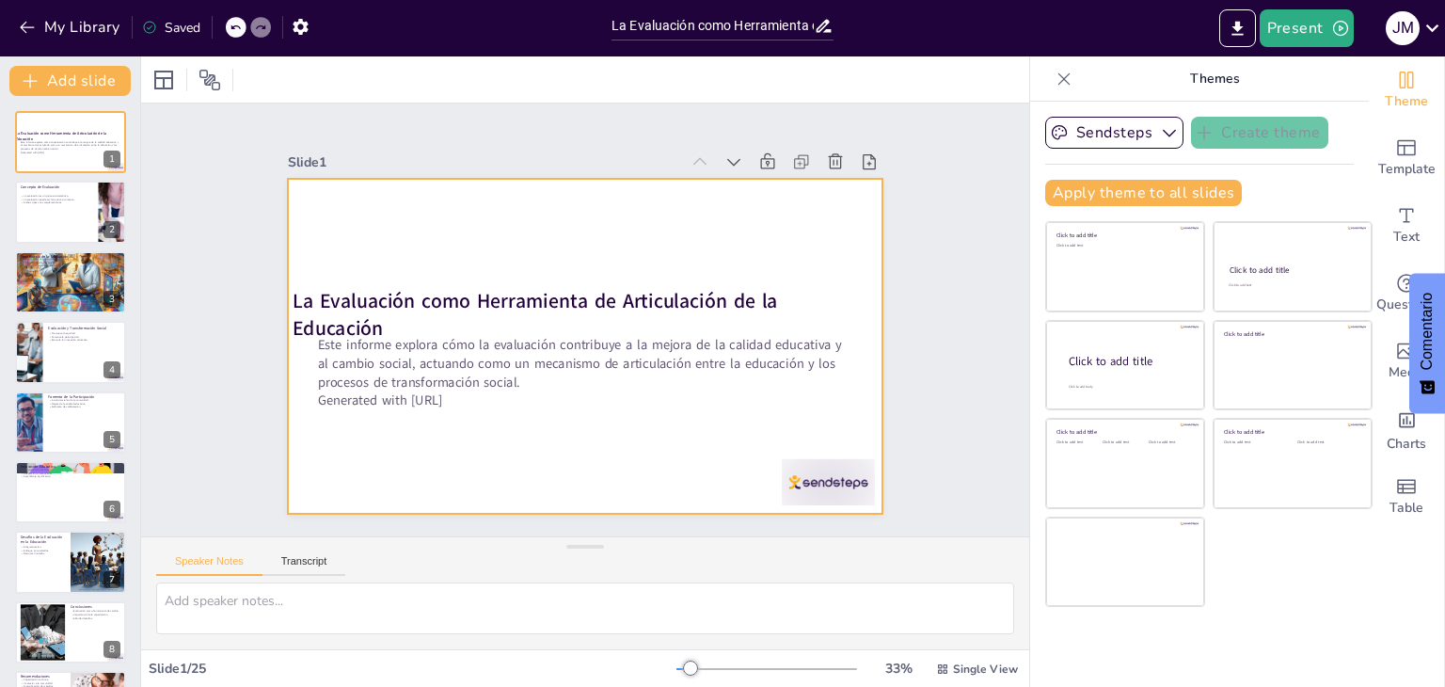
checkbox input "true"
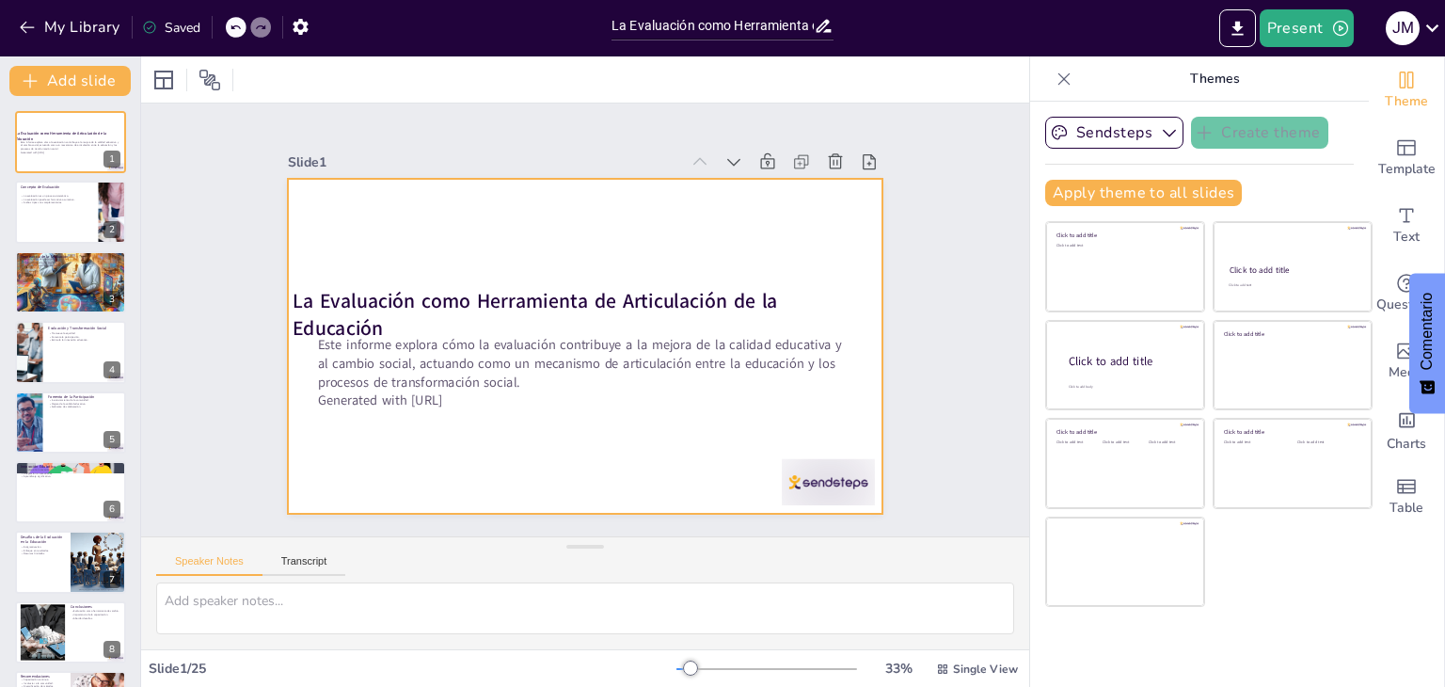
checkbox input "true"
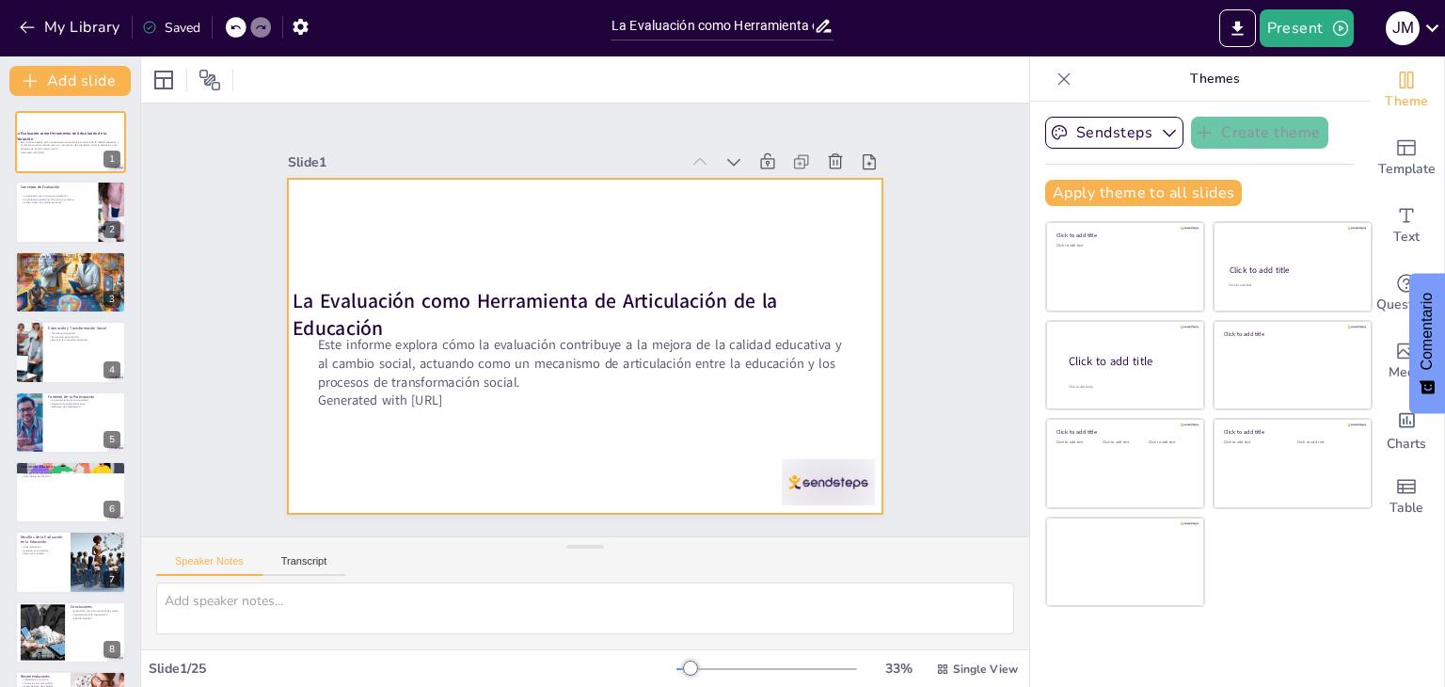
checkbox input "true"
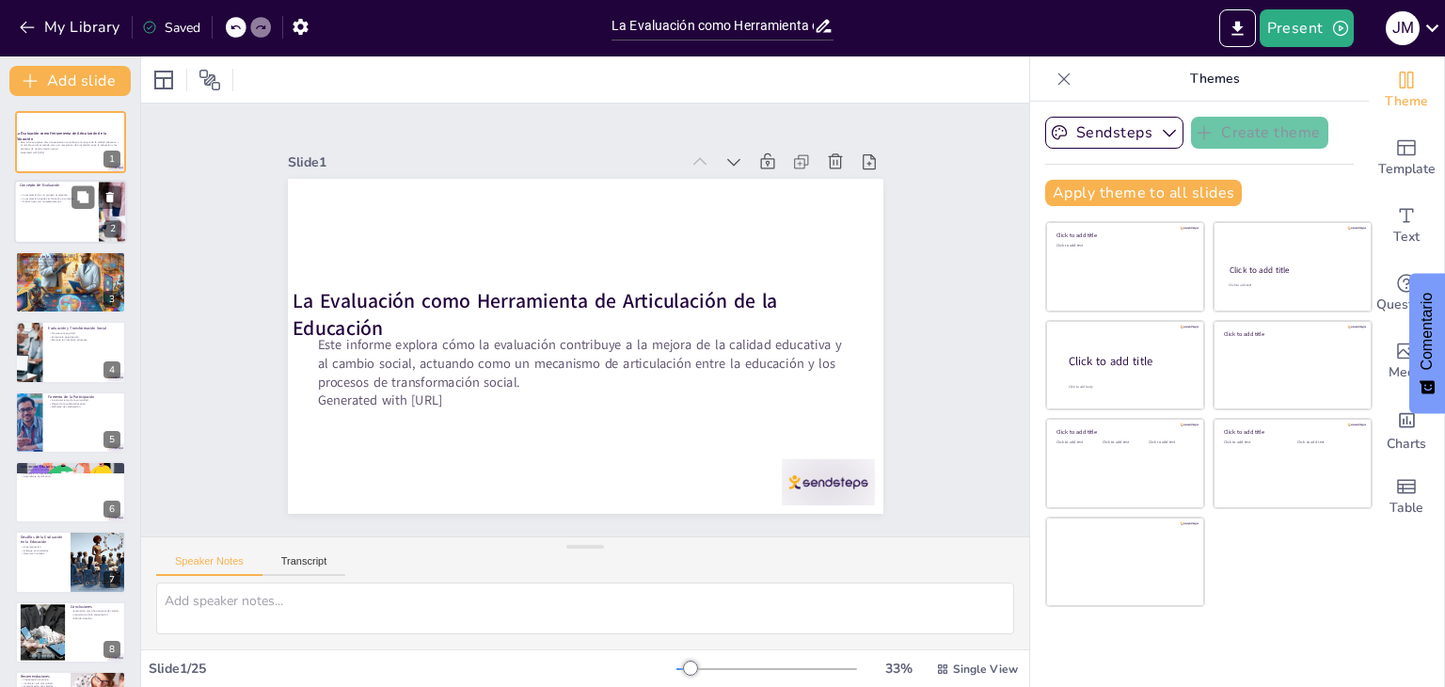
click at [61, 228] on div at bounding box center [70, 213] width 113 height 64
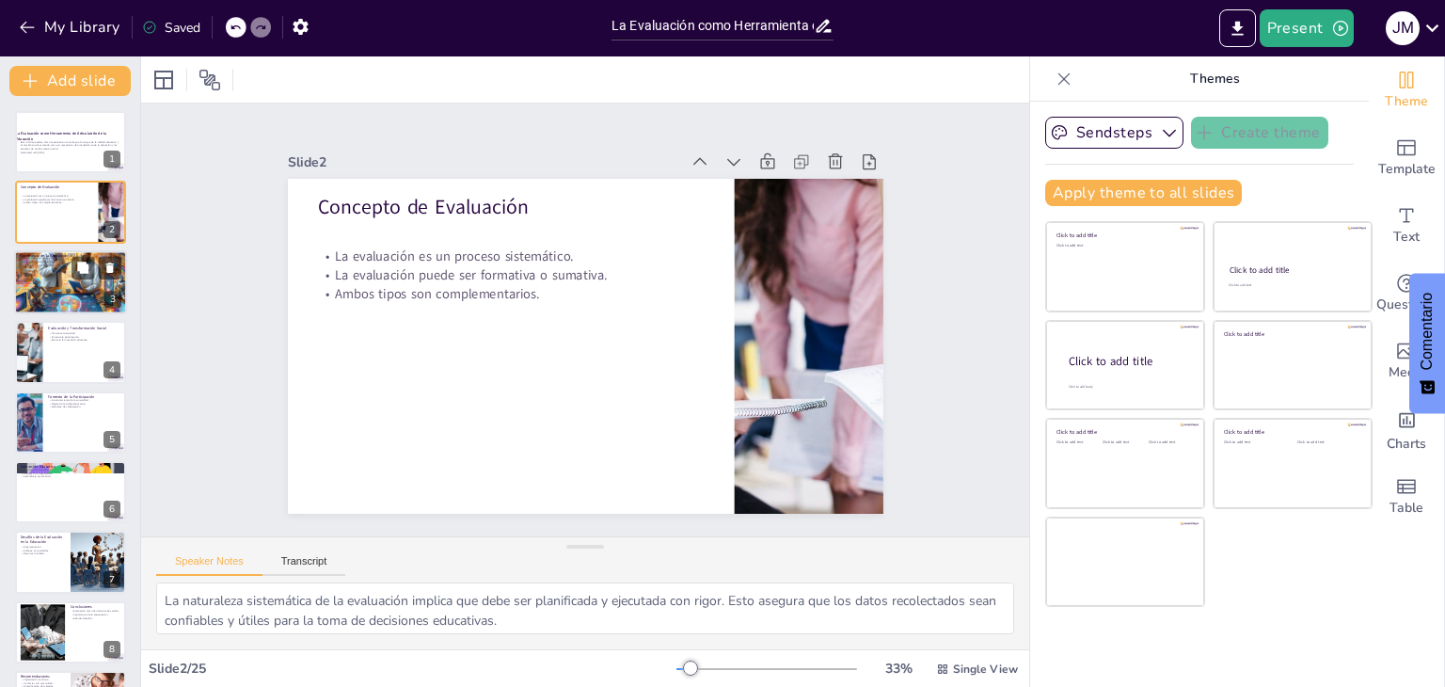
click at [75, 279] on div at bounding box center [70, 282] width 113 height 113
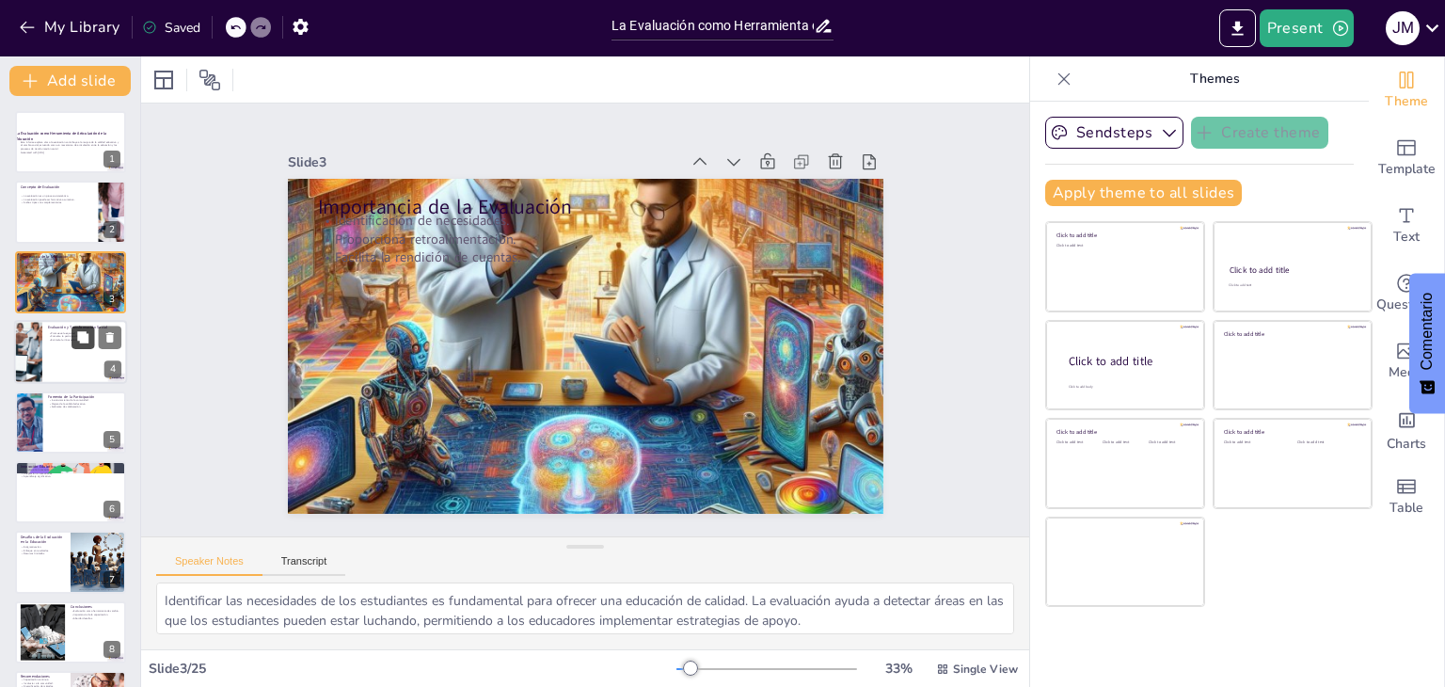
click at [82, 340] on icon at bounding box center [82, 336] width 11 height 11
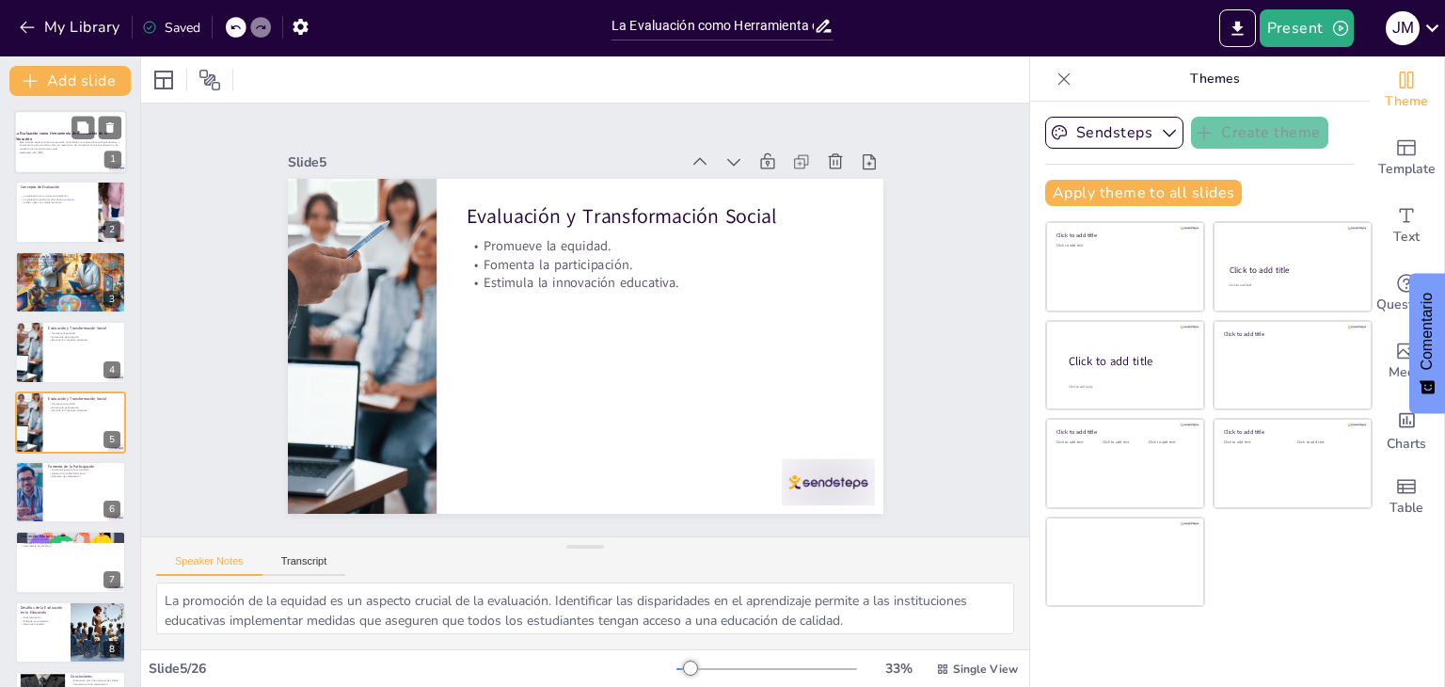
click at [49, 144] on p "Este informe explora cómo la evaluación contribuye a la mejora de la calidad ed…" at bounding box center [71, 145] width 102 height 10
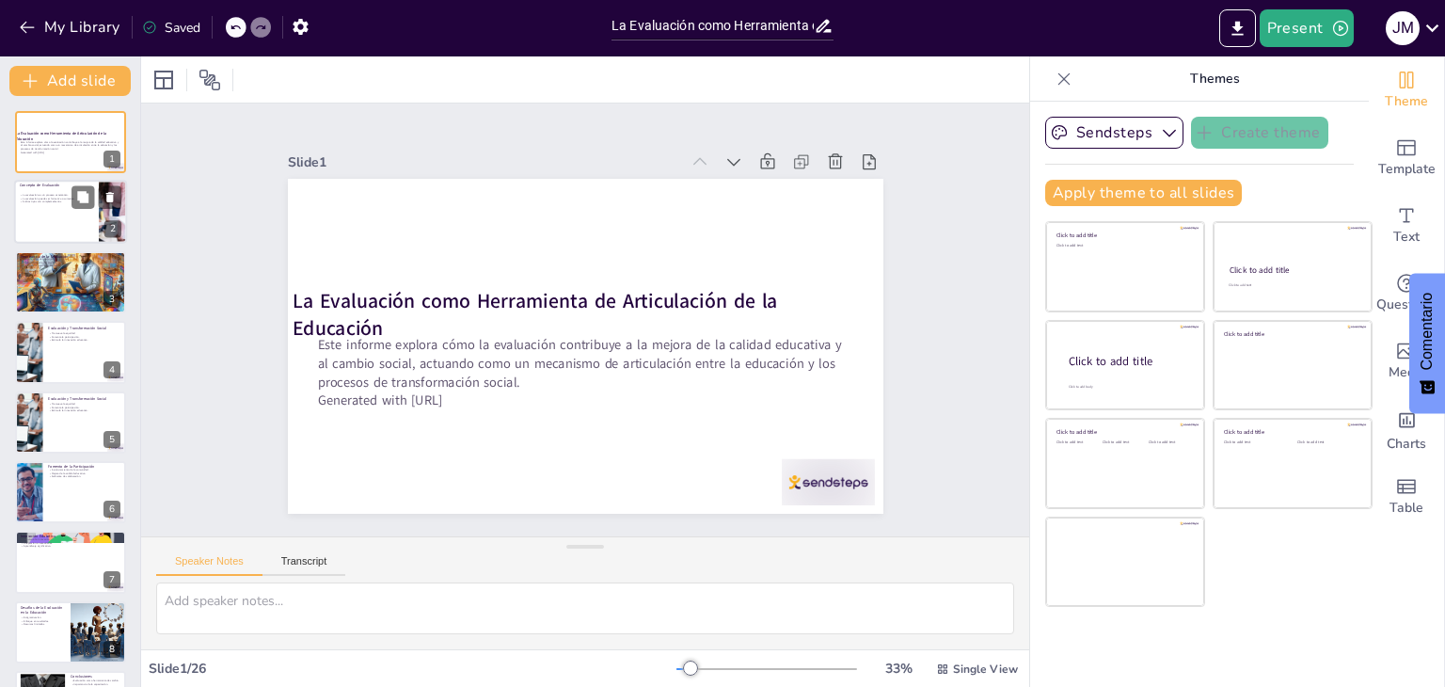
click at [59, 227] on div at bounding box center [70, 213] width 113 height 64
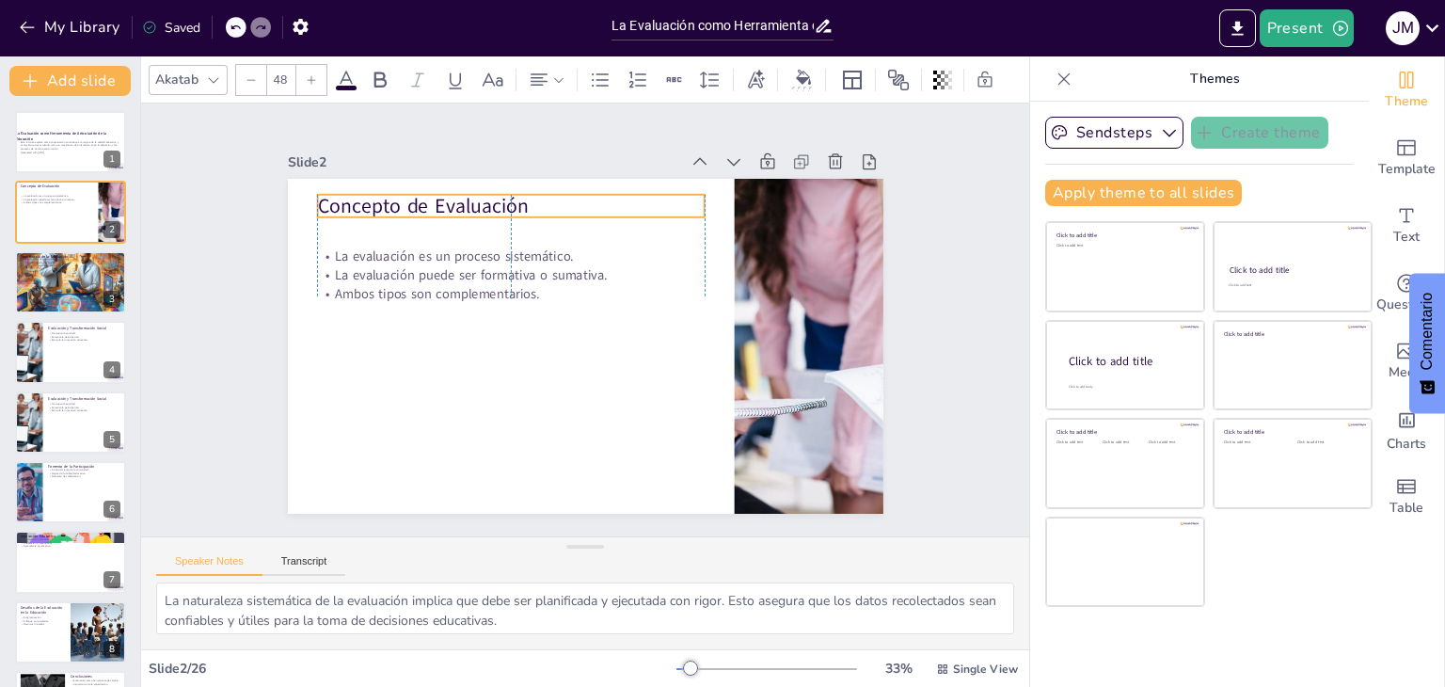
click at [403, 199] on p "Concepto de Evaluación" at bounding box center [577, 183] width 349 height 217
click at [656, 197] on p "Concepto de Evaluación" at bounding box center [690, 233] width 68 height 387
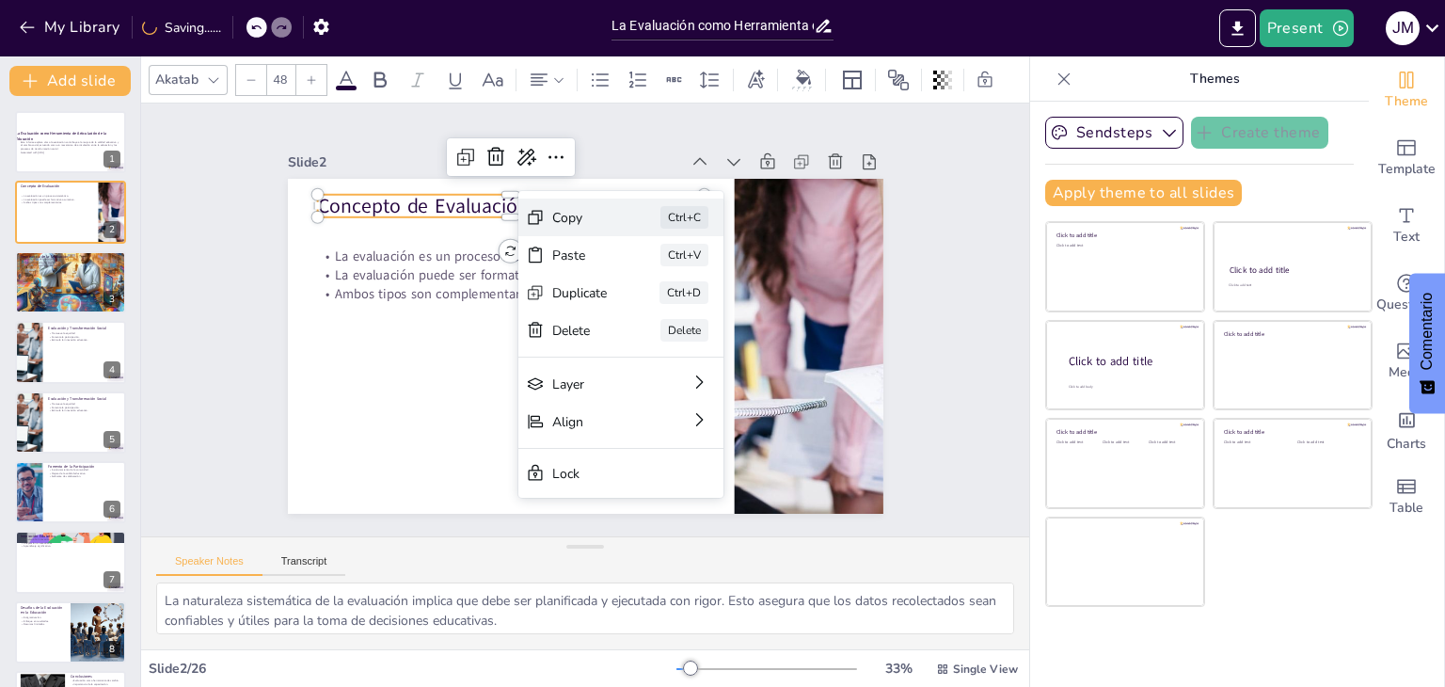
click at [502, 375] on div "Copy" at bounding box center [474, 398] width 55 height 47
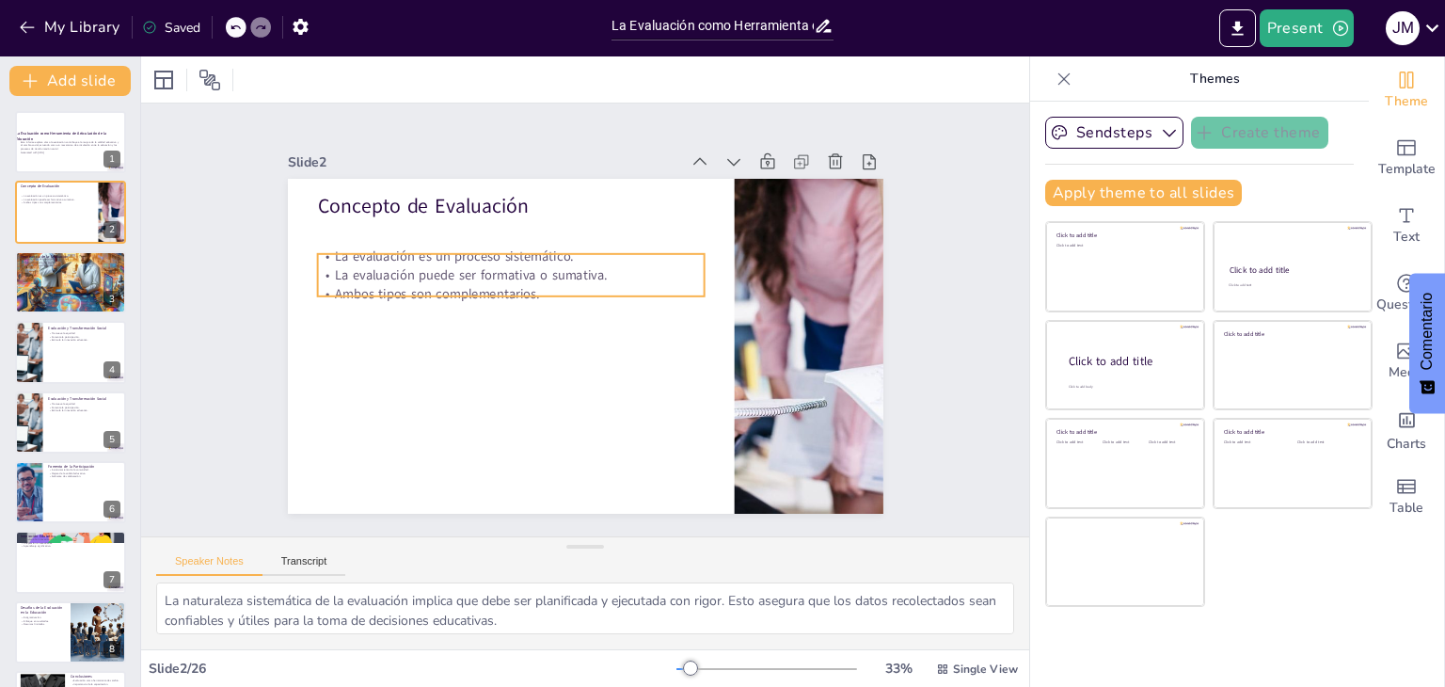
click at [509, 276] on p "La evaluación puede ser formativa o sumativa." at bounding box center [596, 233] width 174 height 361
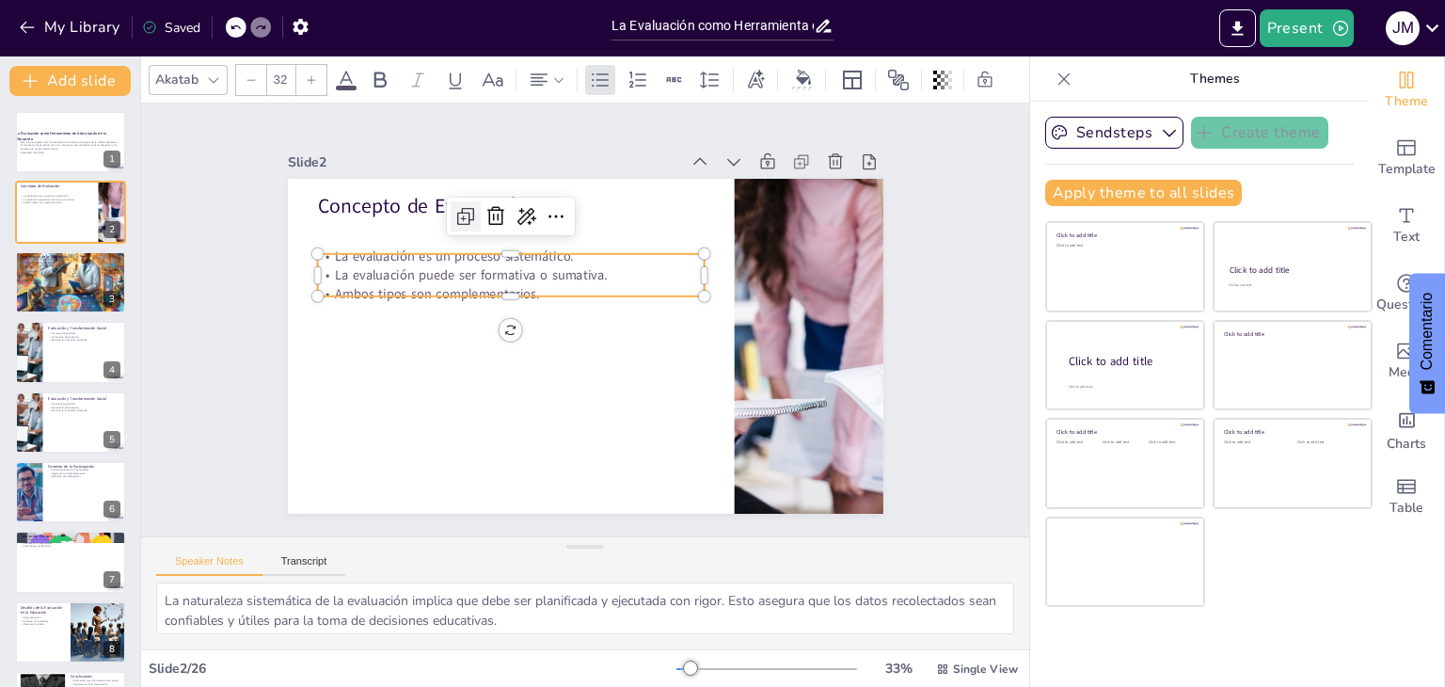
click at [465, 215] on icon at bounding box center [477, 204] width 24 height 24
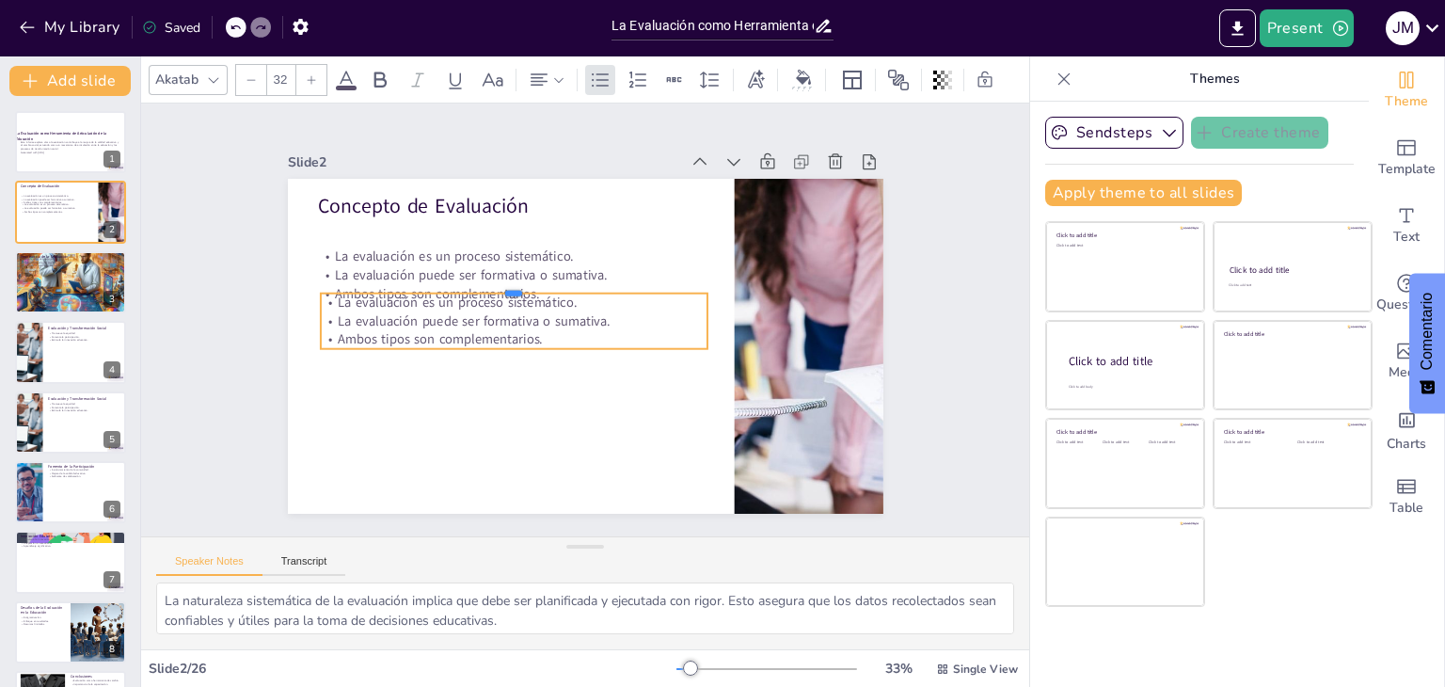
drag, startPoint x: 438, startPoint y: 249, endPoint x: 507, endPoint y: 339, distance: 112.7
click at [507, 339] on div "Concepto de Evaluación La evaluación es un proceso sistemático. La evaluación p…" at bounding box center [580, 344] width 652 height 451
click at [593, 230] on icon at bounding box center [608, 215] width 30 height 30
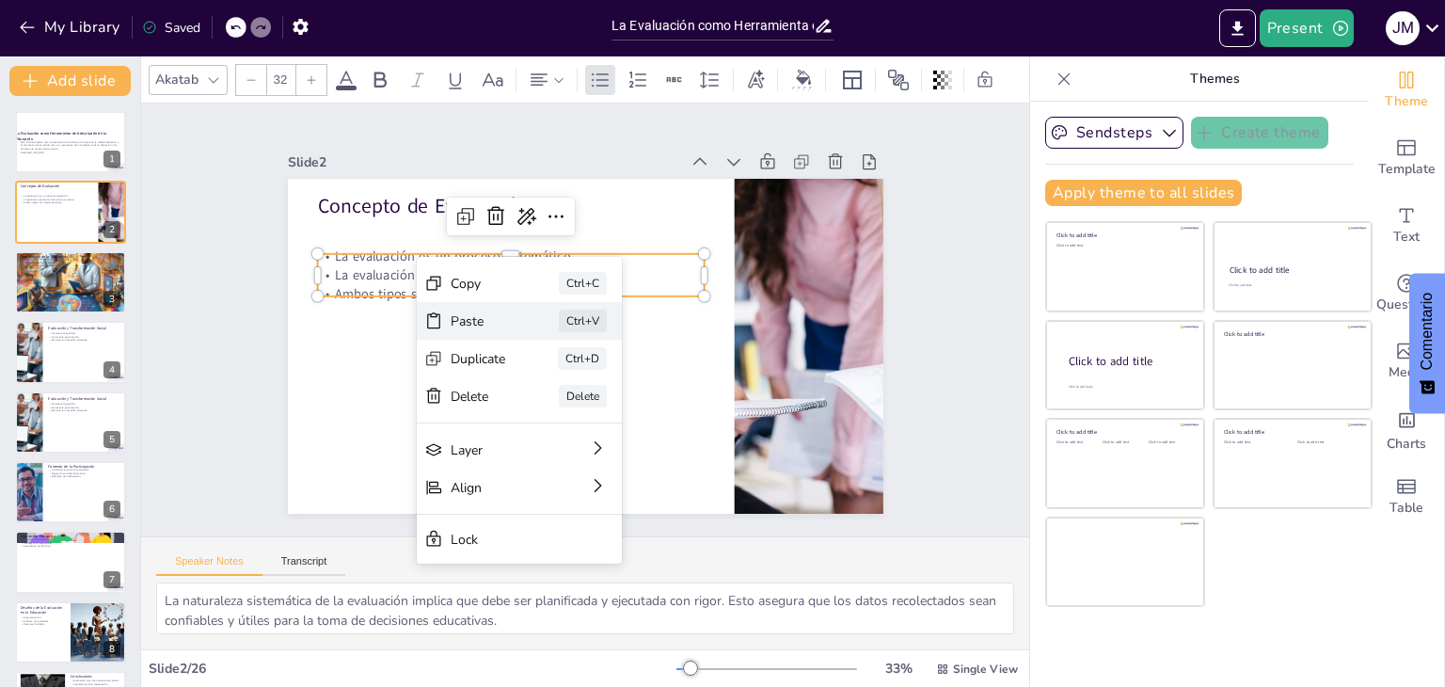
click at [481, 421] on div "Ctrl+V" at bounding box center [466, 446] width 27 height 50
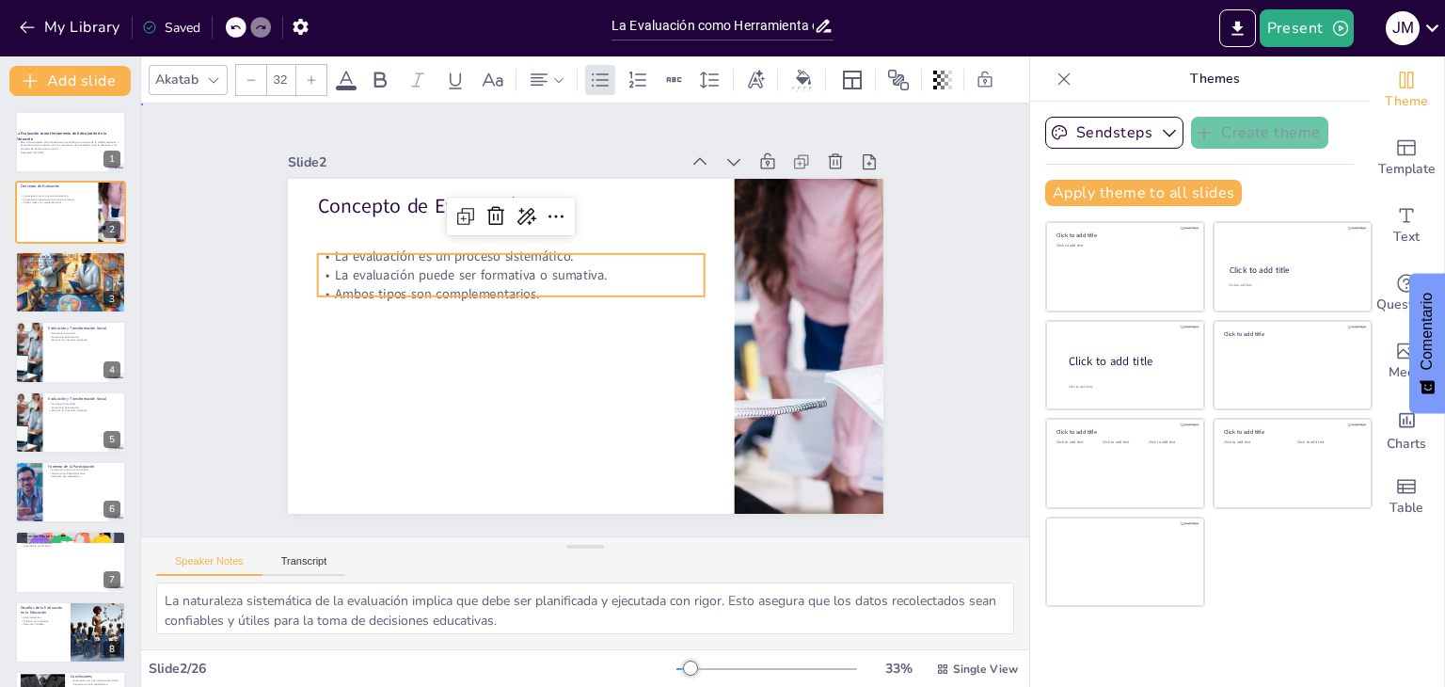
click at [493, 124] on div "Slide 1 La Evaluación como Herramienta de Articulación de la Educación Este inf…" at bounding box center [585, 319] width 686 height 552
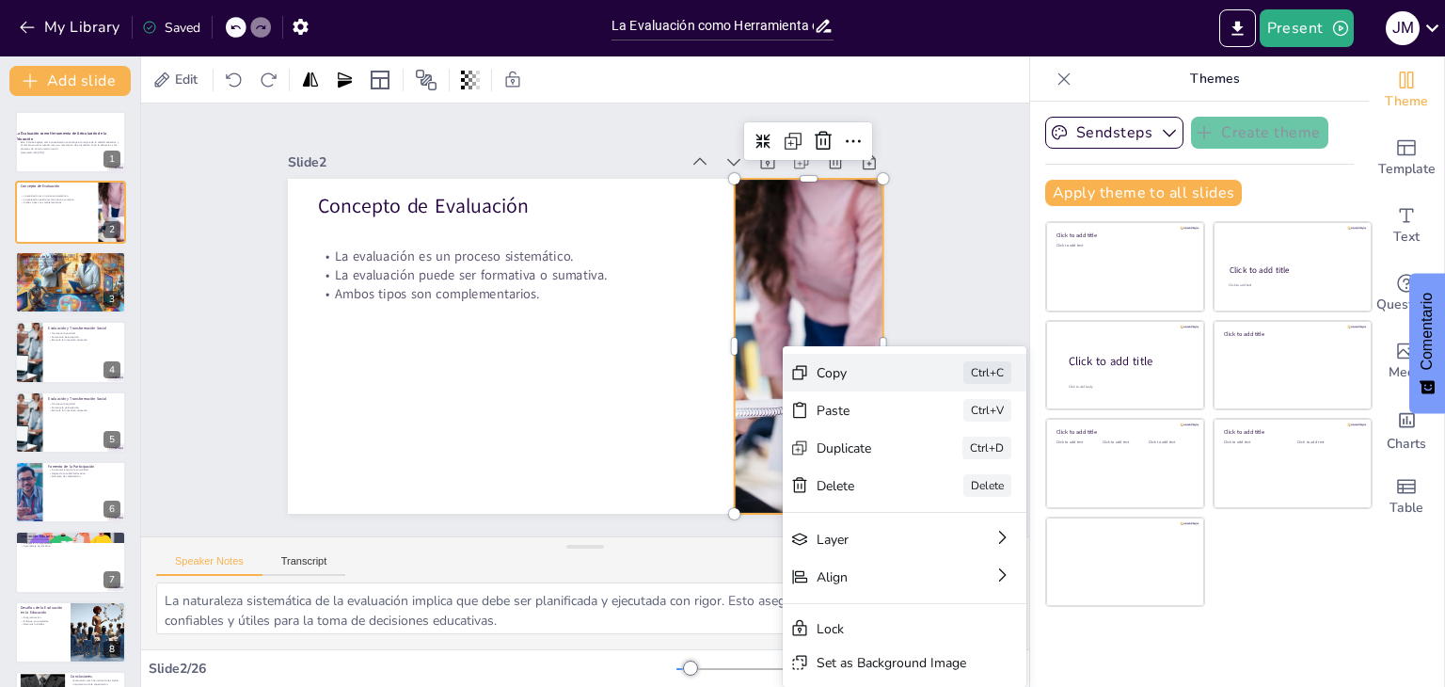
click at [185, 324] on div "Copy" at bounding box center [137, 300] width 95 height 46
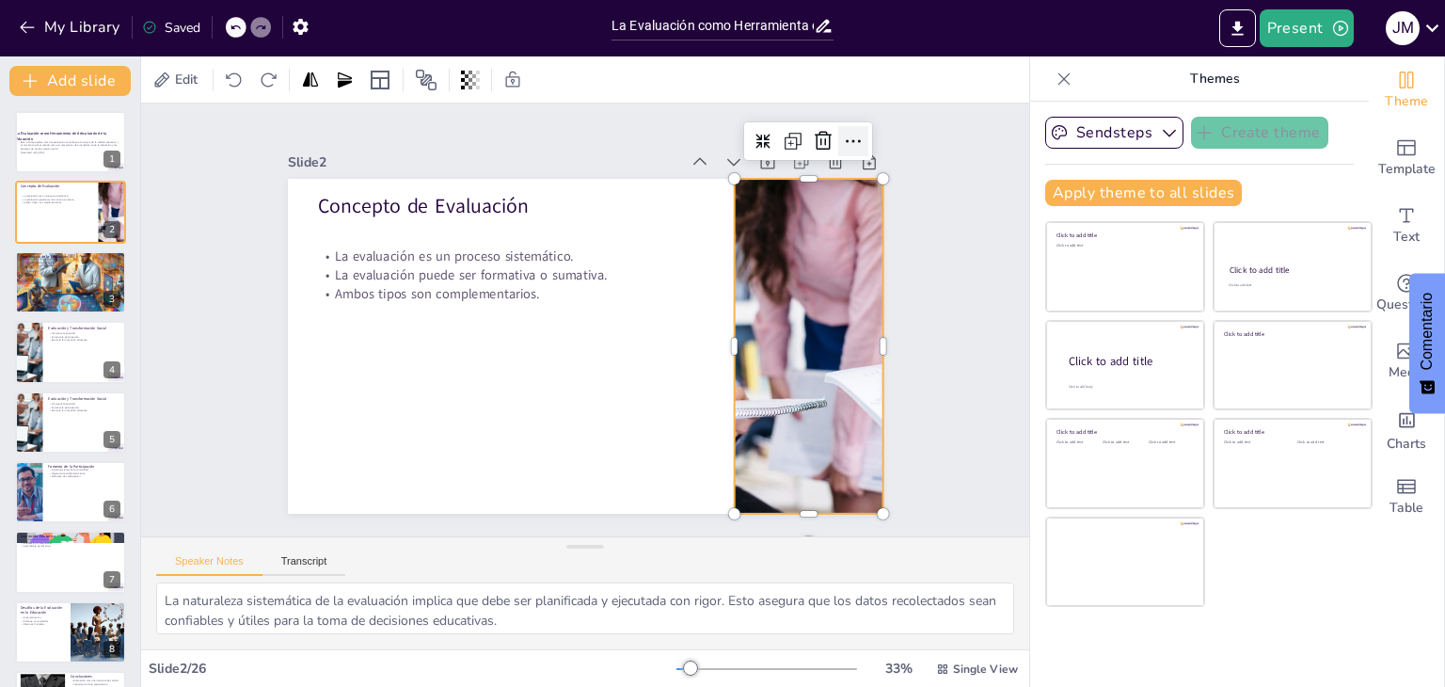
click at [888, 251] on icon at bounding box center [903, 266] width 30 height 30
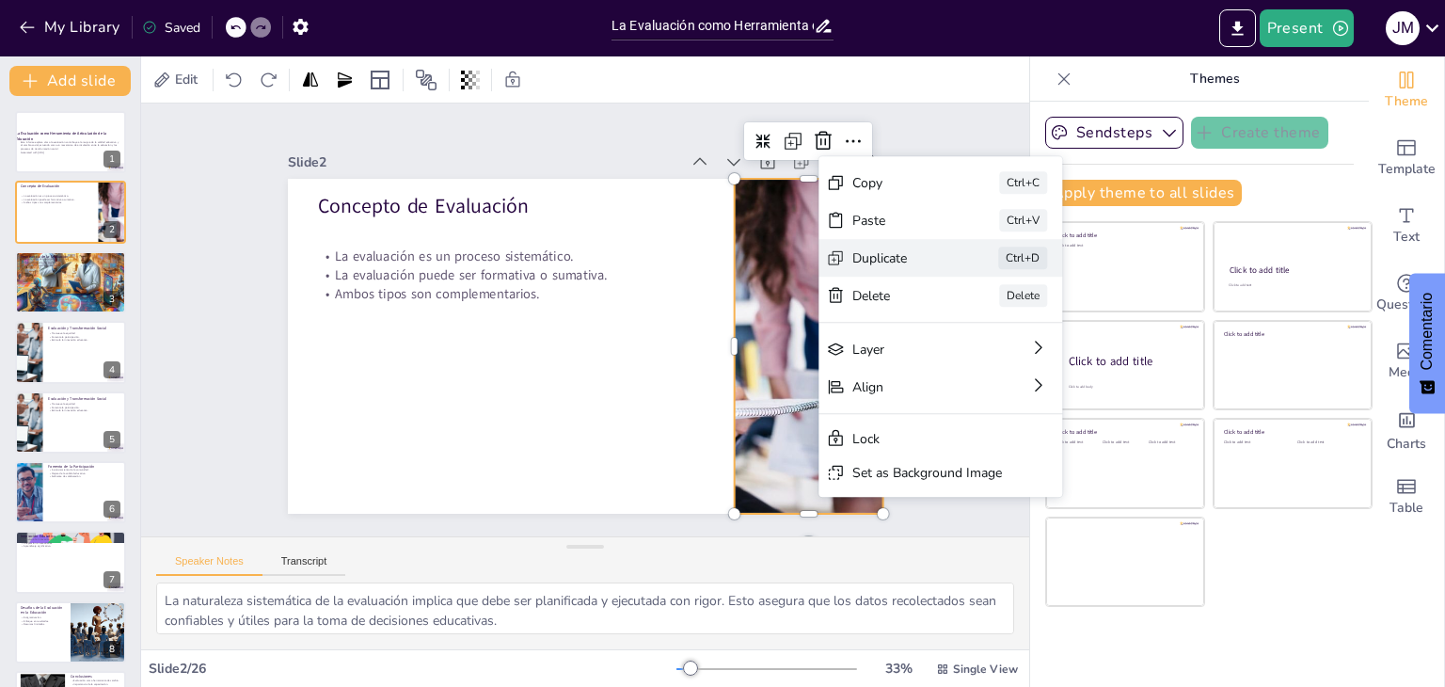
click at [916, 586] on div "Duplicate" at bounding box center [929, 621] width 86 height 70
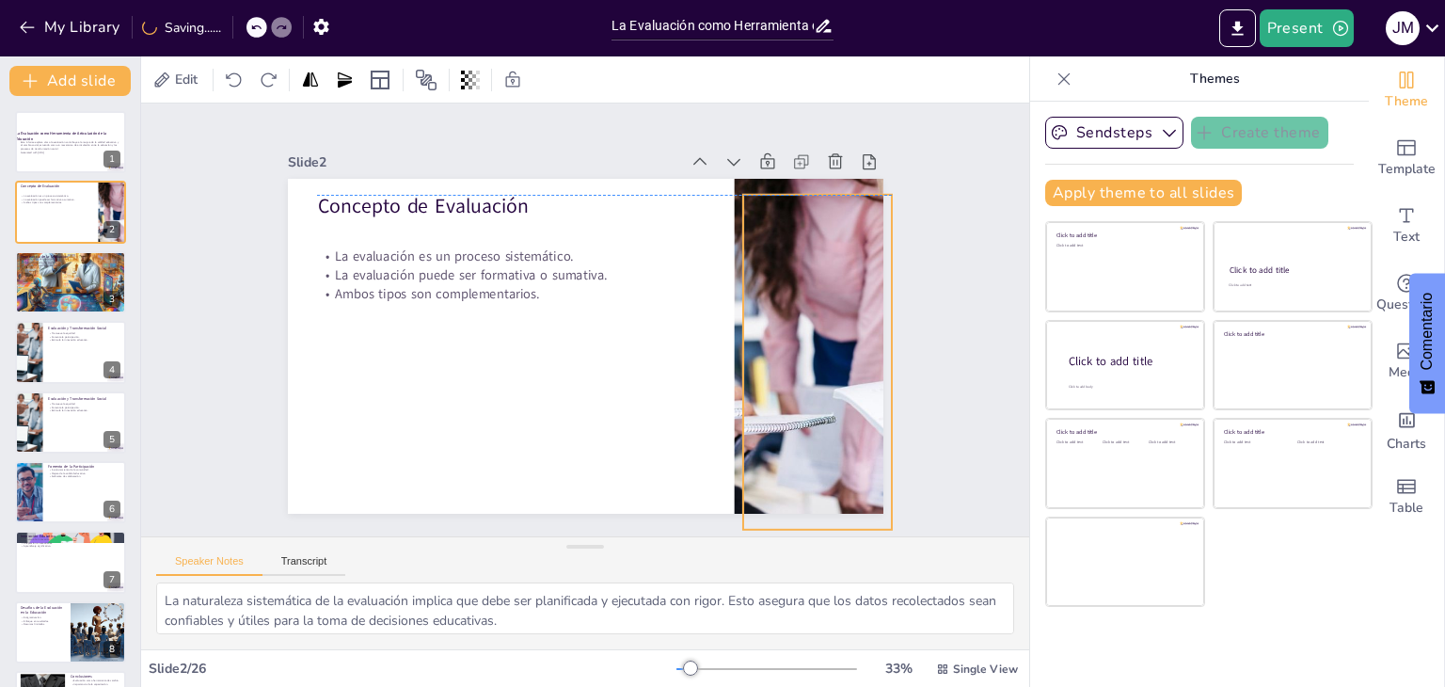
drag, startPoint x: 790, startPoint y: 323, endPoint x: 796, endPoint y: 332, distance: 11.0
click at [796, 332] on div at bounding box center [709, 520] width 585 height 597
click at [807, 517] on icon at bounding box center [796, 527] width 22 height 21
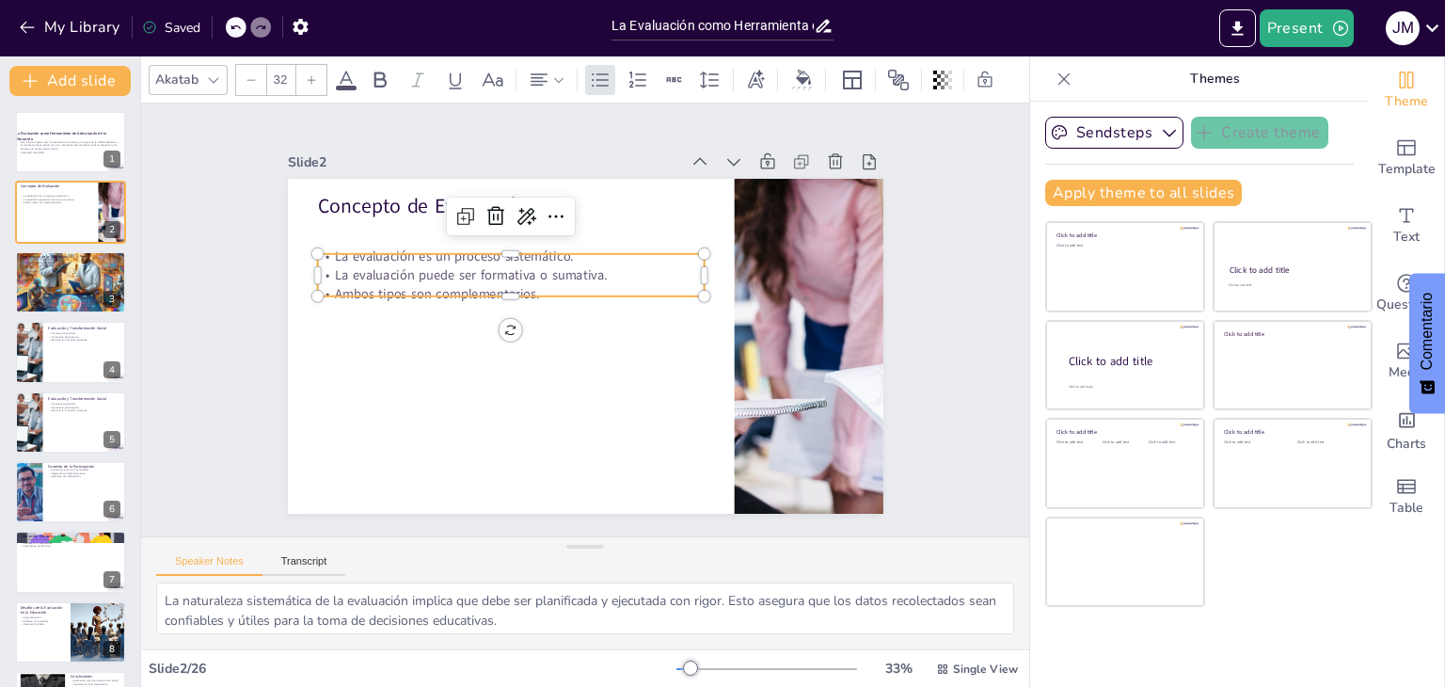
click at [613, 249] on p "La evaluación es un proceso sistemático." at bounding box center [662, 260] width 99 height 382
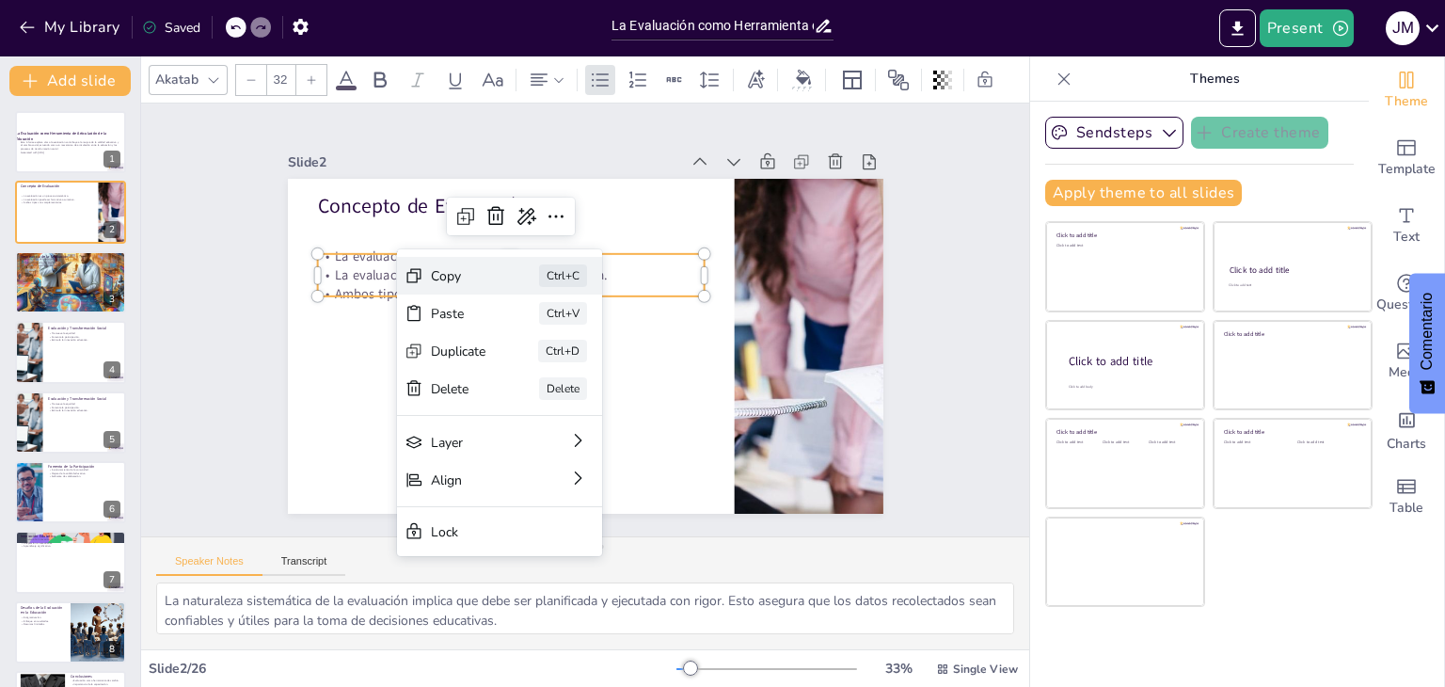
click at [654, 395] on div "Ctrl+C" at bounding box center [680, 413] width 53 height 37
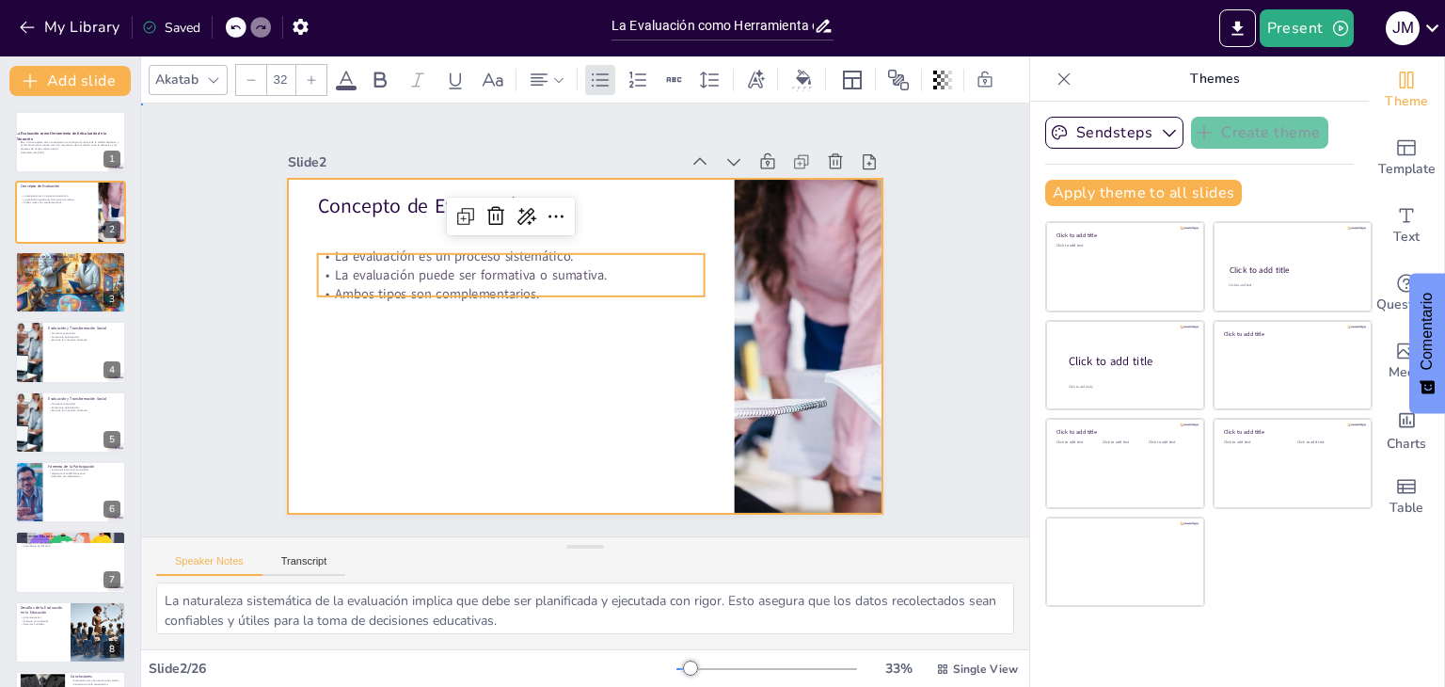
click at [426, 333] on div at bounding box center [559, 325] width 451 height 652
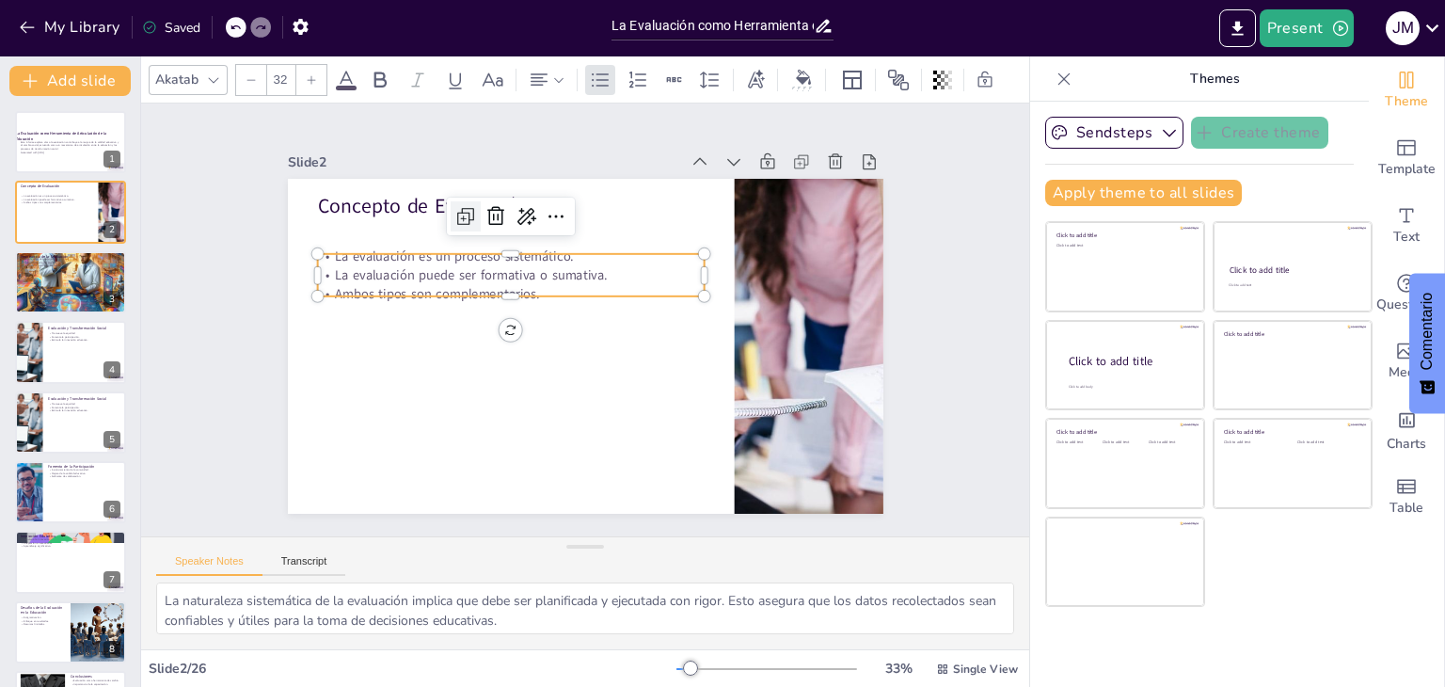
click at [483, 199] on icon at bounding box center [487, 196] width 8 height 8
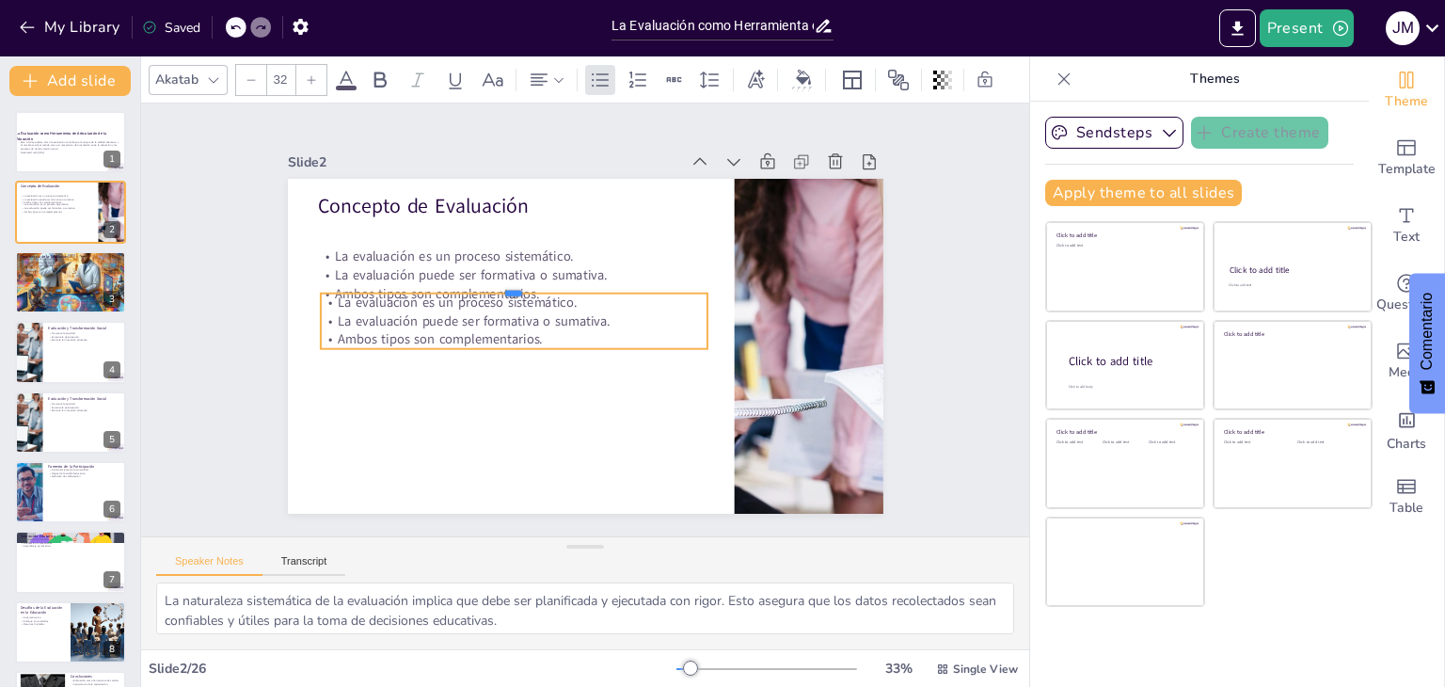
drag, startPoint x: 470, startPoint y: 249, endPoint x: 477, endPoint y: 356, distance: 107.4
click at [477, 356] on div "Concepto de Evaluación La evaluación es un proceso sistemático. La evaluación p…" at bounding box center [559, 325] width 451 height 652
click at [497, 242] on icon at bounding box center [506, 246] width 19 height 20
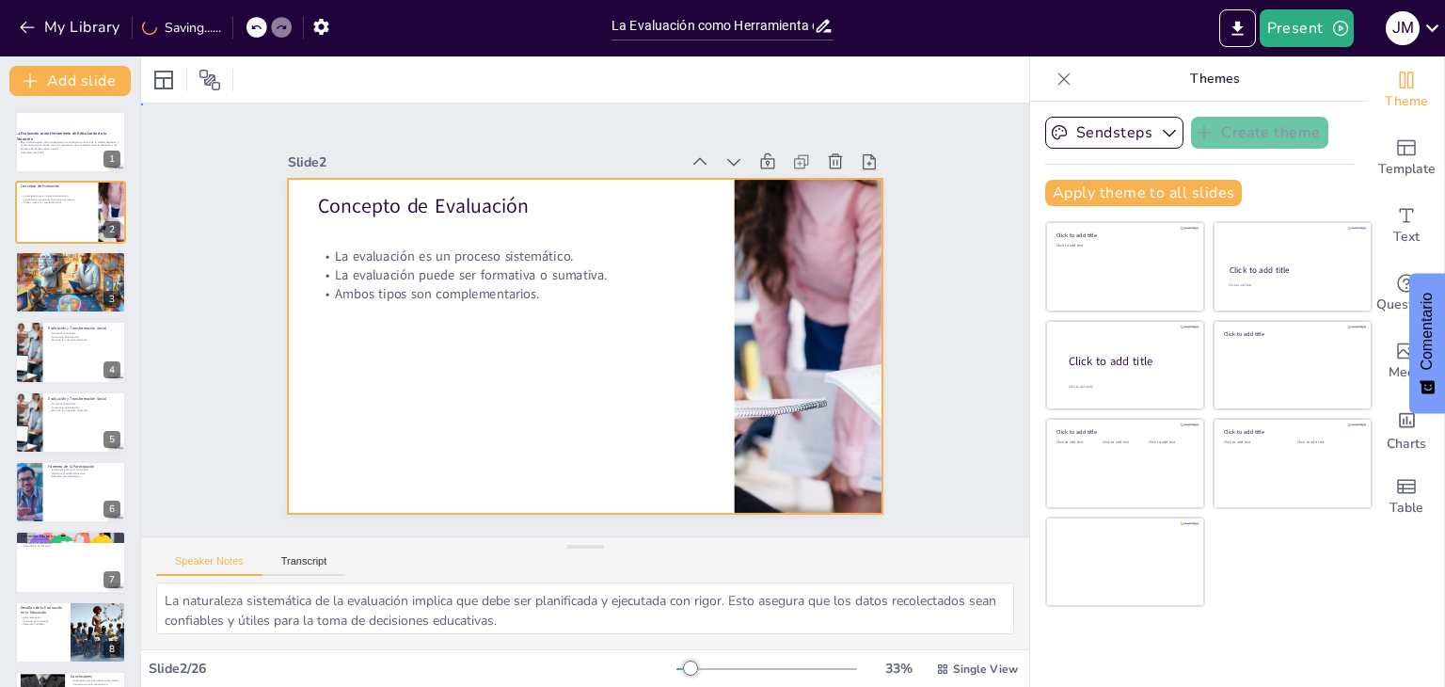
click at [513, 328] on div at bounding box center [569, 341] width 678 height 621
click at [47, 288] on div at bounding box center [70, 282] width 113 height 113
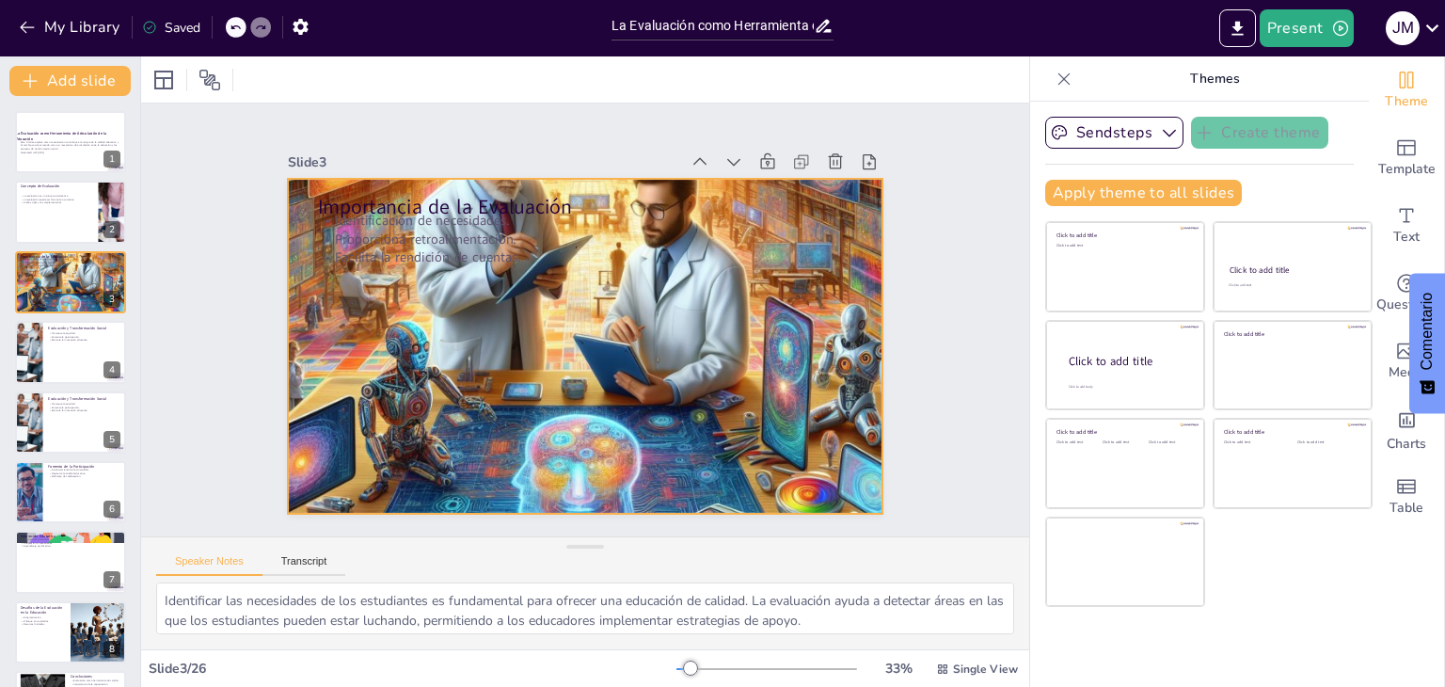
click at [450, 291] on div at bounding box center [577, 345] width 750 height 750
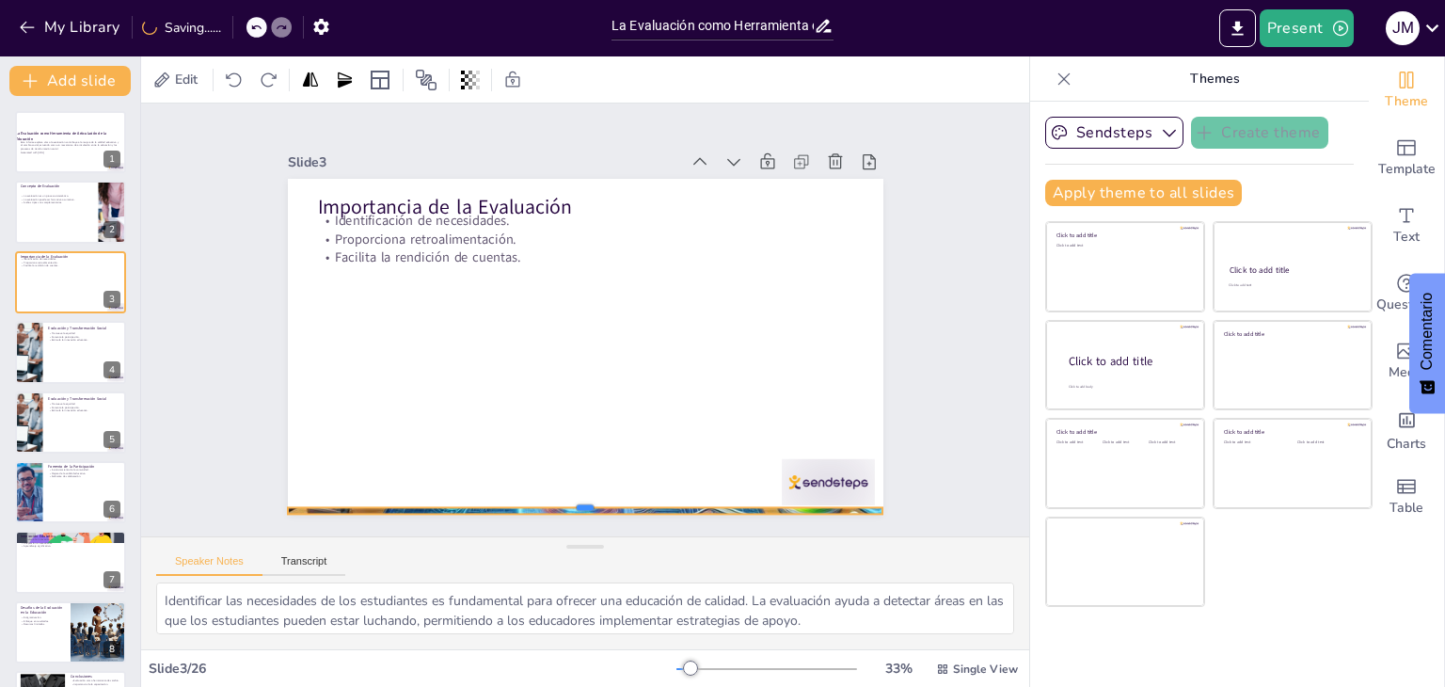
drag, startPoint x: 383, startPoint y: 170, endPoint x: 572, endPoint y: 508, distance: 386.9
click at [572, 508] on div "Slide 1 La Evaluación como Herramienta de Articulación de la Educación Este inf…" at bounding box center [585, 320] width 433 height 888
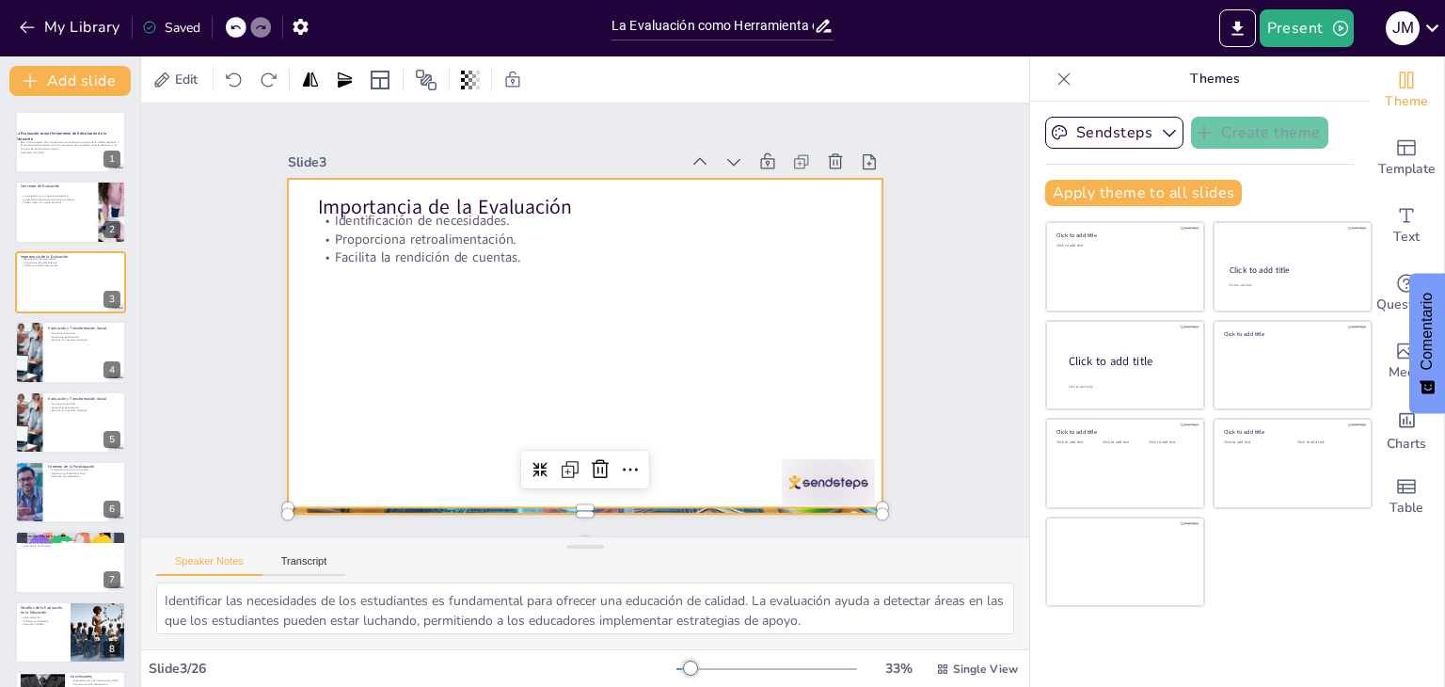
scroll to position [29, 0]
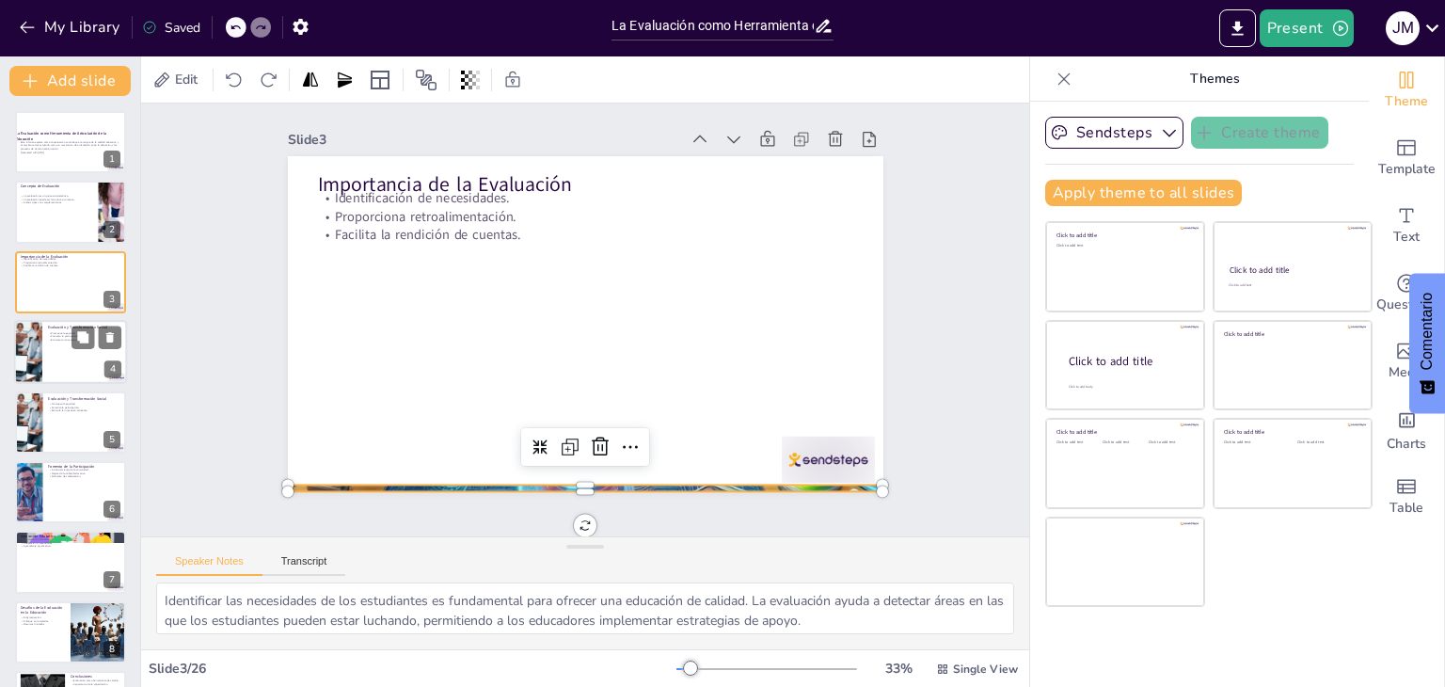
click at [18, 355] on div at bounding box center [27, 352] width 121 height 64
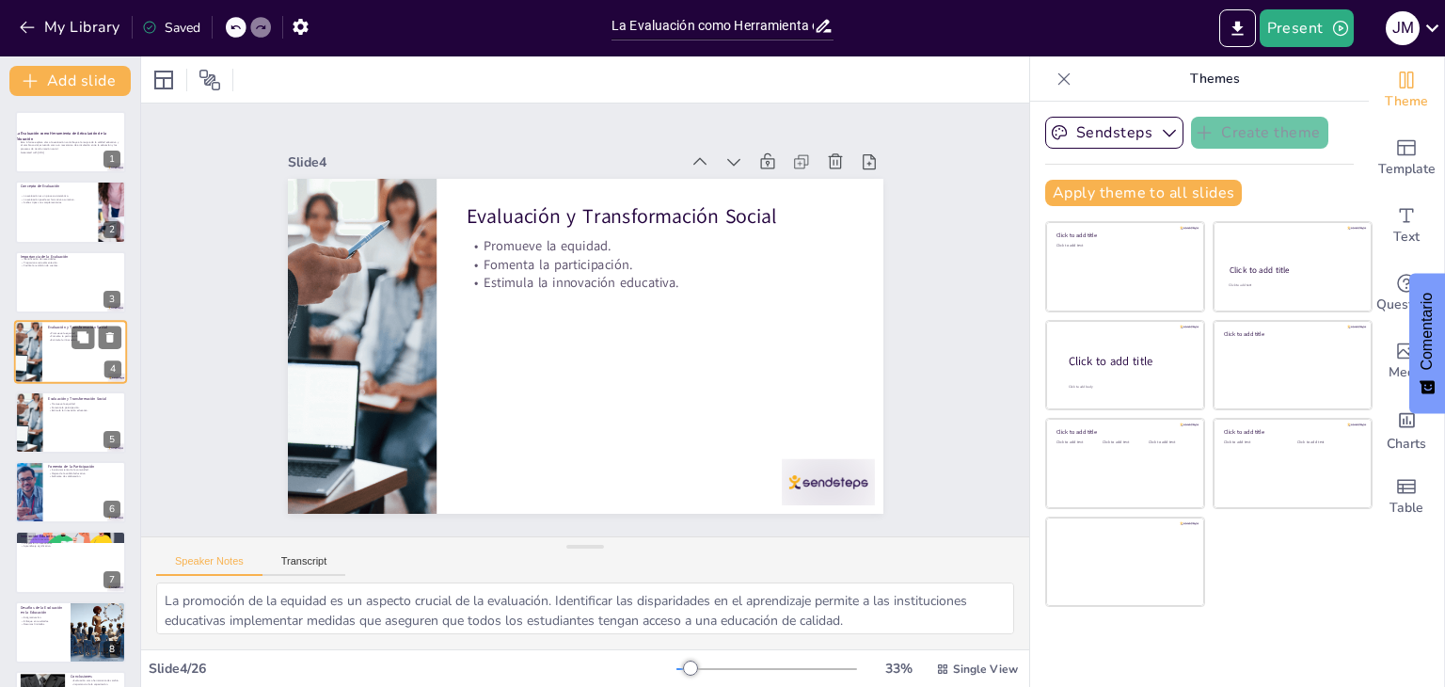
scroll to position [0, 0]
click at [28, 407] on div at bounding box center [27, 422] width 121 height 64
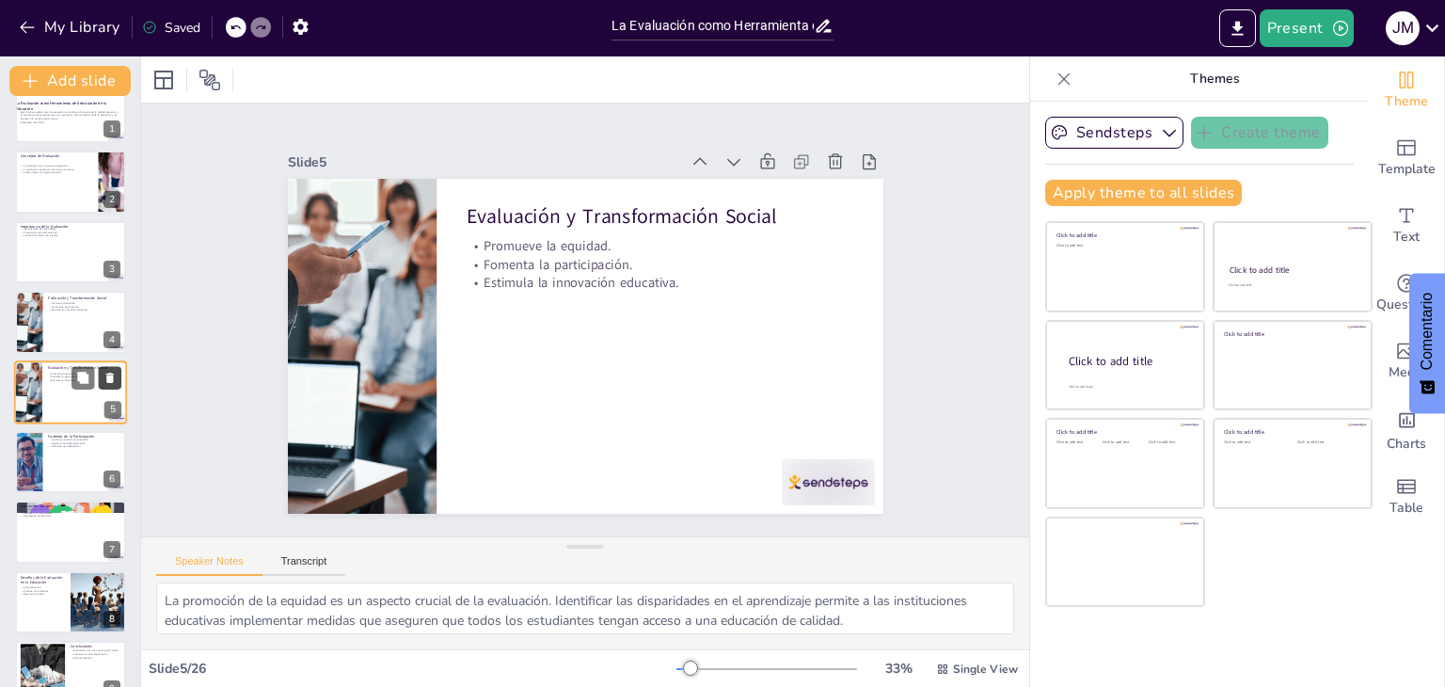
click at [109, 377] on icon at bounding box center [110, 377] width 8 height 10
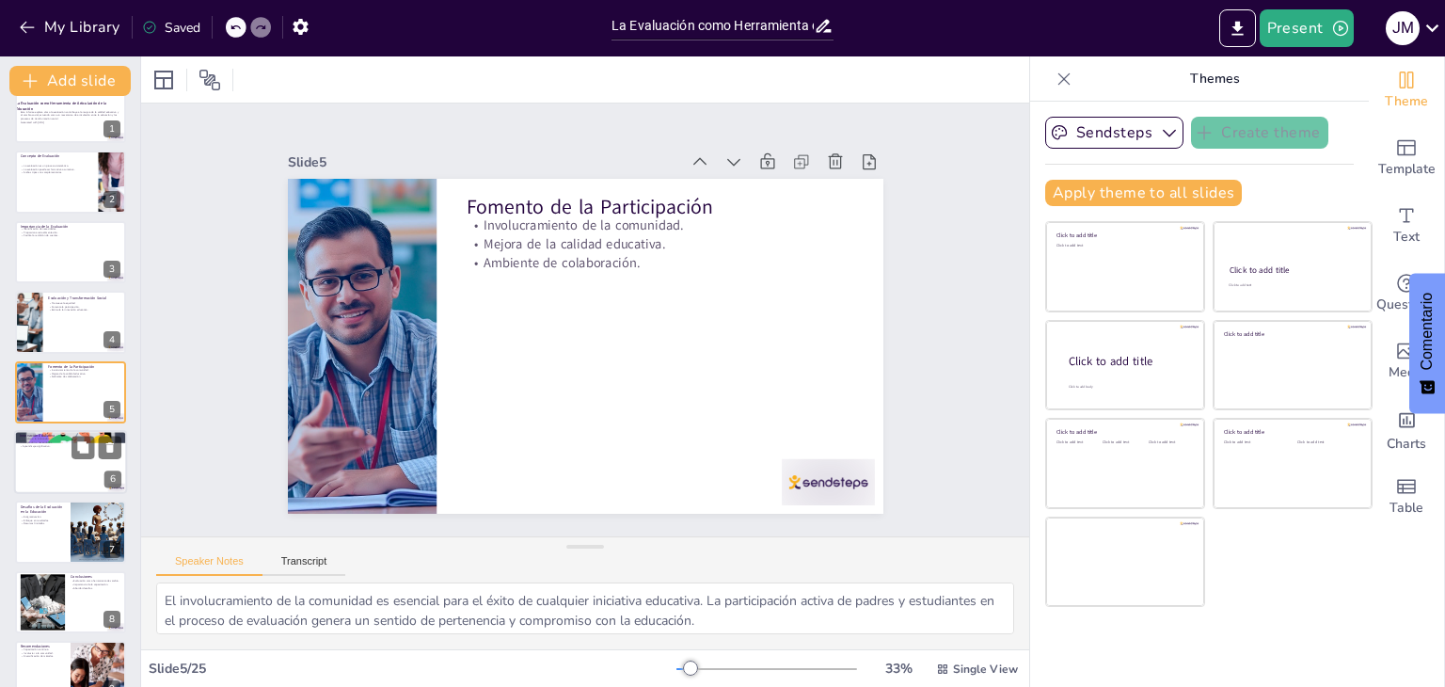
click at [58, 483] on div at bounding box center [70, 462] width 113 height 64
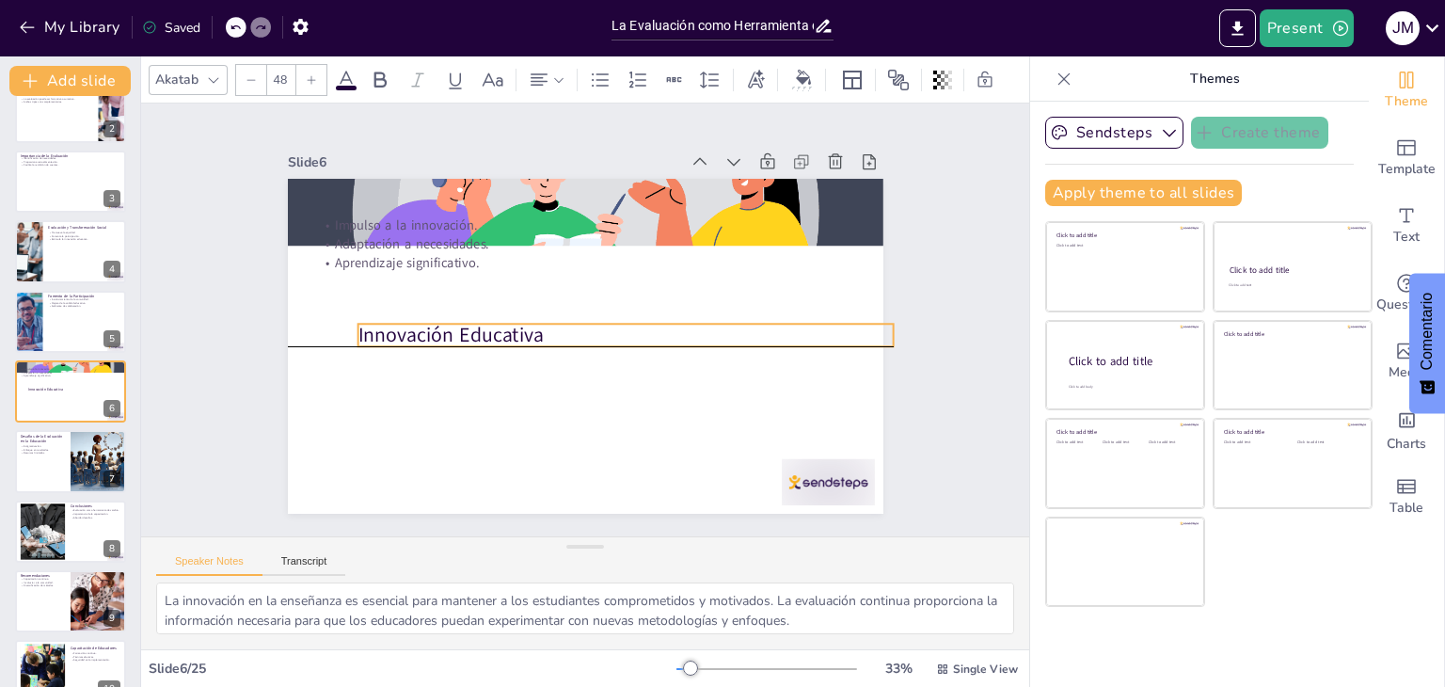
drag, startPoint x: 534, startPoint y: 196, endPoint x: 575, endPoint y: 324, distance: 135.0
click at [575, 324] on p "Innovación Educativa" at bounding box center [620, 343] width 529 height 138
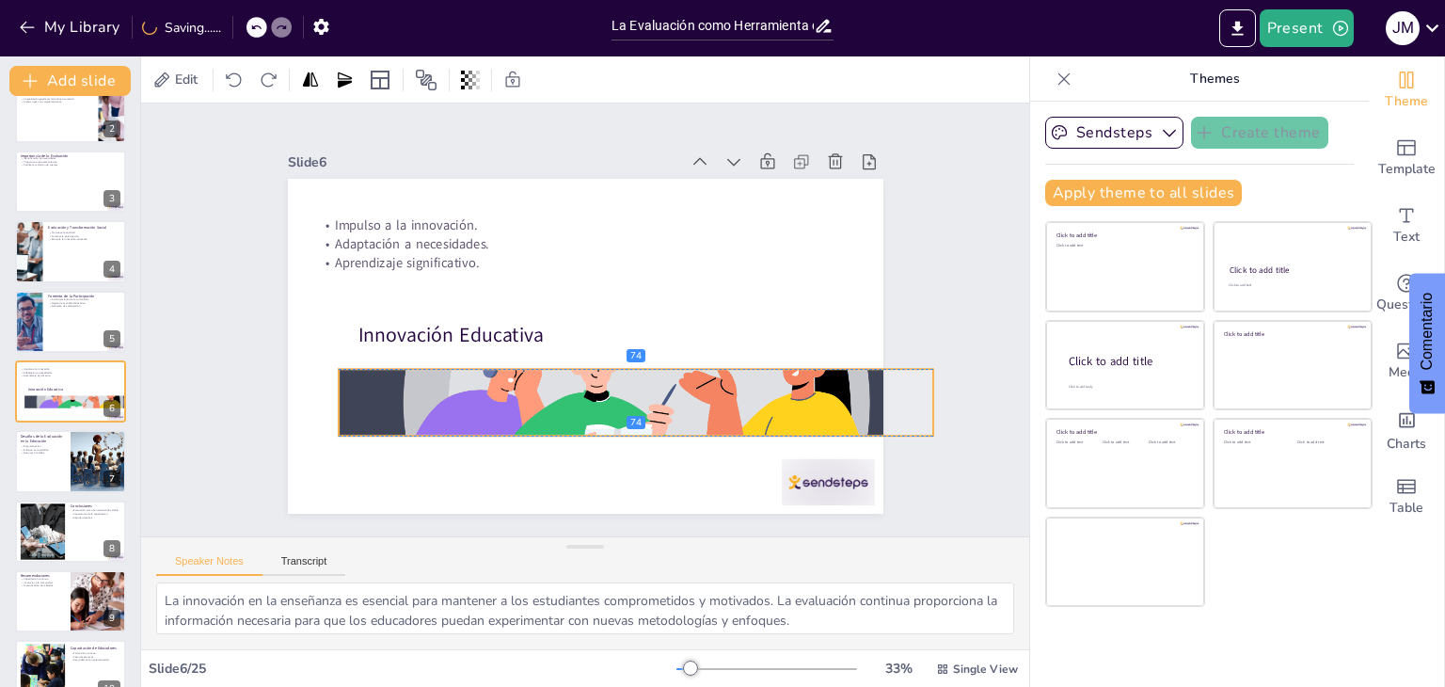
drag, startPoint x: 564, startPoint y: 174, endPoint x: 615, endPoint y: 358, distance: 191.2
click at [615, 179] on div "Innovación Educativa Impulso a la innovación. Adaptación a necesidades. Aprendi…" at bounding box center [585, 179] width 595 height 0
click at [27, 462] on div at bounding box center [70, 461] width 111 height 62
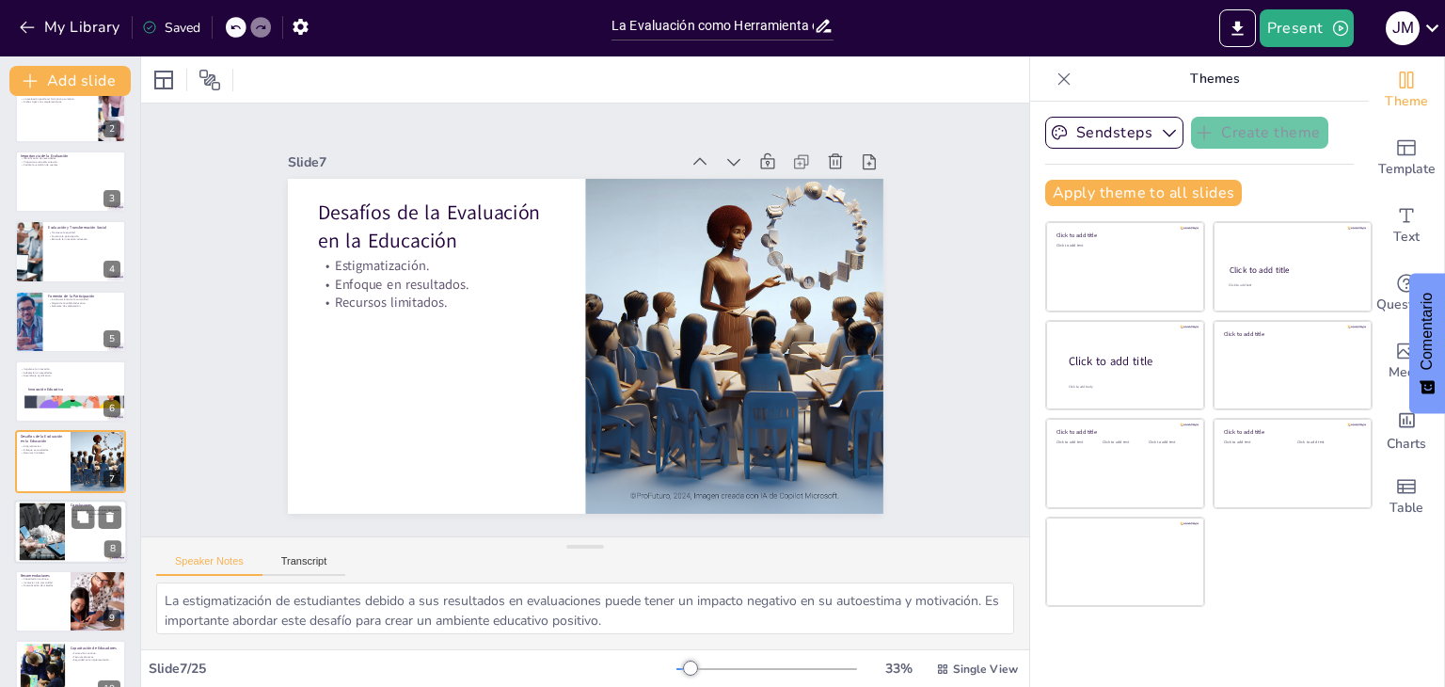
scroll to position [170, 0]
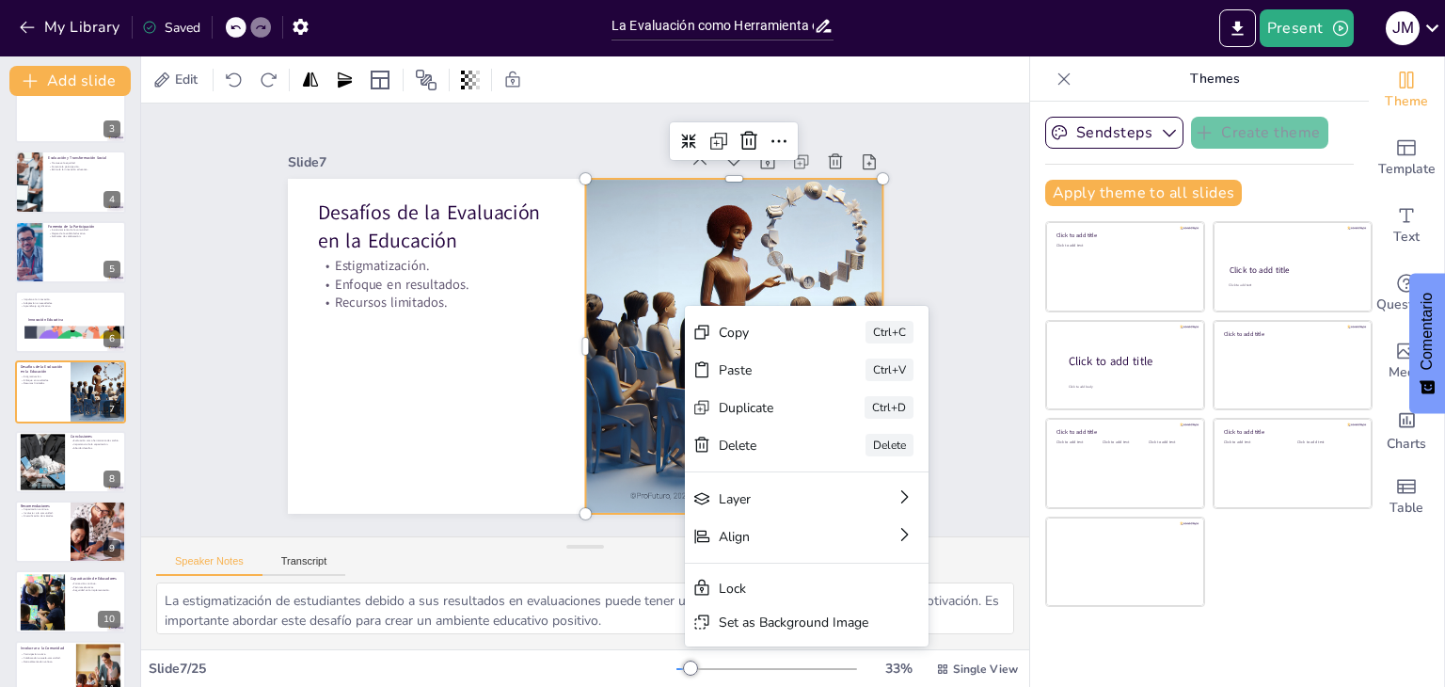
click at [640, 255] on div at bounding box center [700, 417] width 683 height 588
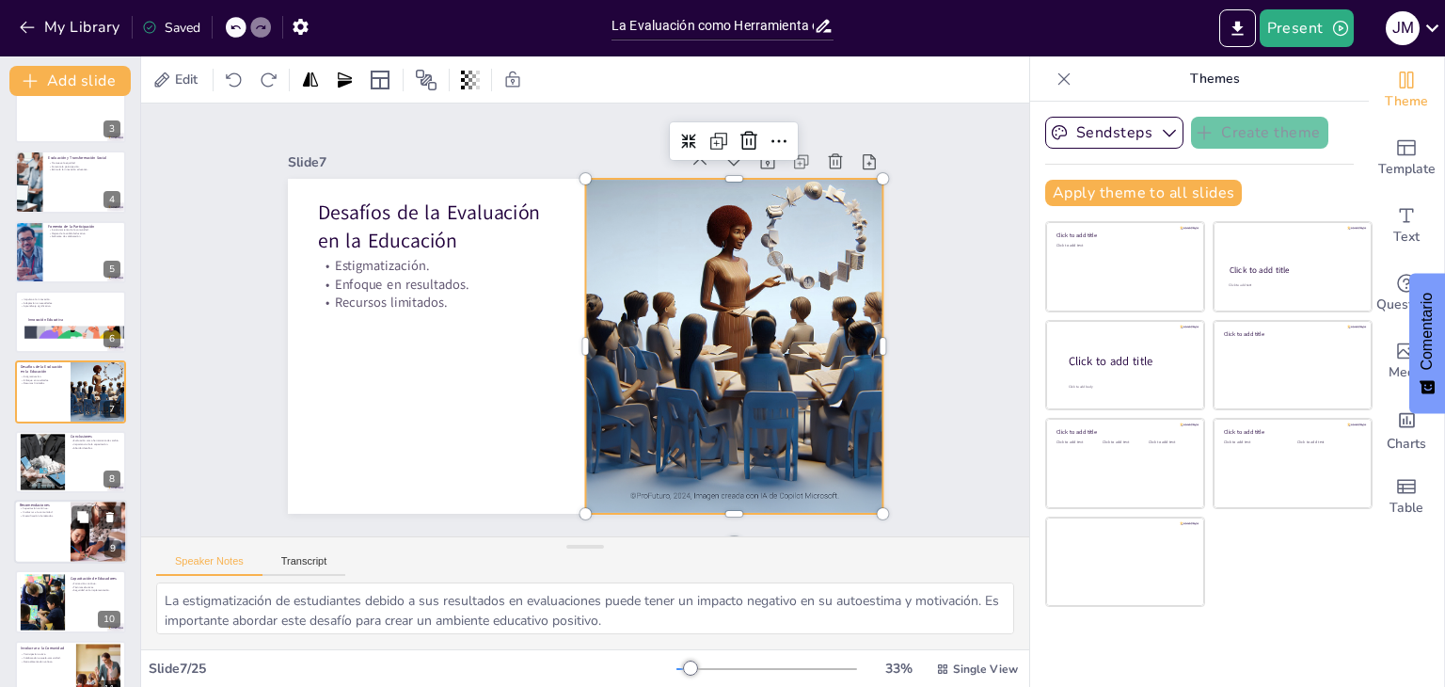
click at [47, 524] on div at bounding box center [70, 531] width 113 height 64
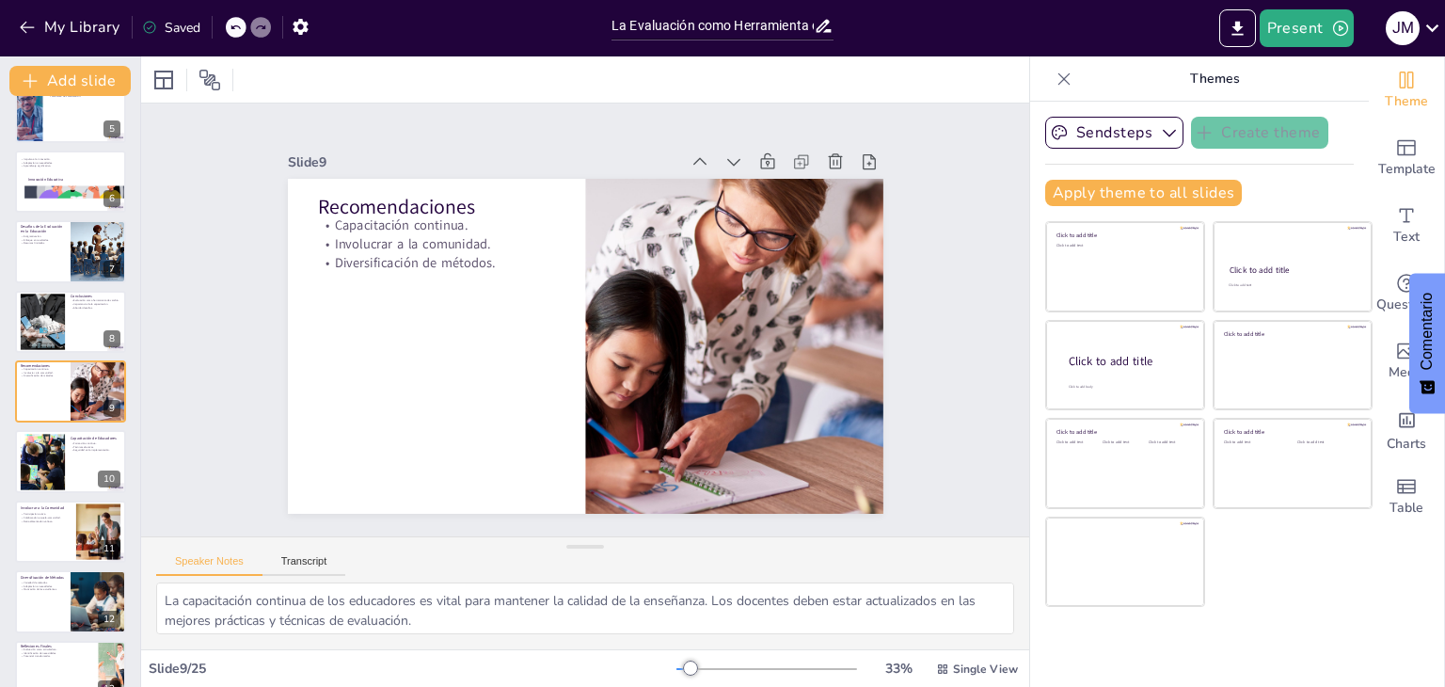
scroll to position [0, 0]
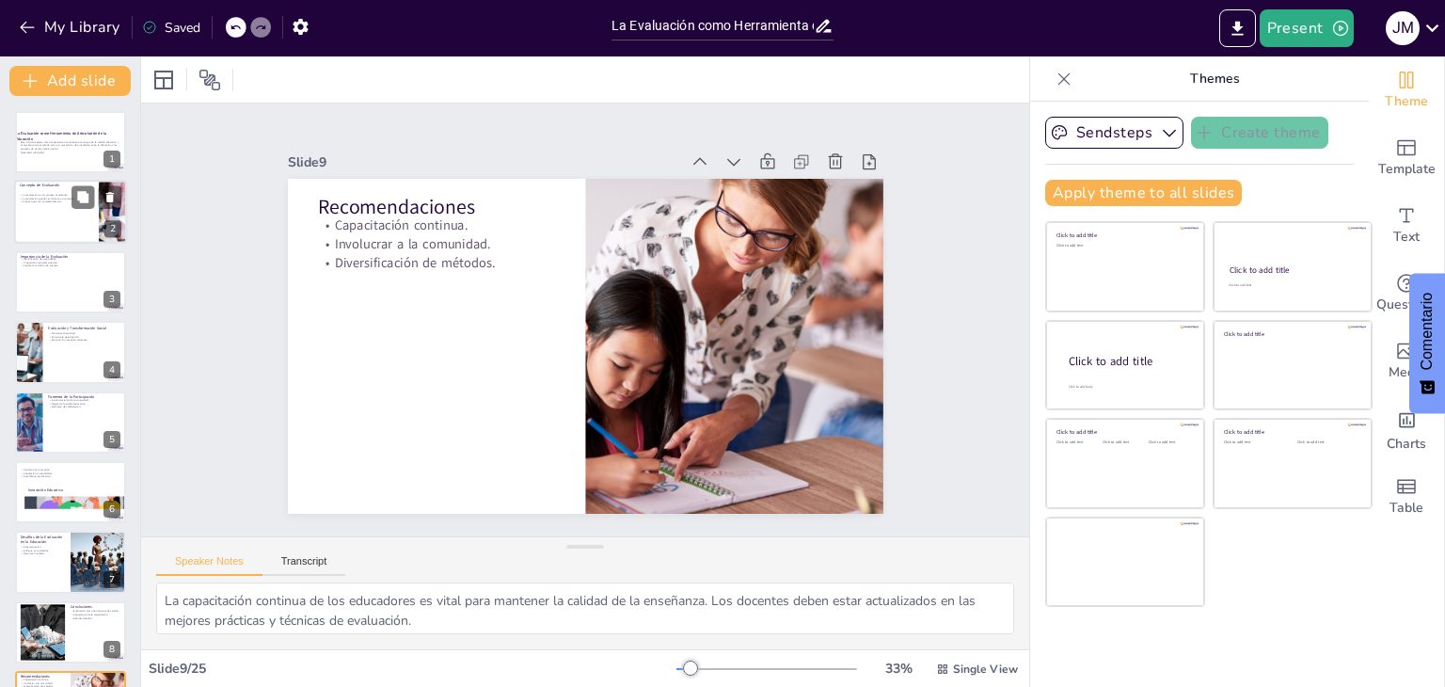
click at [60, 210] on div at bounding box center [70, 213] width 113 height 64
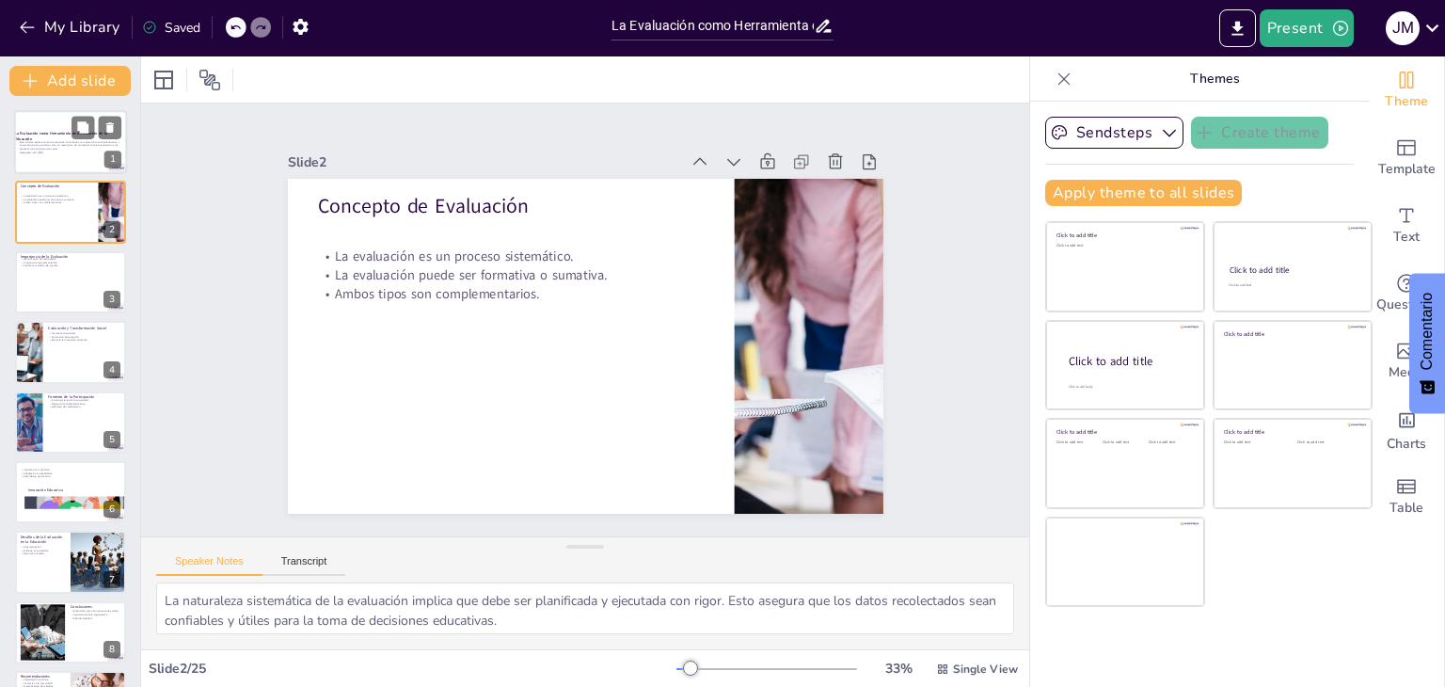
click at [59, 159] on div at bounding box center [70, 142] width 113 height 64
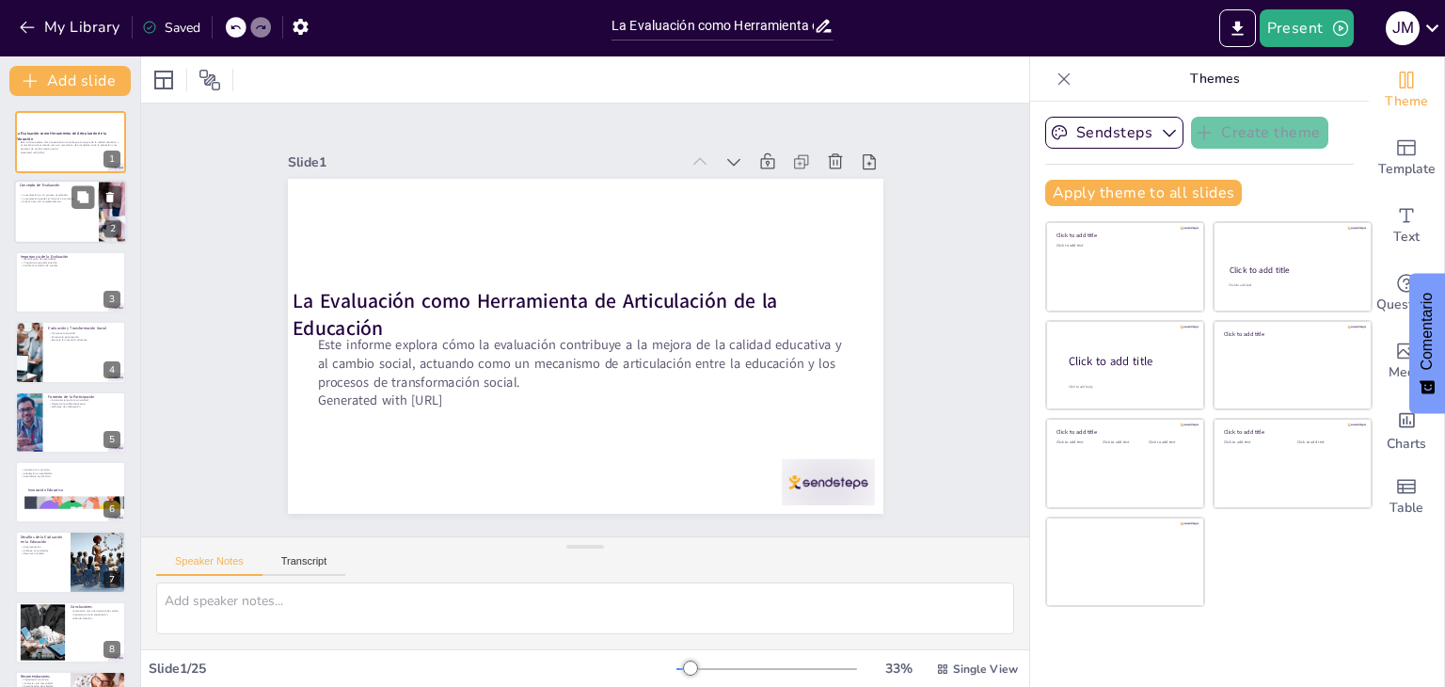
click at [46, 202] on p "Ambos tipos son complementarios." at bounding box center [56, 202] width 73 height 4
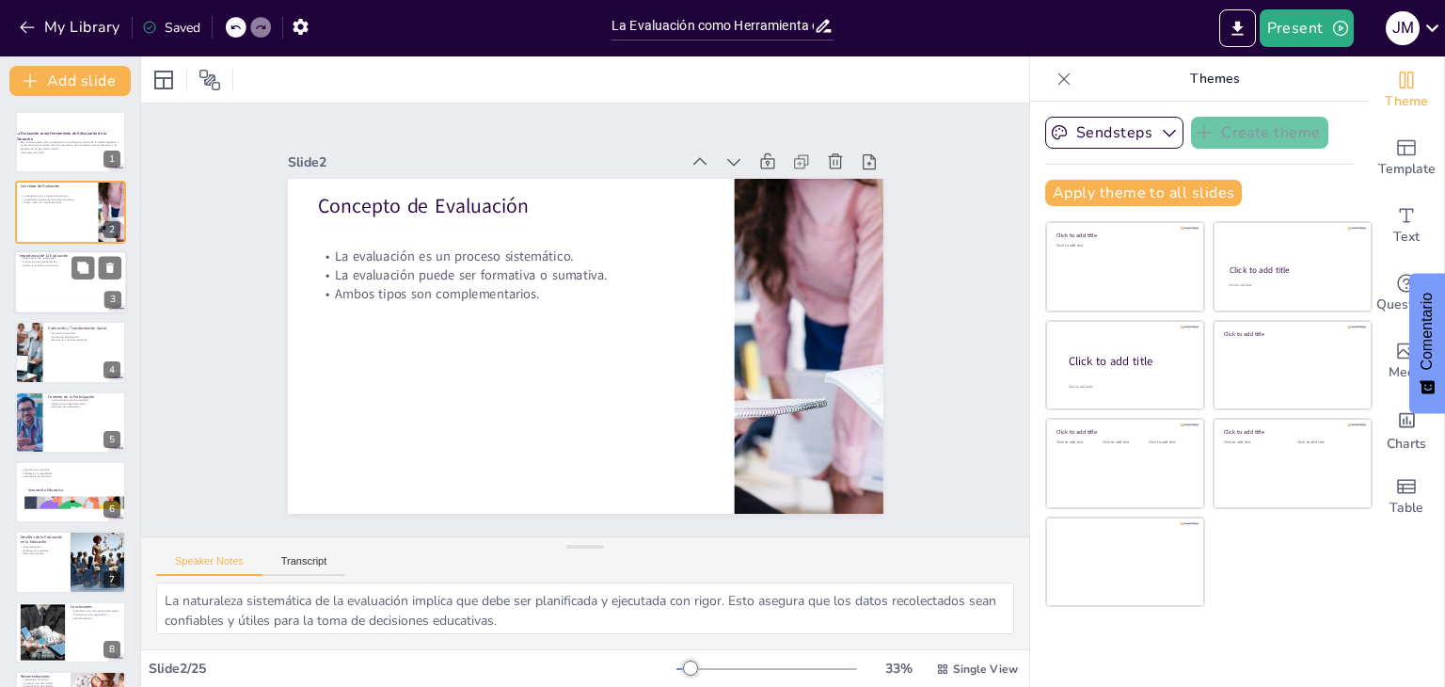
click at [51, 294] on div at bounding box center [70, 282] width 113 height 64
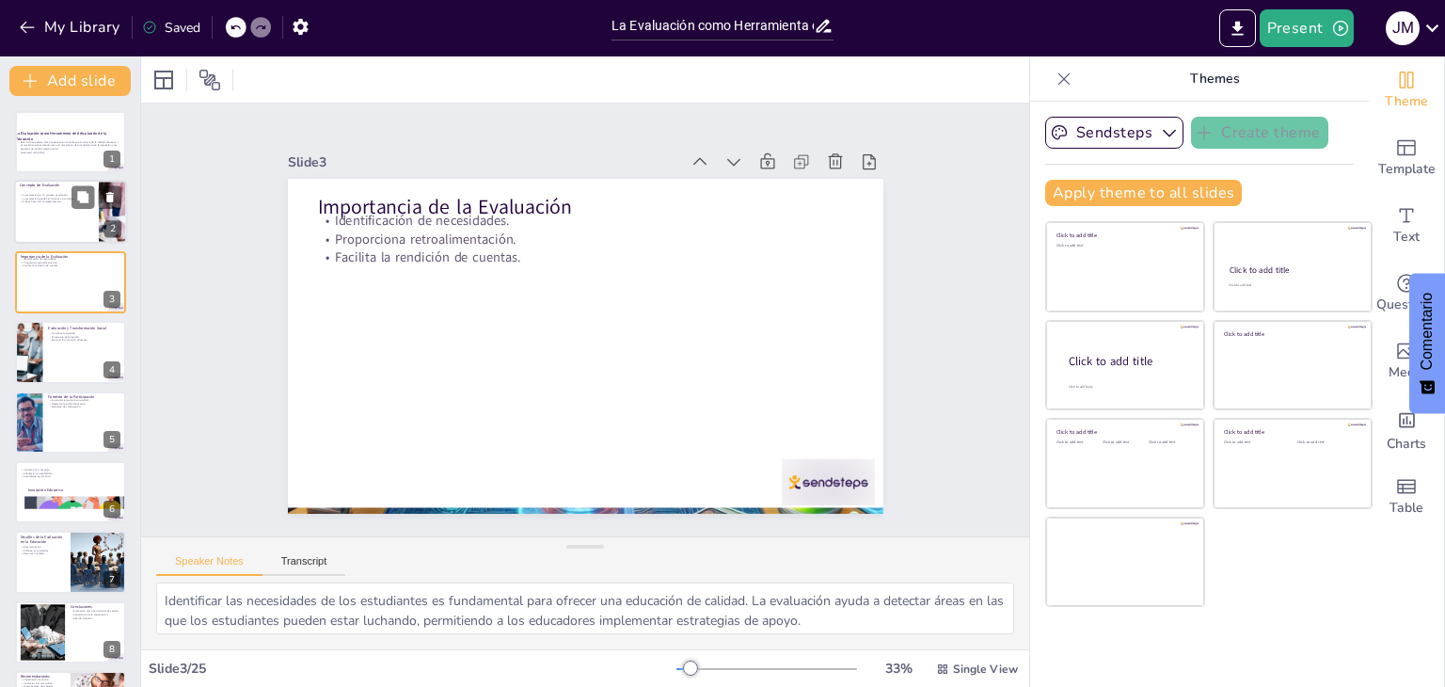
click at [41, 204] on div at bounding box center [70, 213] width 113 height 64
